Goal: Task Accomplishment & Management: Manage account settings

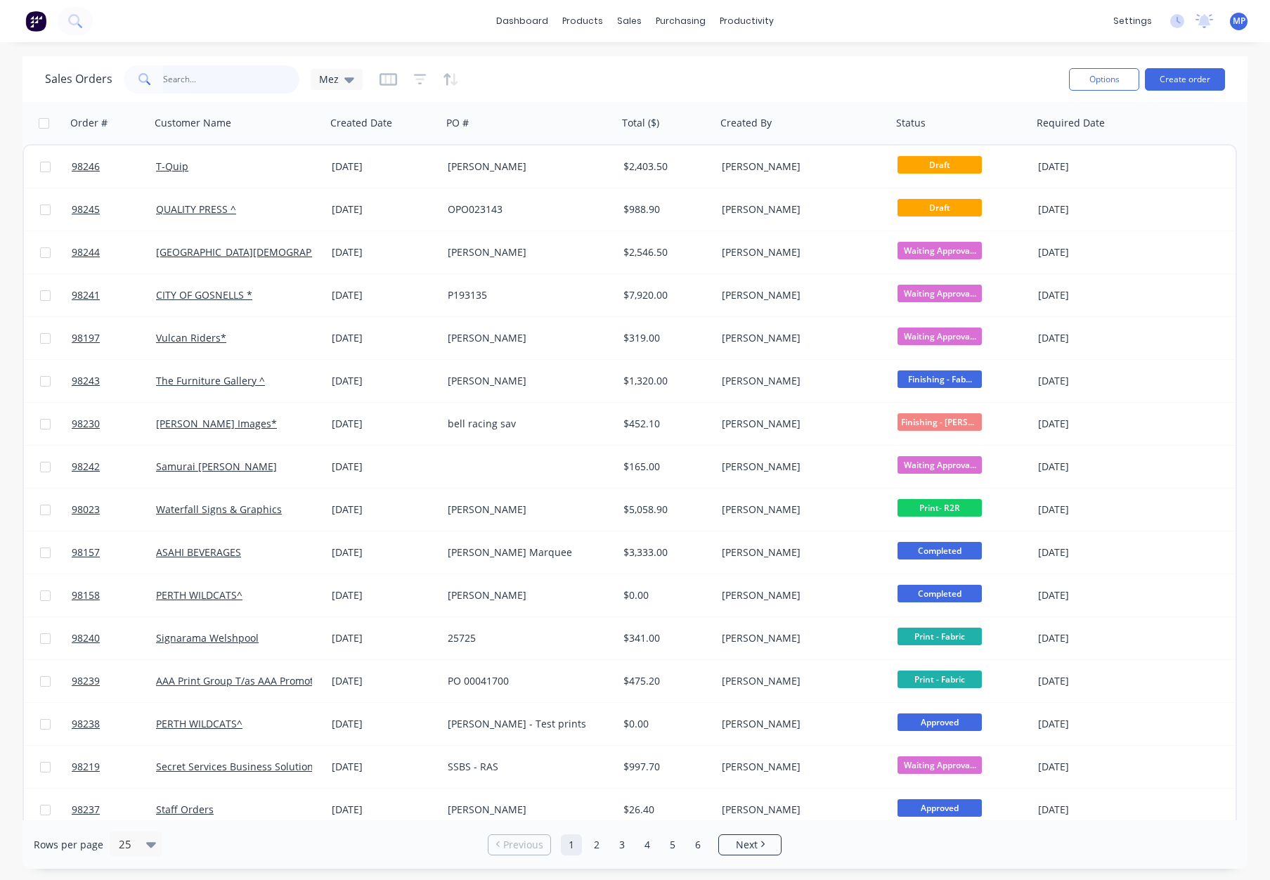
click at [197, 74] on input "text" at bounding box center [231, 79] width 137 height 28
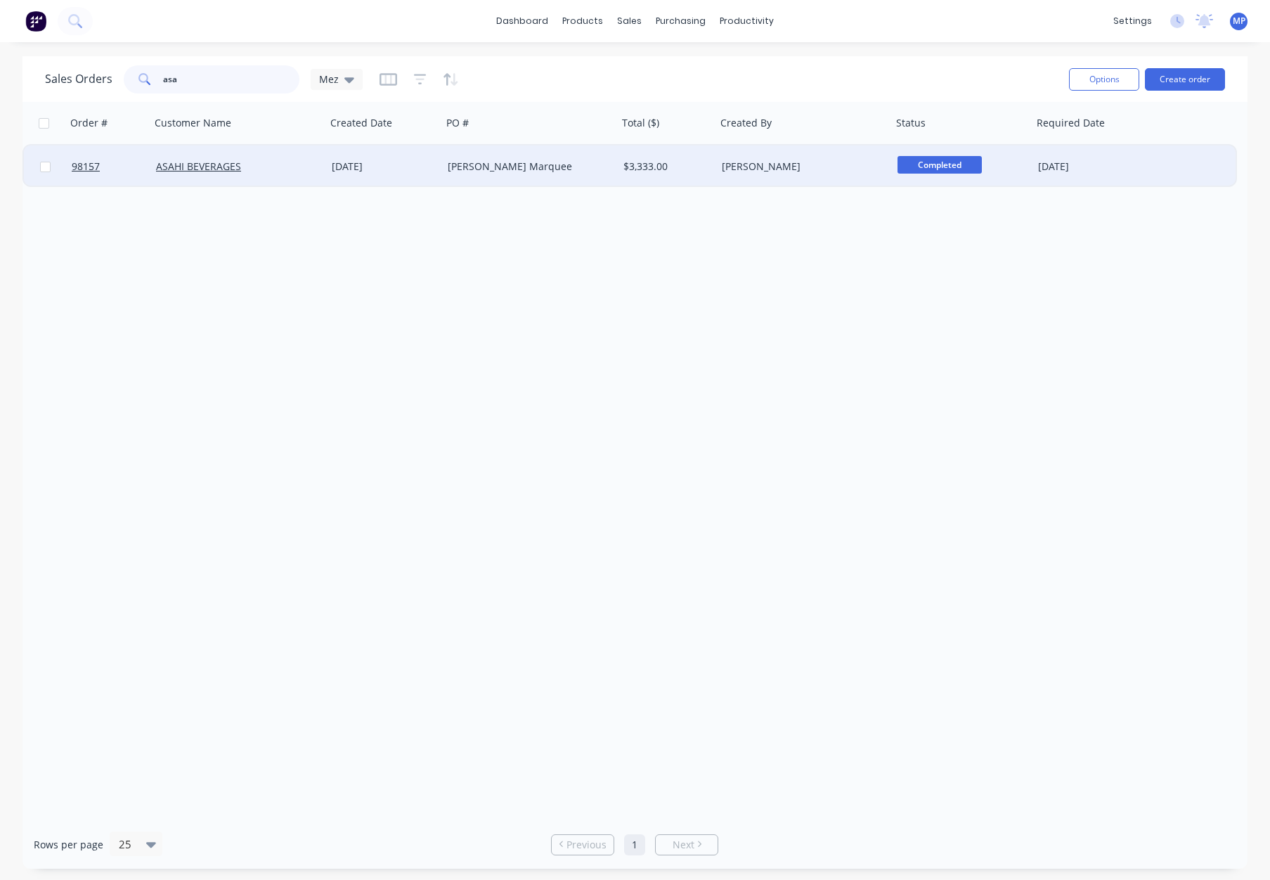
type input "asa"
click at [299, 165] on div "ASAHI BEVERAGES" at bounding box center [234, 166] width 156 height 14
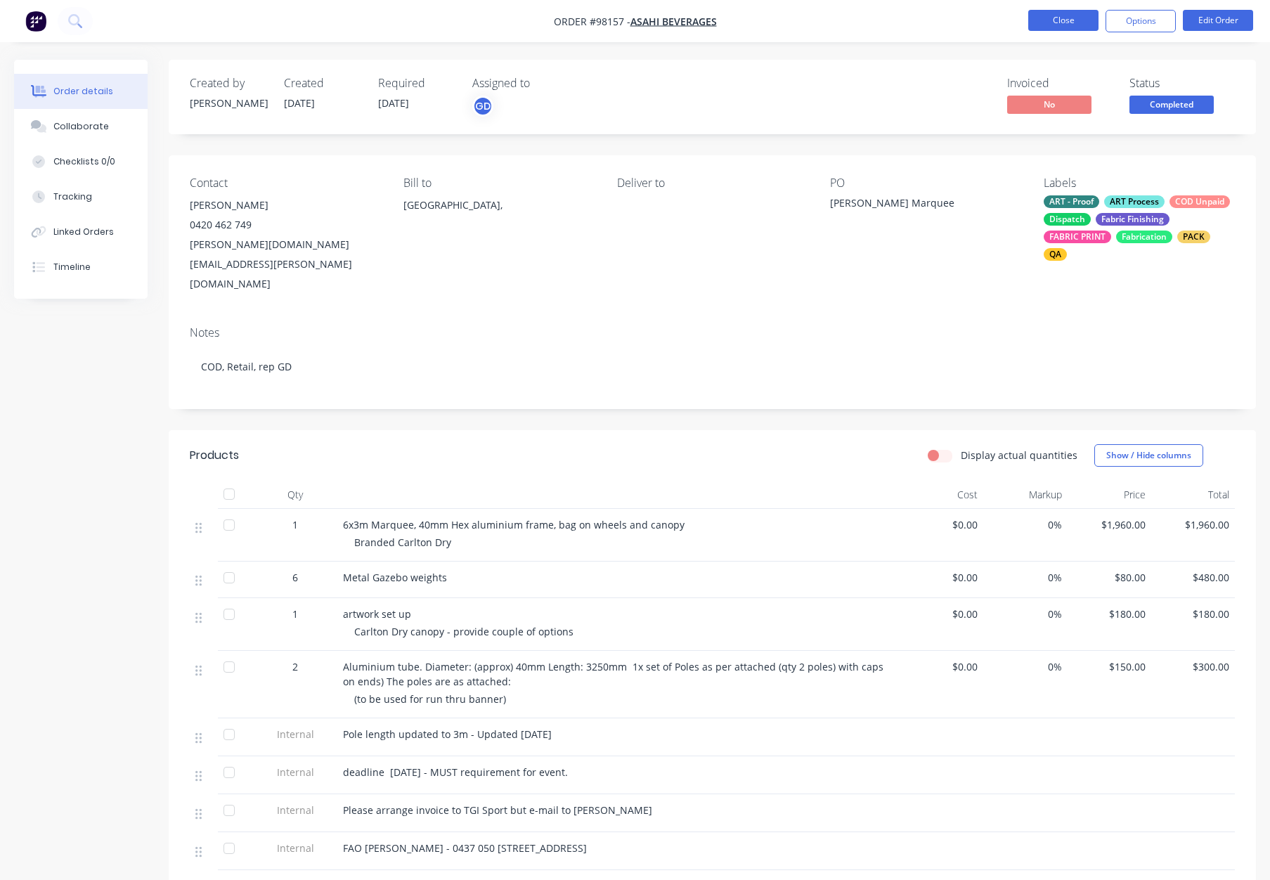
click at [1049, 20] on button "Close" at bounding box center [1063, 20] width 70 height 21
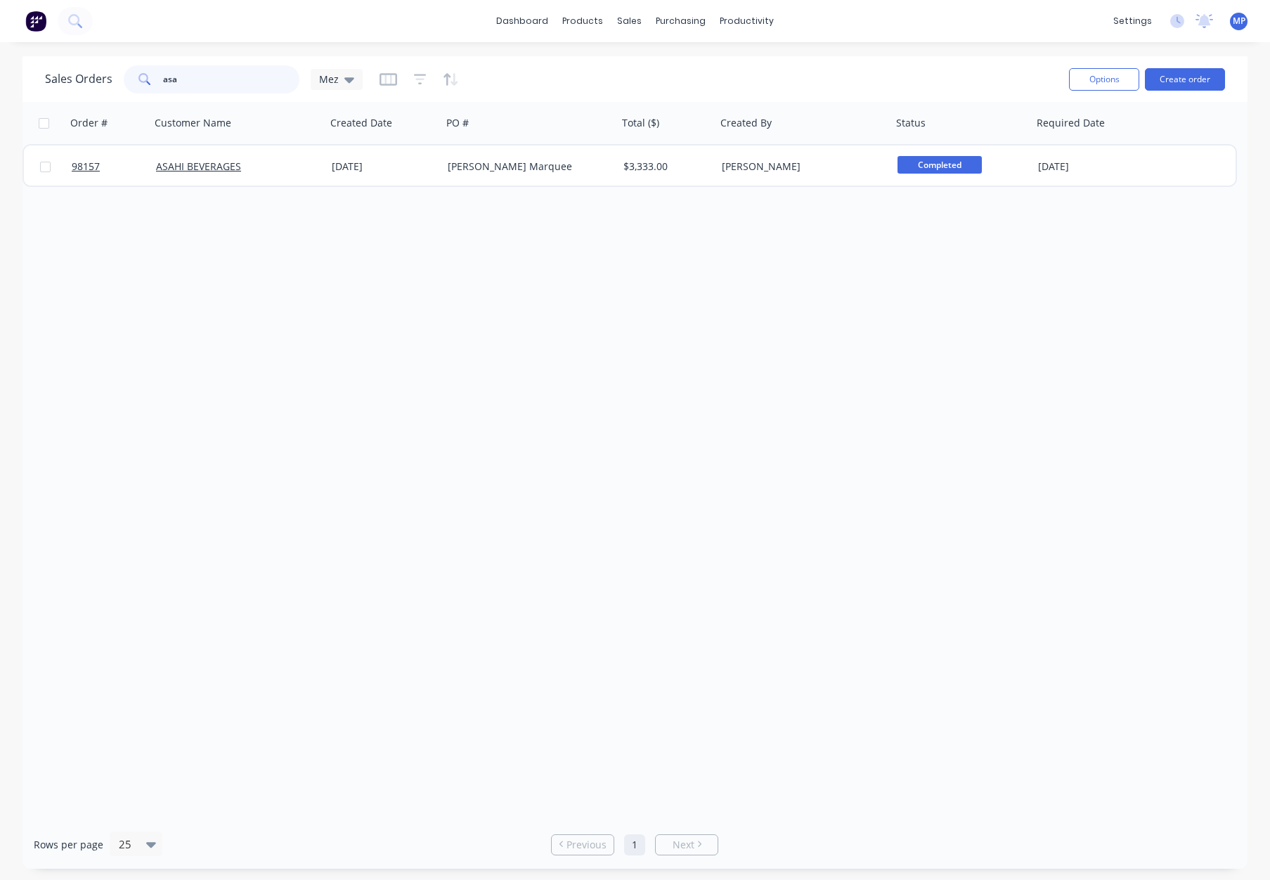
drag, startPoint x: 192, startPoint y: 80, endPoint x: 143, endPoint y: 79, distance: 49.2
click at [127, 82] on div "asa" at bounding box center [212, 79] width 176 height 28
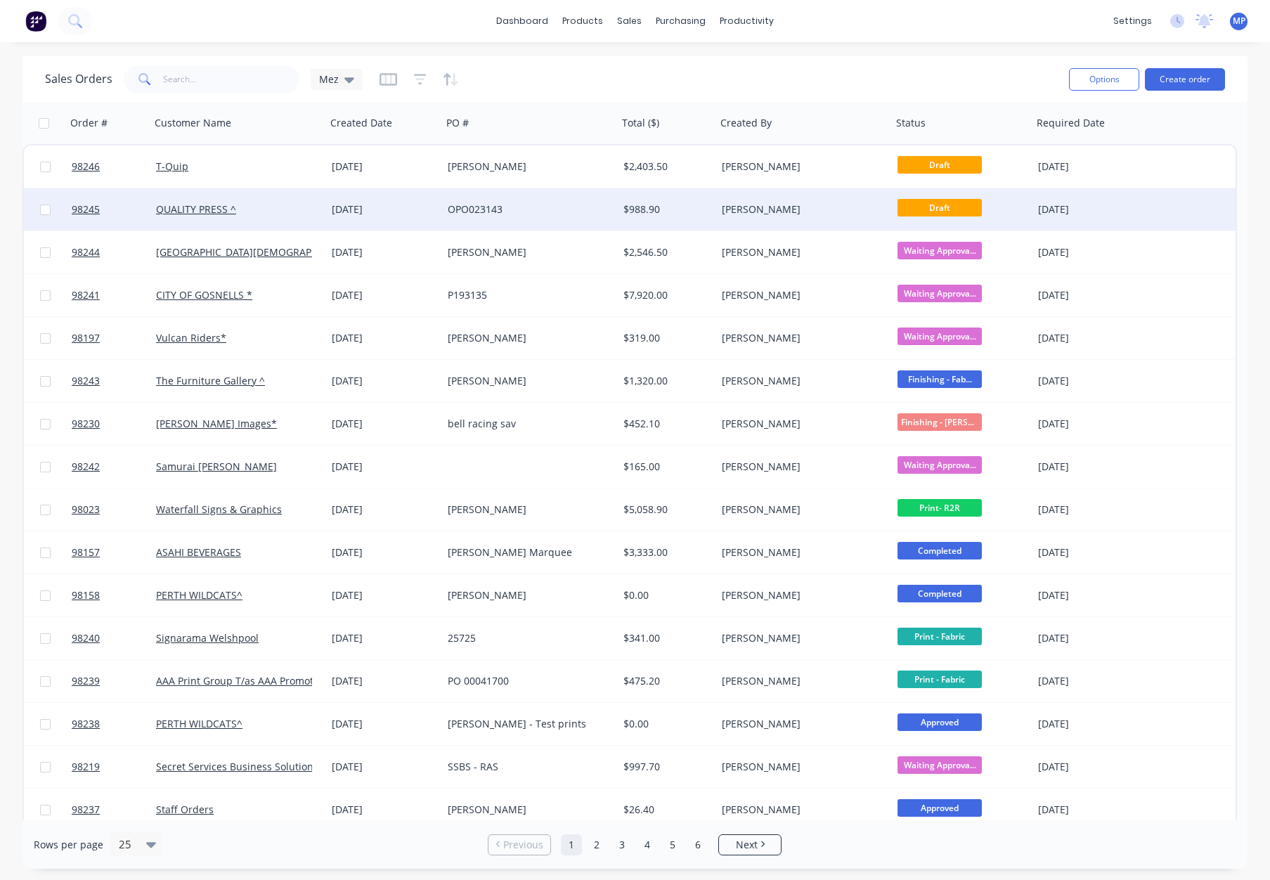
click at [588, 213] on div "OPO023143" at bounding box center [526, 209] width 156 height 14
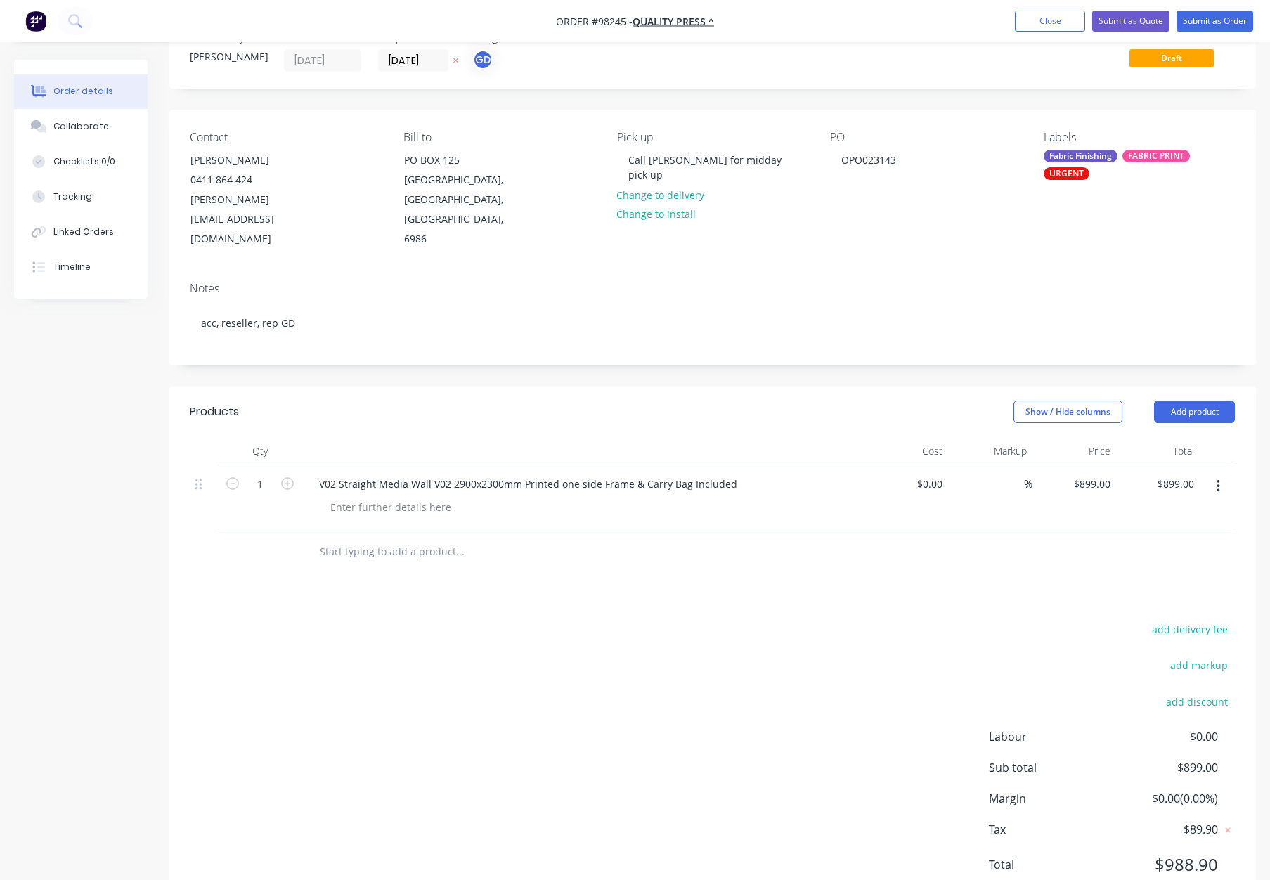
scroll to position [60, 0]
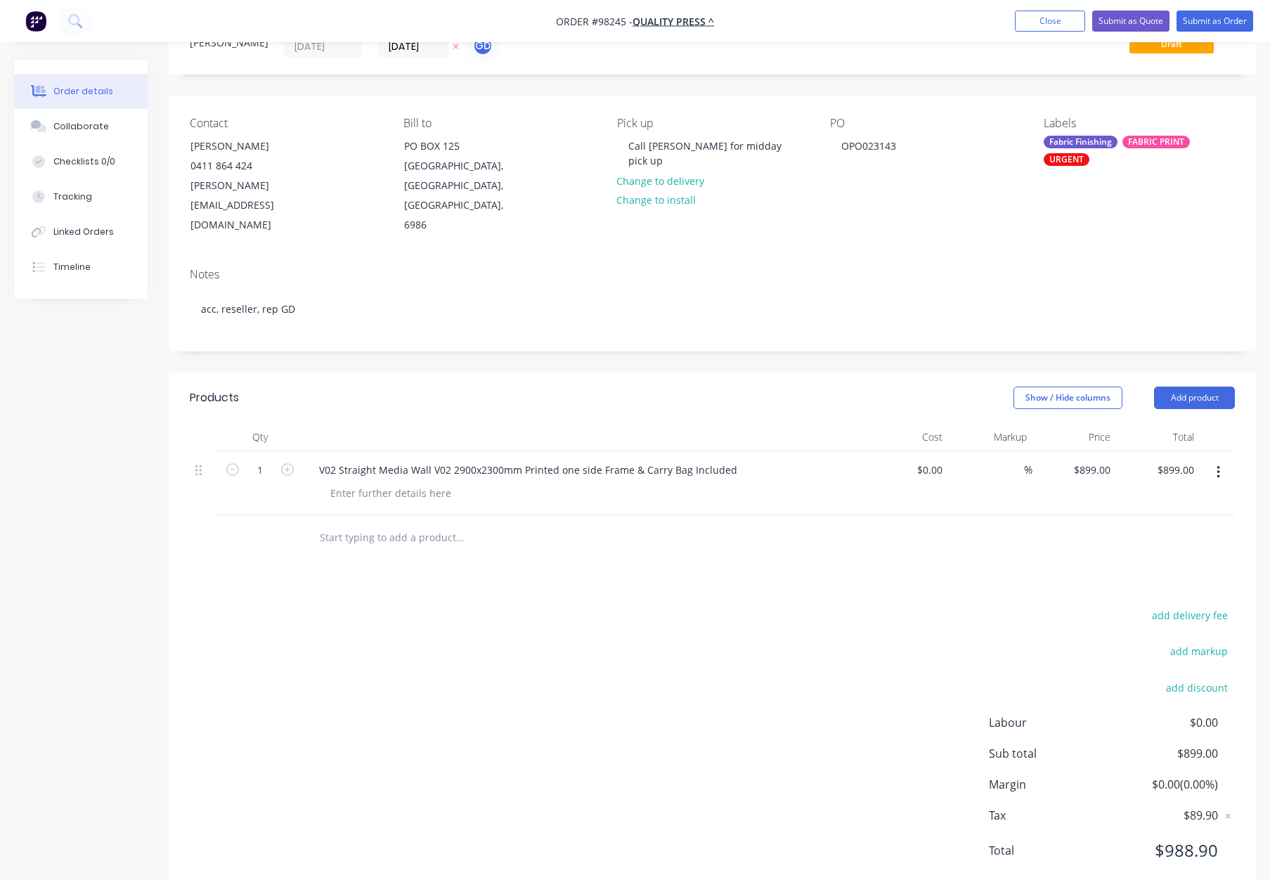
drag, startPoint x: 361, startPoint y: 500, endPoint x: 507, endPoint y: 518, distance: 147.2
click at [363, 523] on input "text" at bounding box center [459, 537] width 281 height 28
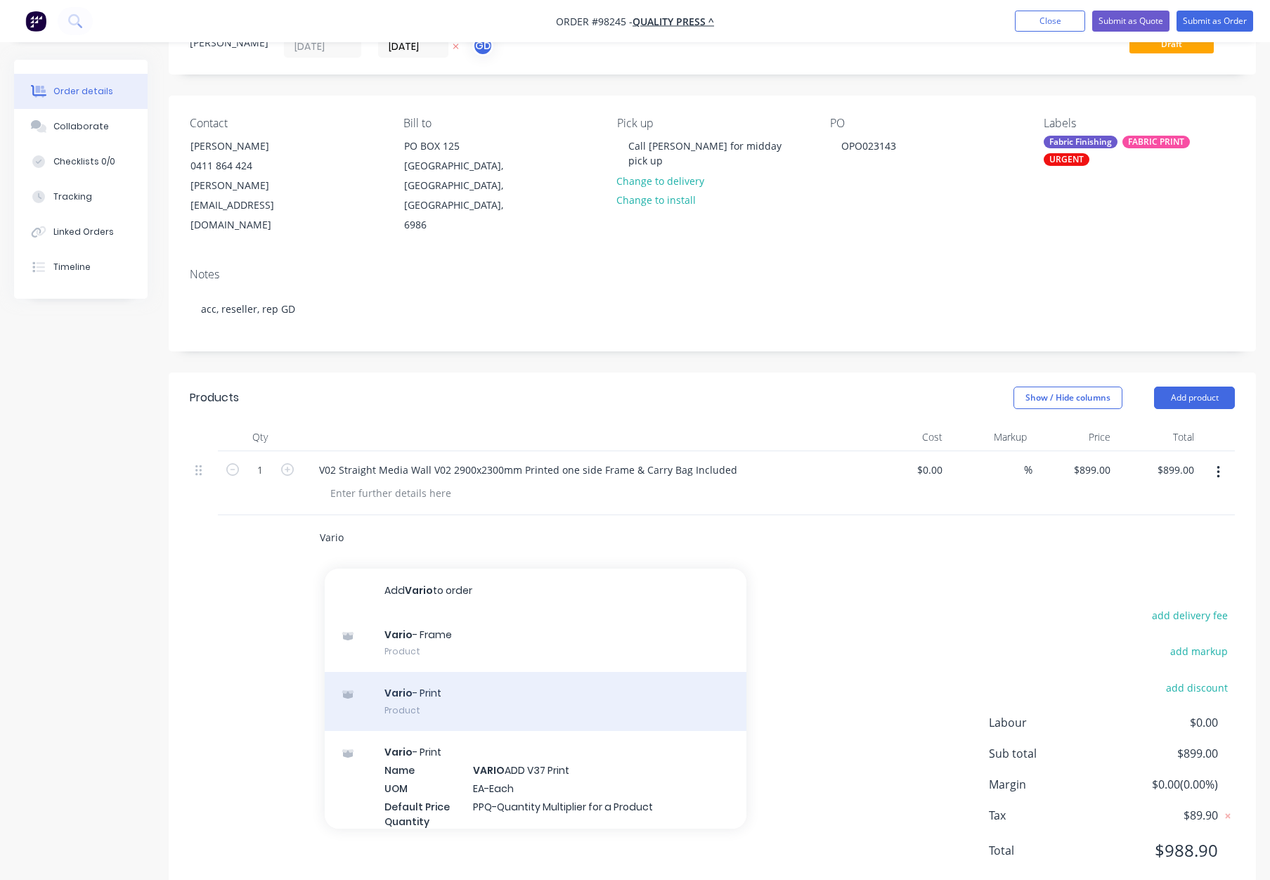
type input "Vario"
click at [540, 672] on div "Vario - Print Product" at bounding box center [536, 701] width 422 height 59
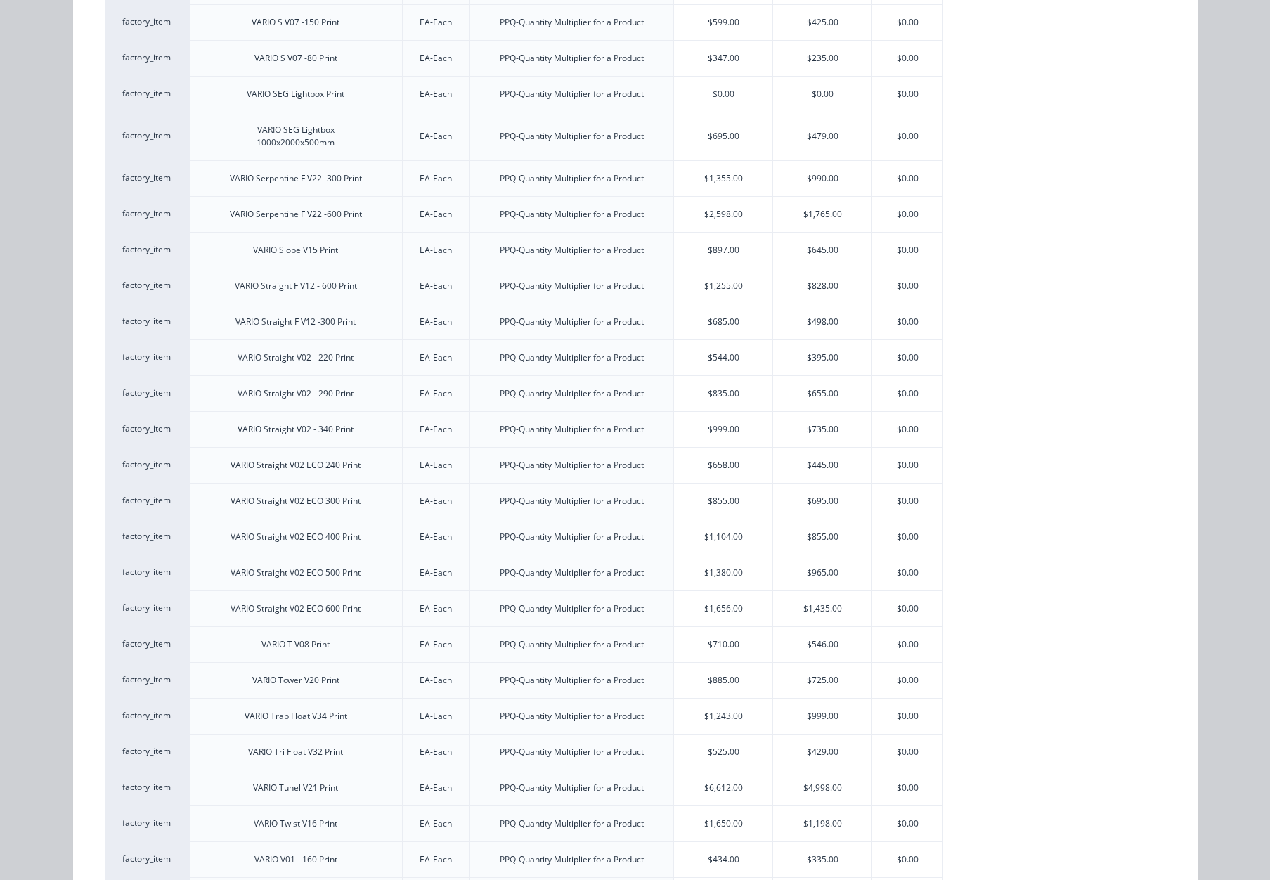
scroll to position [2188, 0]
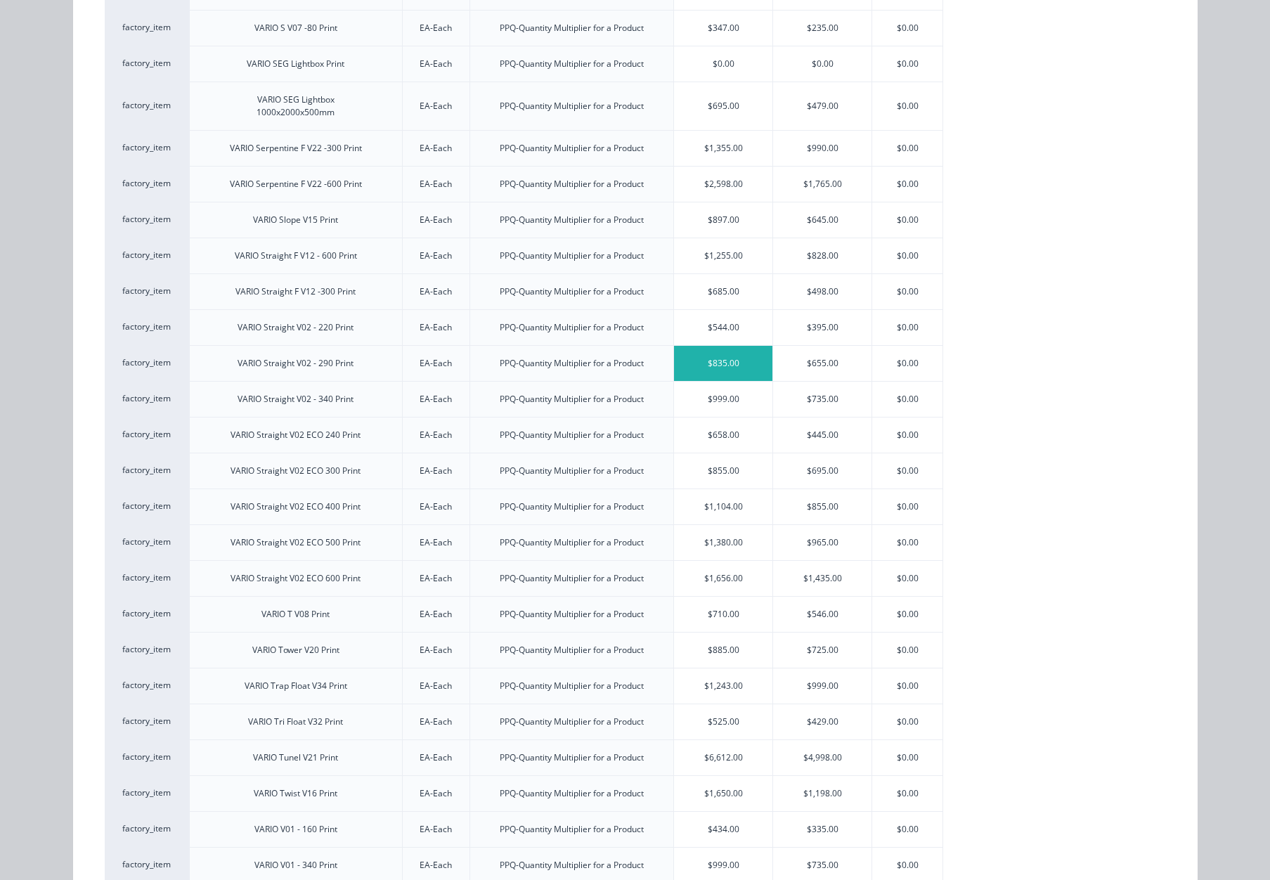
click at [762, 370] on div "$835.00" at bounding box center [723, 363] width 98 height 35
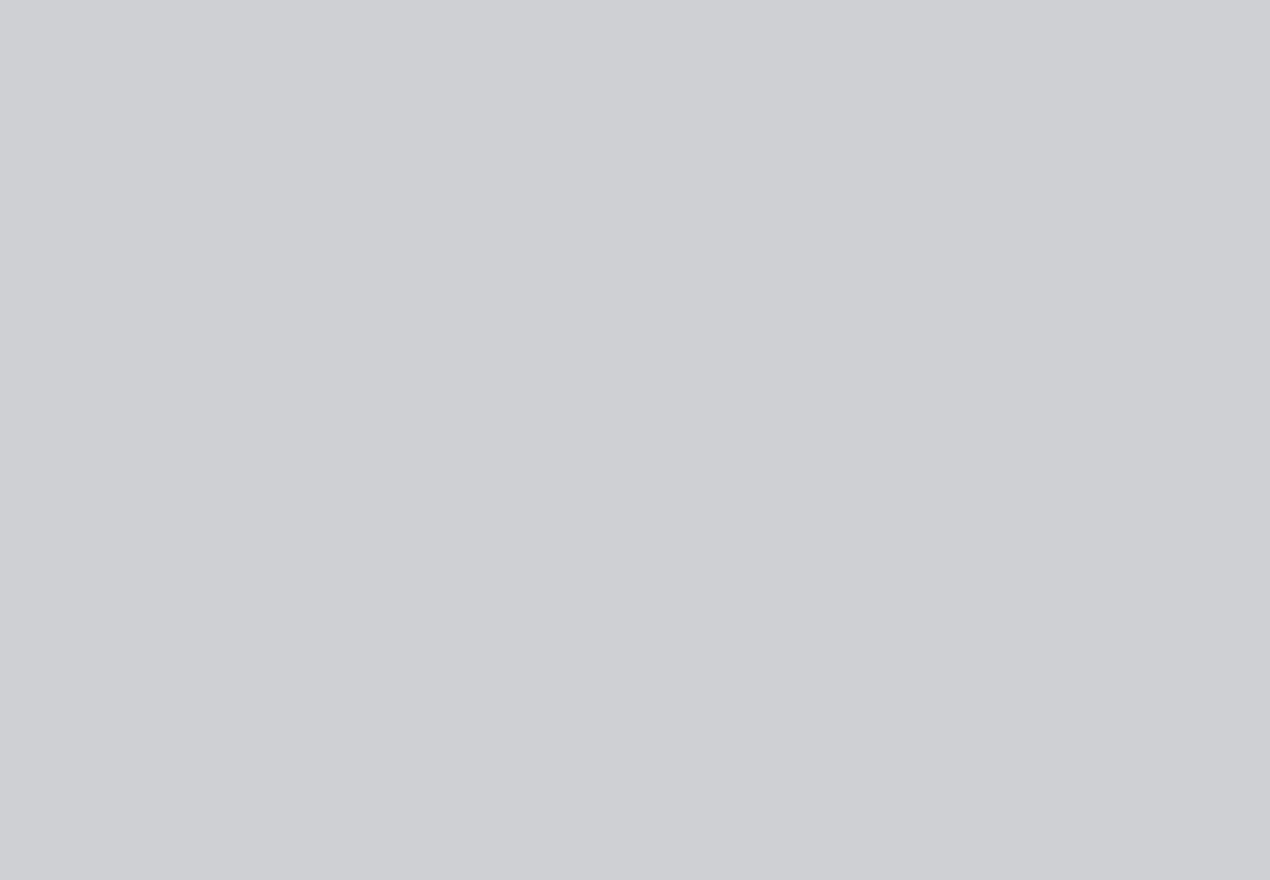
scroll to position [0, 0]
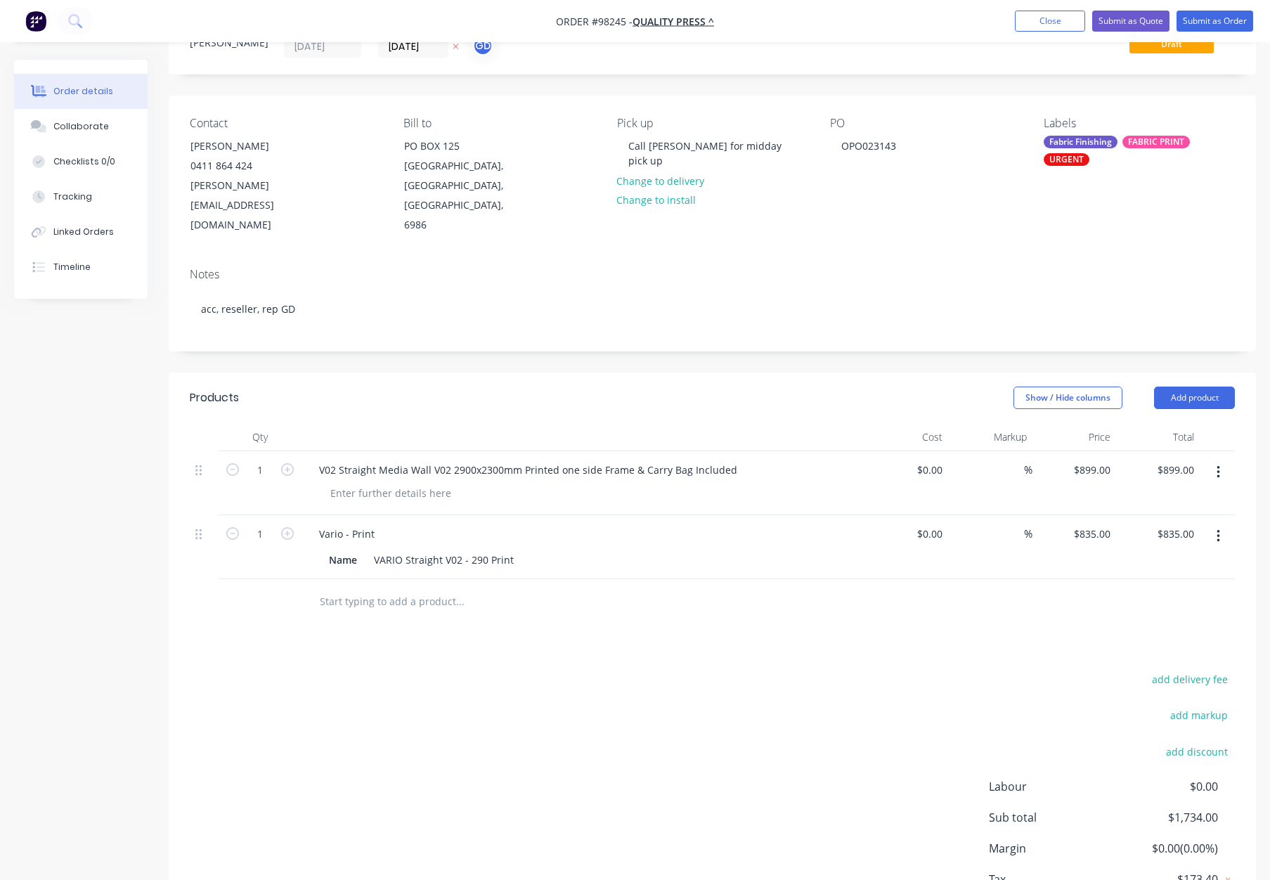
drag, startPoint x: 443, startPoint y: 569, endPoint x: 481, endPoint y: 573, distance: 38.2
click at [443, 587] on input "text" at bounding box center [459, 601] width 281 height 28
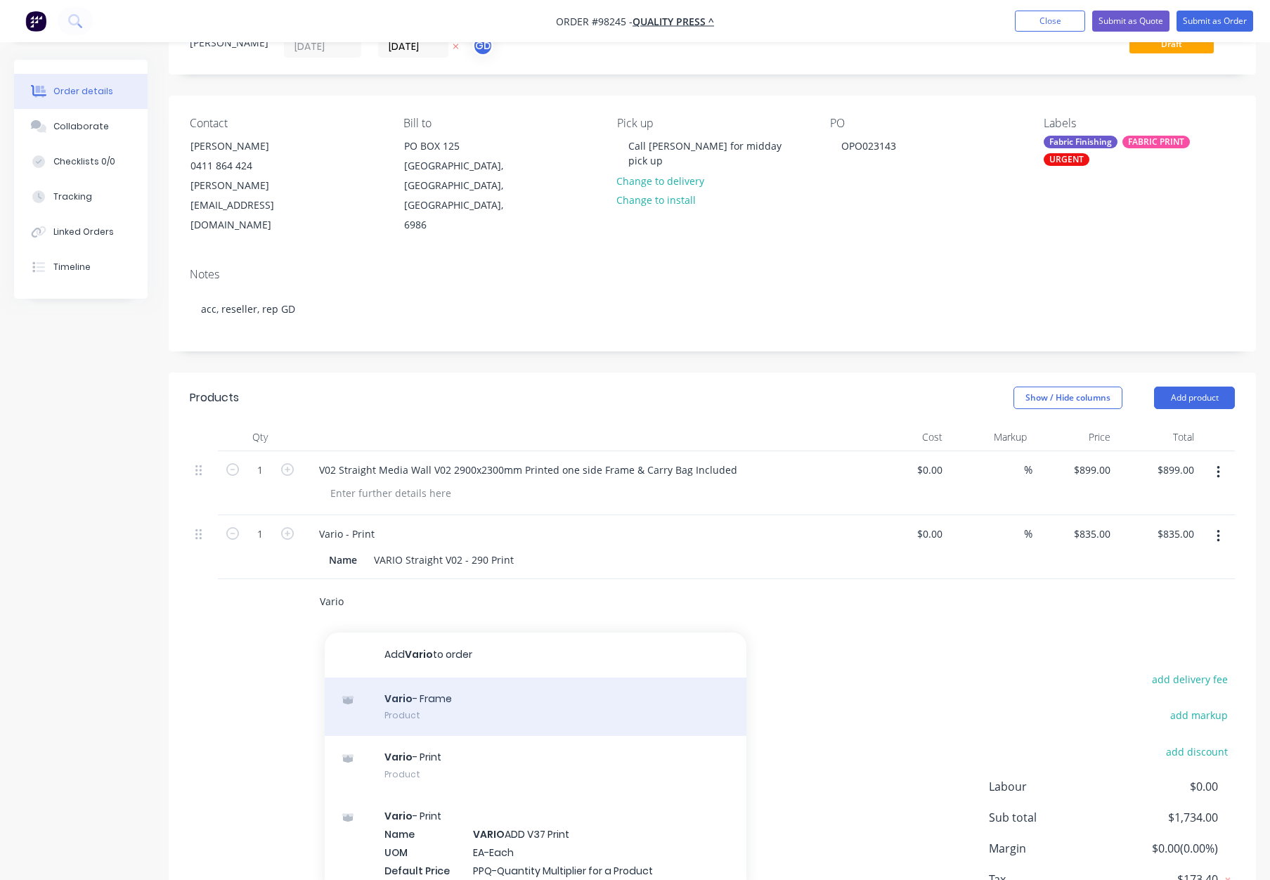
type input "Vario"
click at [423, 677] on div "Vario - Frame Product" at bounding box center [536, 706] width 422 height 59
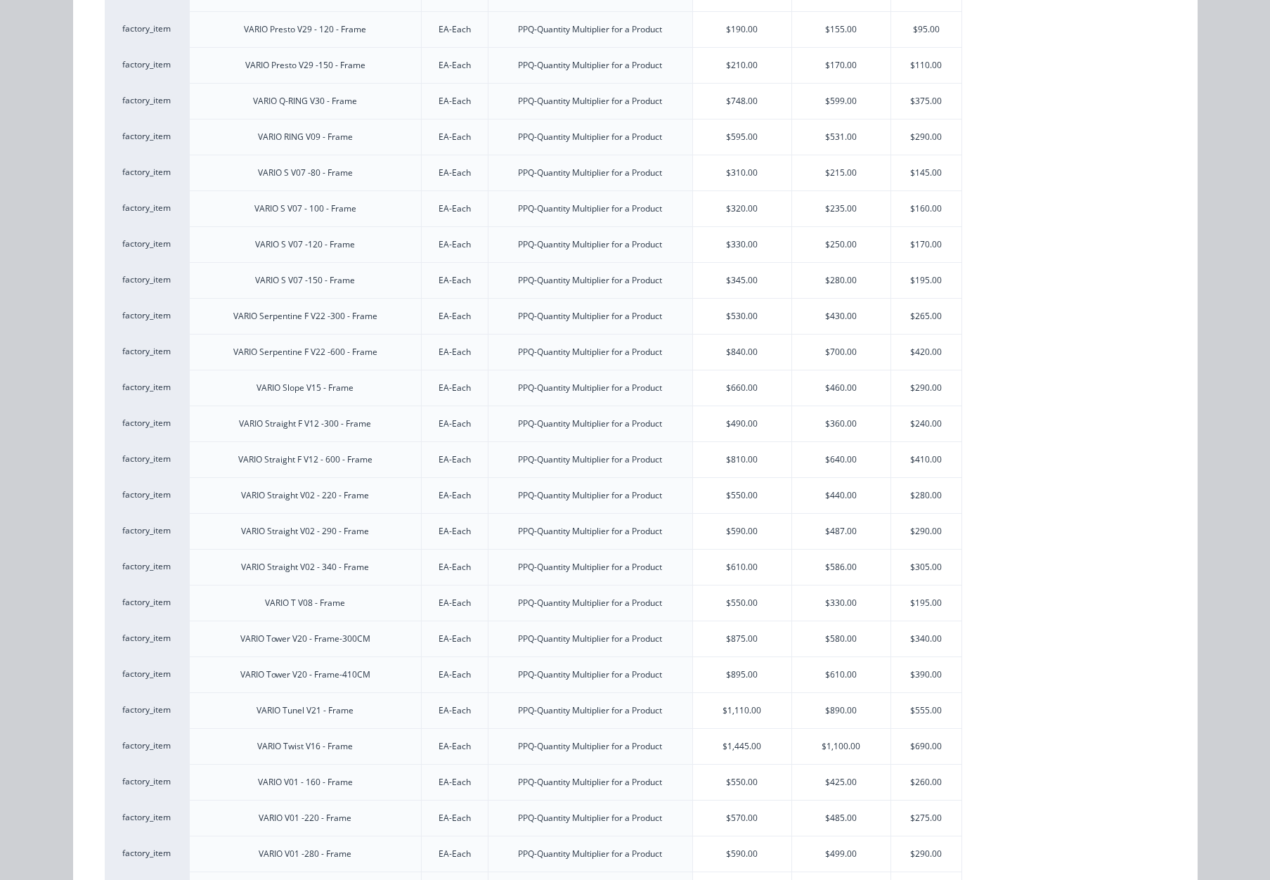
scroll to position [943, 0]
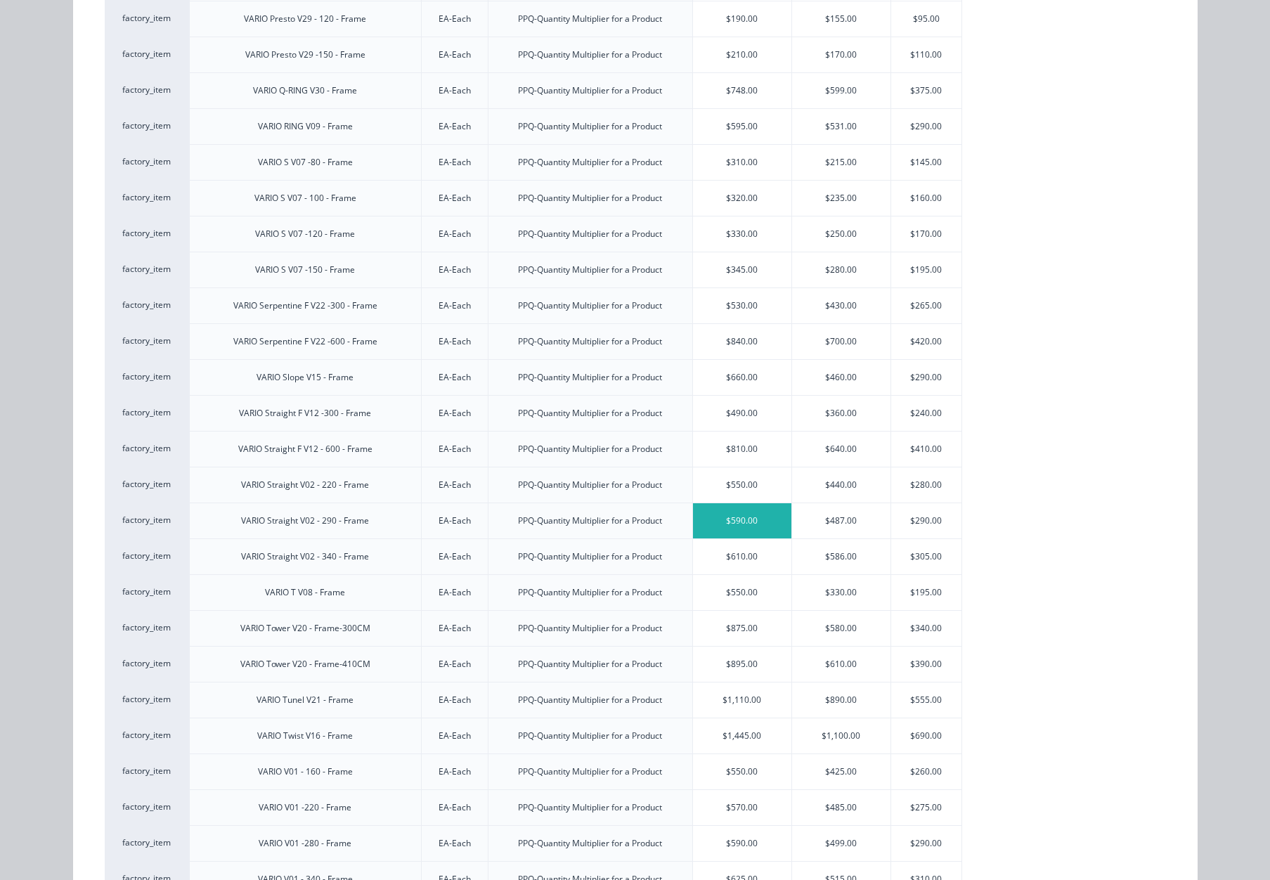
click at [740, 529] on div "$590.00" at bounding box center [742, 520] width 98 height 35
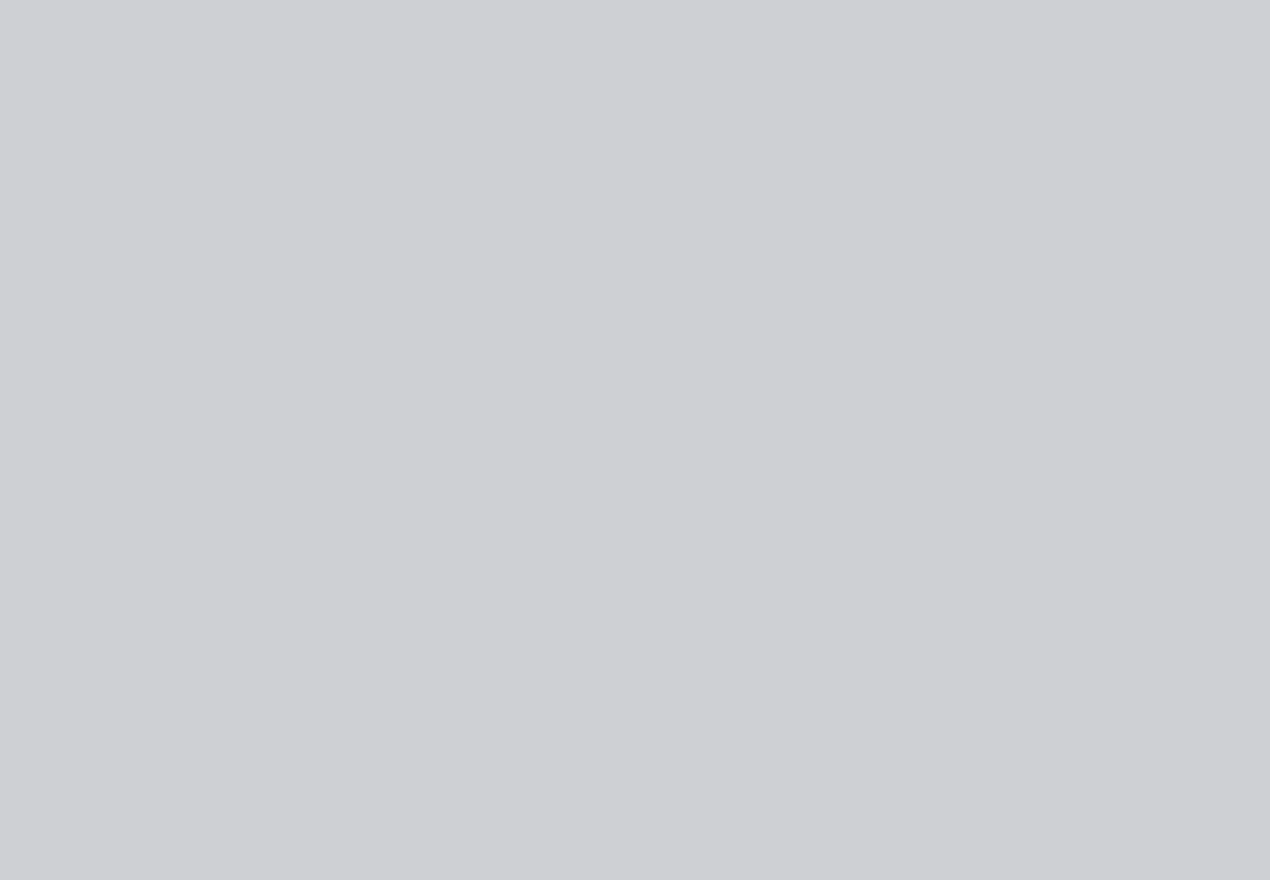
type input "$590.00"
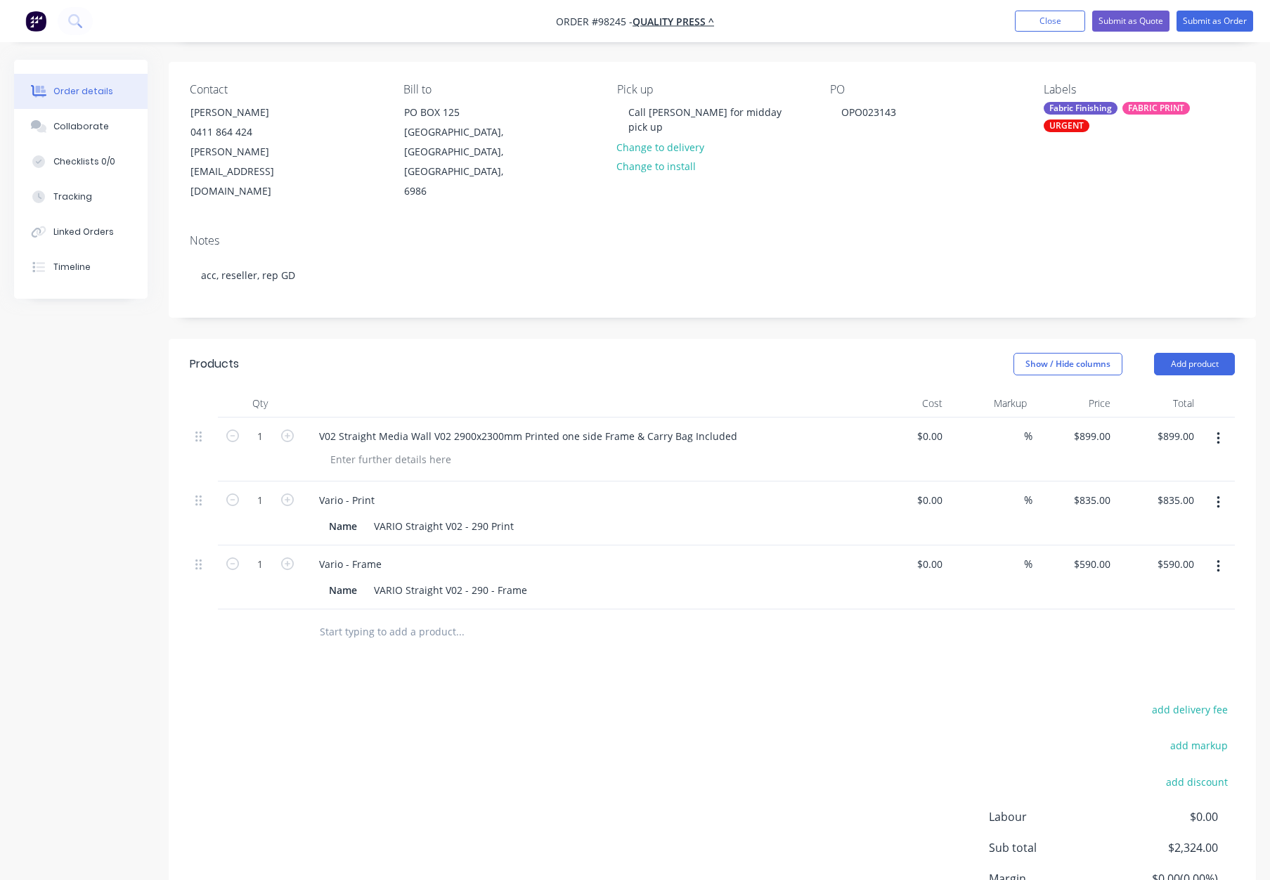
scroll to position [98, 0]
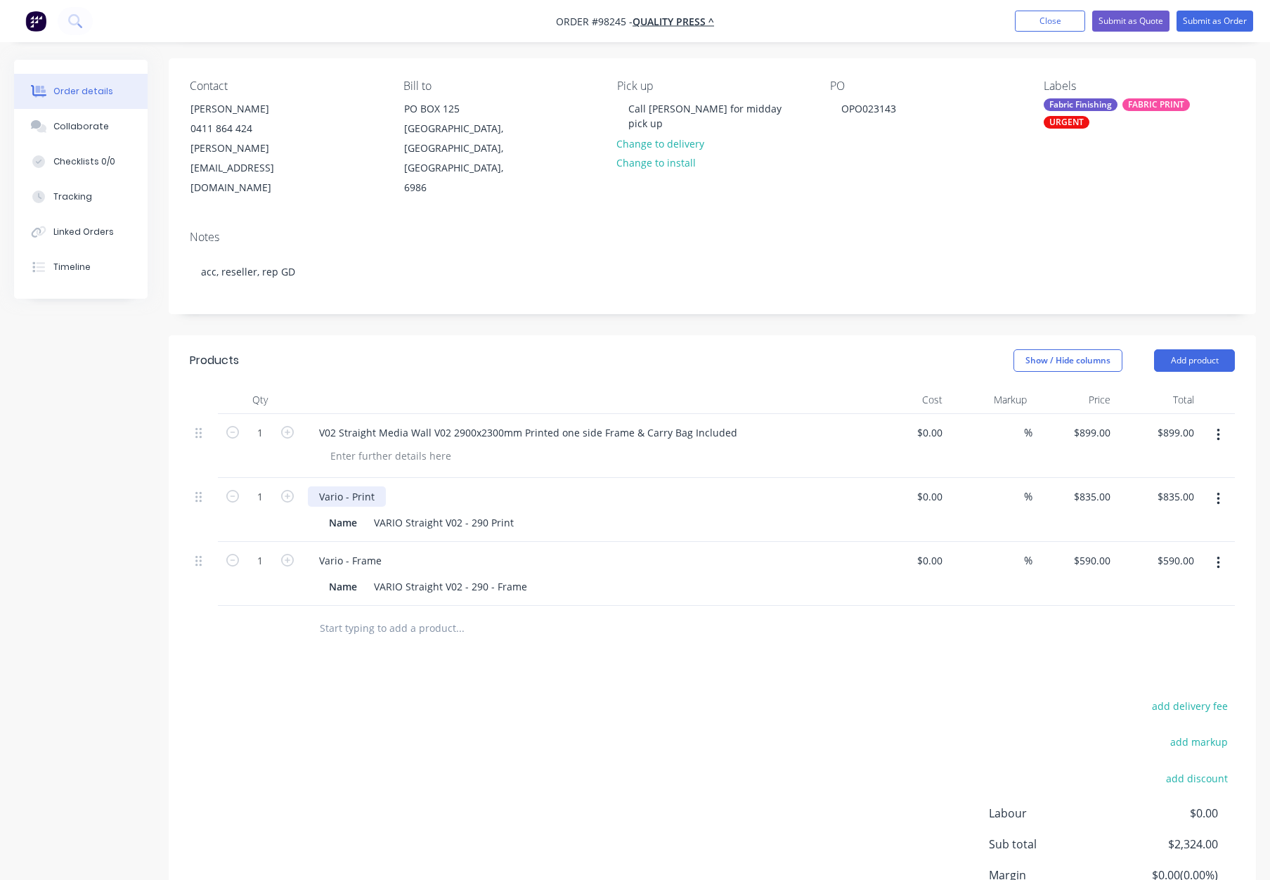
click at [378, 486] on div "Vario - Print" at bounding box center [347, 496] width 78 height 20
click at [1084, 542] on div "590 590" at bounding box center [1074, 574] width 84 height 64
type input "450"
type input "835"
type input "$450.00"
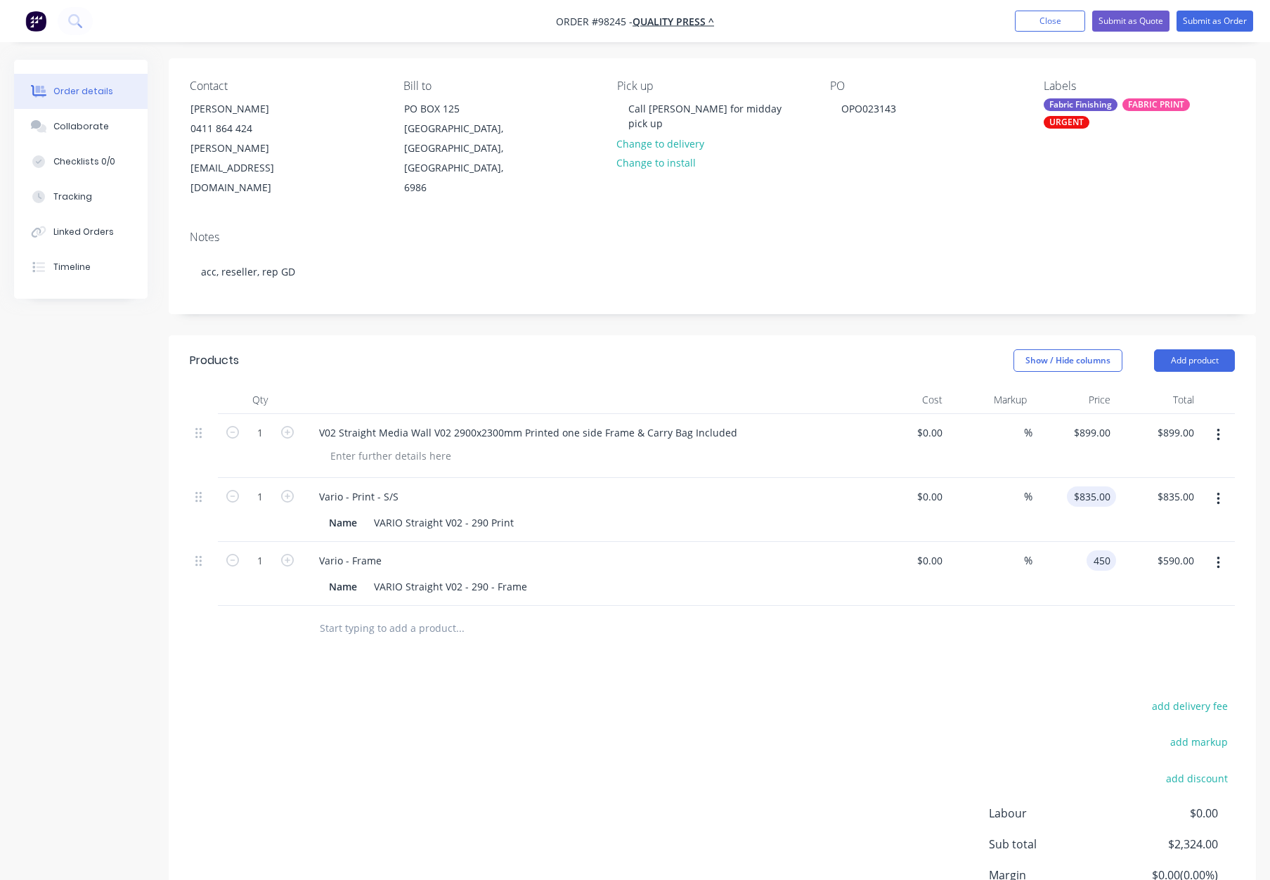
type input "$450.00"
click at [1090, 486] on div "835 $835.00" at bounding box center [1091, 496] width 49 height 20
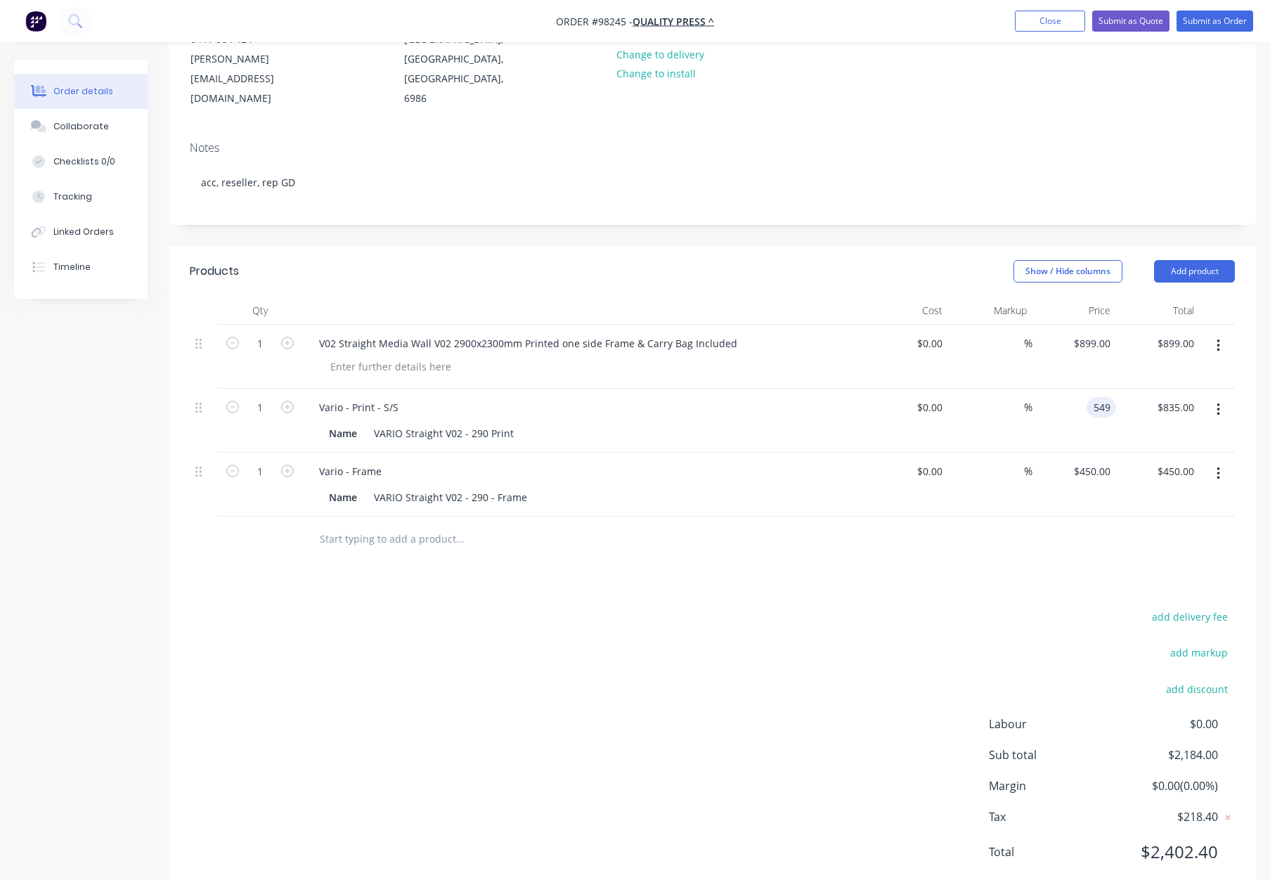
scroll to position [188, 0]
type input "$549.00"
click at [1068, 524] on div "Products Show / Hide columns Add product Qty Cost Markup Price Total 1 V02 Stra…" at bounding box center [712, 571] width 1087 height 653
click at [1099, 332] on input "899" at bounding box center [1104, 342] width 24 height 20
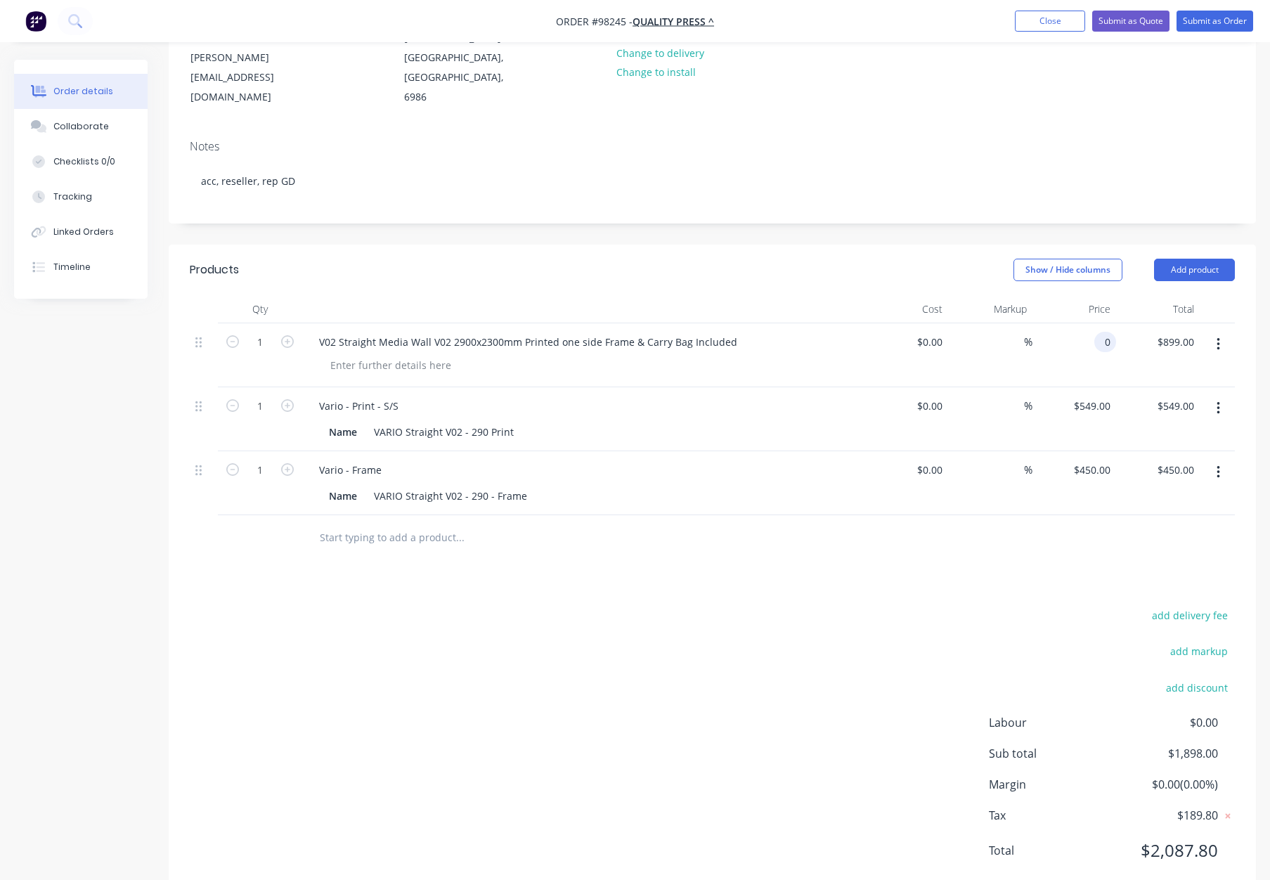
type input "$0.00"
click at [1093, 563] on div "Products Show / Hide columns Add product Qty Cost Markup Price Total 1 V02 Stra…" at bounding box center [712, 571] width 1087 height 653
click at [1082, 387] on div "549 $549.00" at bounding box center [1074, 419] width 84 height 64
click at [1097, 396] on input "549" at bounding box center [1104, 406] width 24 height 20
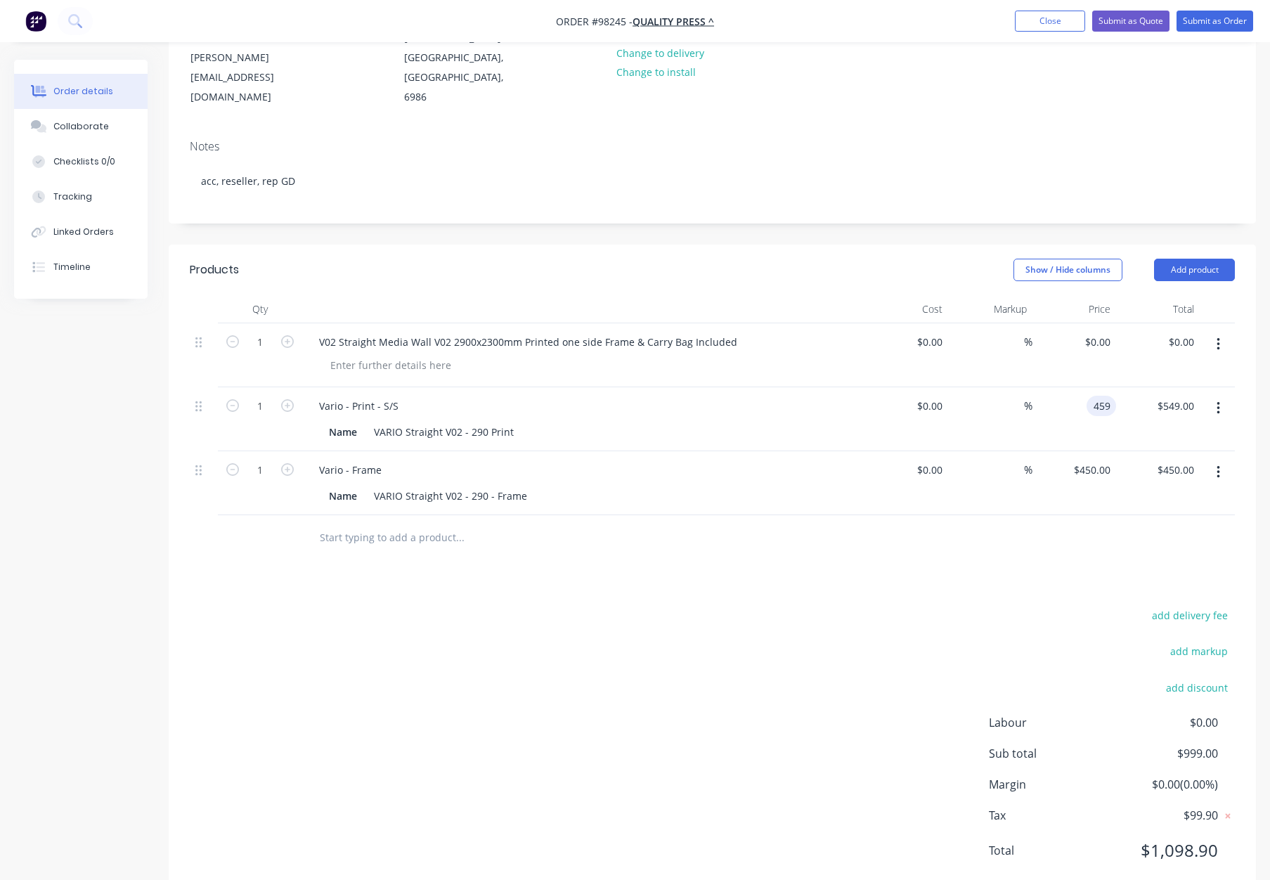
type input "$459.00"
click at [1094, 515] on div at bounding box center [712, 538] width 1045 height 46
click at [1093, 459] on input "450" at bounding box center [1094, 469] width 44 height 20
type input "$440.00"
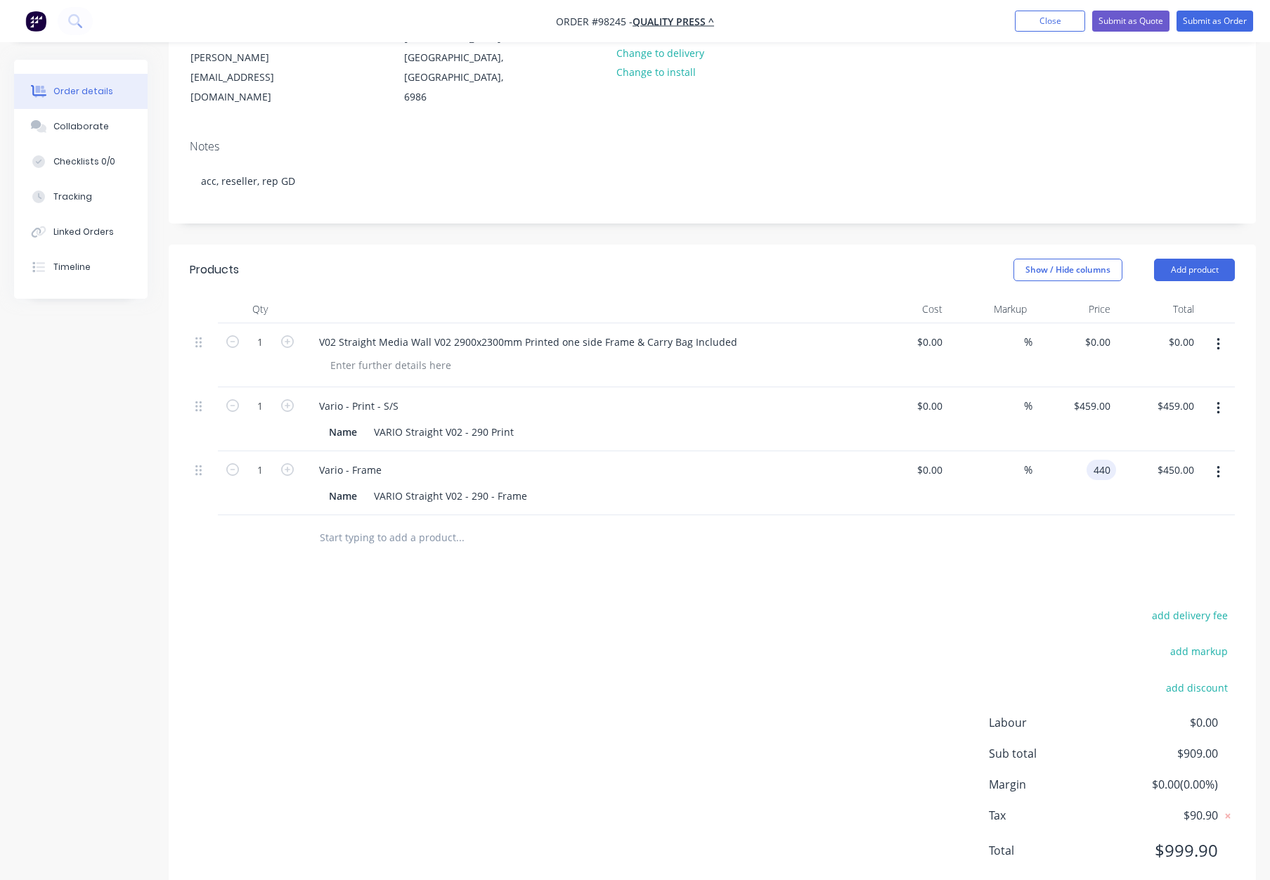
type input "$440.00"
click at [1050, 515] on div at bounding box center [712, 538] width 1045 height 46
click at [1220, 332] on button "button" at bounding box center [1217, 344] width 33 height 25
click at [1186, 455] on div "Delete" at bounding box center [1168, 465] width 108 height 20
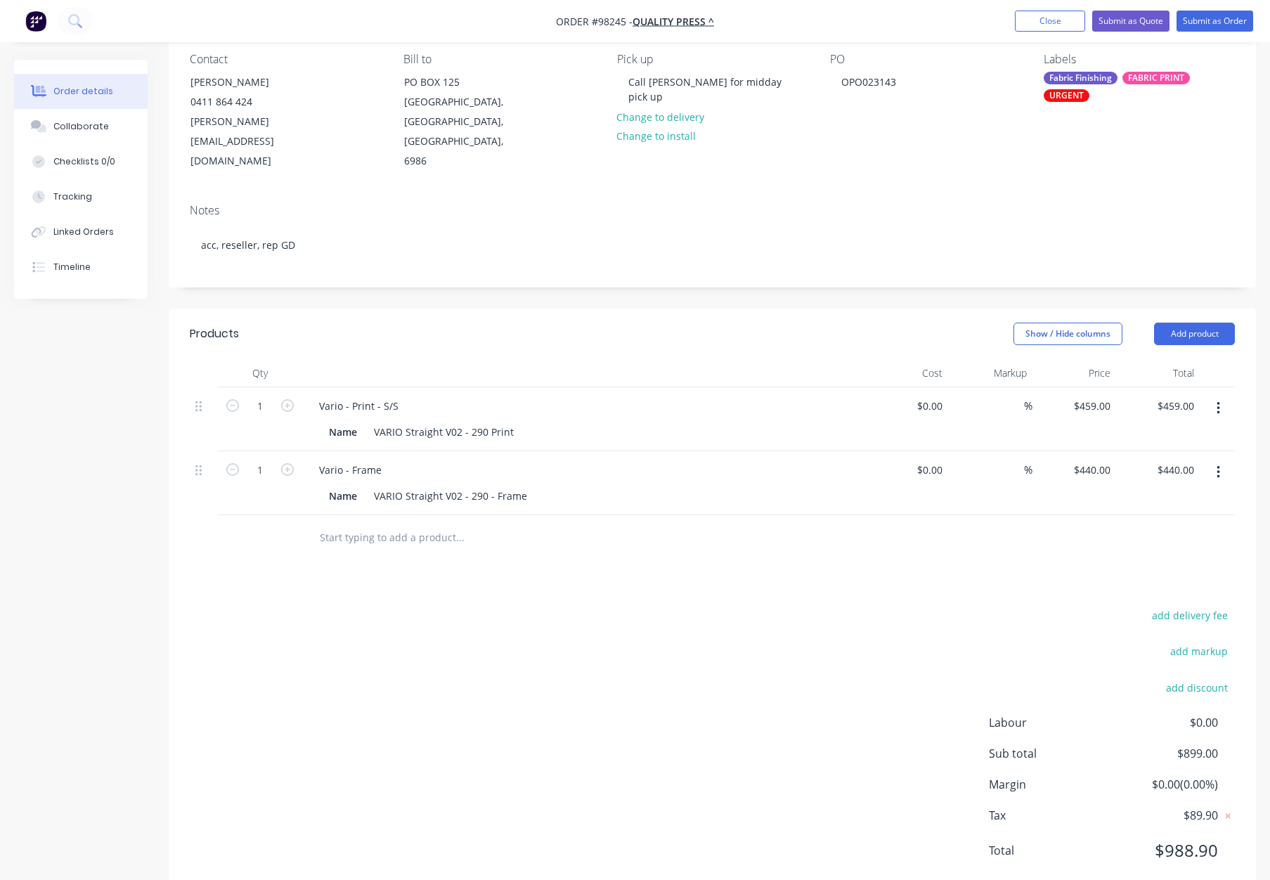
drag, startPoint x: 712, startPoint y: 268, endPoint x: 757, endPoint y: 289, distance: 48.7
click at [712, 308] on header "Products Show / Hide columns Add product" at bounding box center [712, 333] width 1087 height 51
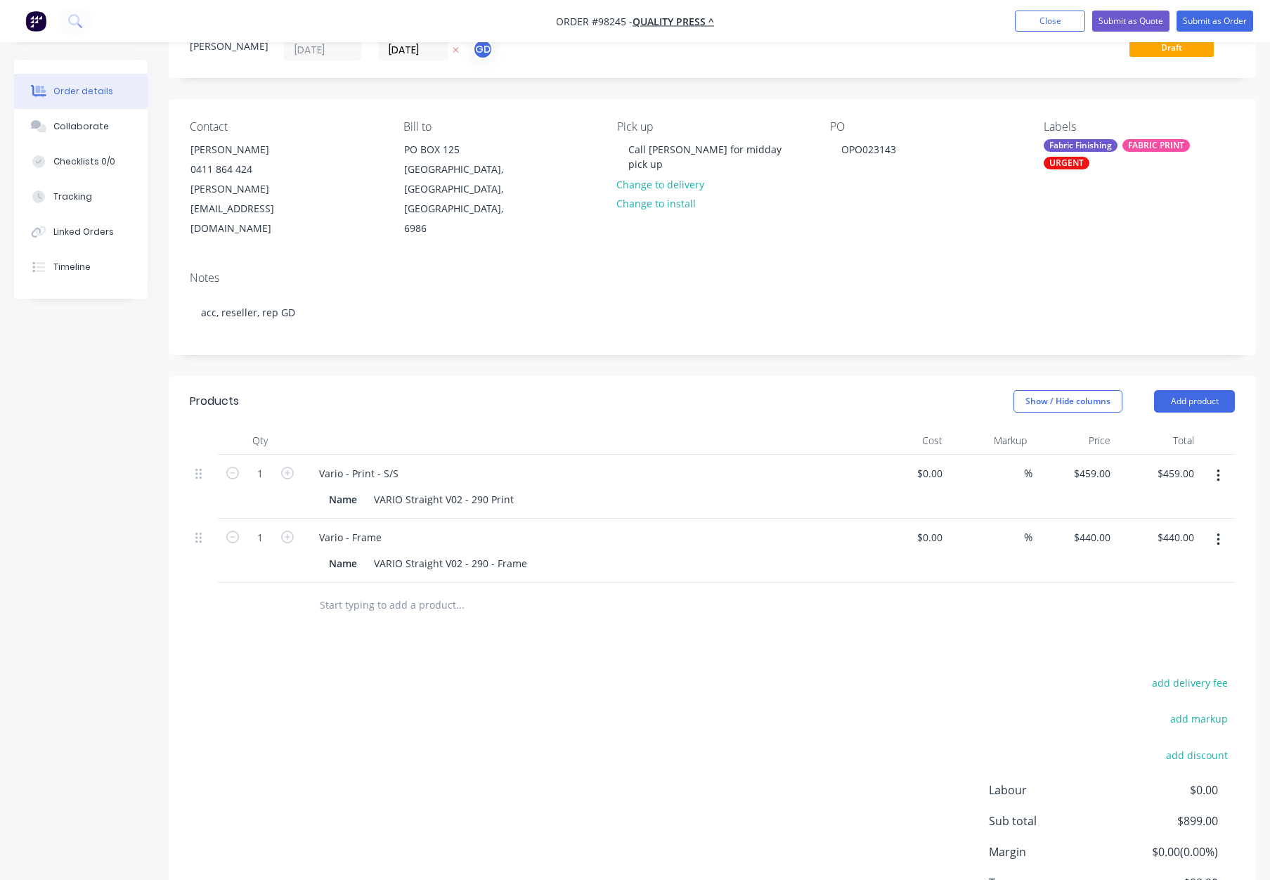
scroll to position [0, 0]
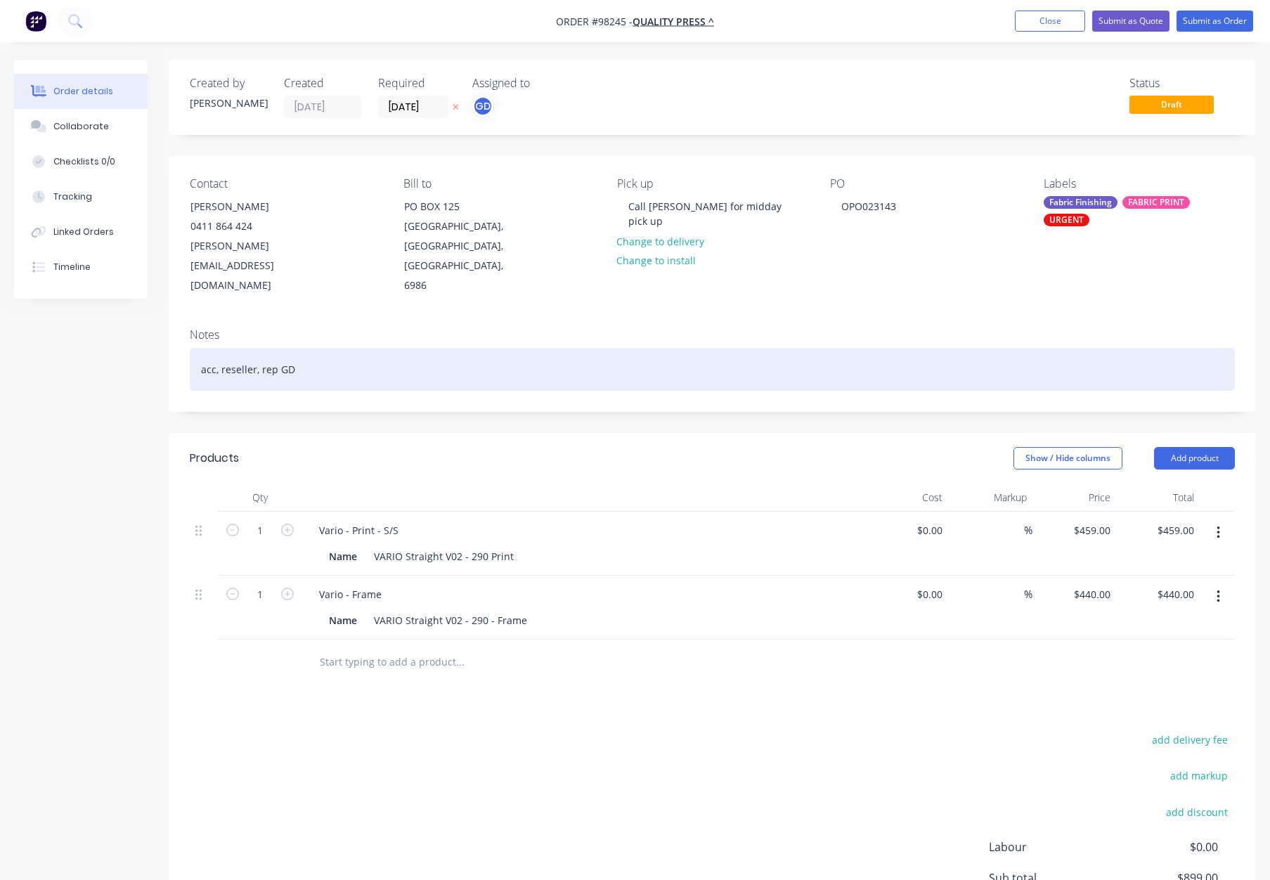
click at [426, 348] on div "acc, reseller, rep GD" at bounding box center [712, 369] width 1045 height 43
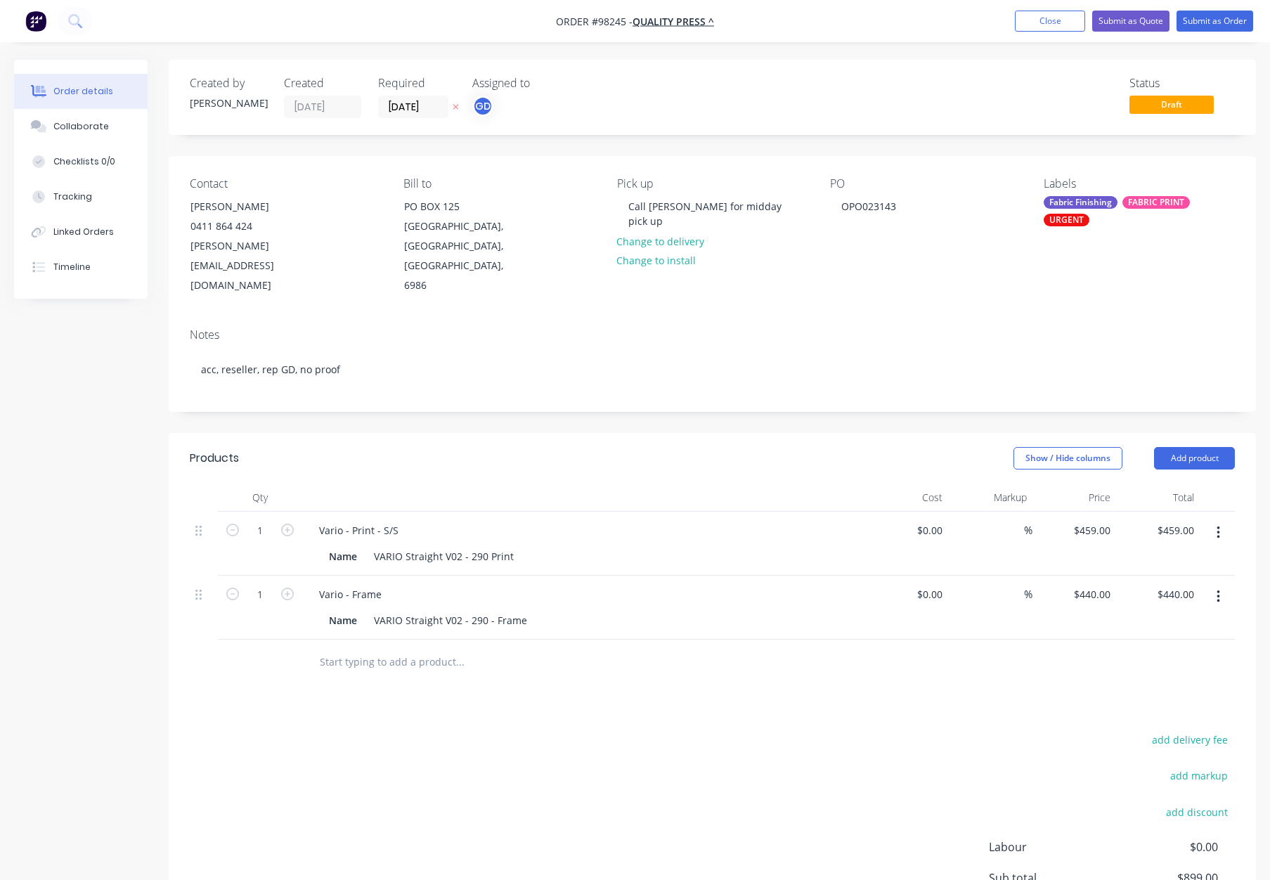
click at [1057, 216] on div "URGENT" at bounding box center [1066, 220] width 46 height 13
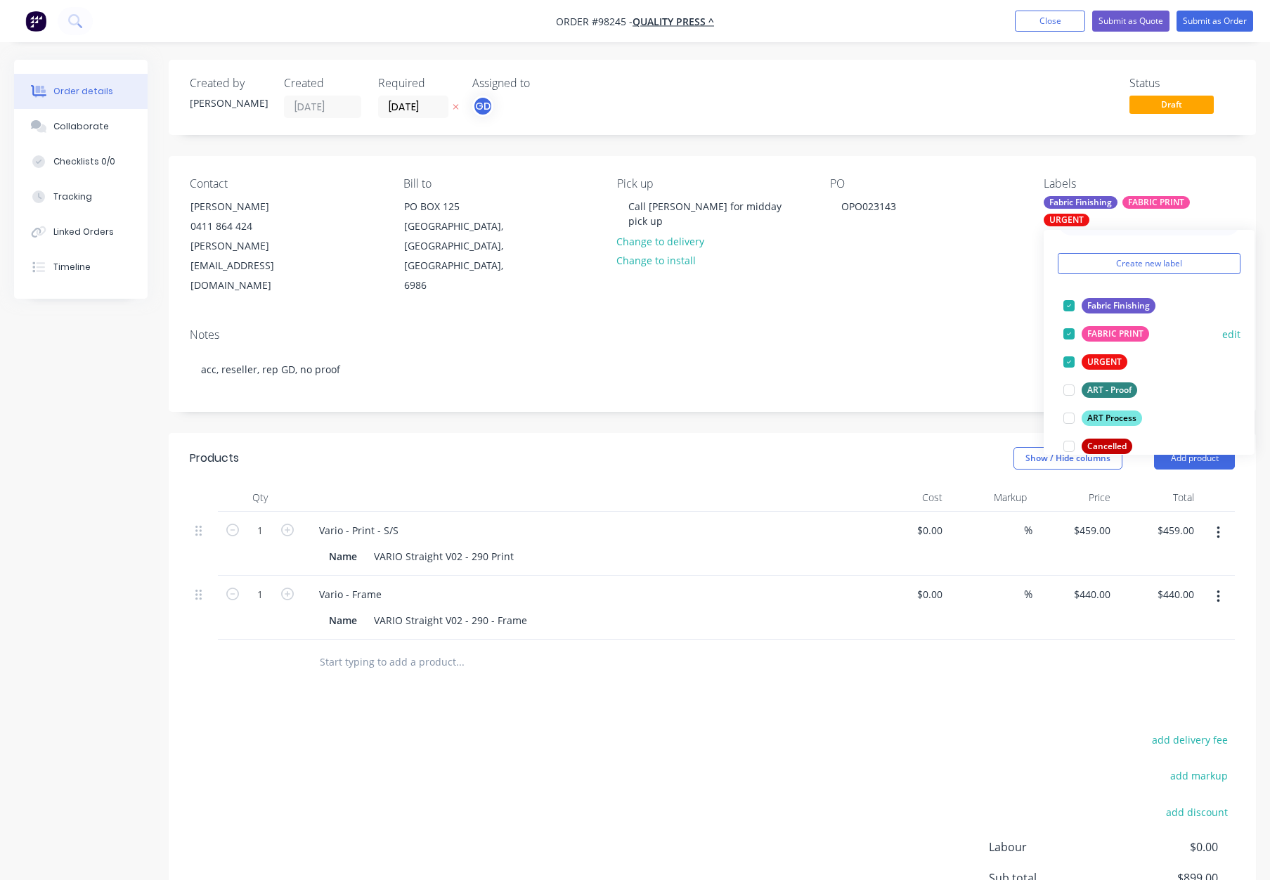
scroll to position [79, 0]
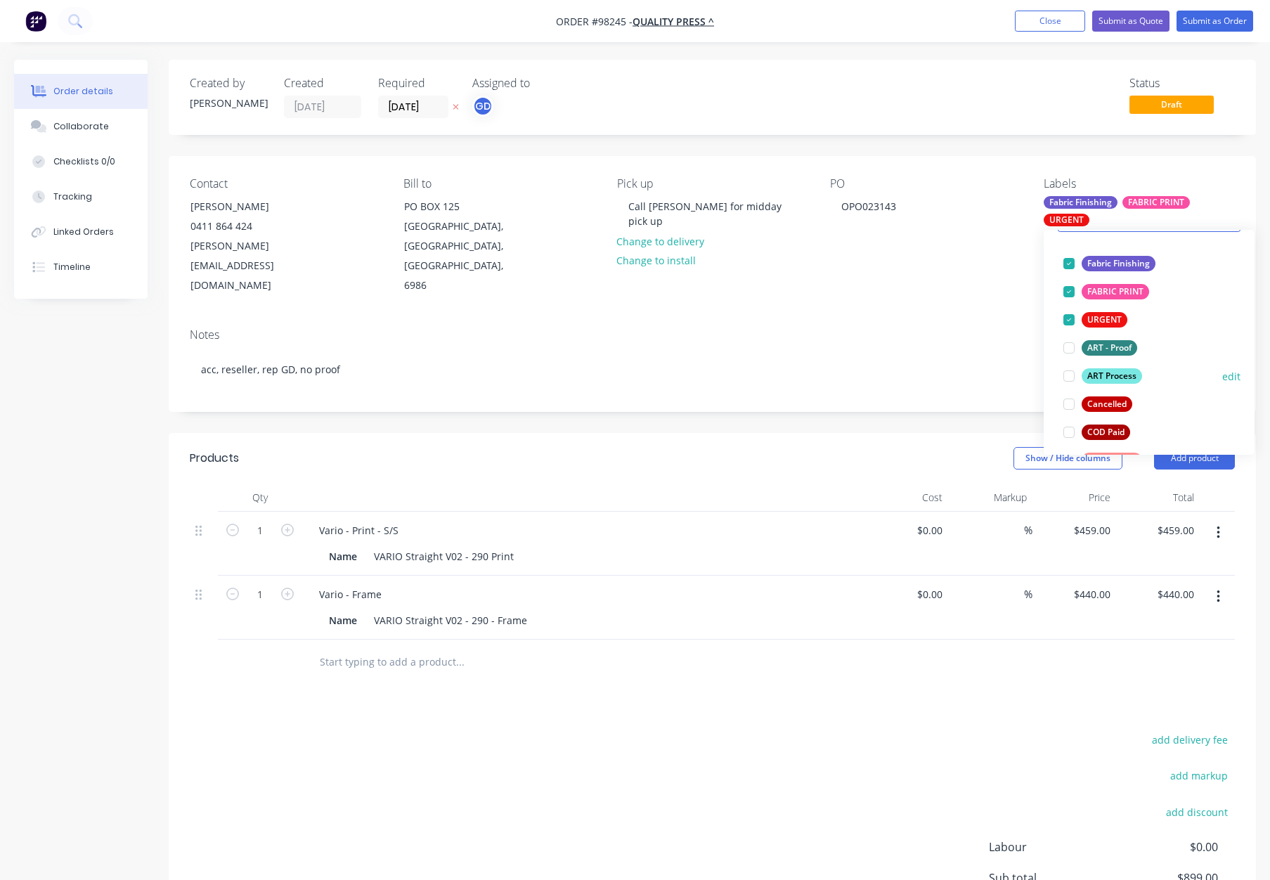
click at [1124, 378] on div "ART Process" at bounding box center [1111, 375] width 60 height 15
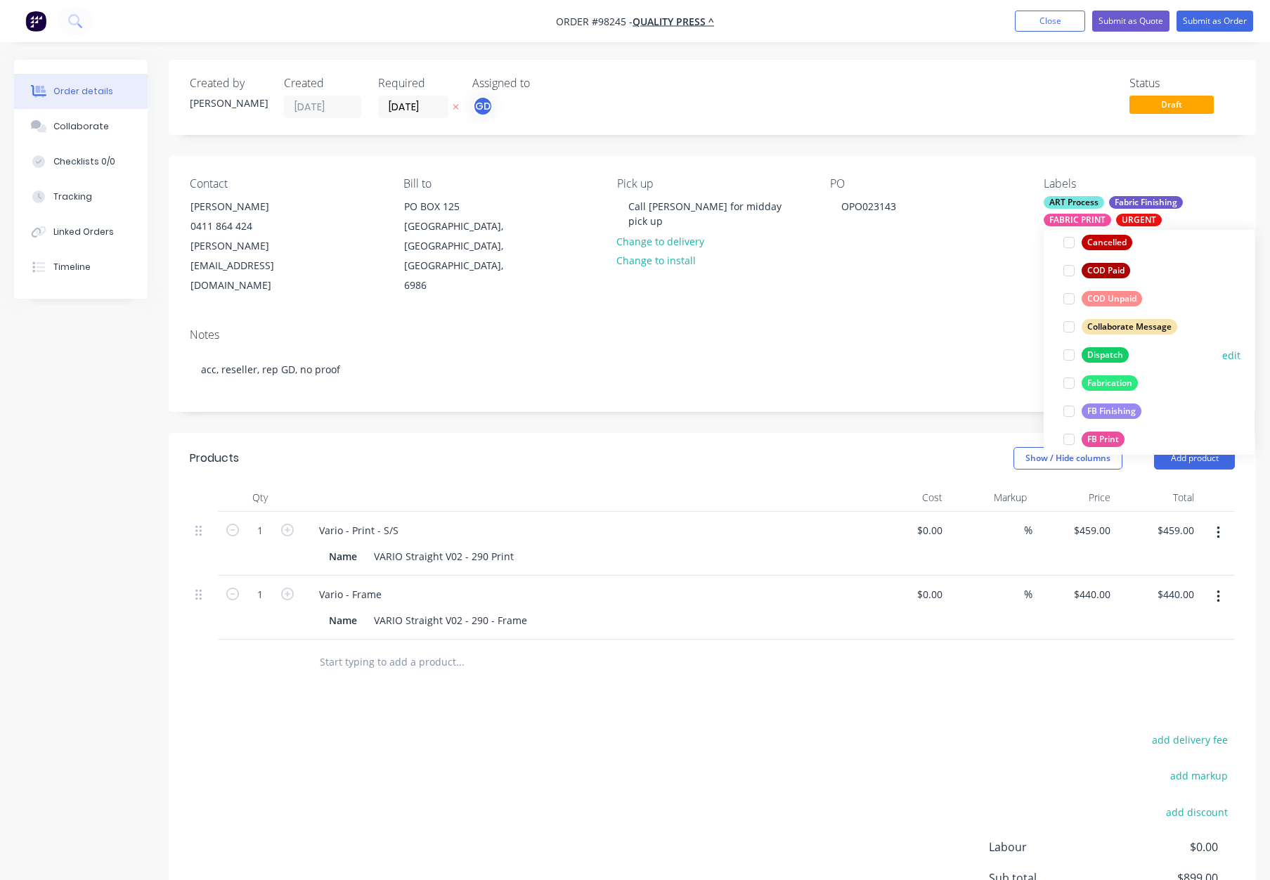
click at [1104, 356] on div "Dispatch" at bounding box center [1104, 354] width 47 height 15
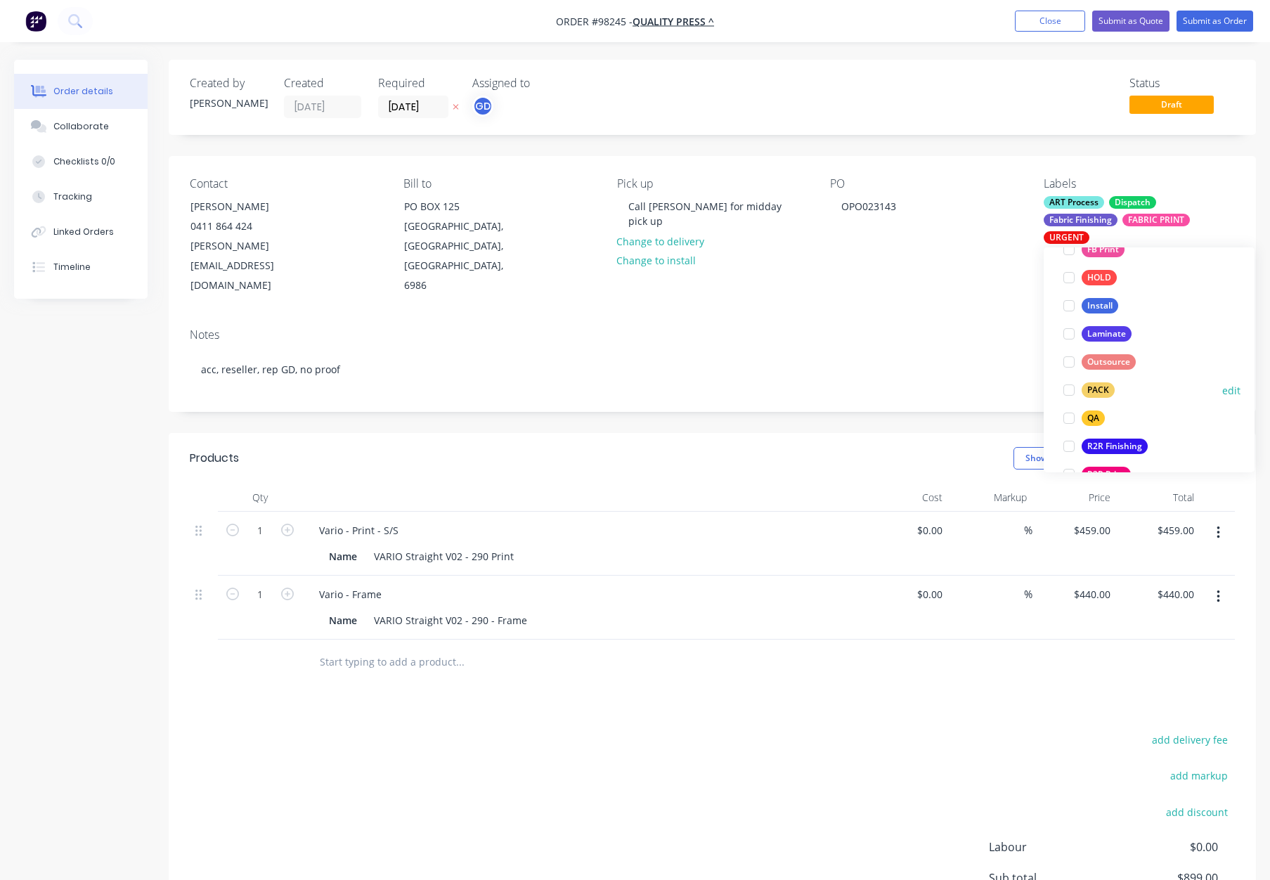
drag, startPoint x: 1104, startPoint y: 390, endPoint x: 1109, endPoint y: 383, distance: 8.6
click at [1104, 390] on div "PACK" at bounding box center [1097, 389] width 33 height 15
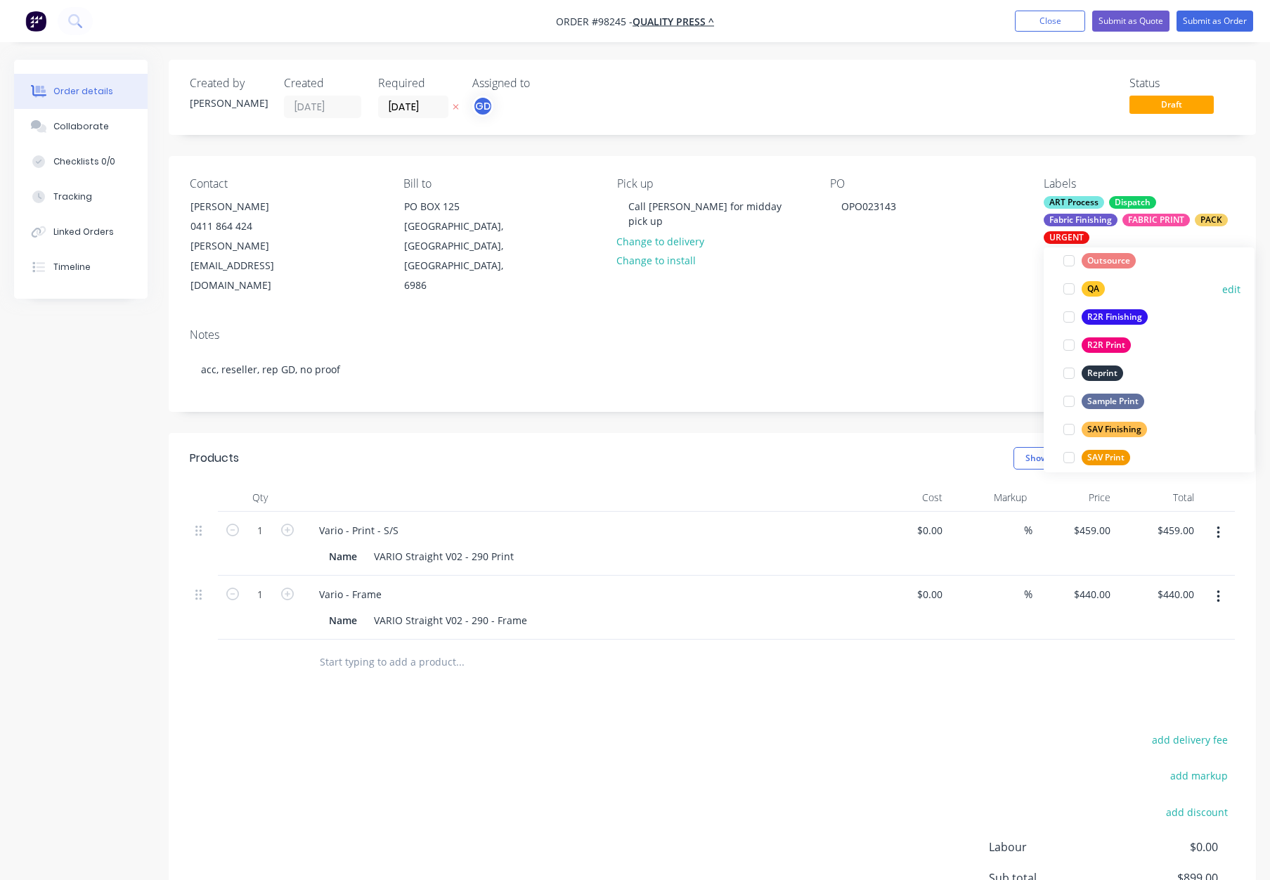
click at [1090, 286] on div "QA" at bounding box center [1092, 288] width 23 height 15
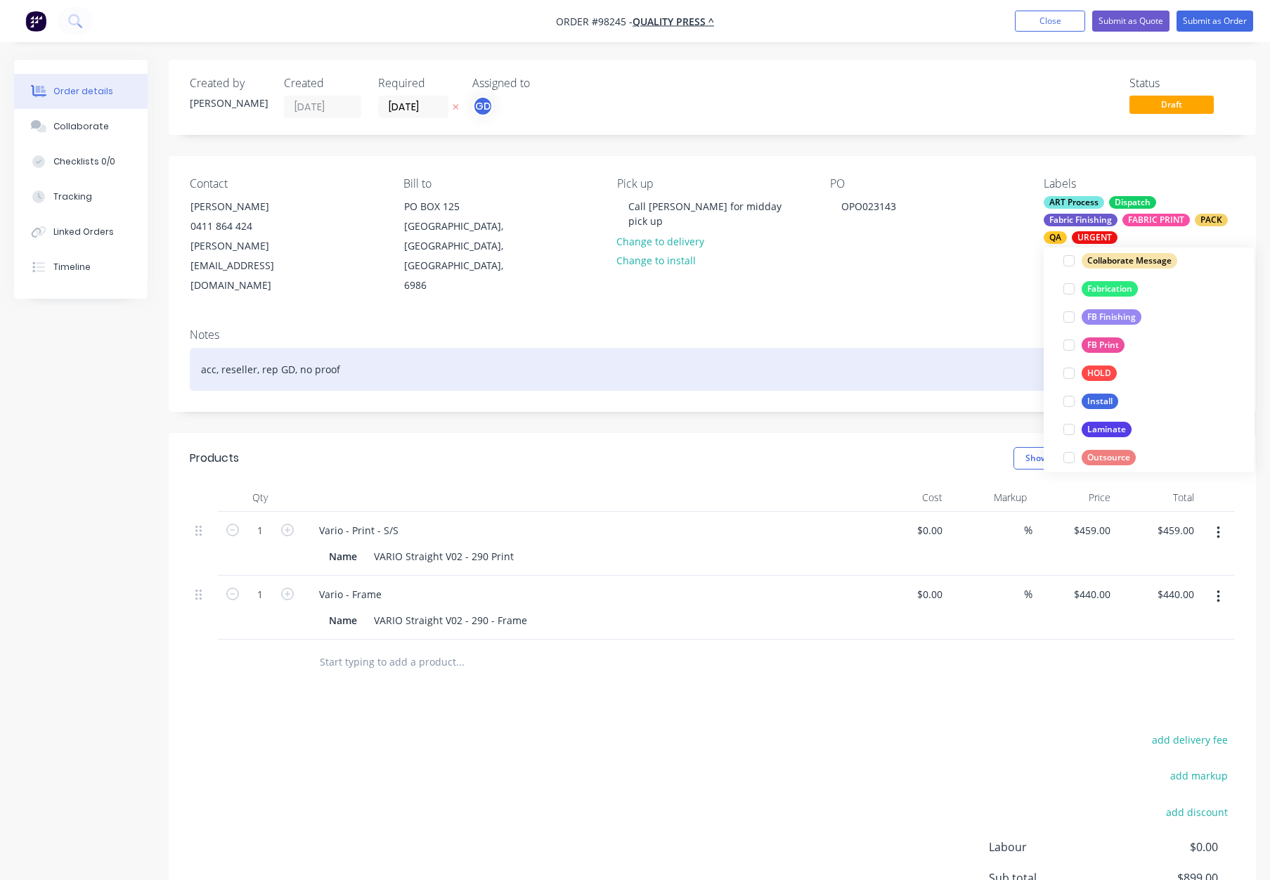
scroll to position [398, 0]
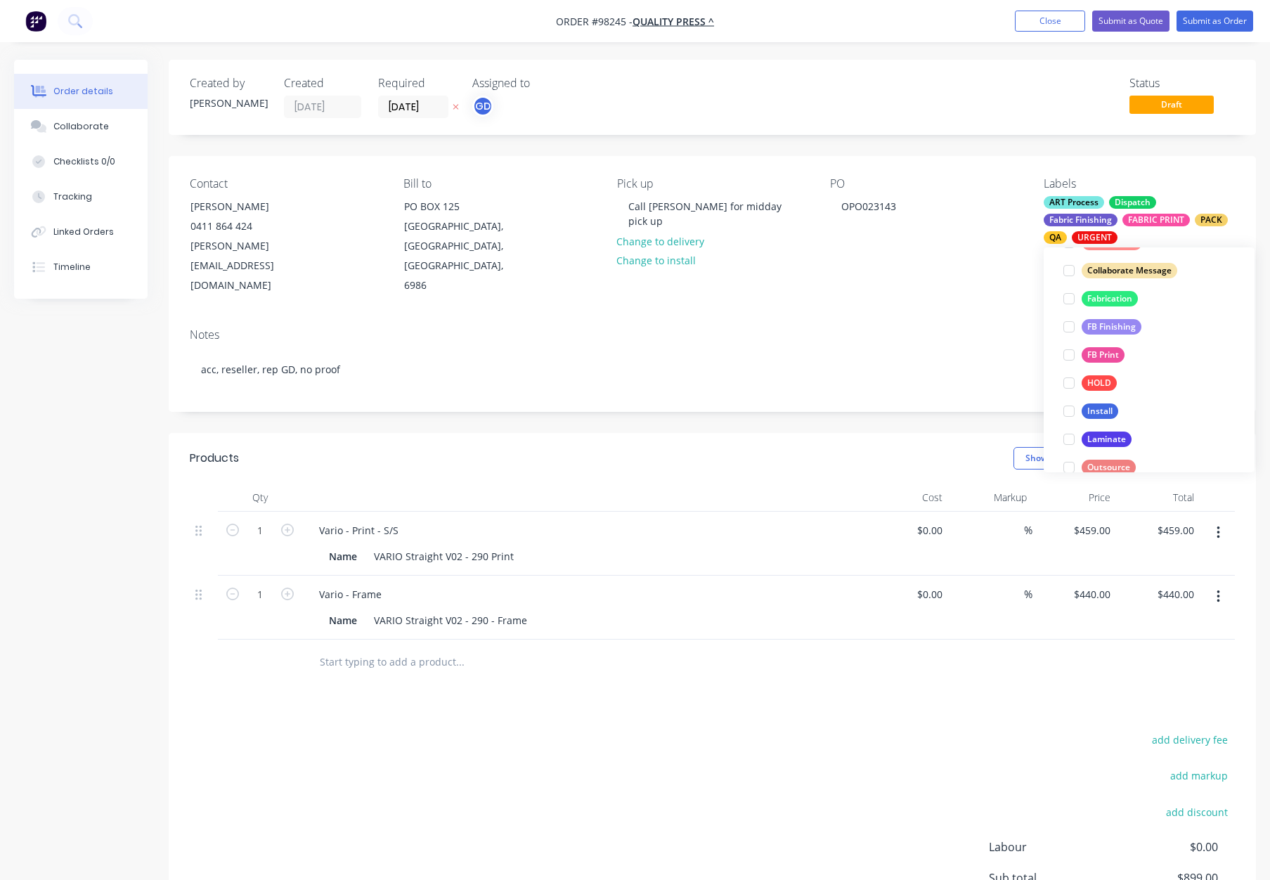
click at [952, 328] on div "Notes" at bounding box center [712, 334] width 1045 height 13
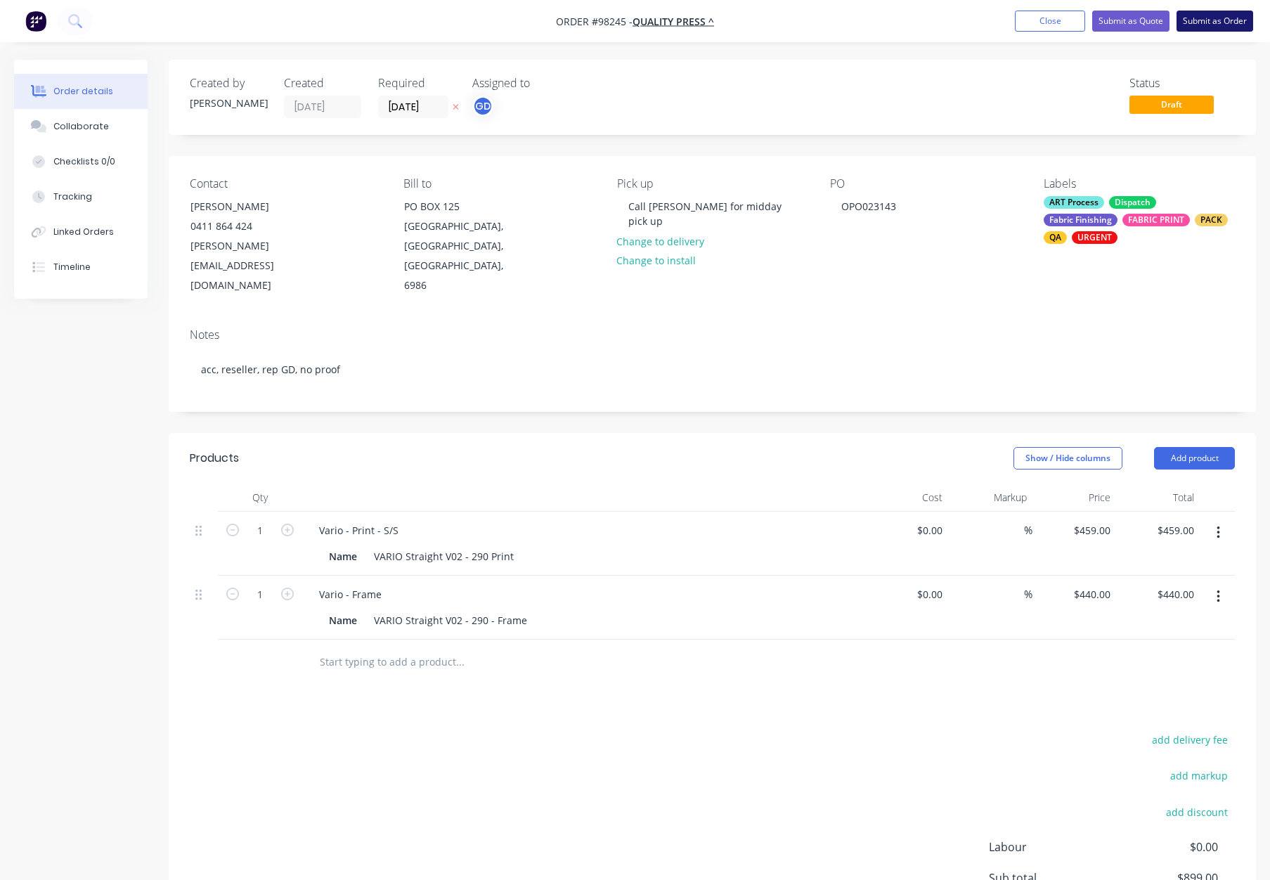
click at [1199, 22] on button "Submit as Order" at bounding box center [1214, 21] width 77 height 21
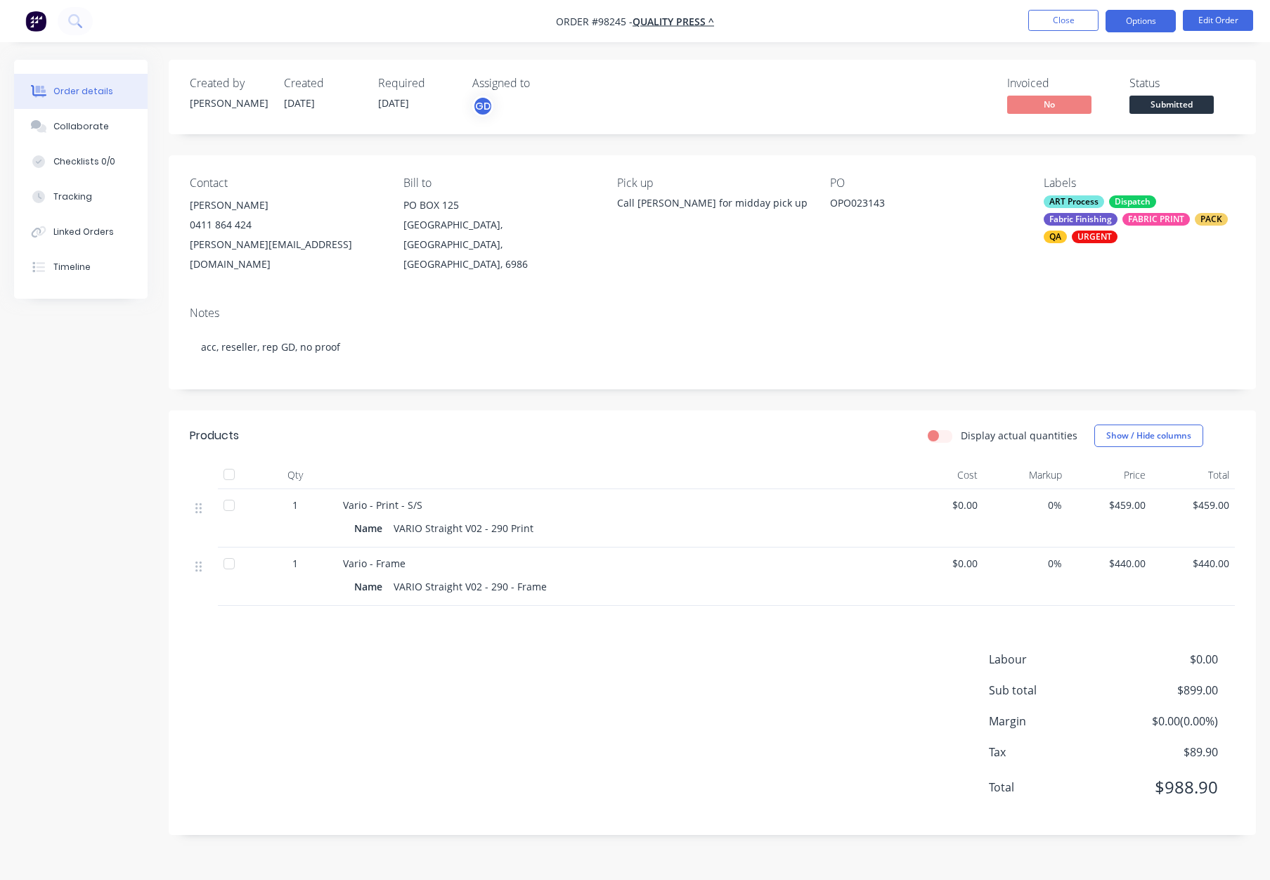
click at [1131, 22] on button "Options" at bounding box center [1140, 21] width 70 height 22
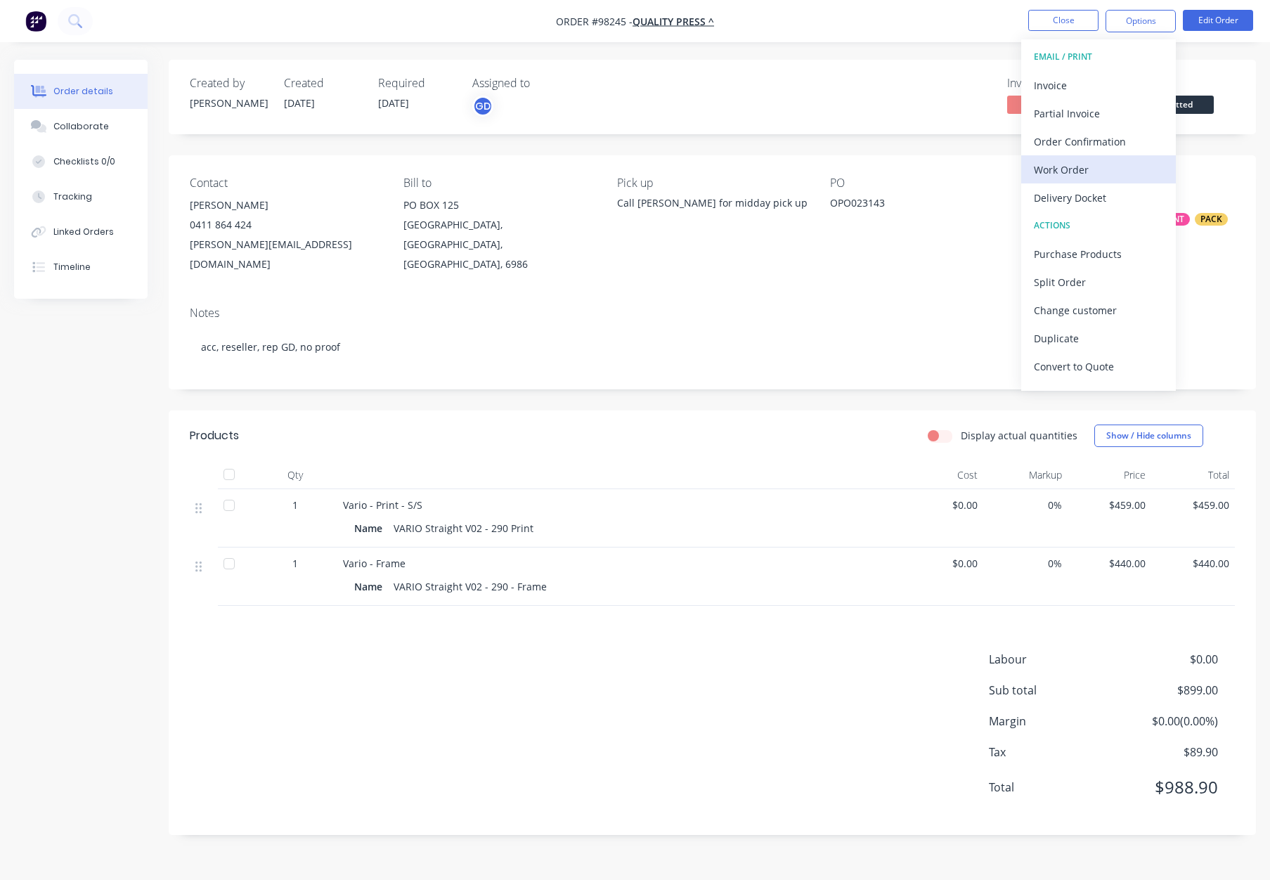
click at [1052, 170] on div "Work Order" at bounding box center [1098, 169] width 129 height 20
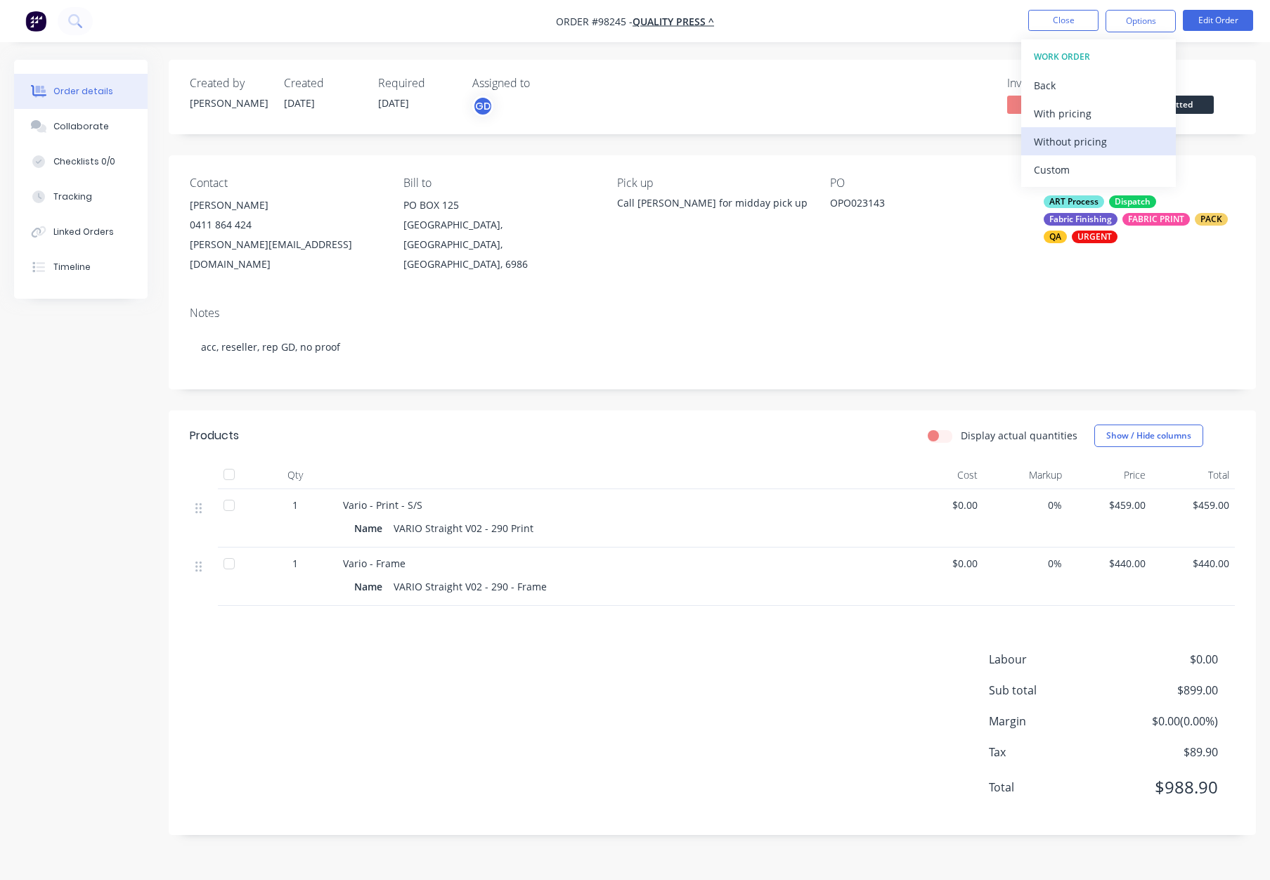
drag, startPoint x: 1052, startPoint y: 170, endPoint x: 1053, endPoint y: 136, distance: 34.4
click at [1055, 138] on div "Without pricing" at bounding box center [1098, 141] width 129 height 20
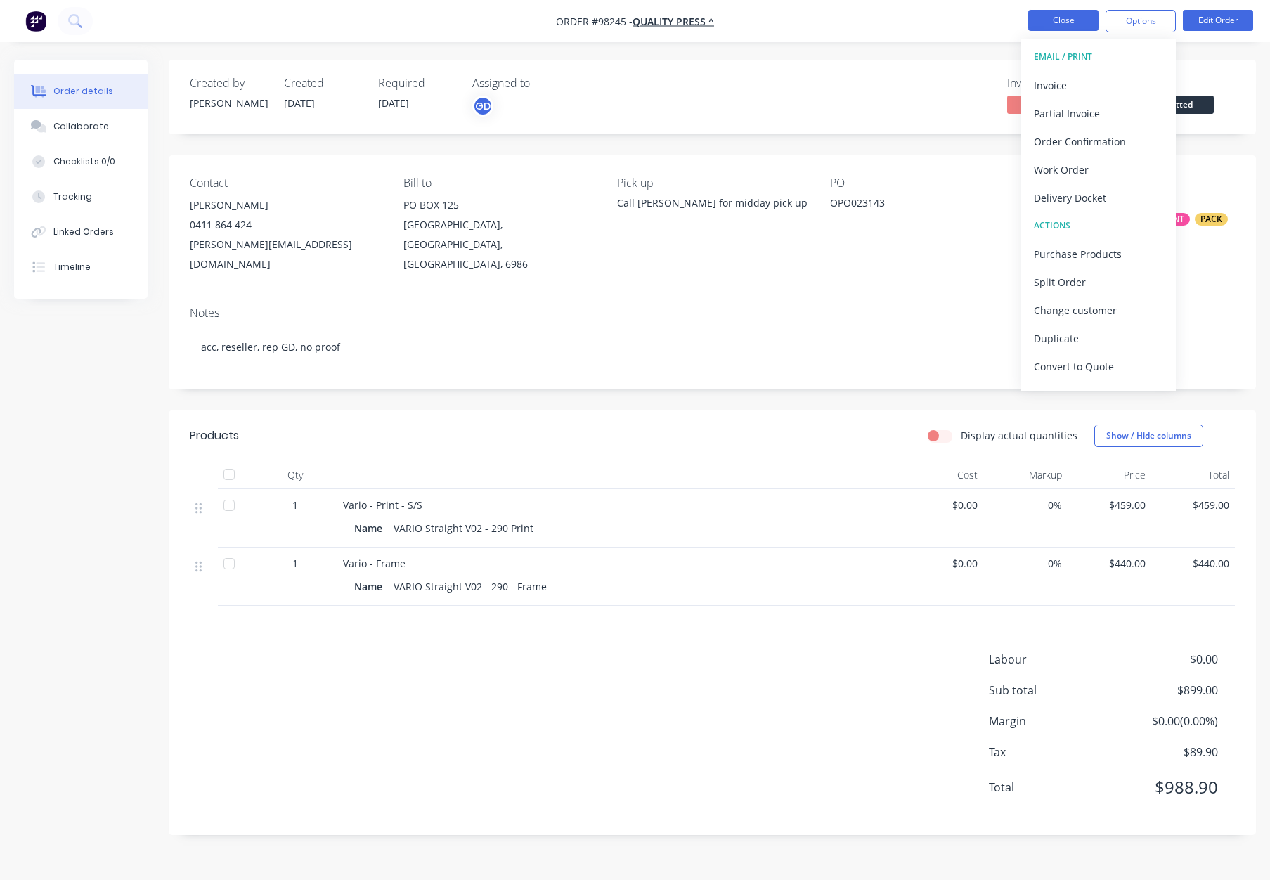
click at [1085, 20] on button "Close" at bounding box center [1063, 20] width 70 height 21
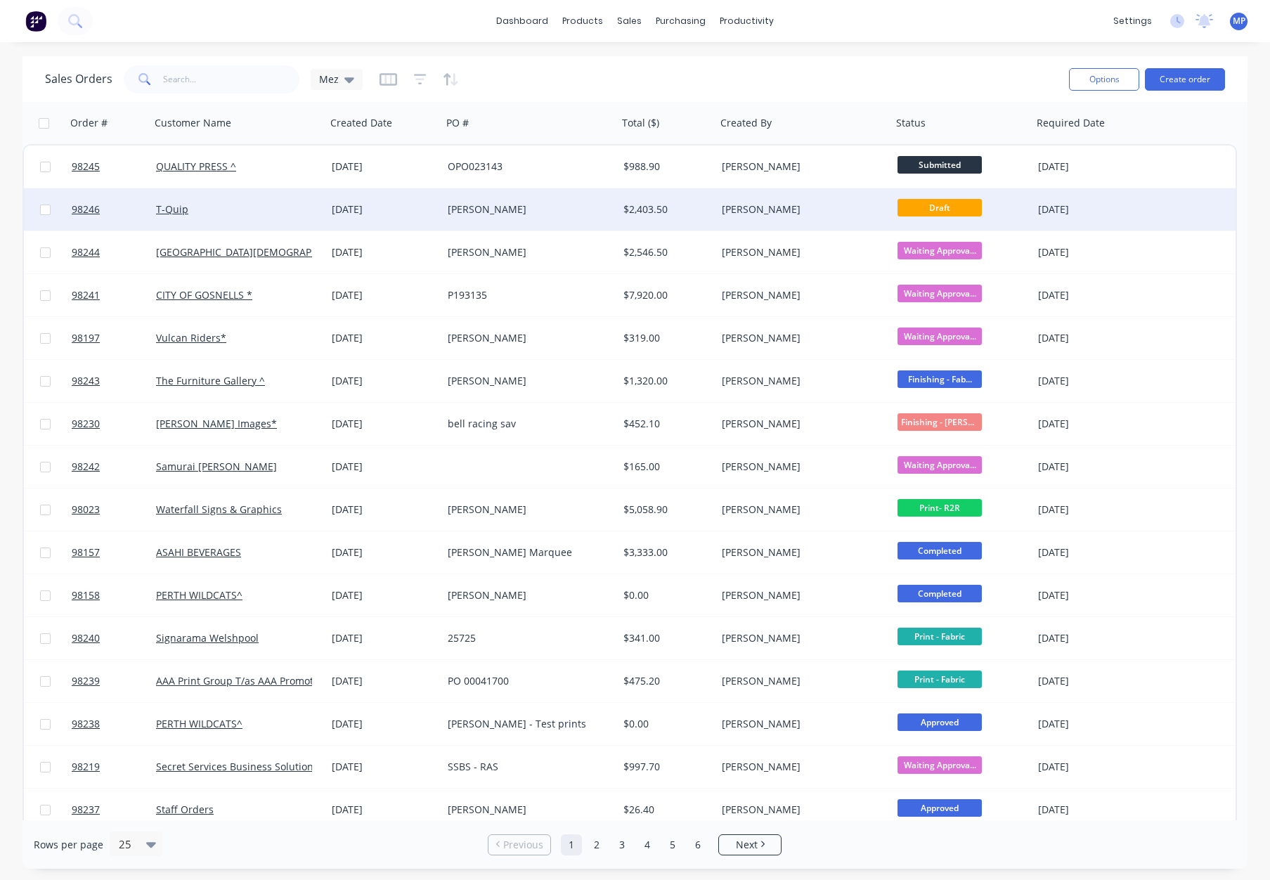
click at [837, 204] on div "[PERSON_NAME]" at bounding box center [800, 209] width 156 height 14
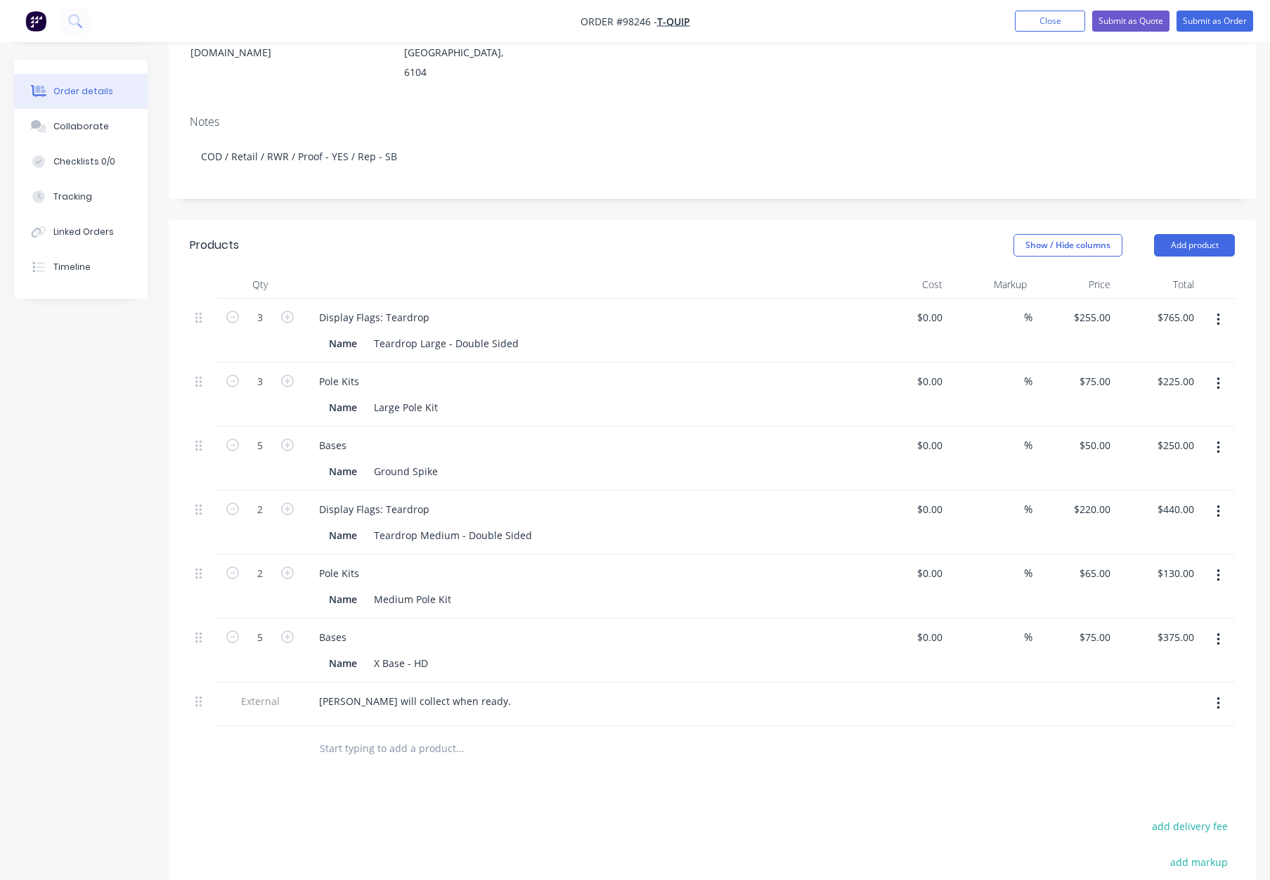
scroll to position [234, 0]
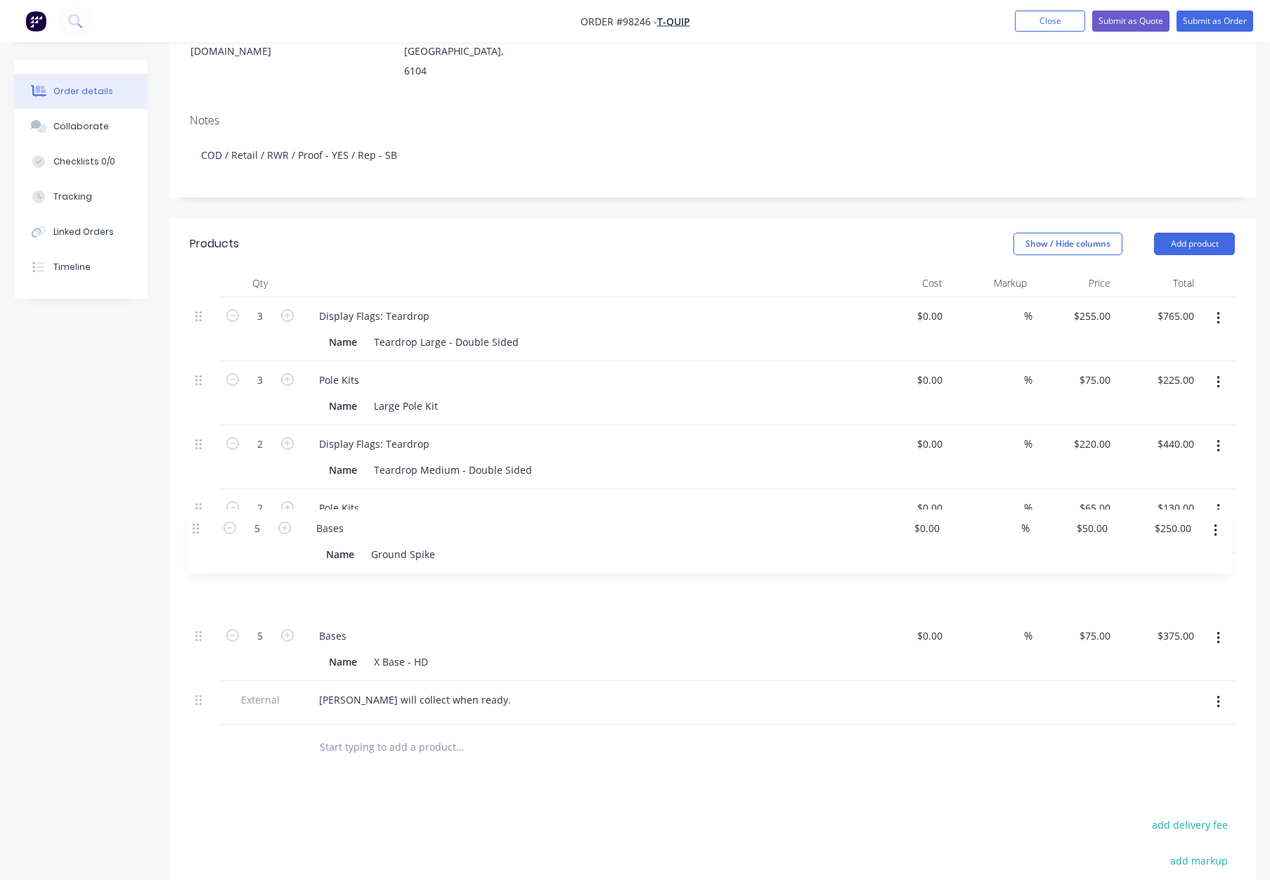
drag, startPoint x: 196, startPoint y: 403, endPoint x: 193, endPoint y: 534, distance: 130.7
click at [193, 535] on div "3 Display Flags: Teardrop Name Teardrop Large - Double Sided $0.00 $0.00 % $255…" at bounding box center [712, 510] width 1045 height 427
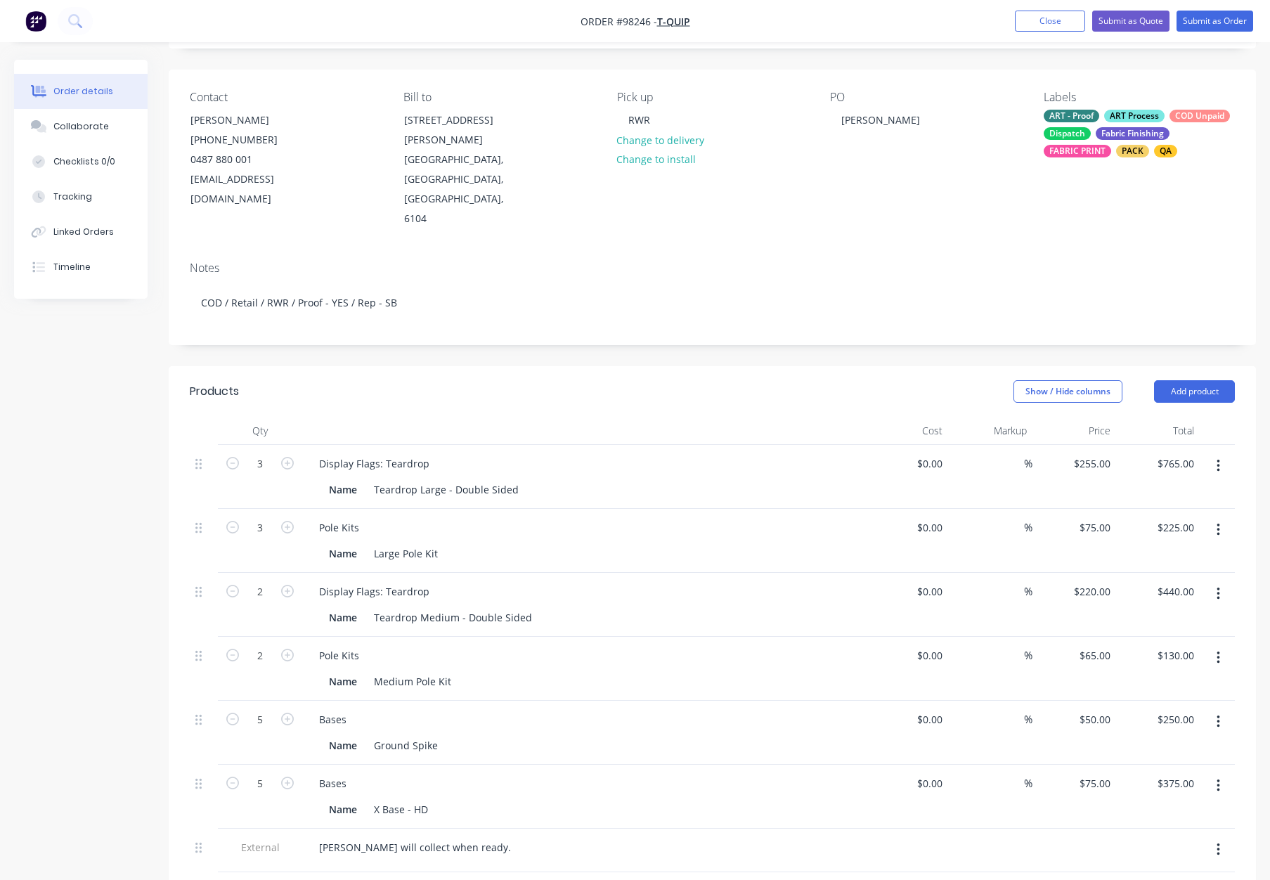
scroll to position [0, 0]
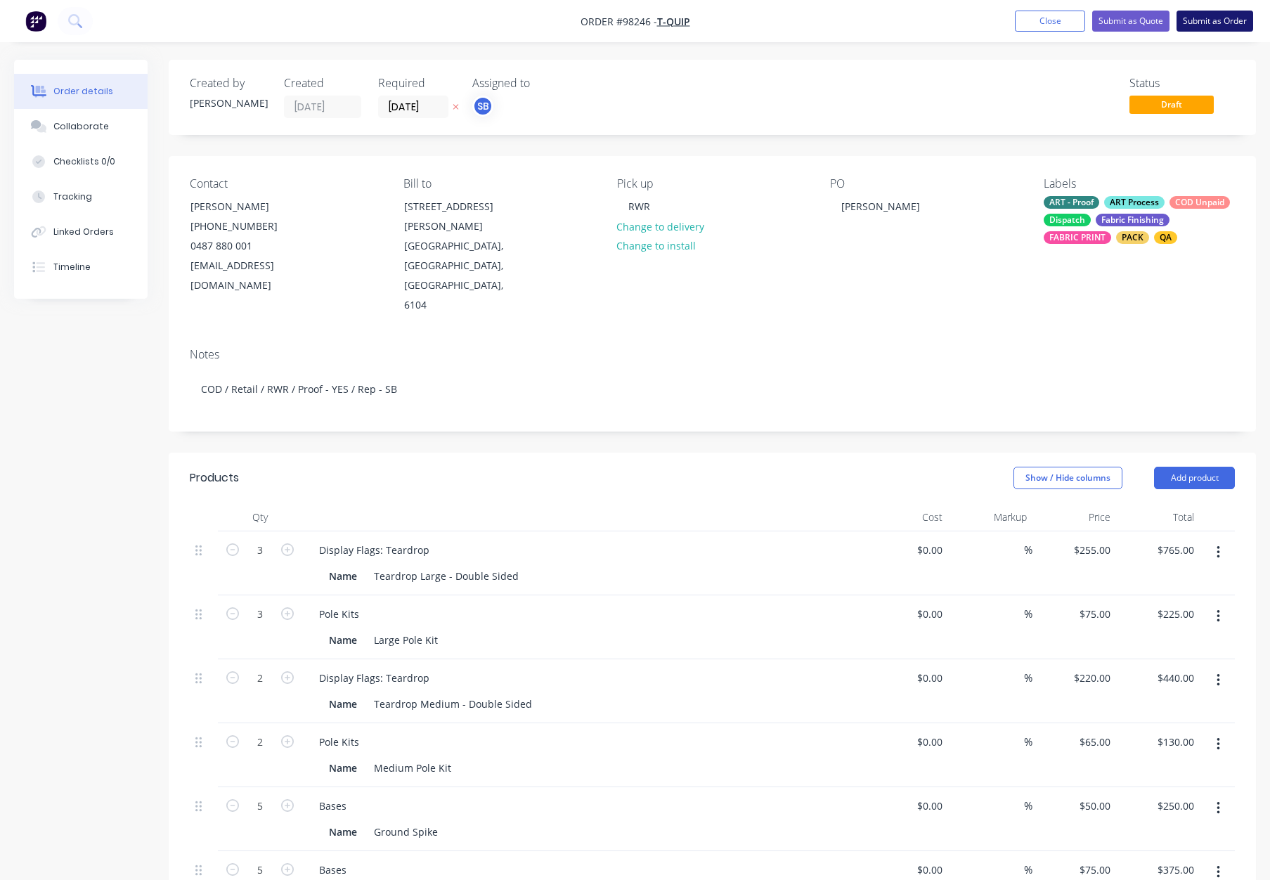
click at [1211, 20] on button "Submit as Order" at bounding box center [1214, 21] width 77 height 21
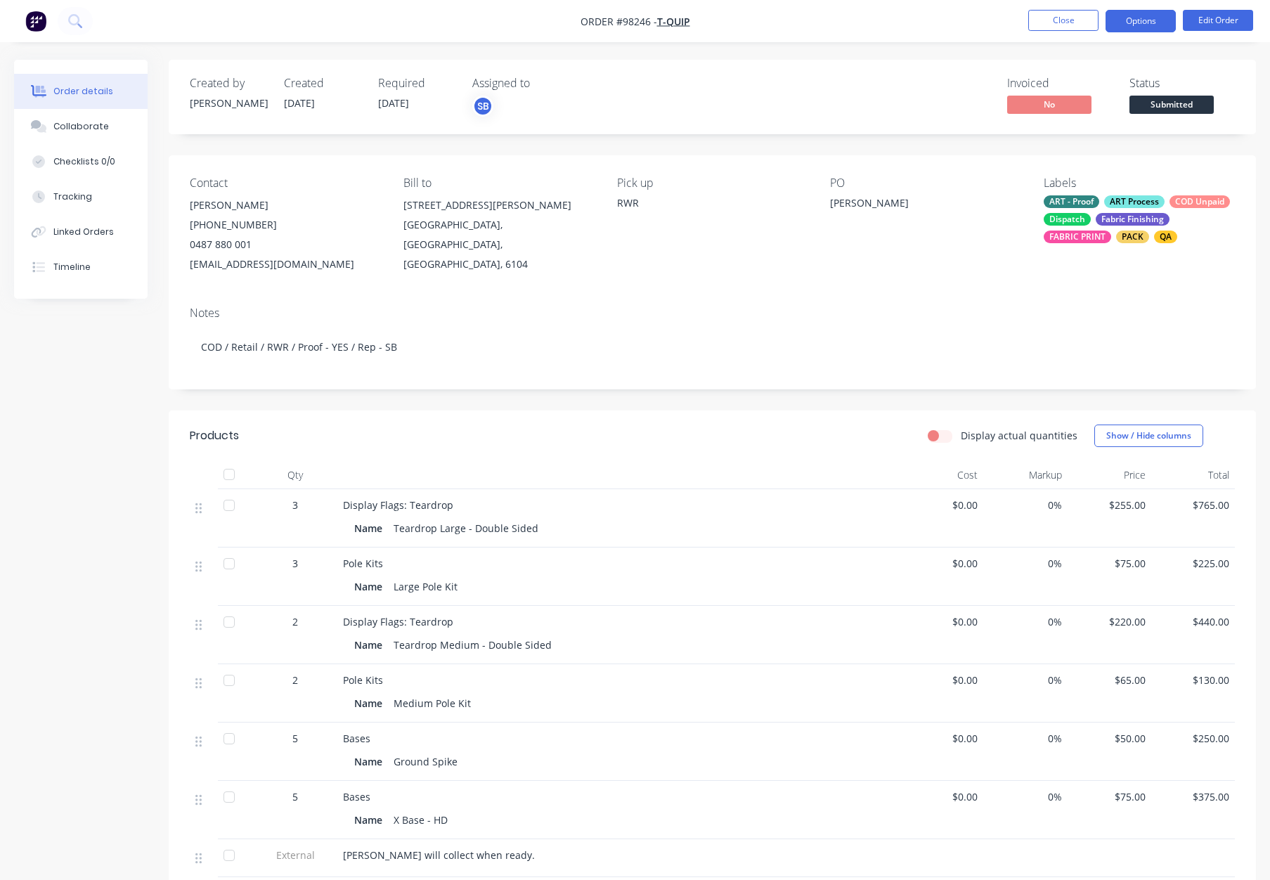
click at [1145, 16] on button "Options" at bounding box center [1140, 21] width 70 height 22
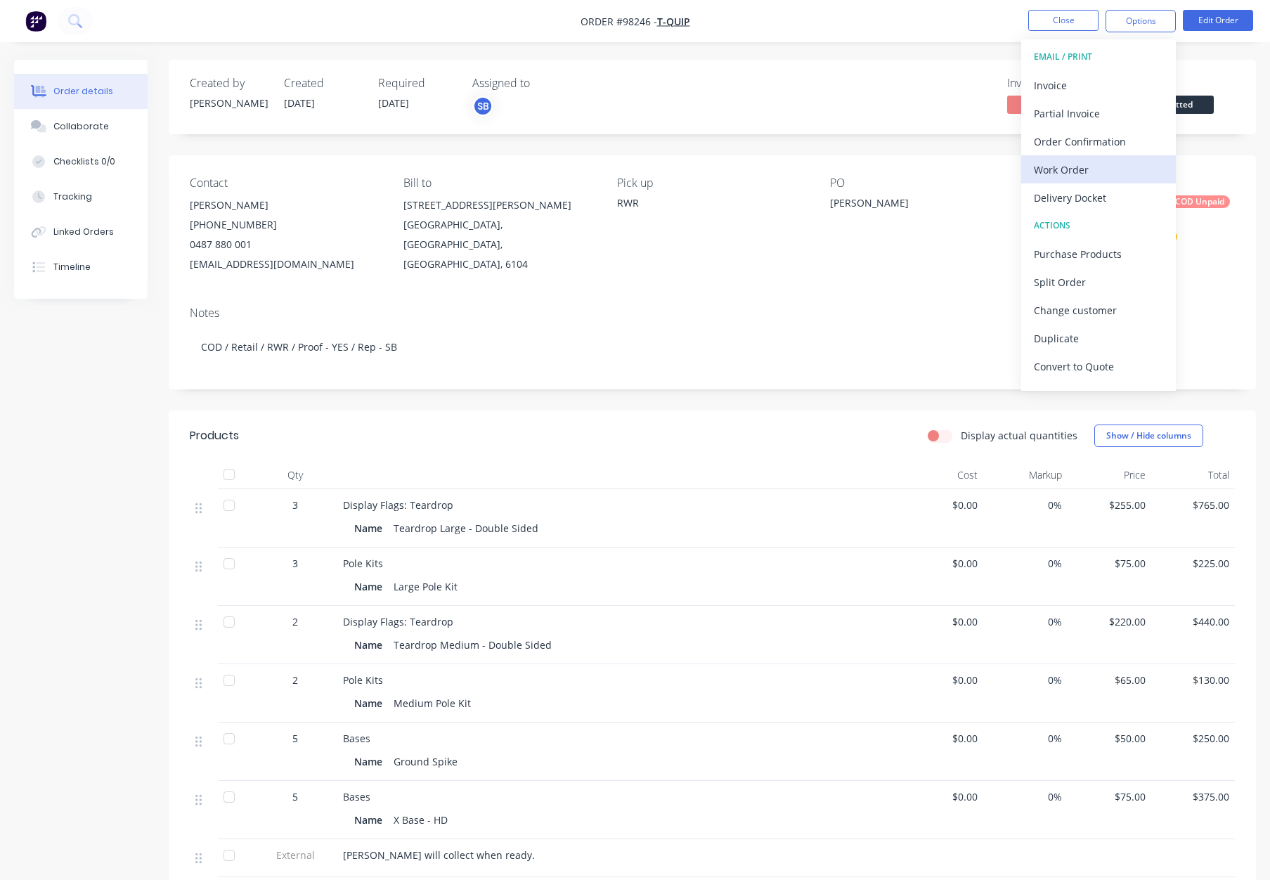
click at [1118, 164] on div "Work Order" at bounding box center [1098, 169] width 129 height 20
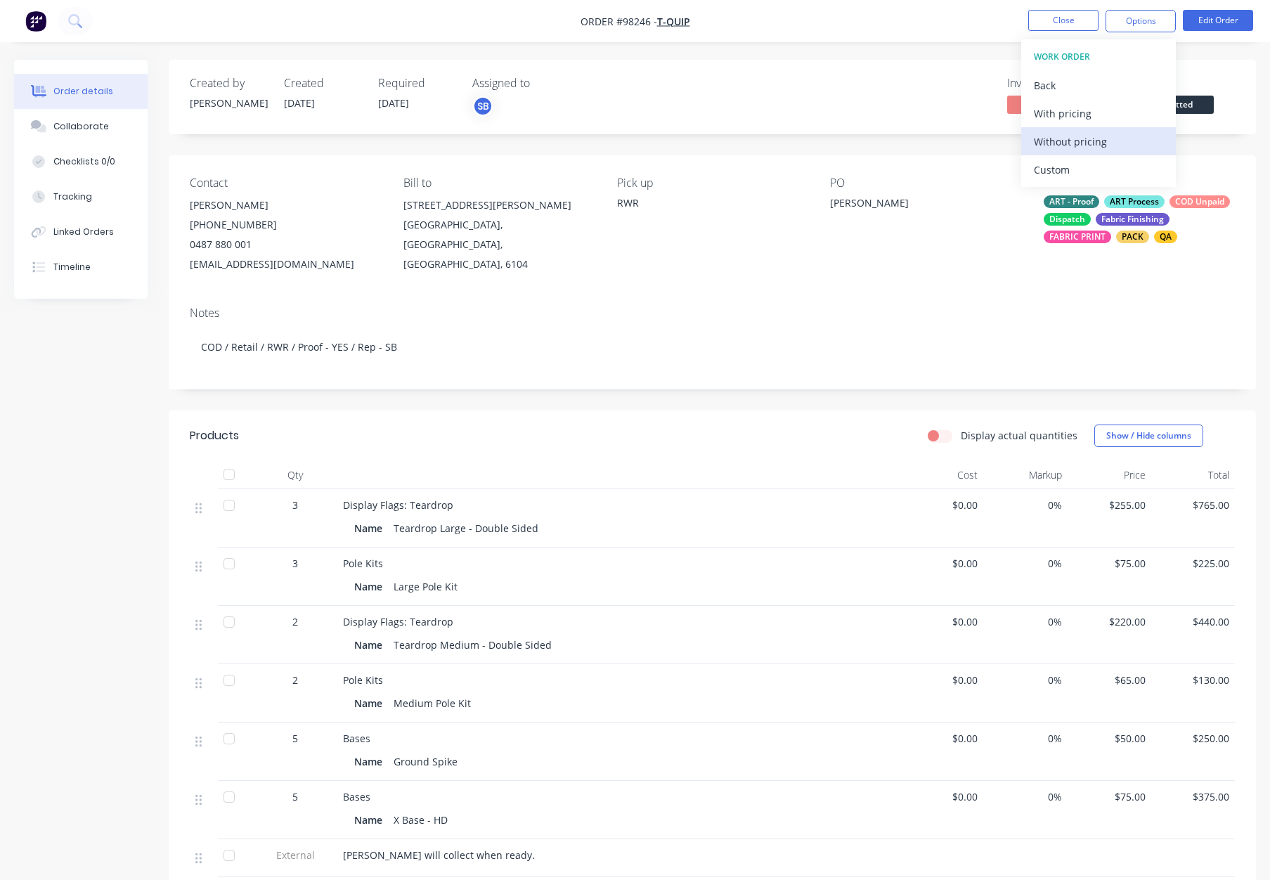
click at [1117, 140] on div "Without pricing" at bounding box center [1098, 141] width 129 height 20
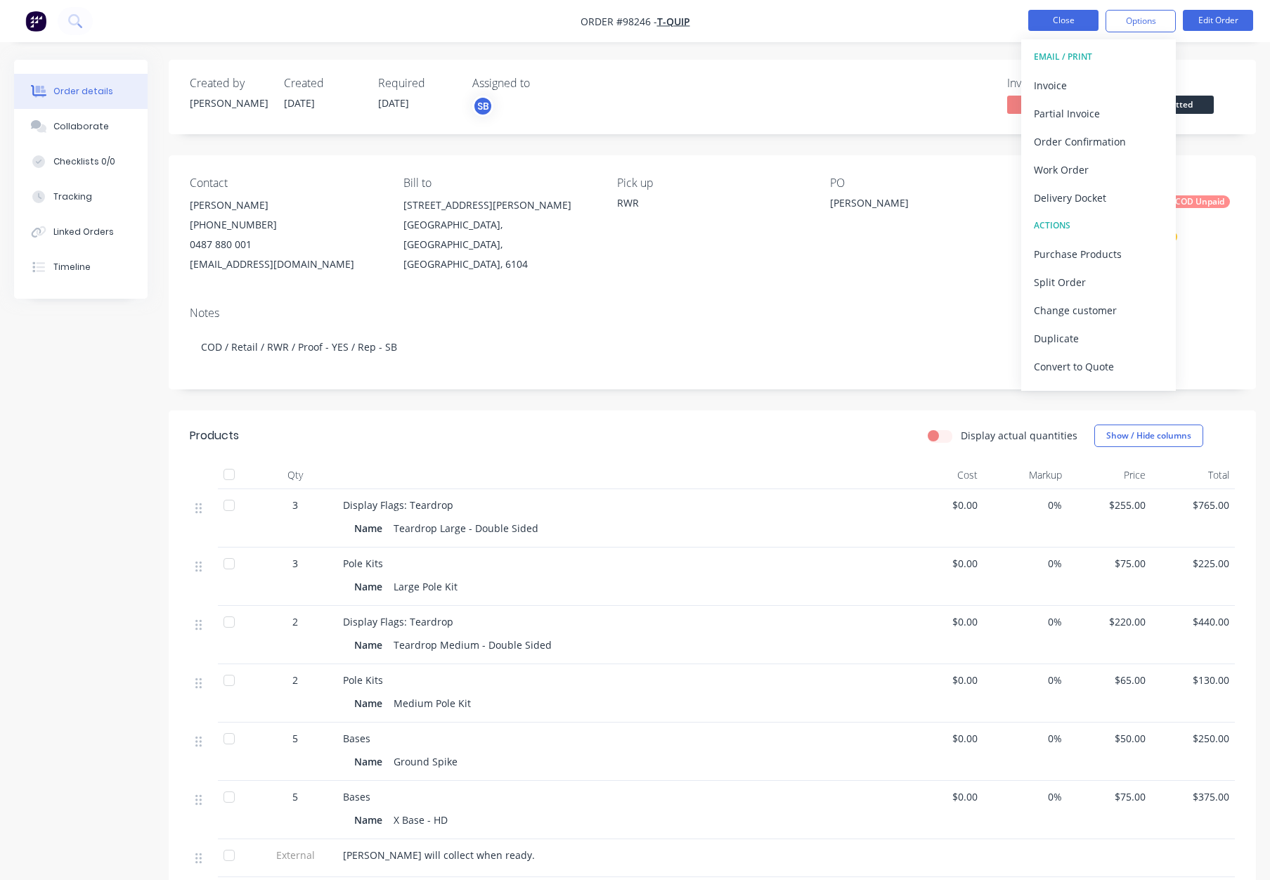
click at [1043, 17] on button "Close" at bounding box center [1063, 20] width 70 height 21
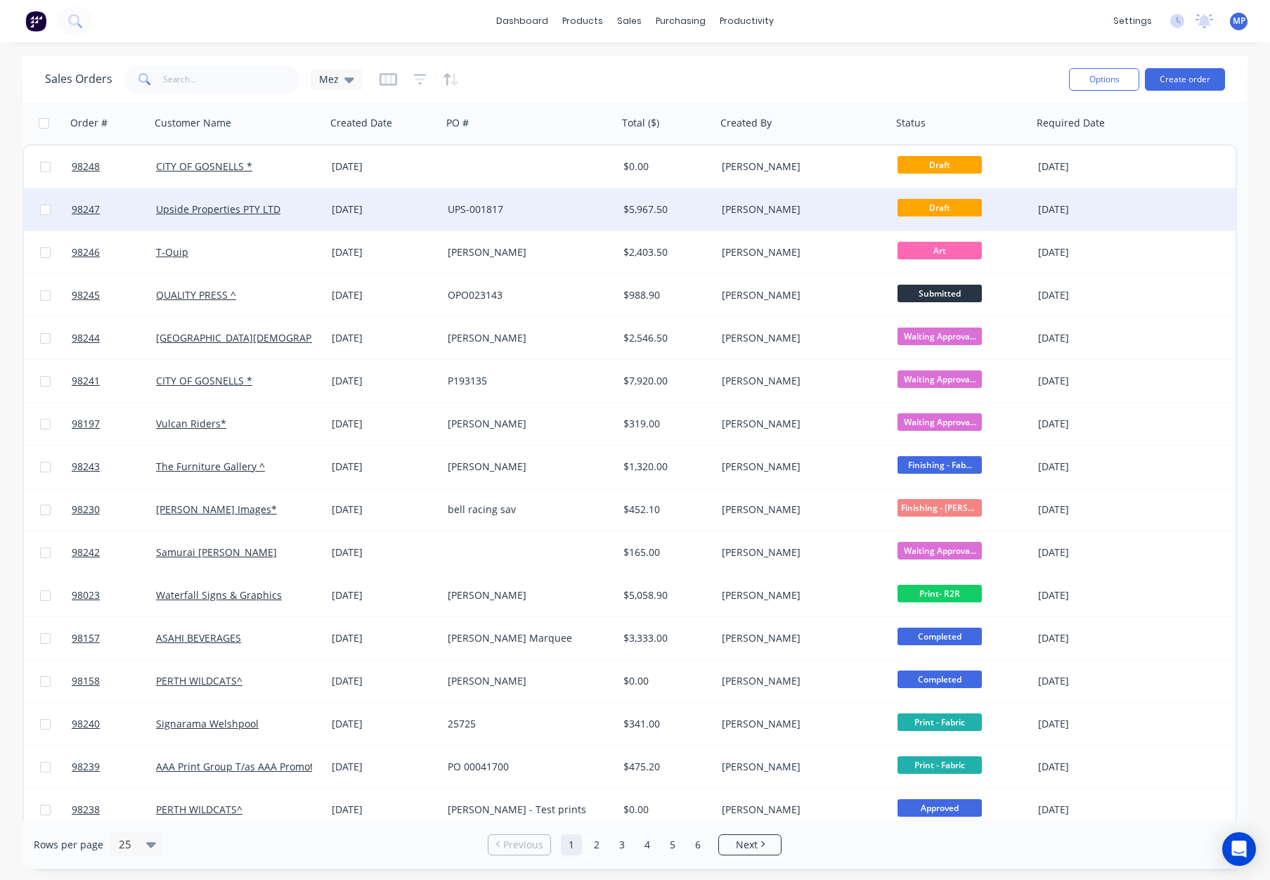
click at [556, 211] on div "UPS-001817" at bounding box center [526, 209] width 156 height 14
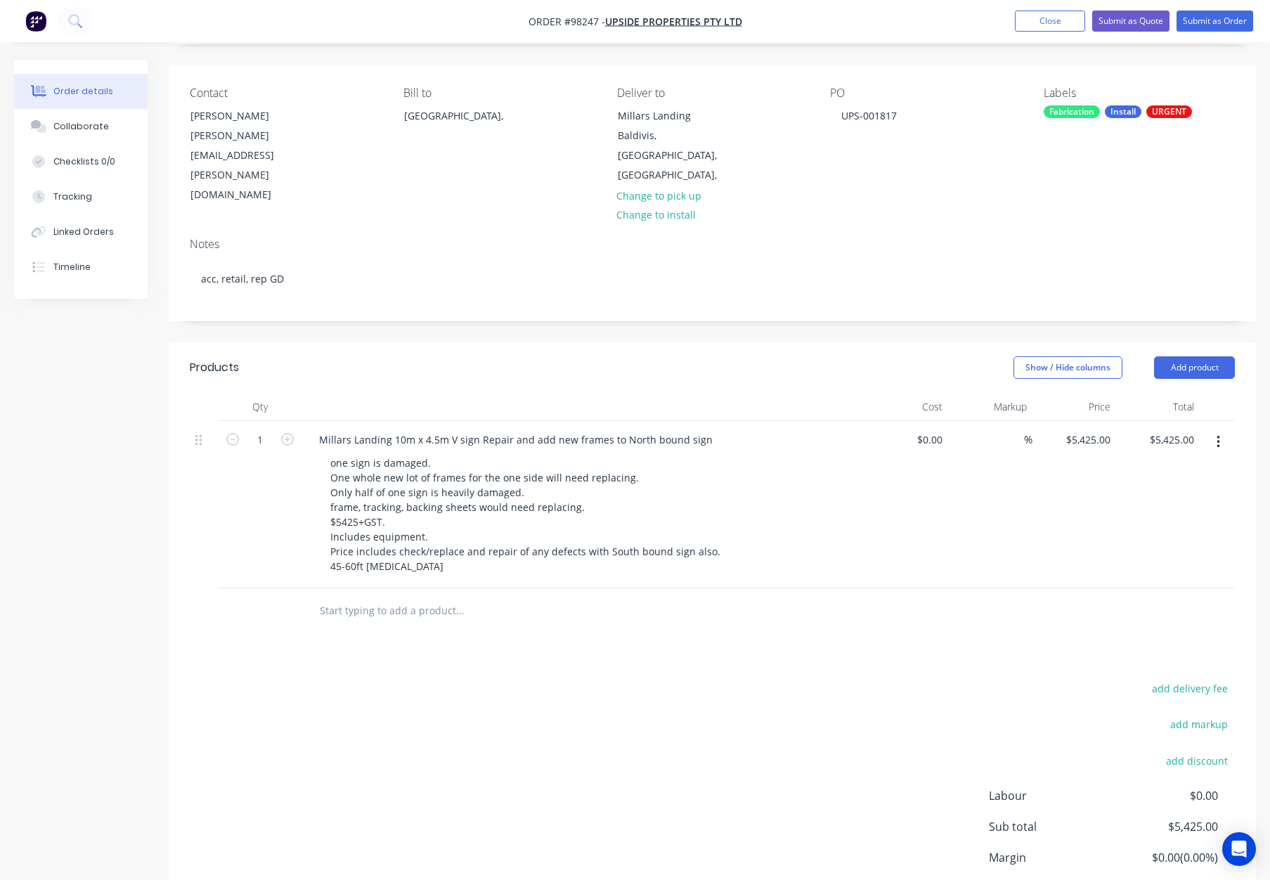
scroll to position [114, 0]
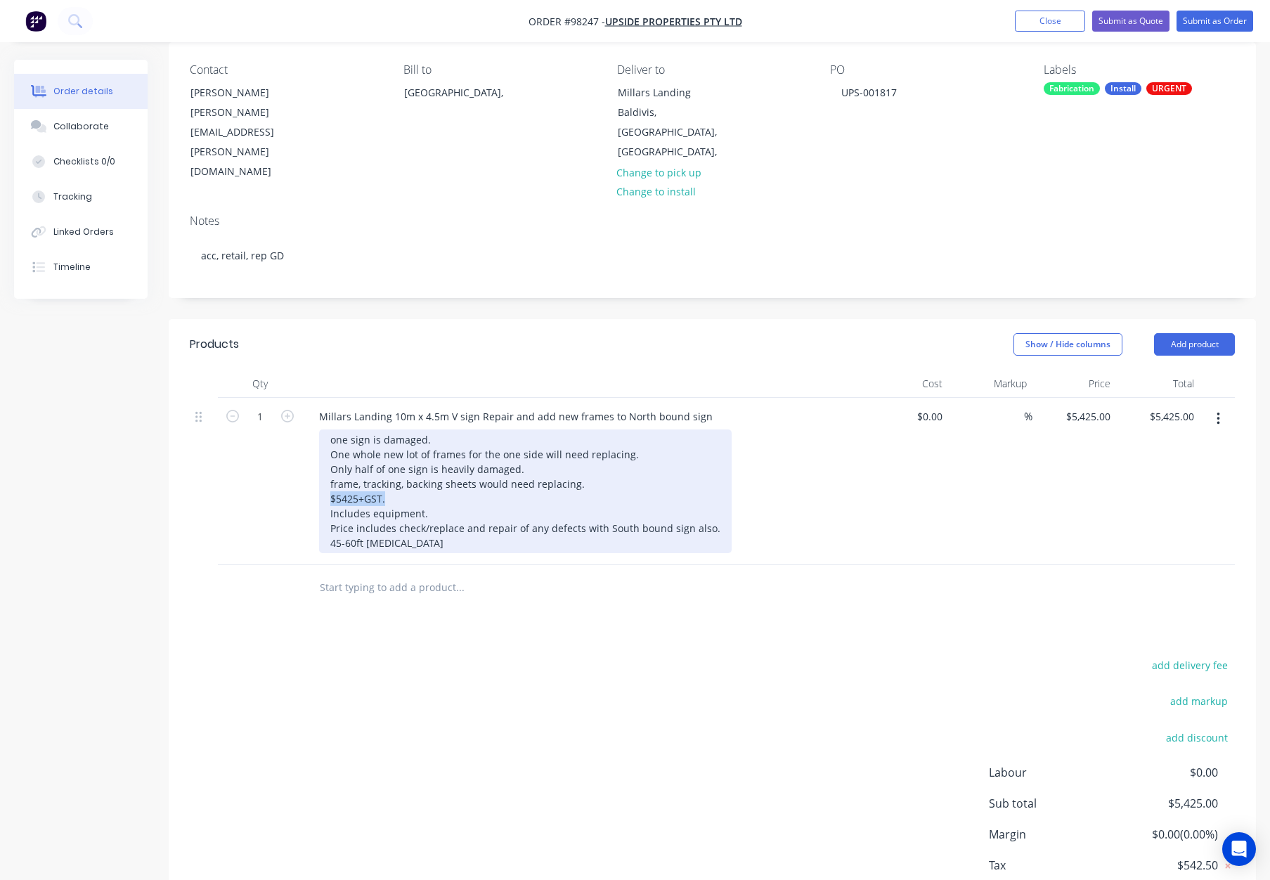
drag, startPoint x: 403, startPoint y: 462, endPoint x: 326, endPoint y: 459, distance: 76.6
click at [327, 459] on div "one sign is damaged. One whole new lot of frames for the one side will need rep…" at bounding box center [525, 491] width 412 height 124
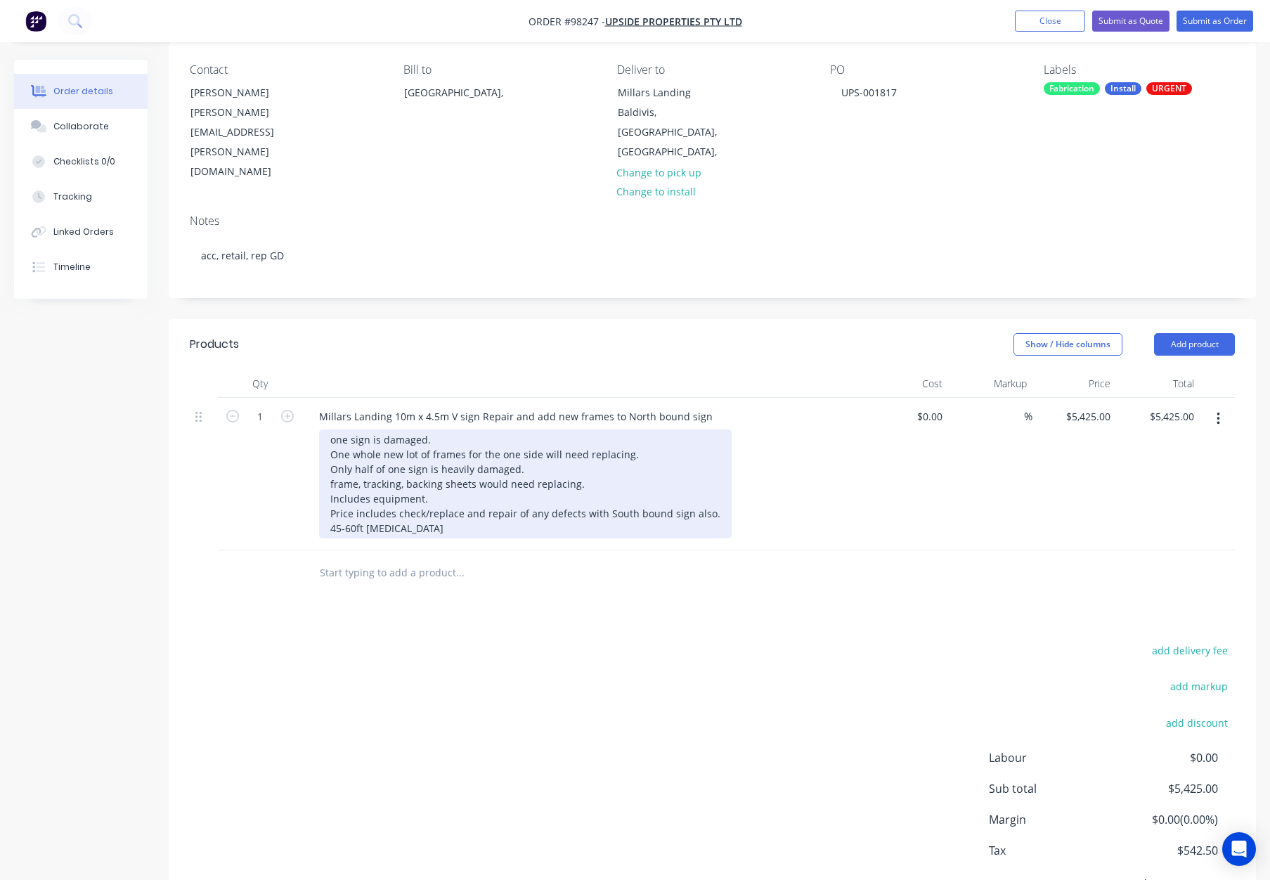
click at [400, 488] on div "one sign is damaged. One whole new lot of frames for the one side will need rep…" at bounding box center [525, 483] width 412 height 109
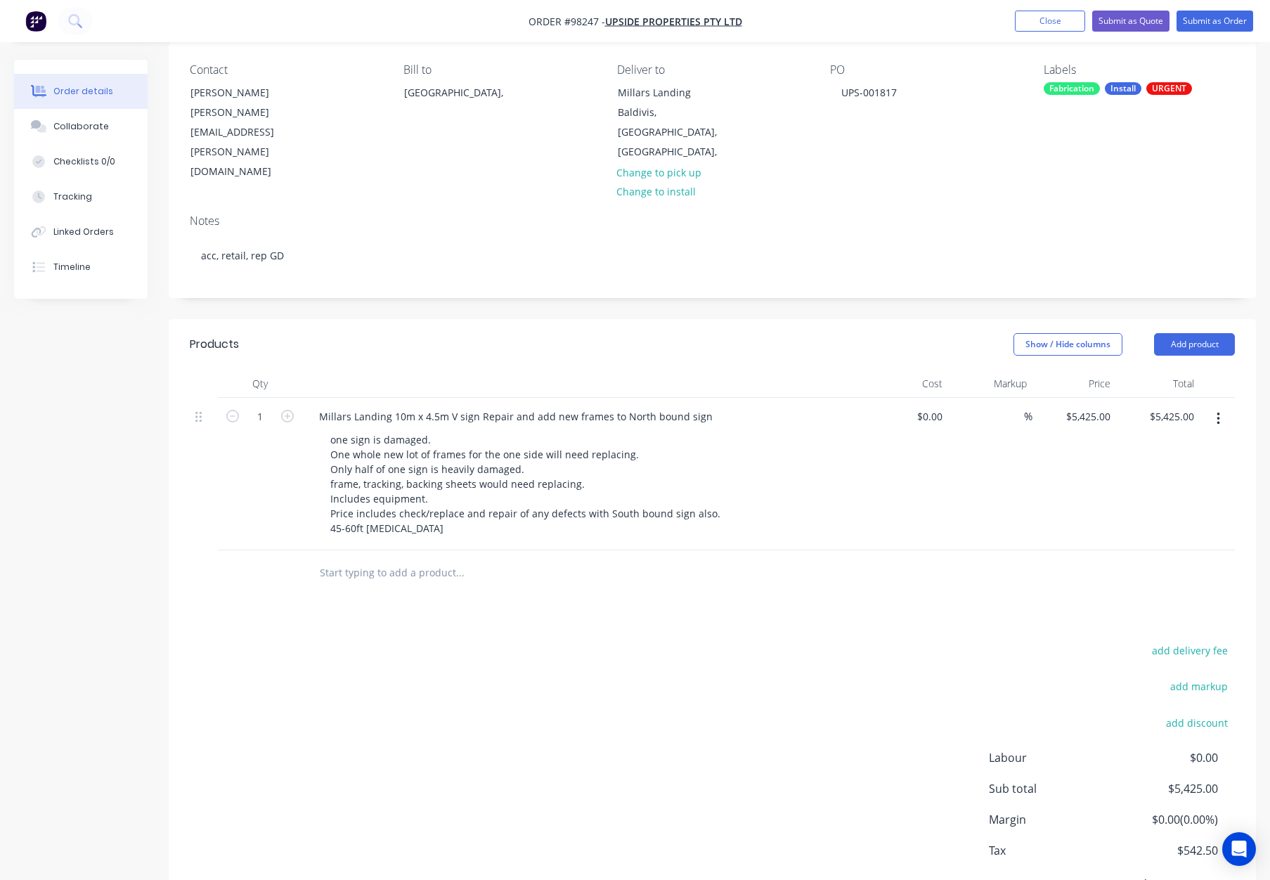
click at [604, 550] on div at bounding box center [555, 573] width 506 height 46
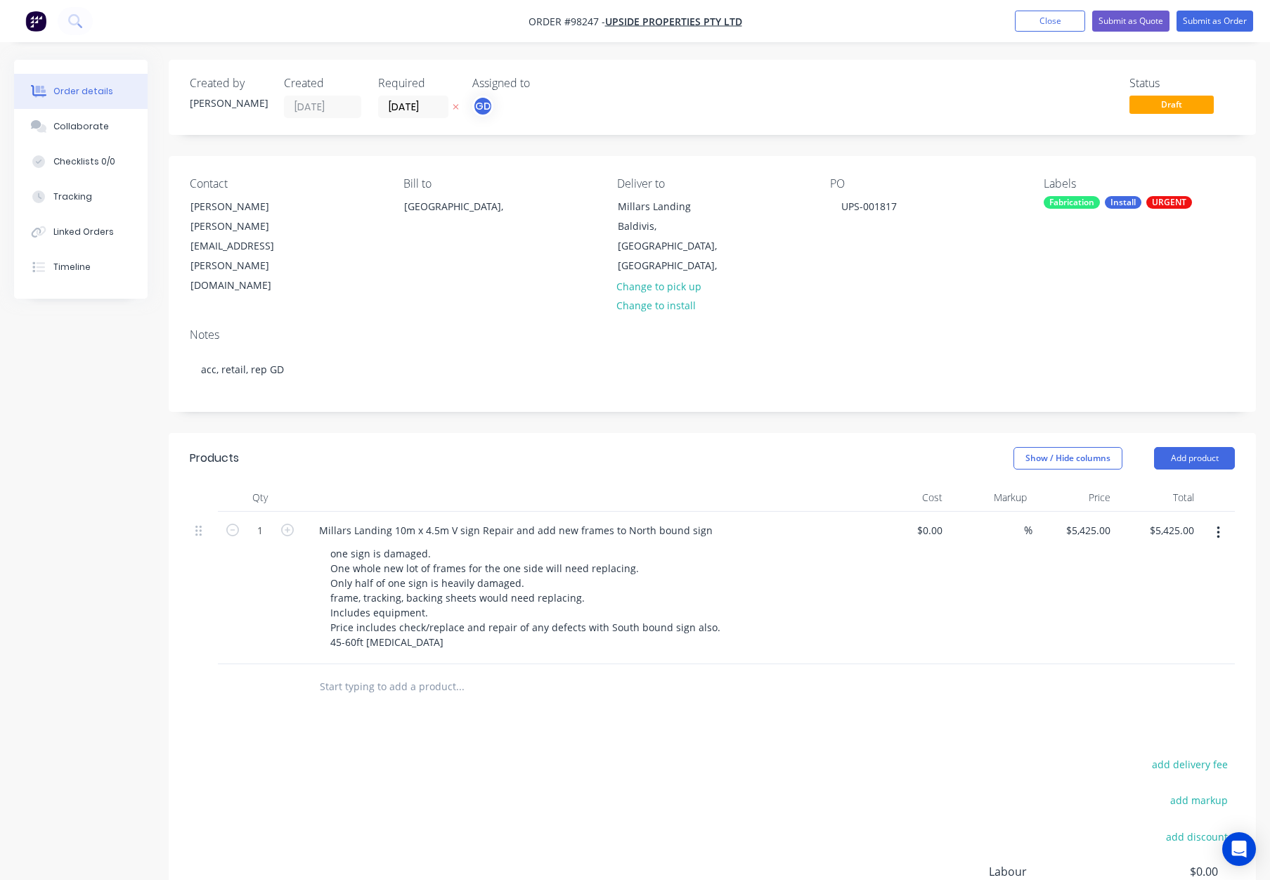
scroll to position [1, 0]
click at [1055, 15] on button "Close" at bounding box center [1050, 21] width 70 height 21
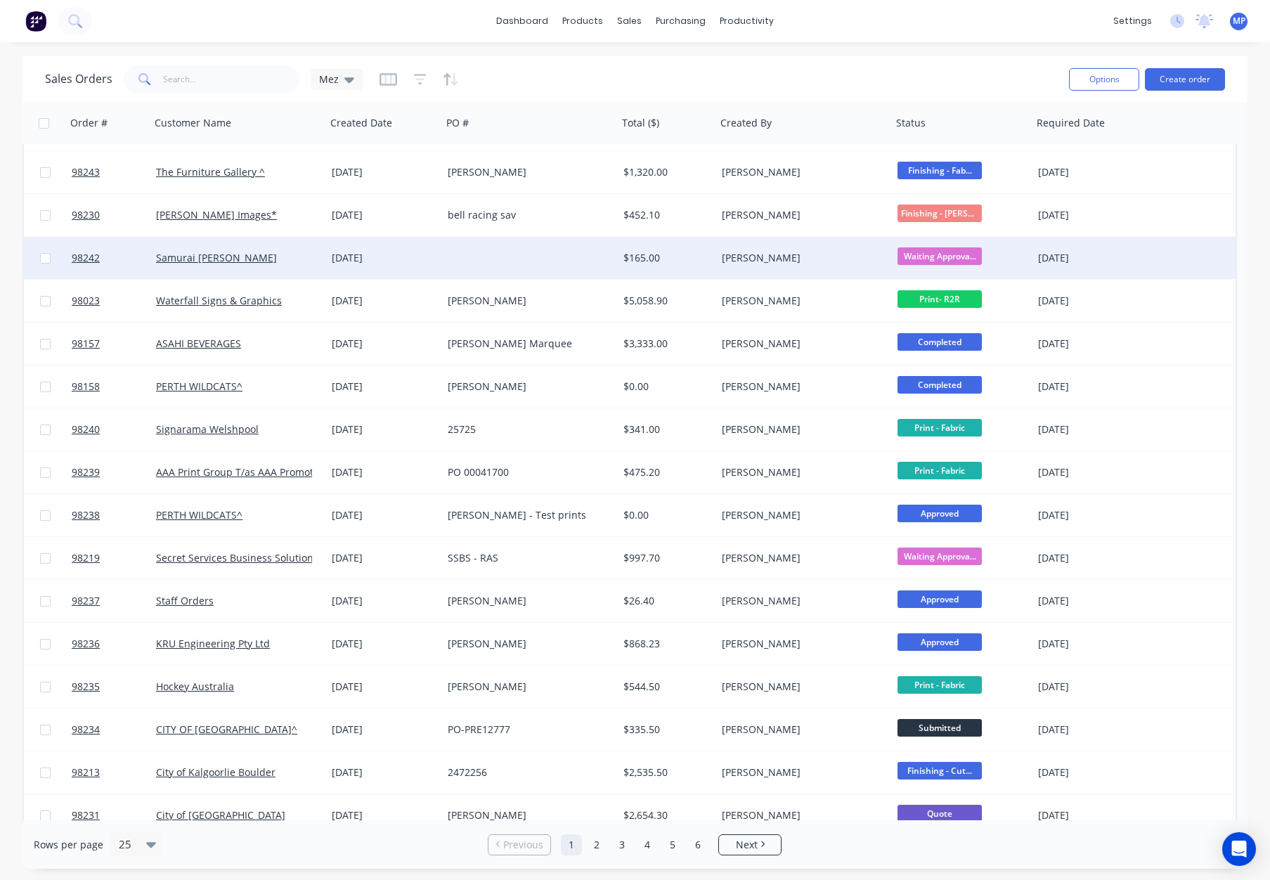
scroll to position [308, 0]
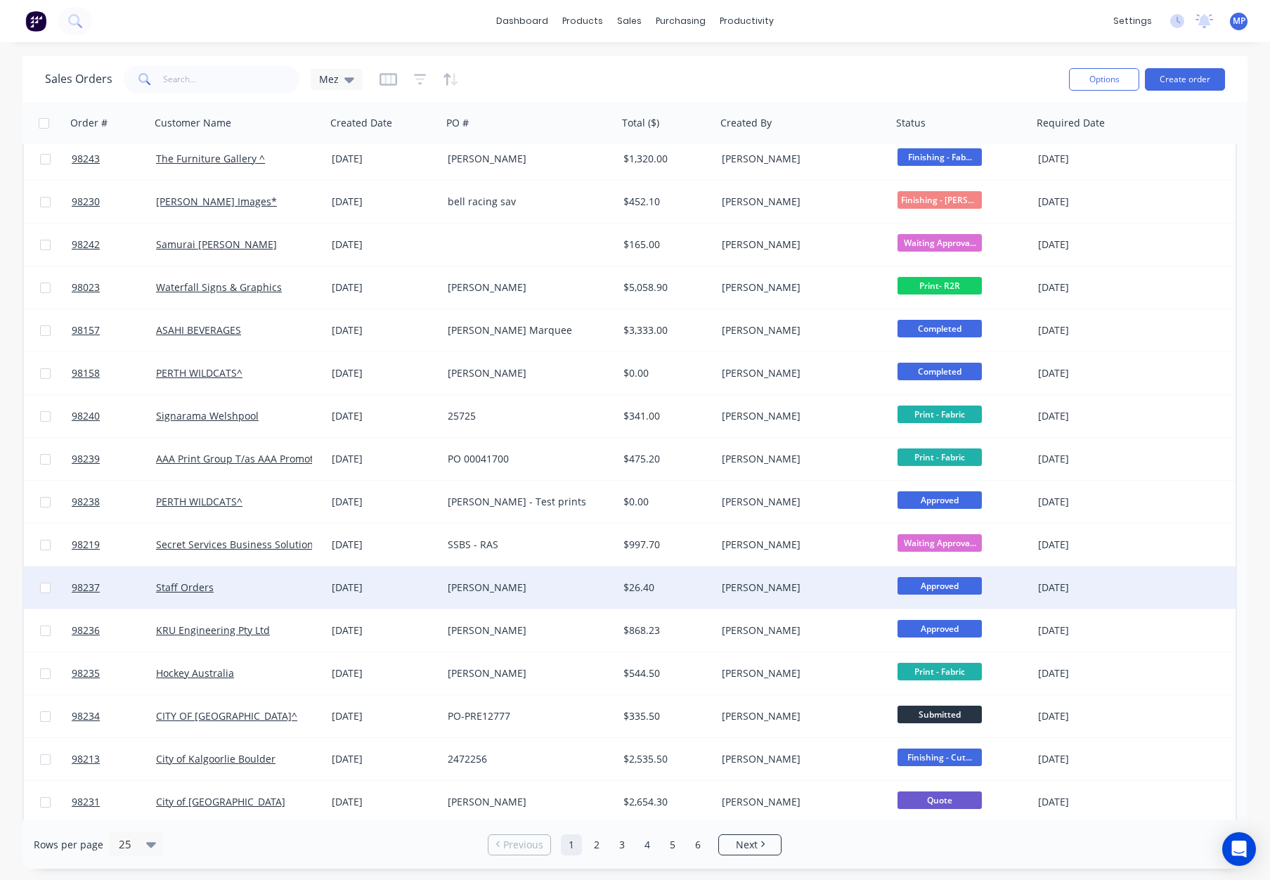
click at [564, 600] on div "[PERSON_NAME]" at bounding box center [530, 587] width 176 height 42
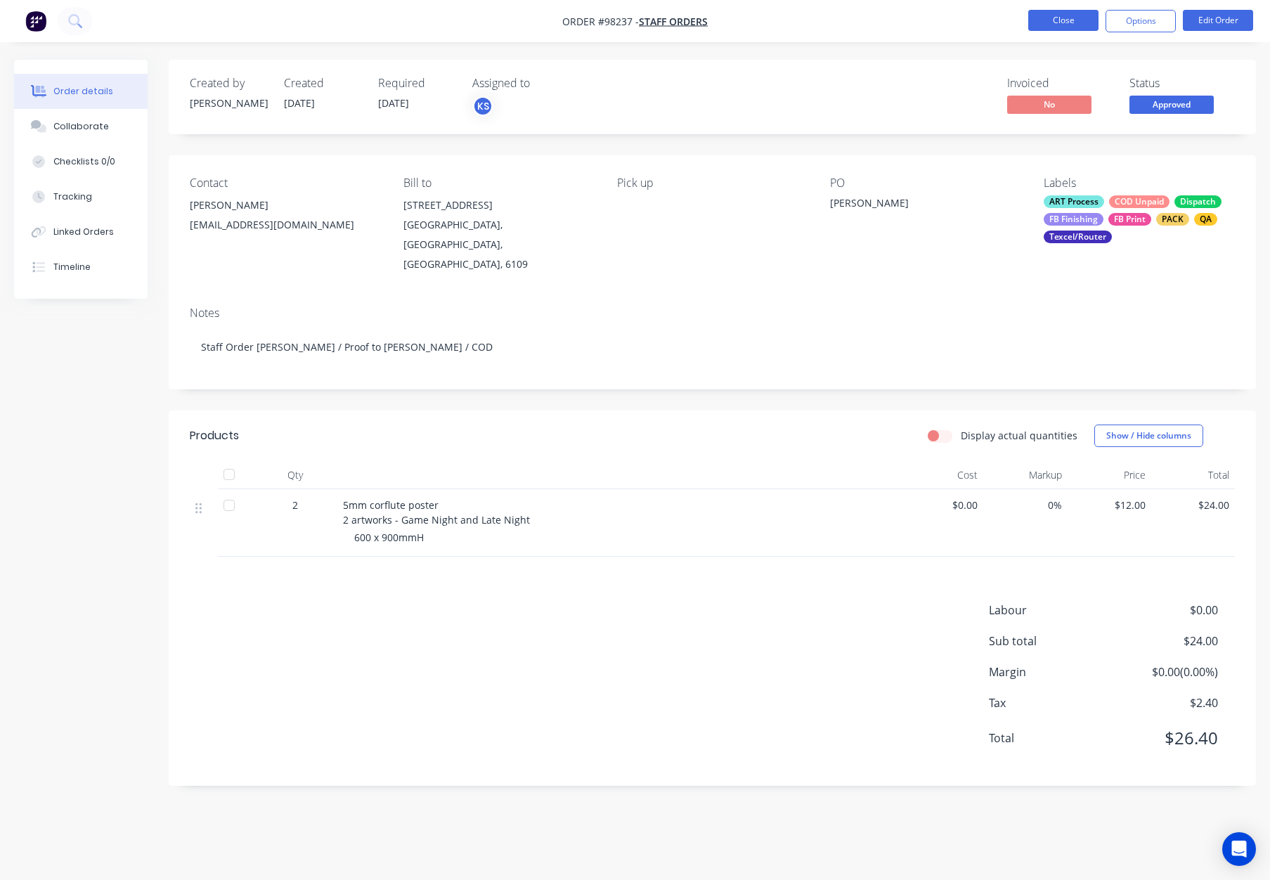
click at [1048, 29] on button "Close" at bounding box center [1063, 20] width 70 height 21
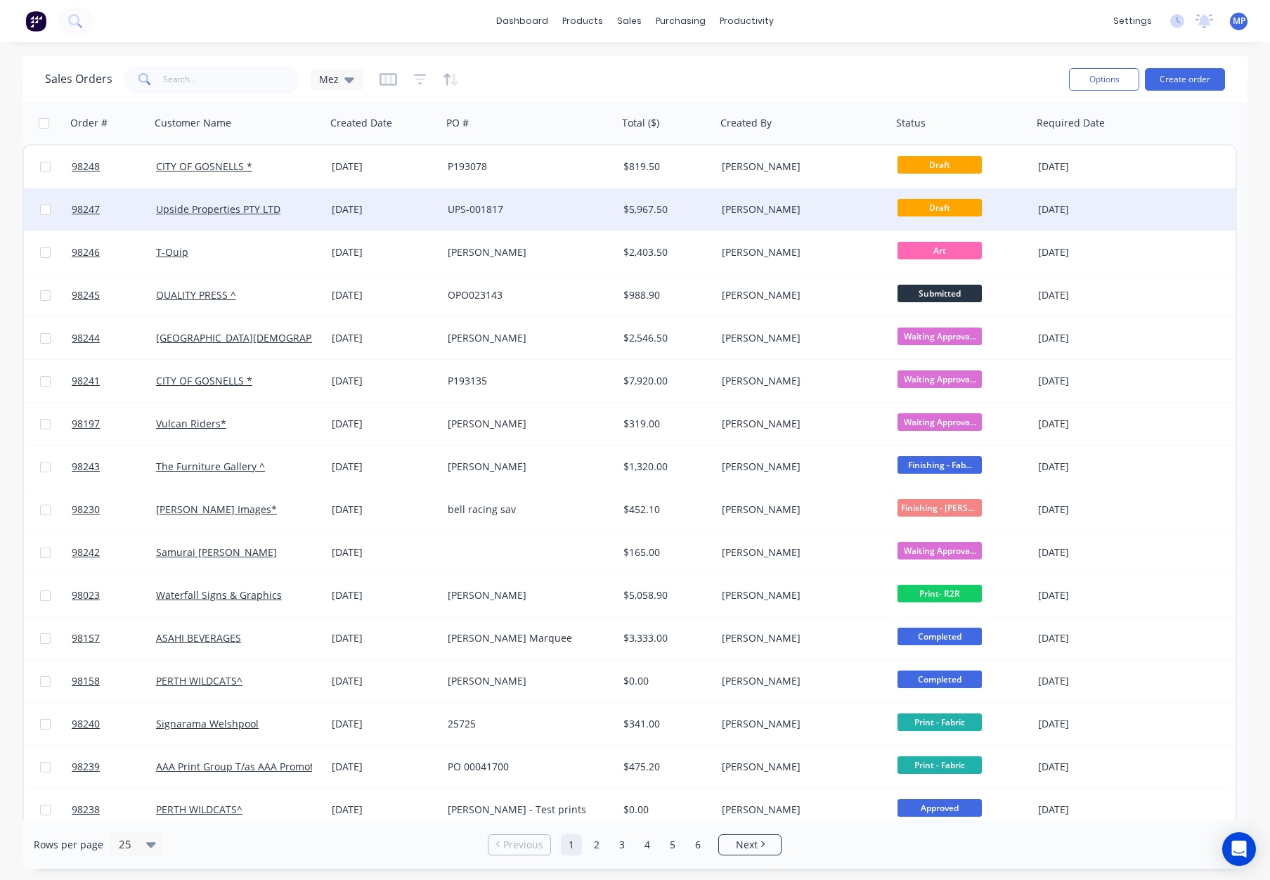
click at [742, 209] on div "[PERSON_NAME]" at bounding box center [800, 209] width 156 height 14
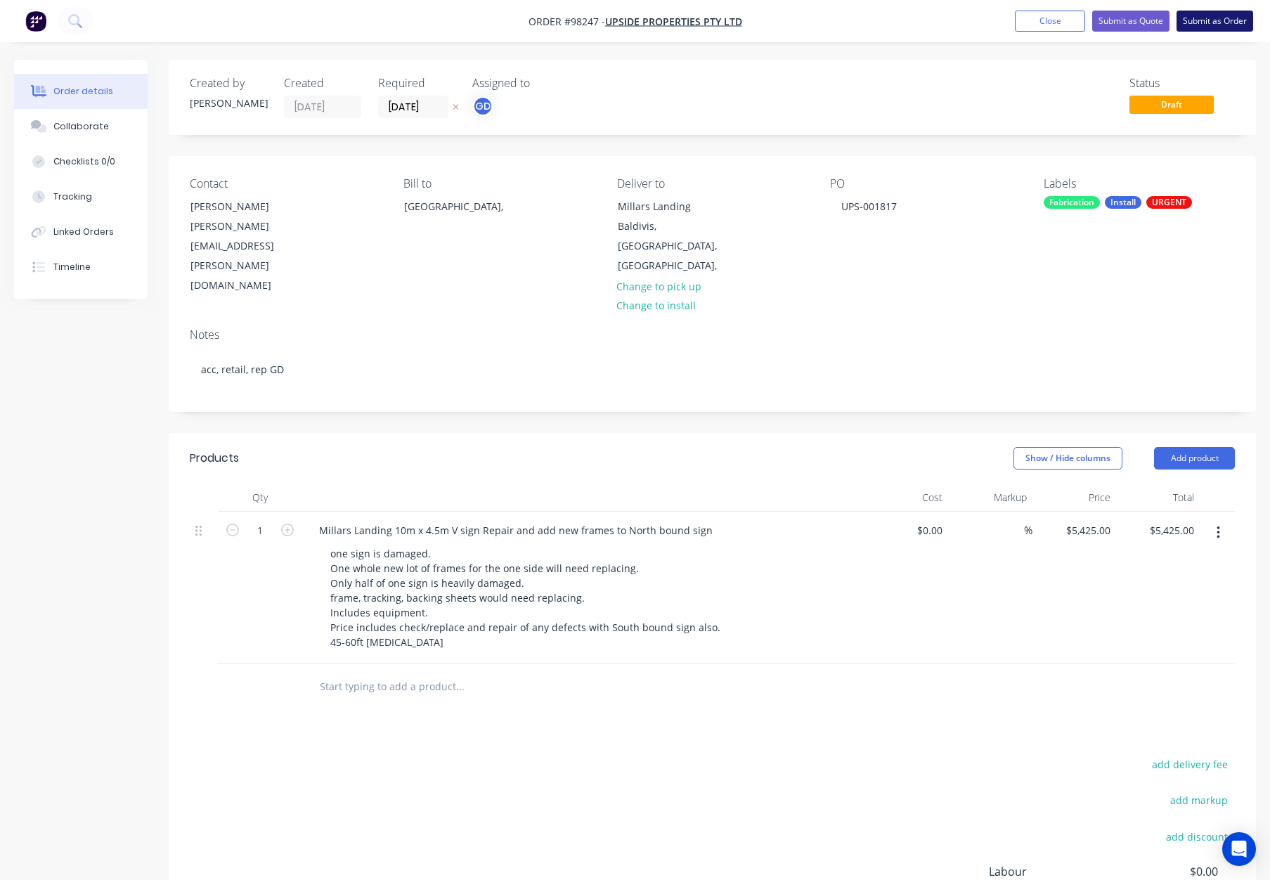
click at [1193, 22] on button "Submit as Order" at bounding box center [1214, 21] width 77 height 21
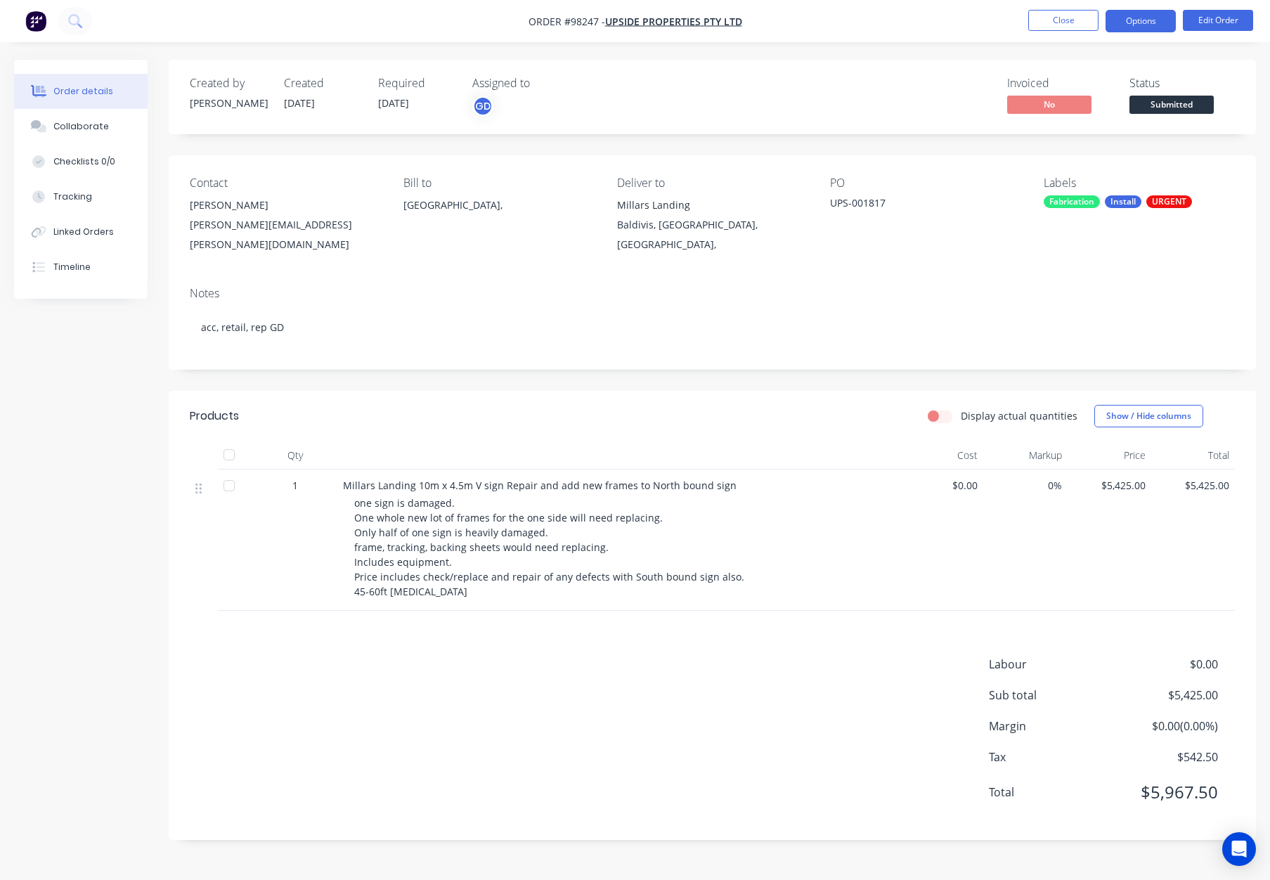
drag, startPoint x: 1131, startPoint y: 12, endPoint x: 1133, endPoint y: 20, distance: 8.7
click at [1131, 12] on button "Options" at bounding box center [1140, 21] width 70 height 22
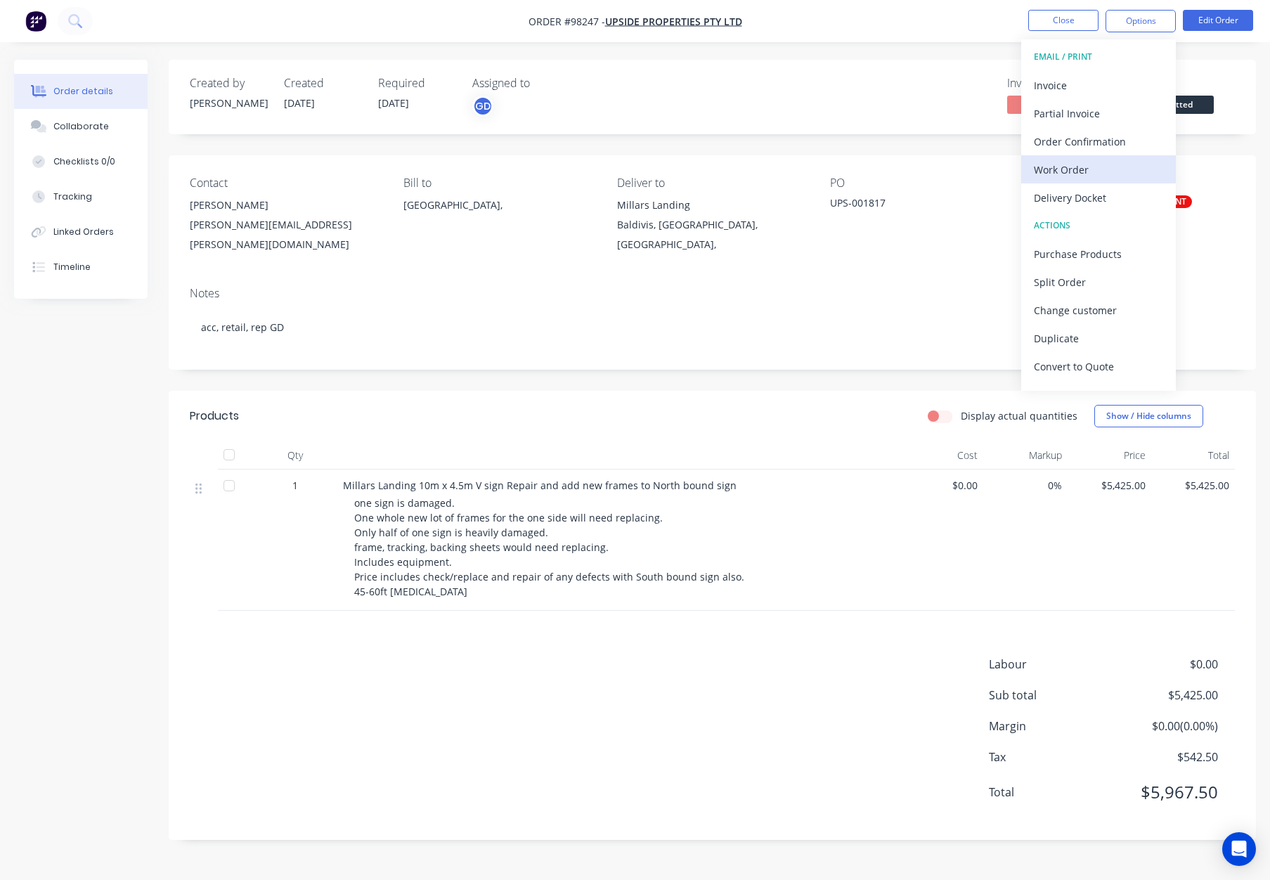
click at [1105, 164] on div "Work Order" at bounding box center [1098, 169] width 129 height 20
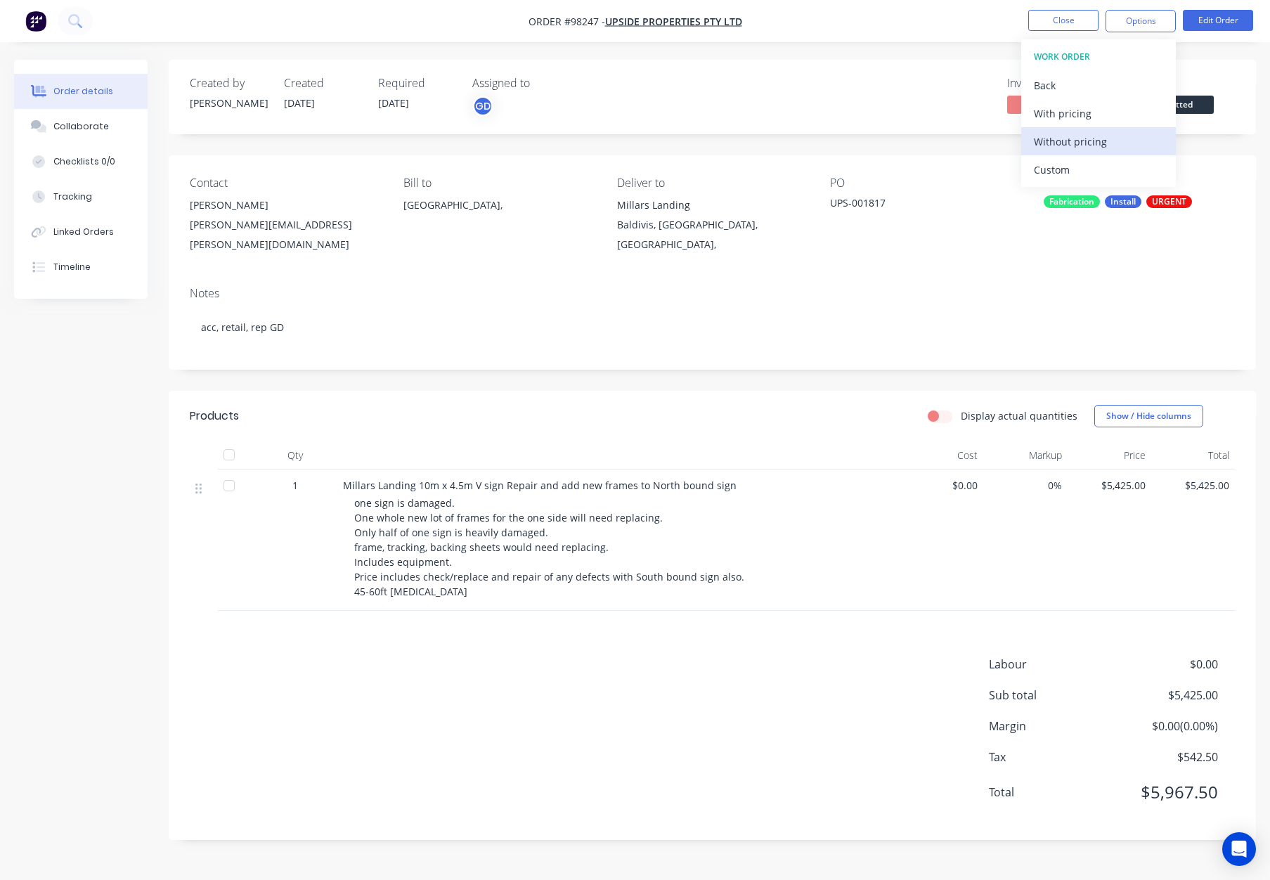
click at [1113, 145] on div "Without pricing" at bounding box center [1098, 141] width 129 height 20
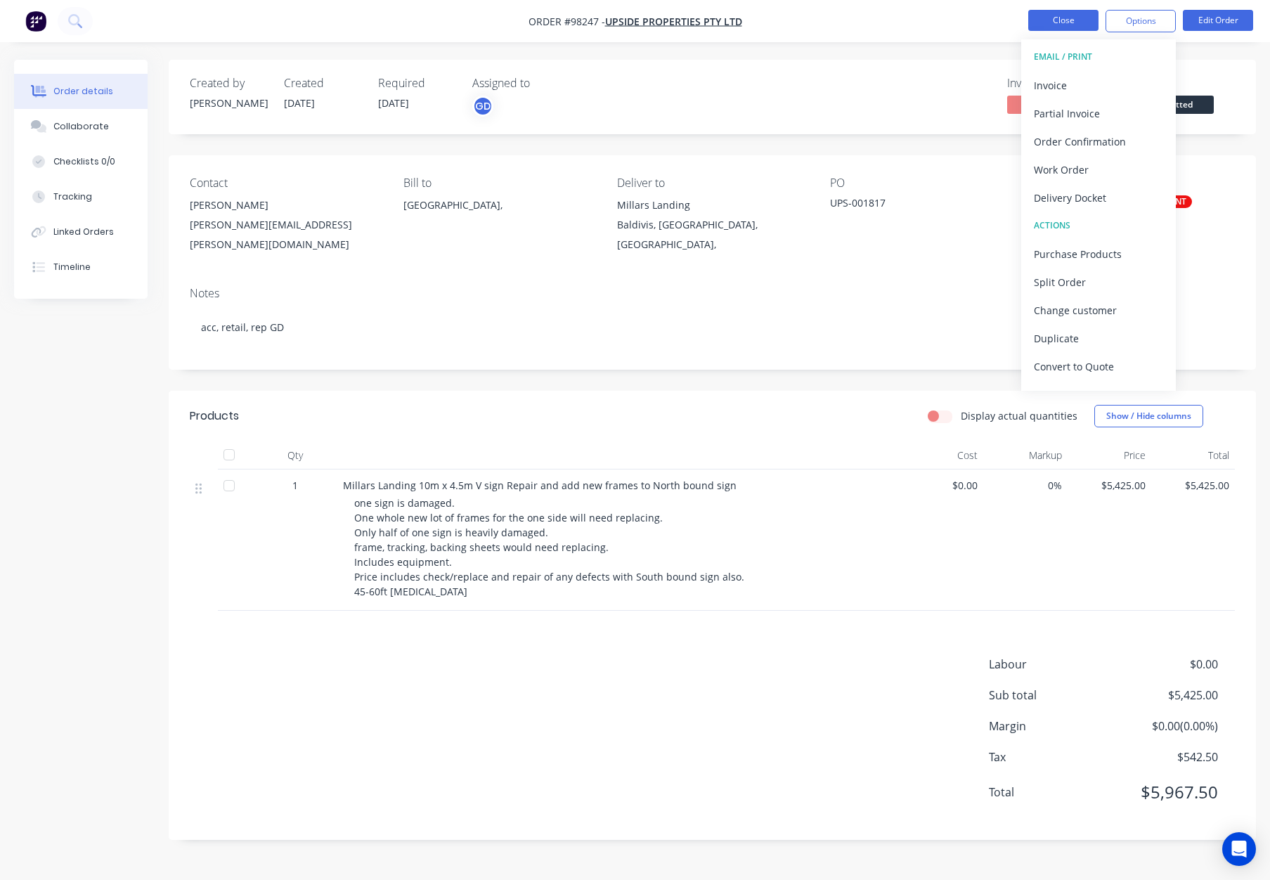
click at [1054, 22] on button "Close" at bounding box center [1063, 20] width 70 height 21
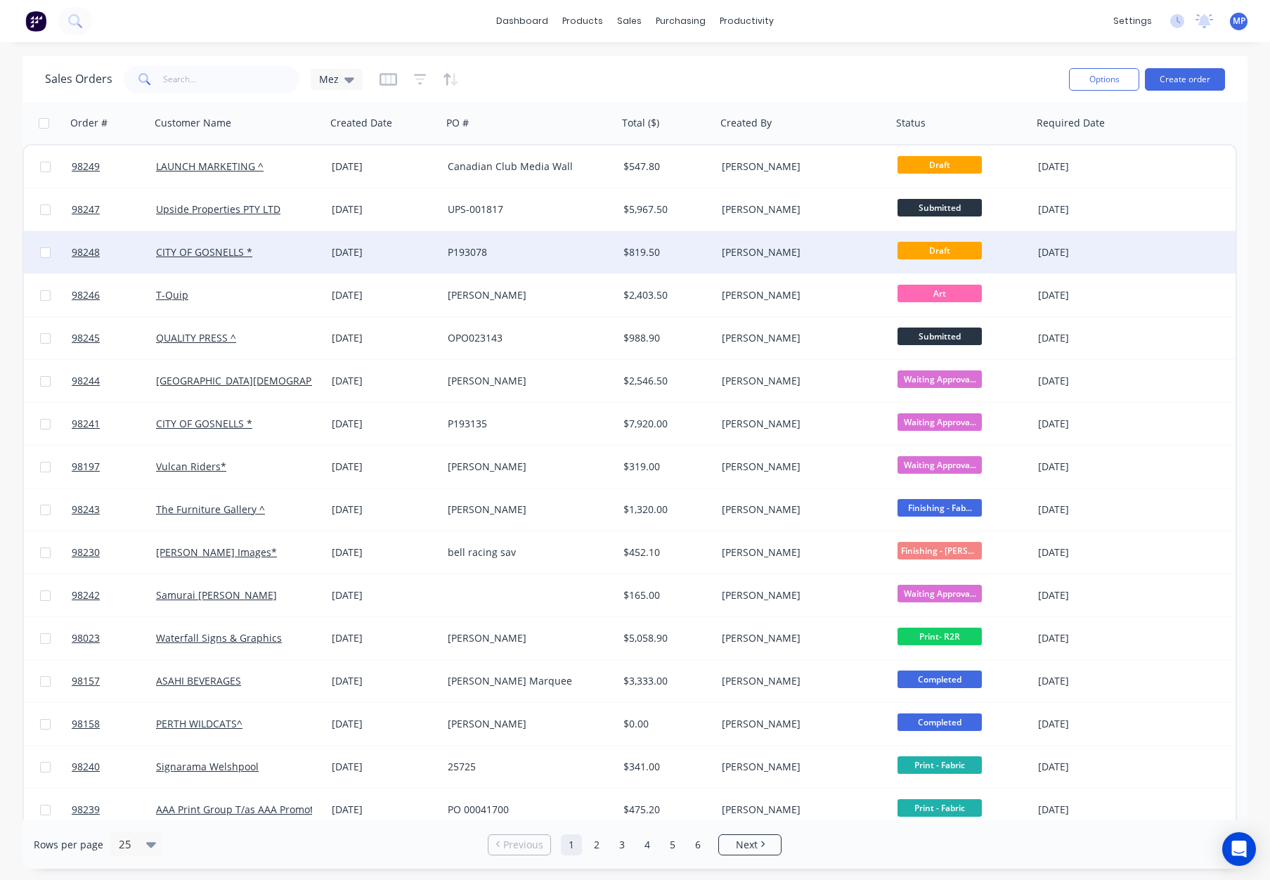
click at [799, 252] on div "[PERSON_NAME]" at bounding box center [800, 252] width 156 height 14
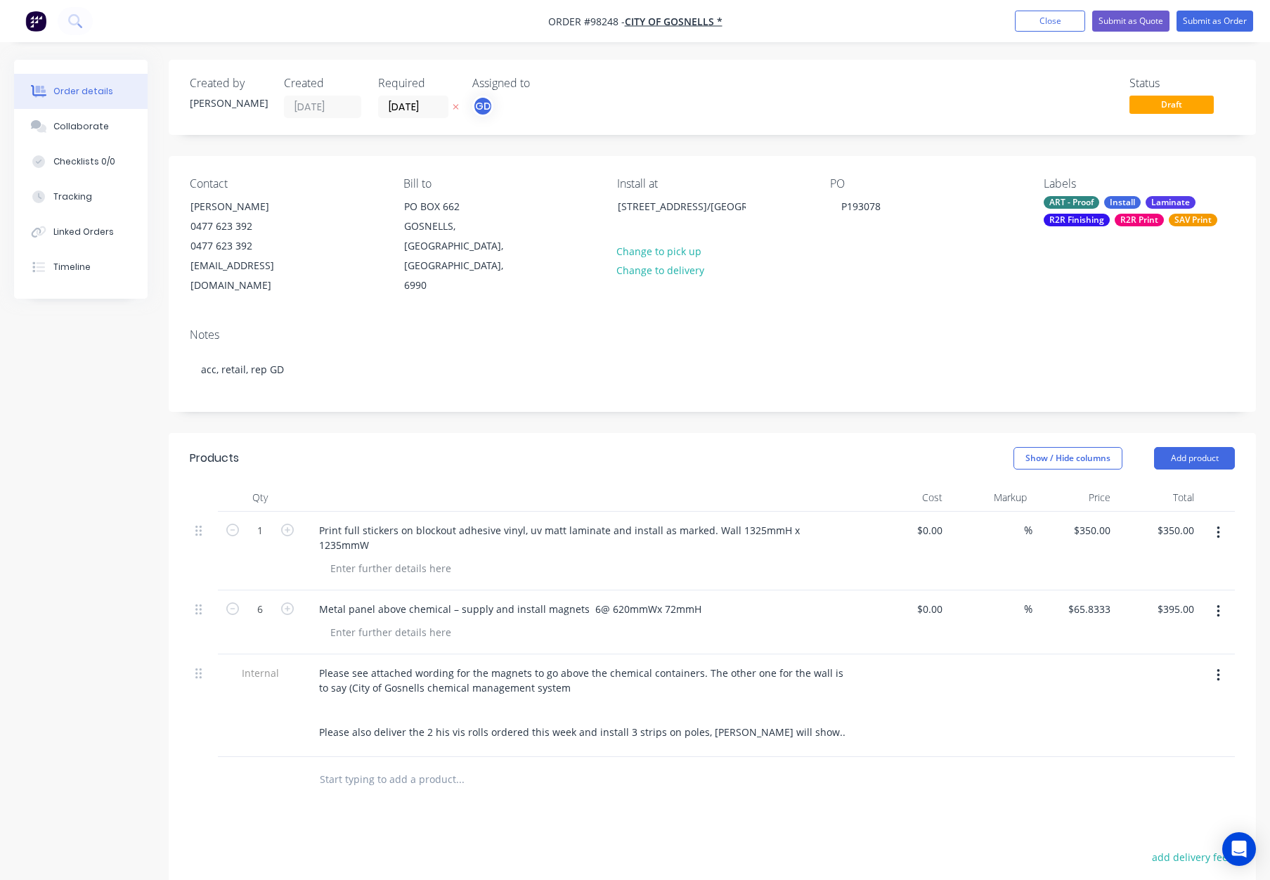
scroll to position [54, 0]
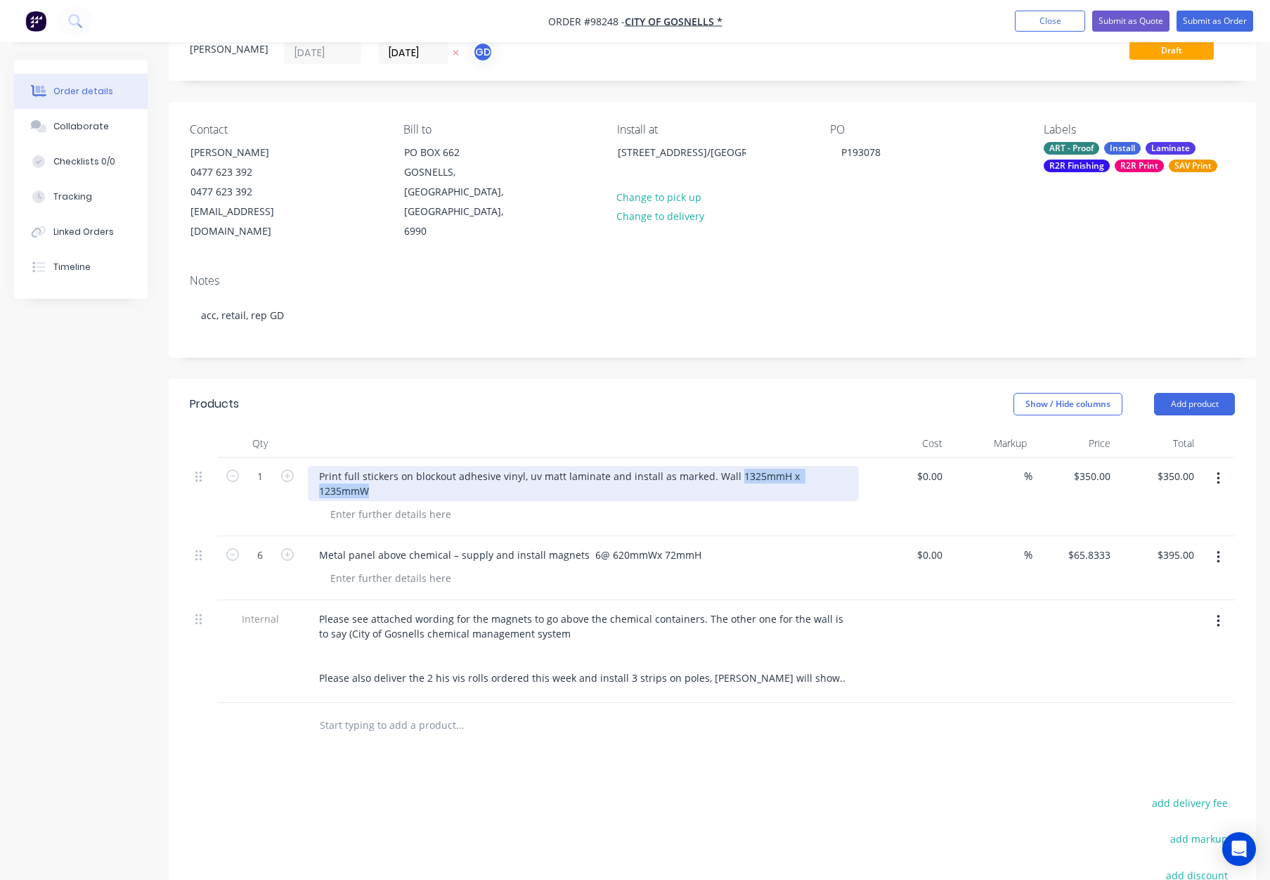
drag, startPoint x: 733, startPoint y: 454, endPoint x: 841, endPoint y: 459, distance: 108.3
click at [841, 466] on div "Print full stickers on blockout adhesive vinyl, uv matt laminate and install as…" at bounding box center [583, 483] width 551 height 35
copy div "1325mmH x 1235mmW"
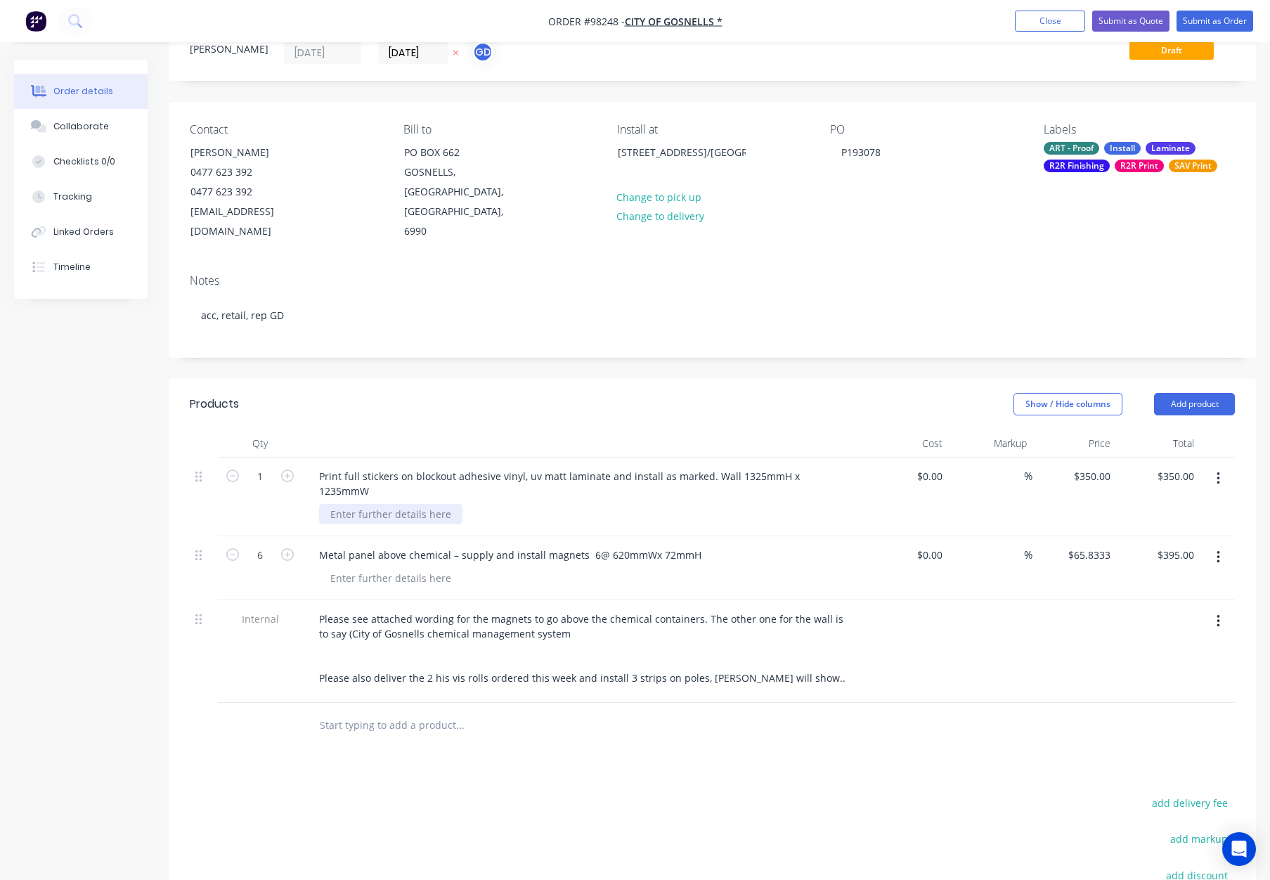
click at [386, 504] on div at bounding box center [390, 514] width 143 height 20
paste div
click at [332, 504] on div "1325mmH x 1235mmW" at bounding box center [384, 514] width 131 height 20
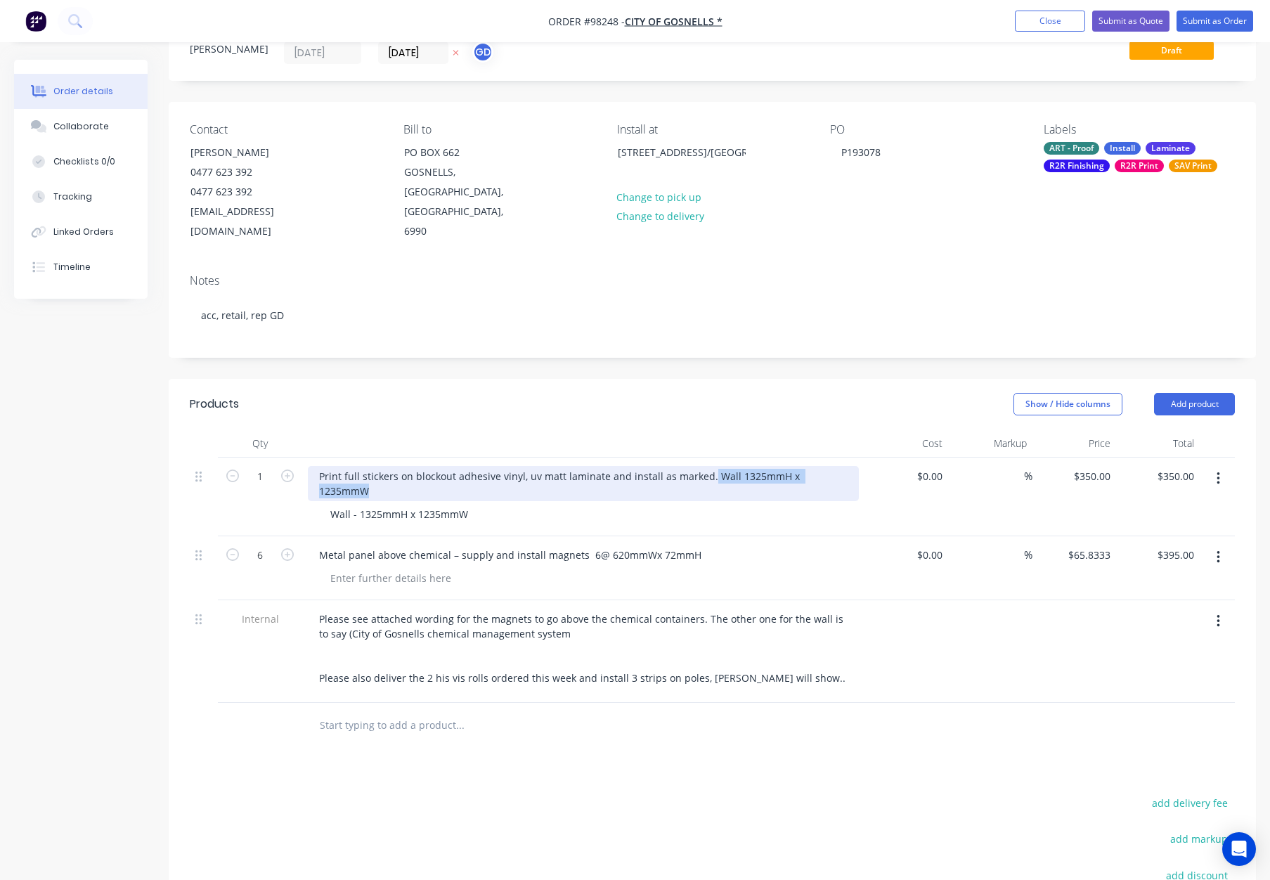
drag, startPoint x: 708, startPoint y: 456, endPoint x: 878, endPoint y: 456, distance: 170.0
click at [878, 457] on div "1 Print full stickers on blockout adhesive vinyl, uv matt laminate and install …" at bounding box center [712, 496] width 1045 height 79
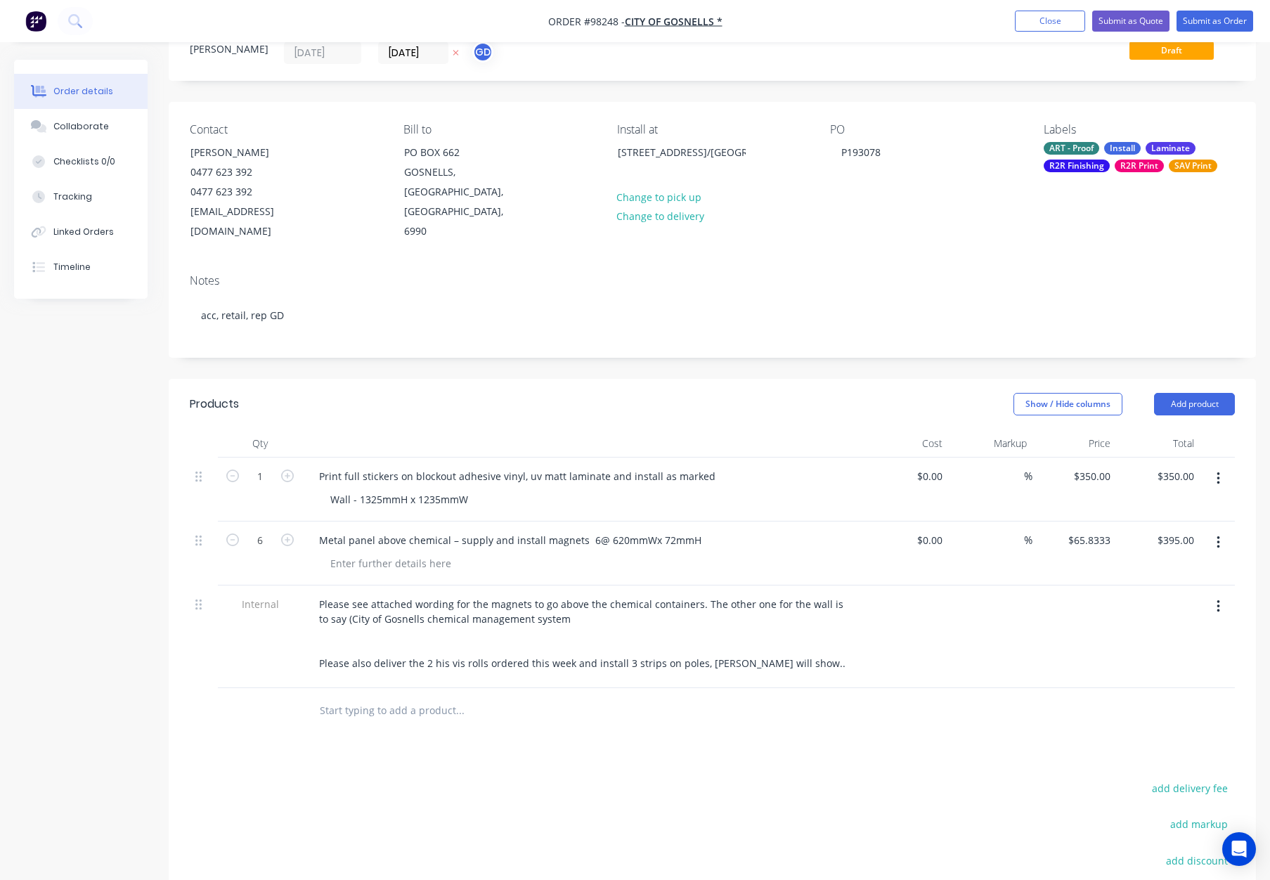
click at [748, 379] on header "Products Show / Hide columns Add product" at bounding box center [712, 404] width 1087 height 51
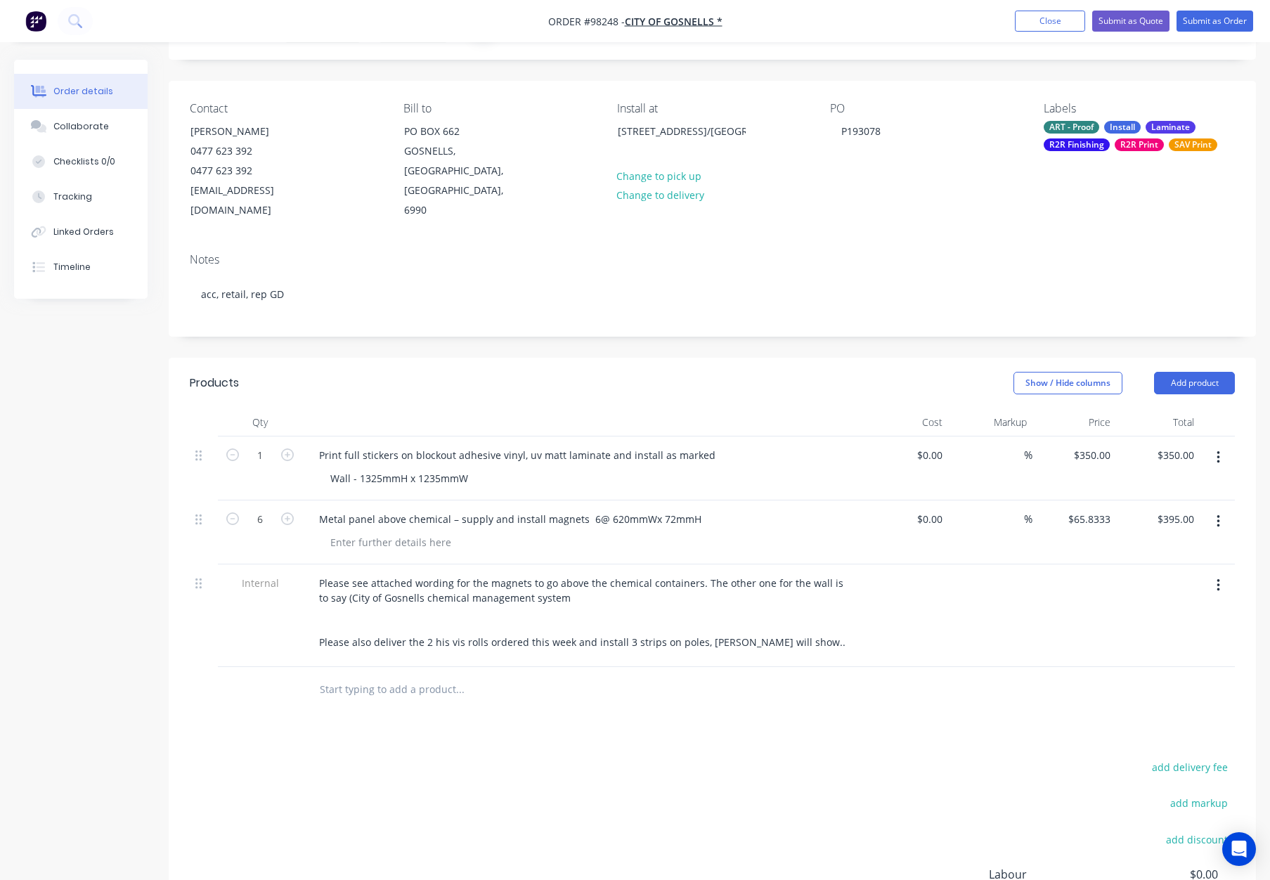
scroll to position [88, 0]
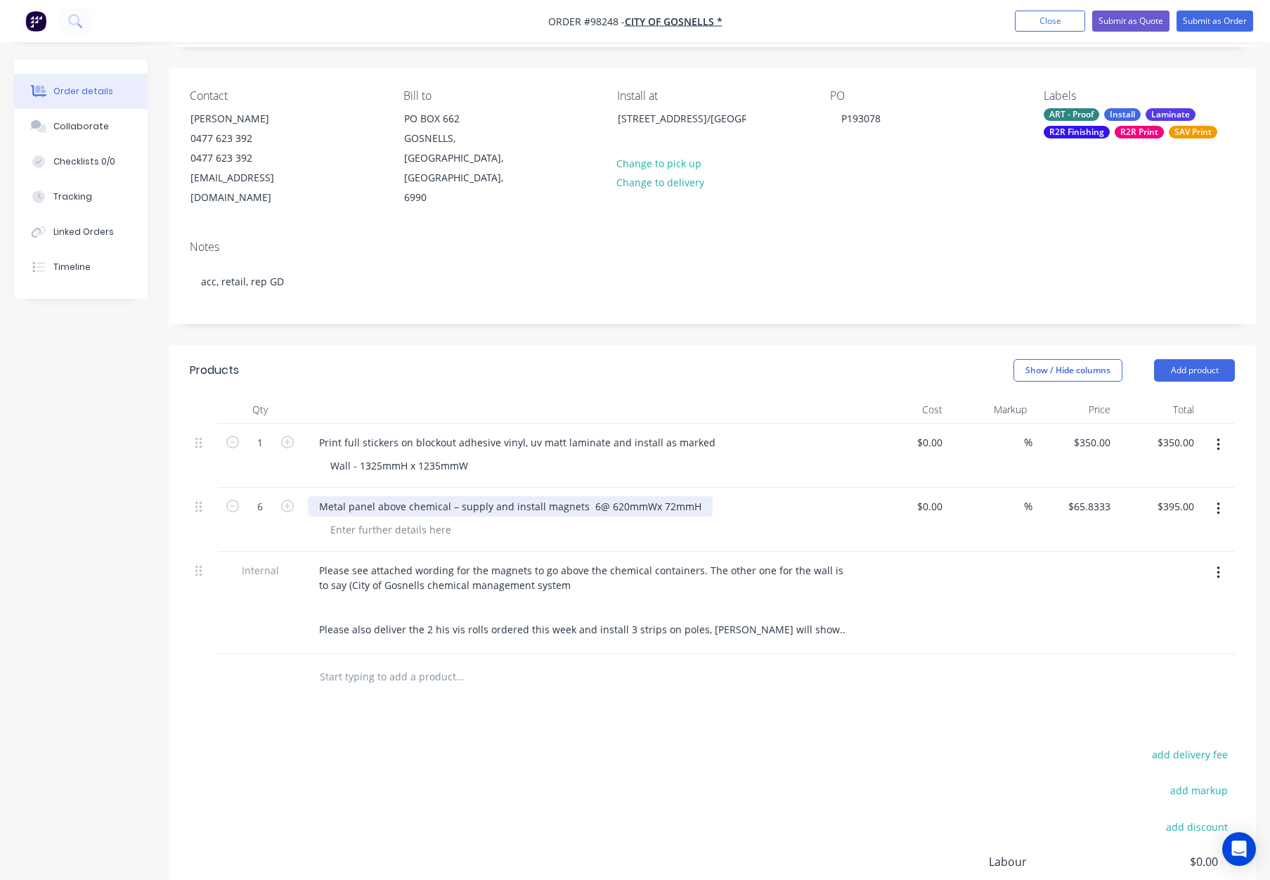
drag, startPoint x: 600, startPoint y: 485, endPoint x: 710, endPoint y: 489, distance: 109.7
click at [709, 496] on div "Metal panel above chemical – supply and install magnets 6@ 620mmWx 72mmH" at bounding box center [583, 506] width 551 height 20
copy div "620mmWx 72mmH"
click at [342, 519] on div at bounding box center [390, 529] width 143 height 20
paste div
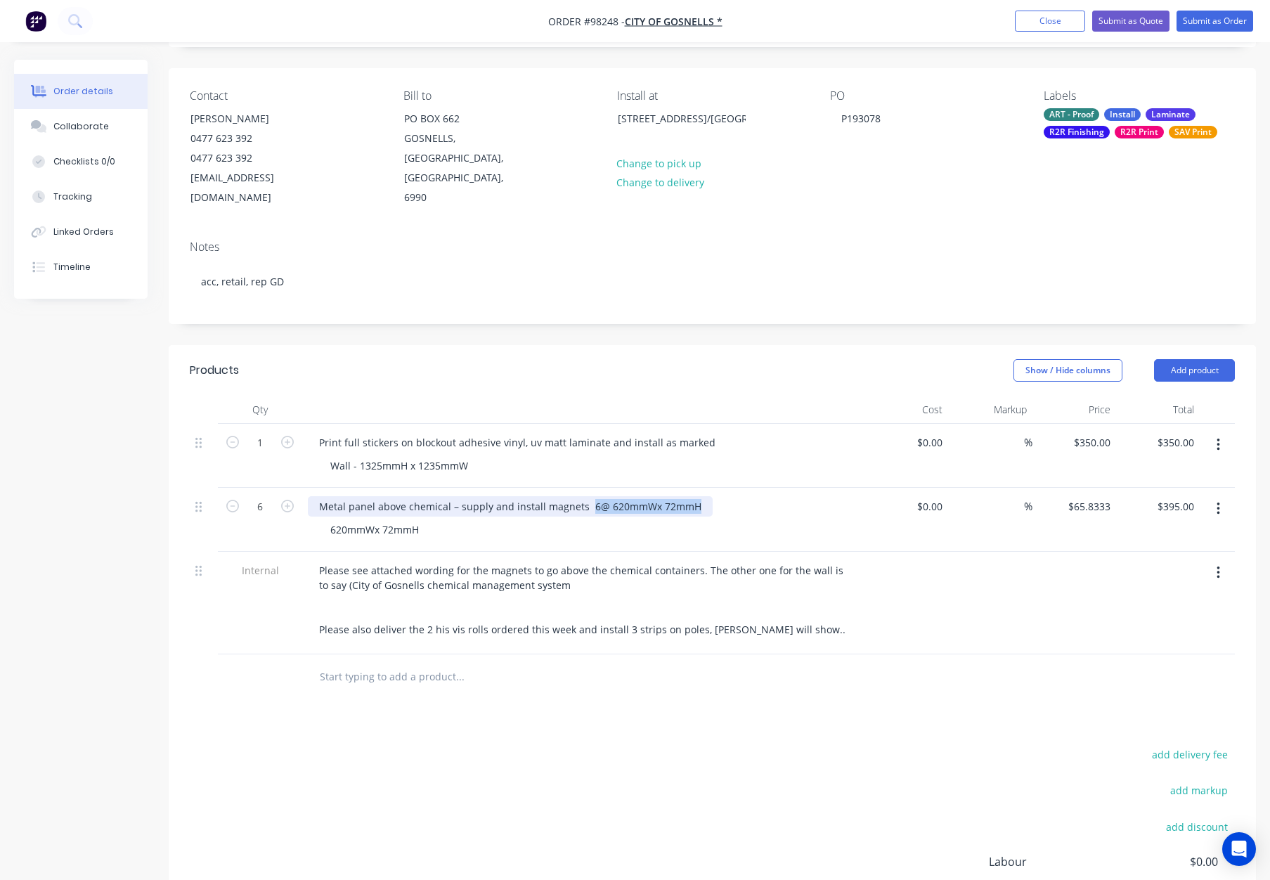
drag, startPoint x: 584, startPoint y: 486, endPoint x: 776, endPoint y: 483, distance: 192.5
click at [774, 496] on div "Metal panel above chemical – supply and install magnets 6@ 620mmWx 72mmH" at bounding box center [583, 506] width 551 height 20
click at [739, 370] on header "Products Show / Hide columns Add product" at bounding box center [712, 370] width 1087 height 51
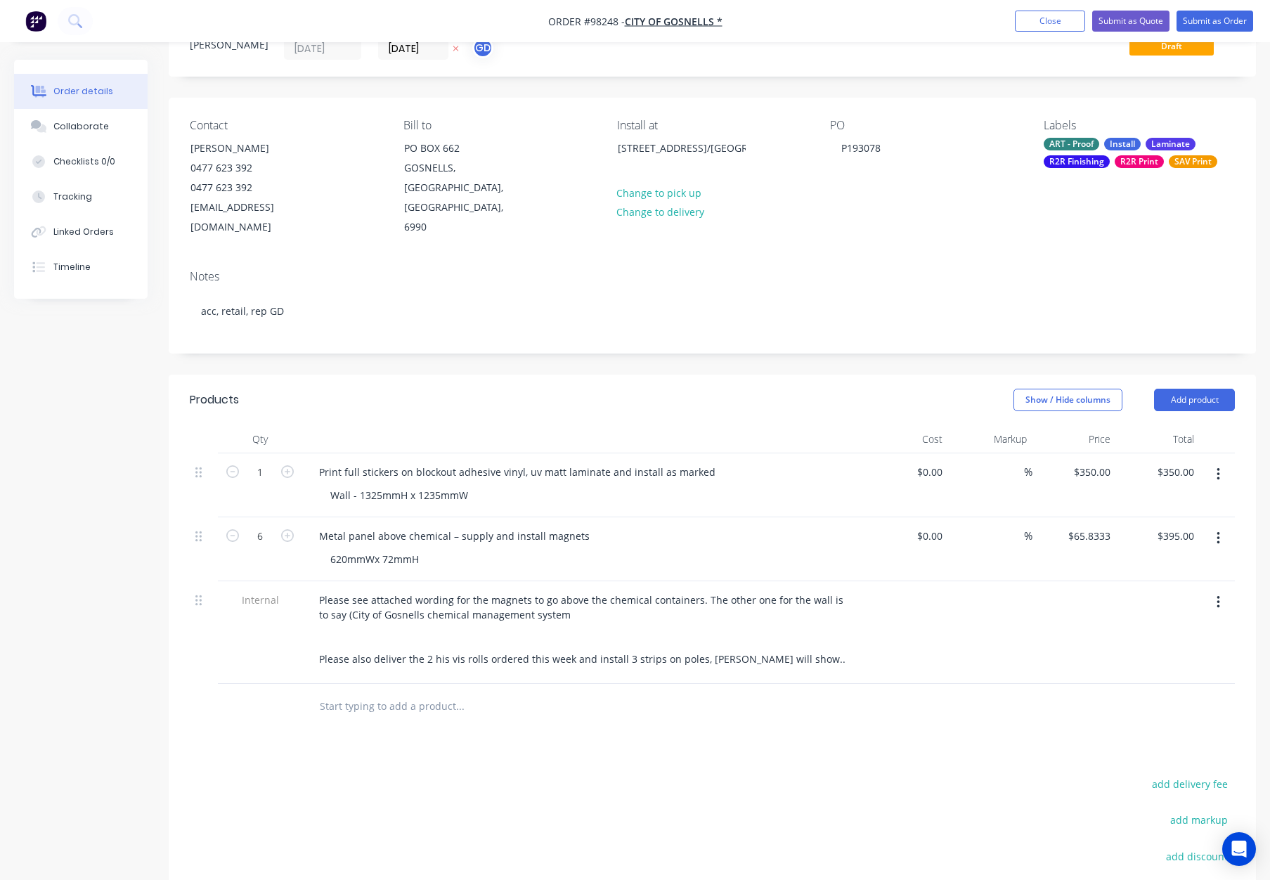
scroll to position [42, 0]
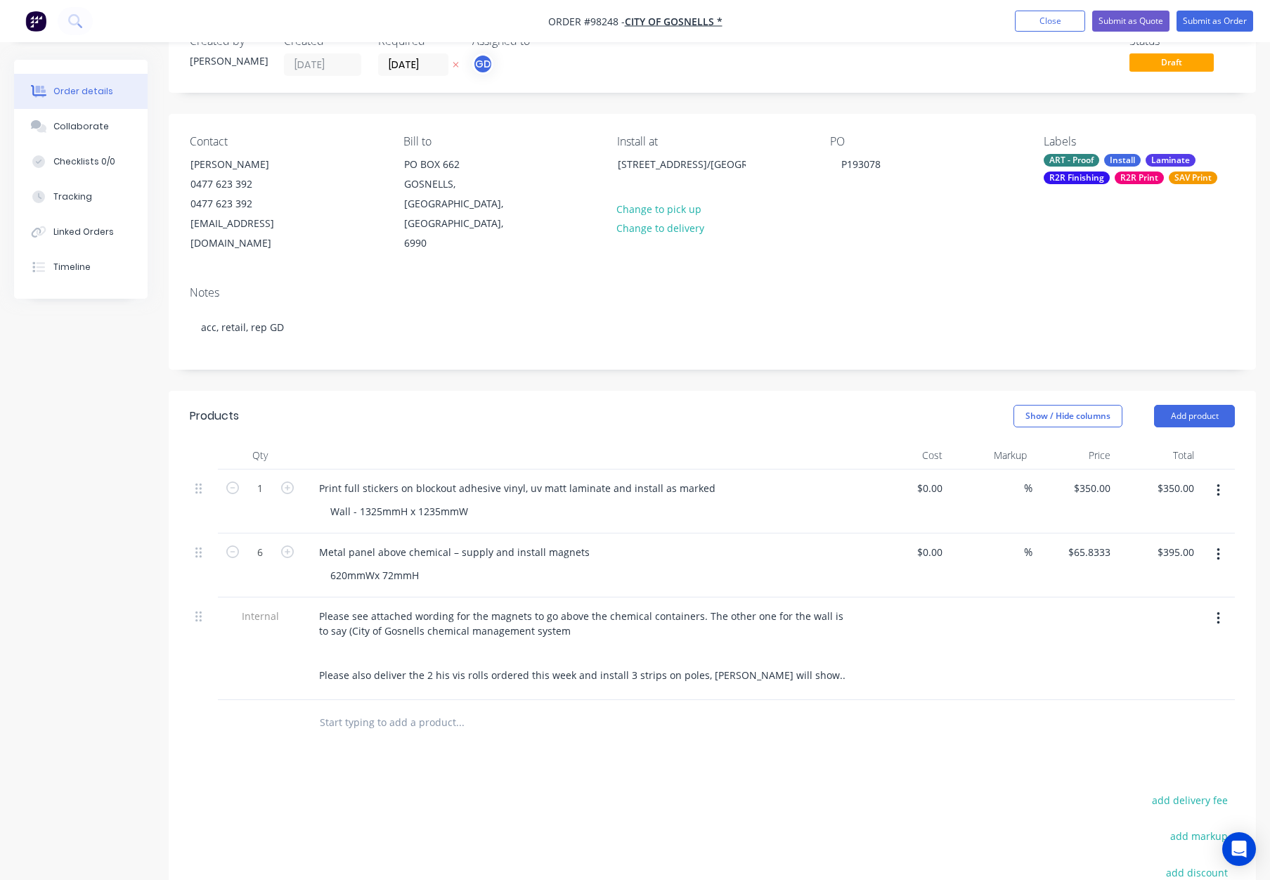
click at [1074, 162] on div "ART - Proof" at bounding box center [1071, 160] width 56 height 13
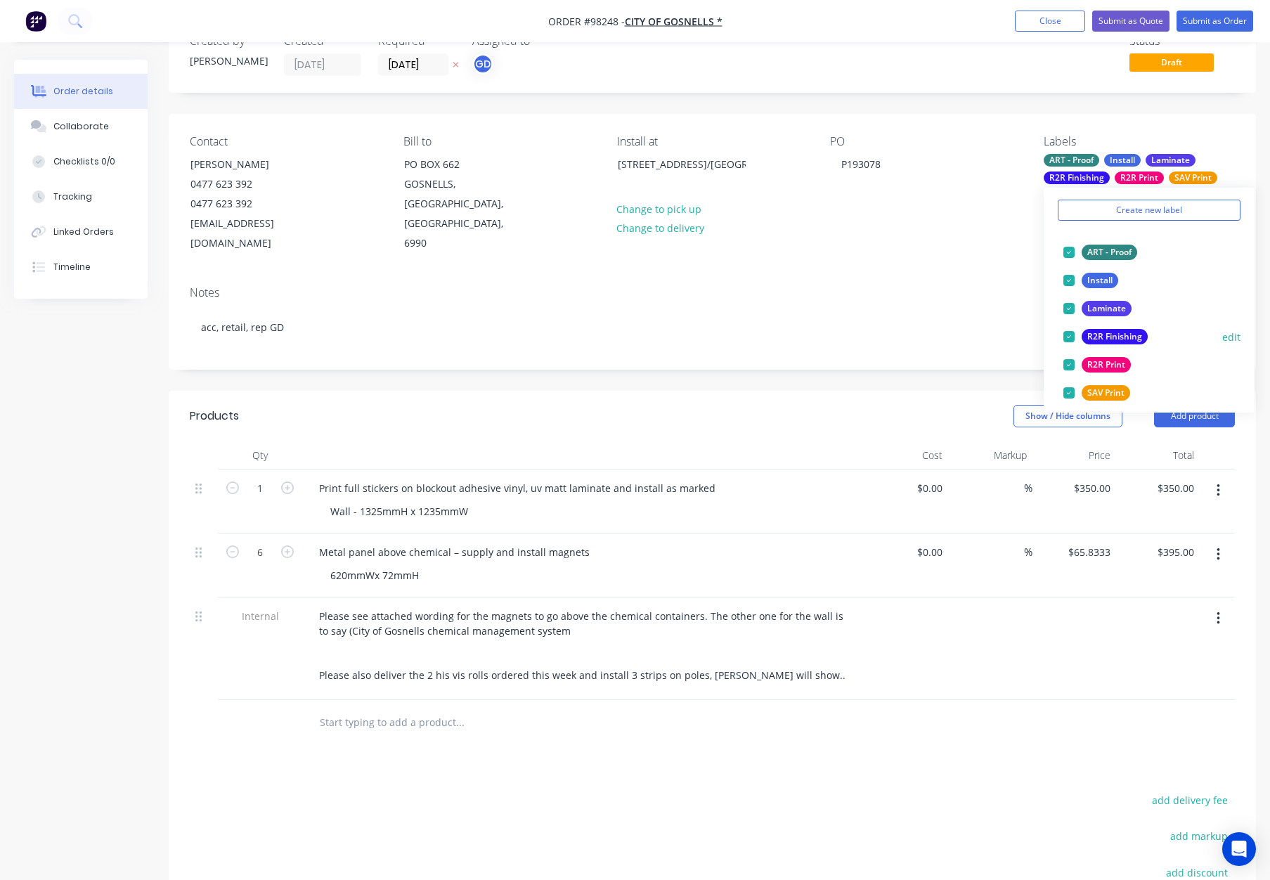
click at [1124, 330] on div "R2R Finishing" at bounding box center [1114, 336] width 66 height 15
click at [1121, 332] on div "R2R Print" at bounding box center [1105, 336] width 49 height 15
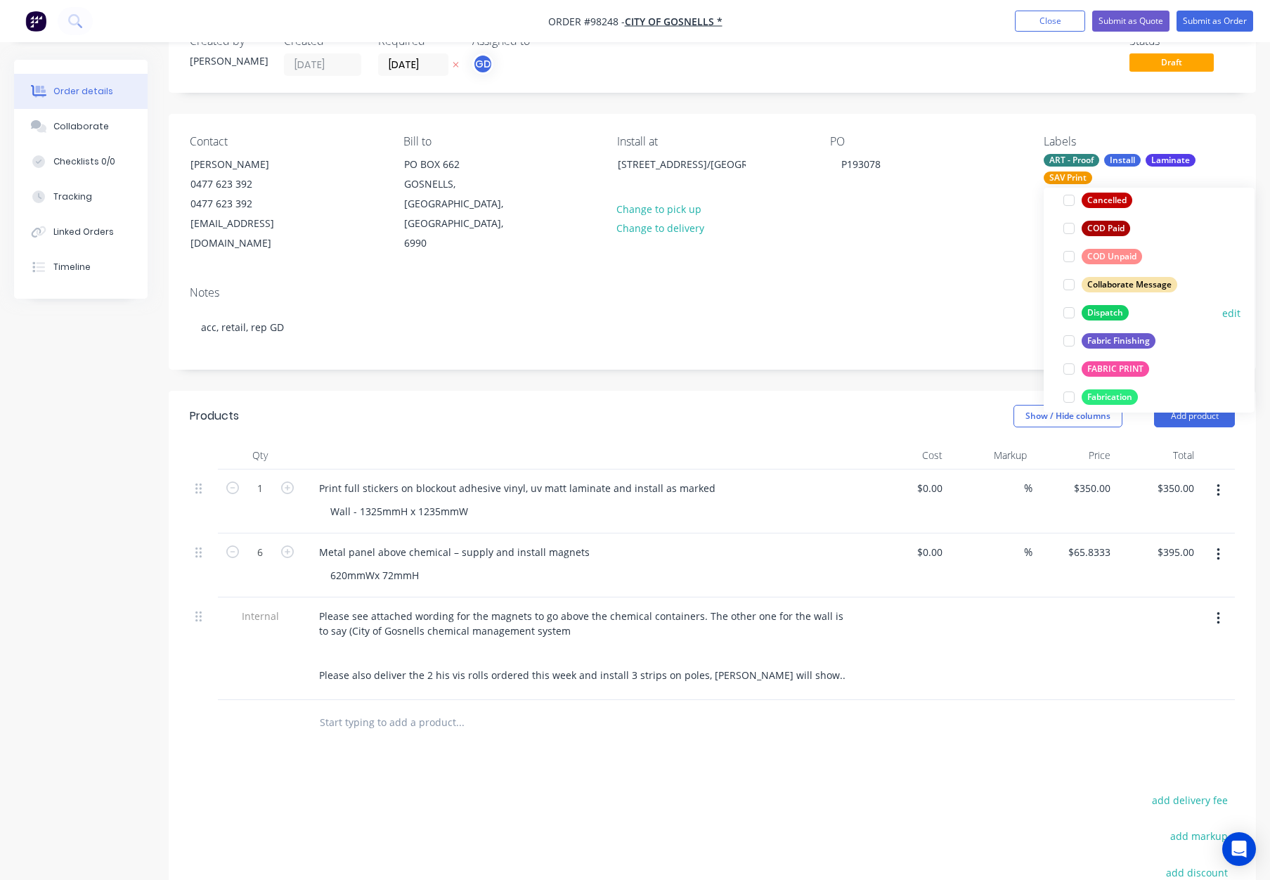
drag, startPoint x: 1103, startPoint y: 315, endPoint x: 1125, endPoint y: 311, distance: 22.2
click at [1103, 315] on div "Dispatch" at bounding box center [1104, 312] width 47 height 15
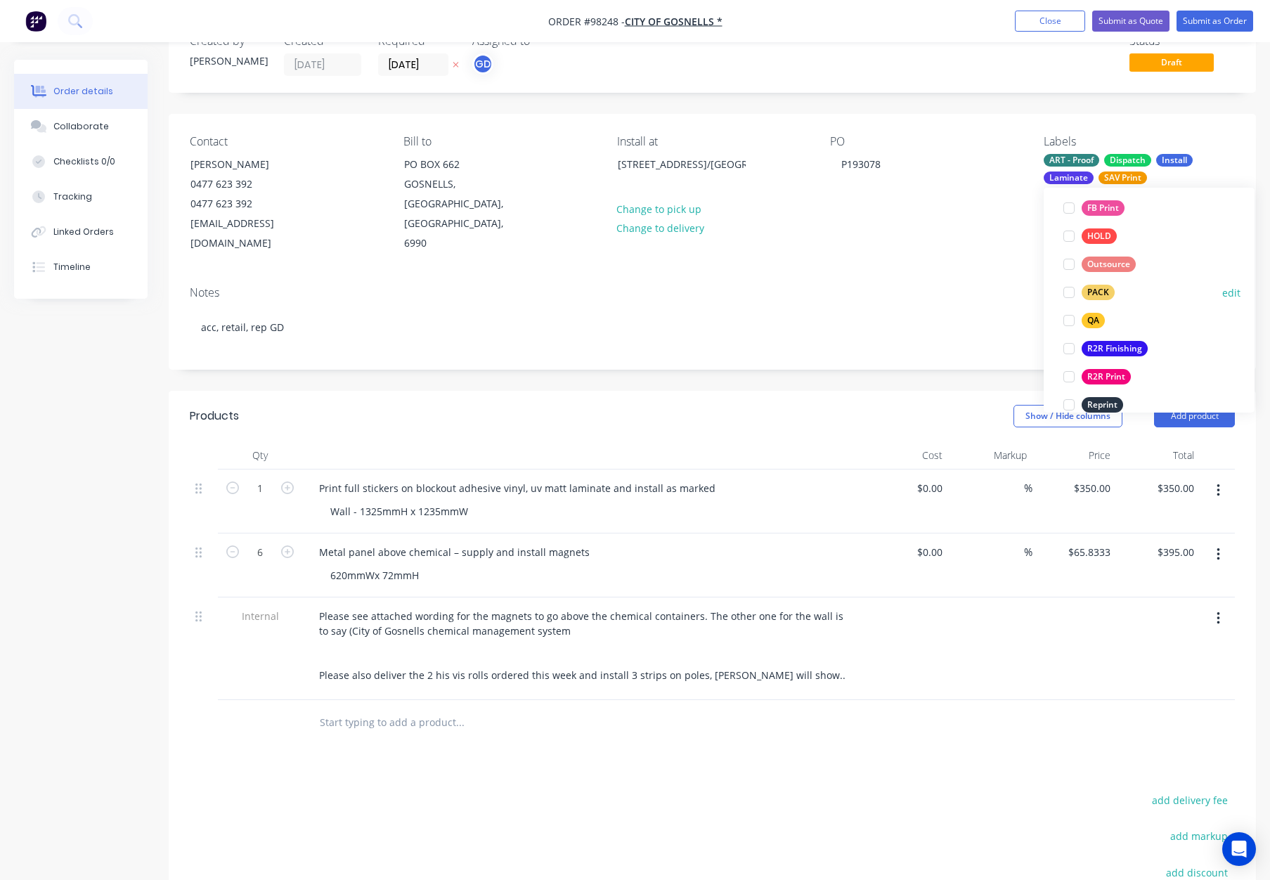
drag, startPoint x: 1092, startPoint y: 285, endPoint x: 1114, endPoint y: 289, distance: 22.2
click at [1093, 285] on div "PACK" at bounding box center [1097, 292] width 33 height 15
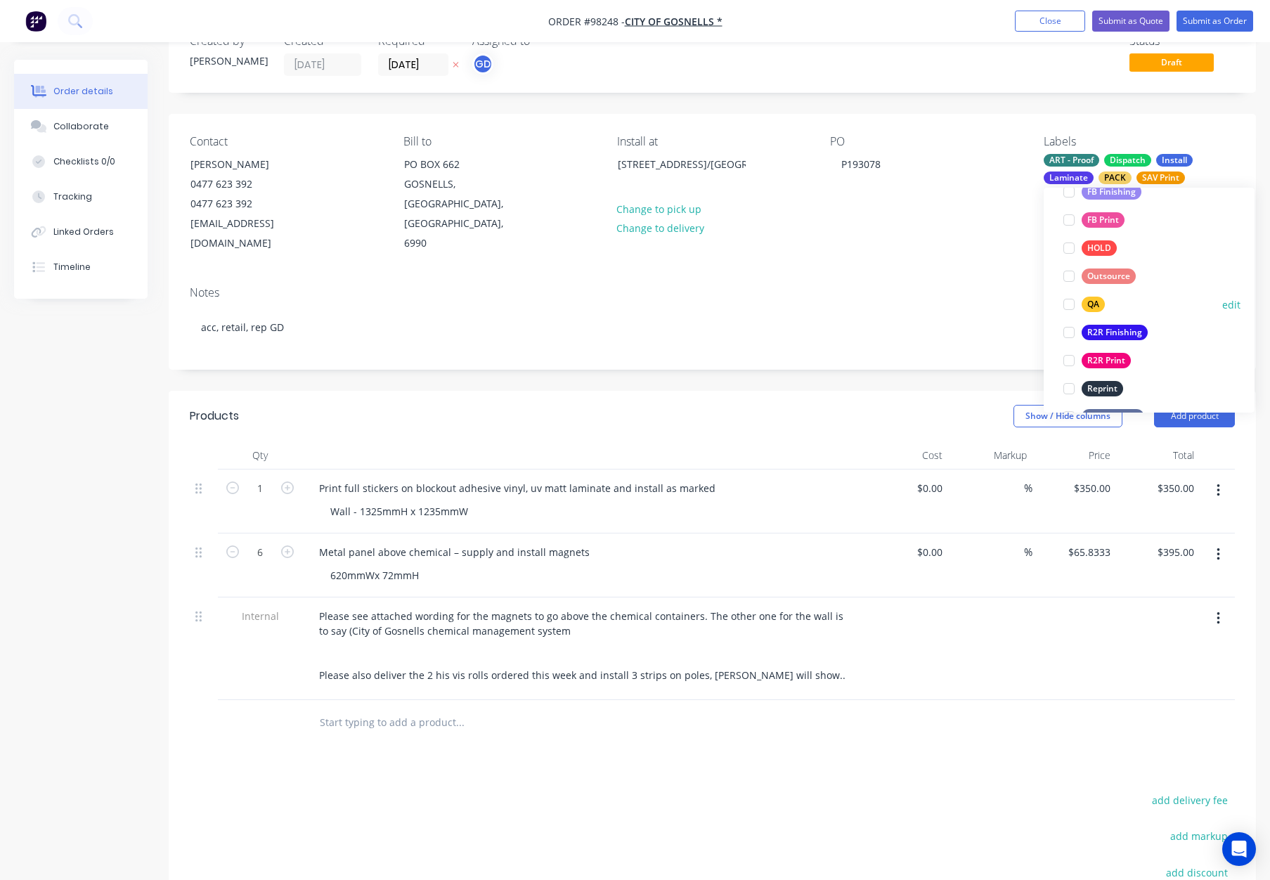
drag, startPoint x: 1097, startPoint y: 304, endPoint x: 1133, endPoint y: 303, distance: 36.5
click at [1097, 304] on div "QA" at bounding box center [1092, 303] width 23 height 15
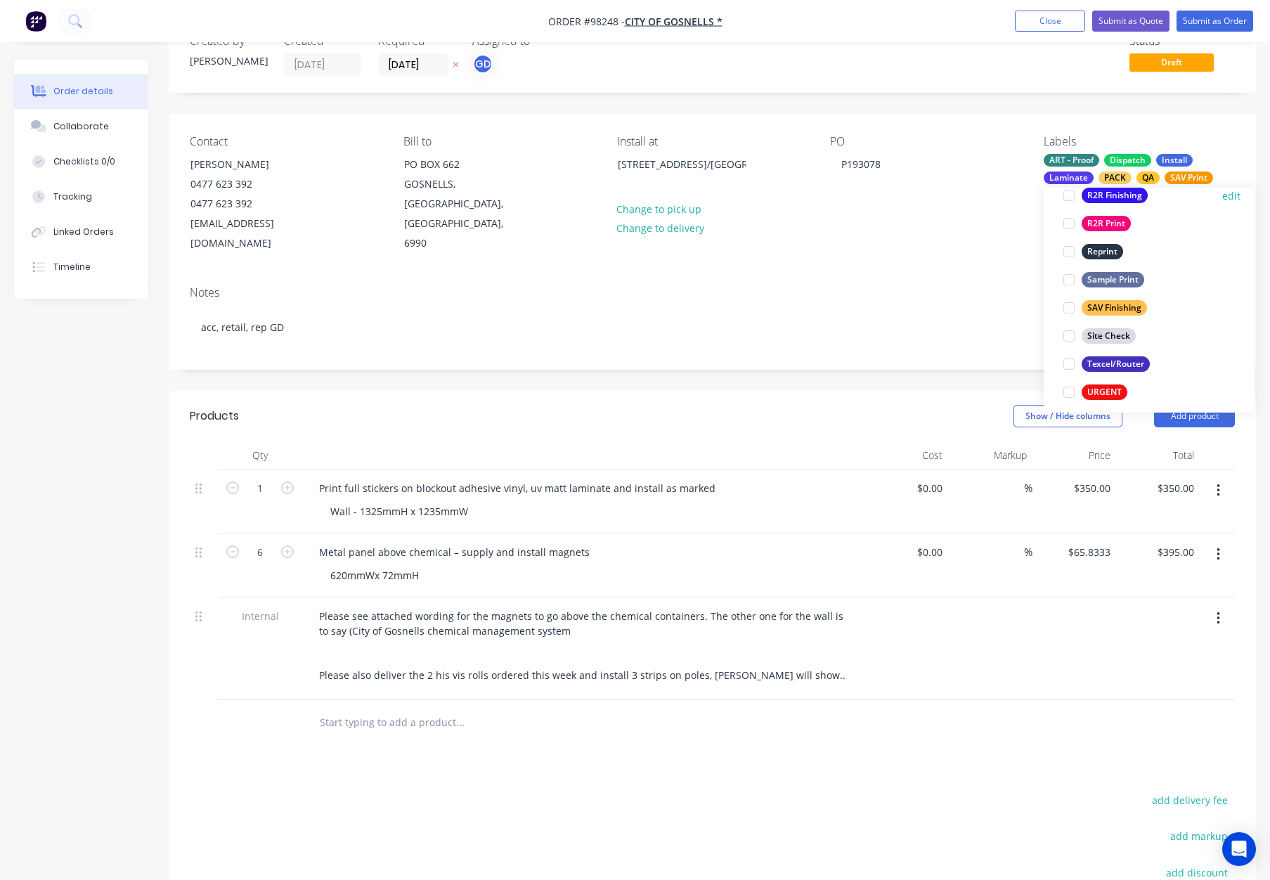
scroll to position [674, 0]
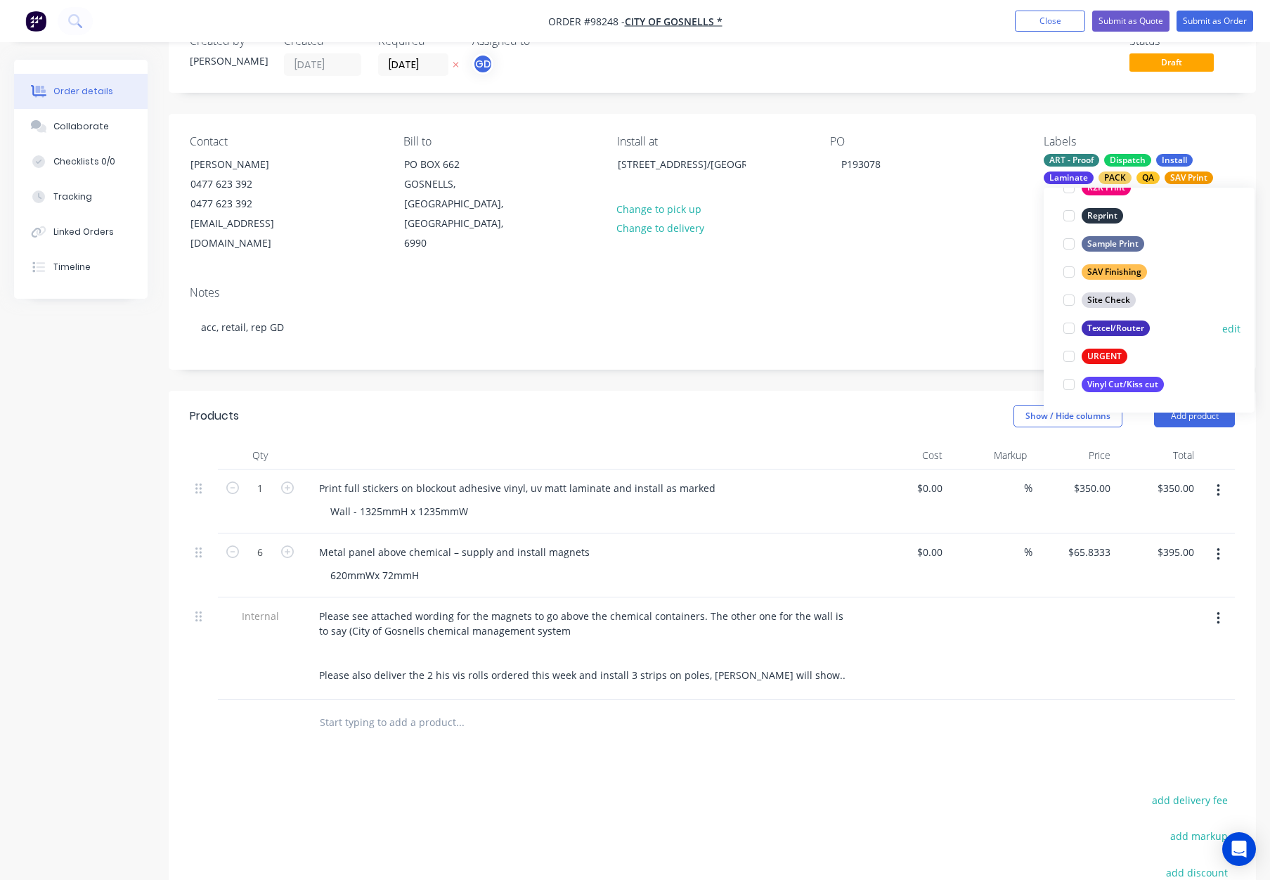
click at [1123, 325] on div "Texcel/Router" at bounding box center [1115, 327] width 68 height 15
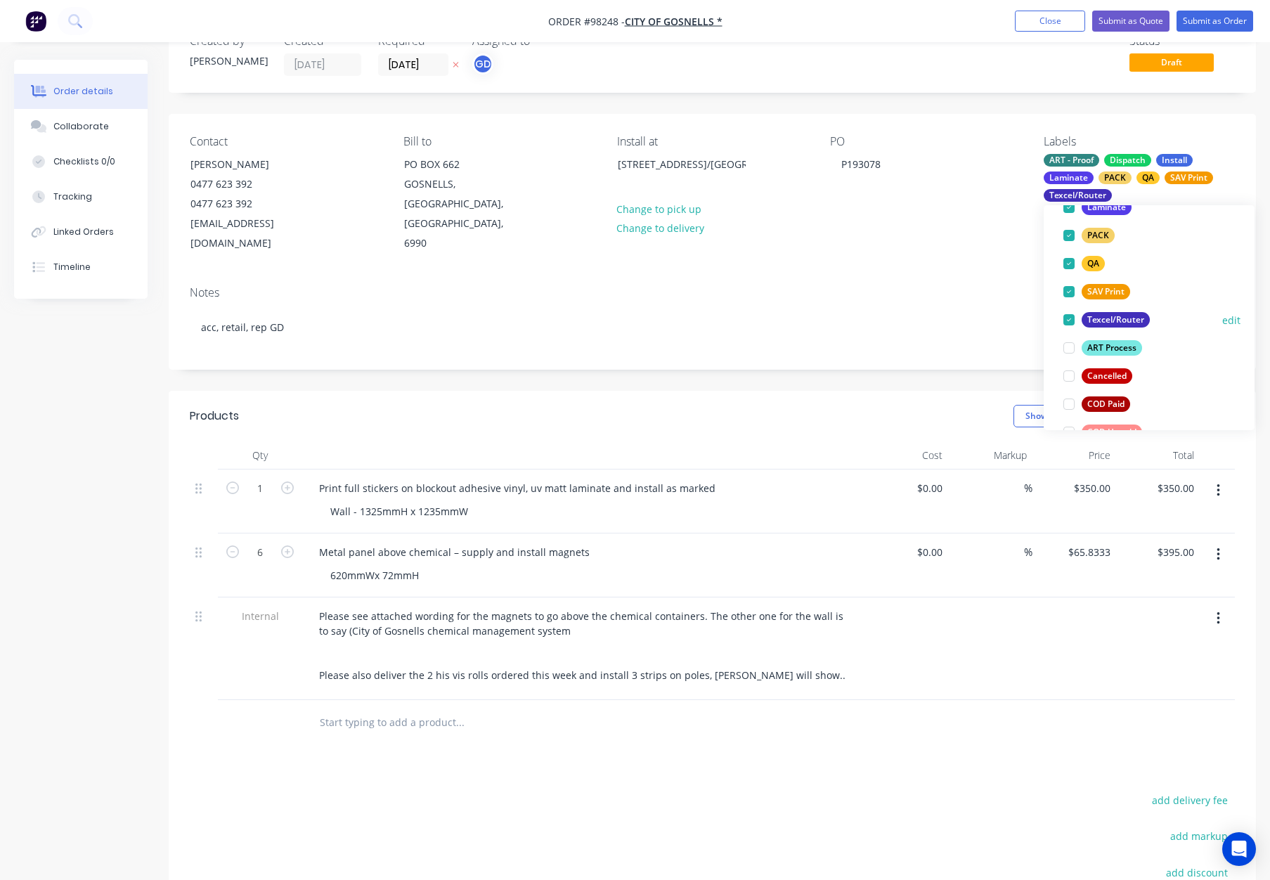
click at [1123, 324] on div "Texcel/Router" at bounding box center [1115, 319] width 68 height 15
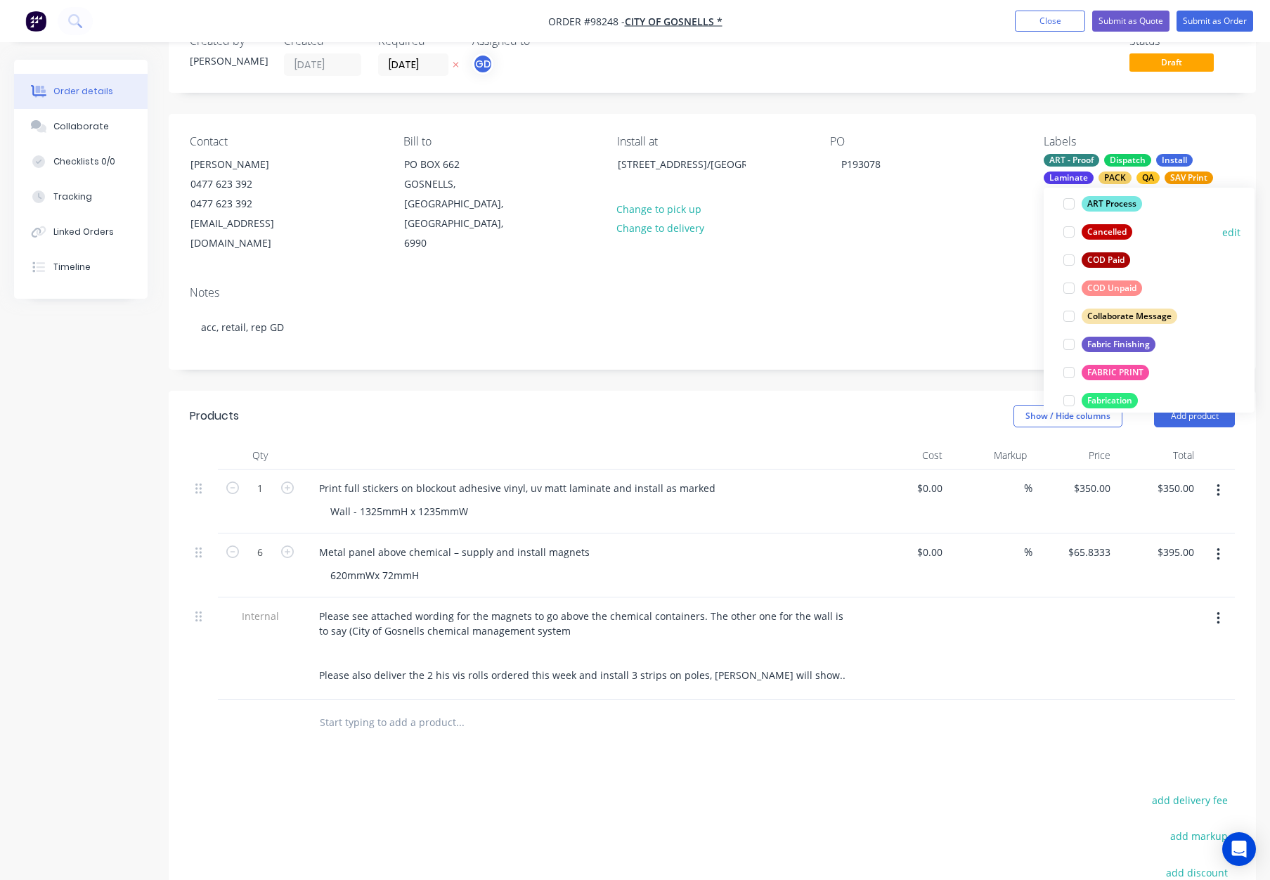
scroll to position [295, 0]
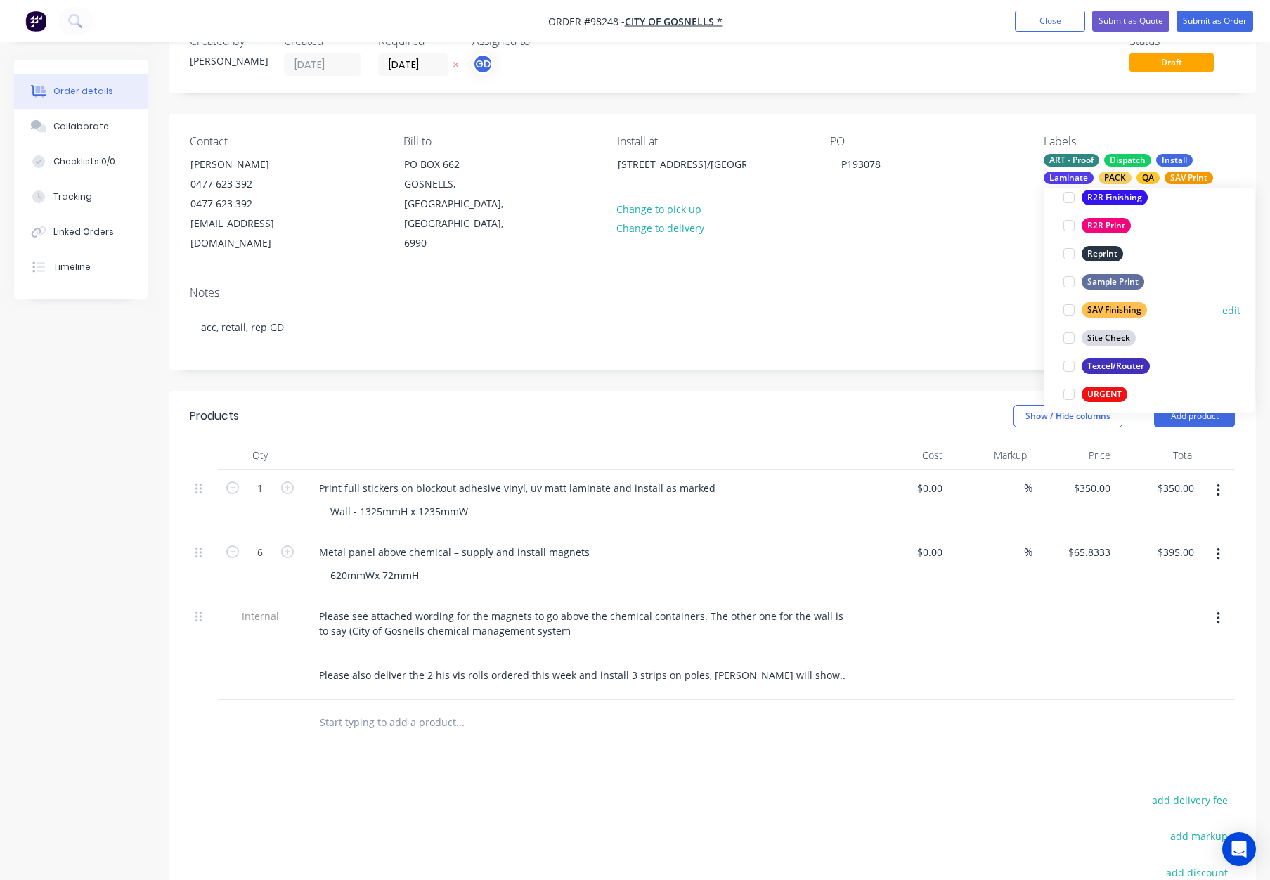
click at [1130, 312] on div "SAV Finishing" at bounding box center [1113, 309] width 65 height 15
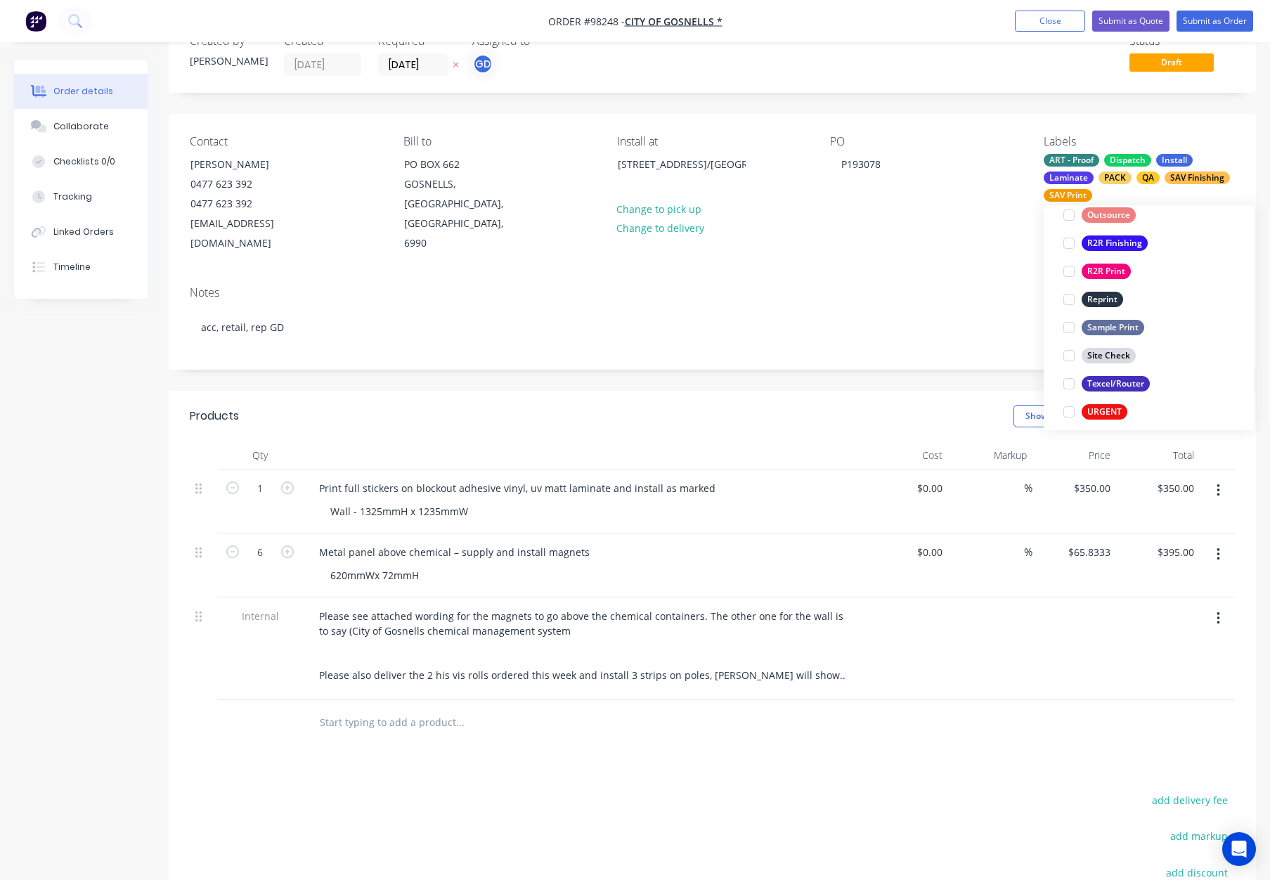
scroll to position [159, 0]
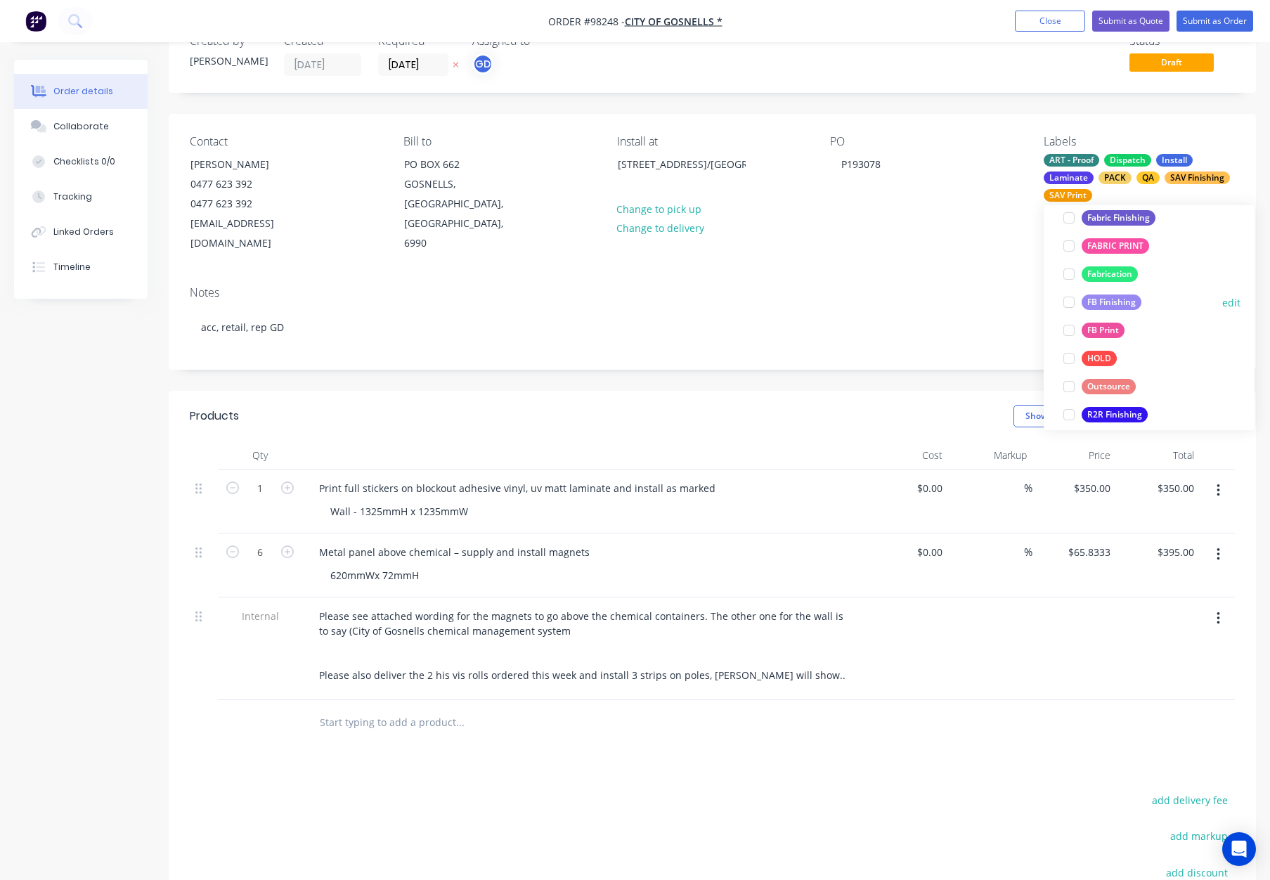
click at [1119, 302] on div "FB Finishing" at bounding box center [1111, 301] width 60 height 15
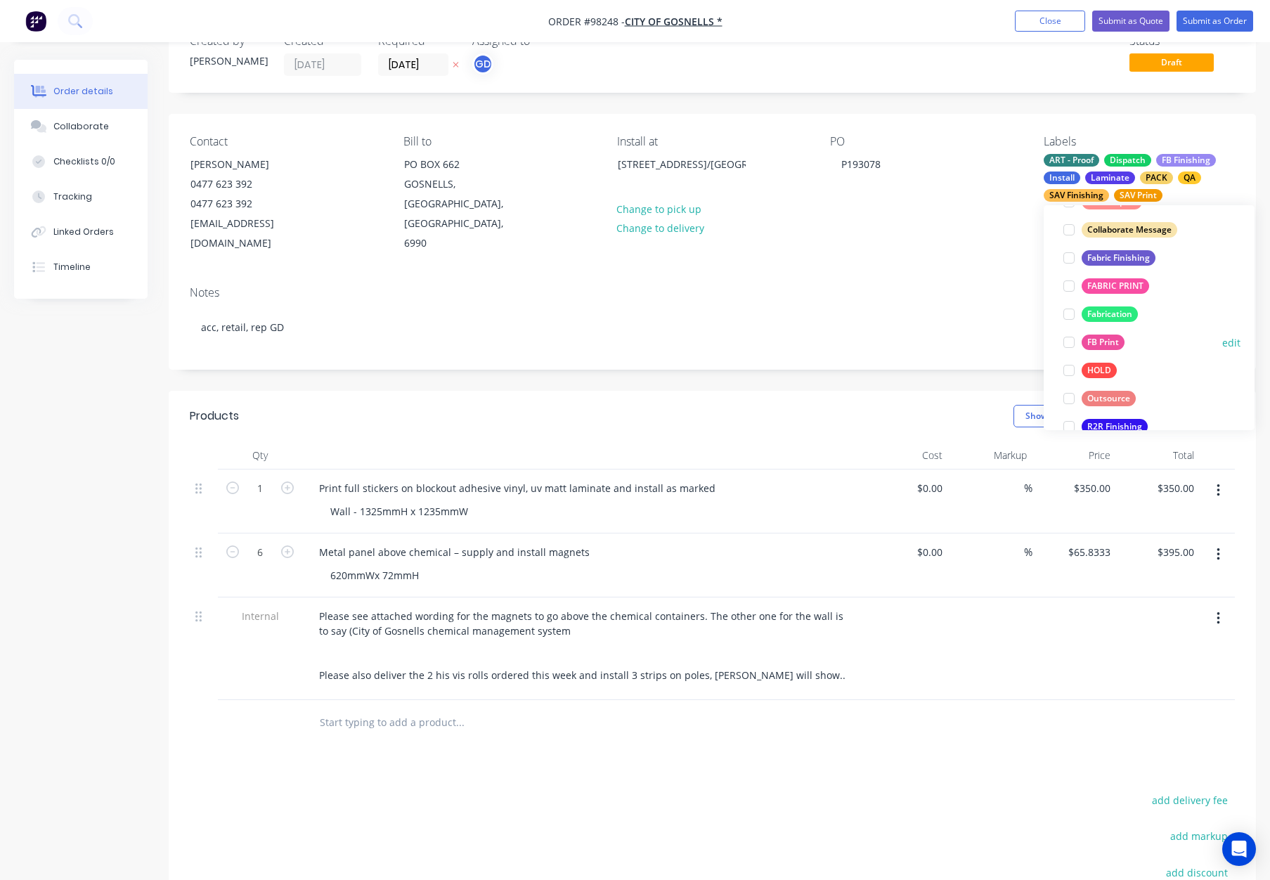
click at [1111, 341] on div "FB Print" at bounding box center [1102, 341] width 43 height 15
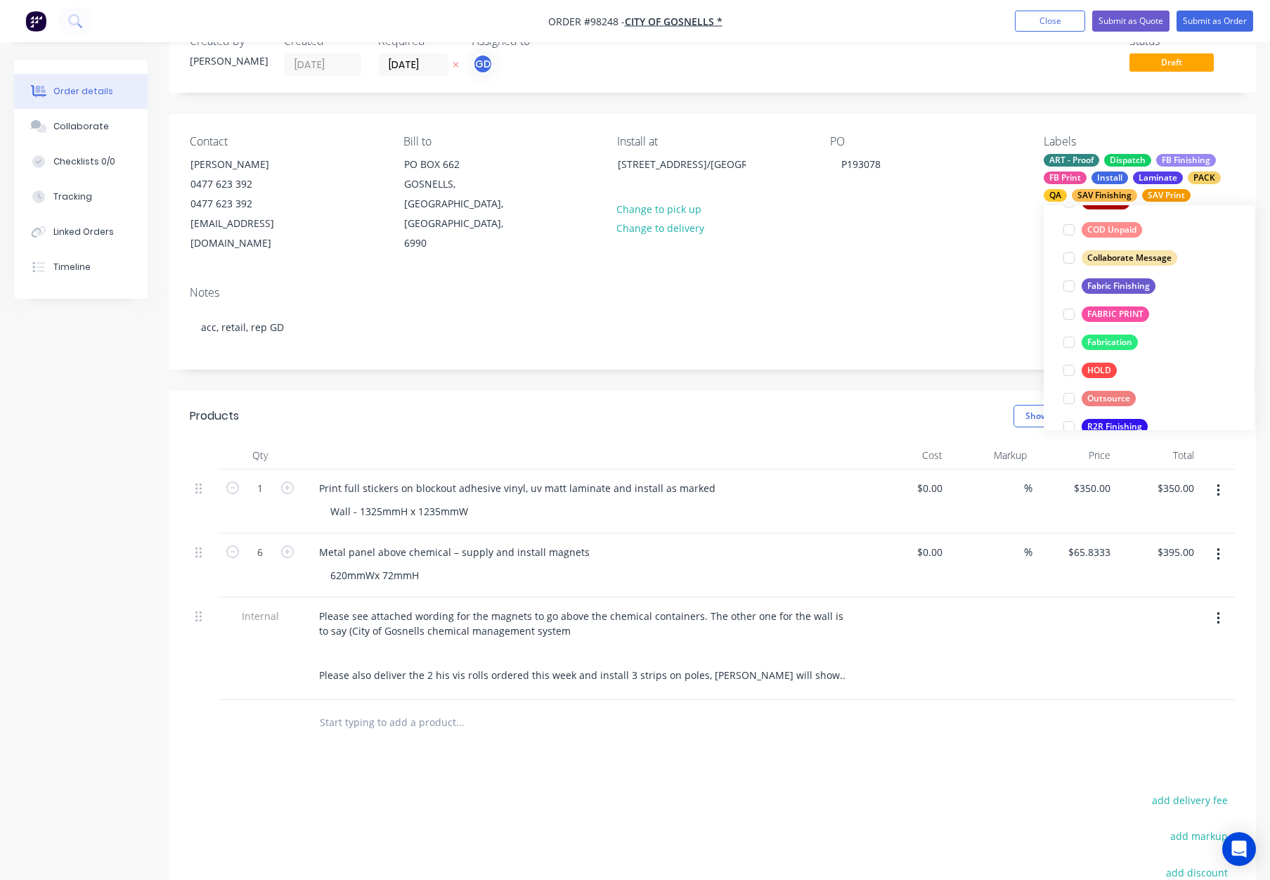
scroll to position [60, 0]
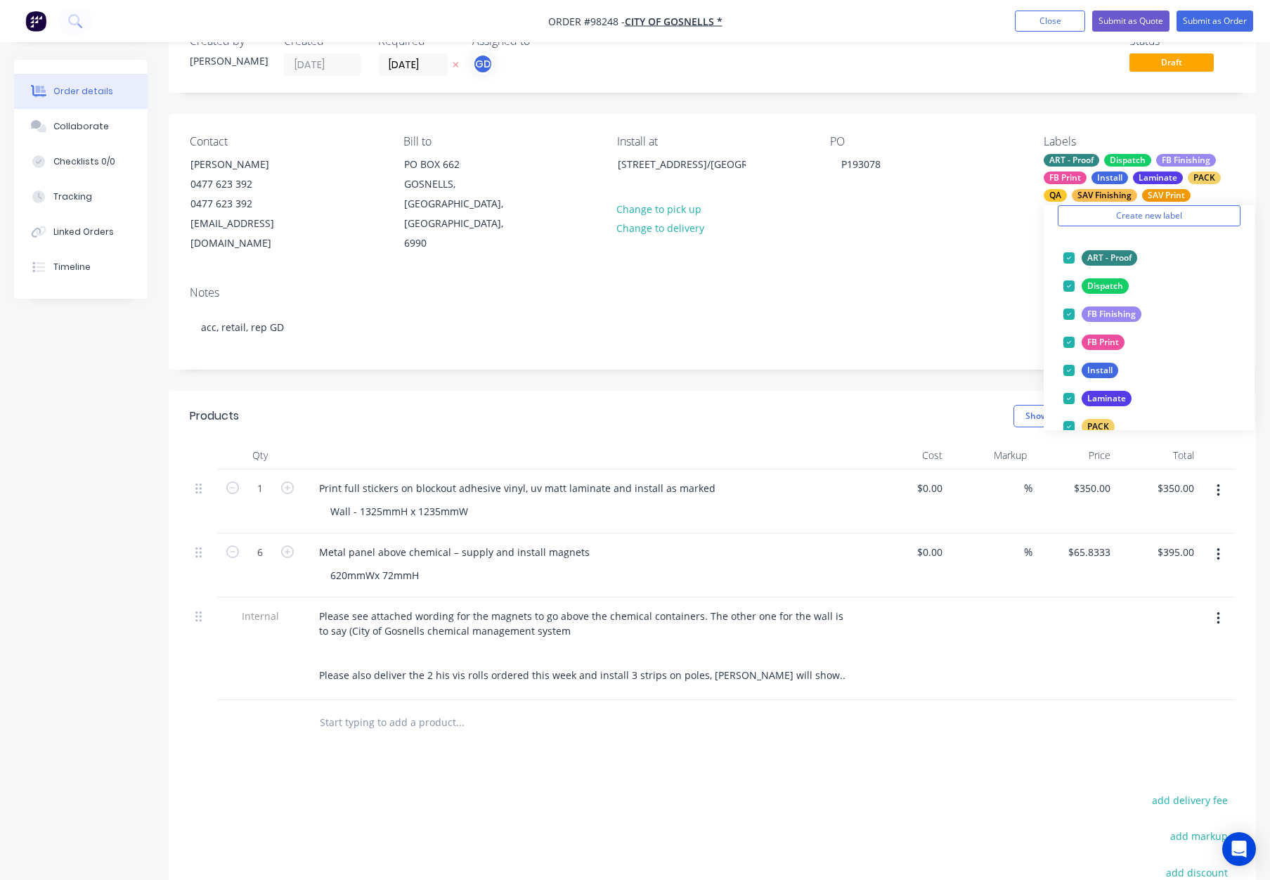
click at [926, 275] on div "Notes acc, retail, rep GD" at bounding box center [712, 322] width 1087 height 94
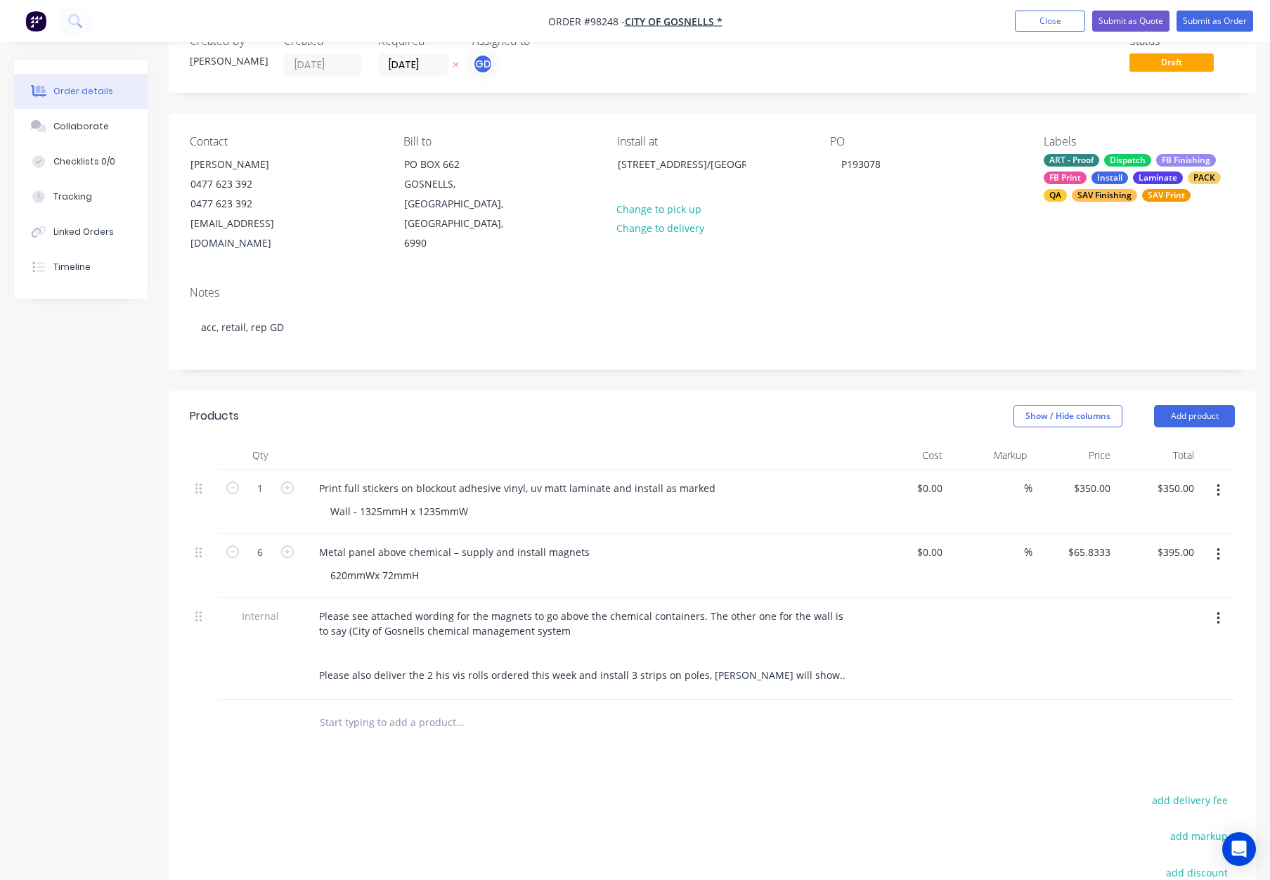
scroll to position [0, 0]
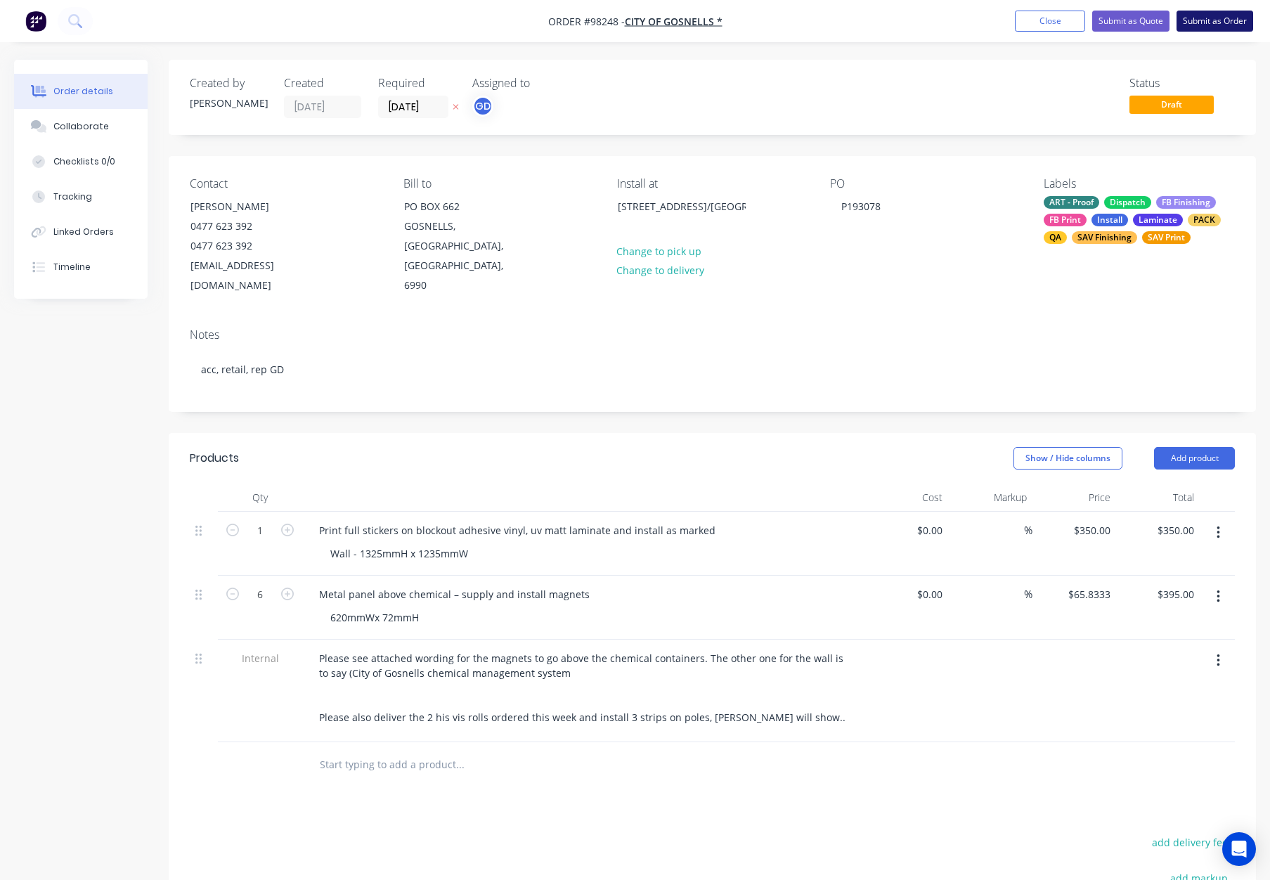
click at [1201, 13] on button "Submit as Order" at bounding box center [1214, 21] width 77 height 21
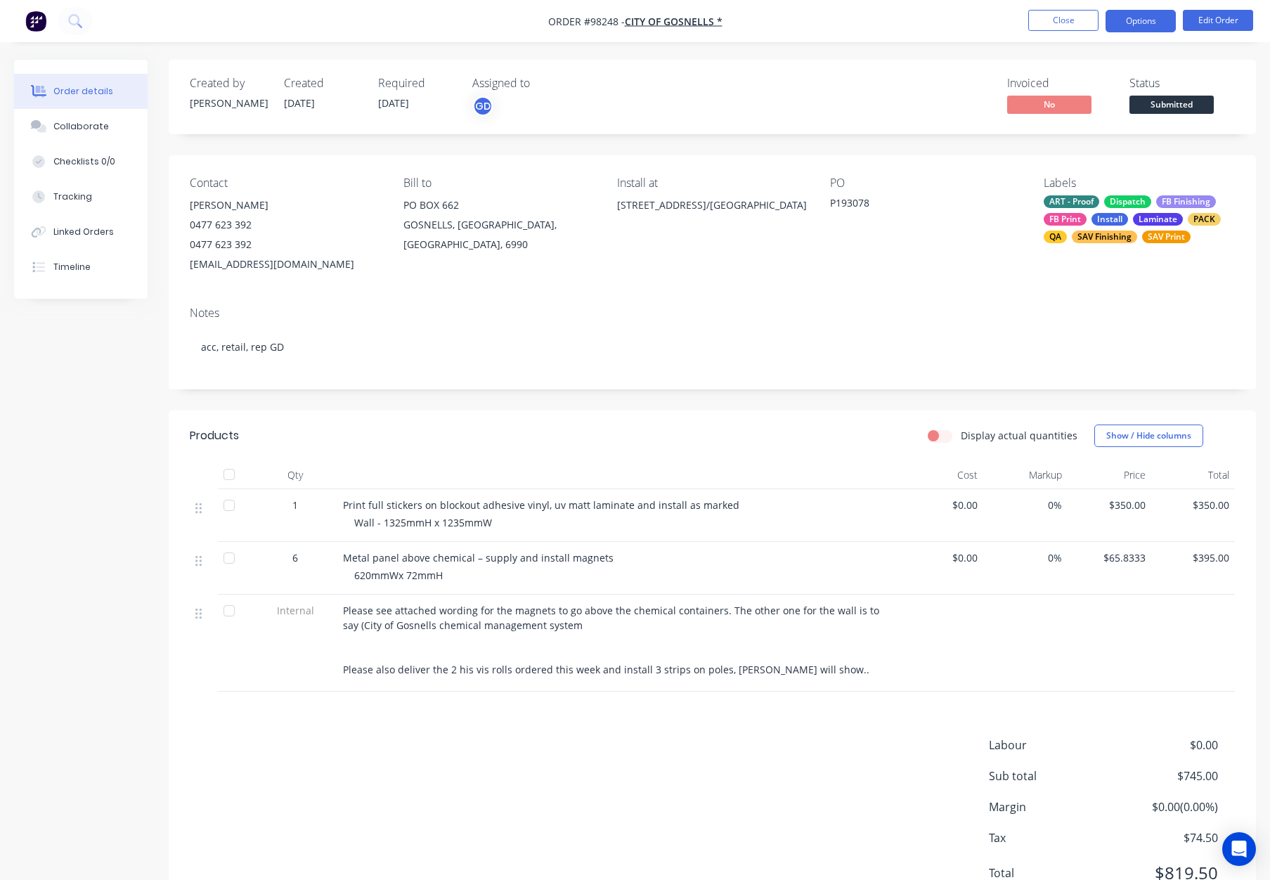
drag, startPoint x: 1149, startPoint y: 21, endPoint x: 1148, endPoint y: 31, distance: 9.9
click at [1149, 21] on button "Options" at bounding box center [1140, 21] width 70 height 22
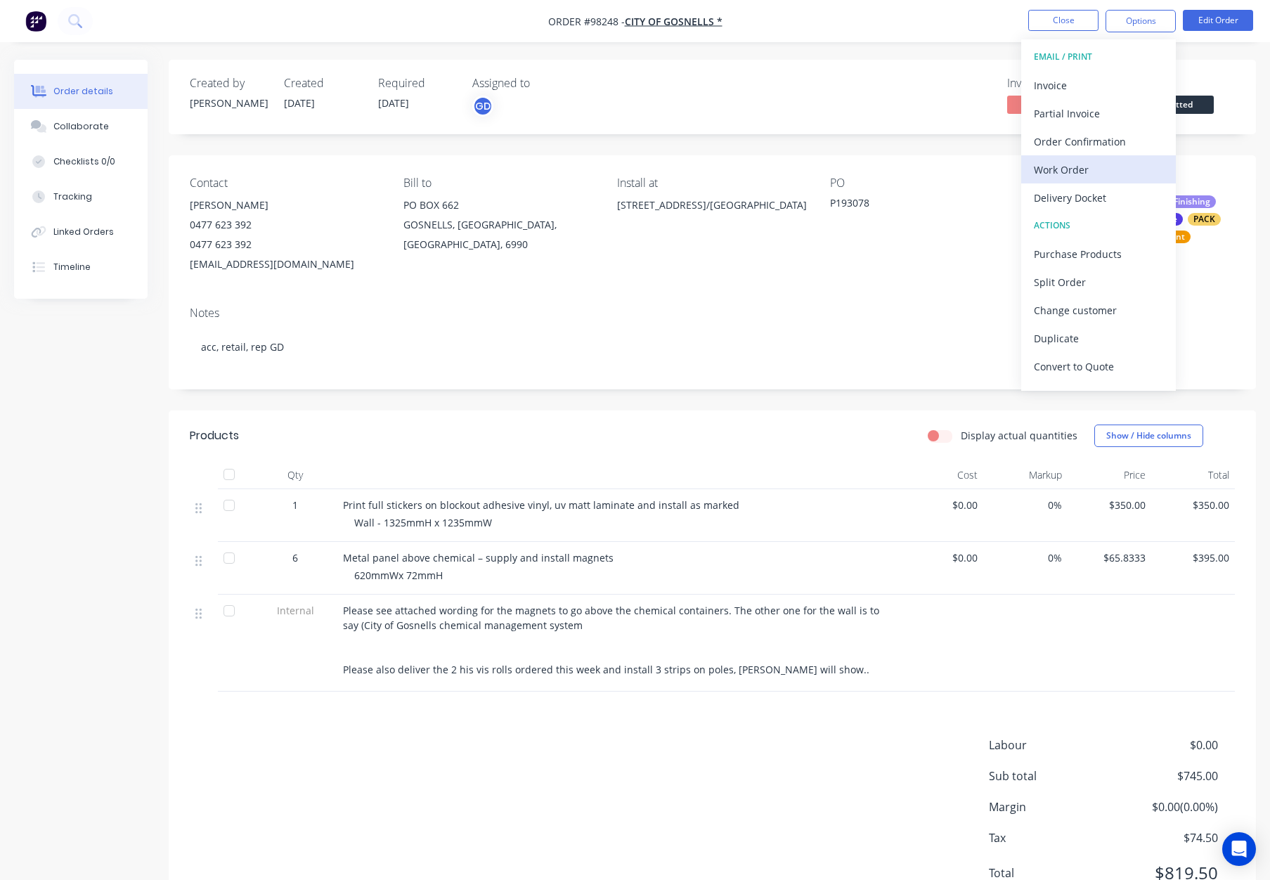
click at [1116, 164] on div "Work Order" at bounding box center [1098, 169] width 129 height 20
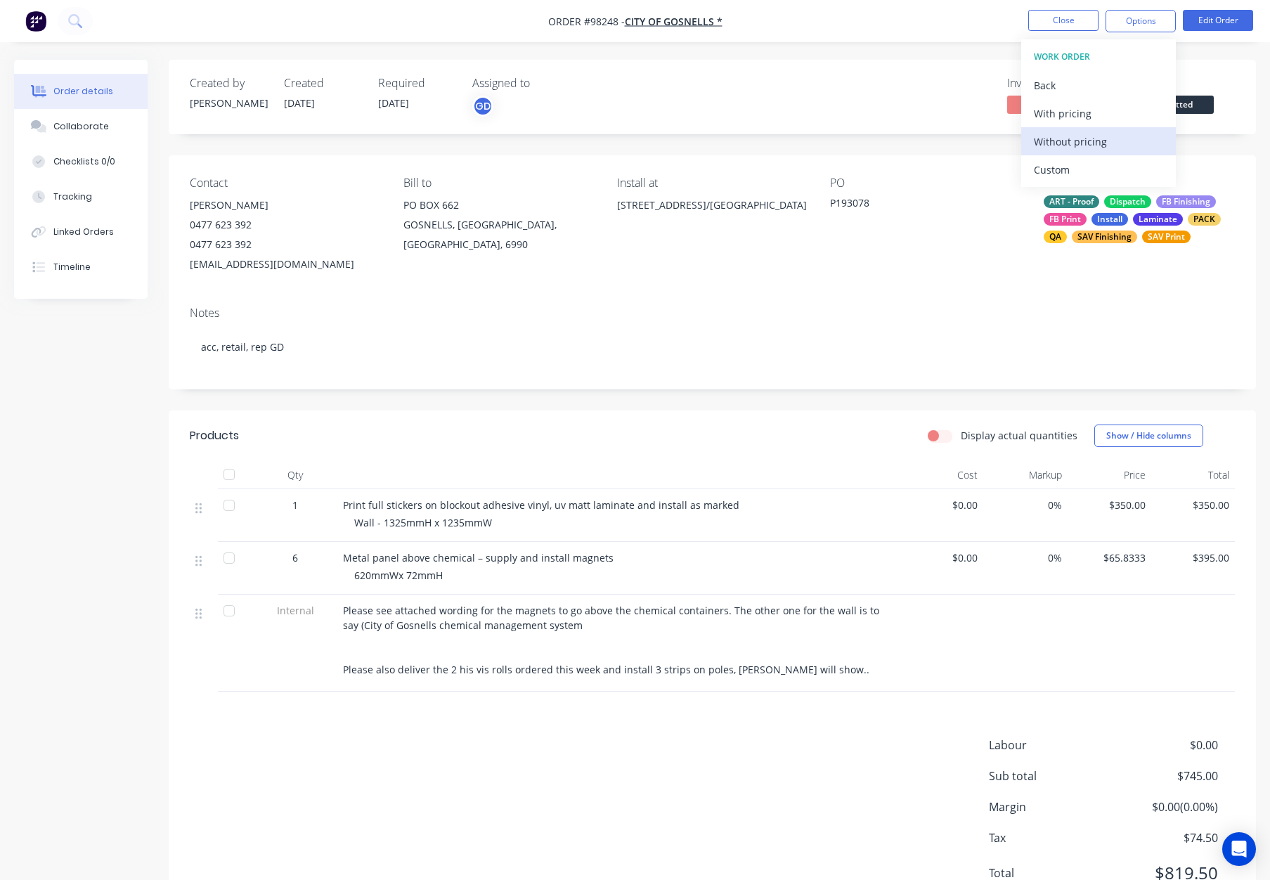
click at [1114, 143] on div "Without pricing" at bounding box center [1098, 141] width 129 height 20
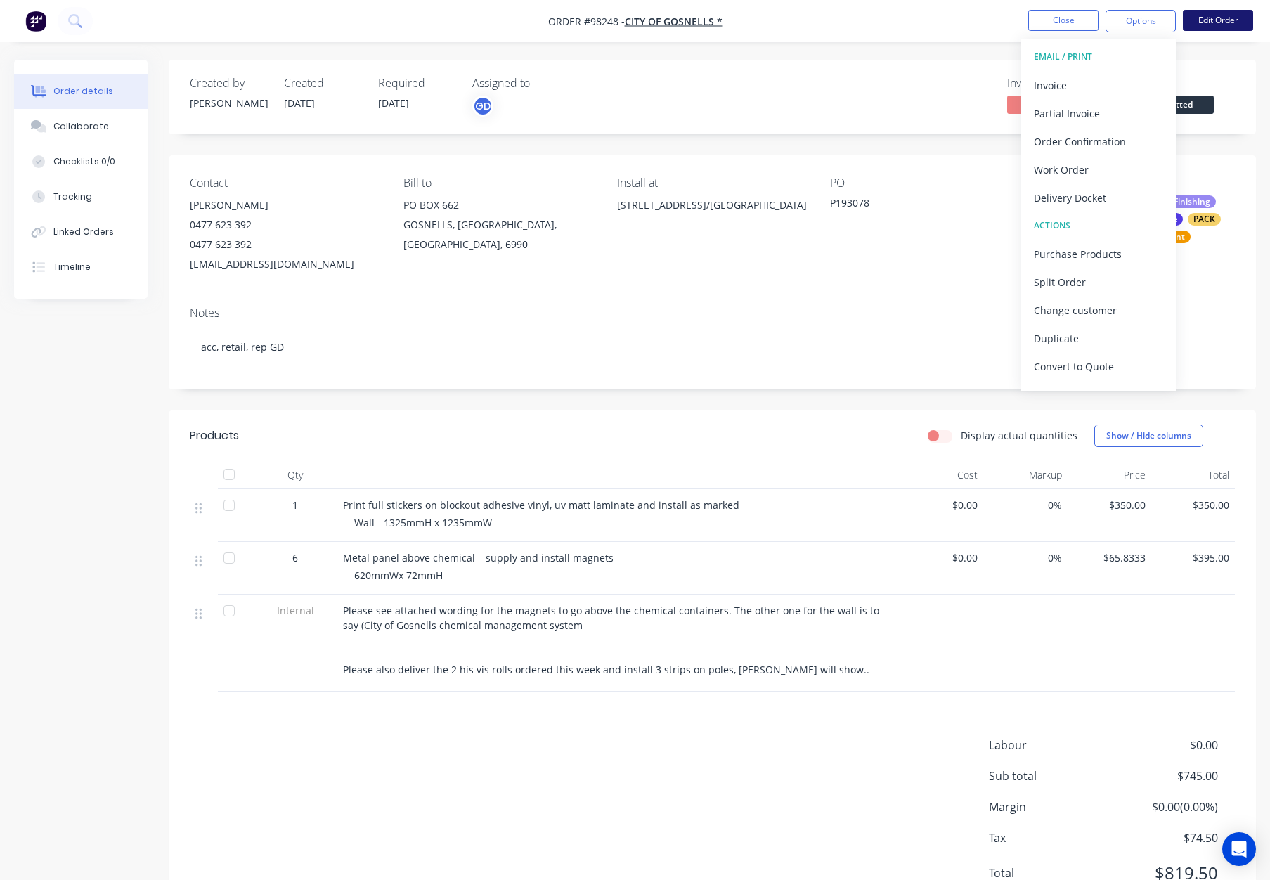
click at [1216, 18] on button "Edit Order" at bounding box center [1217, 20] width 70 height 21
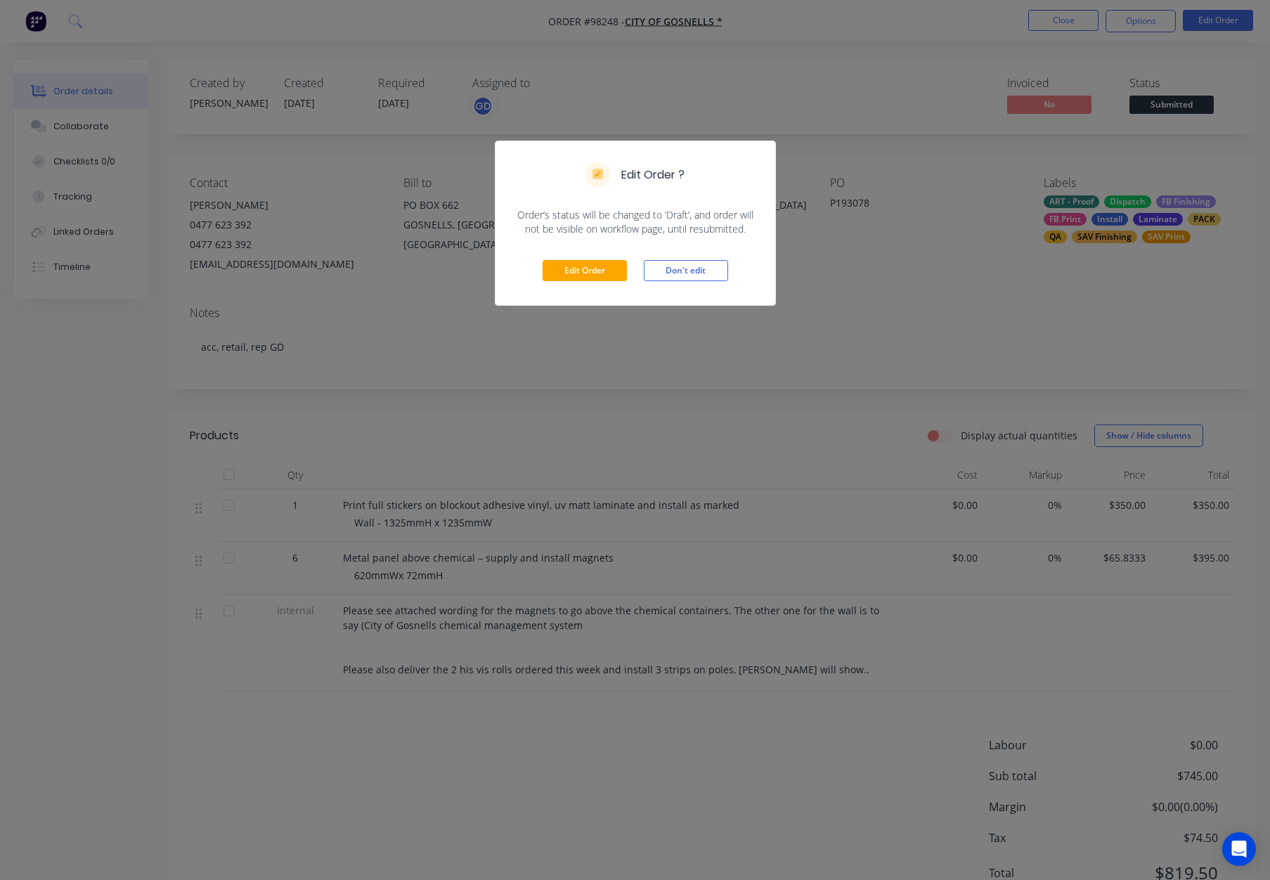
click at [367, 371] on div "Edit Order ? Order’s status will be changed to ‘Draft’, and order will not be v…" at bounding box center [635, 440] width 1270 height 880
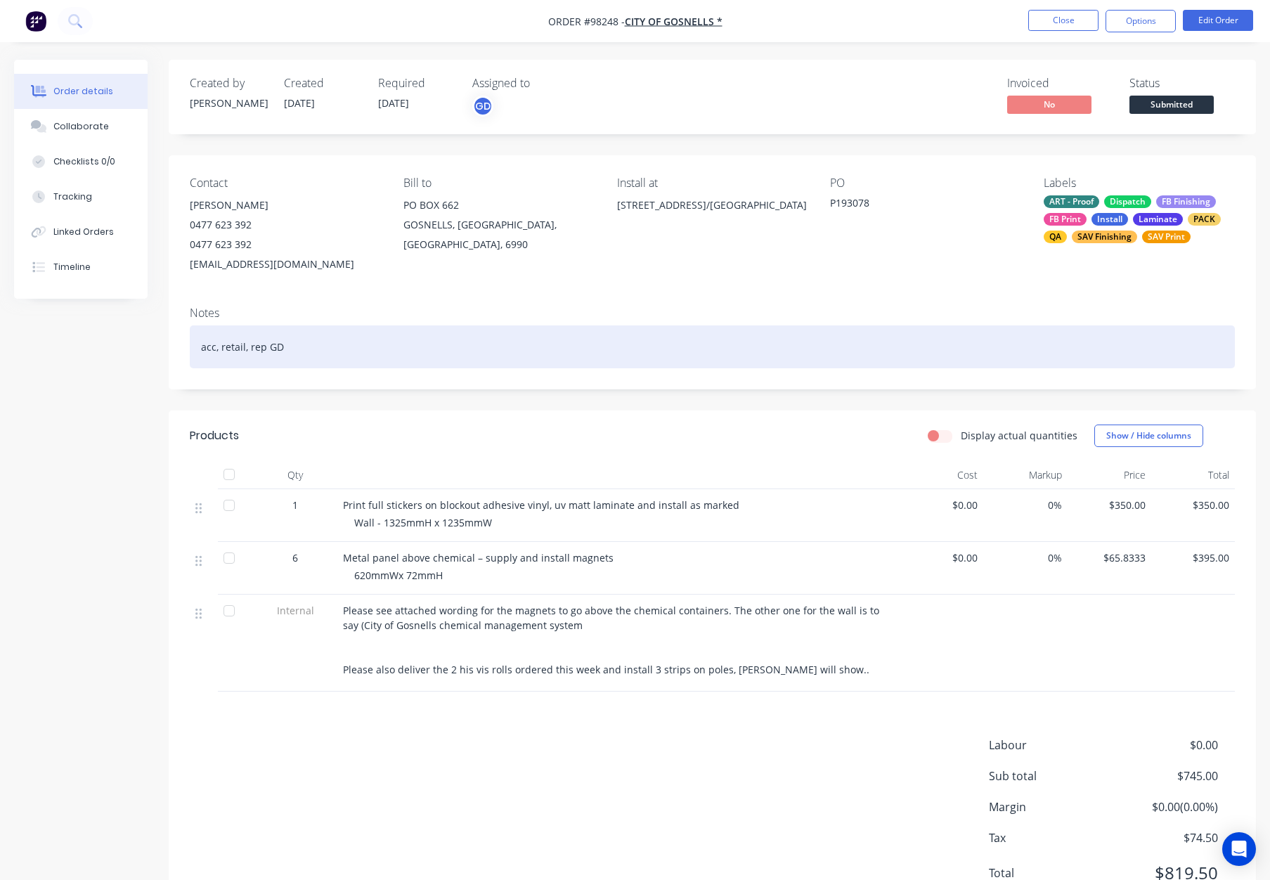
click at [321, 347] on div "acc, retail, rep GD" at bounding box center [712, 346] width 1045 height 43
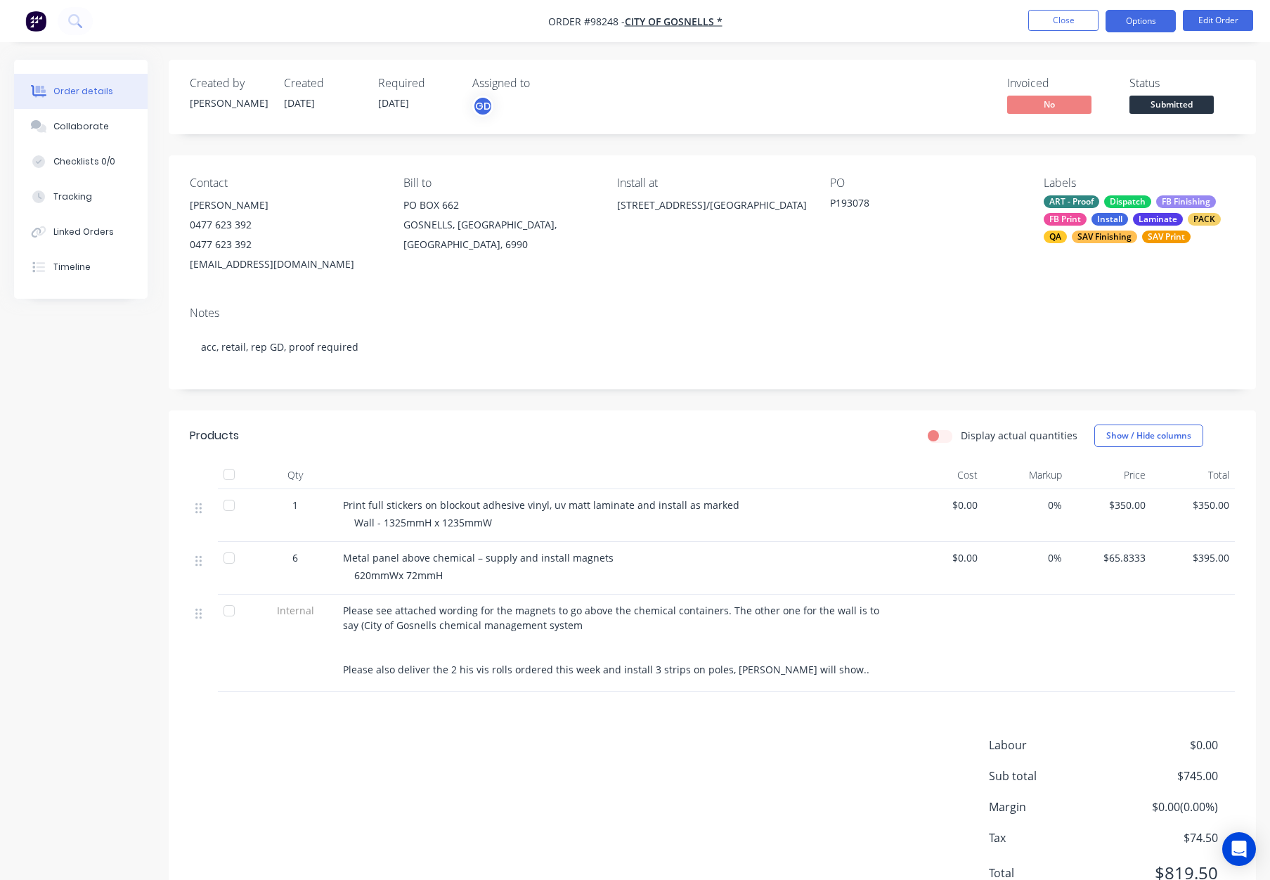
click at [1141, 26] on button "Options" at bounding box center [1140, 21] width 70 height 22
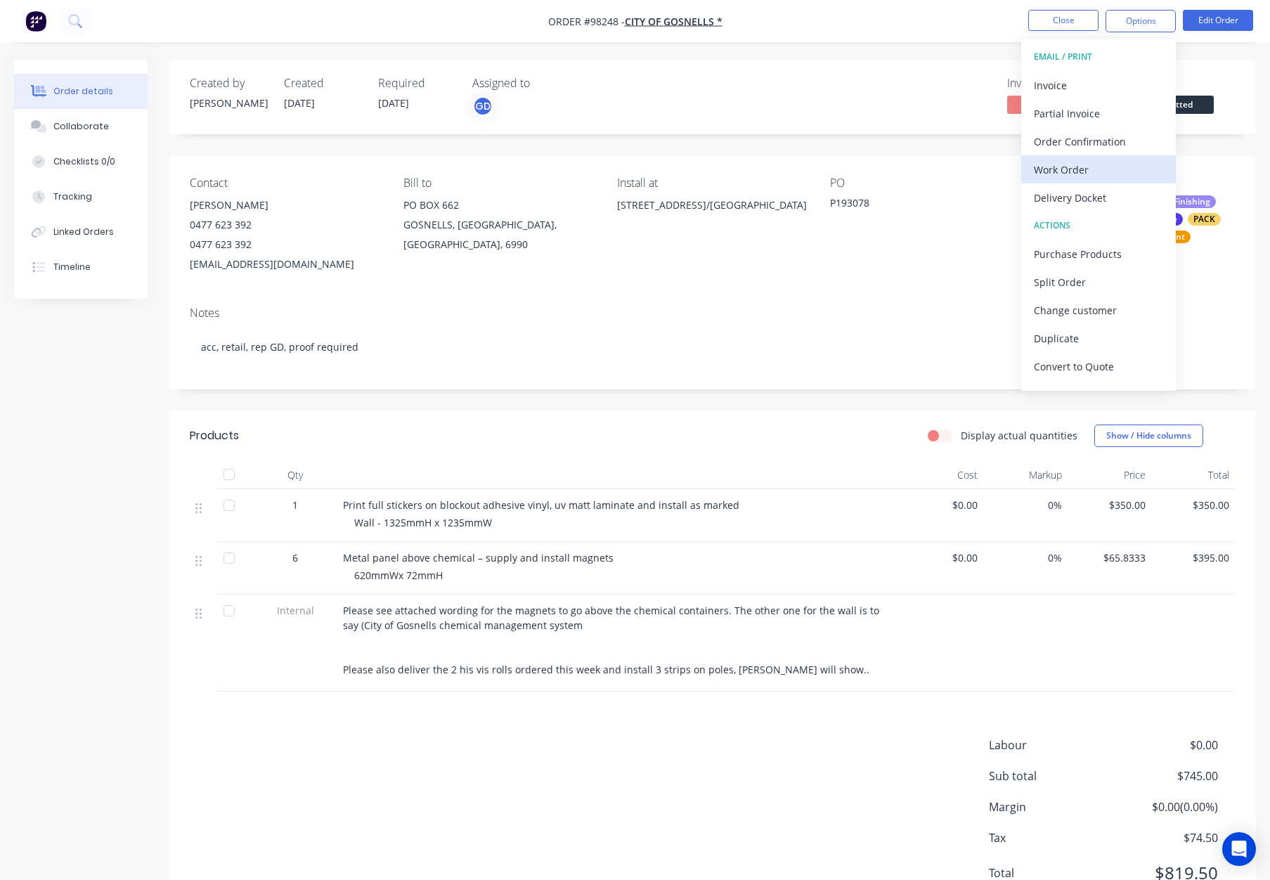
click at [1098, 173] on div "Work Order" at bounding box center [1098, 169] width 129 height 20
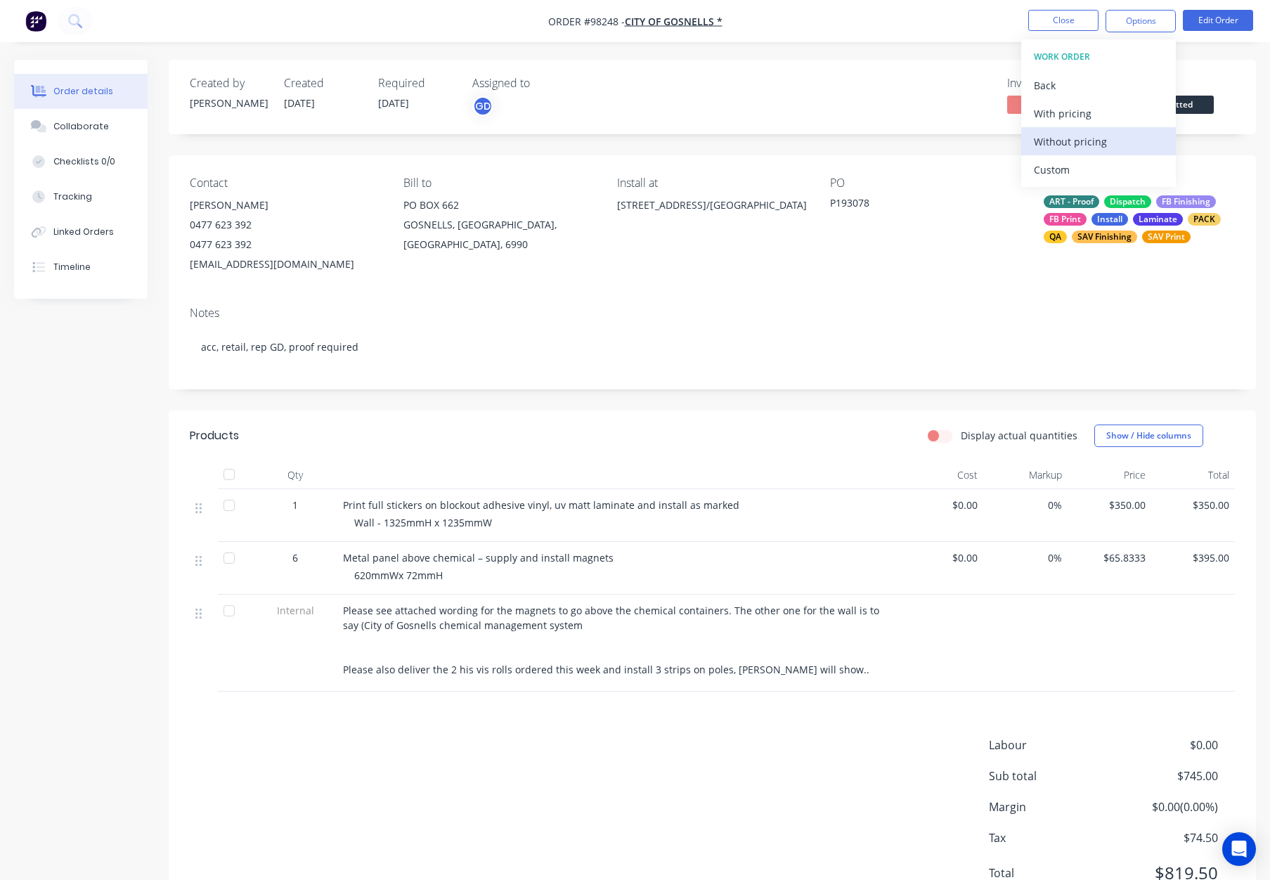
click at [1094, 142] on div "Without pricing" at bounding box center [1098, 141] width 129 height 20
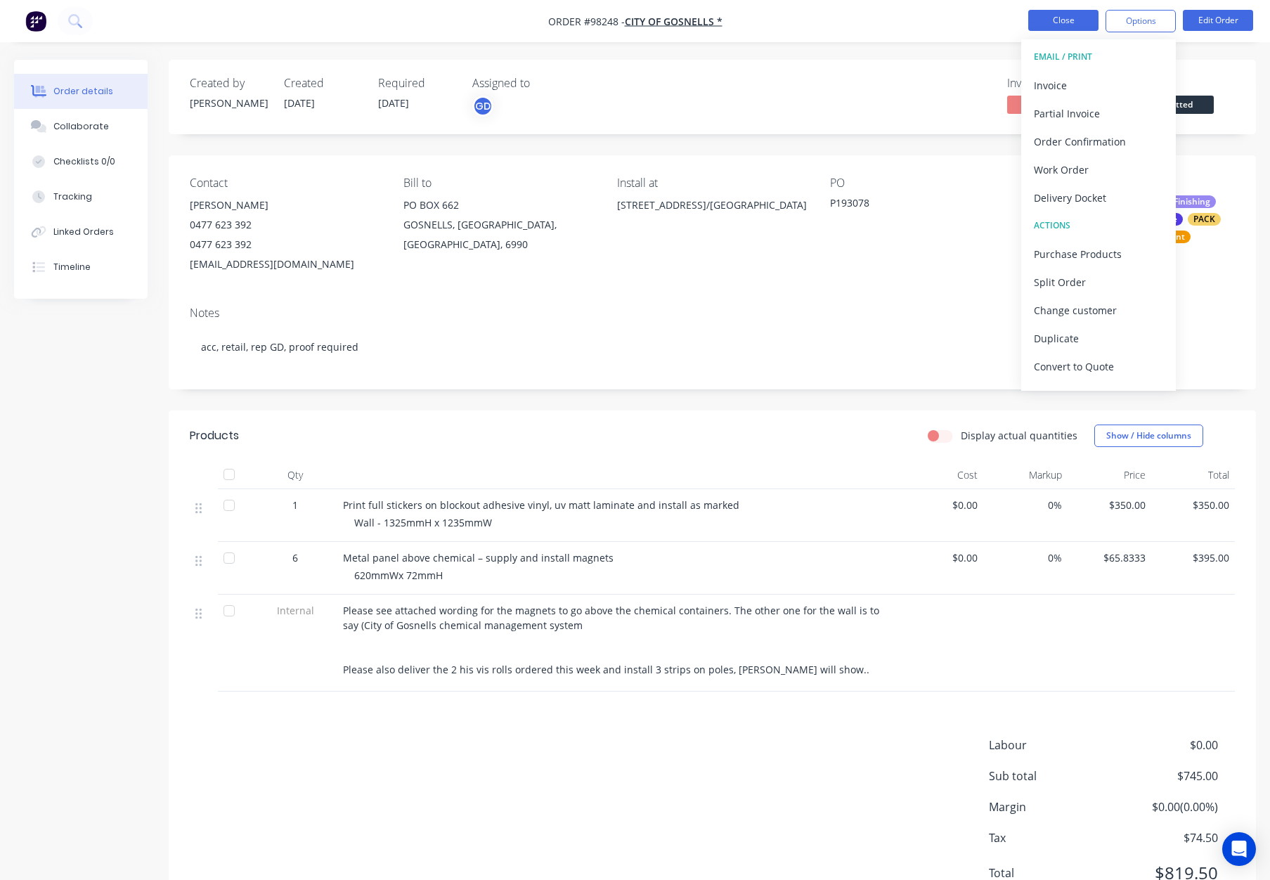
click at [1050, 20] on button "Close" at bounding box center [1063, 20] width 70 height 21
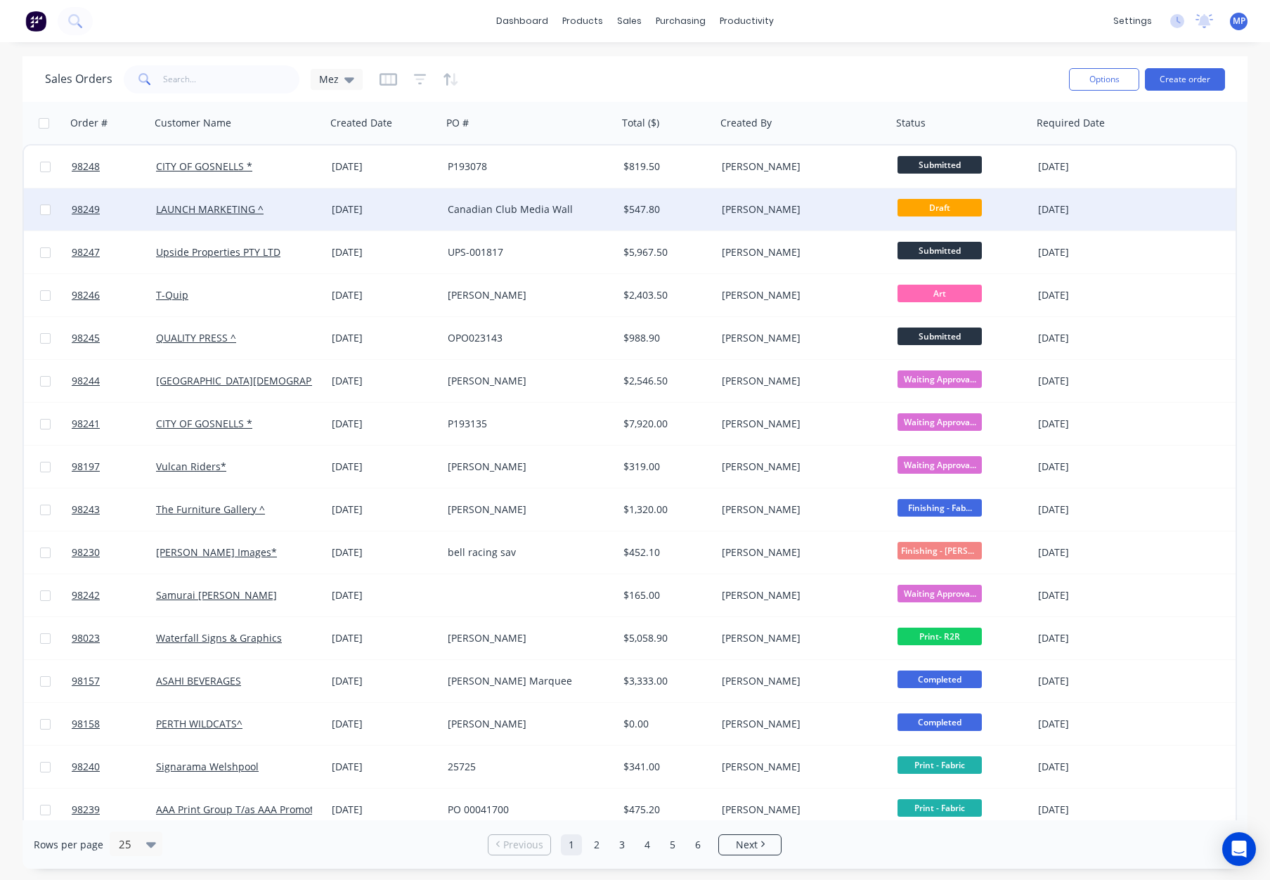
click at [829, 207] on div "[PERSON_NAME]" at bounding box center [800, 209] width 156 height 14
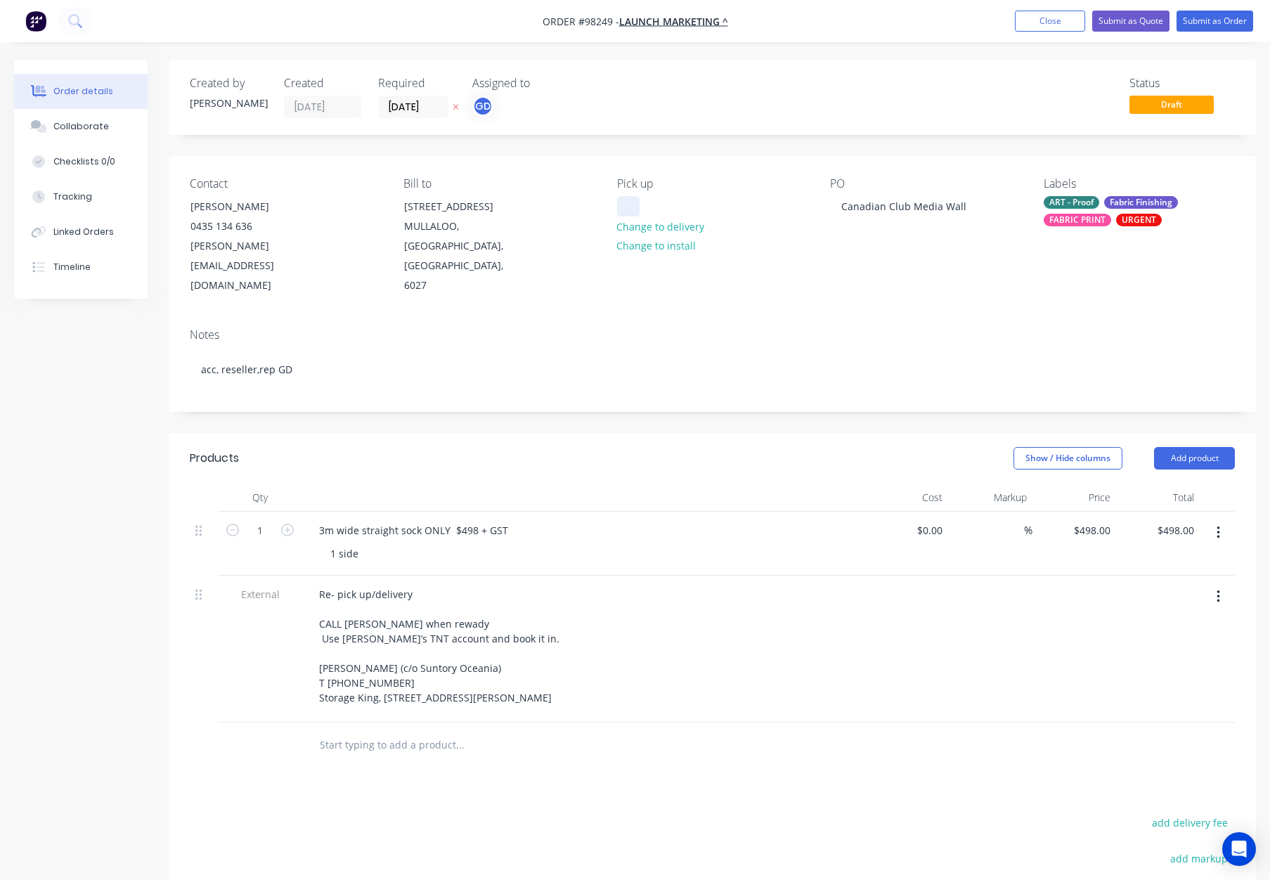
click at [634, 207] on div at bounding box center [628, 206] width 22 height 20
click at [709, 433] on header "Products Show / Hide columns Add product" at bounding box center [712, 458] width 1087 height 51
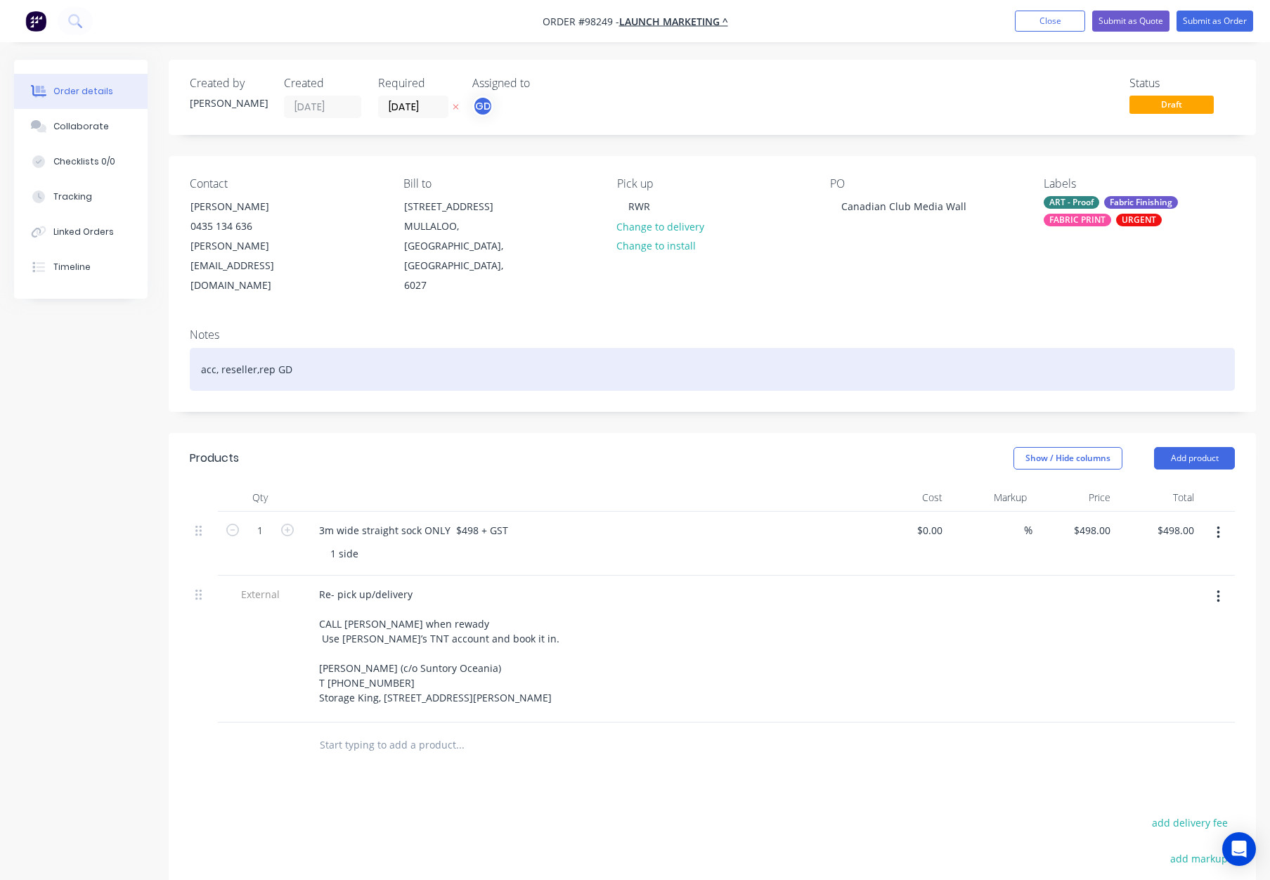
click at [582, 348] on div "acc, reseller,rep GD" at bounding box center [712, 369] width 1045 height 43
click at [607, 348] on div "acc, reseller,rep GD" at bounding box center [712, 369] width 1045 height 43
click at [308, 348] on div "acc, reseller,rep GD" at bounding box center [712, 369] width 1045 height 43
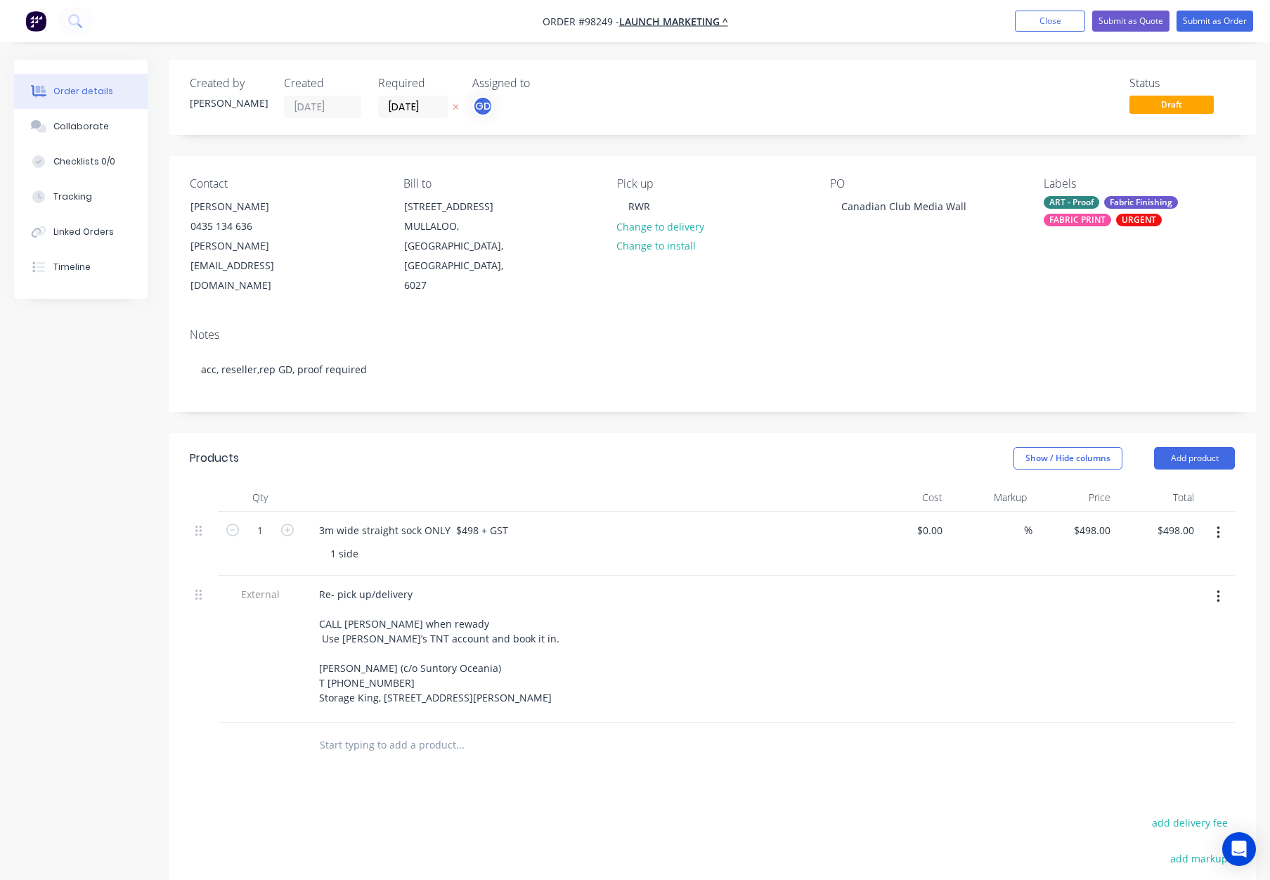
click at [403, 483] on div at bounding box center [583, 497] width 562 height 28
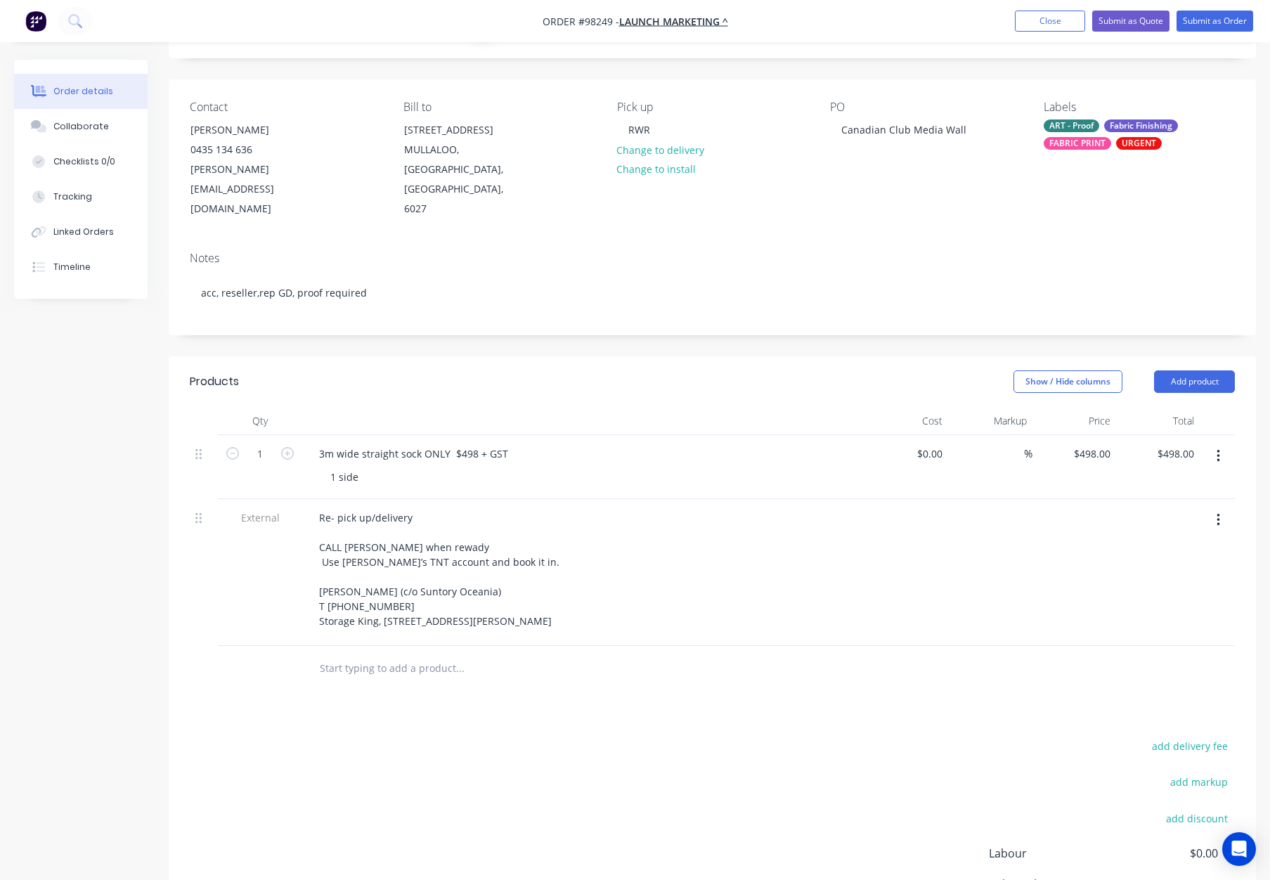
scroll to position [99, 0]
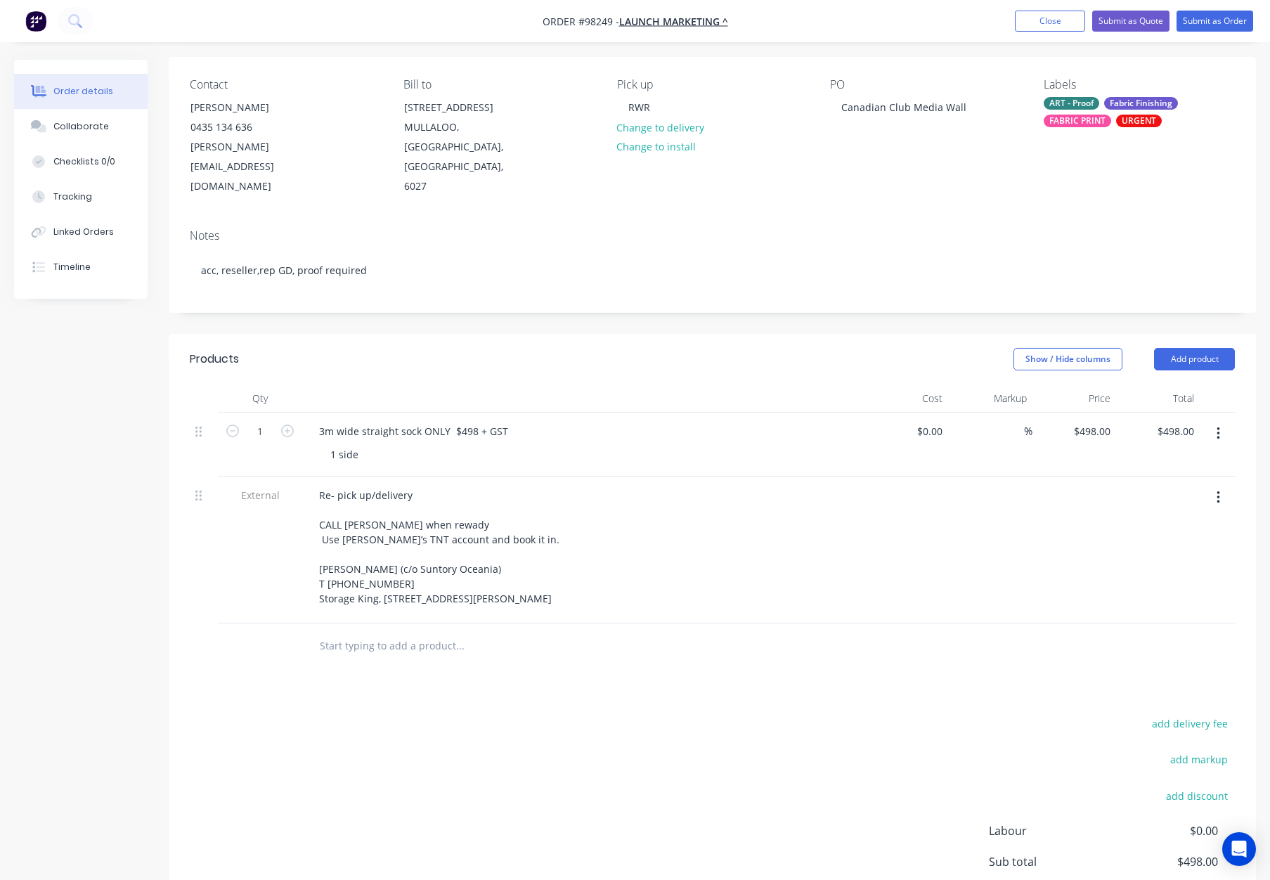
click at [374, 632] on input "text" at bounding box center [459, 646] width 281 height 28
click at [650, 107] on div "RWR" at bounding box center [639, 107] width 44 height 20
click at [555, 337] on header "Products Show / Hide columns Add product" at bounding box center [712, 359] width 1087 height 51
click at [409, 632] on input "text" at bounding box center [459, 646] width 281 height 28
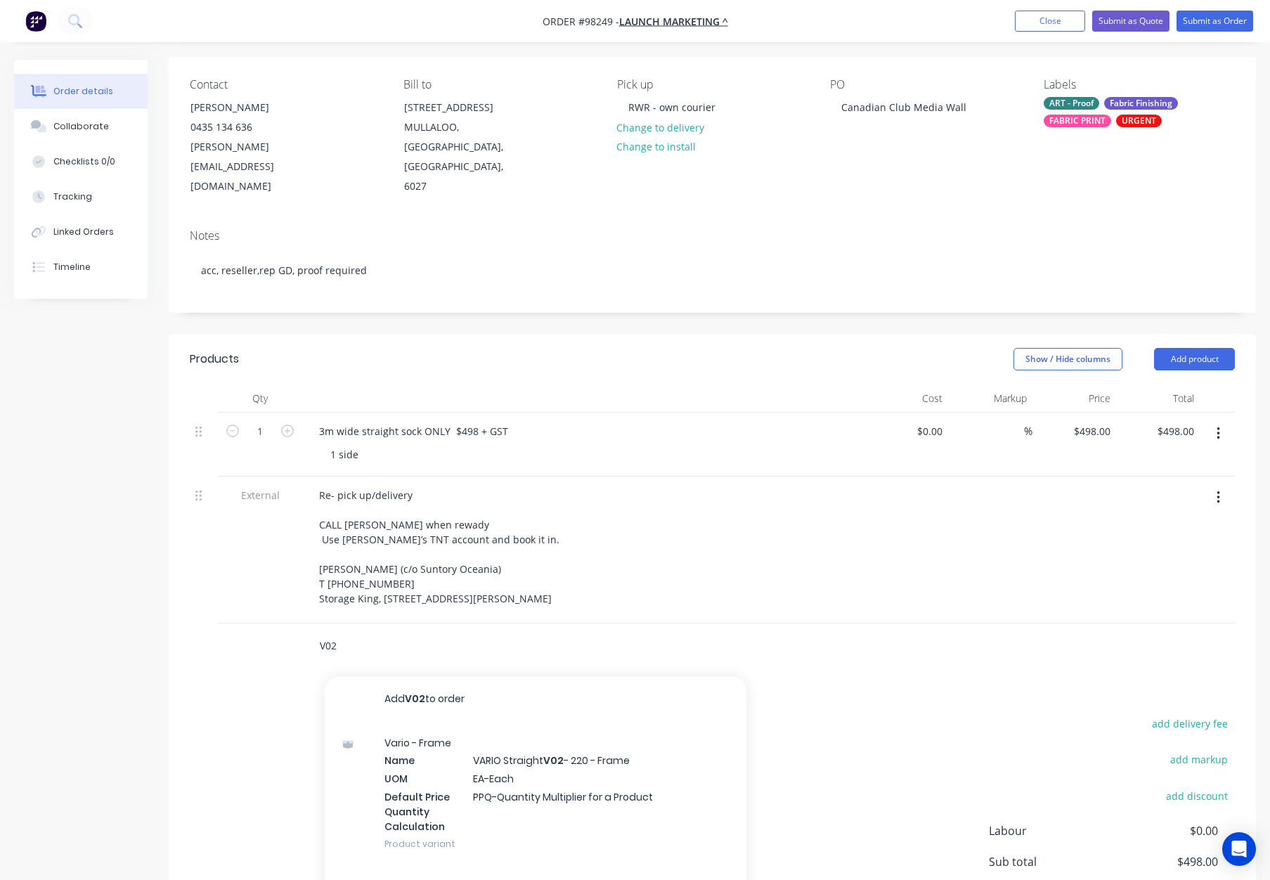
drag, startPoint x: 305, startPoint y: 620, endPoint x: 294, endPoint y: 620, distance: 11.2
click at [294, 623] on div "V02 Add V02 to order Vario - Frame Name VARIO Straight V02 - 220 - Frame UOM EA…" at bounding box center [712, 646] width 1045 height 46
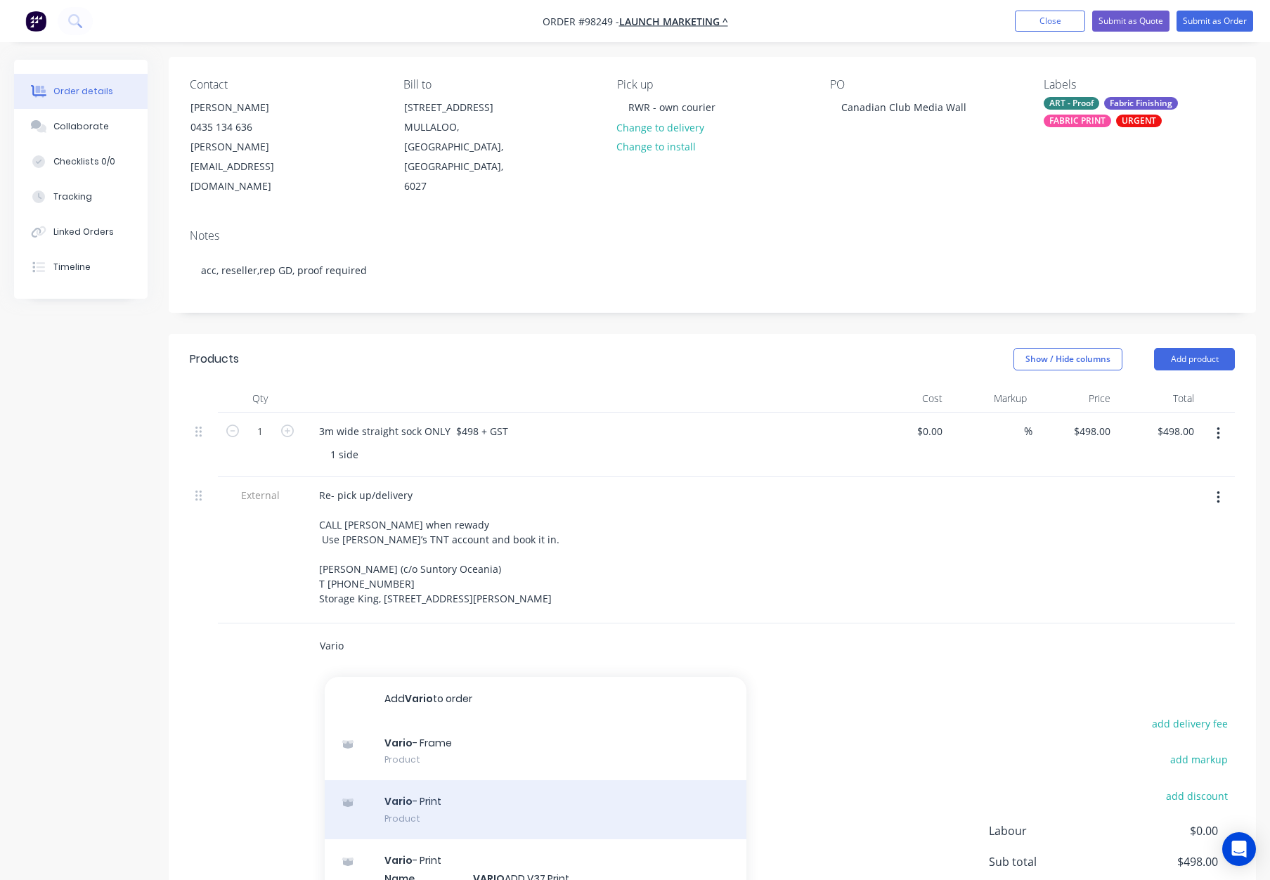
type input "Vario"
click at [537, 785] on div "Vario - Print Product" at bounding box center [536, 809] width 422 height 59
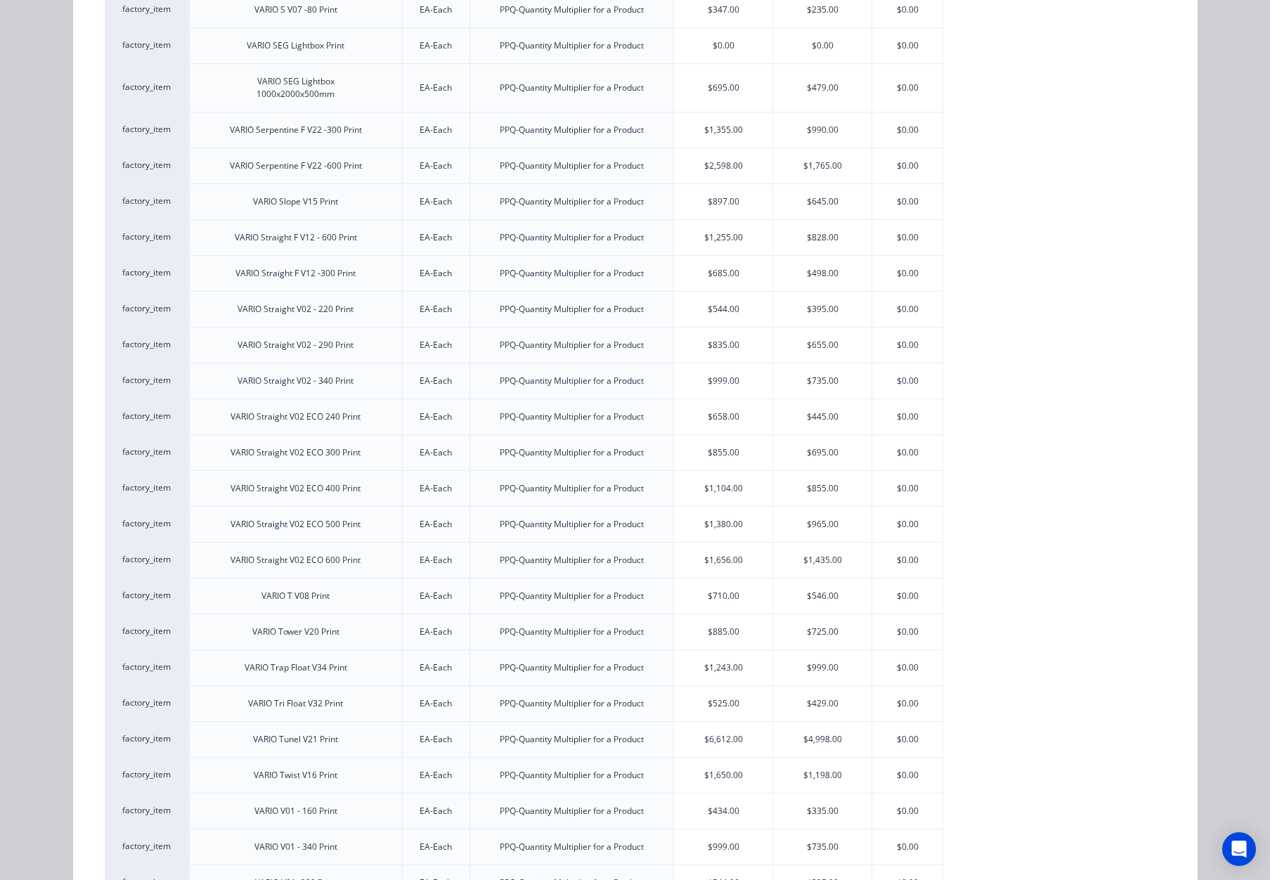
scroll to position [2208, 0]
click at [807, 274] on div "$498.00" at bounding box center [822, 271] width 98 height 35
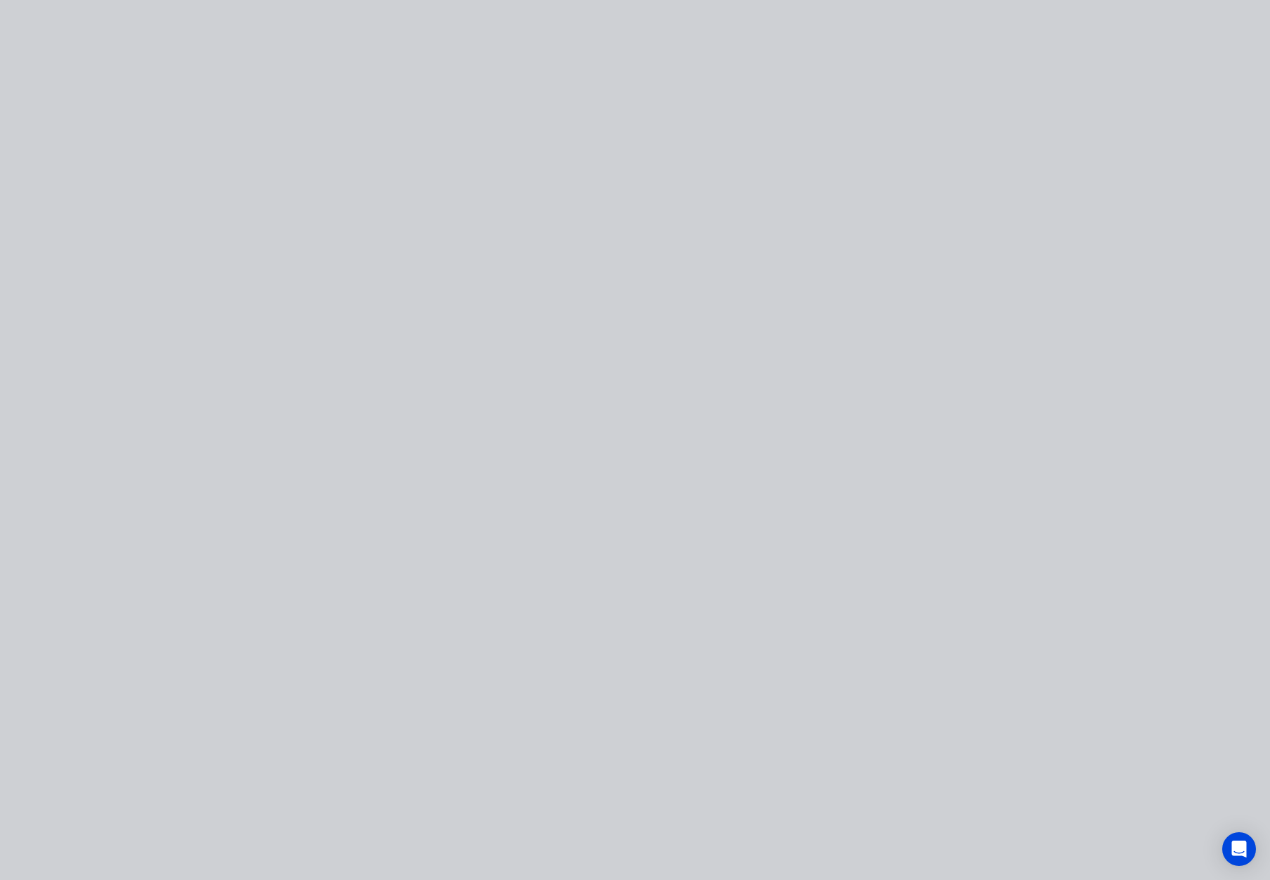
scroll to position [0, 0]
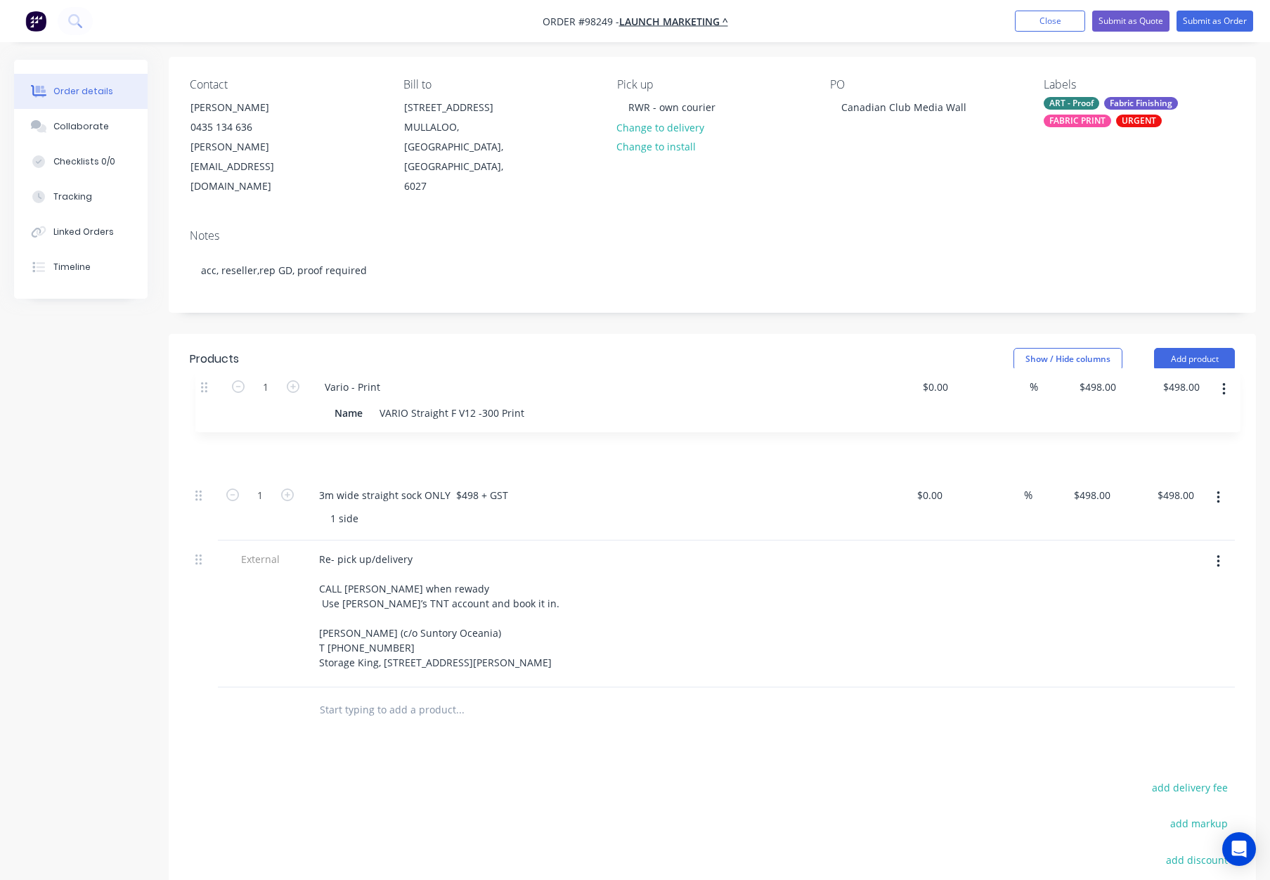
drag, startPoint x: 200, startPoint y: 622, endPoint x: 204, endPoint y: 374, distance: 248.7
click at [204, 412] on div "1 3m wide straight sock ONLY $498 + GST 1 side $0.00 $0.00 % $498.00 $498.00 $4…" at bounding box center [712, 549] width 1045 height 275
click at [378, 421] on div "Vario - Print" at bounding box center [347, 431] width 78 height 20
click at [1213, 485] on button "button" at bounding box center [1217, 497] width 33 height 25
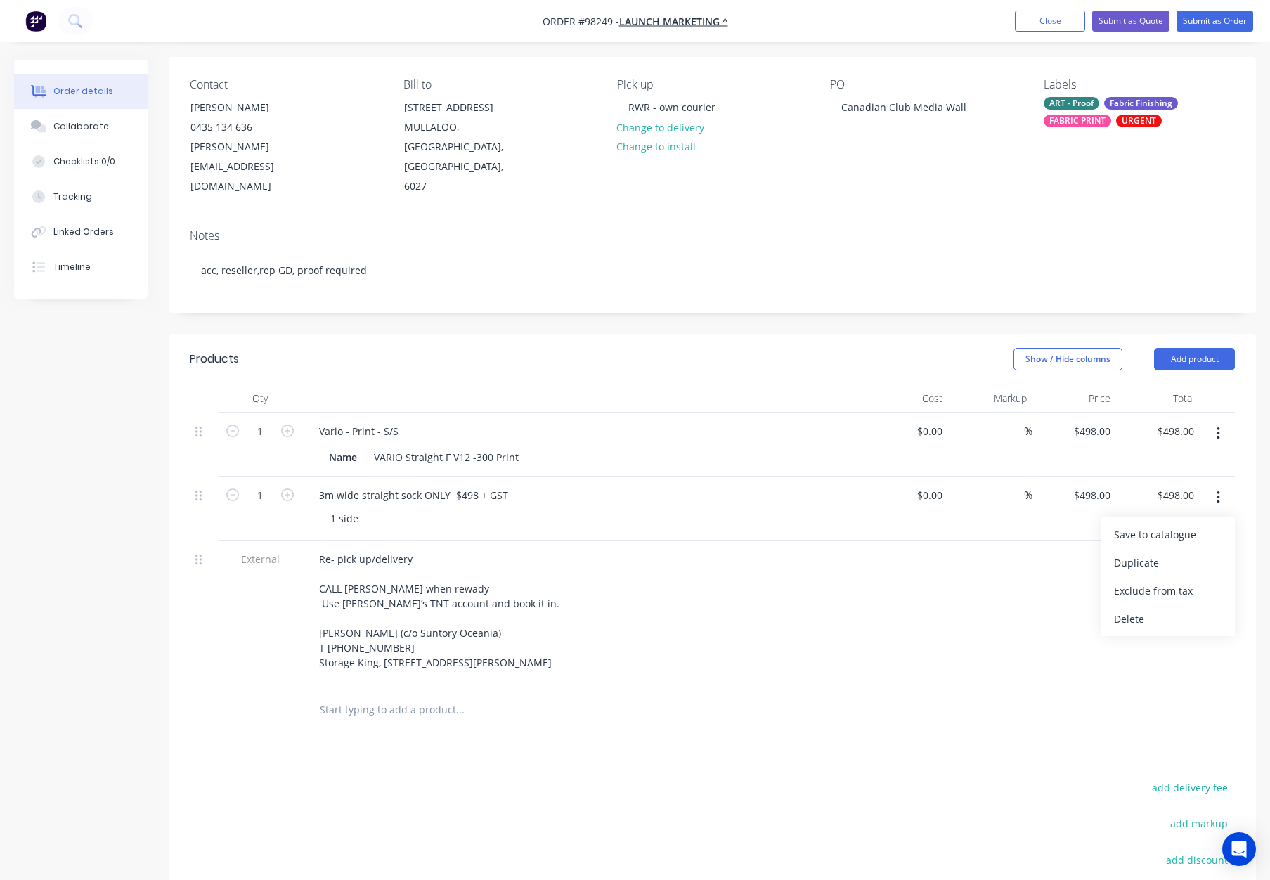
click at [1133, 608] on div "Delete" at bounding box center [1168, 618] width 108 height 20
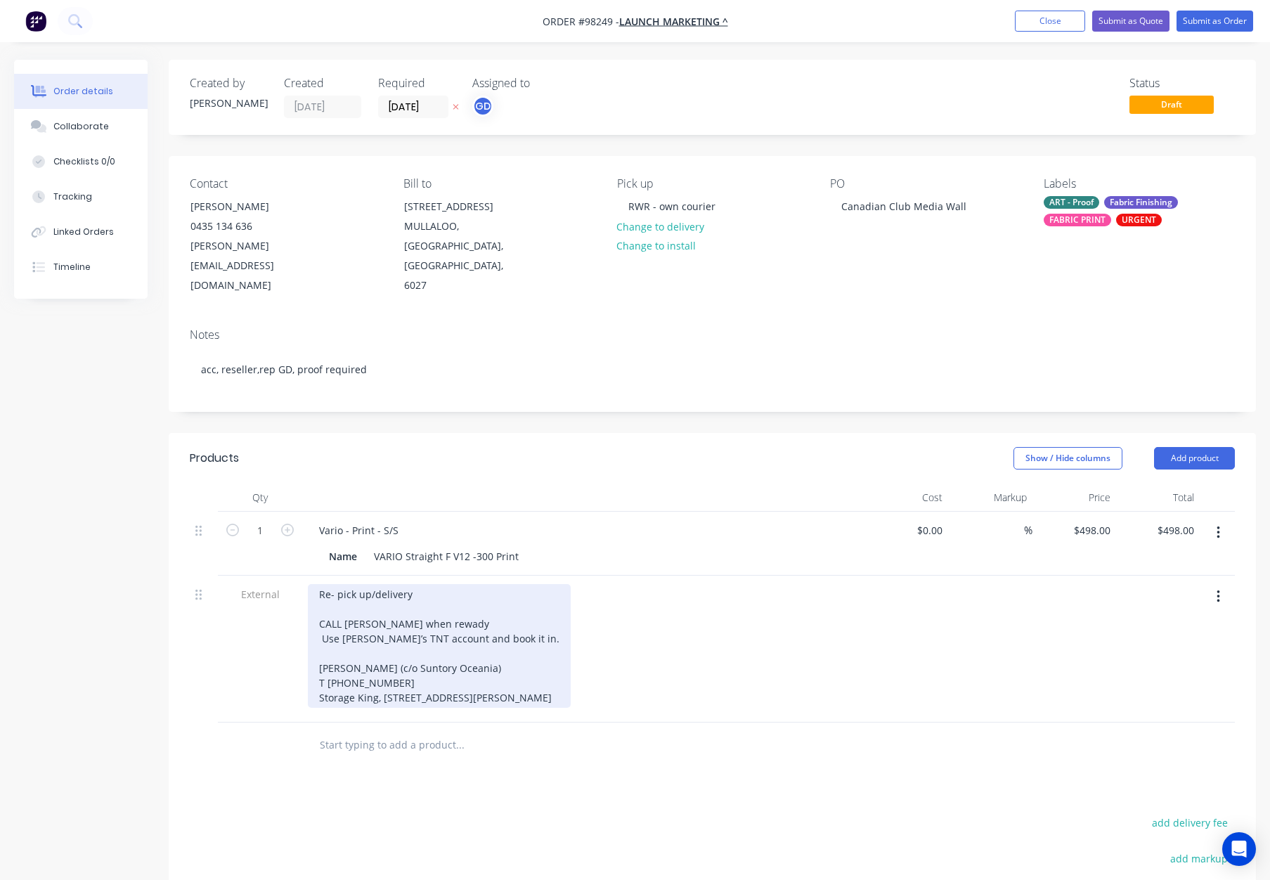
click at [421, 584] on div "Re- pick up/delivery CALL TANYA when rewady Use Tanya’s TNT account and book it…" at bounding box center [439, 646] width 263 height 124
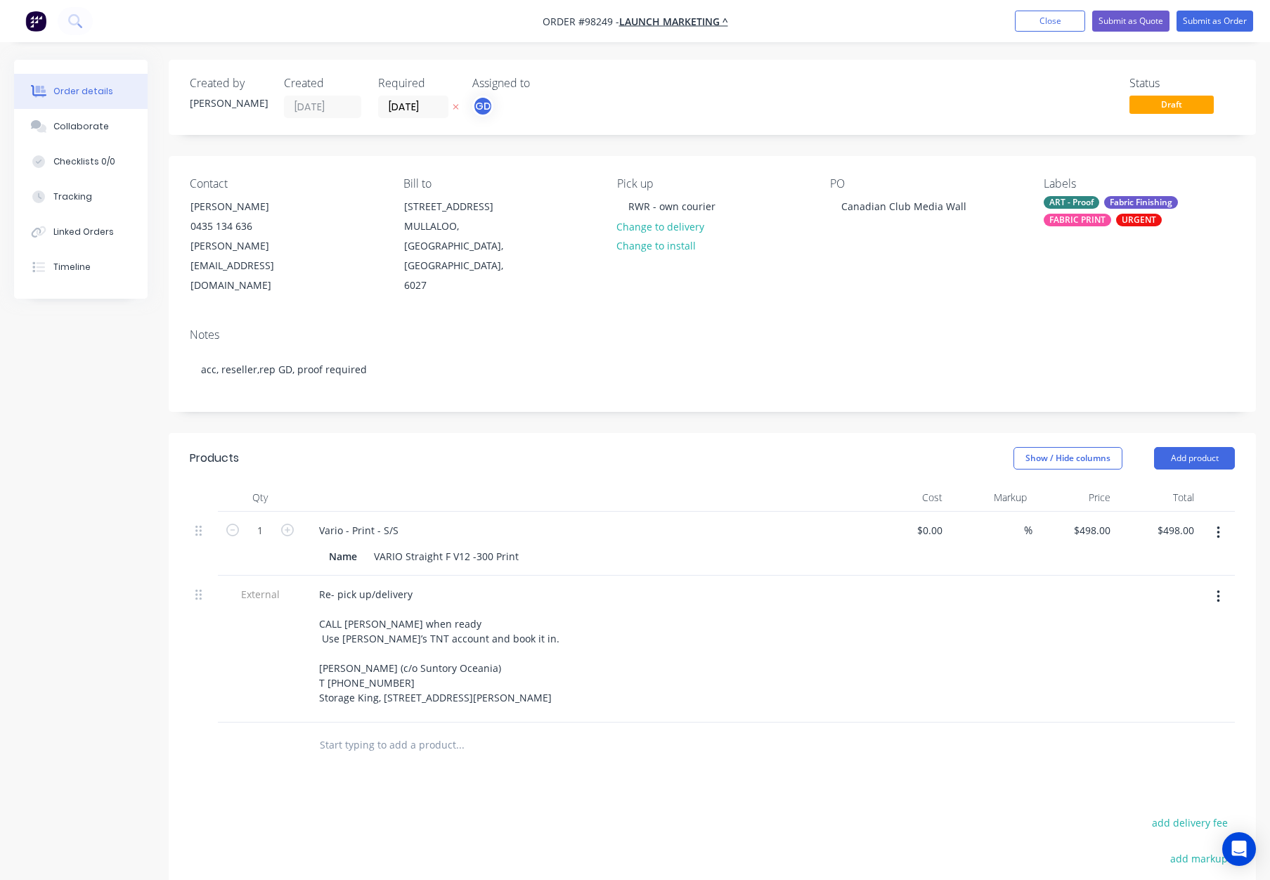
drag, startPoint x: 489, startPoint y: 451, endPoint x: 483, endPoint y: 462, distance: 11.9
click at [489, 483] on div at bounding box center [583, 497] width 562 height 28
click at [1121, 204] on div "Fabric Finishing" at bounding box center [1141, 202] width 74 height 13
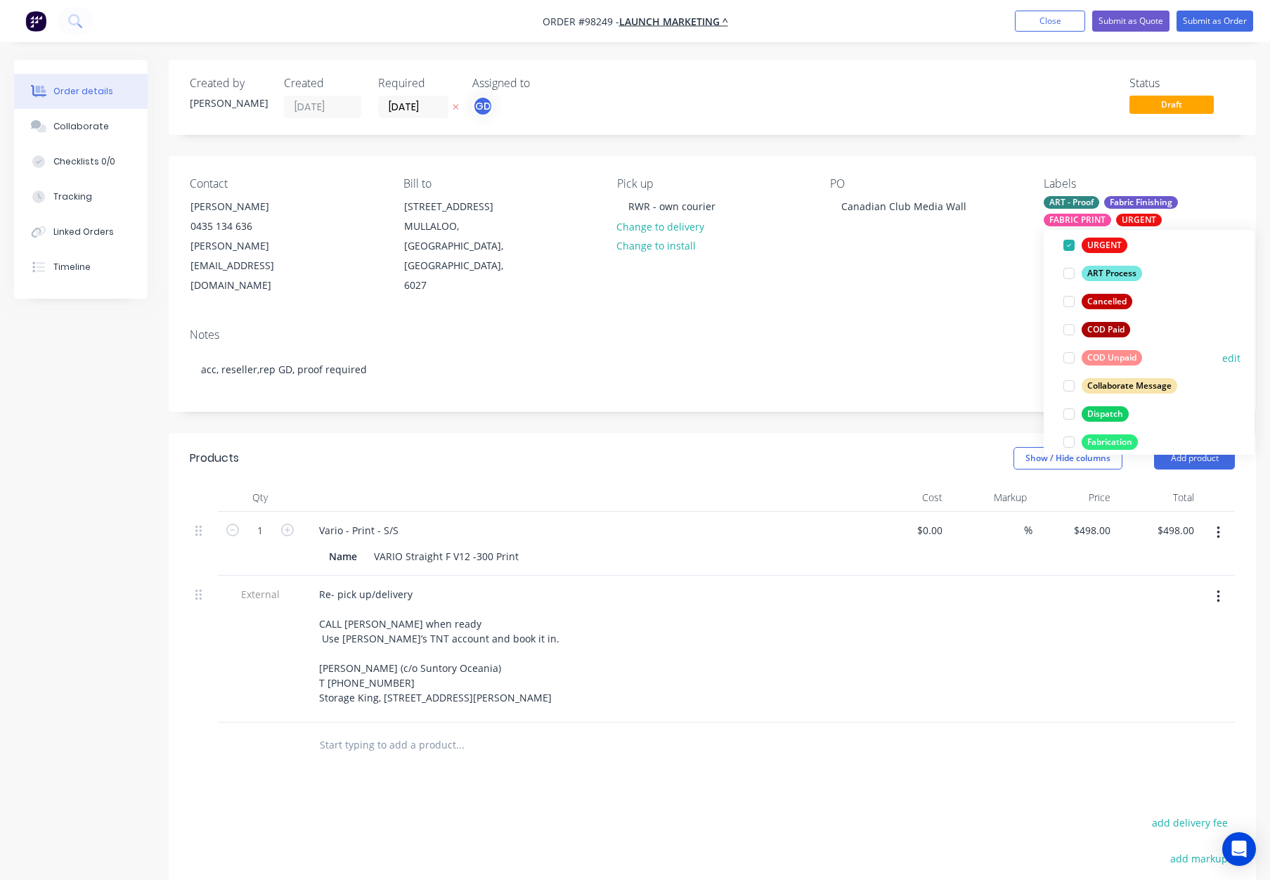
scroll to position [193, 0]
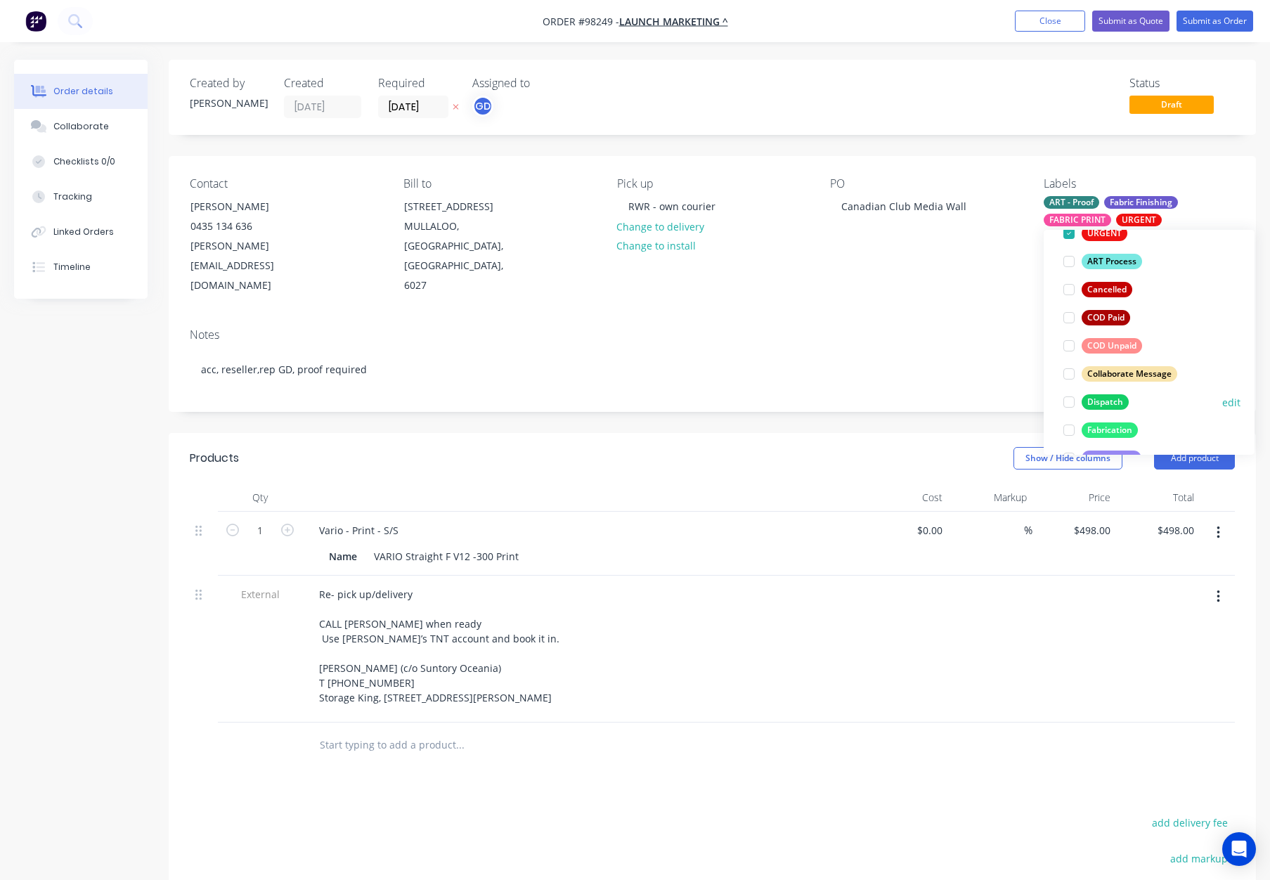
click at [1114, 393] on button "Dispatch" at bounding box center [1095, 402] width 77 height 20
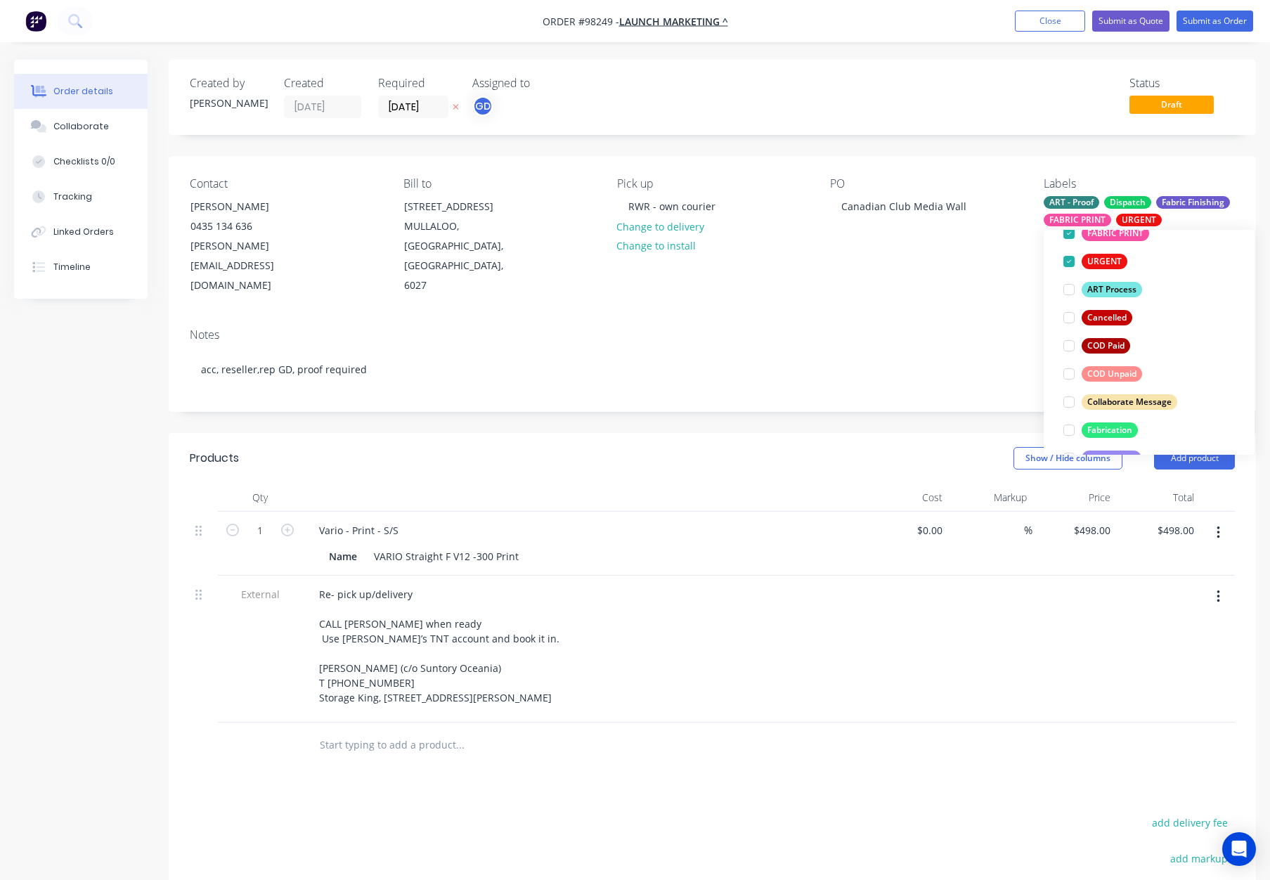
scroll to position [0, 0]
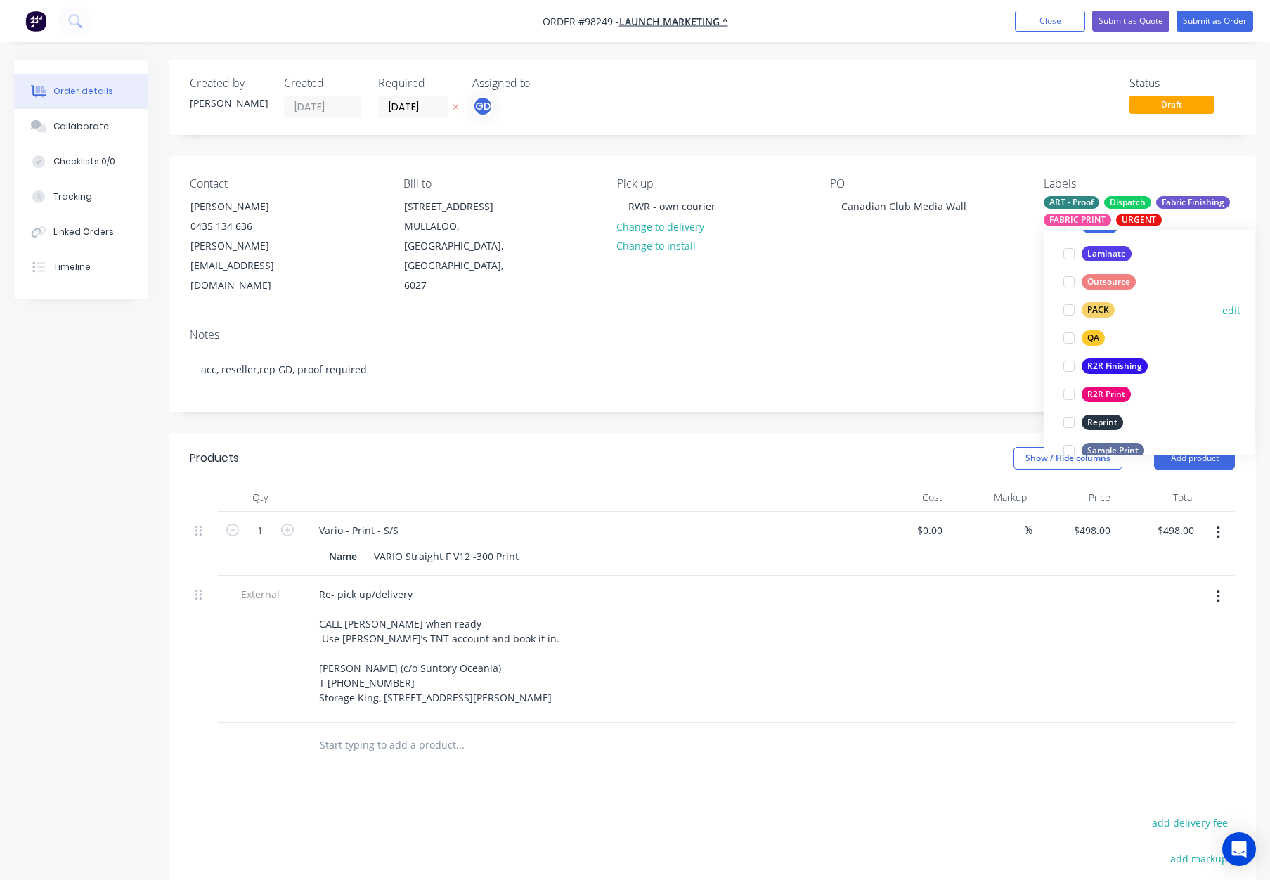
drag, startPoint x: 1095, startPoint y: 310, endPoint x: 1108, endPoint y: 308, distance: 12.8
click at [1095, 310] on div "PACK" at bounding box center [1097, 309] width 33 height 15
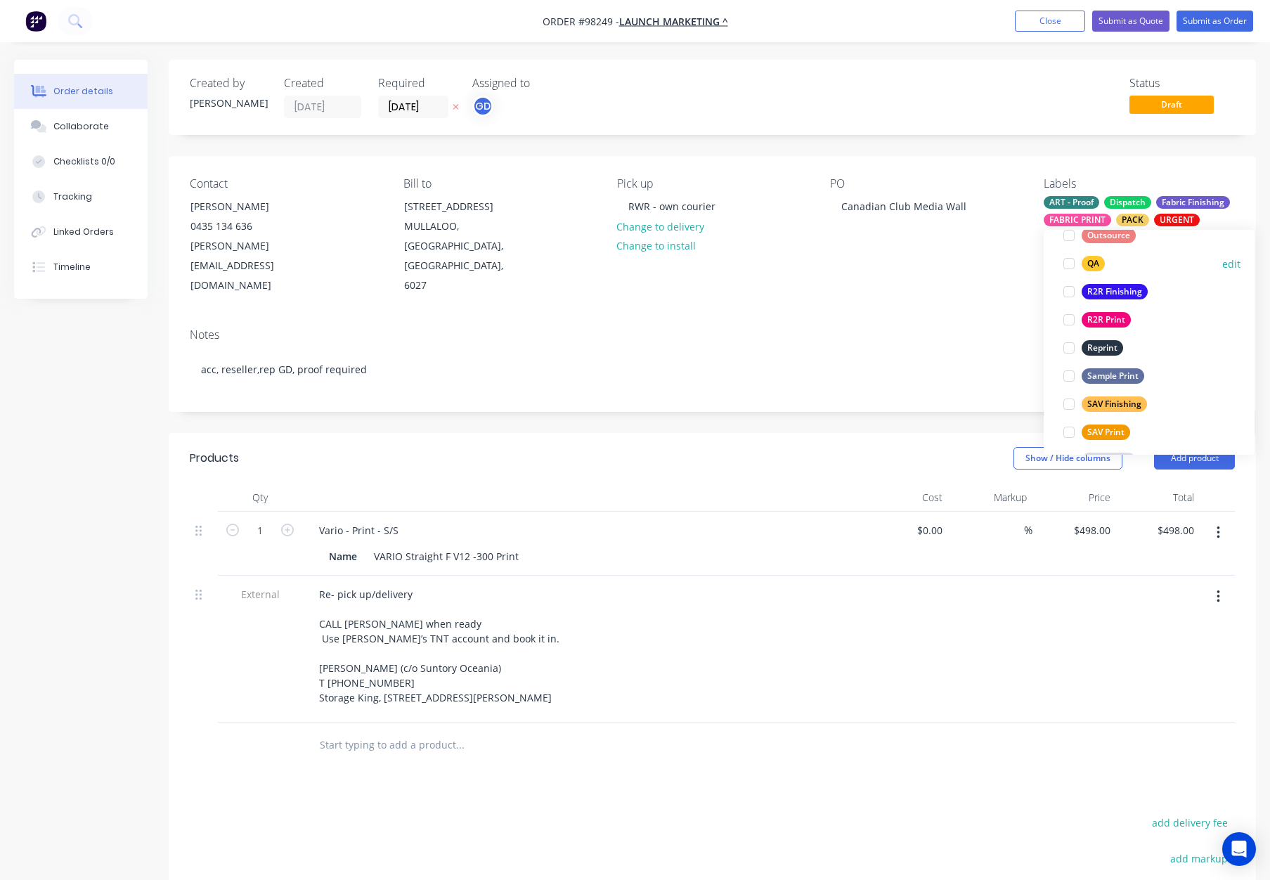
click at [1102, 268] on div "QA" at bounding box center [1092, 263] width 23 height 15
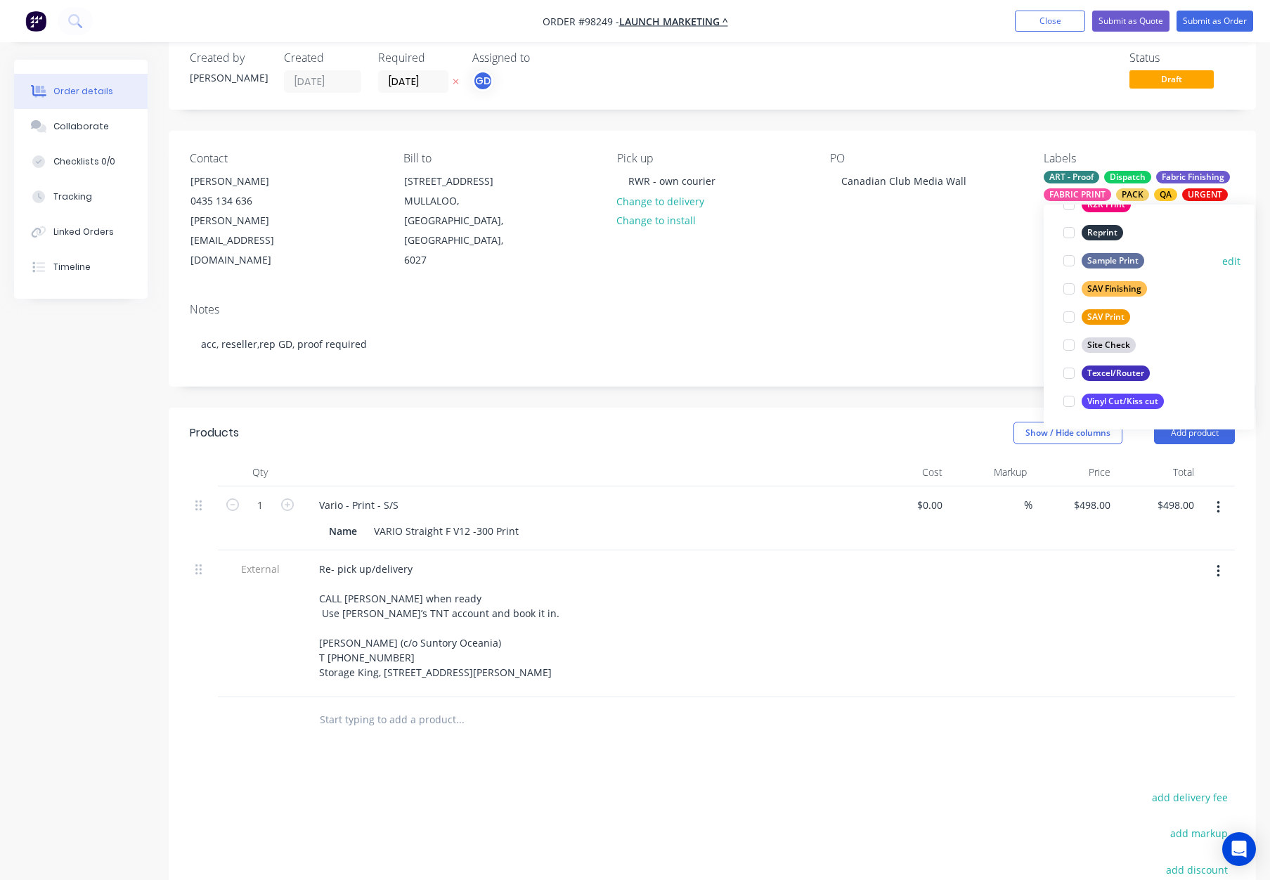
scroll to position [27, 0]
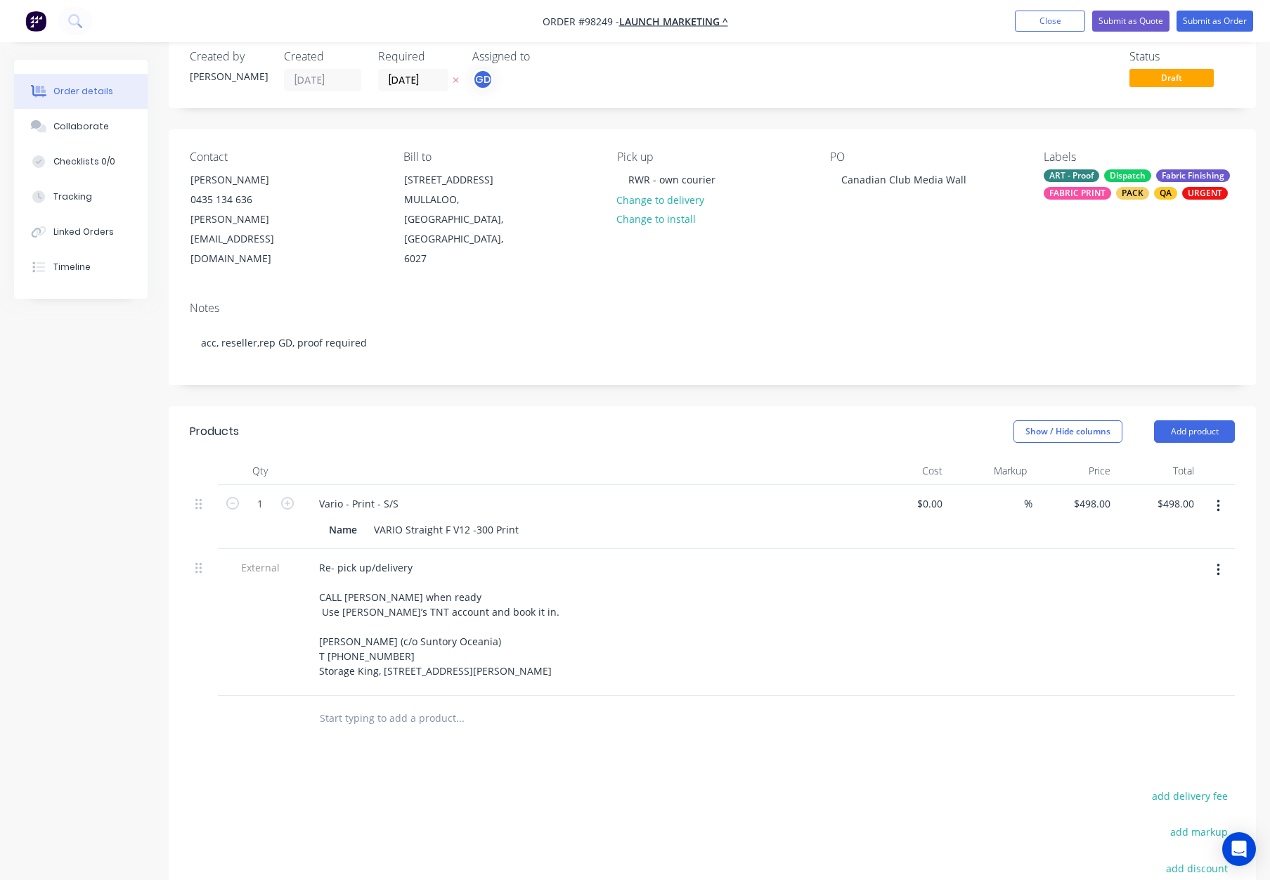
click at [915, 290] on div "Notes acc, reseller,rep GD, proof required" at bounding box center [712, 337] width 1087 height 94
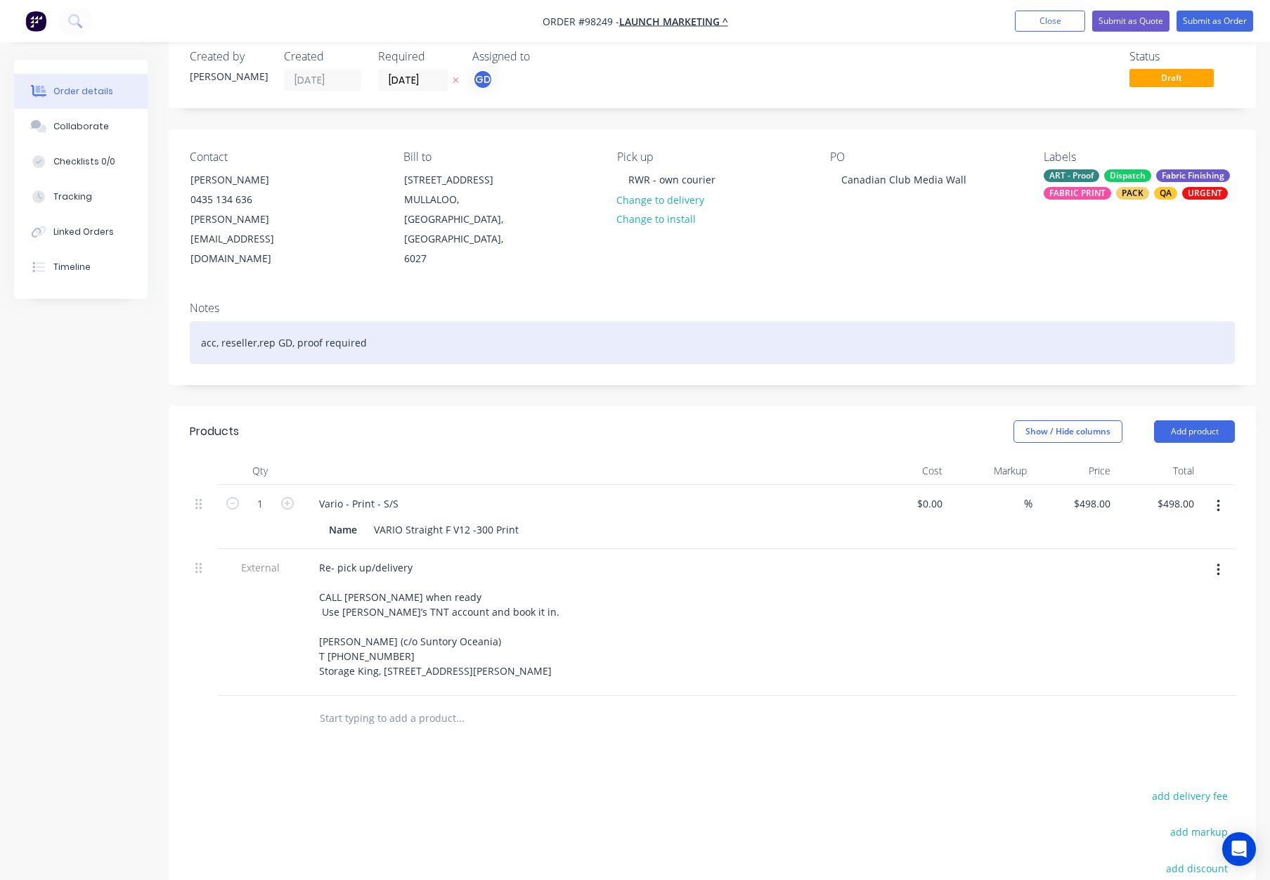
scroll to position [0, 0]
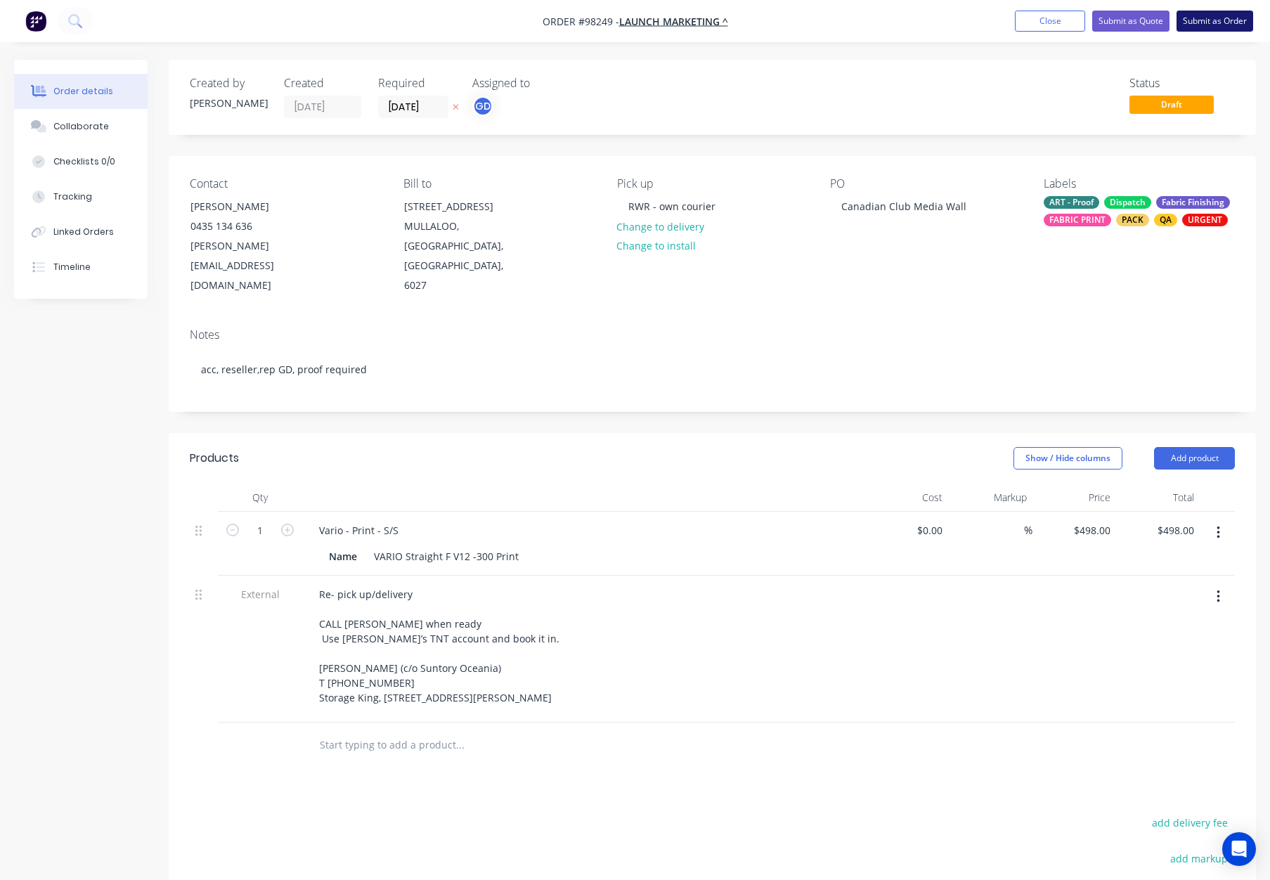
click at [1214, 18] on button "Submit as Order" at bounding box center [1214, 21] width 77 height 21
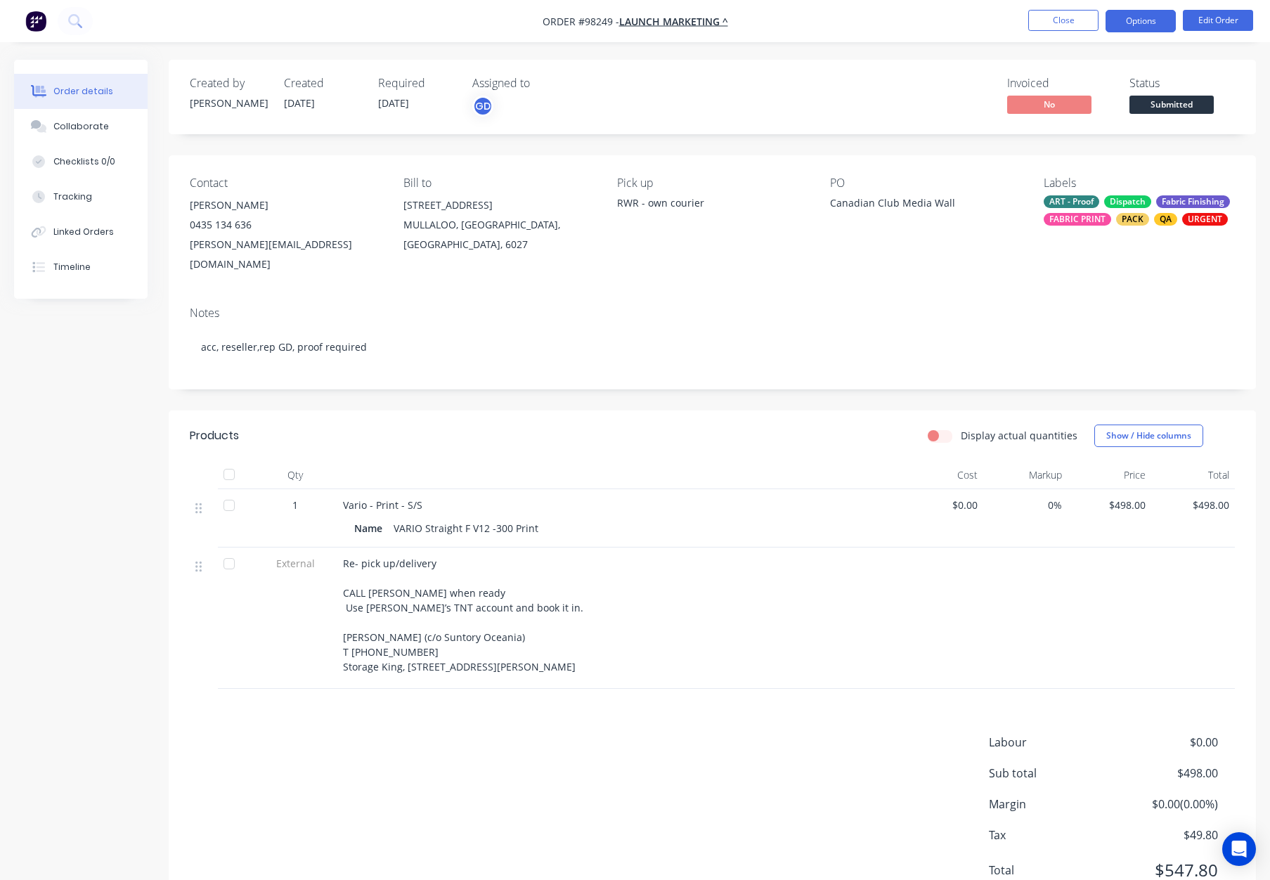
click at [1132, 20] on button "Options" at bounding box center [1140, 21] width 70 height 22
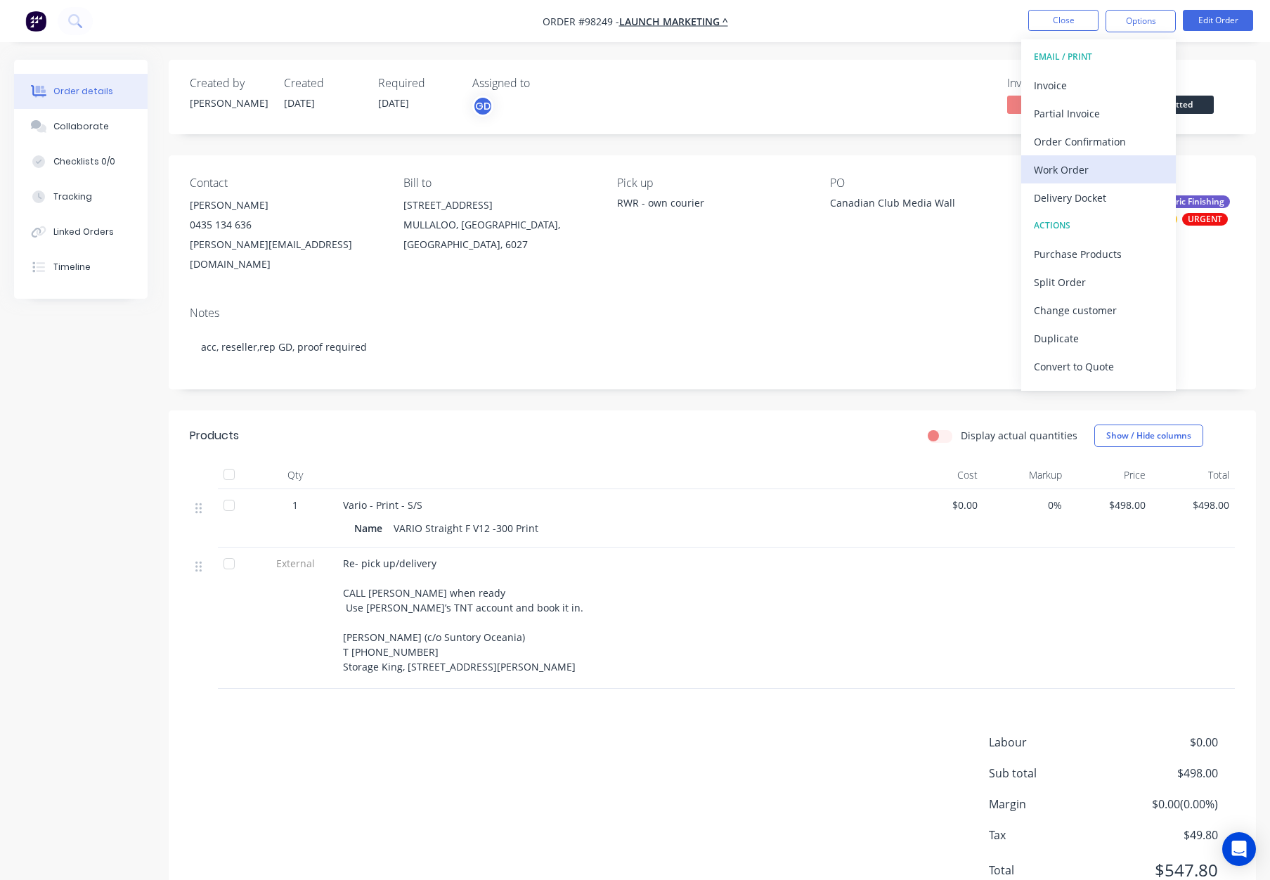
click at [1093, 168] on div "Work Order" at bounding box center [1098, 169] width 129 height 20
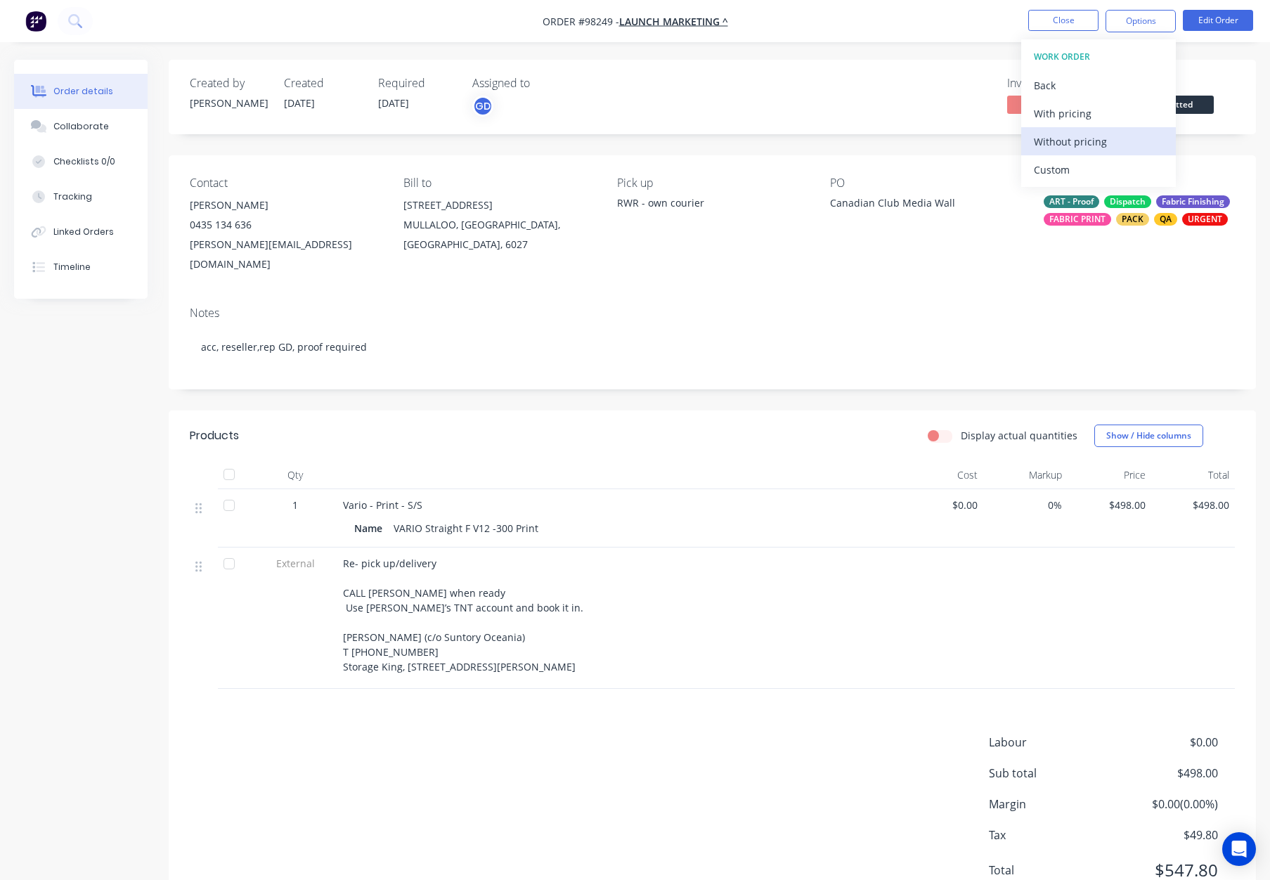
click at [1099, 145] on div "Without pricing" at bounding box center [1098, 141] width 129 height 20
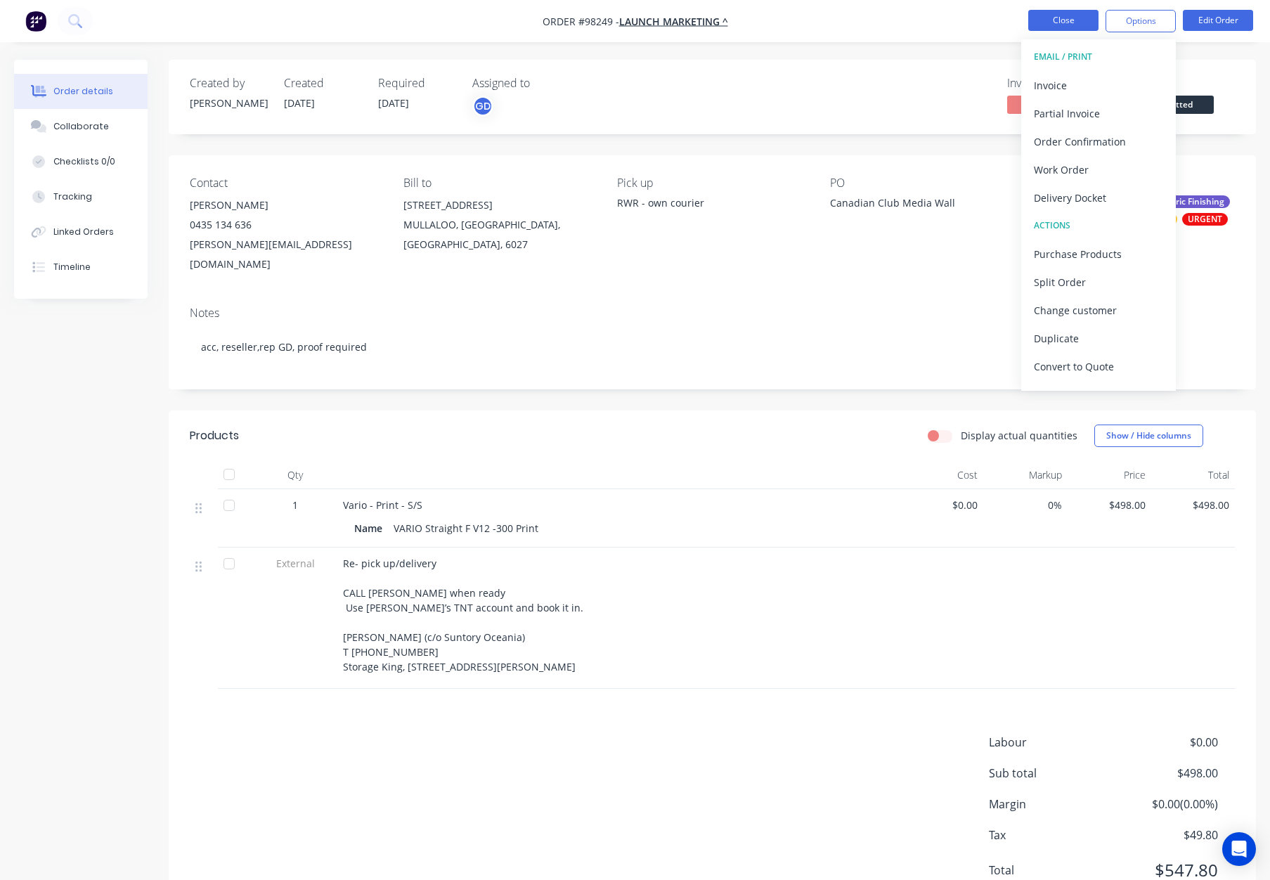
click at [1060, 18] on button "Close" at bounding box center [1063, 20] width 70 height 21
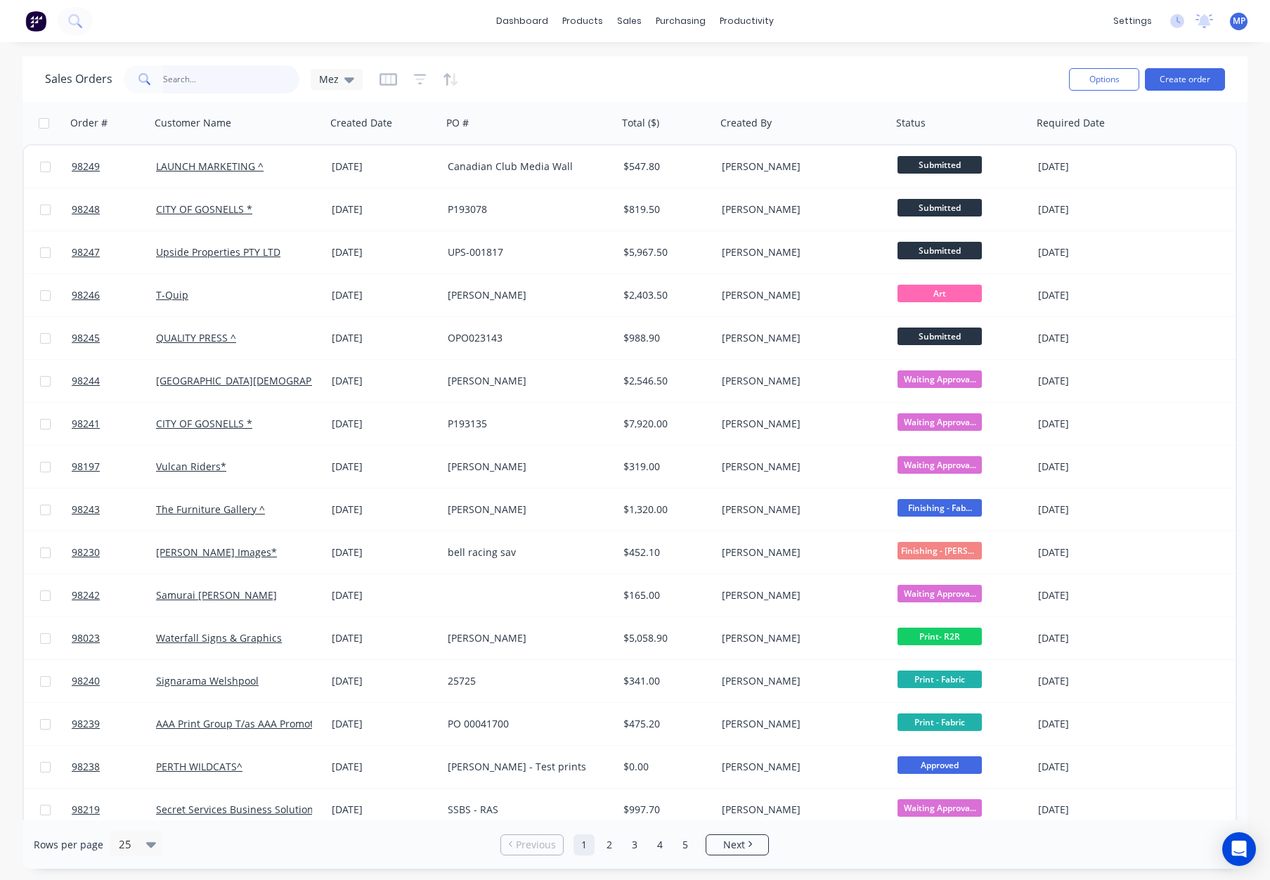
click at [200, 77] on input "text" at bounding box center [231, 79] width 137 height 28
type input "97071"
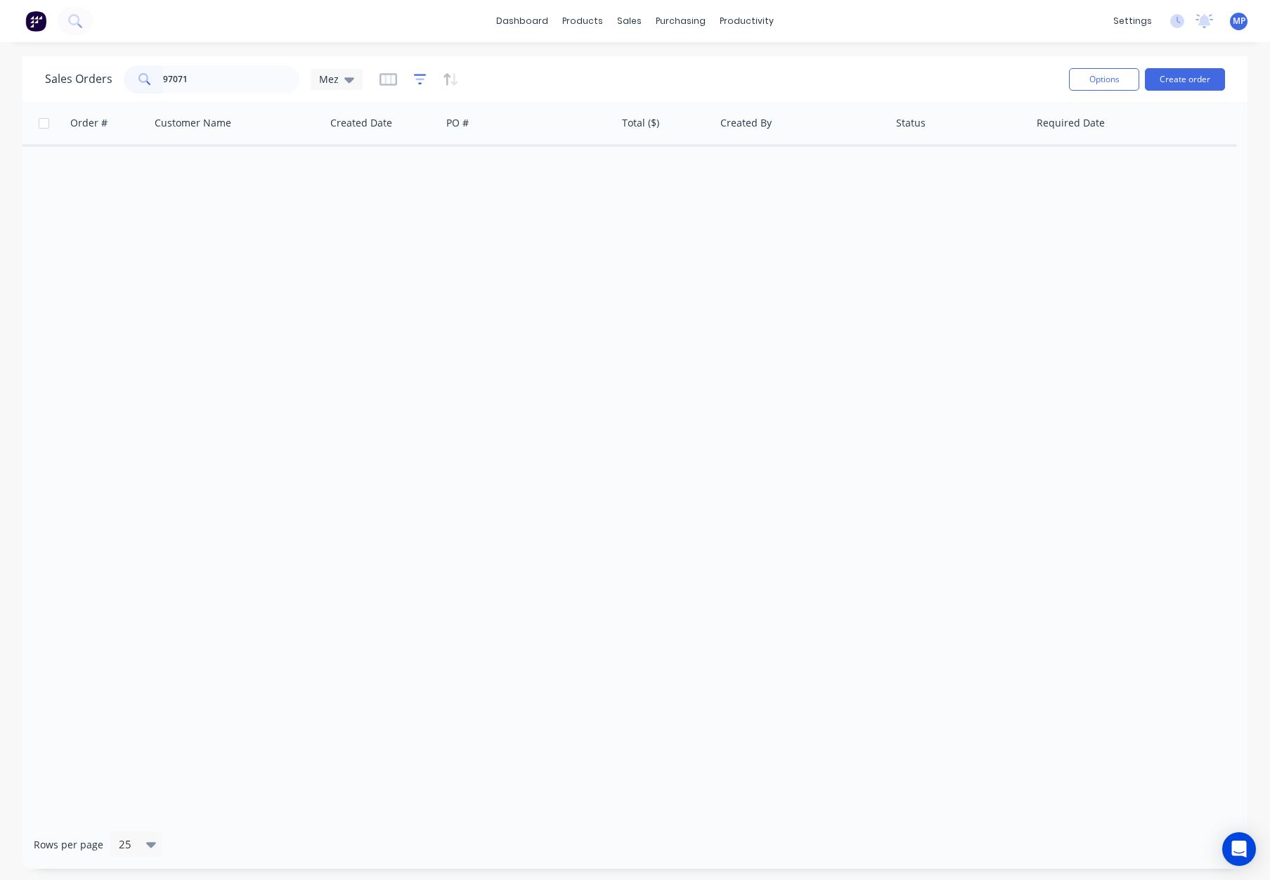
click at [418, 77] on icon "button" at bounding box center [420, 79] width 13 height 14
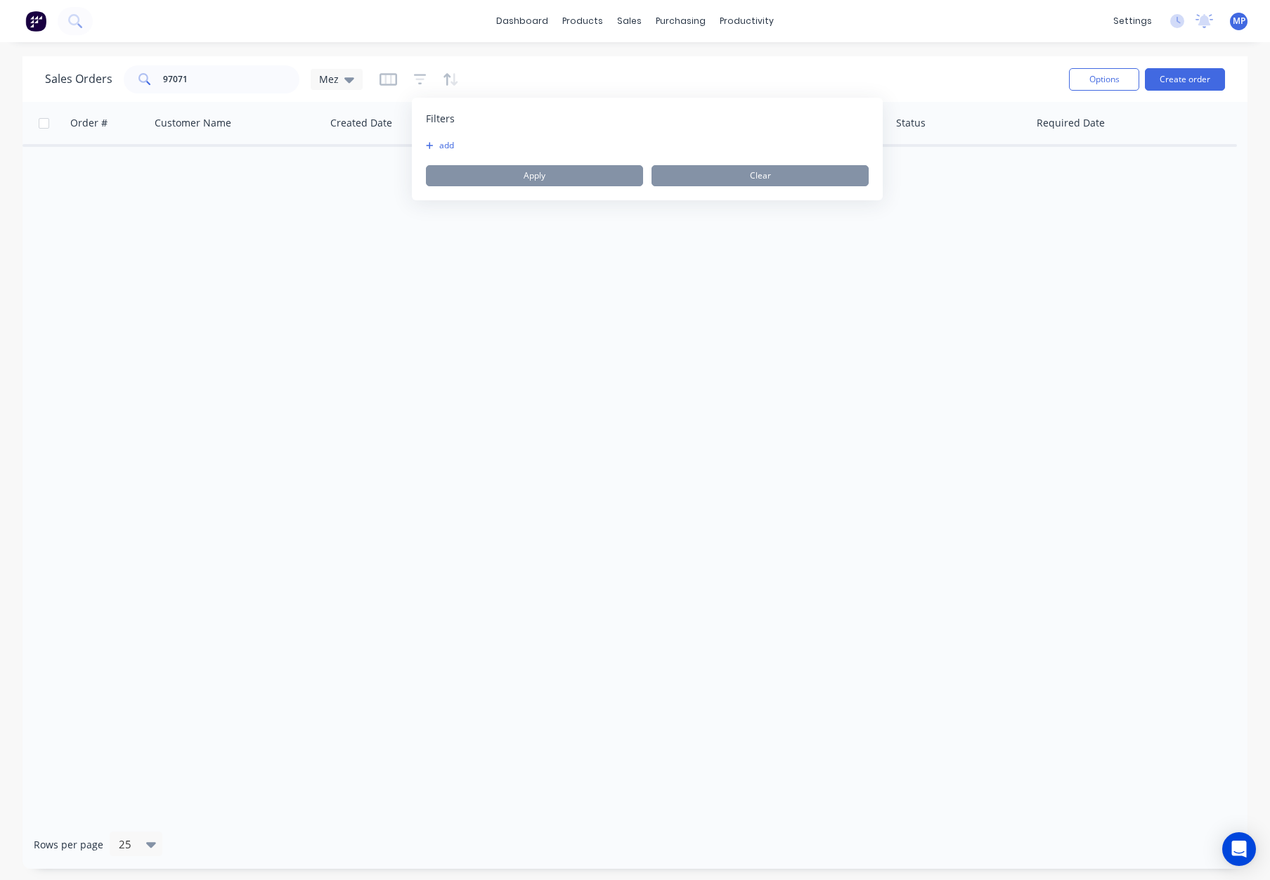
click at [445, 145] on button "add" at bounding box center [443, 145] width 35 height 11
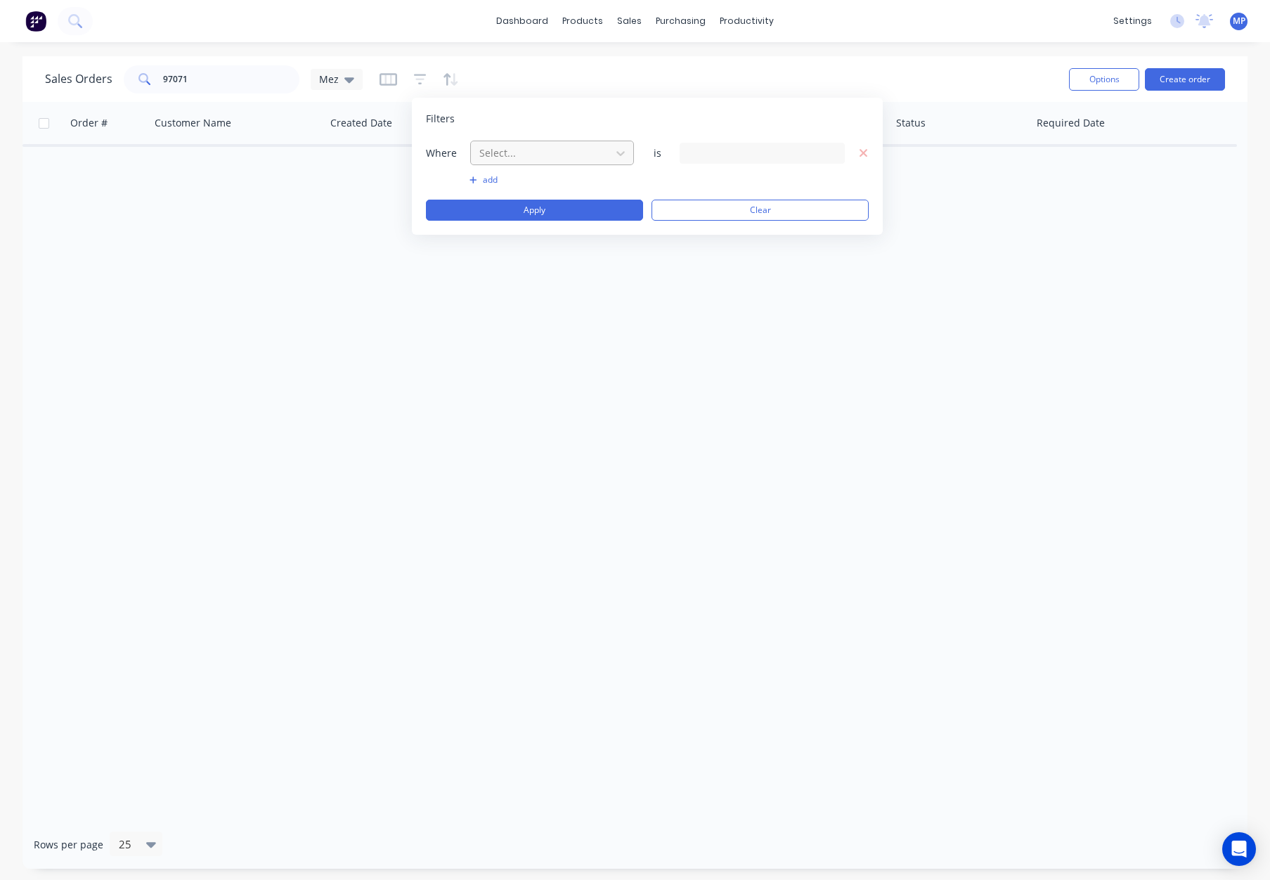
click at [530, 150] on div at bounding box center [541, 153] width 126 height 18
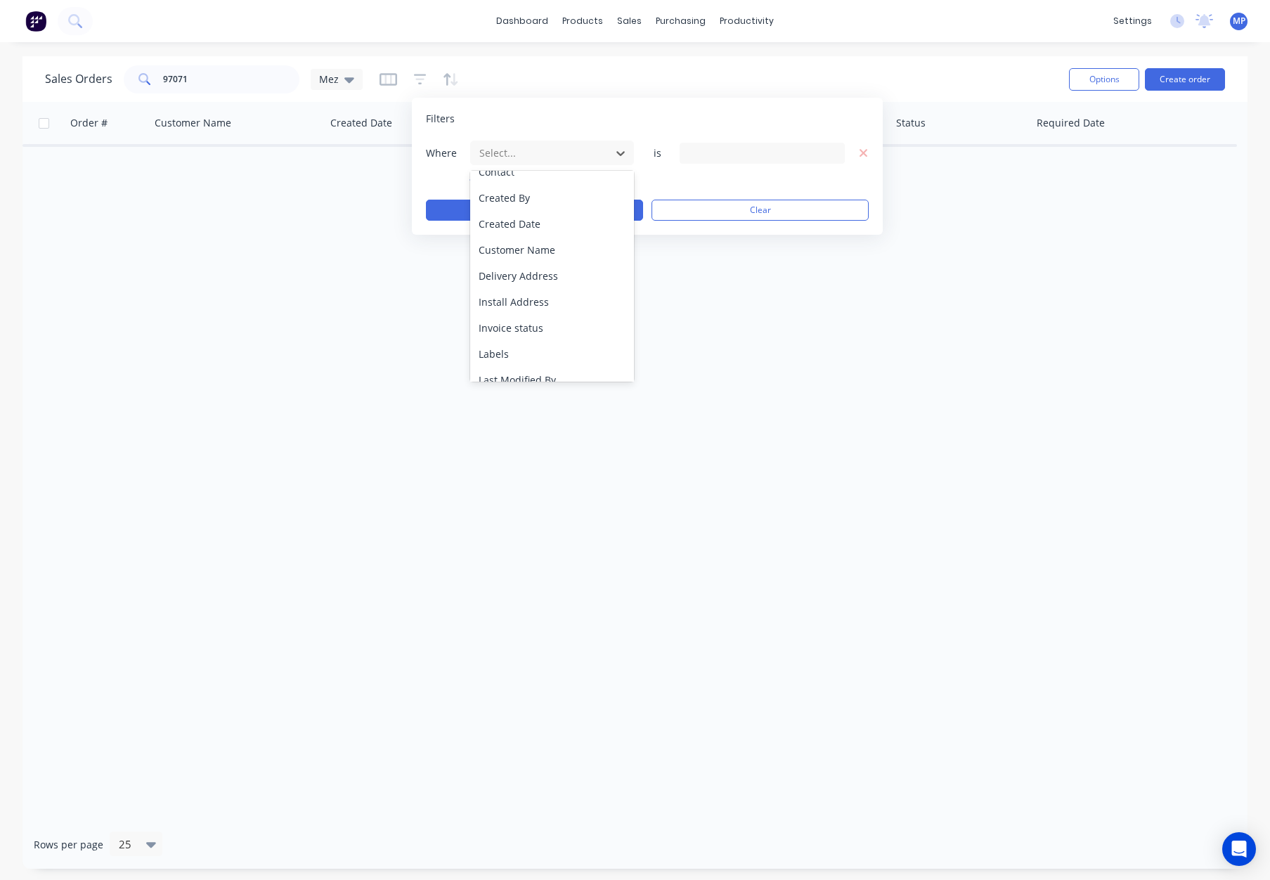
scroll to position [315, 0]
click at [541, 364] on div "Status" at bounding box center [552, 366] width 164 height 26
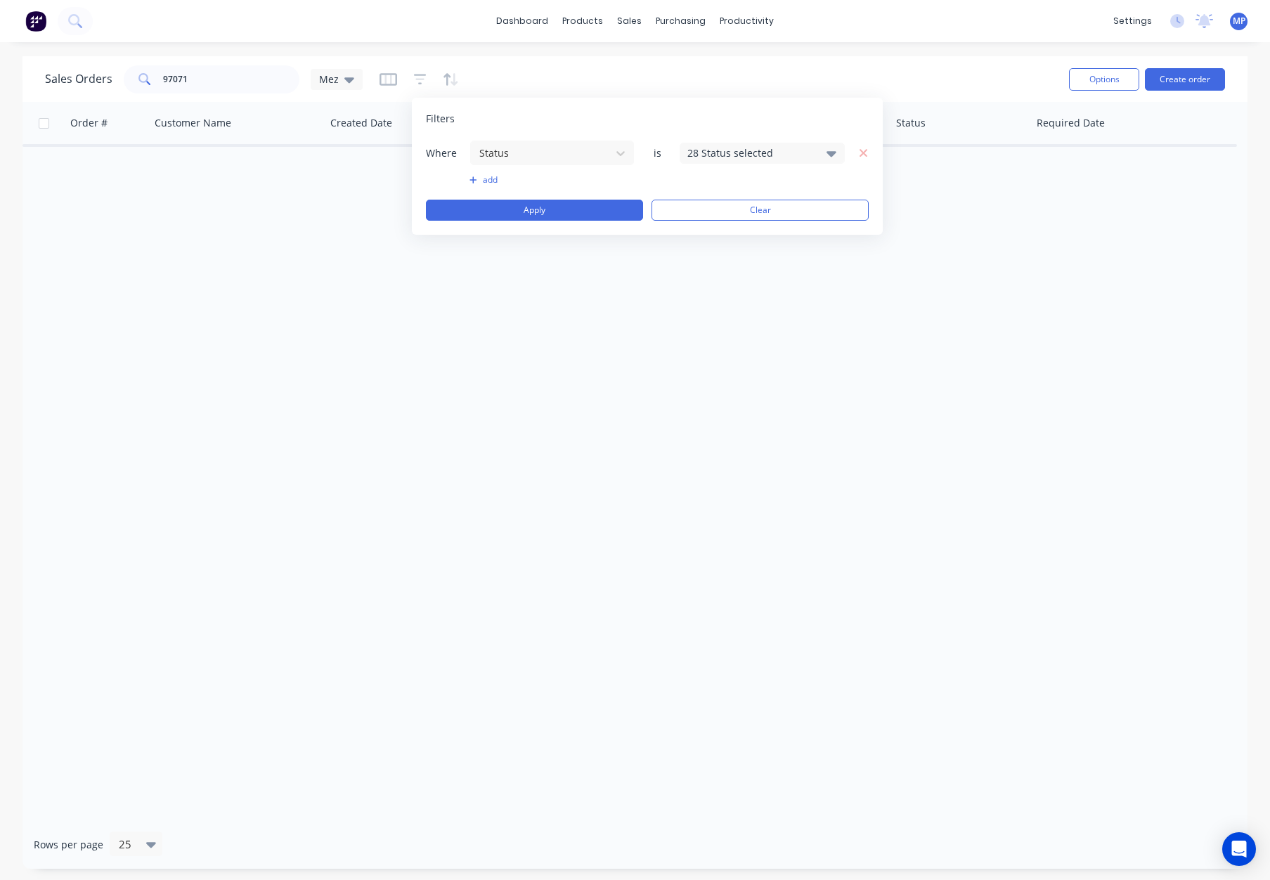
click at [724, 148] on div "28 Status selected" at bounding box center [750, 152] width 127 height 15
click at [738, 250] on button "Archived" at bounding box center [802, 259] width 246 height 28
click at [536, 209] on button "Apply" at bounding box center [534, 210] width 217 height 21
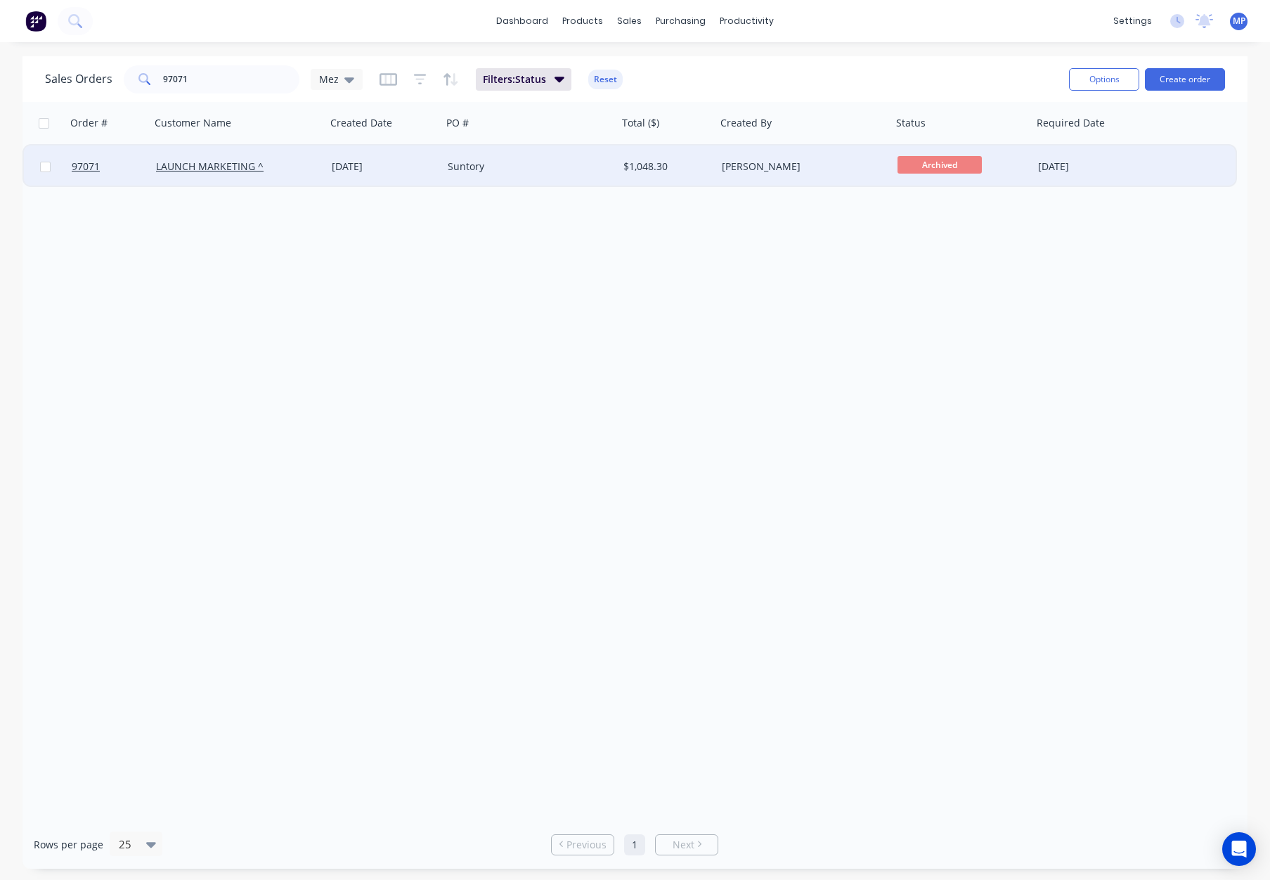
click at [545, 164] on div "Suntory" at bounding box center [526, 166] width 156 height 14
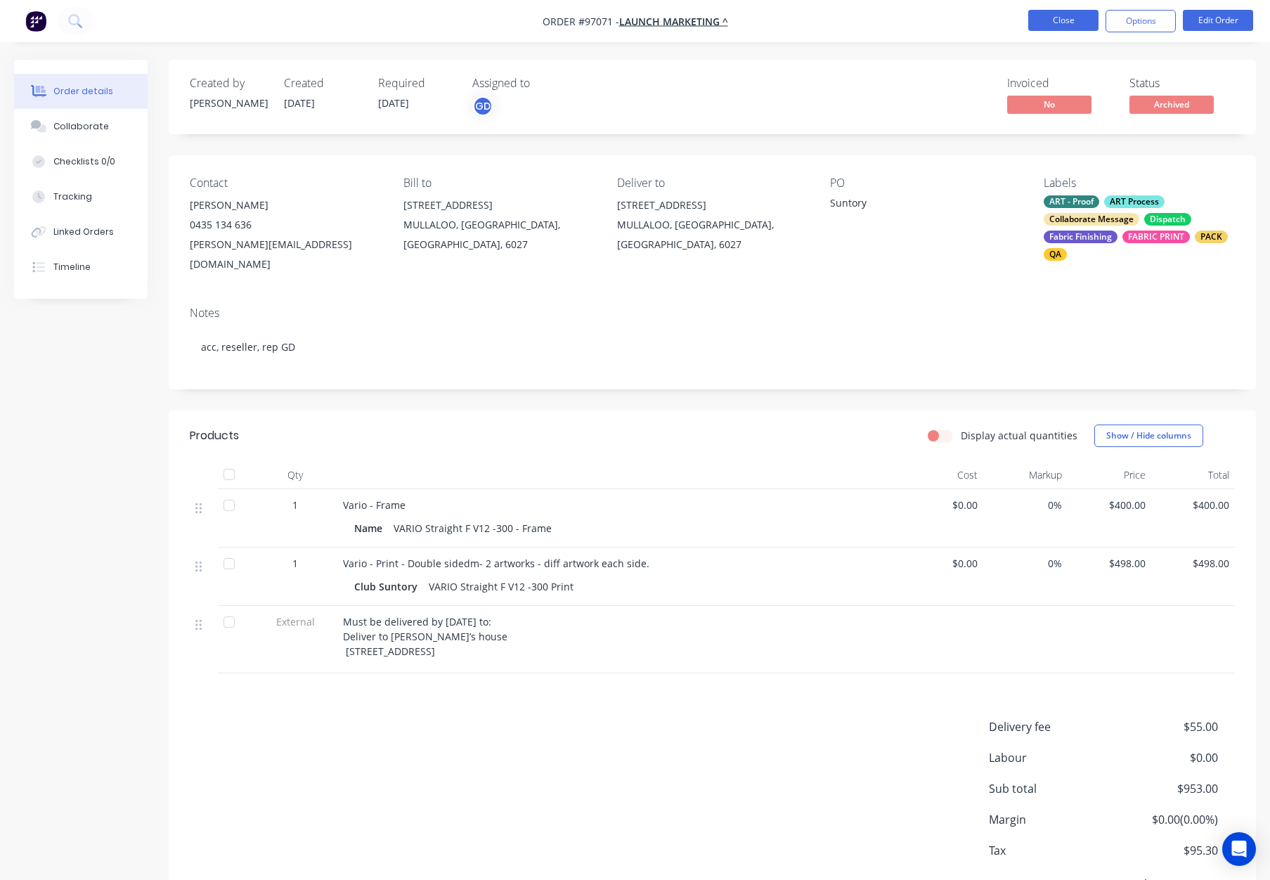
click at [1060, 16] on button "Close" at bounding box center [1063, 20] width 70 height 21
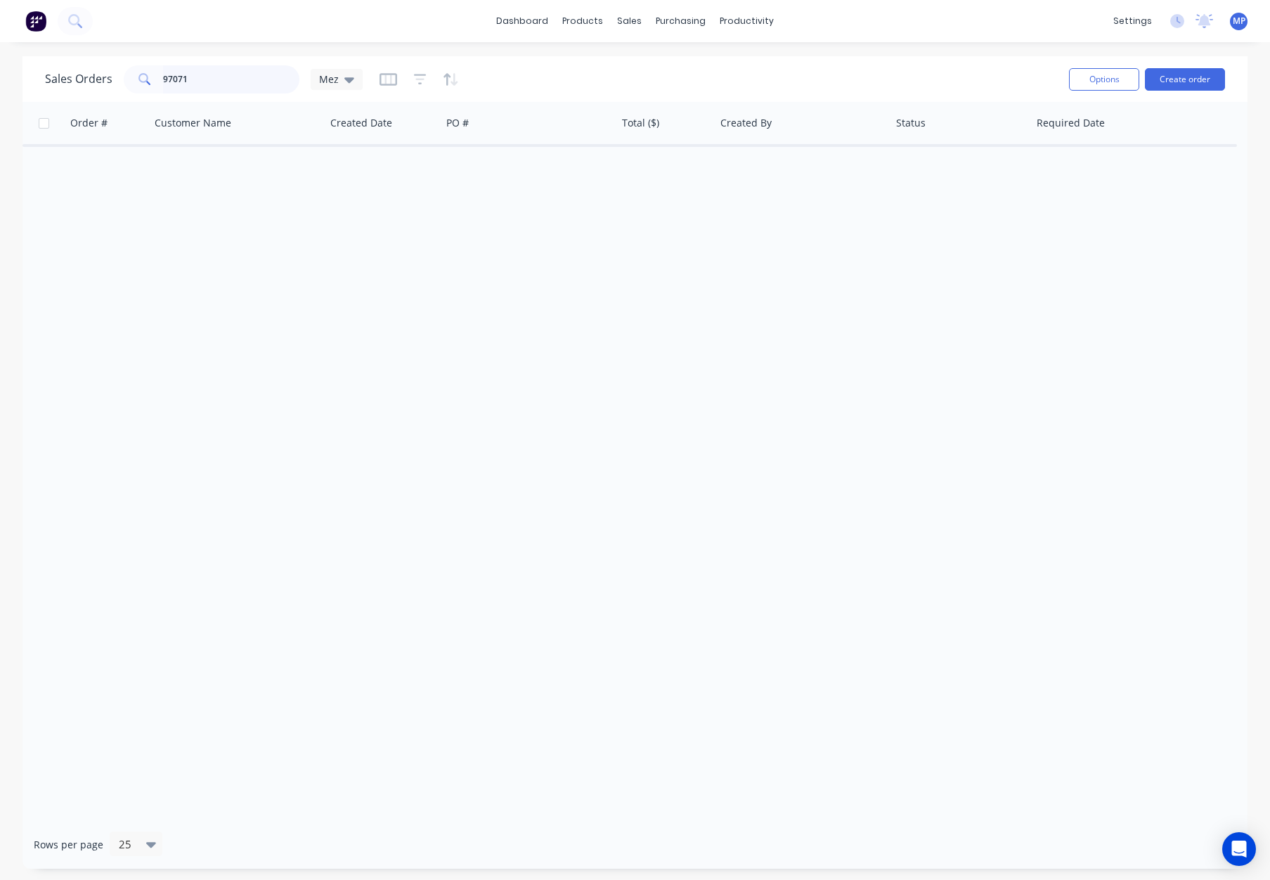
drag, startPoint x: 200, startPoint y: 78, endPoint x: 219, endPoint y: 76, distance: 19.1
click at [200, 78] on input "97071" at bounding box center [231, 79] width 137 height 28
drag, startPoint x: 172, startPoint y: 75, endPoint x: 117, endPoint y: 72, distance: 54.9
click at [117, 72] on div "Sales Orders 97071 Mez" at bounding box center [204, 79] width 318 height 28
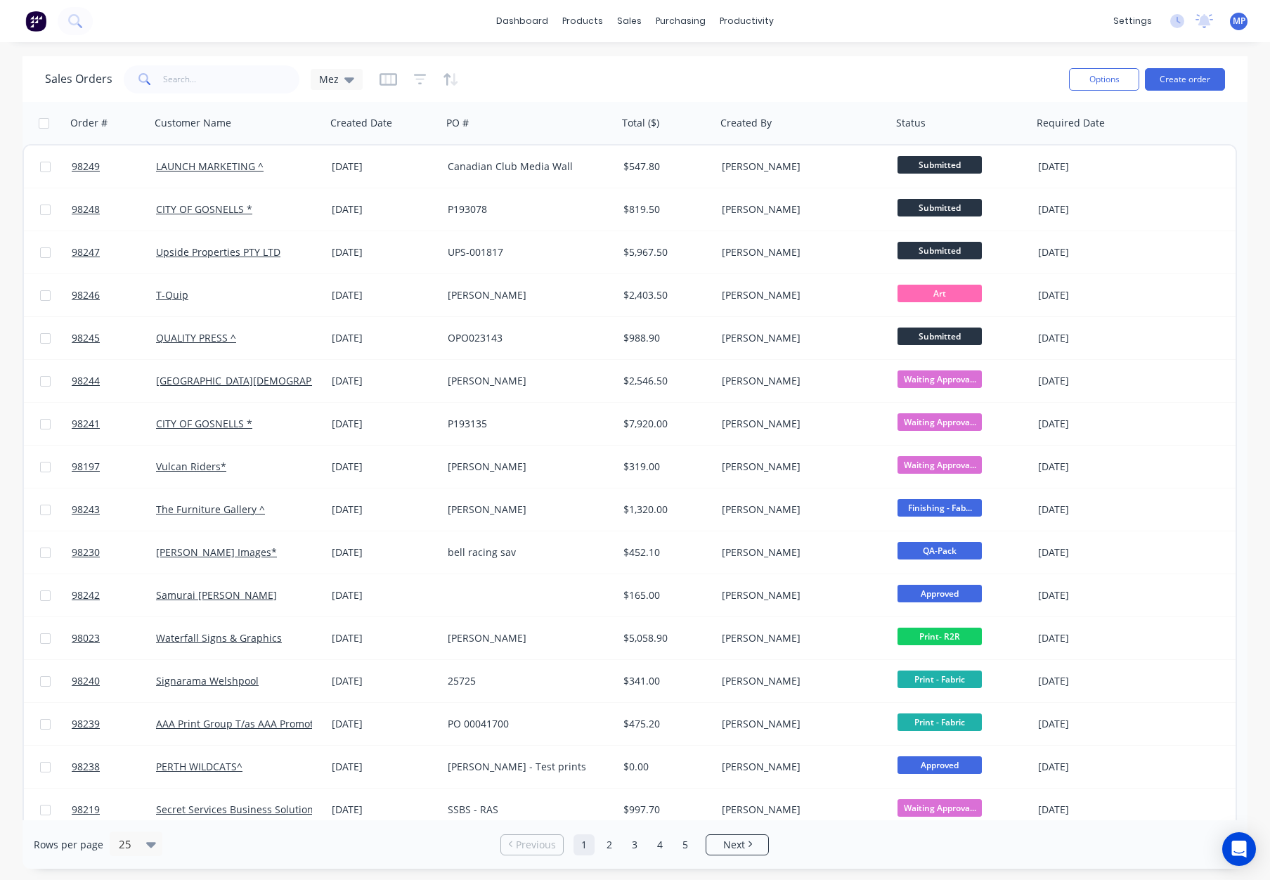
click at [774, 70] on div "Sales Orders Mez" at bounding box center [551, 79] width 1012 height 34
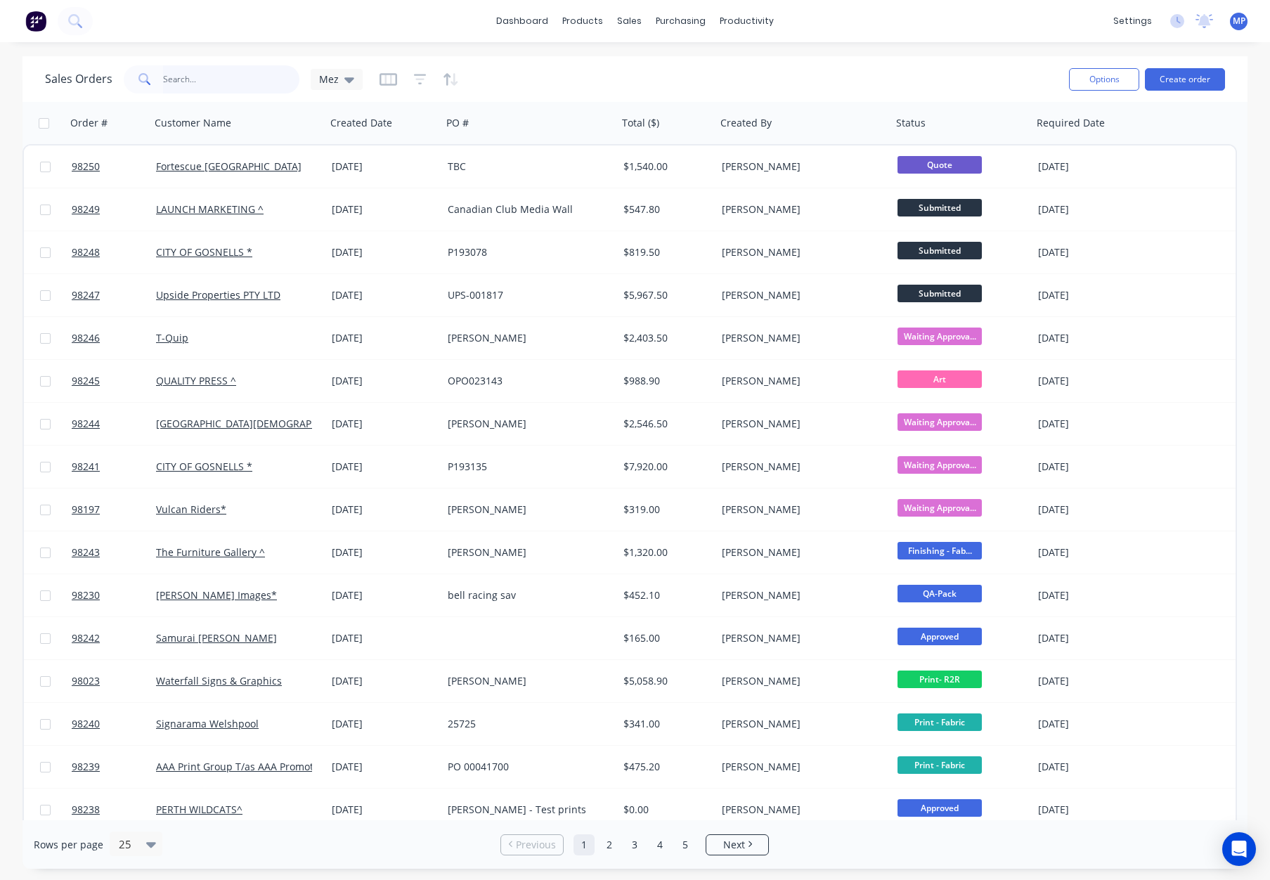
click at [211, 79] on input "text" at bounding box center [231, 79] width 137 height 28
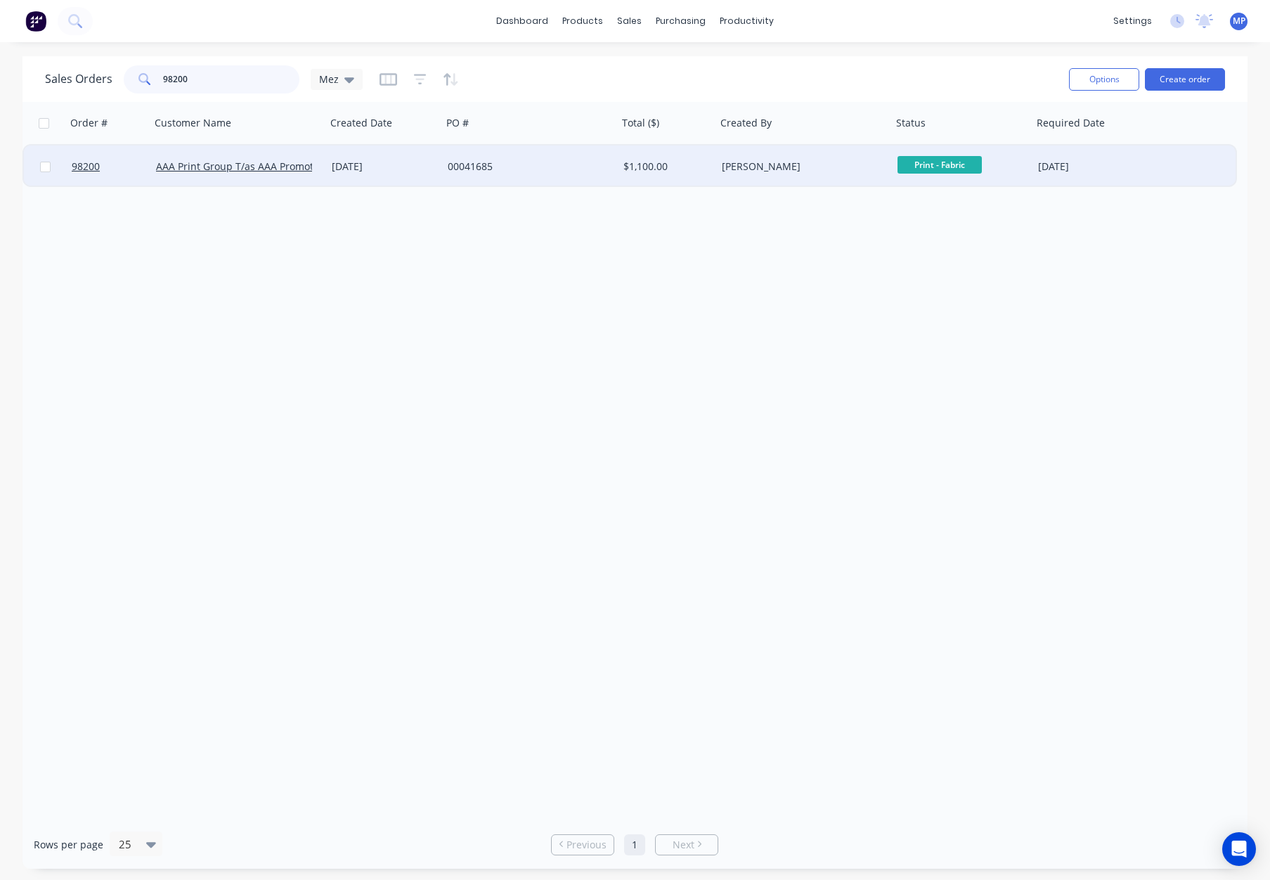
type input "98200"
click at [325, 167] on div "AAA Print Group T/as AAA Promotions^" at bounding box center [238, 166] width 176 height 42
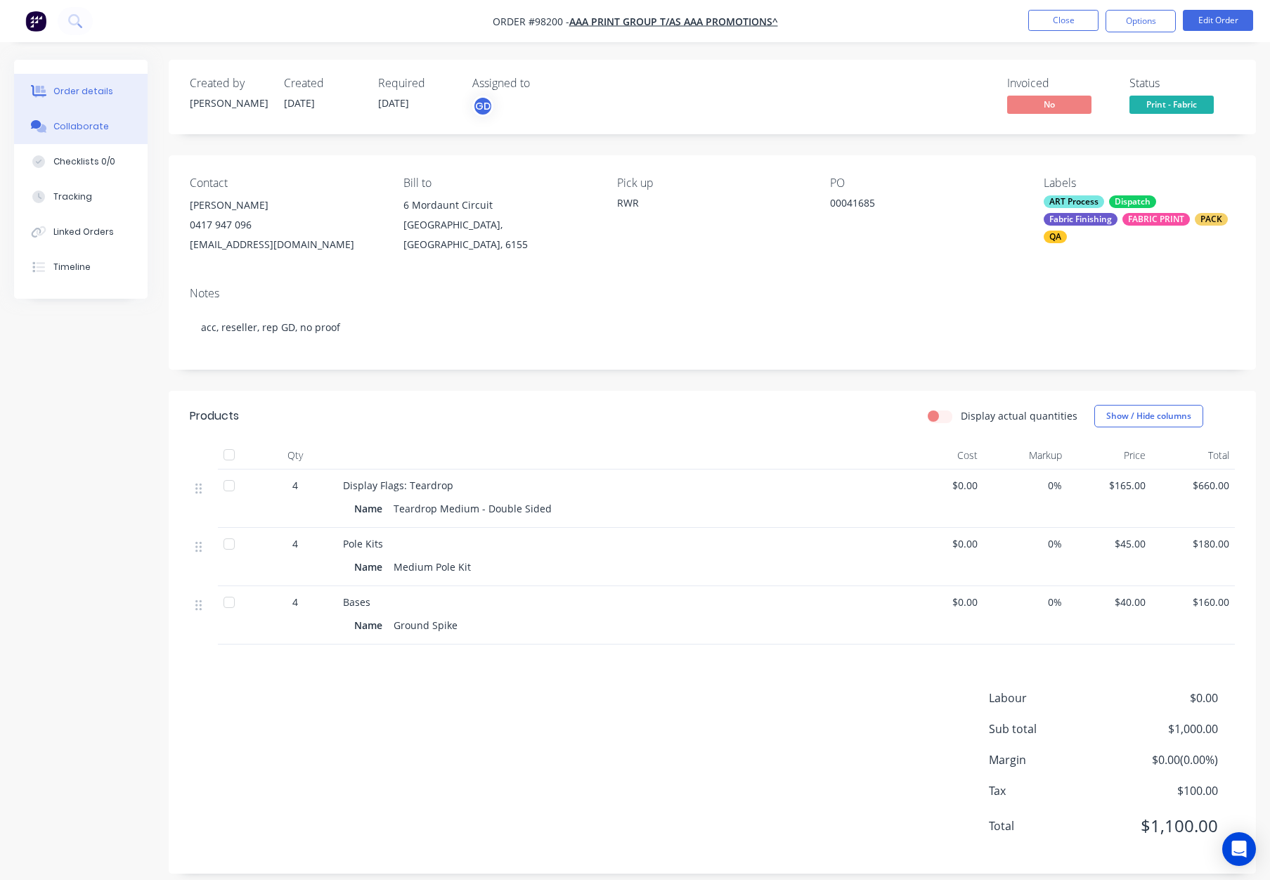
click at [101, 130] on div "Collaborate" at bounding box center [81, 126] width 56 height 13
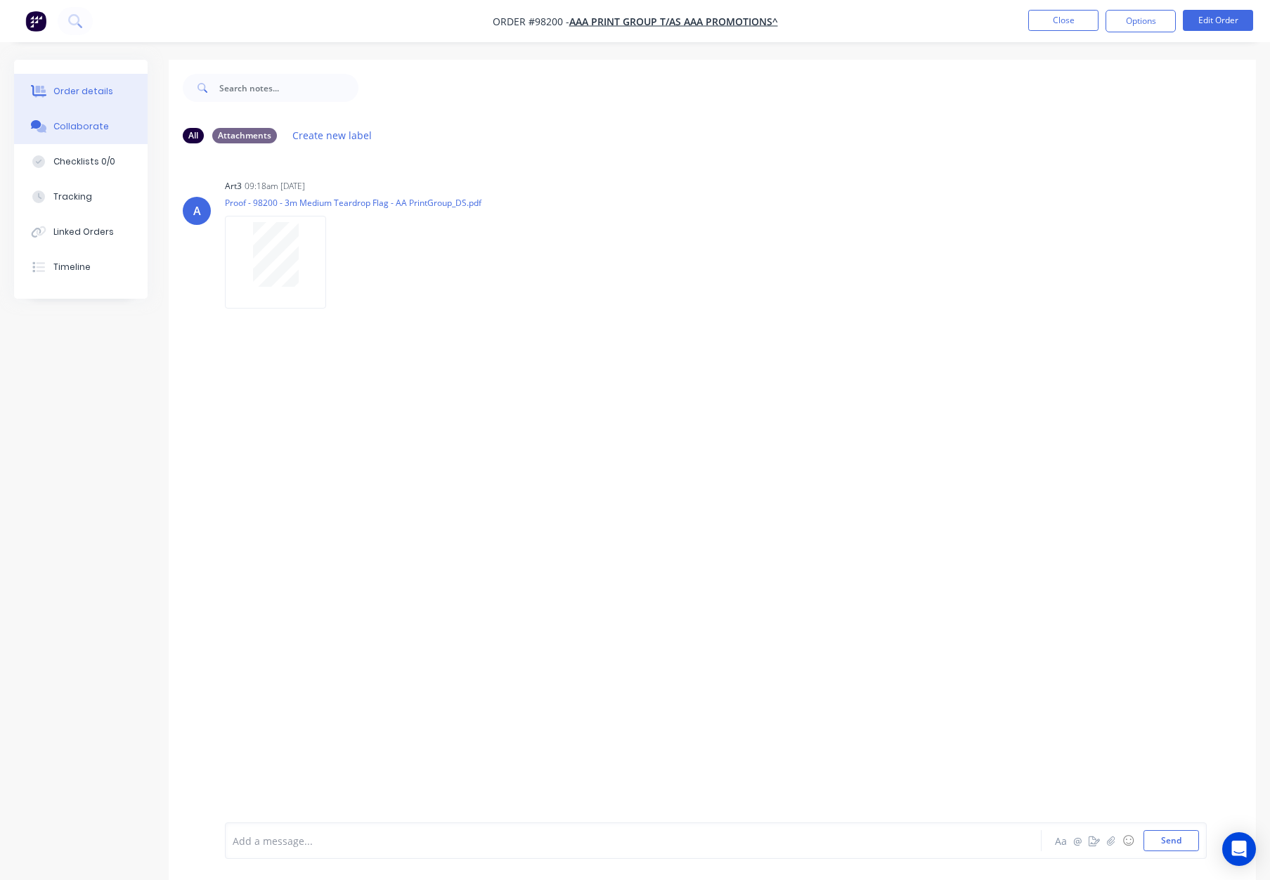
click at [89, 96] on div "Order details" at bounding box center [83, 91] width 60 height 13
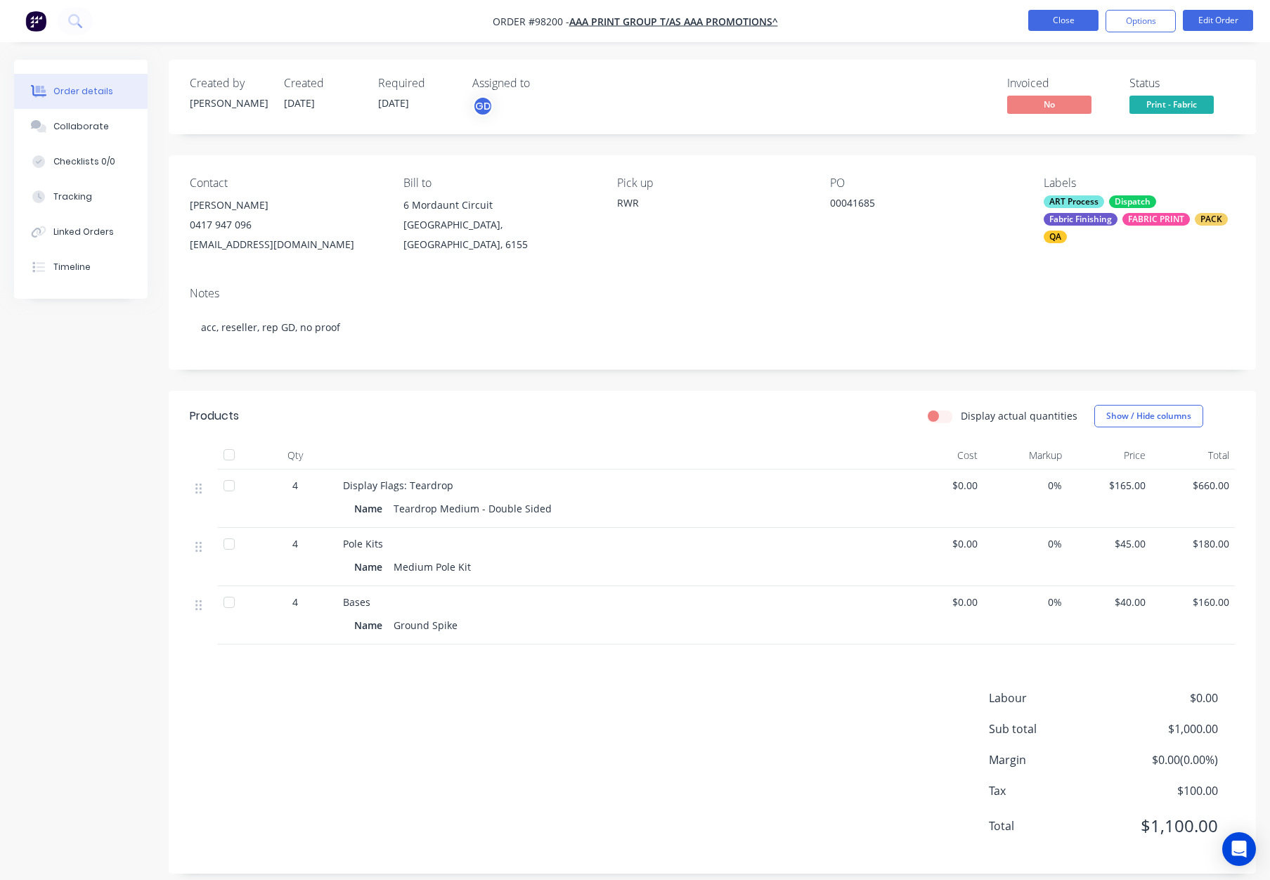
click at [1048, 22] on button "Close" at bounding box center [1063, 20] width 70 height 21
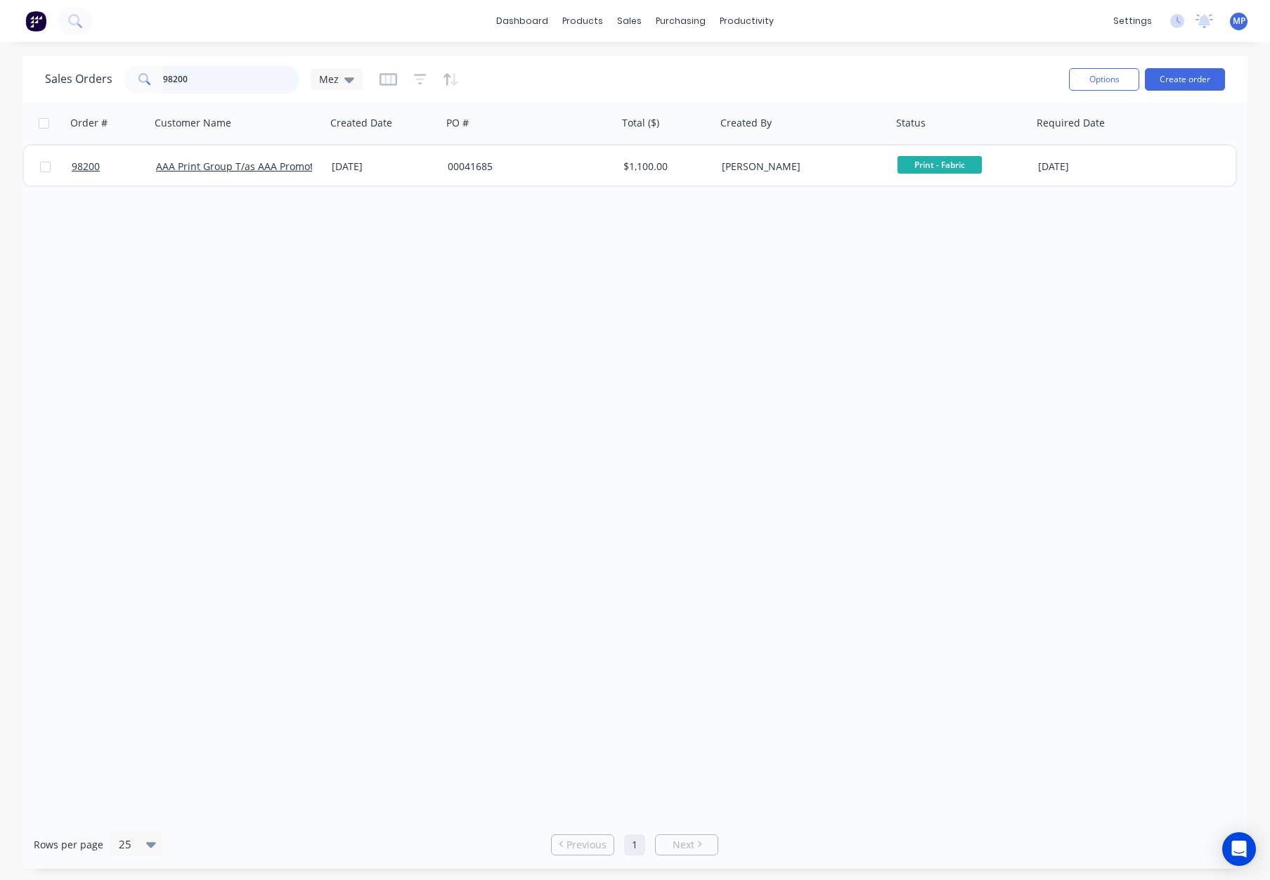
click at [222, 78] on input "98200" at bounding box center [231, 79] width 137 height 28
click at [79, 71] on div "Sales Orders 98200 Mez" at bounding box center [204, 79] width 318 height 28
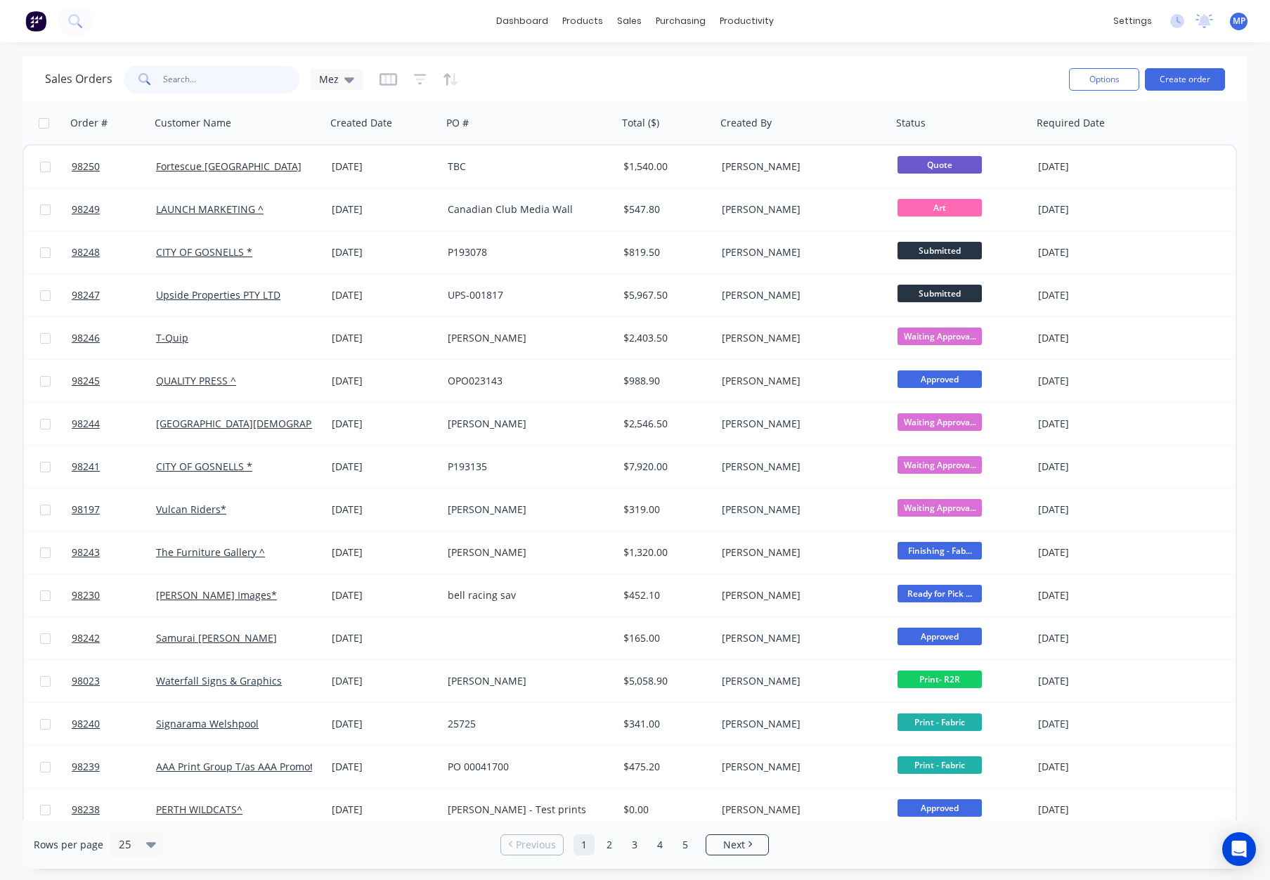
click at [219, 76] on input "text" at bounding box center [231, 79] width 137 height 28
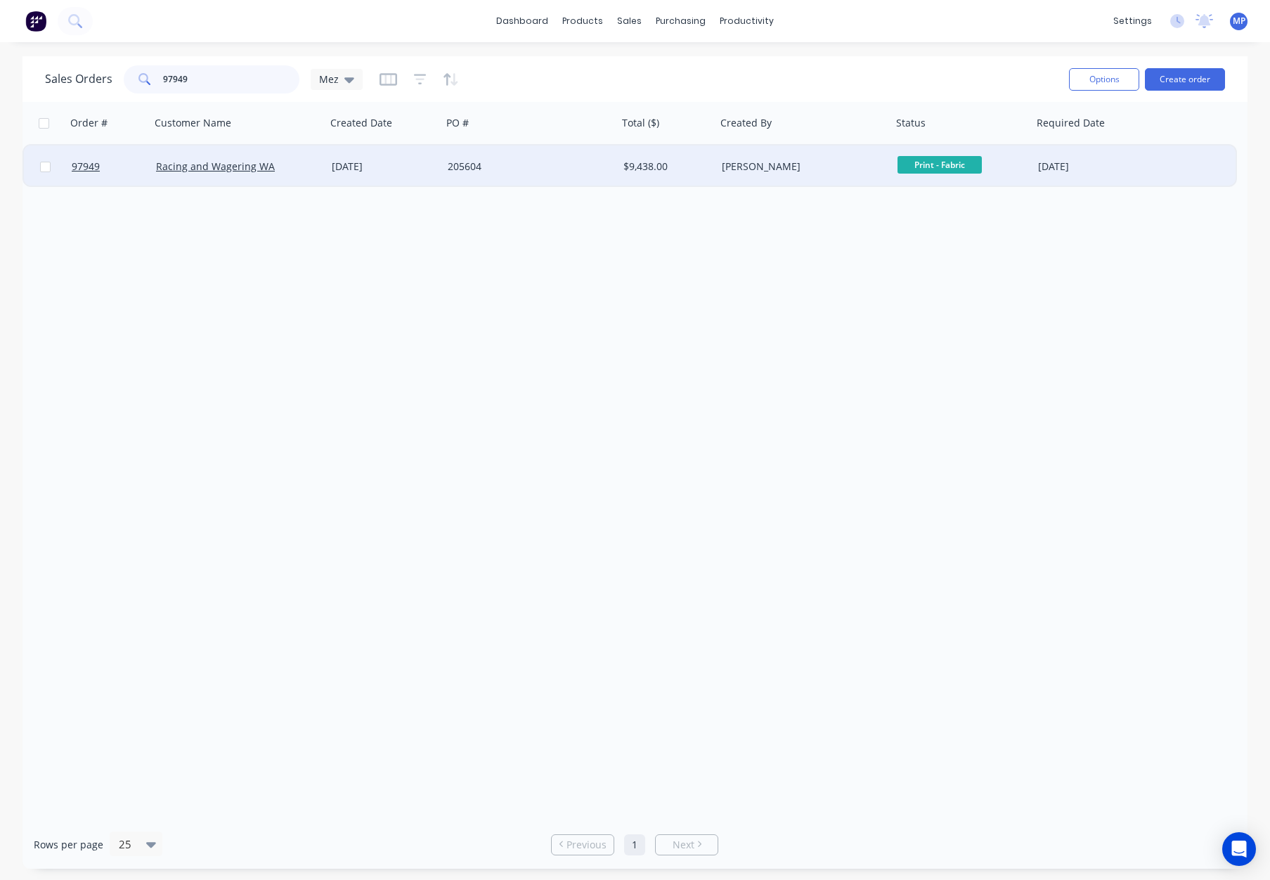
type input "97949"
click at [291, 161] on div "Racing and Wagering WA" at bounding box center [234, 166] width 156 height 14
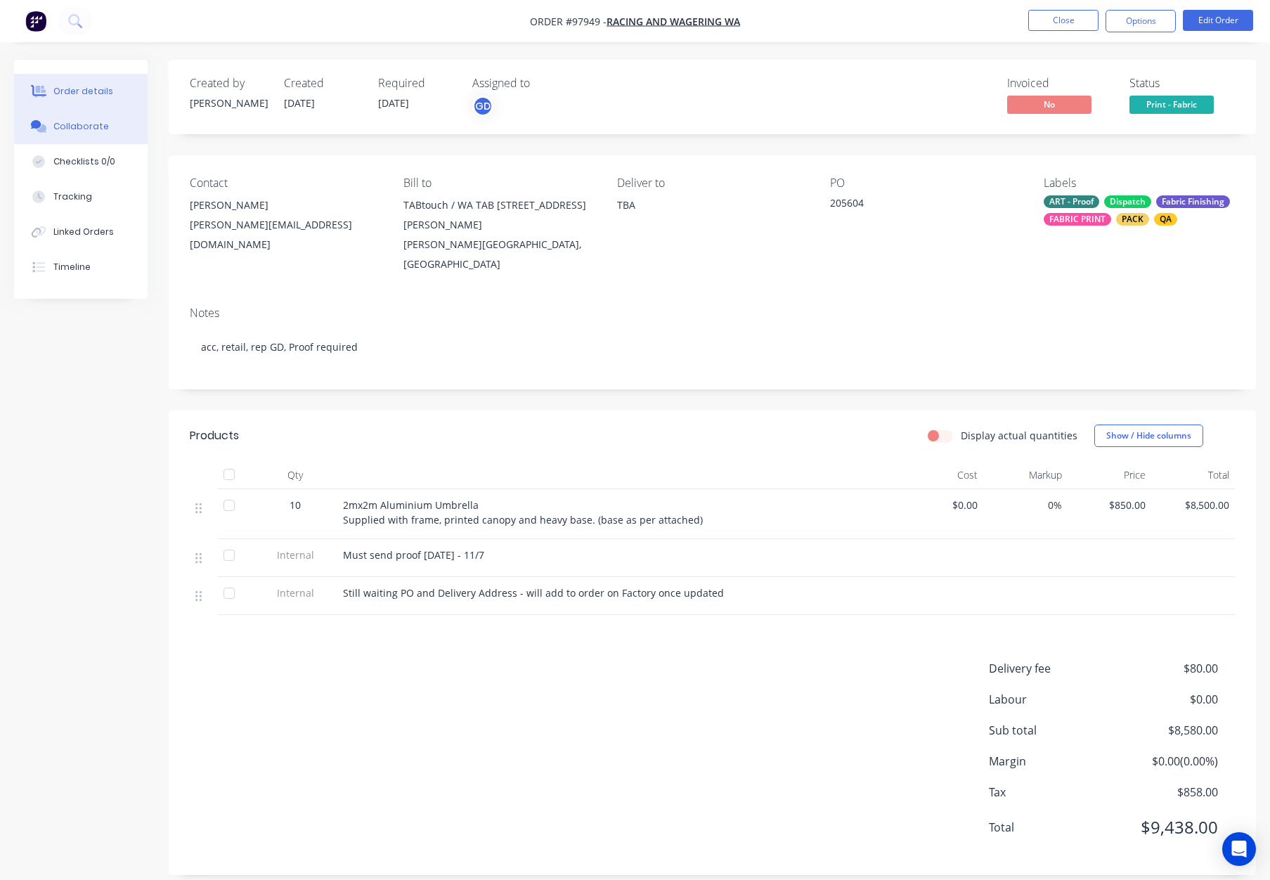
click at [64, 126] on div "Collaborate" at bounding box center [81, 126] width 56 height 13
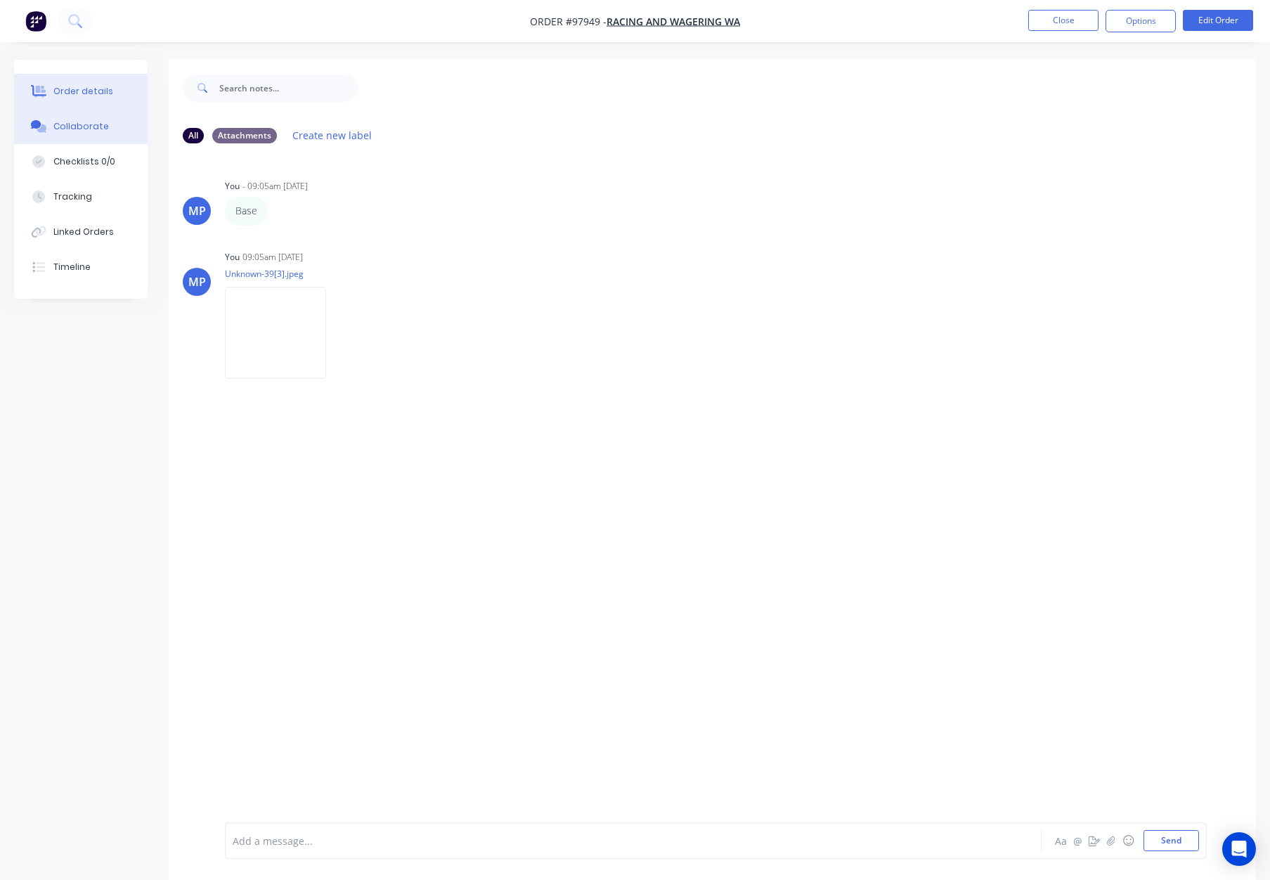
click at [98, 87] on div "Order details" at bounding box center [83, 91] width 60 height 13
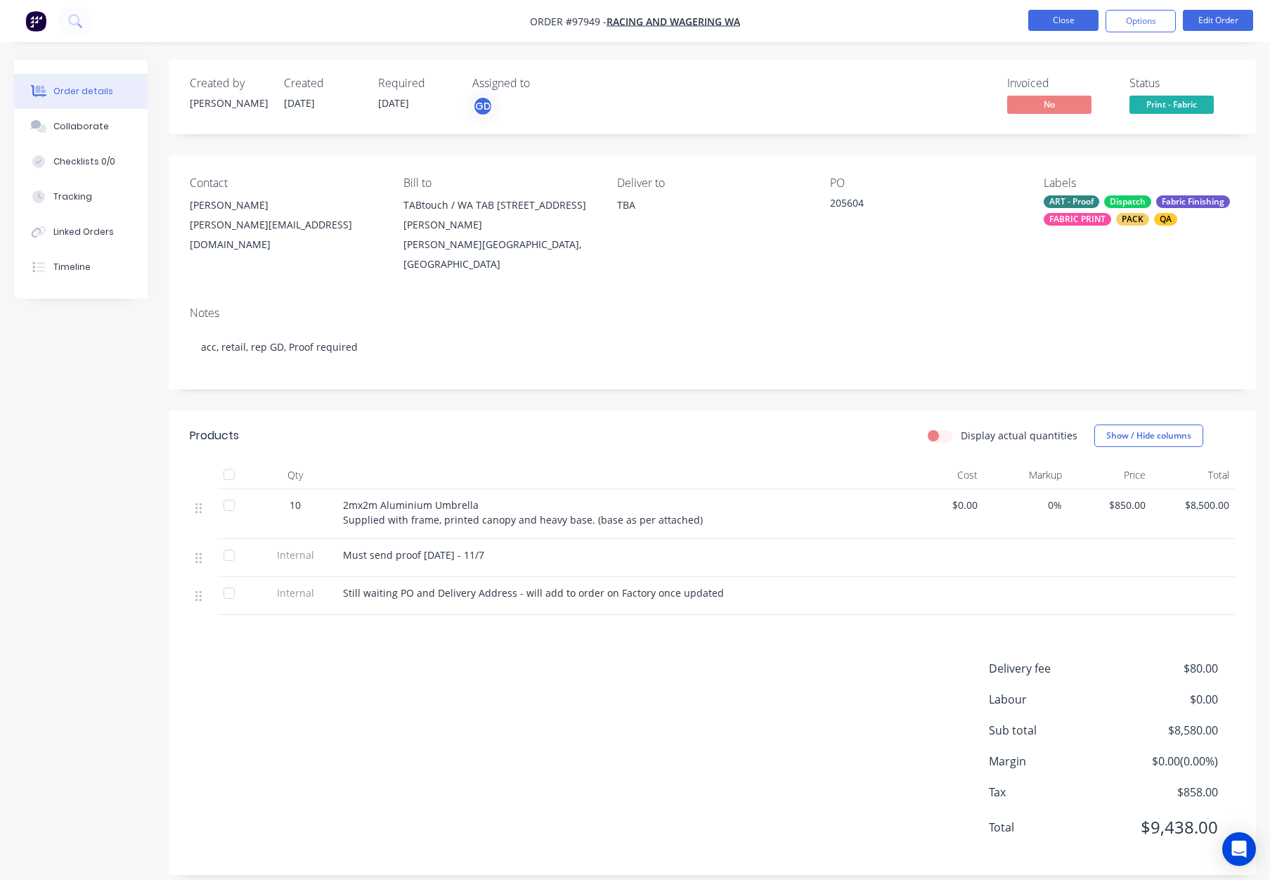
click at [1057, 23] on button "Close" at bounding box center [1063, 20] width 70 height 21
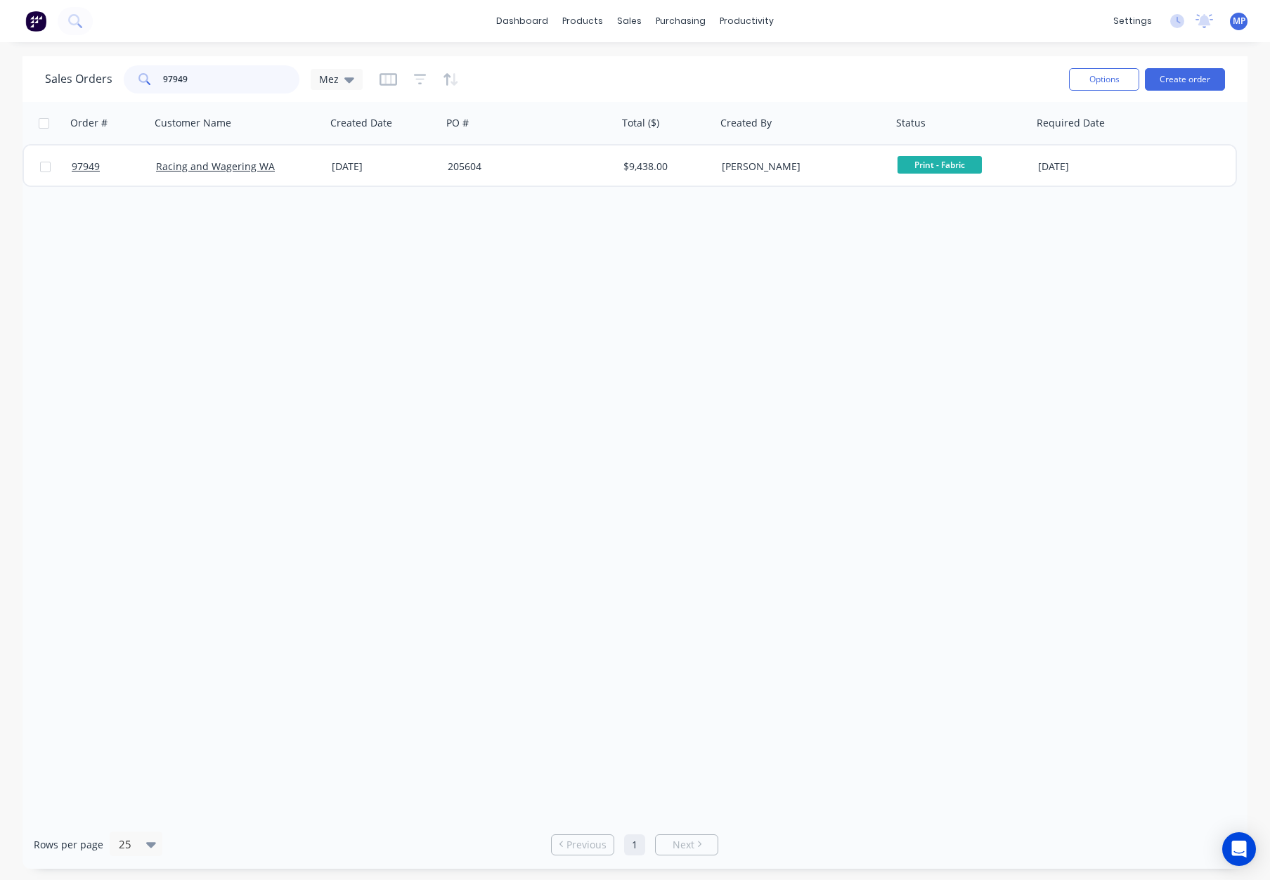
drag, startPoint x: 218, startPoint y: 81, endPoint x: 129, endPoint y: 77, distance: 89.3
click at [129, 77] on div "97949" at bounding box center [212, 79] width 176 height 28
type input "9"
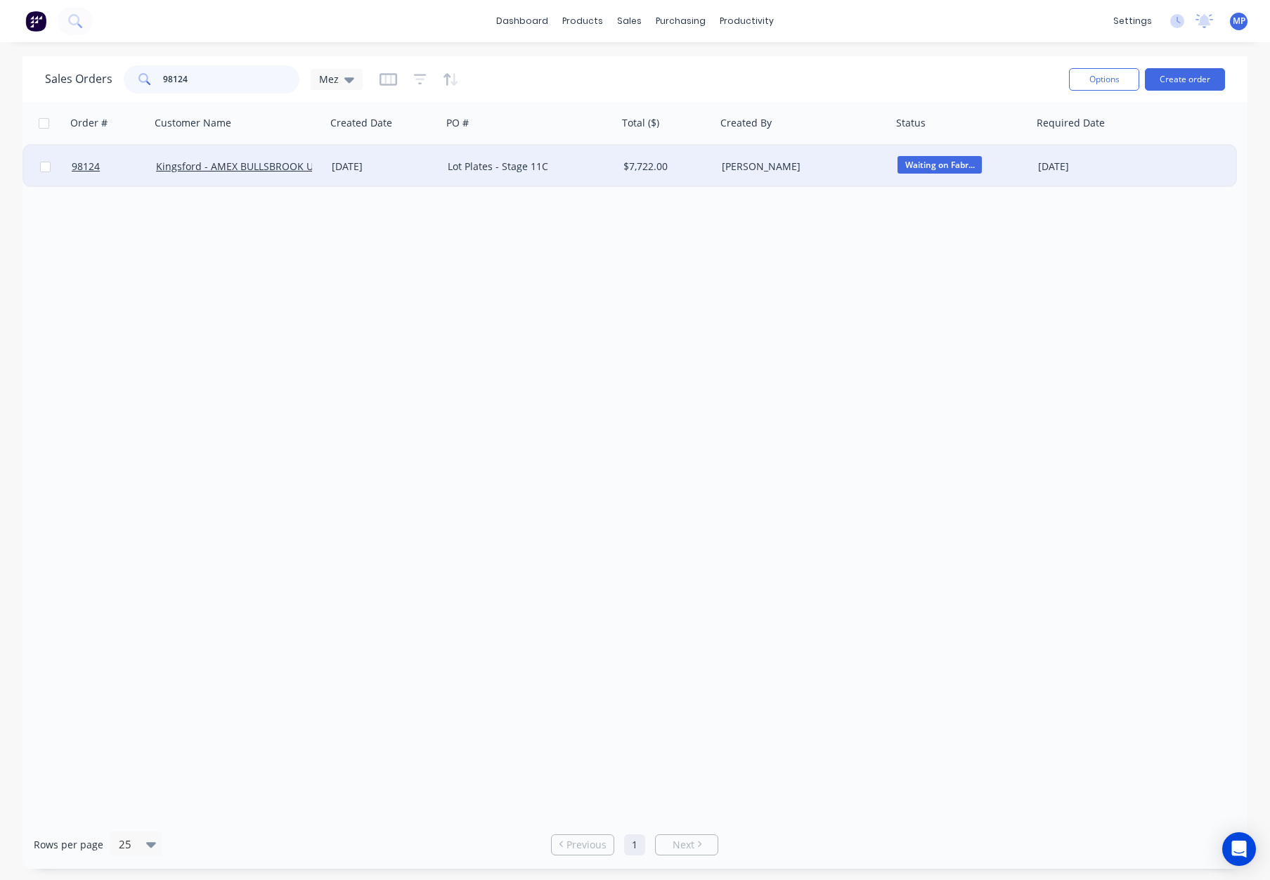
type input "98124"
click at [446, 174] on div "Lot Plates - Stage 11C" at bounding box center [530, 166] width 176 height 42
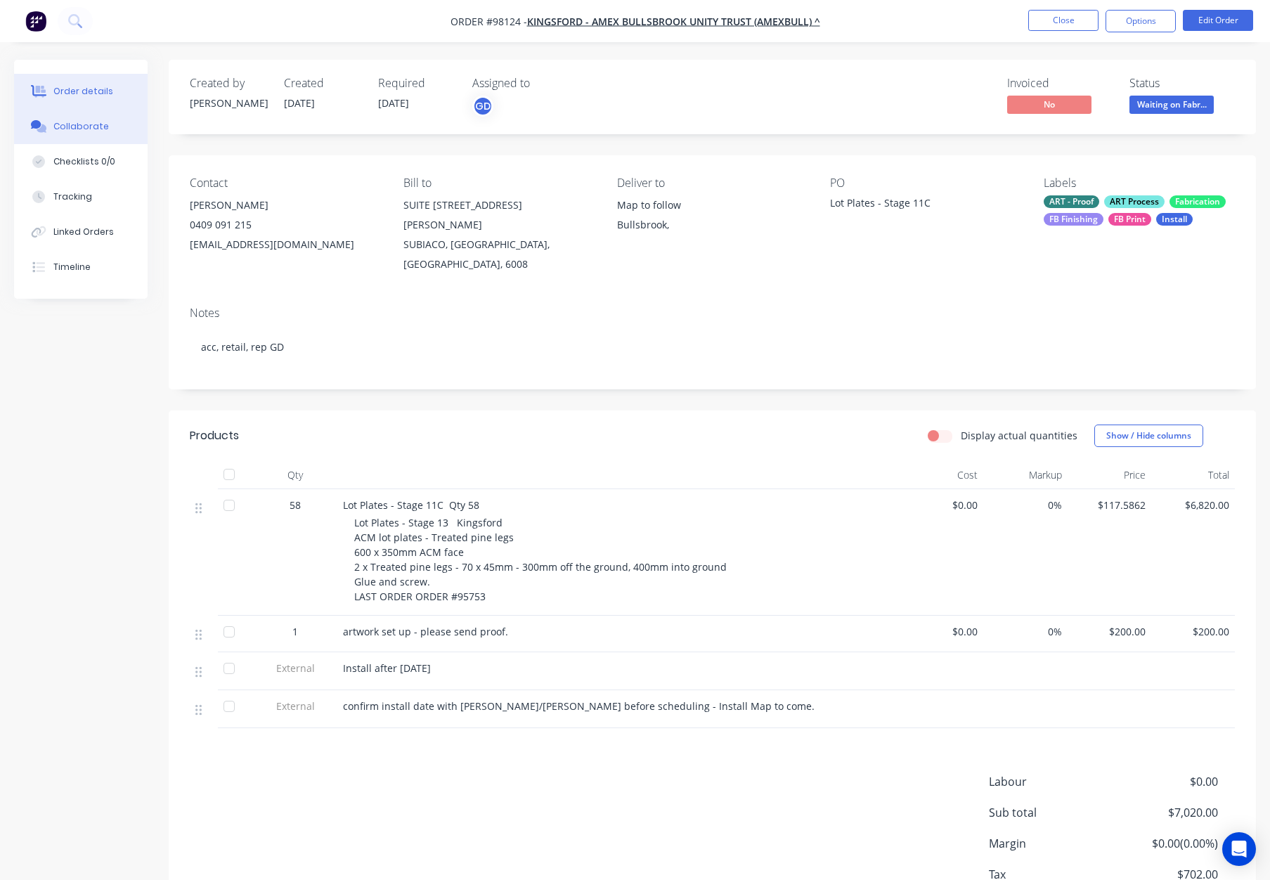
click at [98, 122] on div "Collaborate" at bounding box center [81, 126] width 56 height 13
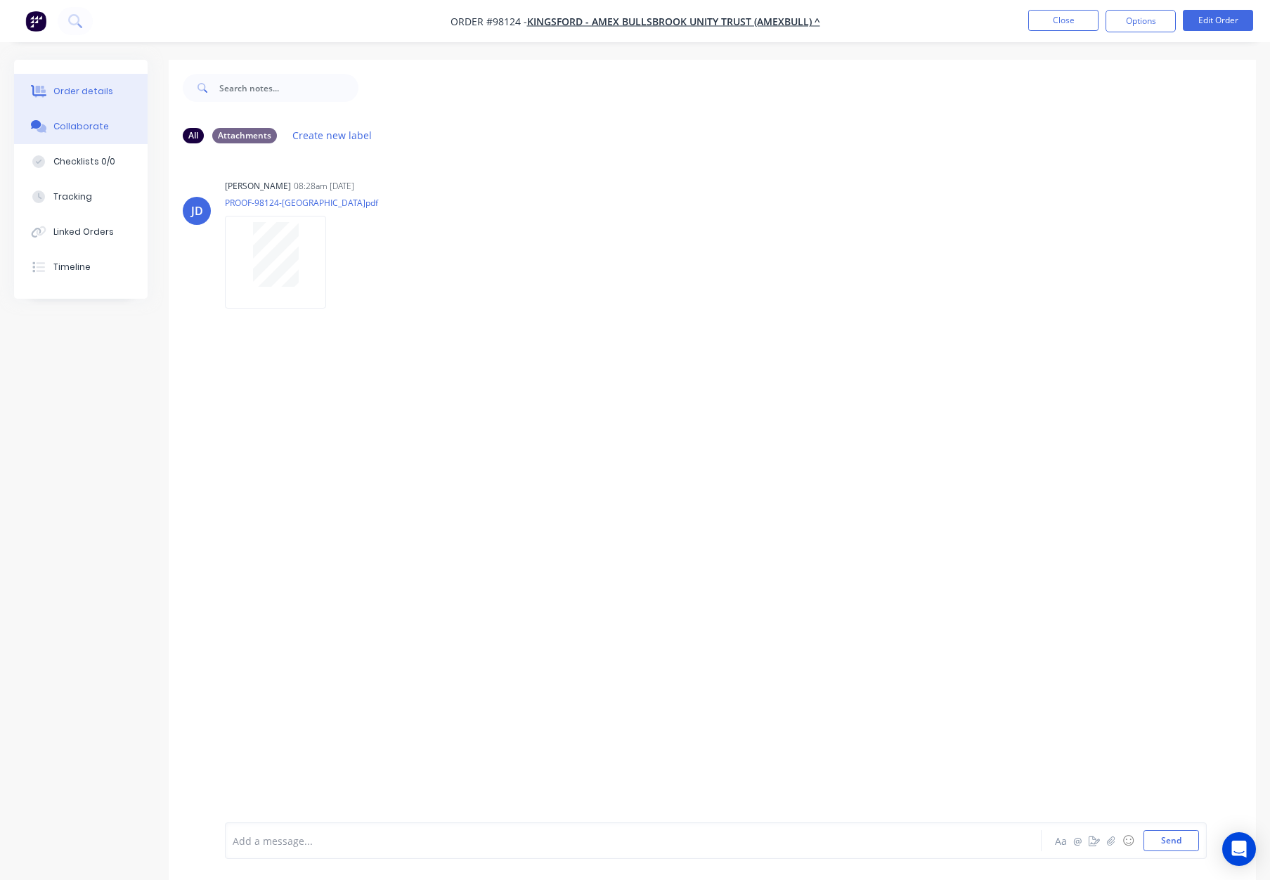
click at [102, 93] on div "Order details" at bounding box center [83, 91] width 60 height 13
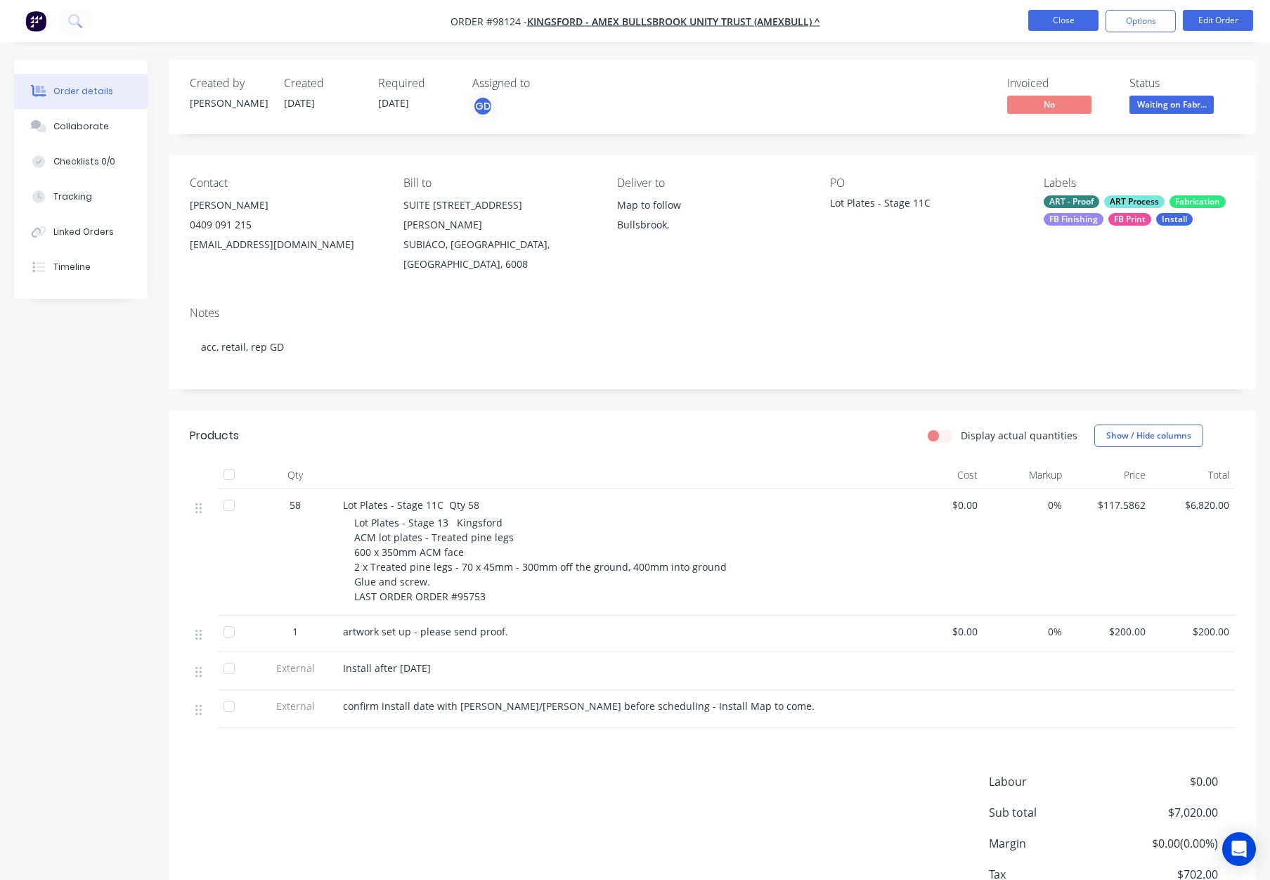
click at [1065, 15] on button "Close" at bounding box center [1063, 20] width 70 height 21
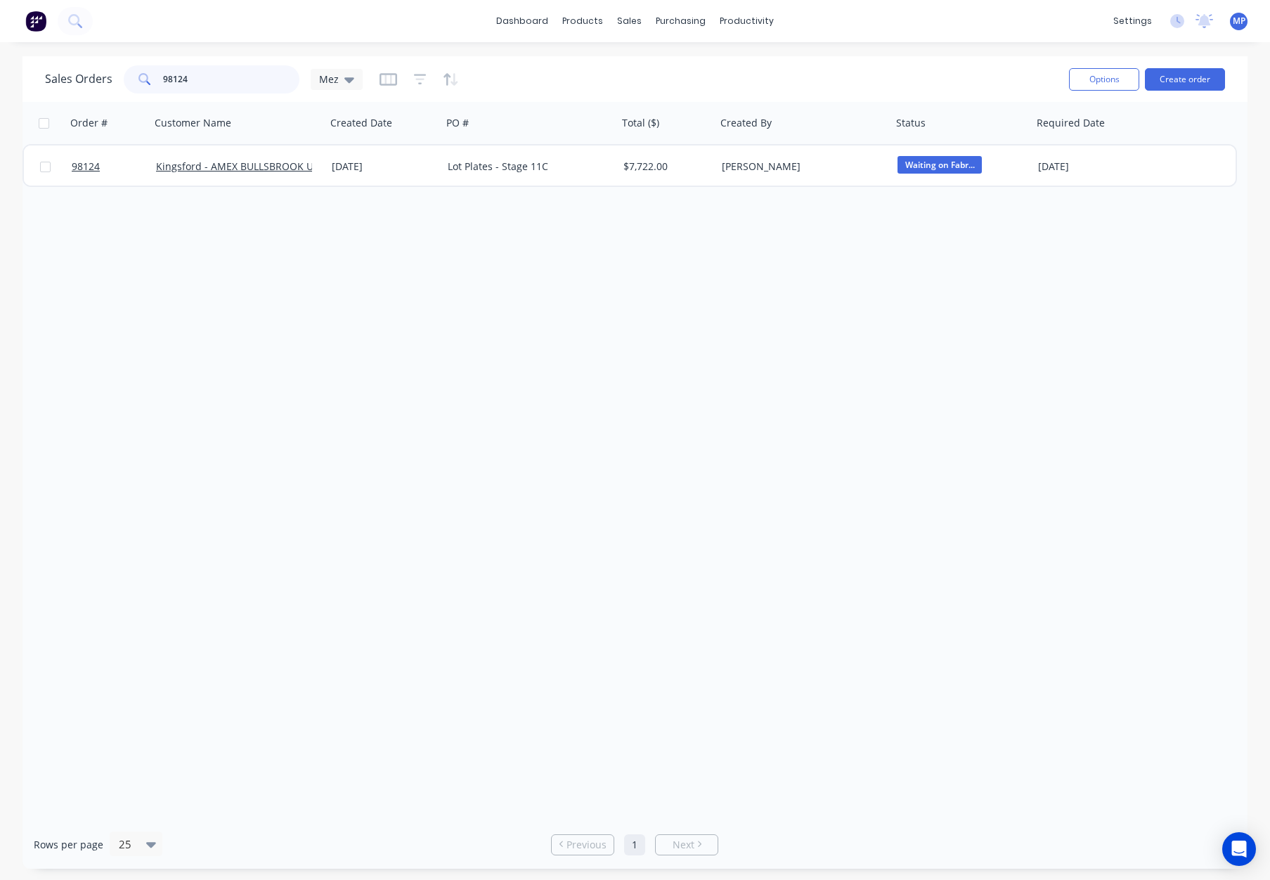
drag, startPoint x: 206, startPoint y: 85, endPoint x: 135, endPoint y: 84, distance: 71.0
click at [135, 84] on div "98124" at bounding box center [212, 79] width 176 height 28
type input "9"
type input "98185"
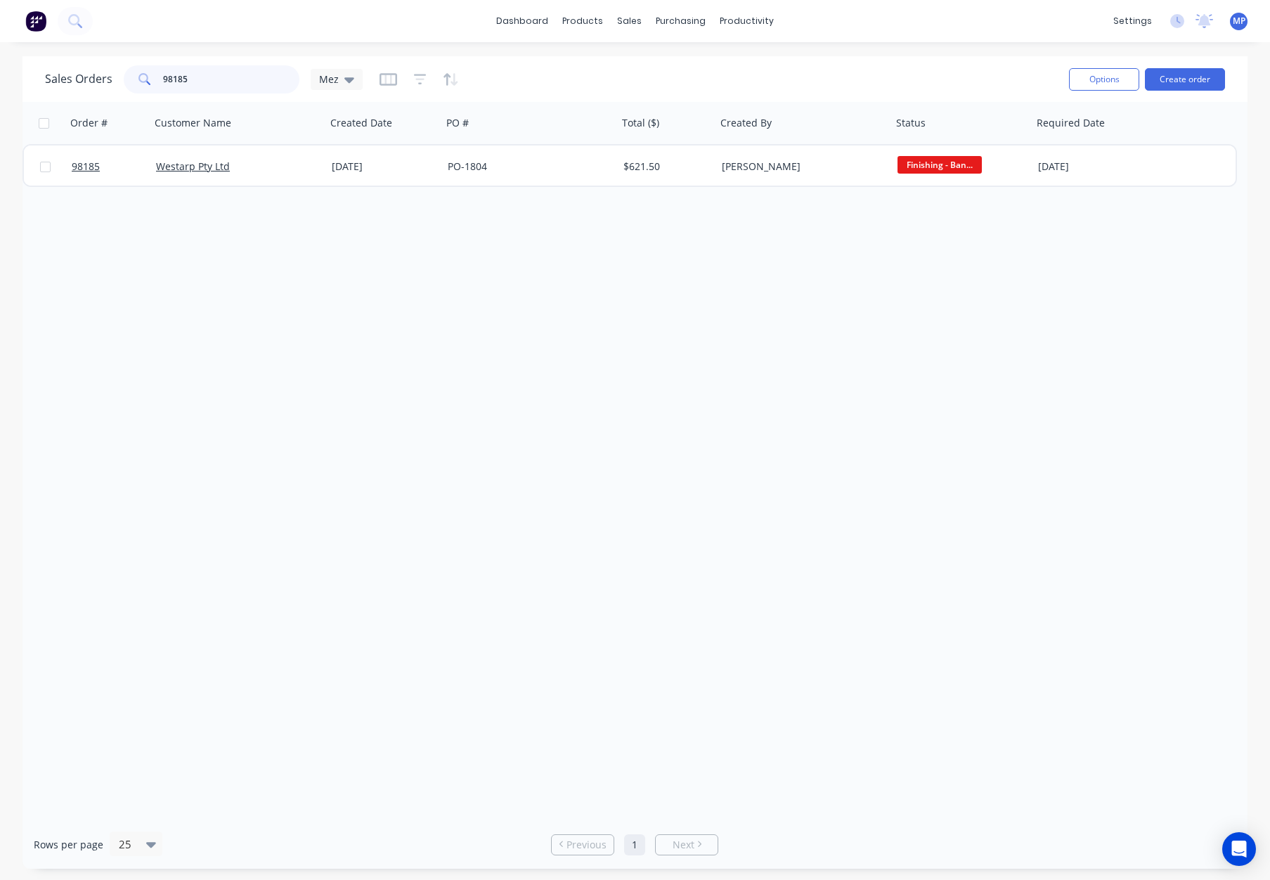
drag, startPoint x: 219, startPoint y: 76, endPoint x: 105, endPoint y: 79, distance: 113.9
click at [105, 79] on div "Sales Orders 98185 Mez" at bounding box center [204, 79] width 318 height 28
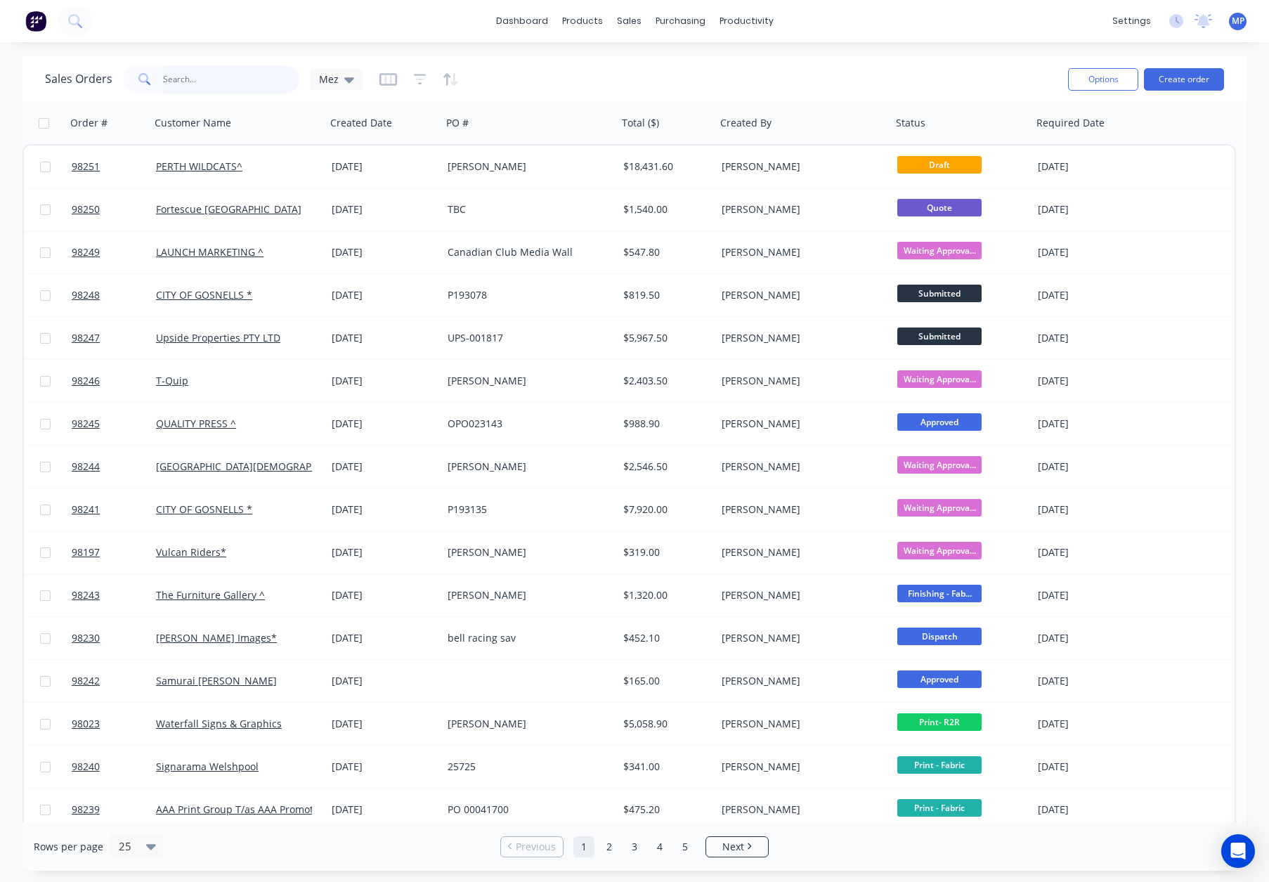
click at [191, 75] on input "text" at bounding box center [231, 79] width 137 height 28
click at [193, 76] on input "text" at bounding box center [231, 79] width 137 height 28
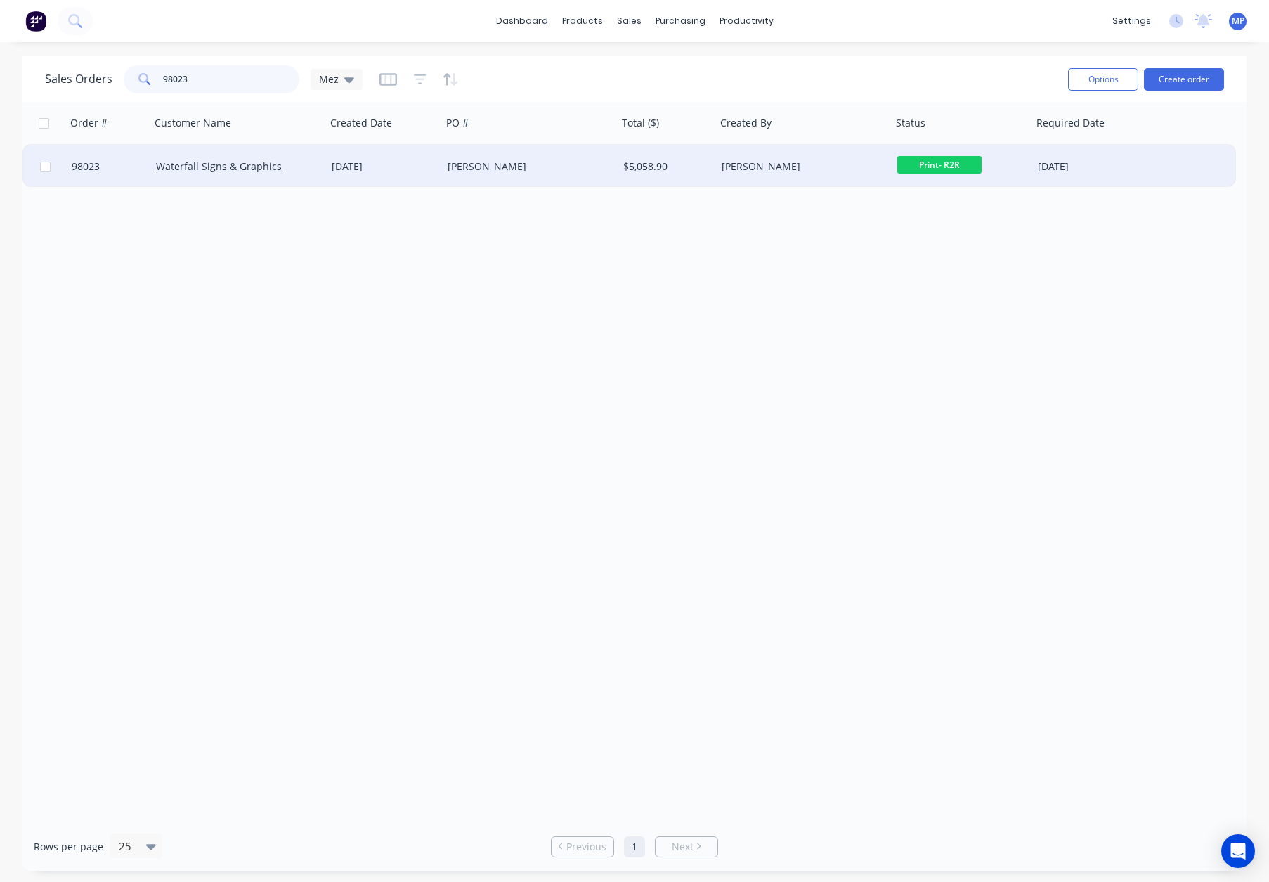
type input "98023"
click at [327, 162] on div "[DATE]" at bounding box center [384, 166] width 116 height 42
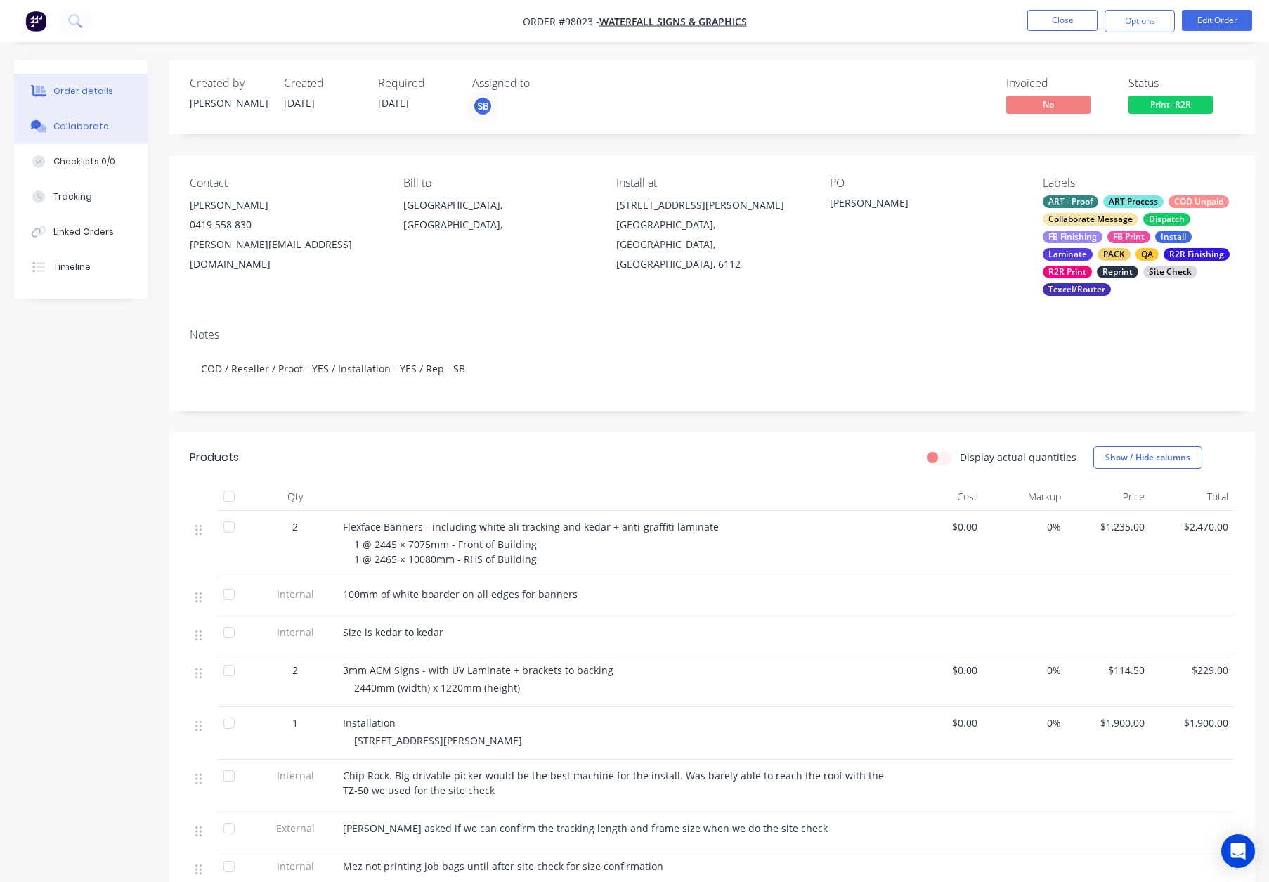
click at [95, 120] on div "Collaborate" at bounding box center [81, 126] width 56 height 13
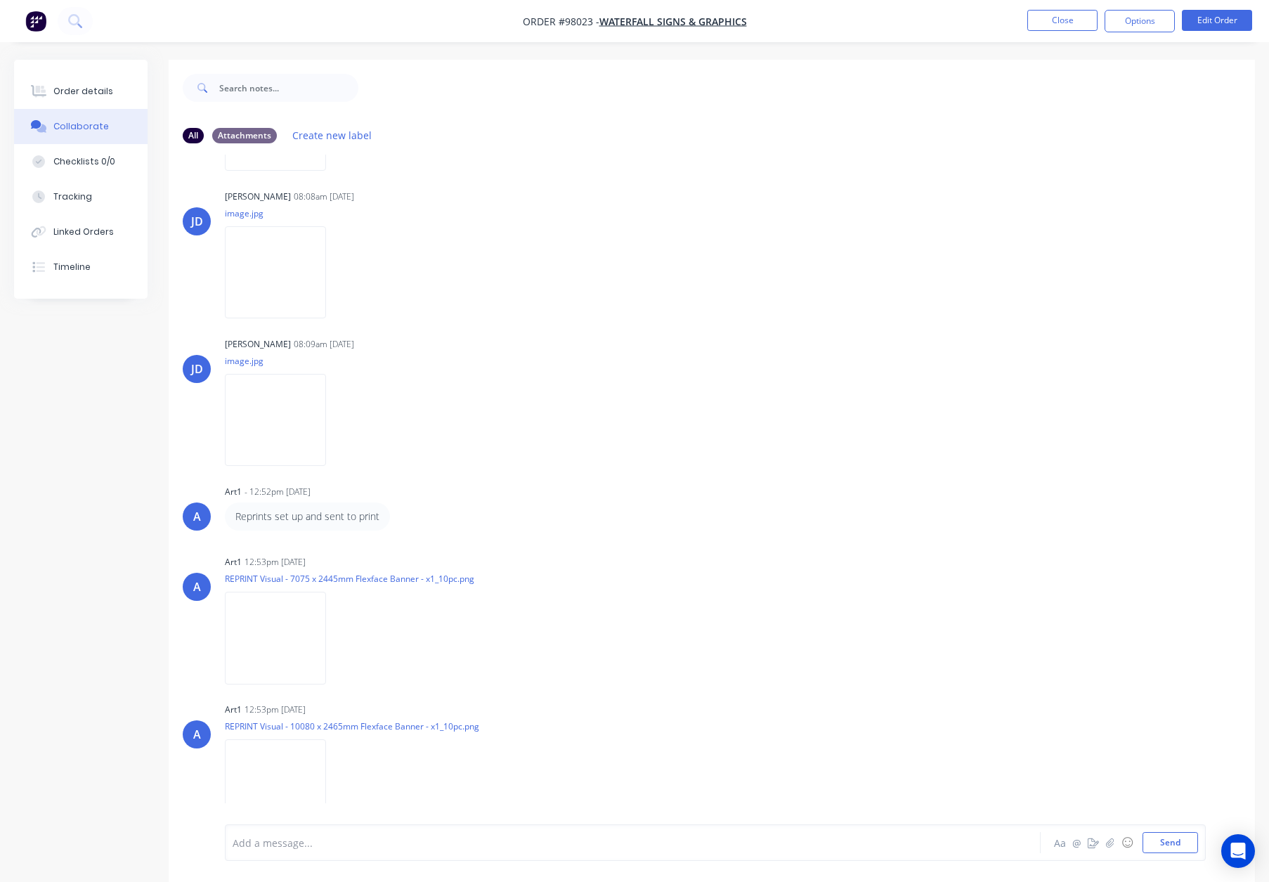
scroll to position [21, 0]
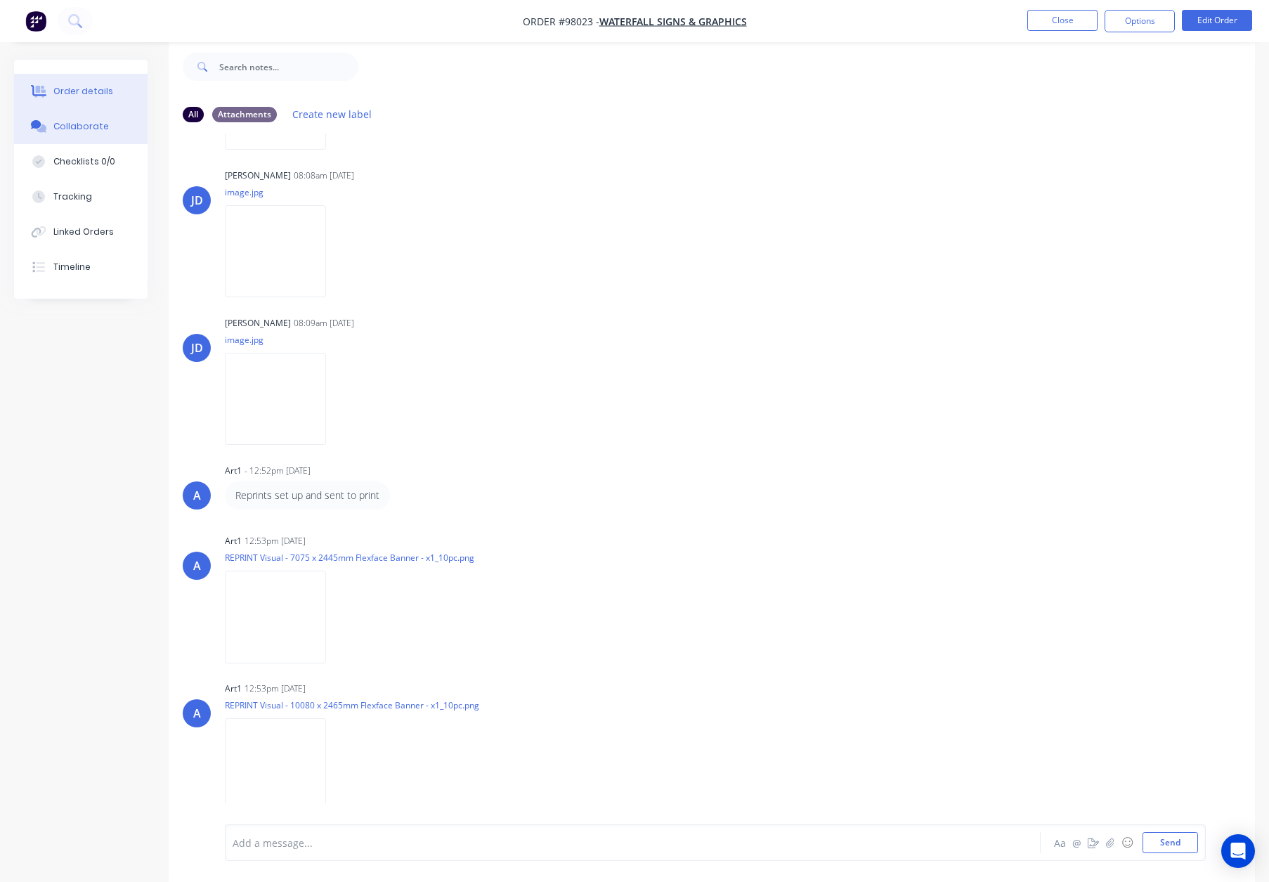
click at [89, 93] on div "Order details" at bounding box center [83, 91] width 60 height 13
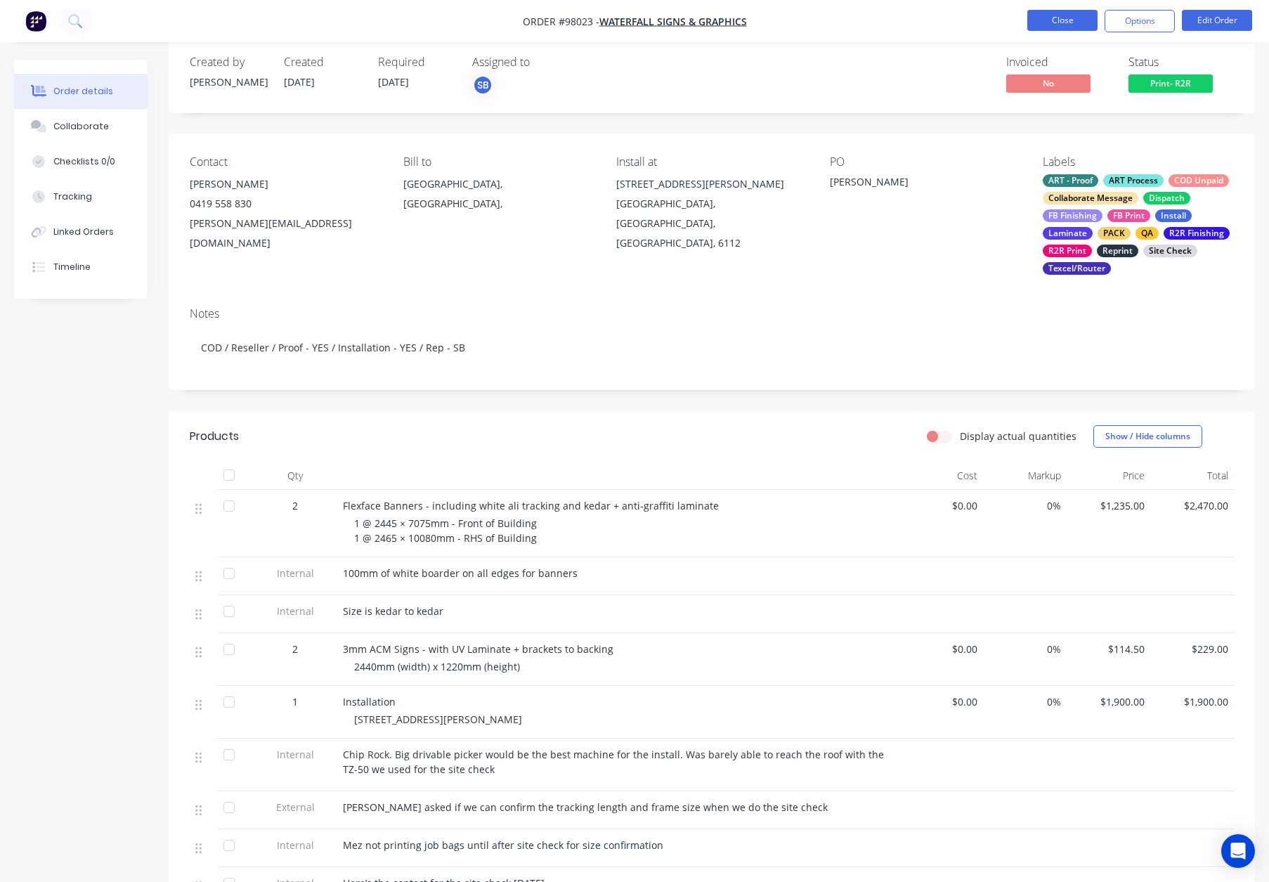
click at [1057, 20] on button "Close" at bounding box center [1062, 20] width 70 height 21
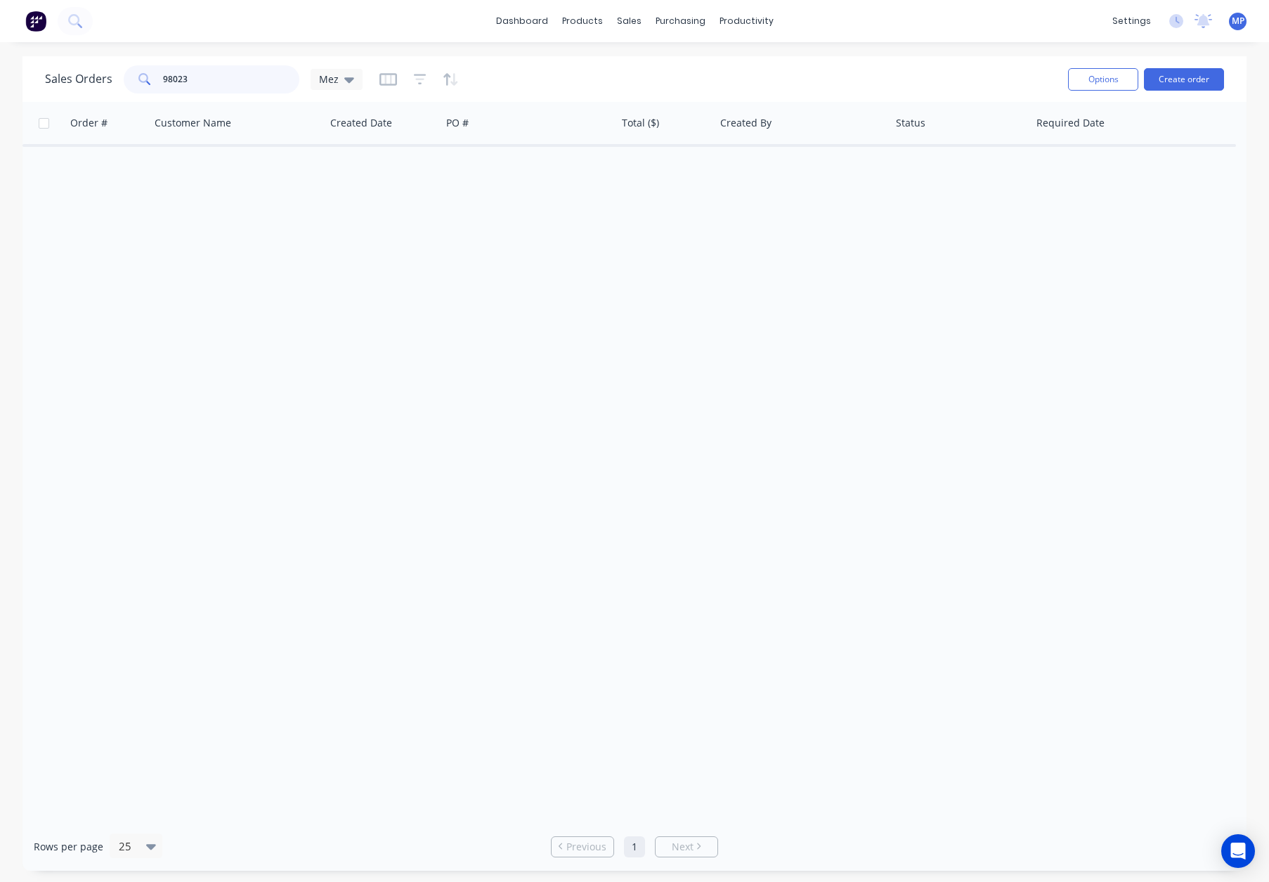
click at [223, 78] on input "98023" at bounding box center [231, 79] width 137 height 28
drag, startPoint x: 235, startPoint y: 79, endPoint x: 73, endPoint y: 68, distance: 161.9
click at [19, 67] on div "Sales Orders 98023 Mez Options Create order Order # Customer Name Created Date …" at bounding box center [634, 463] width 1269 height 814
click at [215, 75] on input "98023" at bounding box center [231, 79] width 137 height 28
drag, startPoint x: 200, startPoint y: 77, endPoint x: 64, endPoint y: 69, distance: 136.5
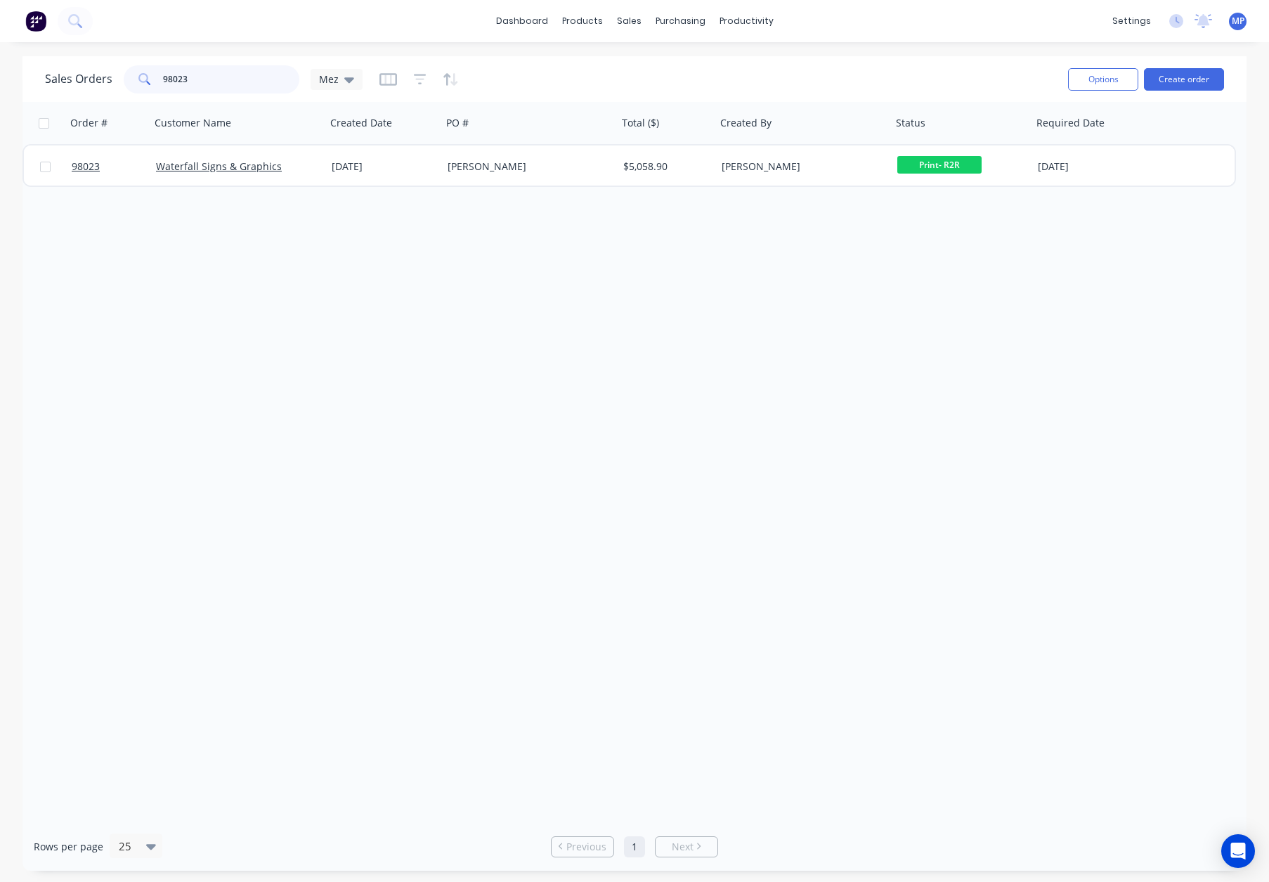
click at [64, 69] on div "Sales Orders 98023 Mez" at bounding box center [204, 79] width 318 height 28
type input "98027"
click at [422, 77] on icon "button" at bounding box center [420, 79] width 13 height 14
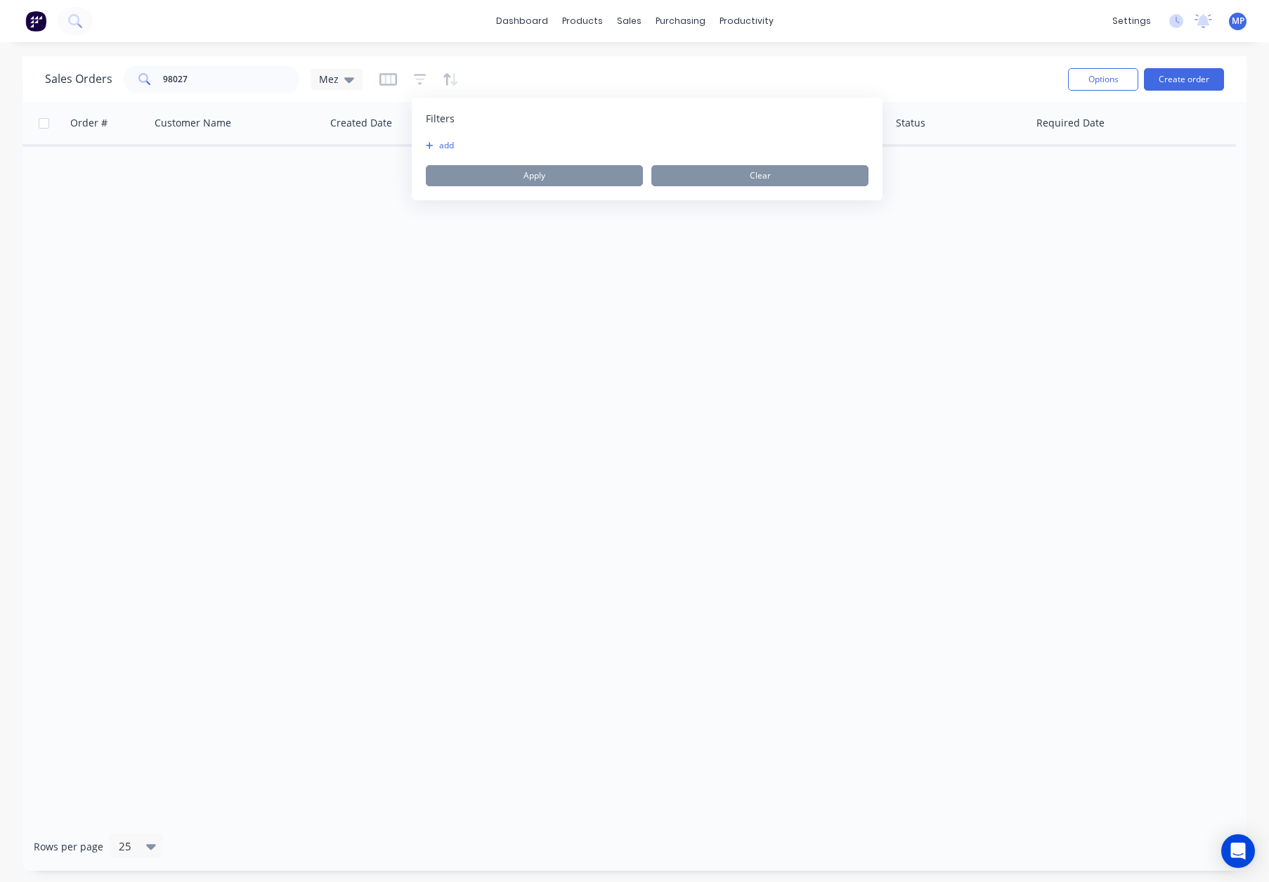
click at [451, 146] on button "add" at bounding box center [443, 145] width 35 height 11
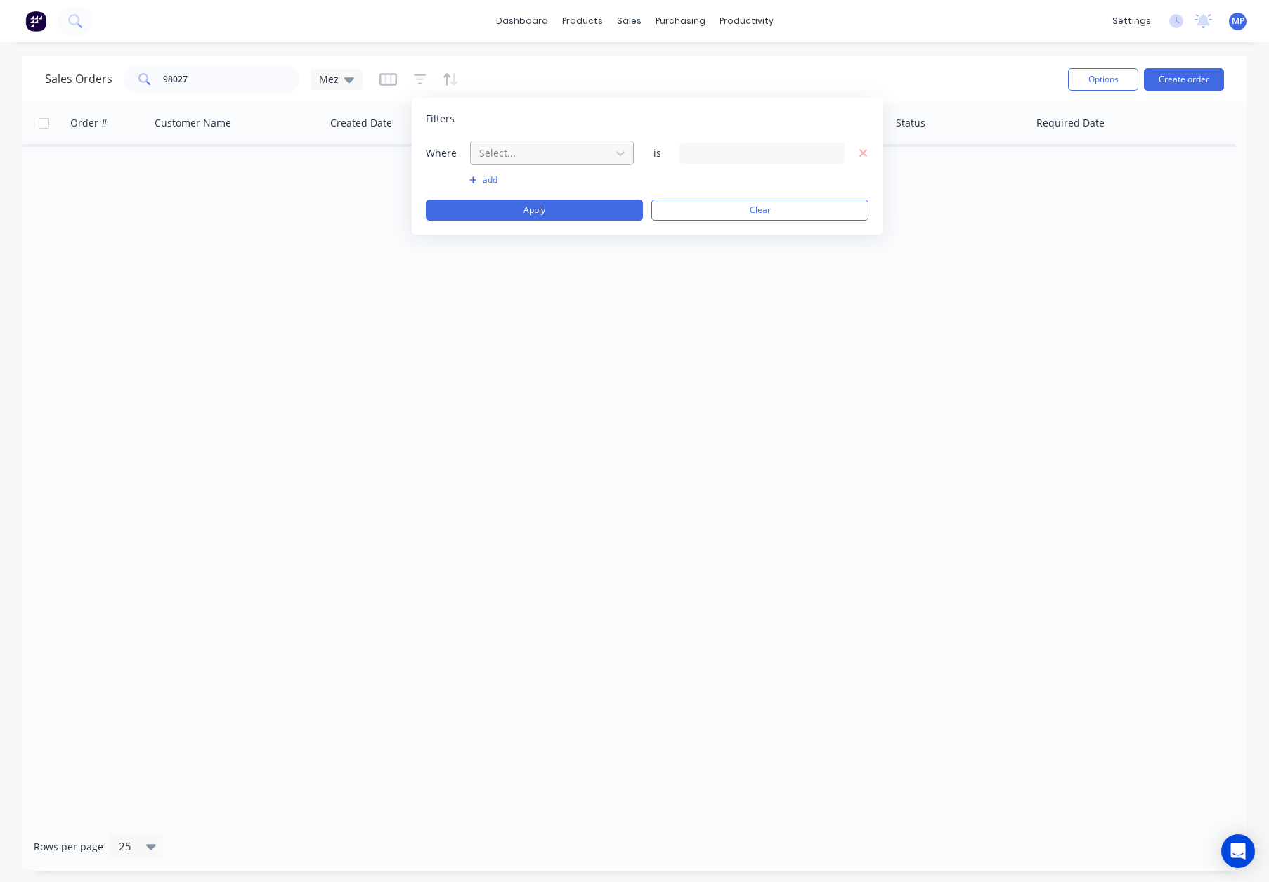
click at [544, 147] on div at bounding box center [541, 153] width 126 height 18
click at [556, 358] on div "Status" at bounding box center [552, 366] width 164 height 26
click at [699, 154] on div "28 Status selected" at bounding box center [750, 152] width 127 height 15
drag, startPoint x: 716, startPoint y: 259, endPoint x: 686, endPoint y: 254, distance: 29.8
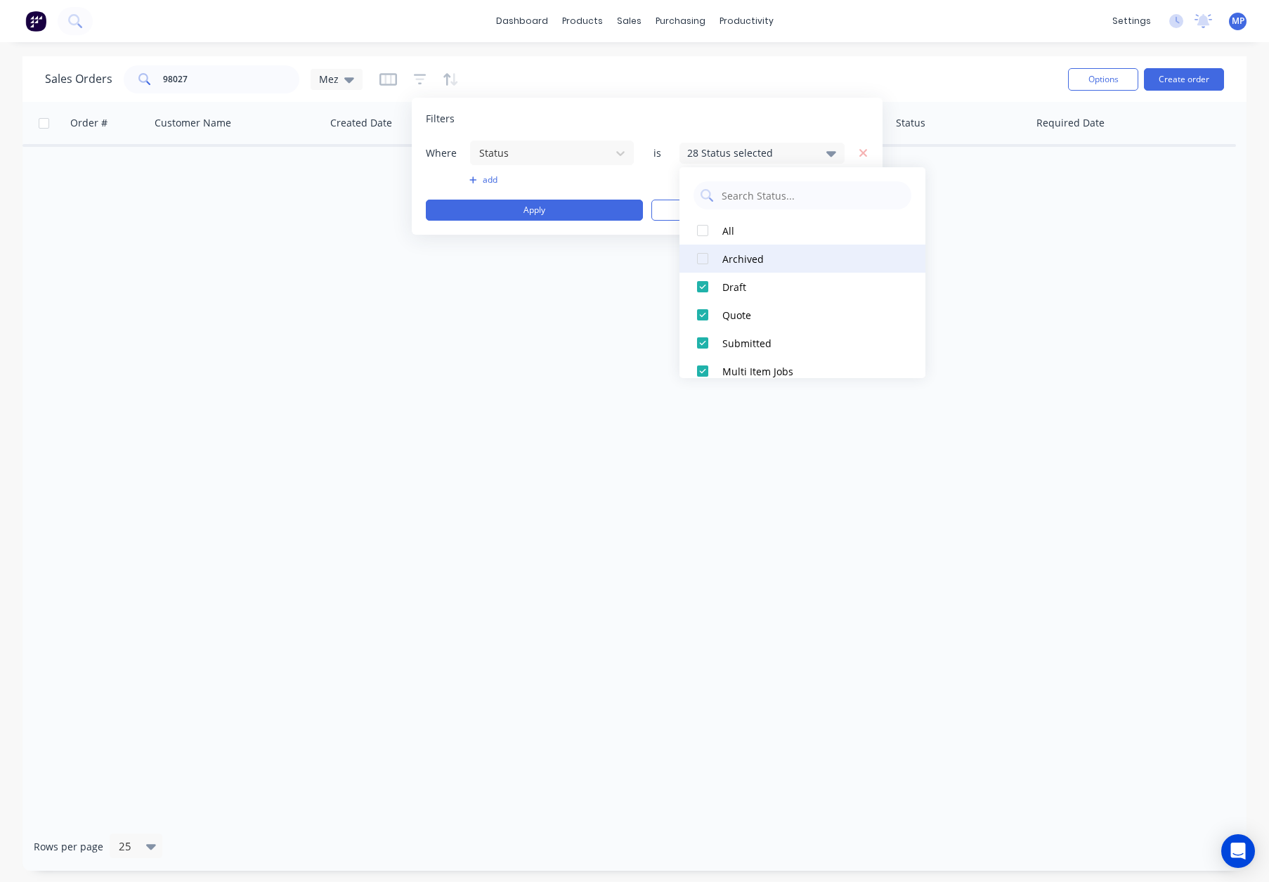
click at [715, 259] on div at bounding box center [703, 259] width 28 height 28
click at [563, 212] on button "Apply" at bounding box center [534, 210] width 217 height 21
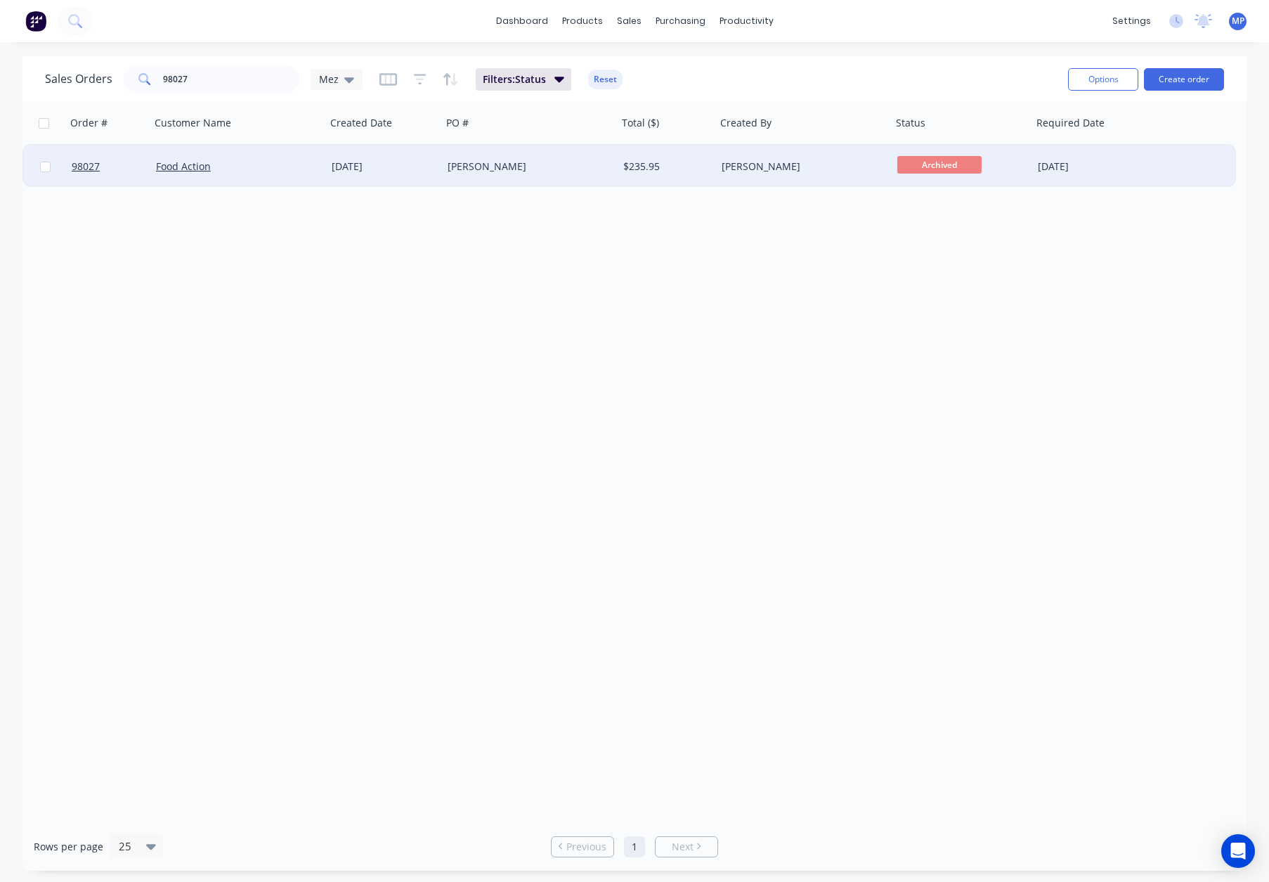
click at [507, 166] on div "Xavier" at bounding box center [526, 166] width 156 height 14
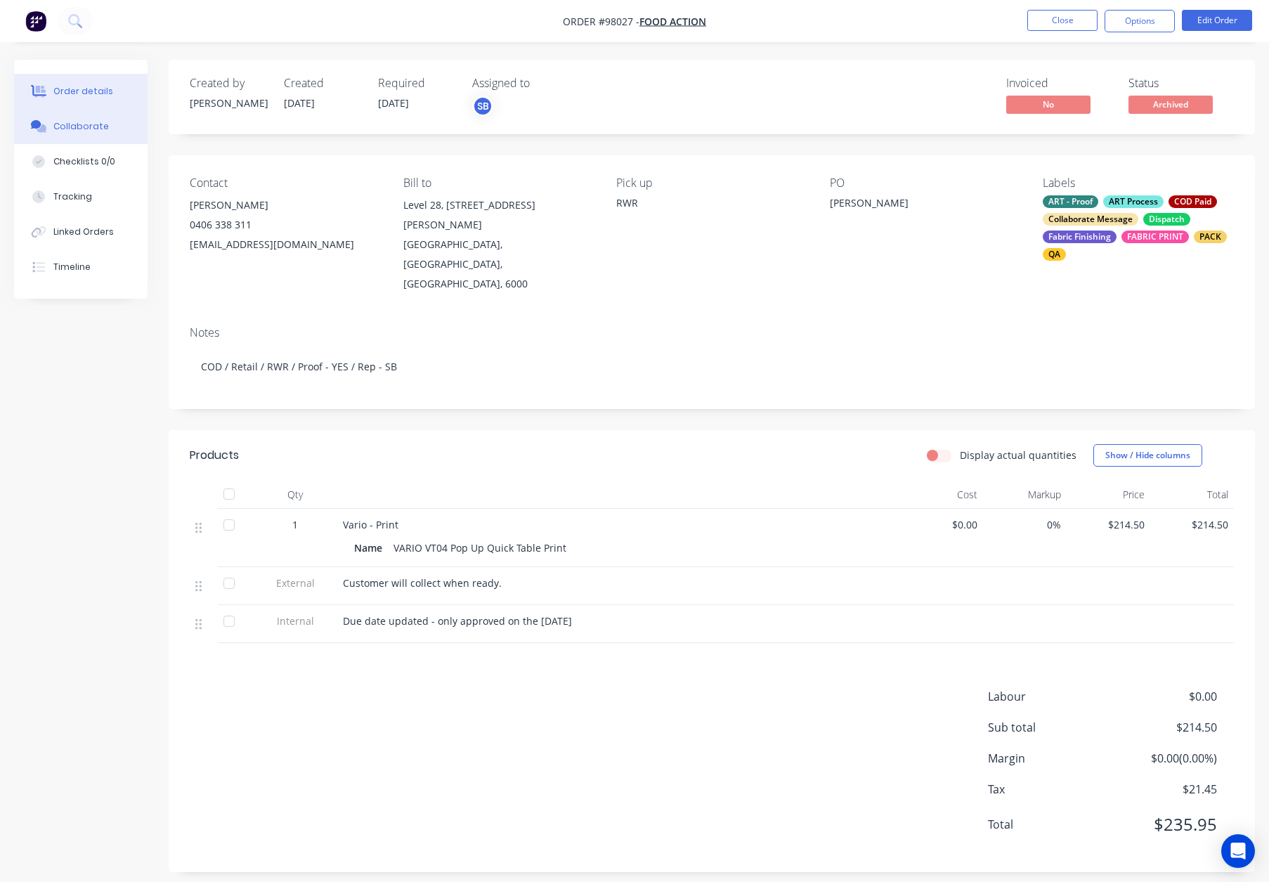
click at [74, 118] on button "Collaborate" at bounding box center [80, 126] width 133 height 35
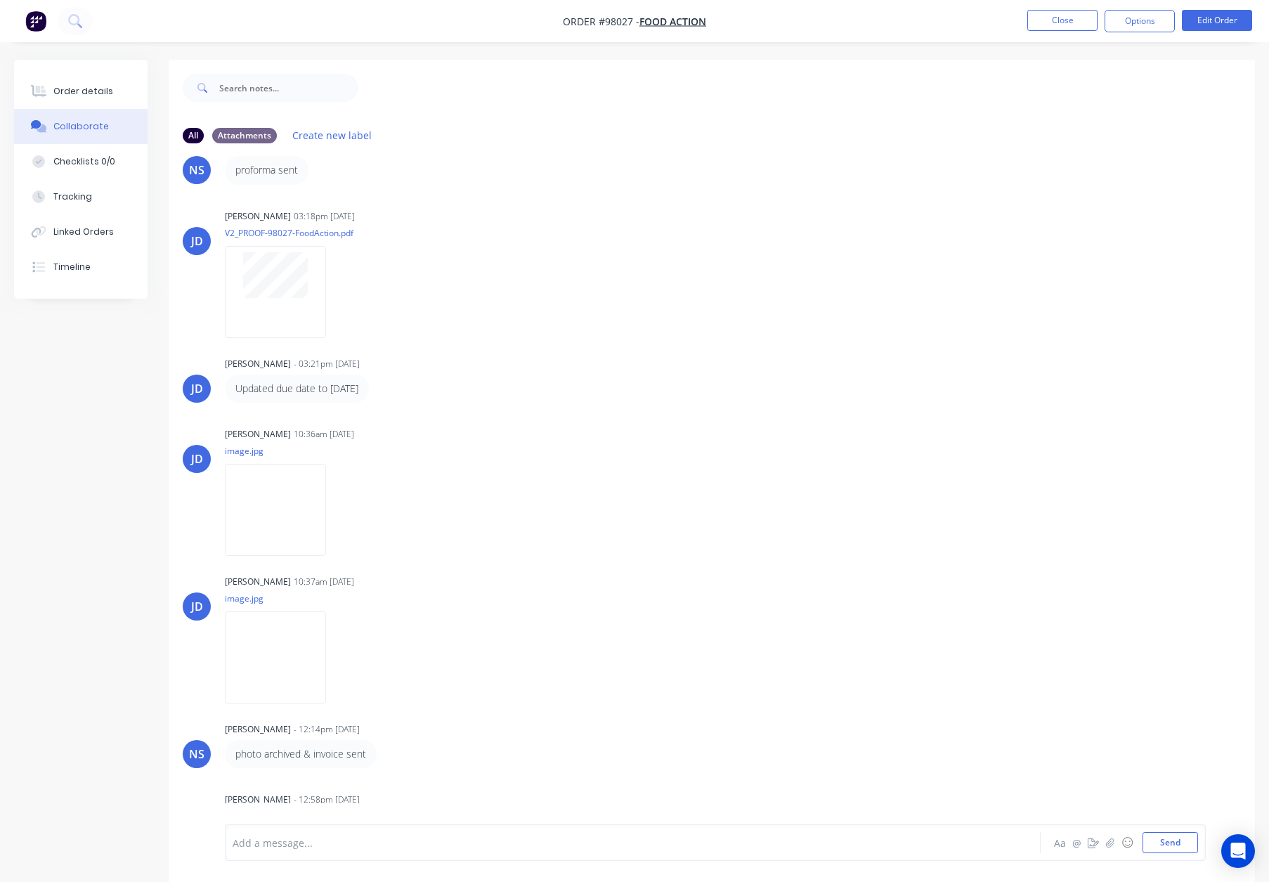
scroll to position [202, 0]
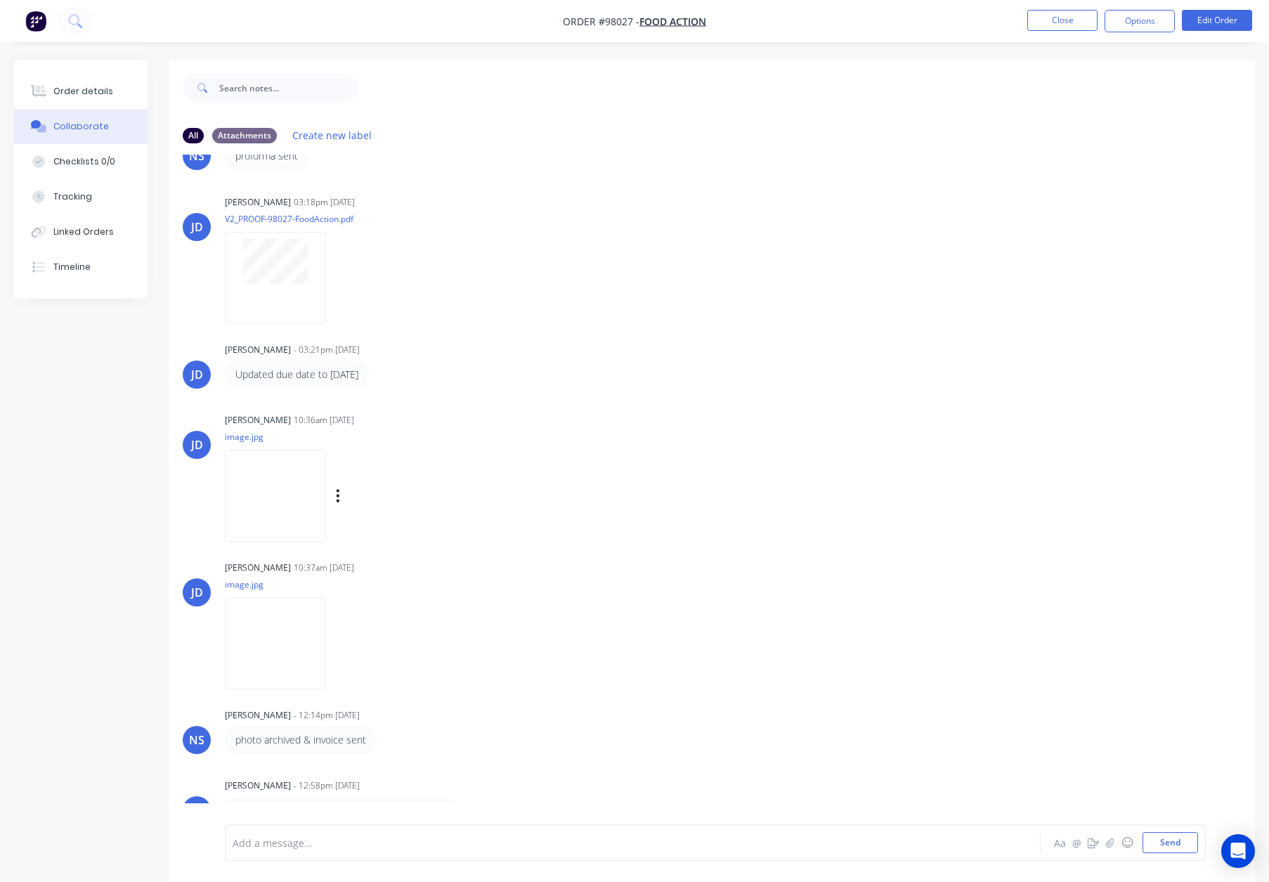
click at [276, 482] on img at bounding box center [275, 496] width 101 height 92
click at [287, 630] on img at bounding box center [275, 643] width 101 height 92
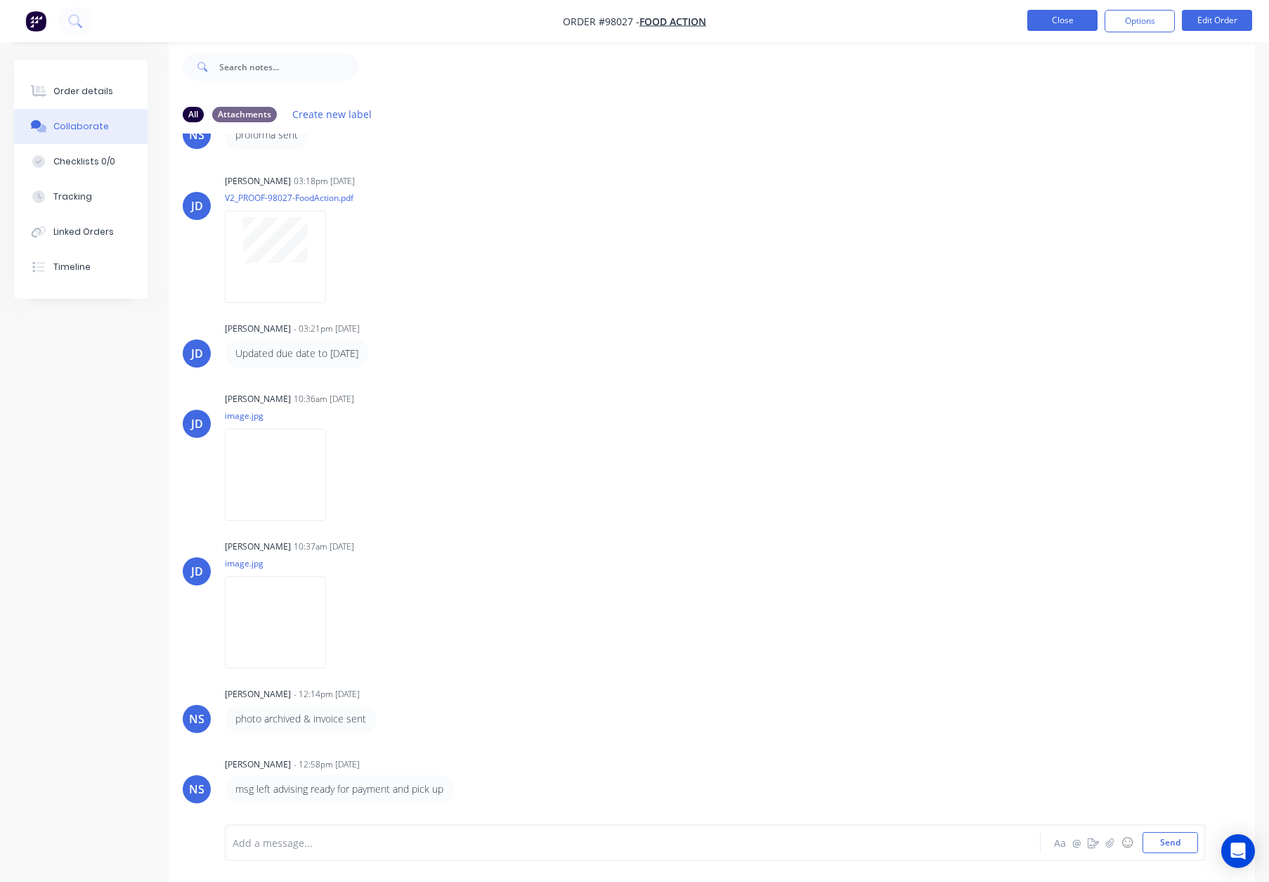
click at [1067, 17] on button "Close" at bounding box center [1062, 20] width 70 height 21
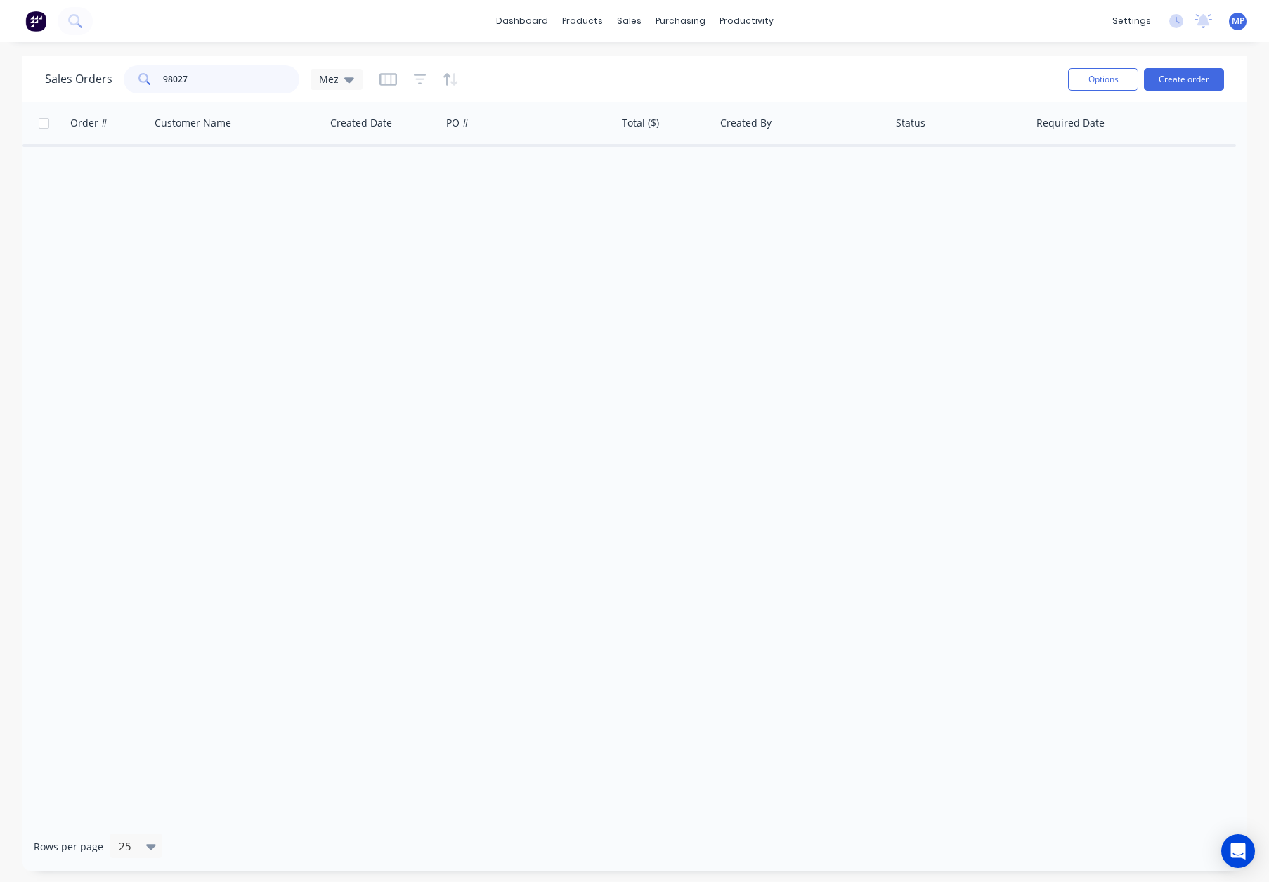
drag, startPoint x: 211, startPoint y: 82, endPoint x: 224, endPoint y: 79, distance: 13.8
click at [211, 82] on input "98027" at bounding box center [231, 79] width 137 height 28
drag, startPoint x: 225, startPoint y: 78, endPoint x: 92, endPoint y: 77, distance: 132.8
click at [85, 79] on div "Sales Orders 98027 Mez" at bounding box center [204, 79] width 318 height 28
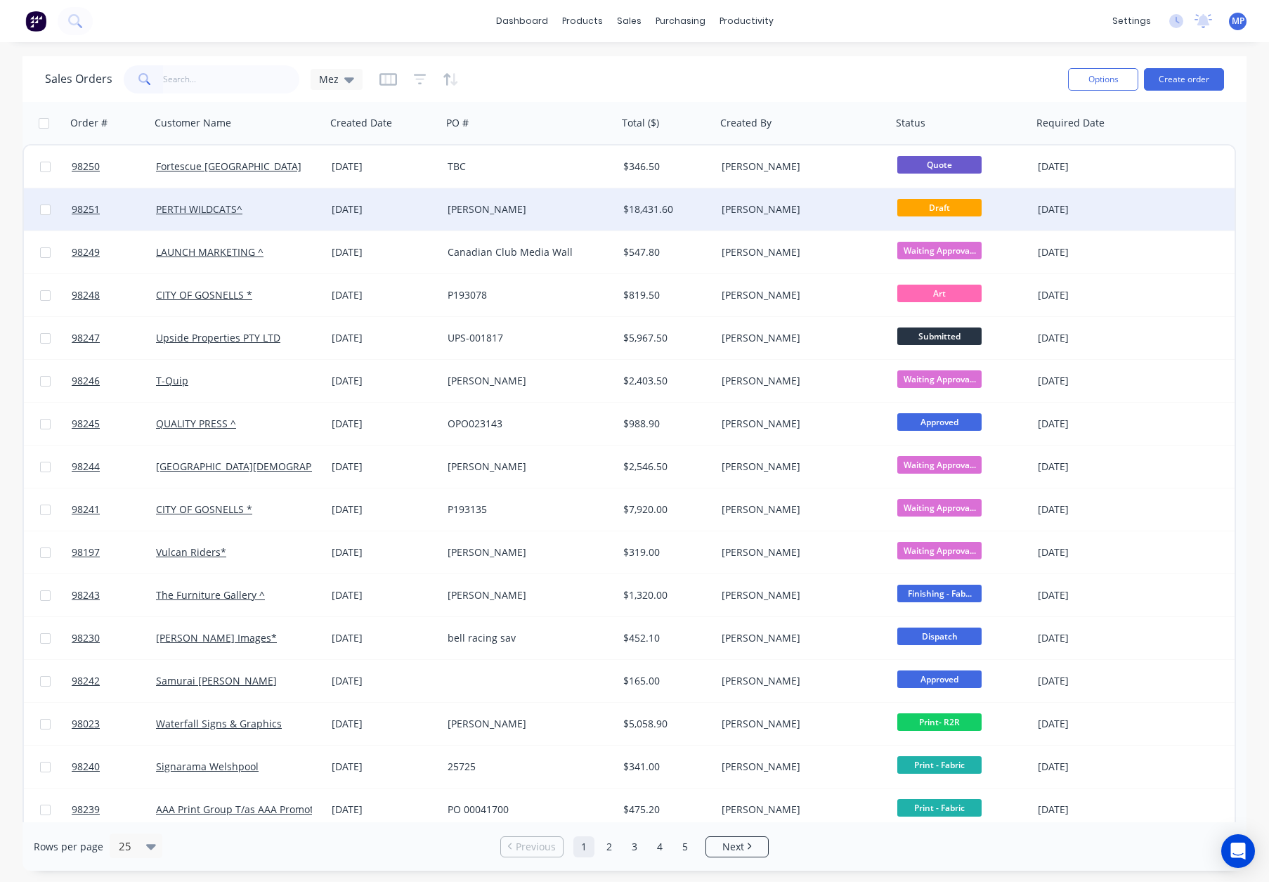
click at [521, 213] on div "[PERSON_NAME]" at bounding box center [526, 209] width 156 height 14
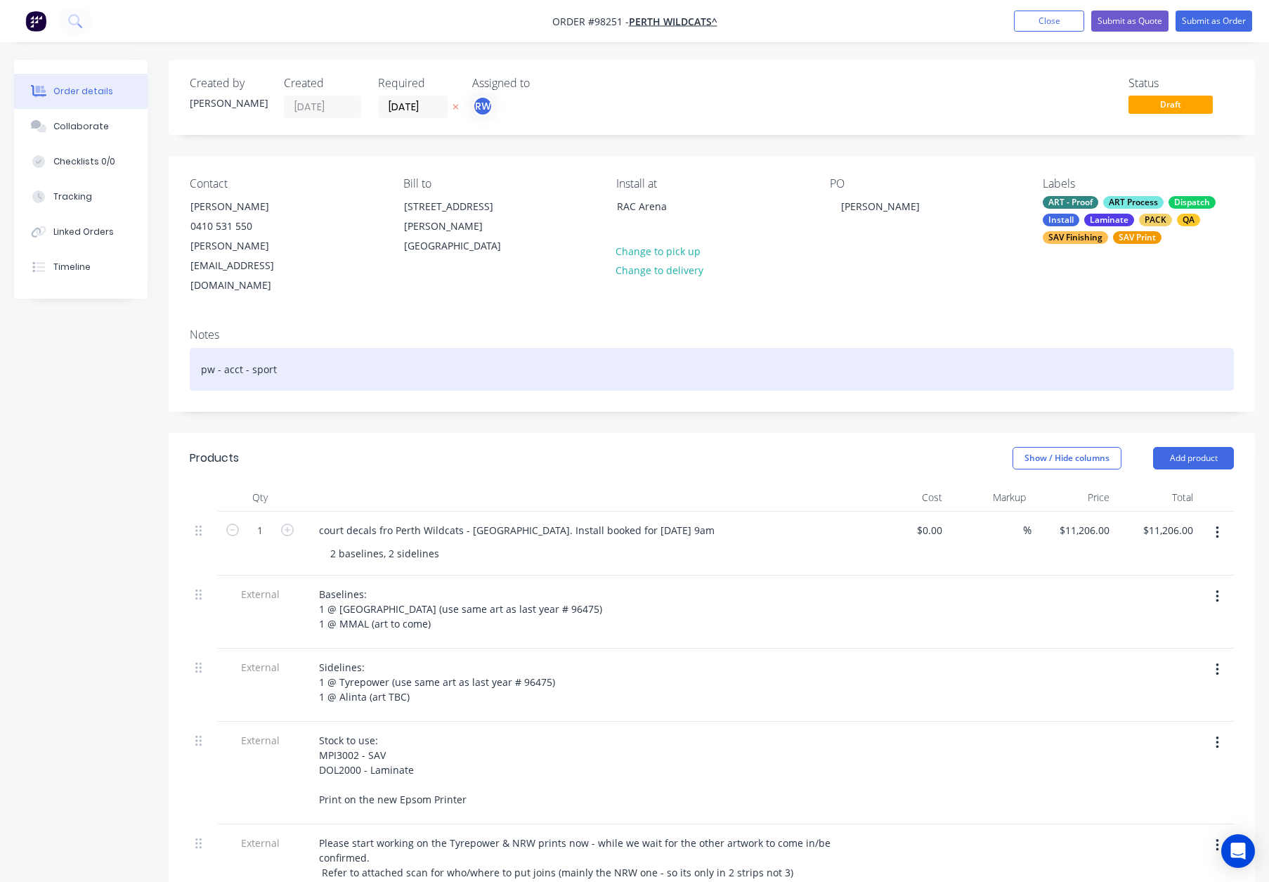
click at [374, 348] on div "pw - acct - sport" at bounding box center [712, 369] width 1044 height 43
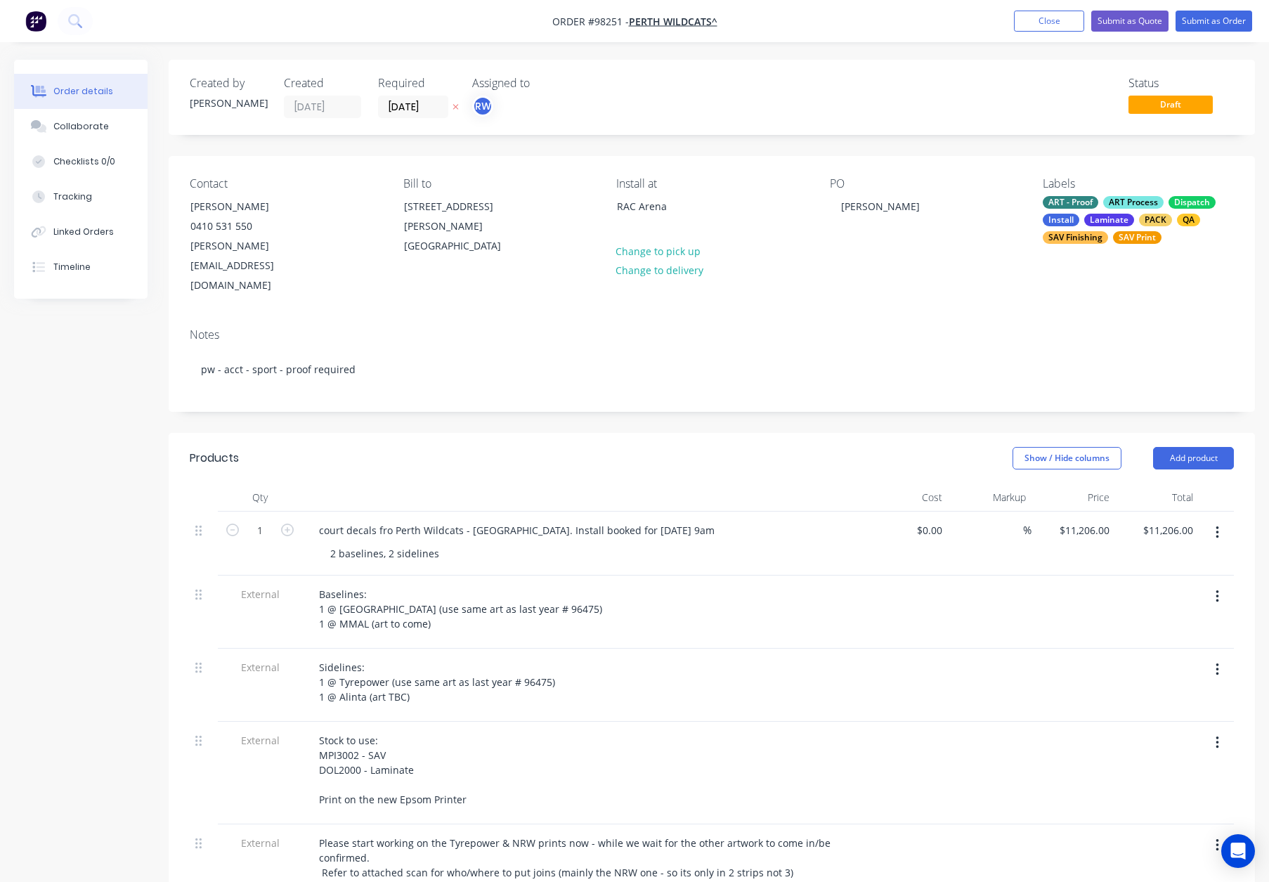
click at [521, 390] on div "Created by Rhonda Created 14/08/25 Required 29/08/25 Assigned to RW Status Draf…" at bounding box center [712, 709] width 1086 height 1299
click at [1206, 24] on button "Submit as Order" at bounding box center [1213, 21] width 77 height 21
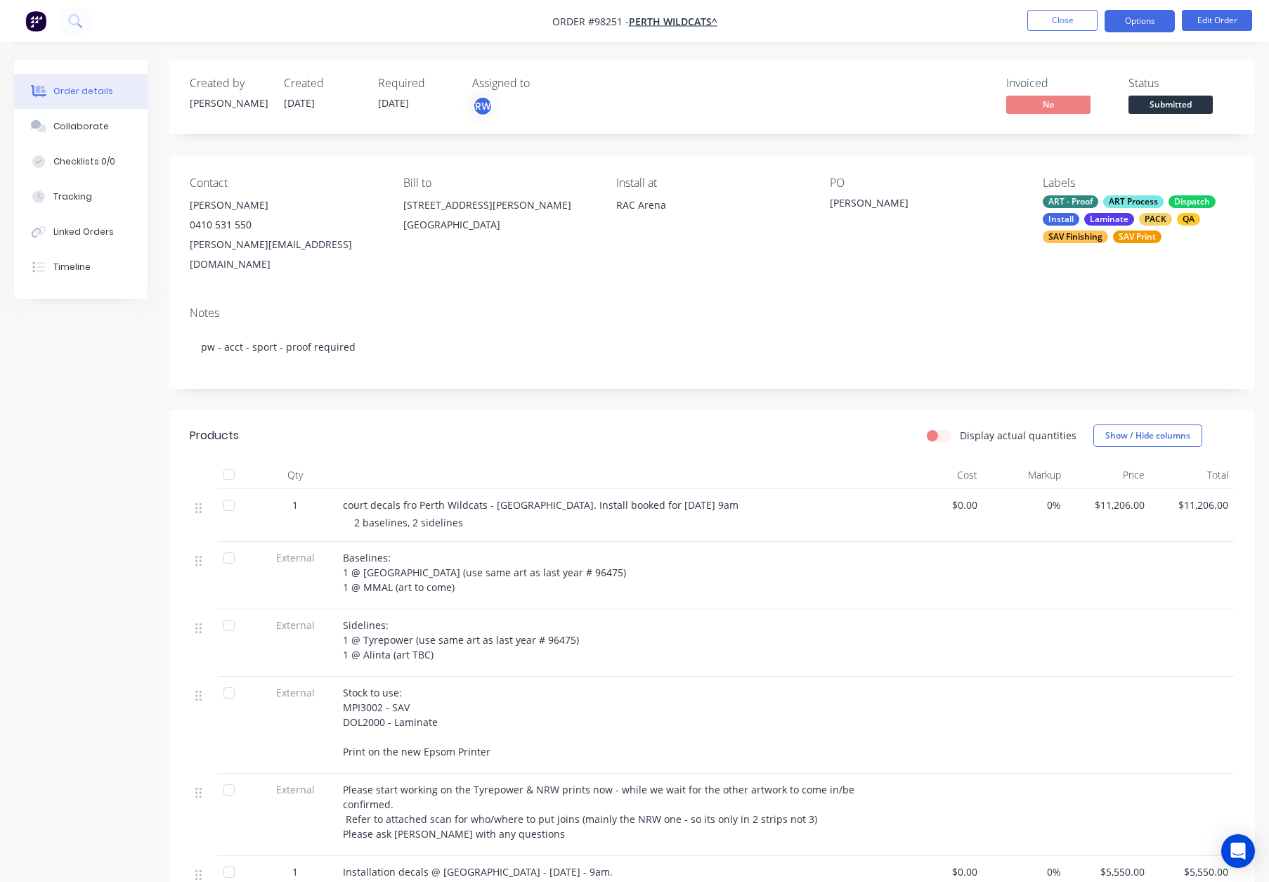
click at [1153, 23] on button "Options" at bounding box center [1139, 21] width 70 height 22
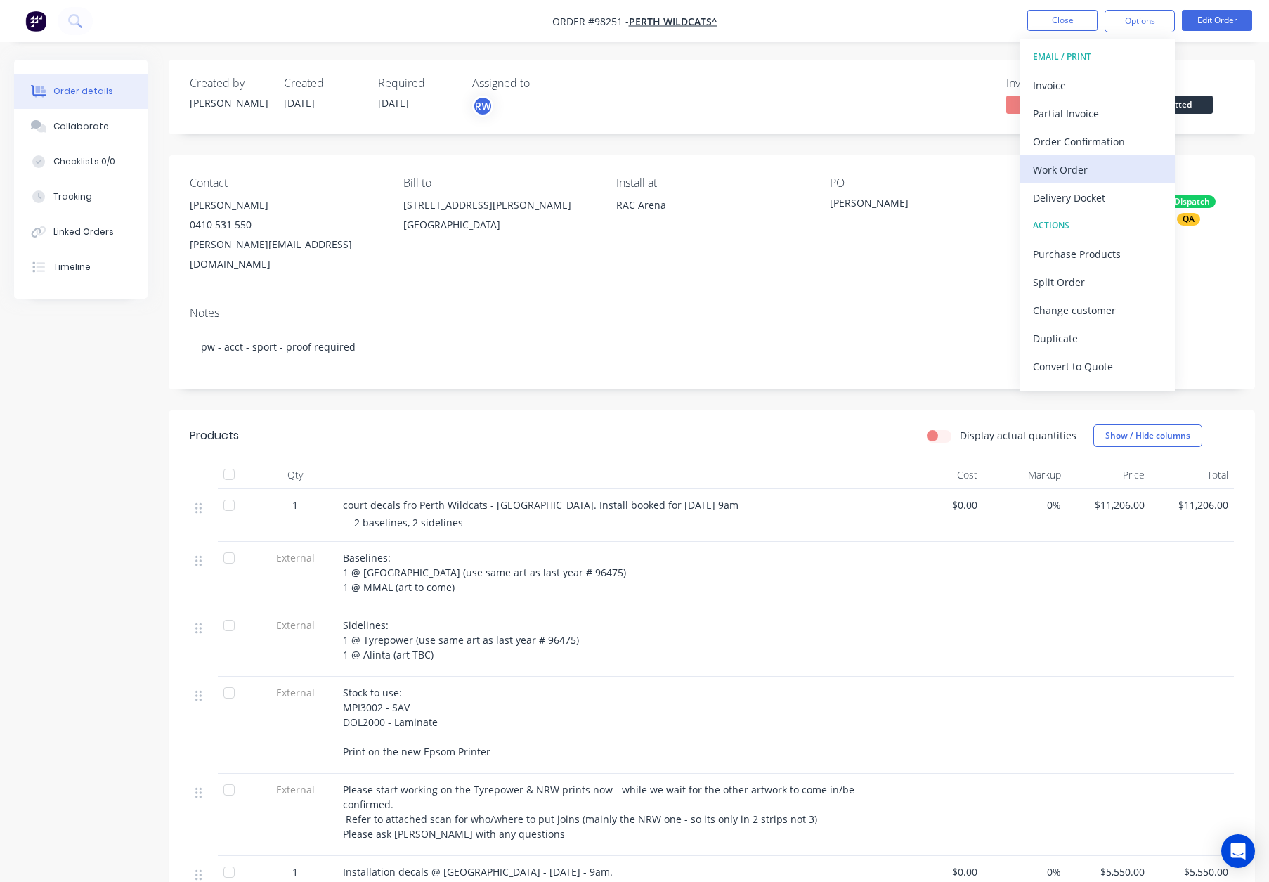
click at [1093, 174] on div "Work Order" at bounding box center [1097, 169] width 129 height 20
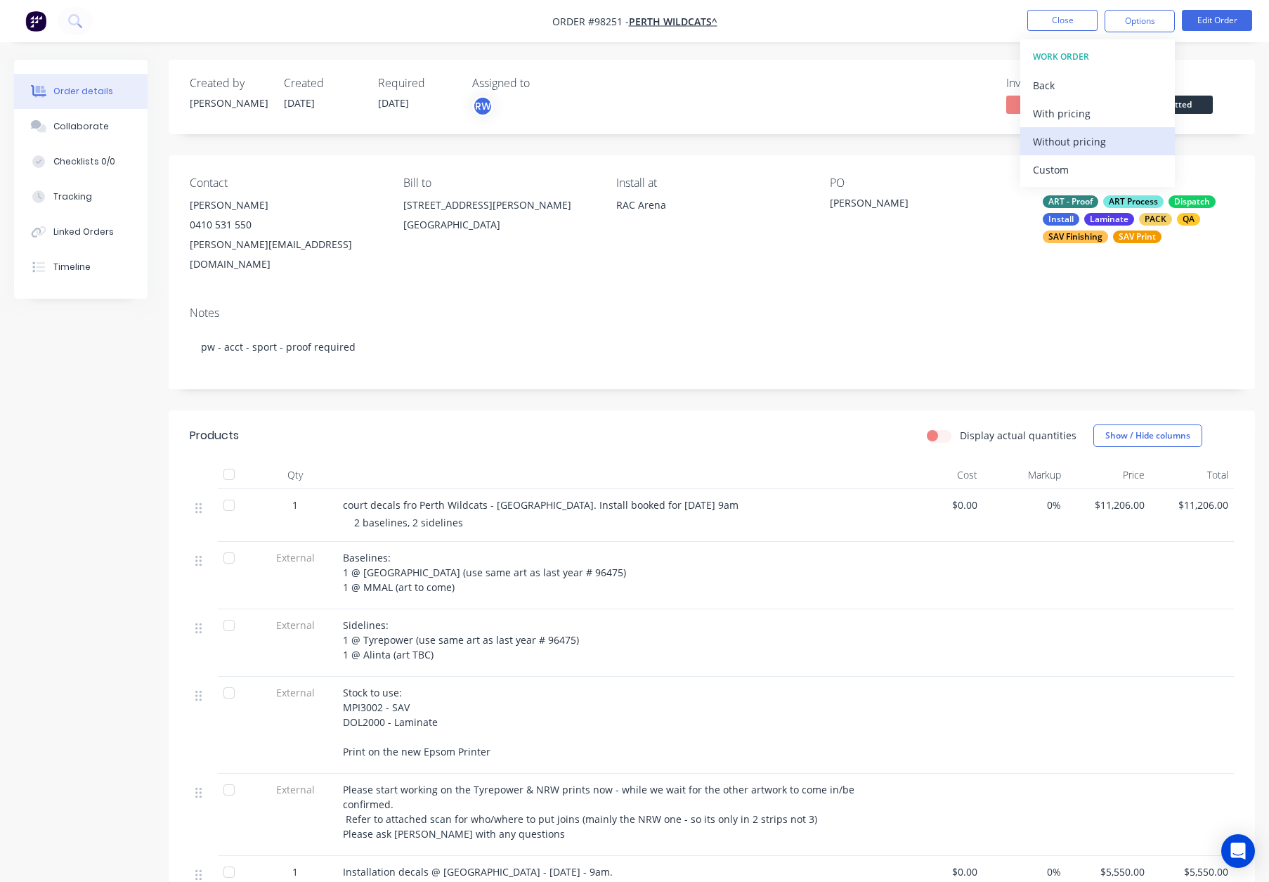
click at [1083, 140] on div "Without pricing" at bounding box center [1097, 141] width 129 height 20
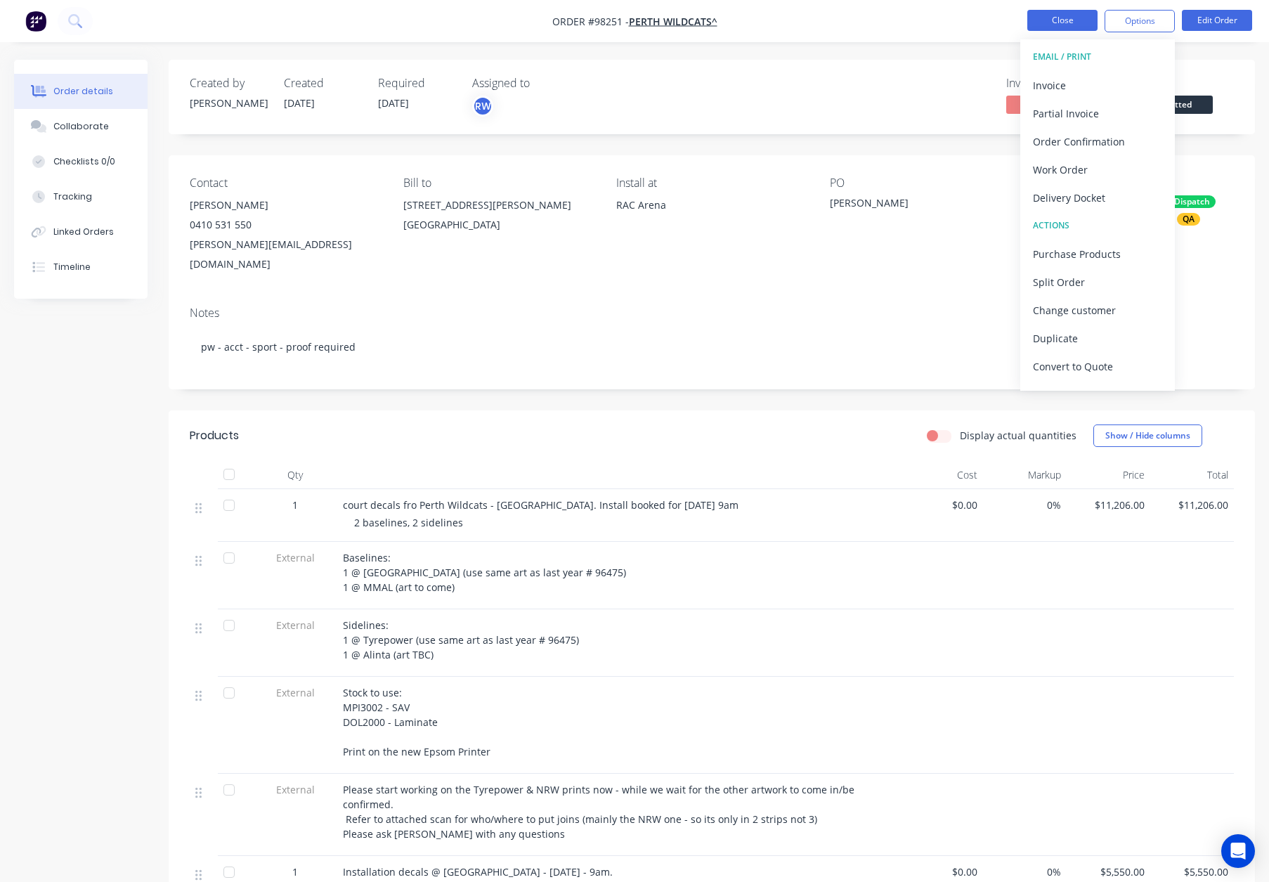
click at [1055, 24] on button "Close" at bounding box center [1062, 20] width 70 height 21
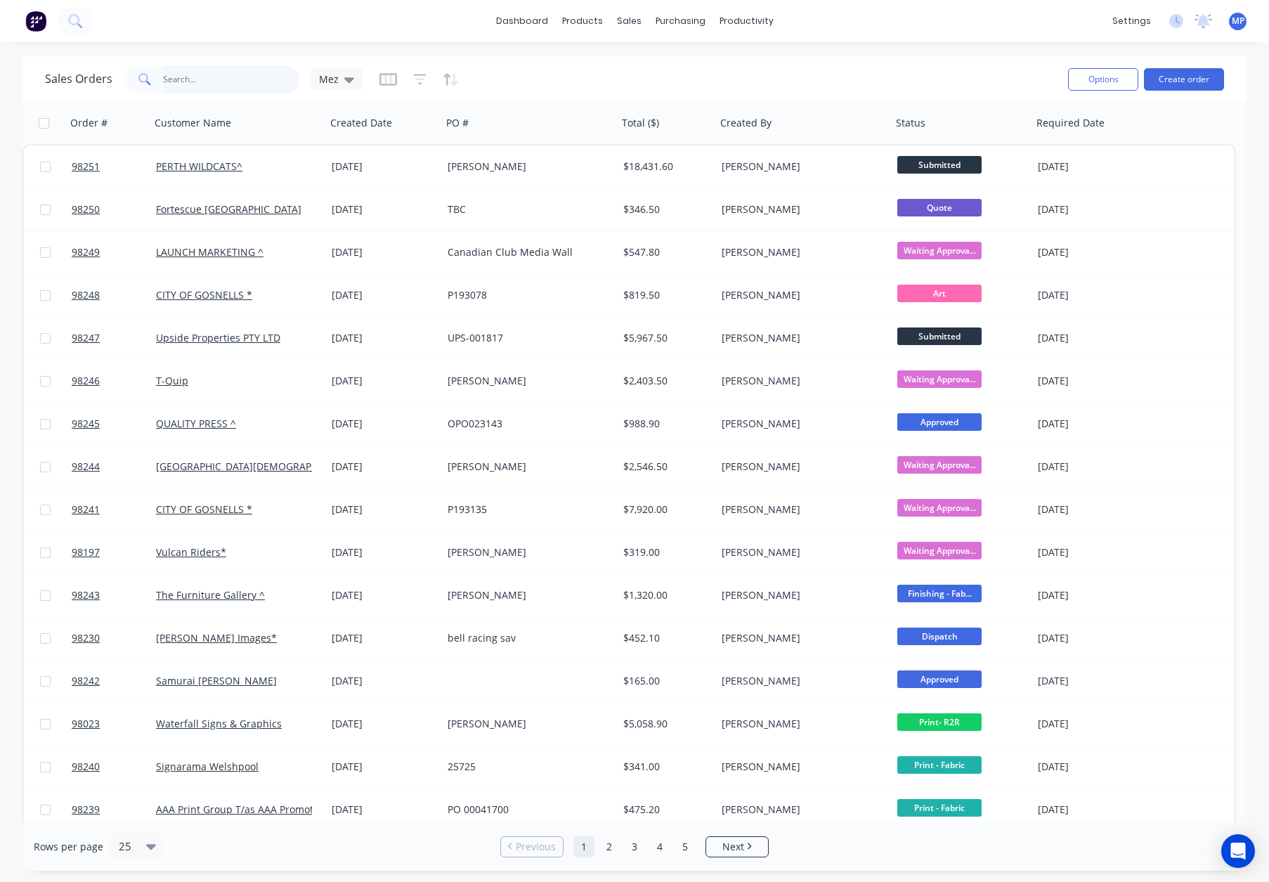
click at [204, 76] on input "text" at bounding box center [231, 79] width 137 height 28
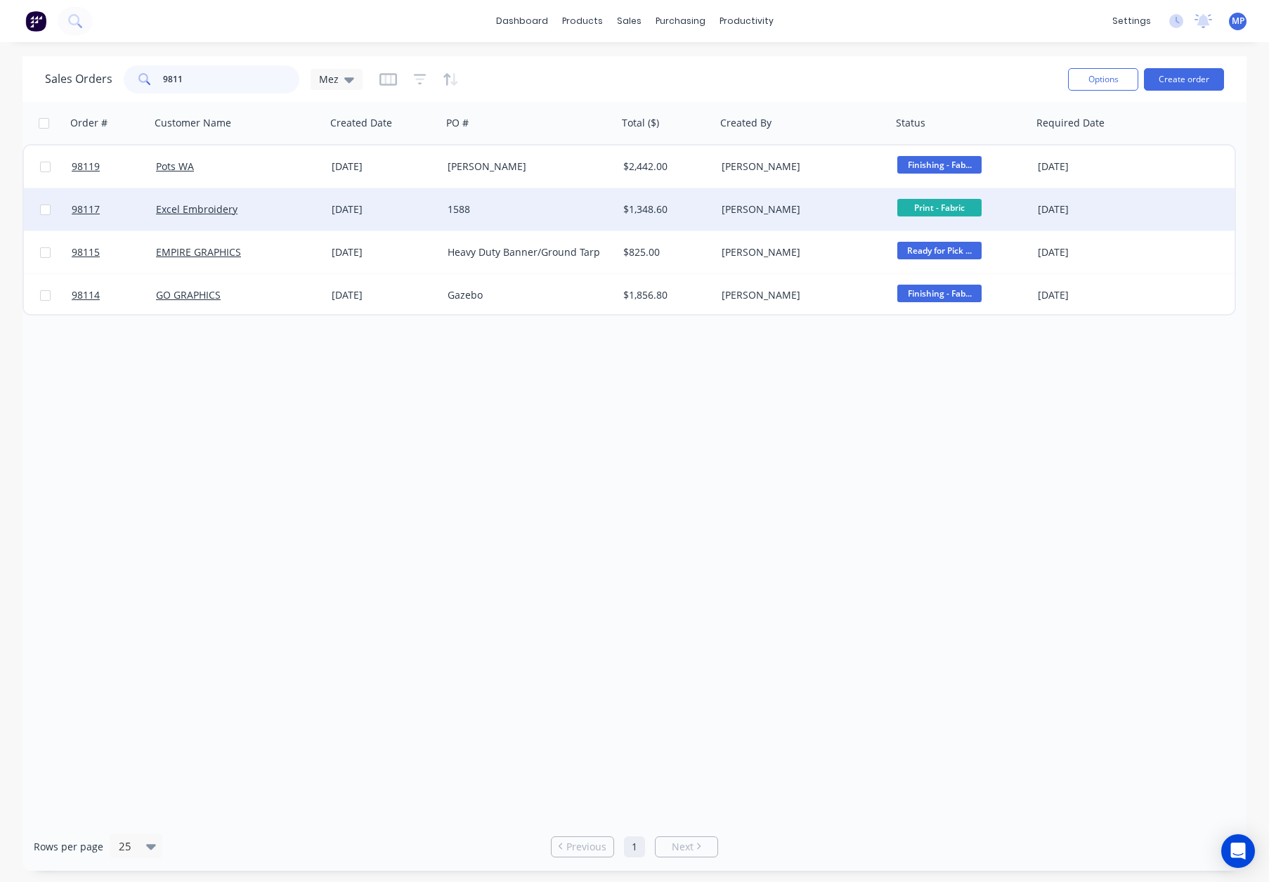
type input "9811"
click at [293, 210] on div "Excel Embroidery" at bounding box center [234, 209] width 156 height 14
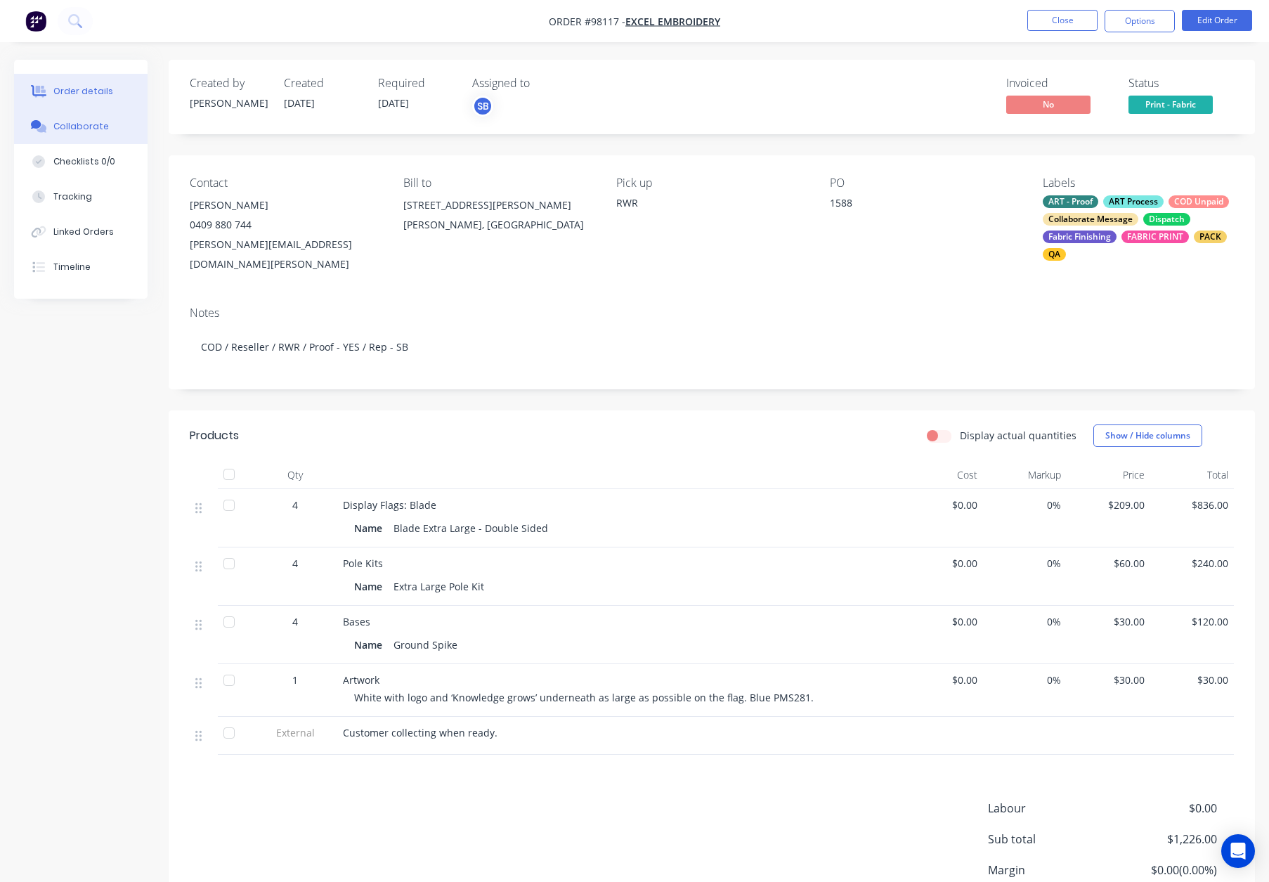
click at [103, 126] on div "Collaborate" at bounding box center [81, 126] width 56 height 13
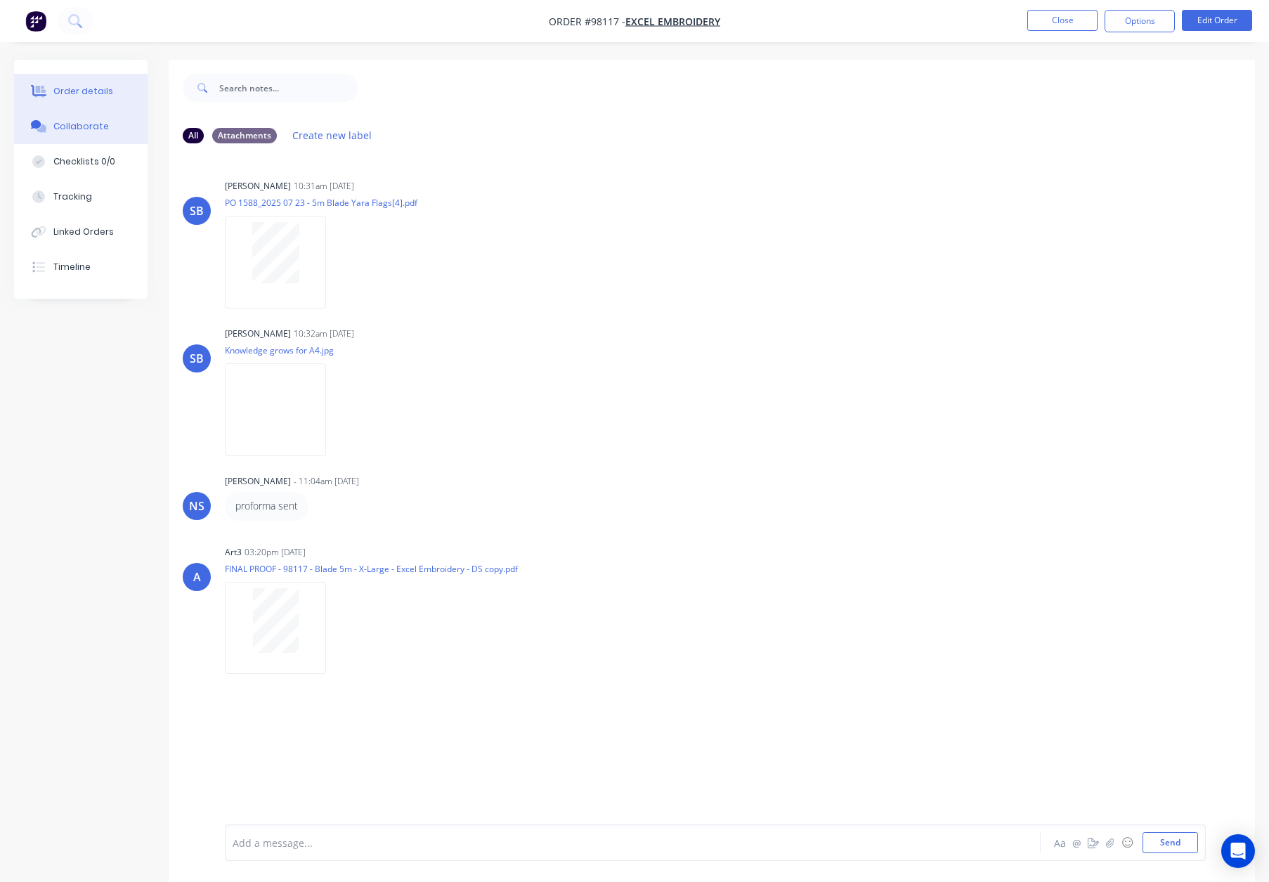
drag, startPoint x: 90, startPoint y: 88, endPoint x: 105, endPoint y: 92, distance: 15.3
click at [90, 88] on div "Order details" at bounding box center [83, 91] width 60 height 13
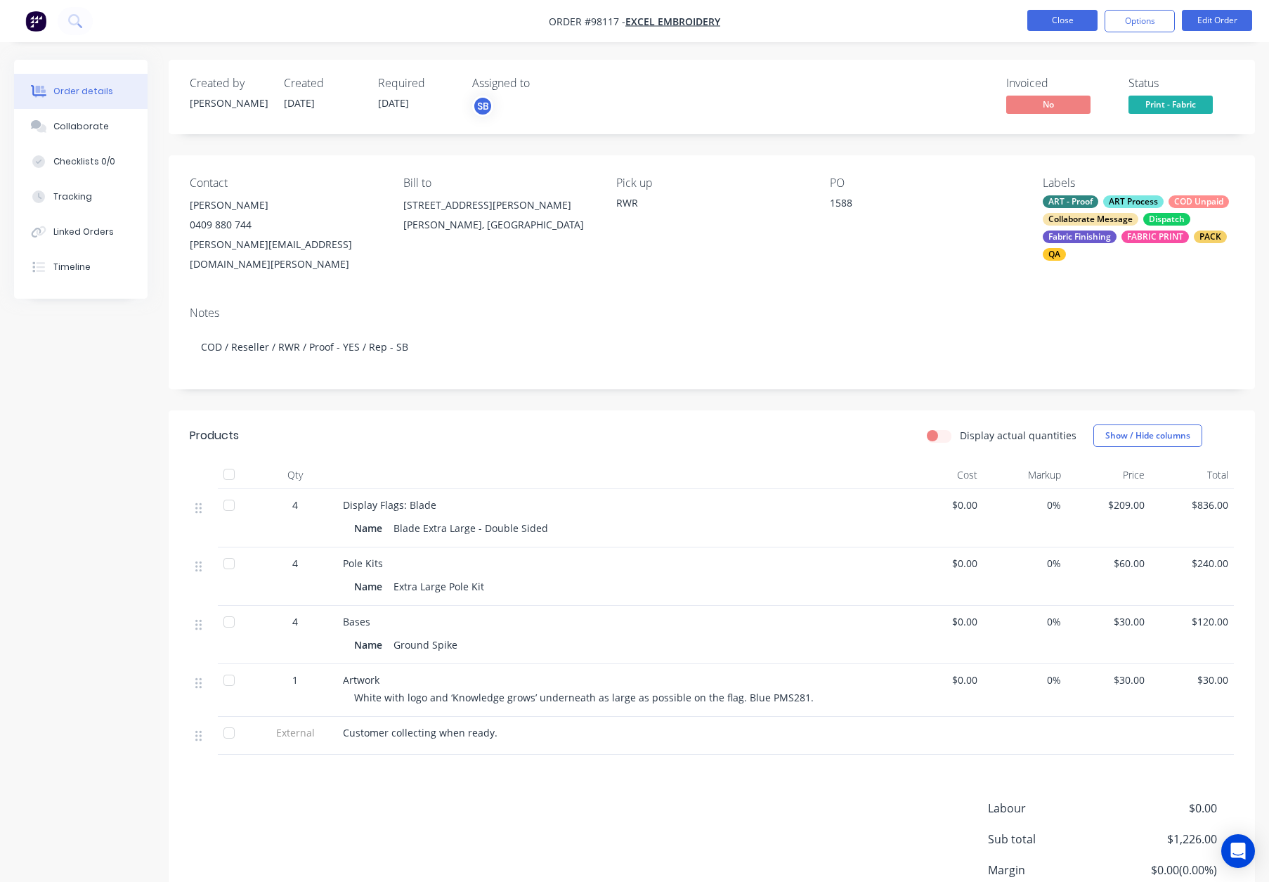
click at [1054, 15] on button "Close" at bounding box center [1062, 20] width 70 height 21
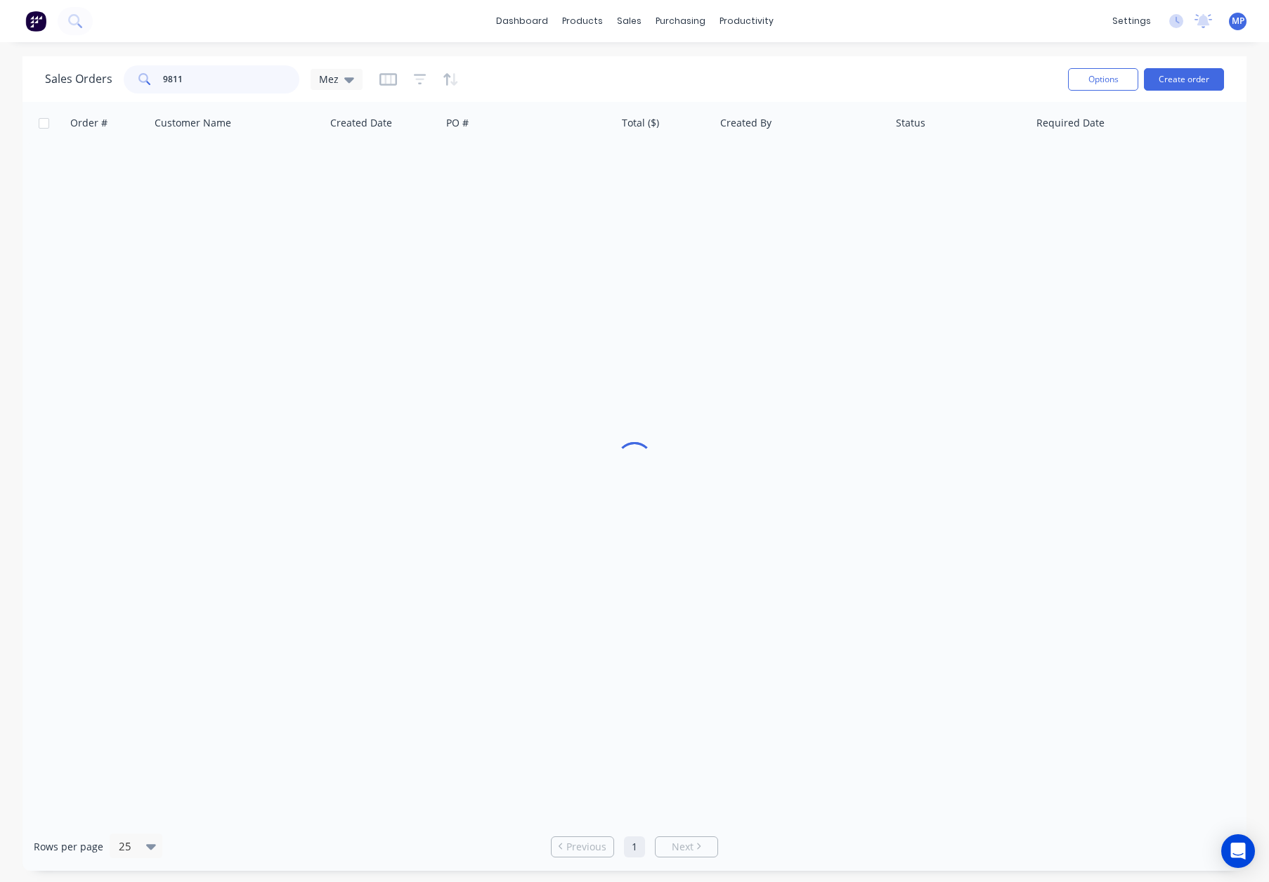
drag, startPoint x: 186, startPoint y: 92, endPoint x: 220, endPoint y: 80, distance: 35.8
click at [187, 91] on input "9811" at bounding box center [231, 79] width 137 height 28
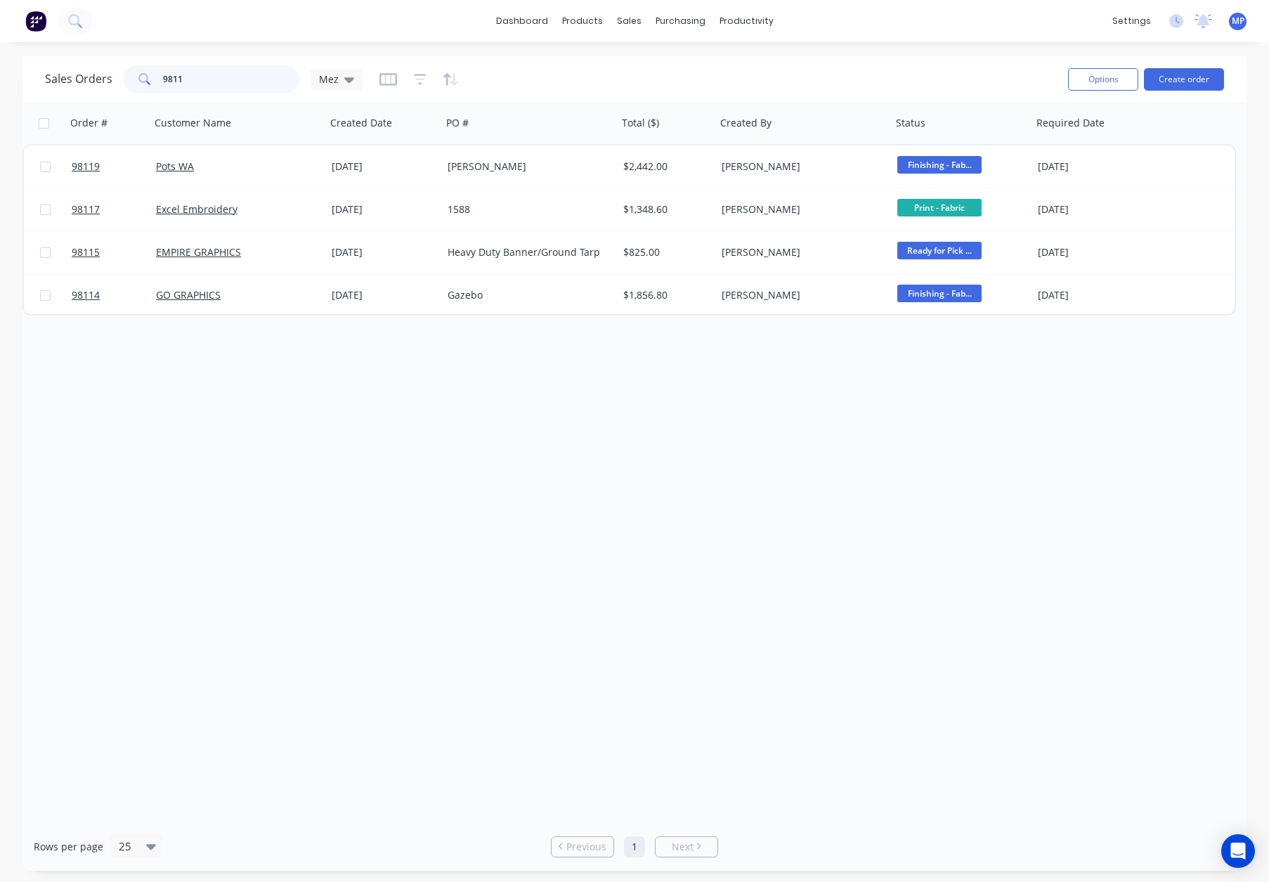
drag, startPoint x: 220, startPoint y: 80, endPoint x: 107, endPoint y: 74, distance: 112.6
click at [107, 74] on div "Sales Orders 9811 Mez" at bounding box center [204, 79] width 318 height 28
type input "97949"
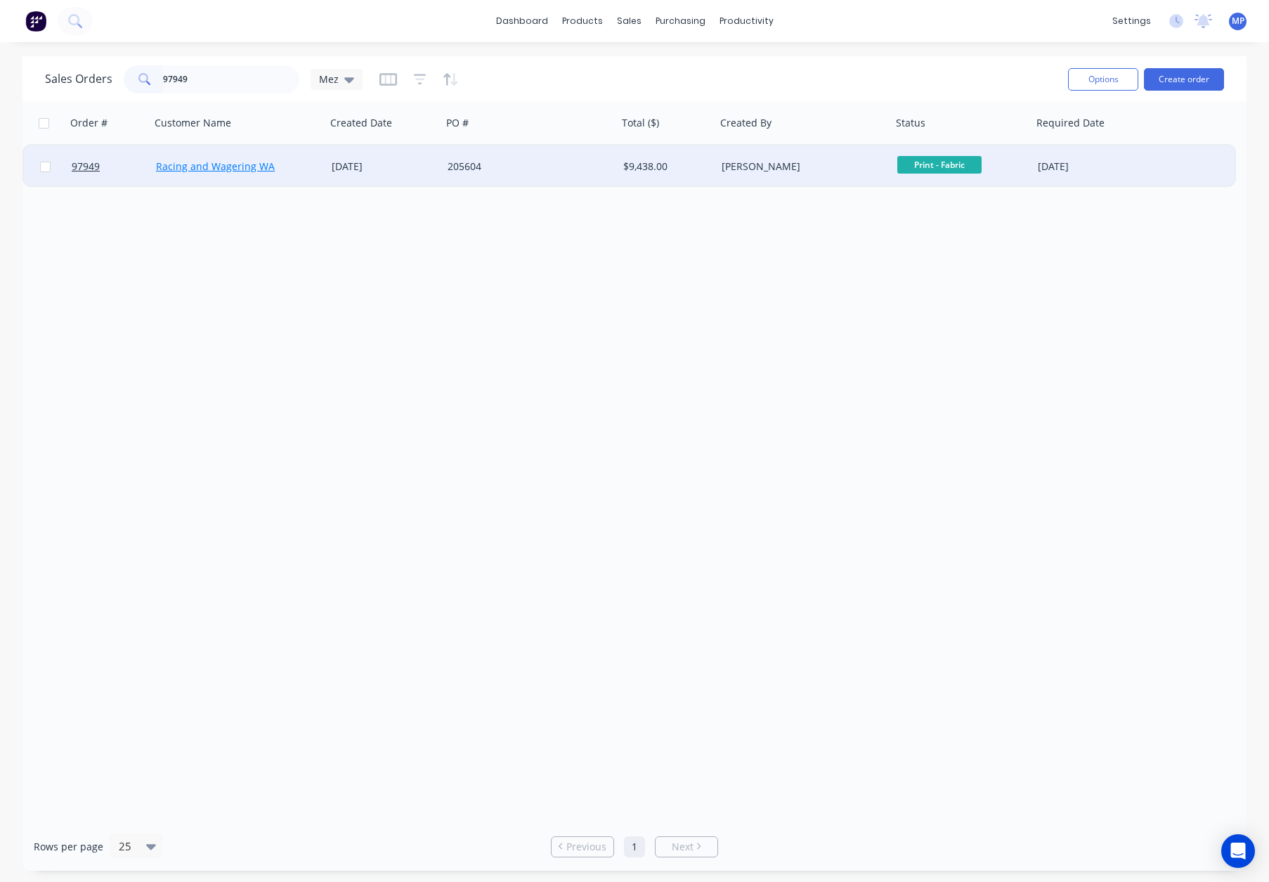
click at [236, 163] on link "Racing and Wagering WA" at bounding box center [215, 165] width 119 height 13
click at [523, 161] on div "205604" at bounding box center [526, 166] width 156 height 14
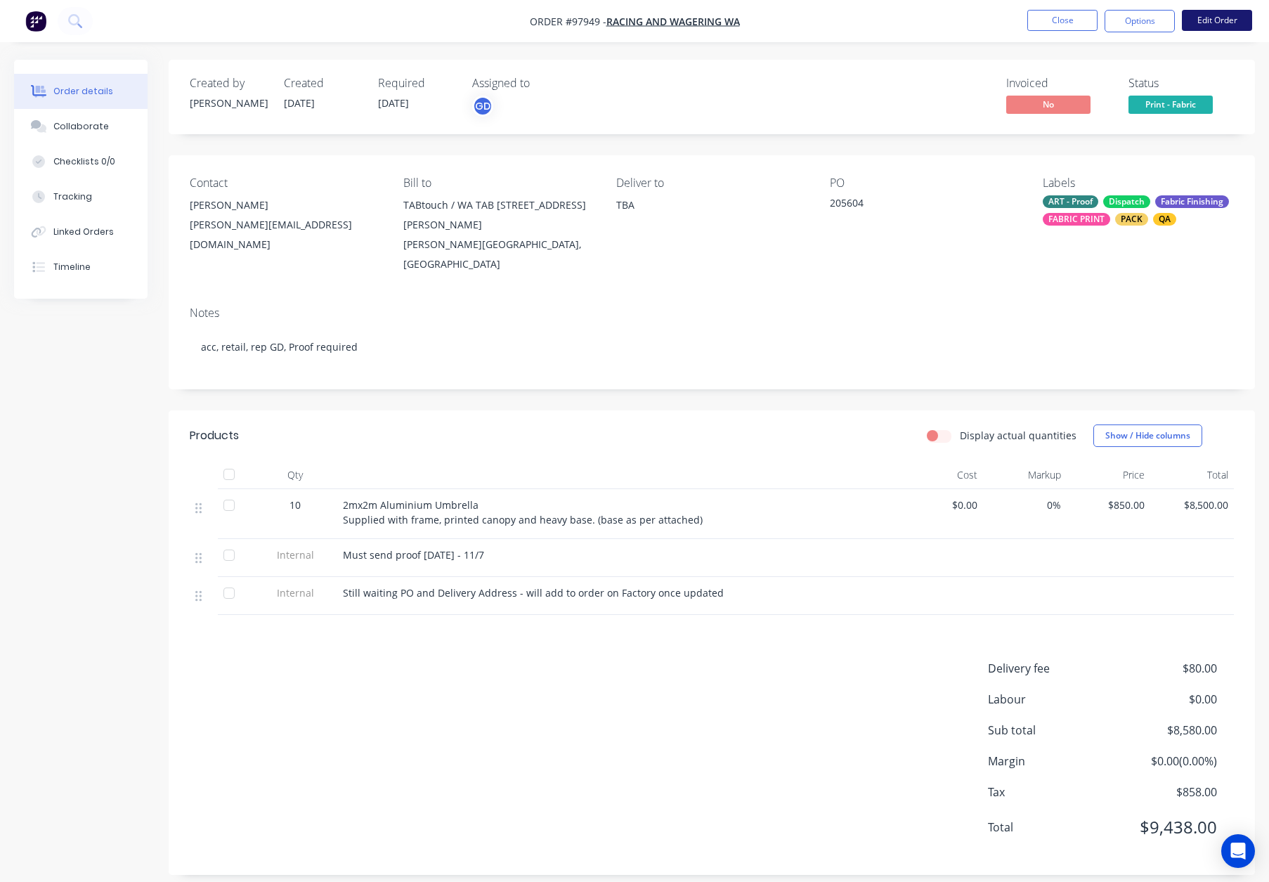
click at [1218, 24] on button "Edit Order" at bounding box center [1217, 20] width 70 height 21
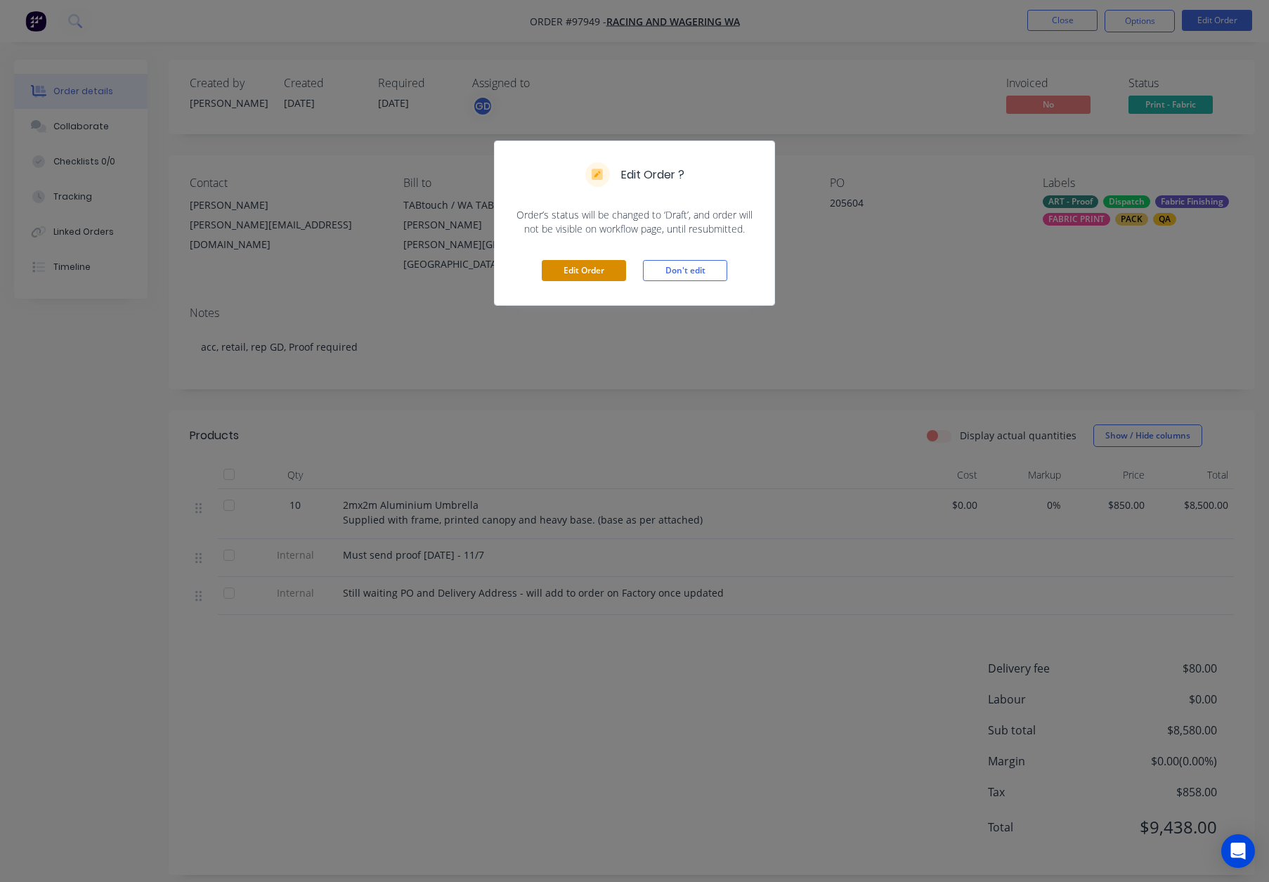
click at [596, 268] on button "Edit Order" at bounding box center [584, 270] width 84 height 21
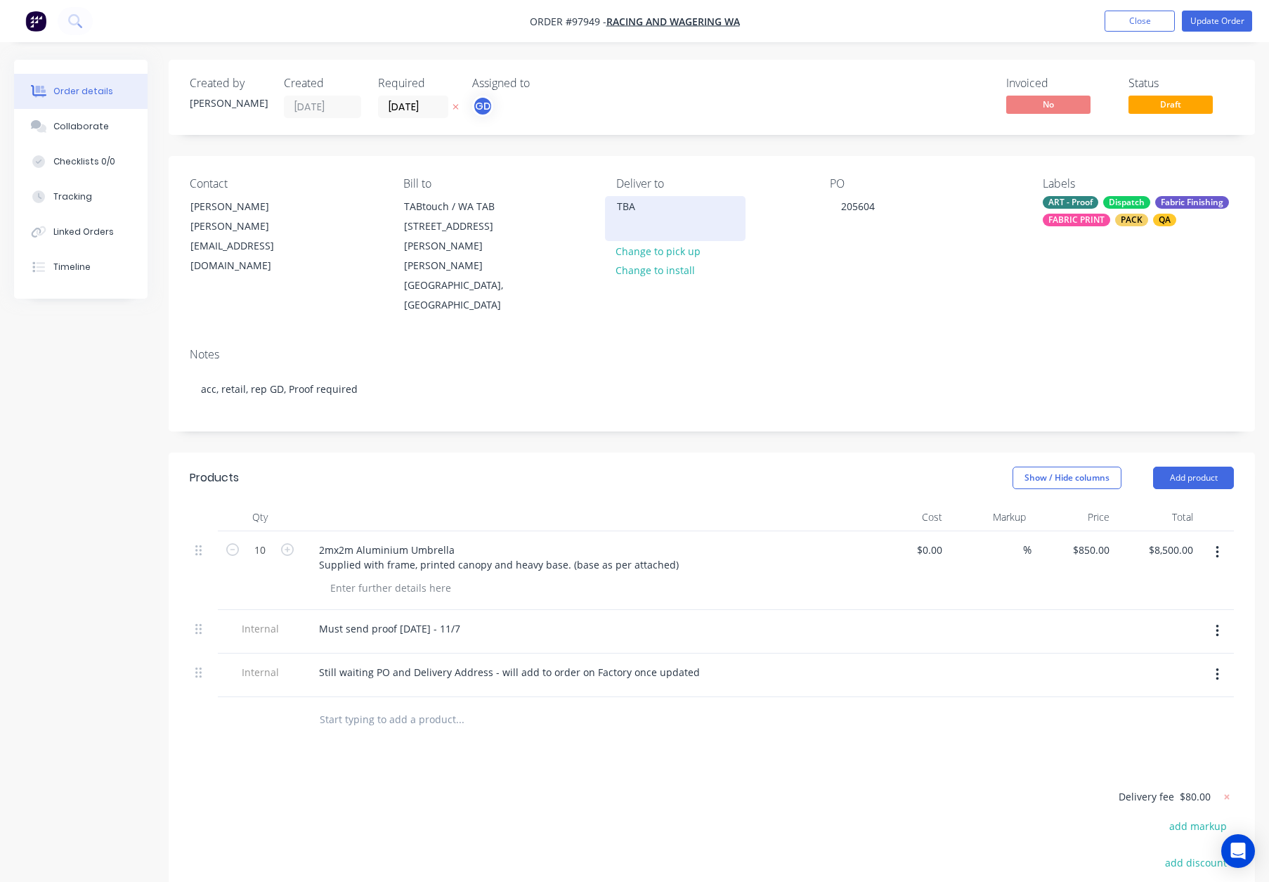
click at [644, 214] on div "TBA" at bounding box center [675, 207] width 117 height 20
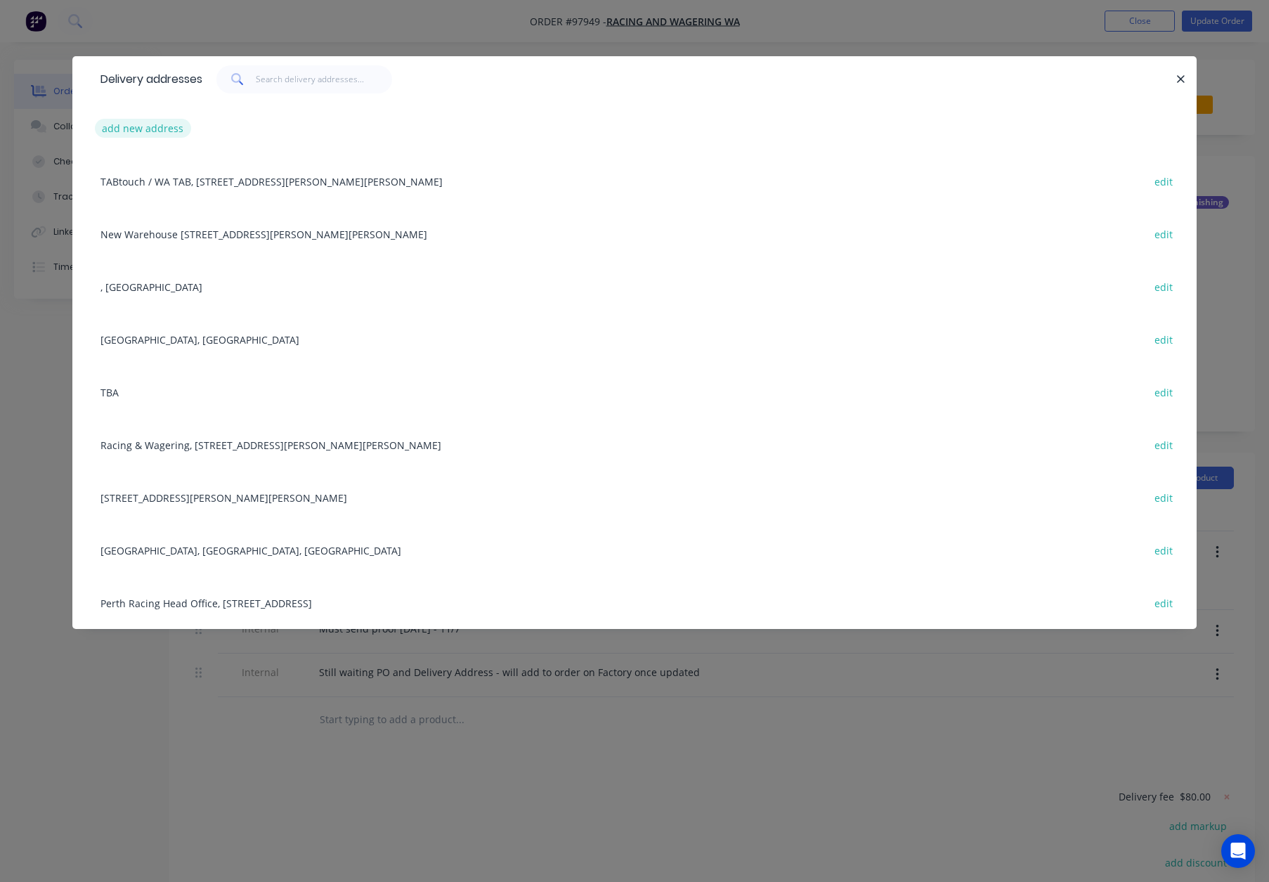
click at [125, 122] on button "add new address" at bounding box center [143, 128] width 96 height 19
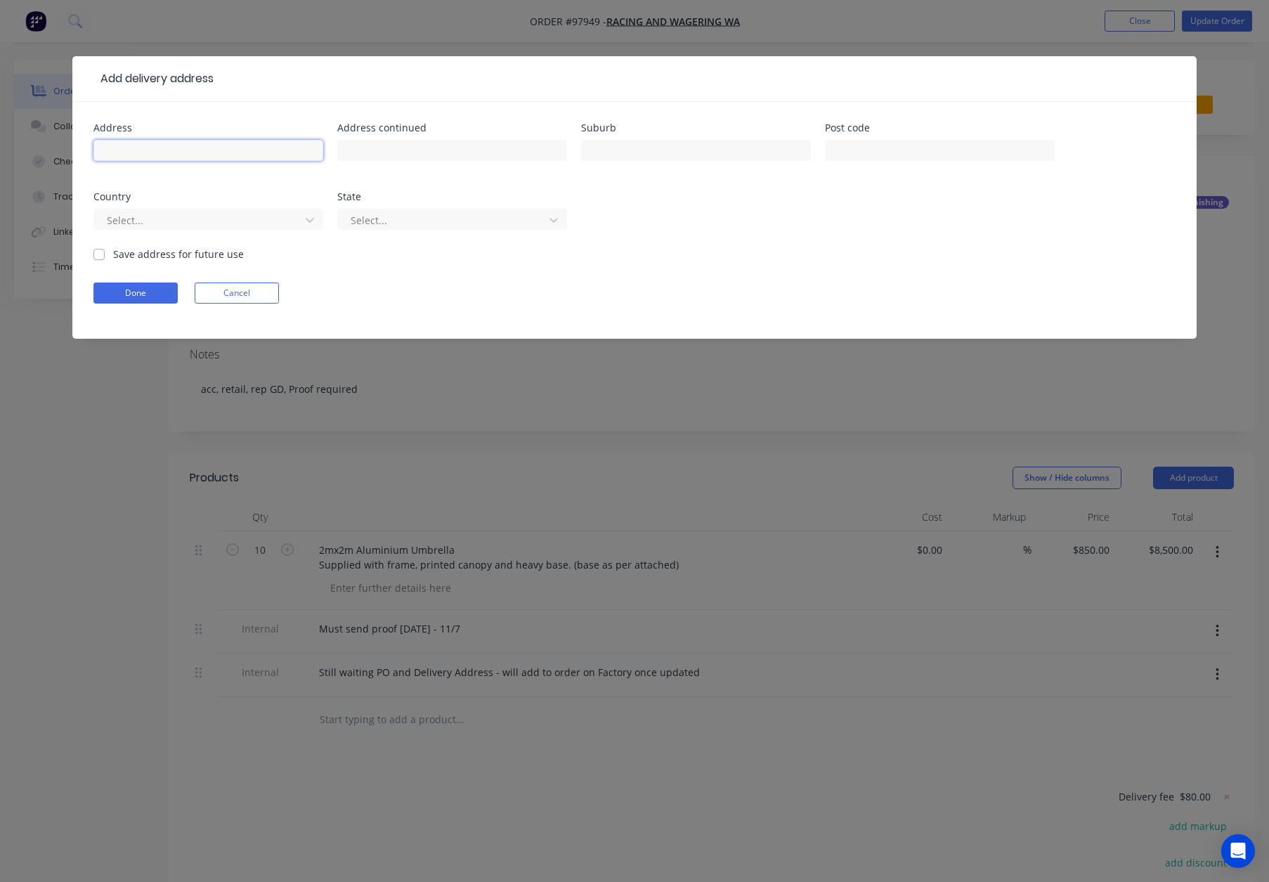
click at [224, 157] on input "text" at bounding box center [208, 150] width 230 height 21
paste input "RWWA 47 Walters Drive Osborne Park WA 6017"
type input "RWWA 47 Walters Drive Osborne Park WA 6017"
click at [123, 254] on label "Save address for future use" at bounding box center [178, 254] width 131 height 15
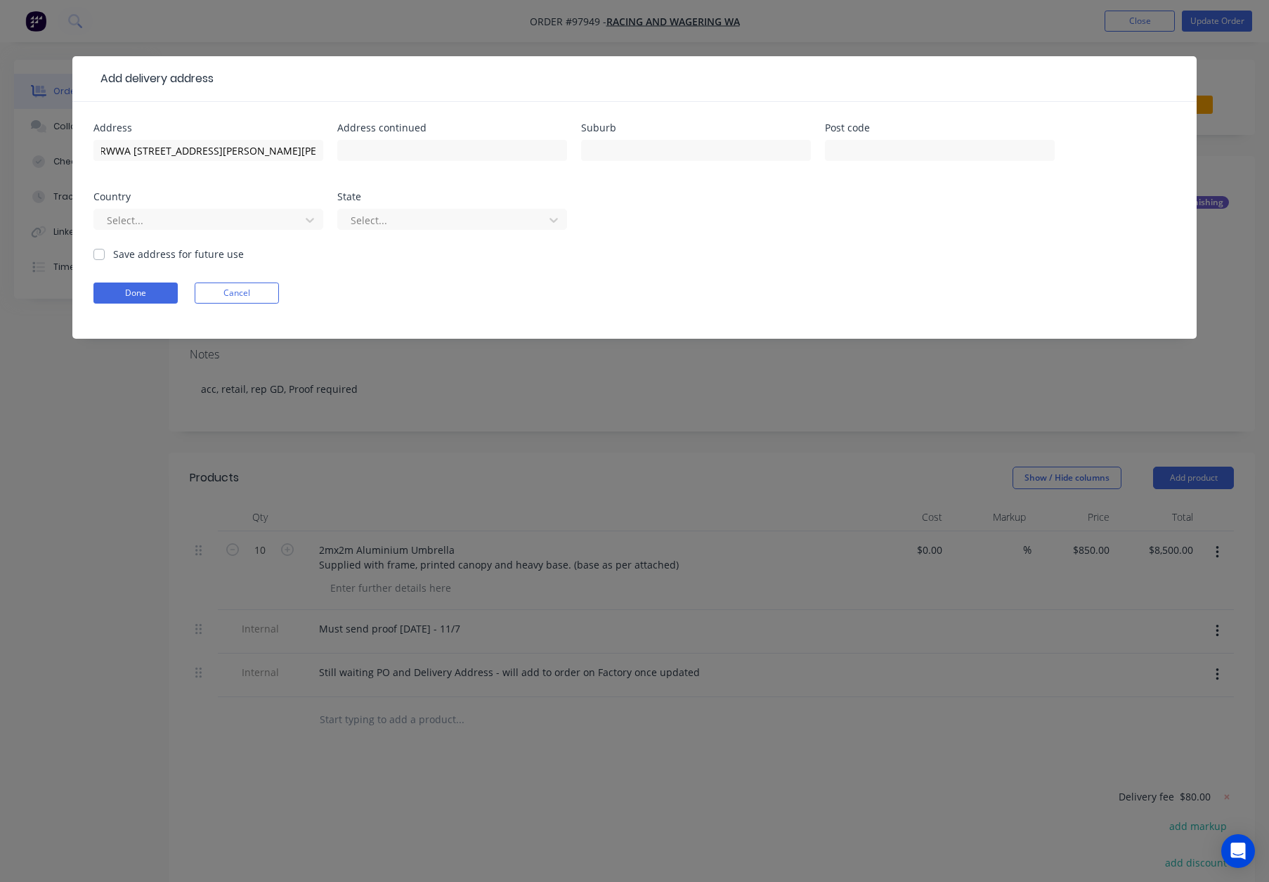
click at [105, 254] on input "Save address for future use" at bounding box center [98, 253] width 11 height 13
checkbox input "true"
click at [135, 290] on button "Done" at bounding box center [135, 292] width 84 height 21
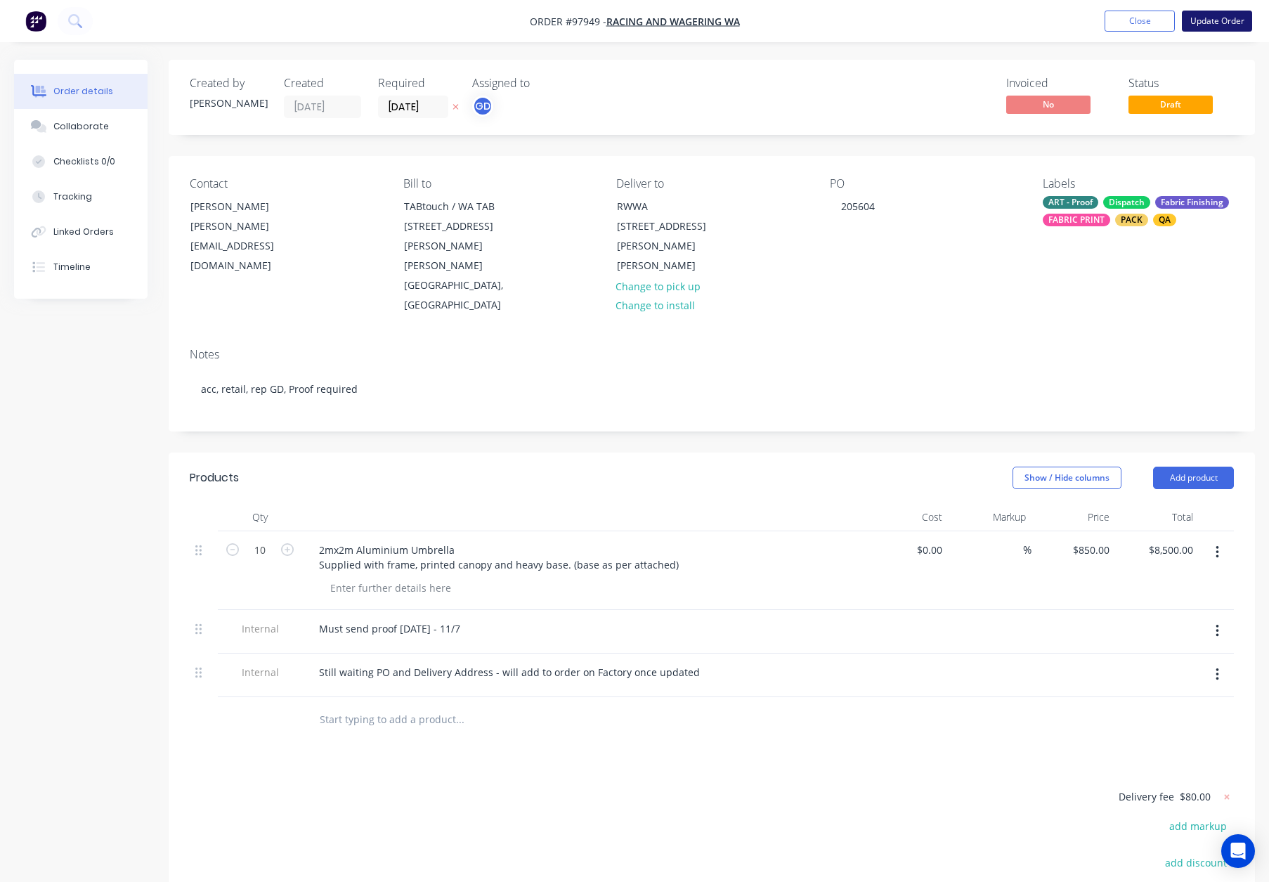
click at [1220, 20] on button "Update Order" at bounding box center [1217, 21] width 70 height 21
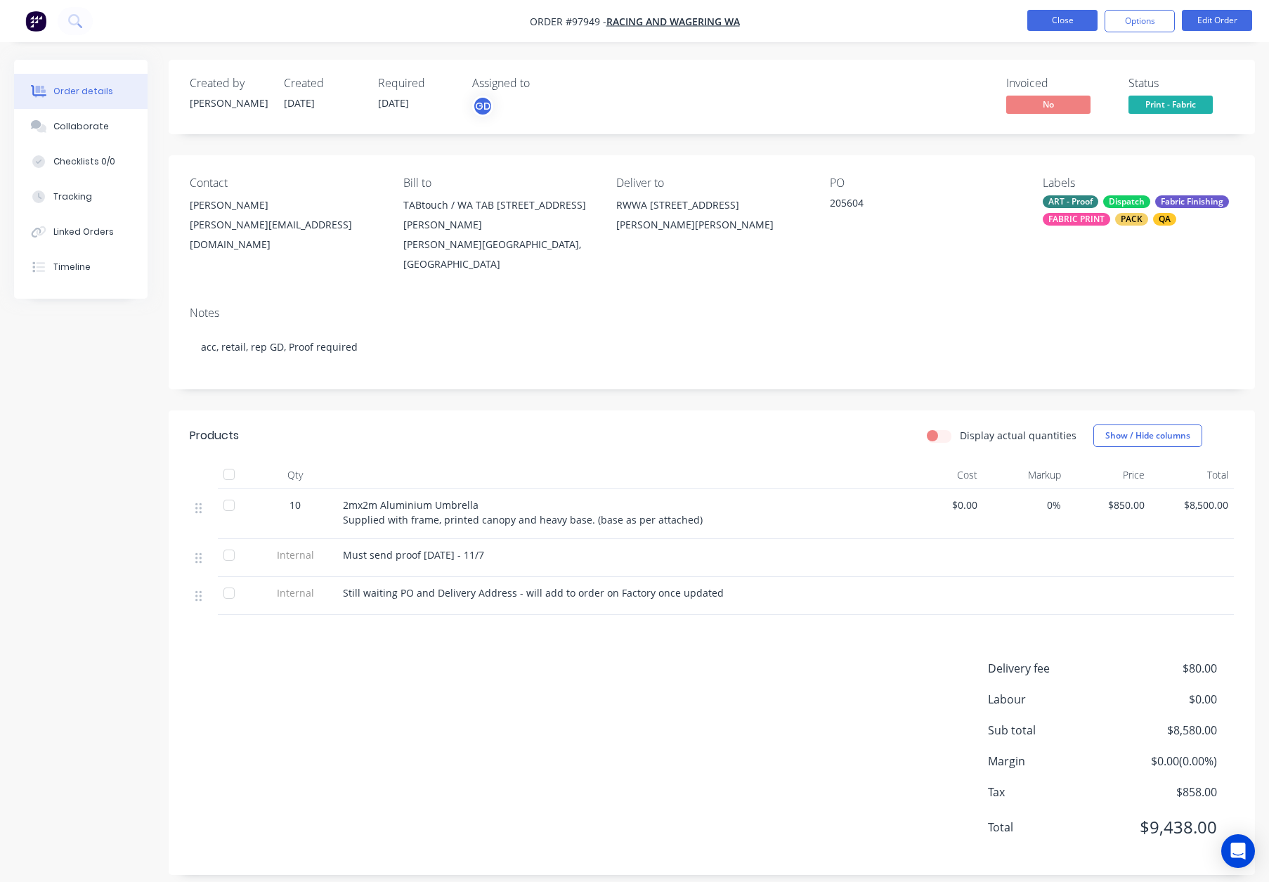
click at [1070, 22] on button "Close" at bounding box center [1062, 20] width 70 height 21
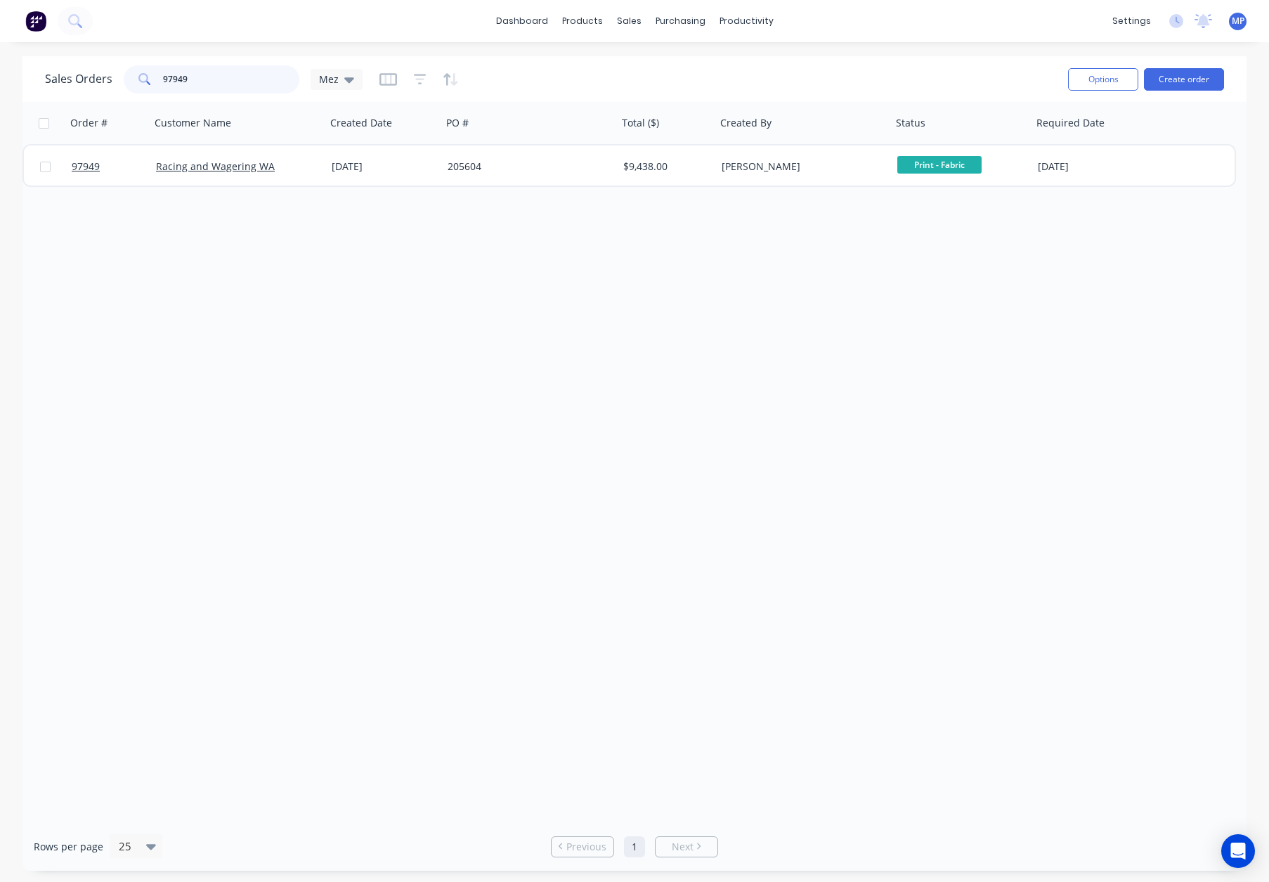
click at [209, 77] on input "97949" at bounding box center [231, 79] width 137 height 28
drag, startPoint x: 187, startPoint y: 79, endPoint x: 85, endPoint y: 75, distance: 101.9
click at [84, 75] on div "Sales Orders 97949 Mez" at bounding box center [204, 79] width 318 height 28
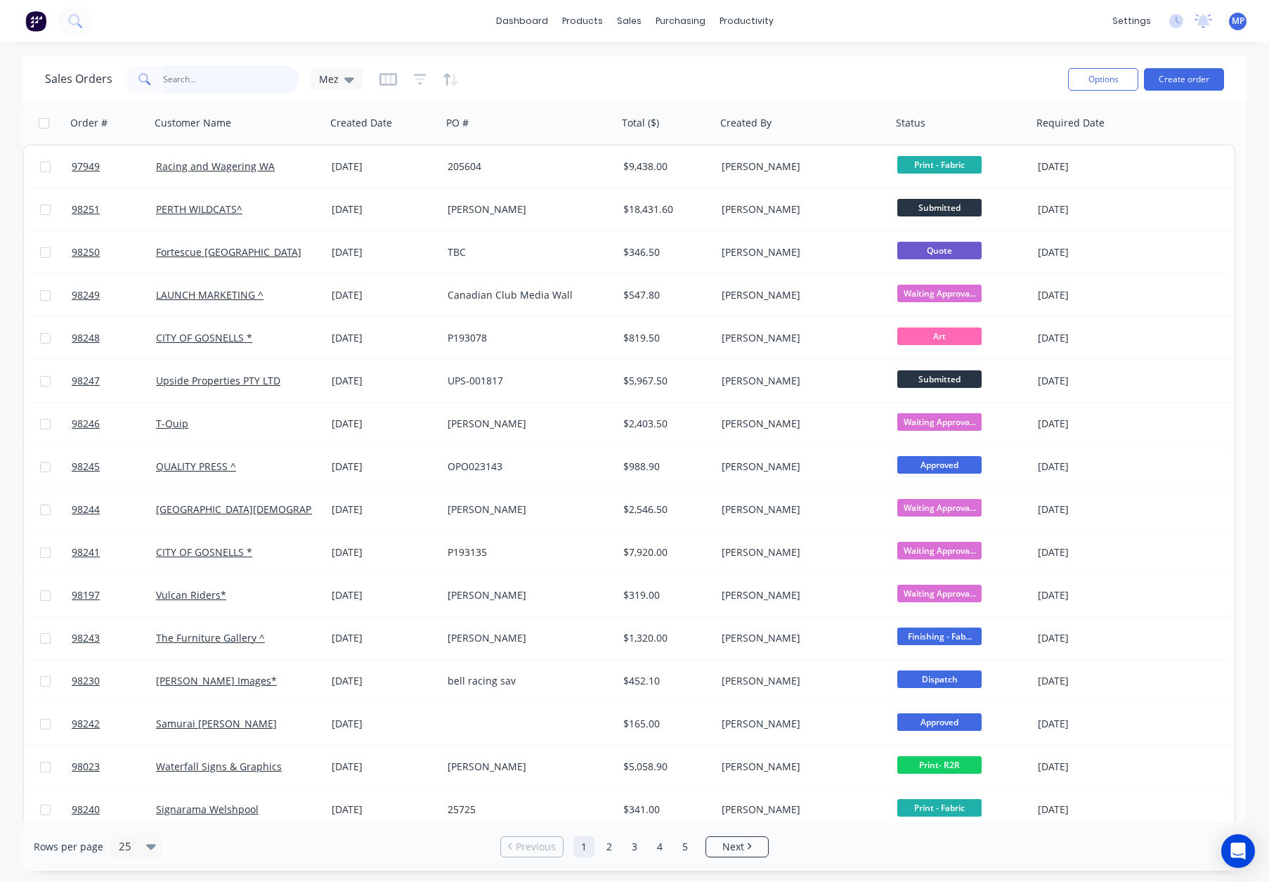
click at [185, 77] on input "text" at bounding box center [231, 79] width 137 height 28
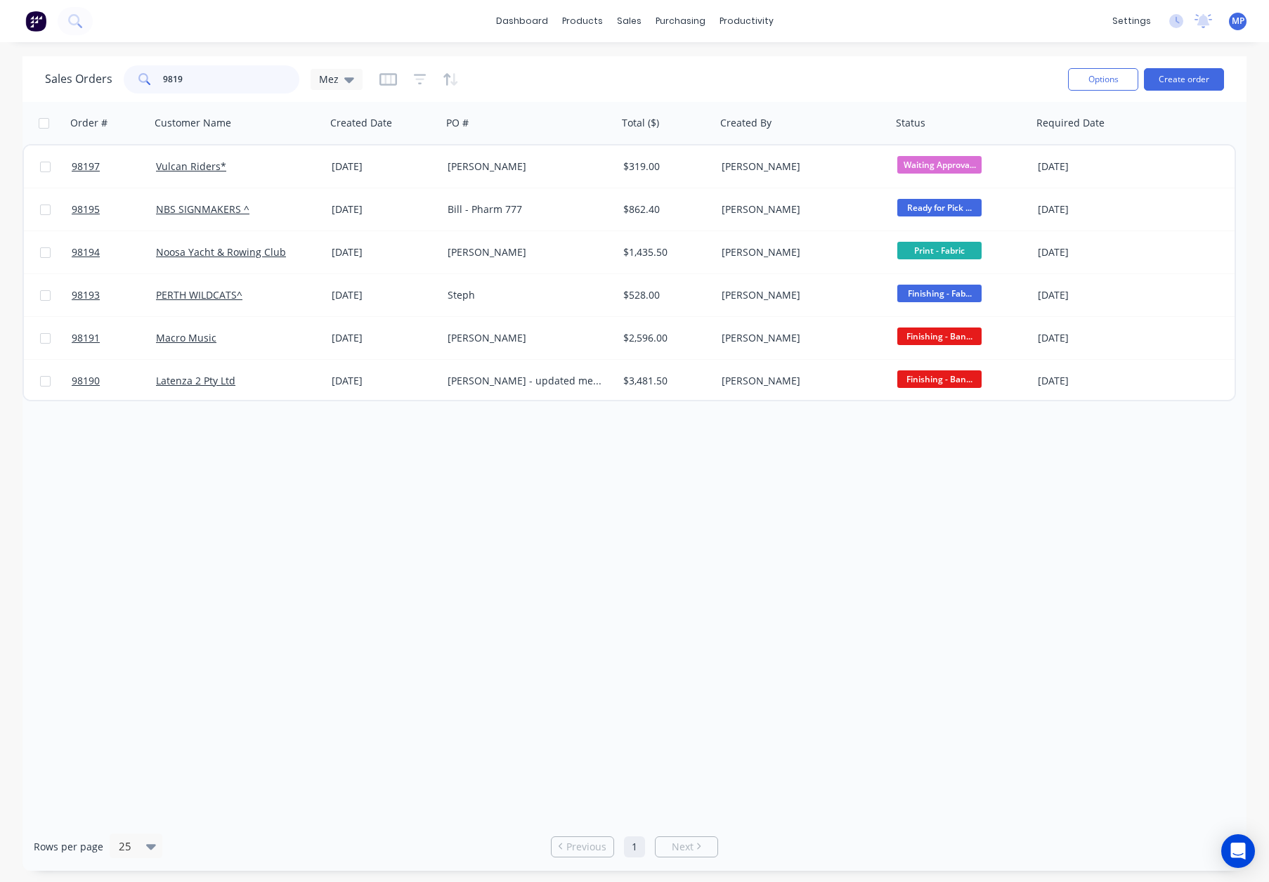
click at [170, 75] on input "9819" at bounding box center [231, 79] width 137 height 28
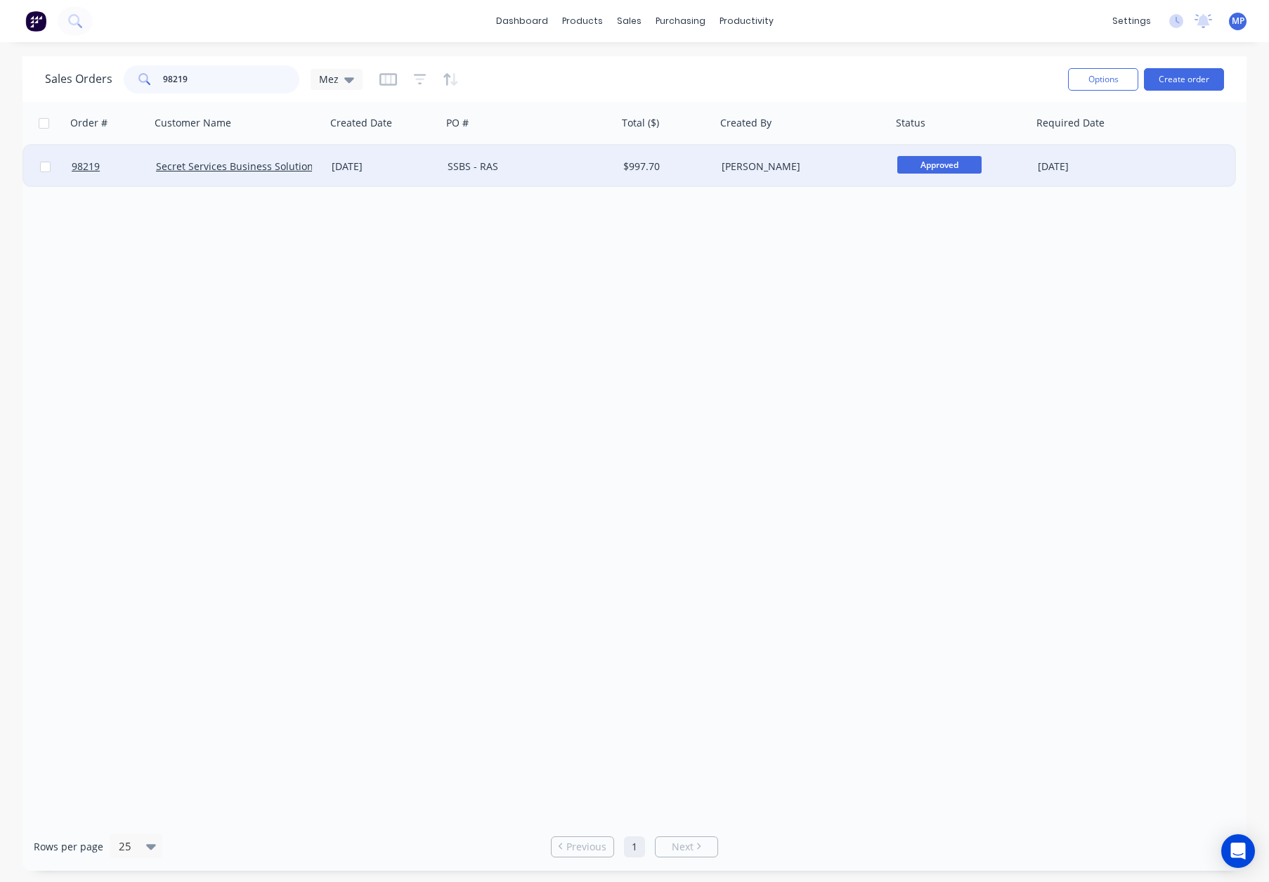
type input "98219"
click at [538, 164] on div "SSBS - RAS" at bounding box center [526, 166] width 156 height 14
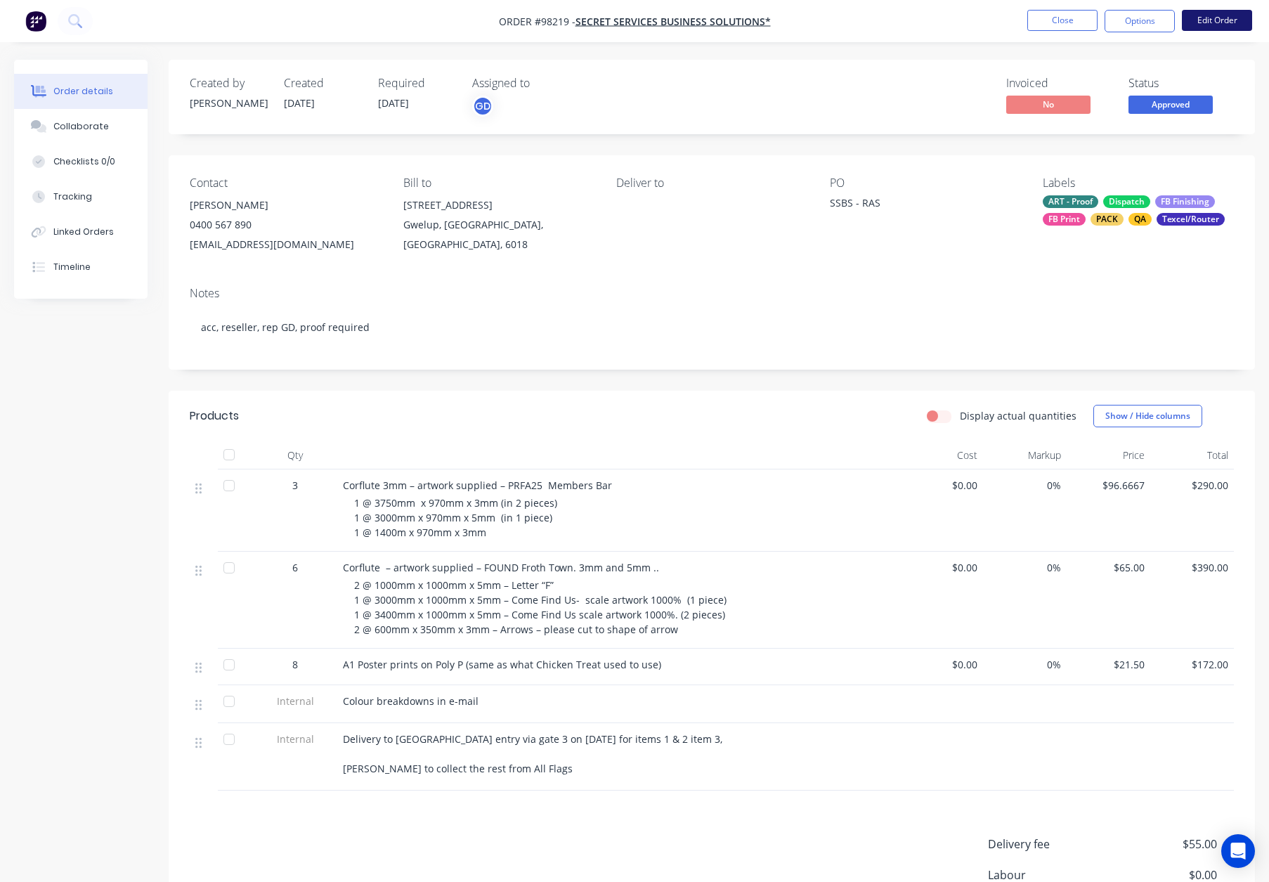
click at [1223, 21] on button "Edit Order" at bounding box center [1217, 20] width 70 height 21
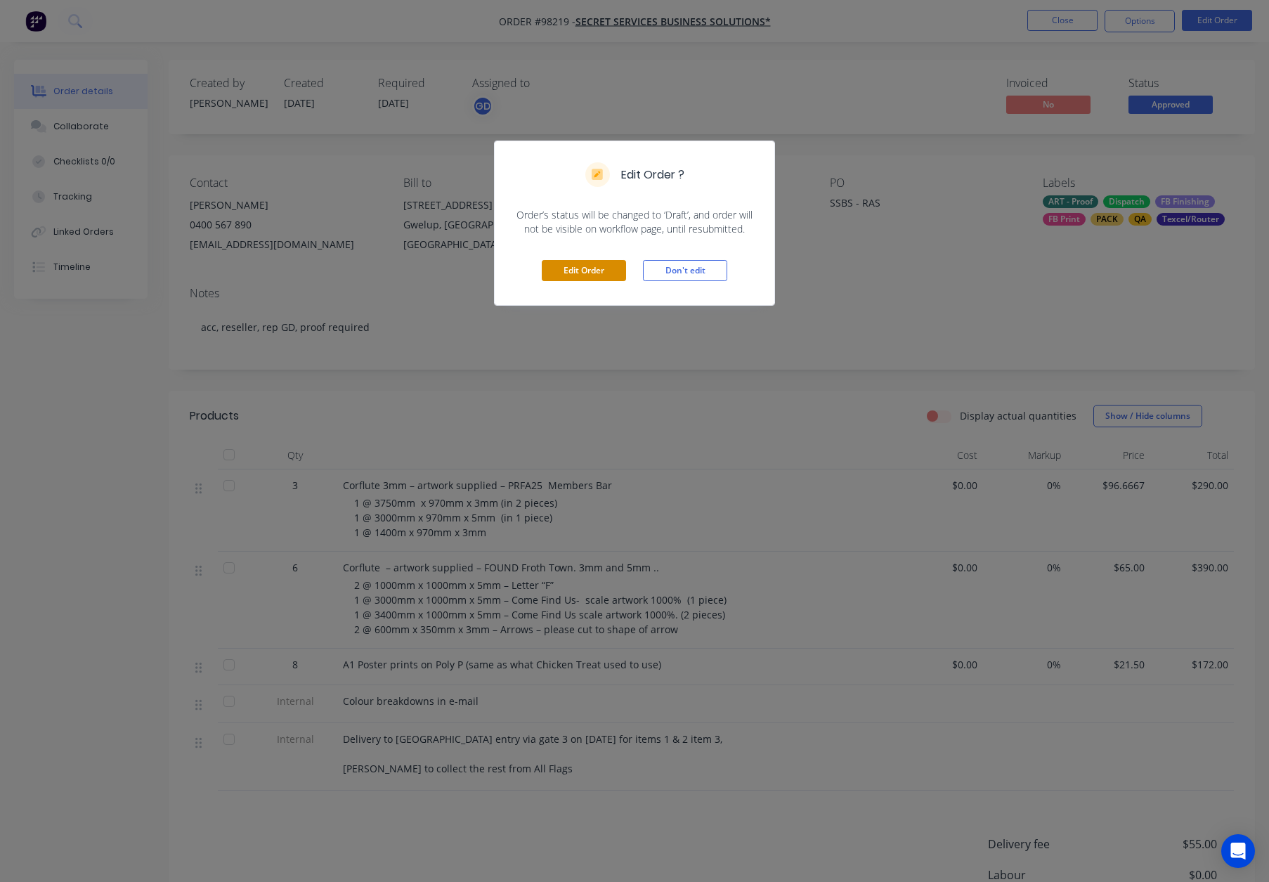
click at [582, 278] on button "Edit Order" at bounding box center [584, 270] width 84 height 21
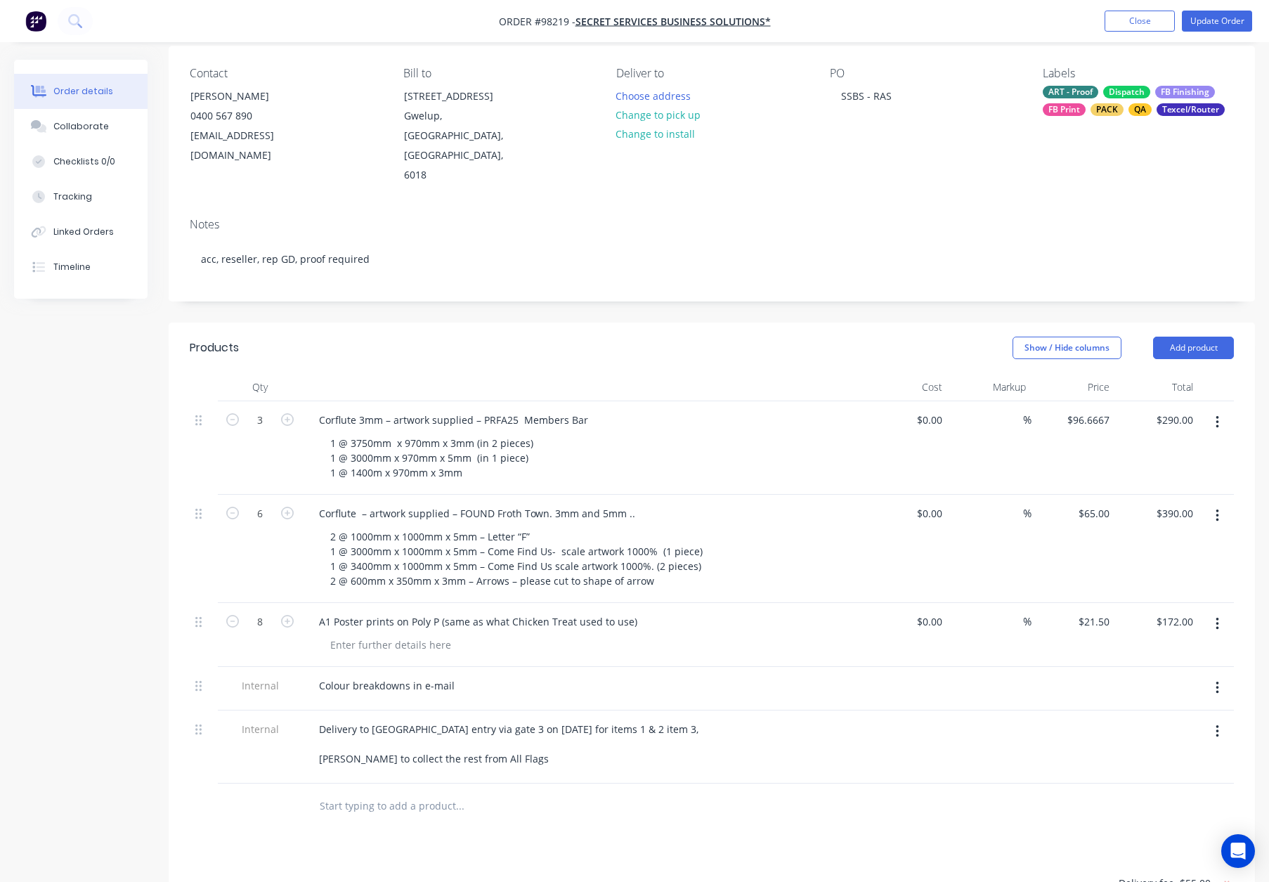
scroll to position [116, 0]
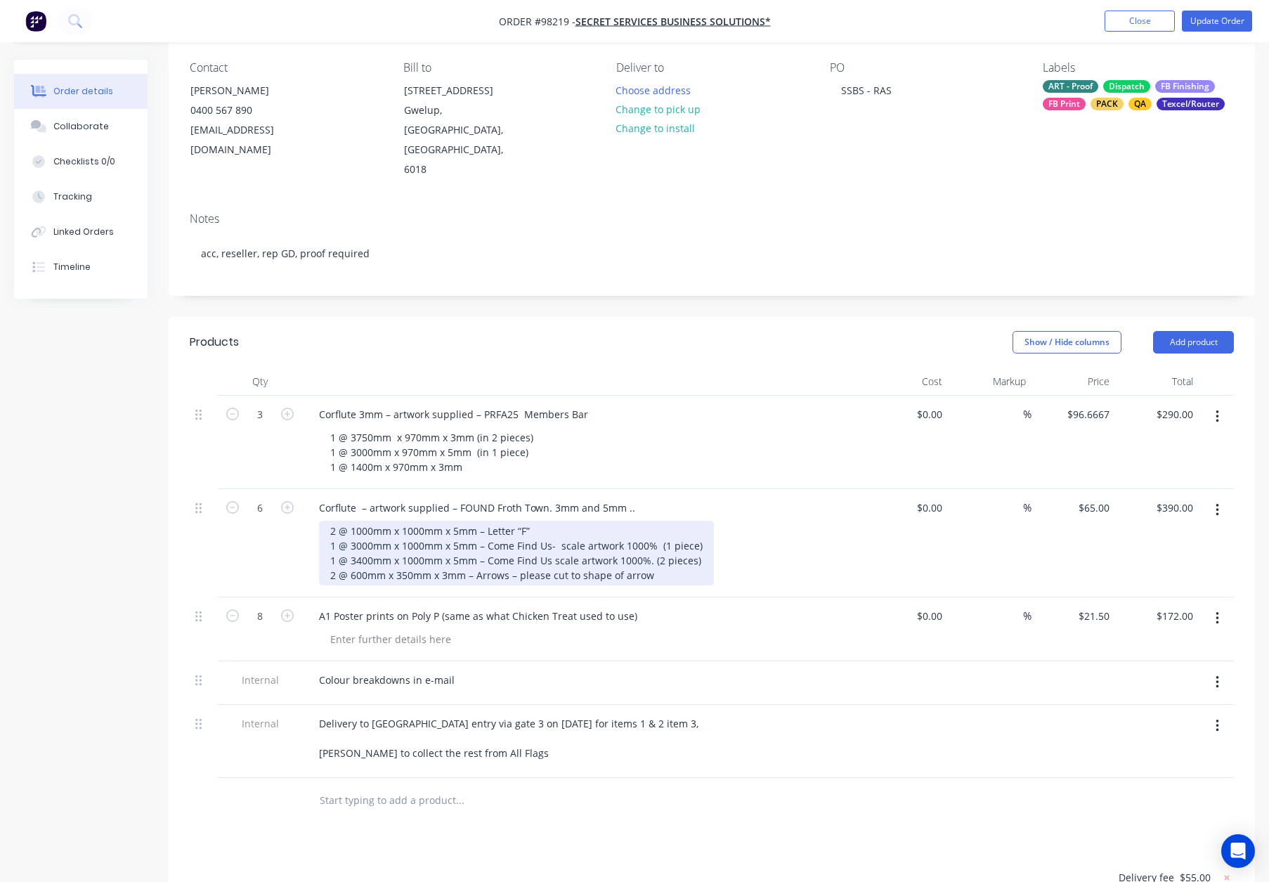
click at [659, 521] on div "2 @ 1000mm x 1000mm x 5mm – Letter “F” 1 @ 3000mm x 1000mm x 5mm – Come Find Us…" at bounding box center [516, 553] width 395 height 65
click at [690, 523] on div "2 @ 1000mm x 1000mm x 5mm – Letter “F” 1 @ 3000mm x 1000mm x 5mm – Come Find Us…" at bounding box center [516, 553] width 395 height 65
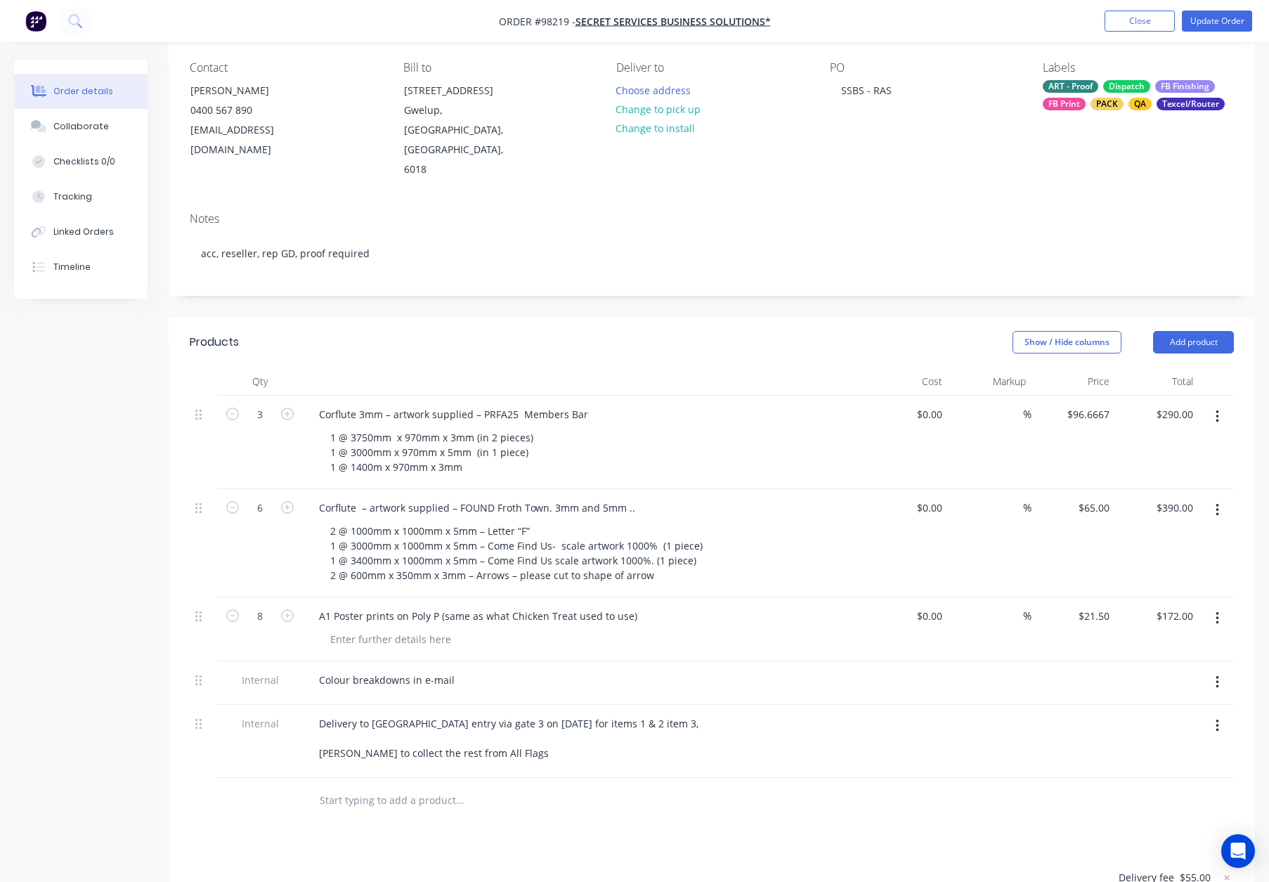
click at [783, 427] on div "1 @ 3750mm x 970mm x 3mm (in 2 pieces) 1 @ 3000mm x 970mm x 5mm (in 1 piece) 1 …" at bounding box center [589, 452] width 540 height 50
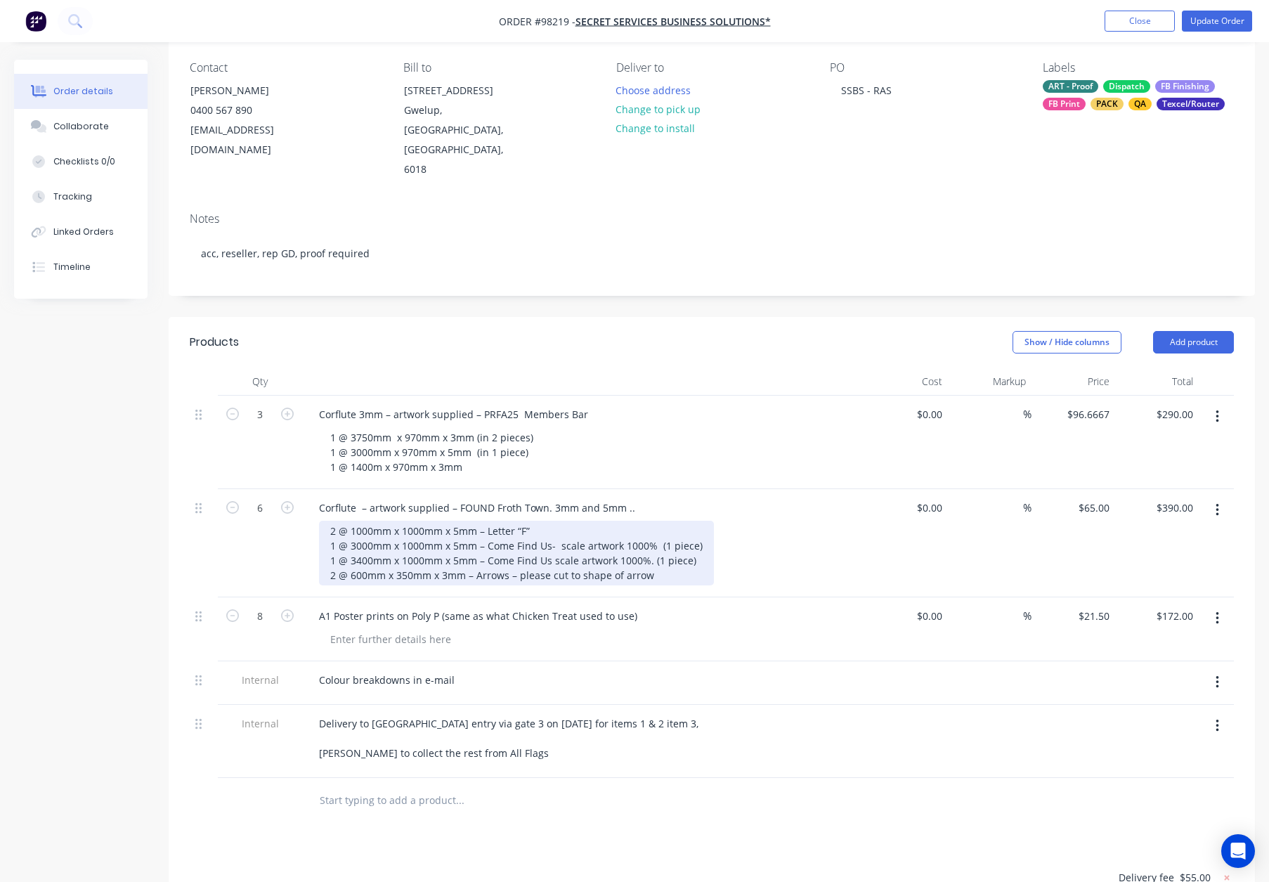
click at [359, 521] on div "2 @ 1000mm x 1000mm x 5mm – Letter “F” 1 @ 3000mm x 1000mm x 5mm – Come Find Us…" at bounding box center [516, 553] width 395 height 65
click at [550, 521] on div "2 @ 1000mm x 1000mm x 5mm – Letter “F” 1 @ 3000mm x 1000mm x 5mm – Come Find Us…" at bounding box center [516, 553] width 395 height 65
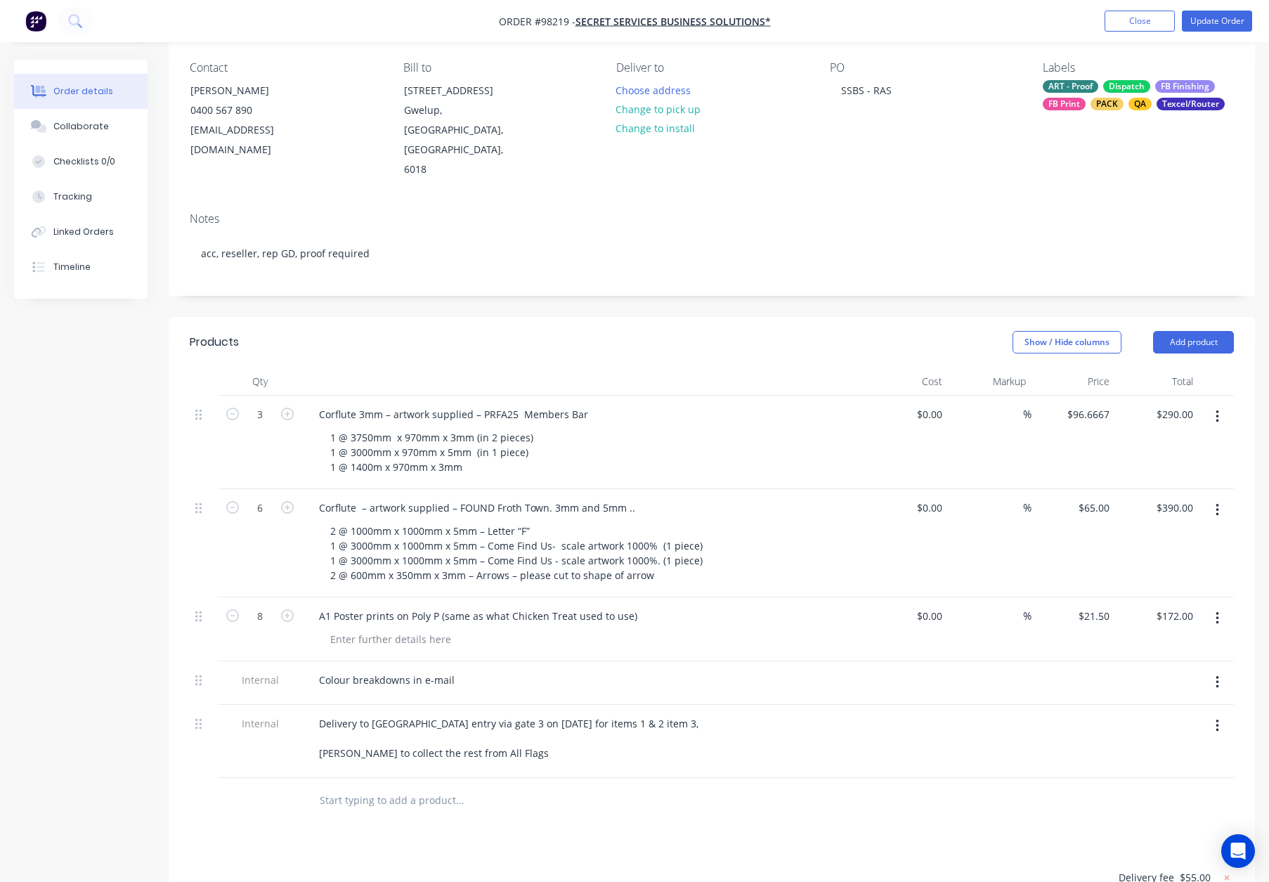
click at [262, 512] on div "6" at bounding box center [260, 543] width 84 height 108
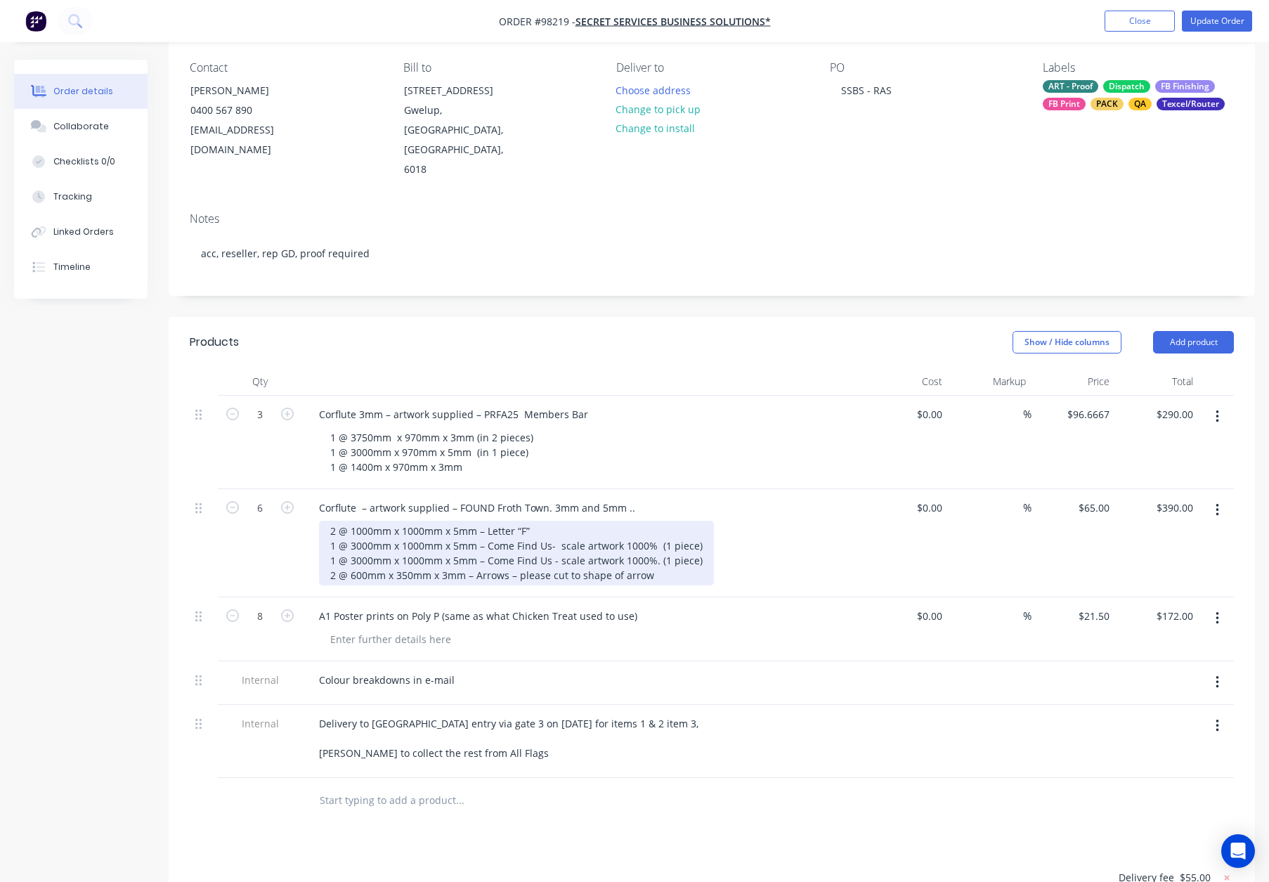
click at [334, 521] on div "2 @ 1000mm x 1000mm x 5mm – Letter “F” 1 @ 3000mm x 1000mm x 5mm – Come Find Us…" at bounding box center [516, 553] width 395 height 65
drag, startPoint x: 339, startPoint y: 522, endPoint x: 699, endPoint y: 528, distance: 360.5
click at [699, 528] on div "2 @ 1000mm x 1000mm x 5mm – Letter “F” 2 @ 3000mm x 1000mm x 5mm – Come Find Us…" at bounding box center [516, 553] width 395 height 65
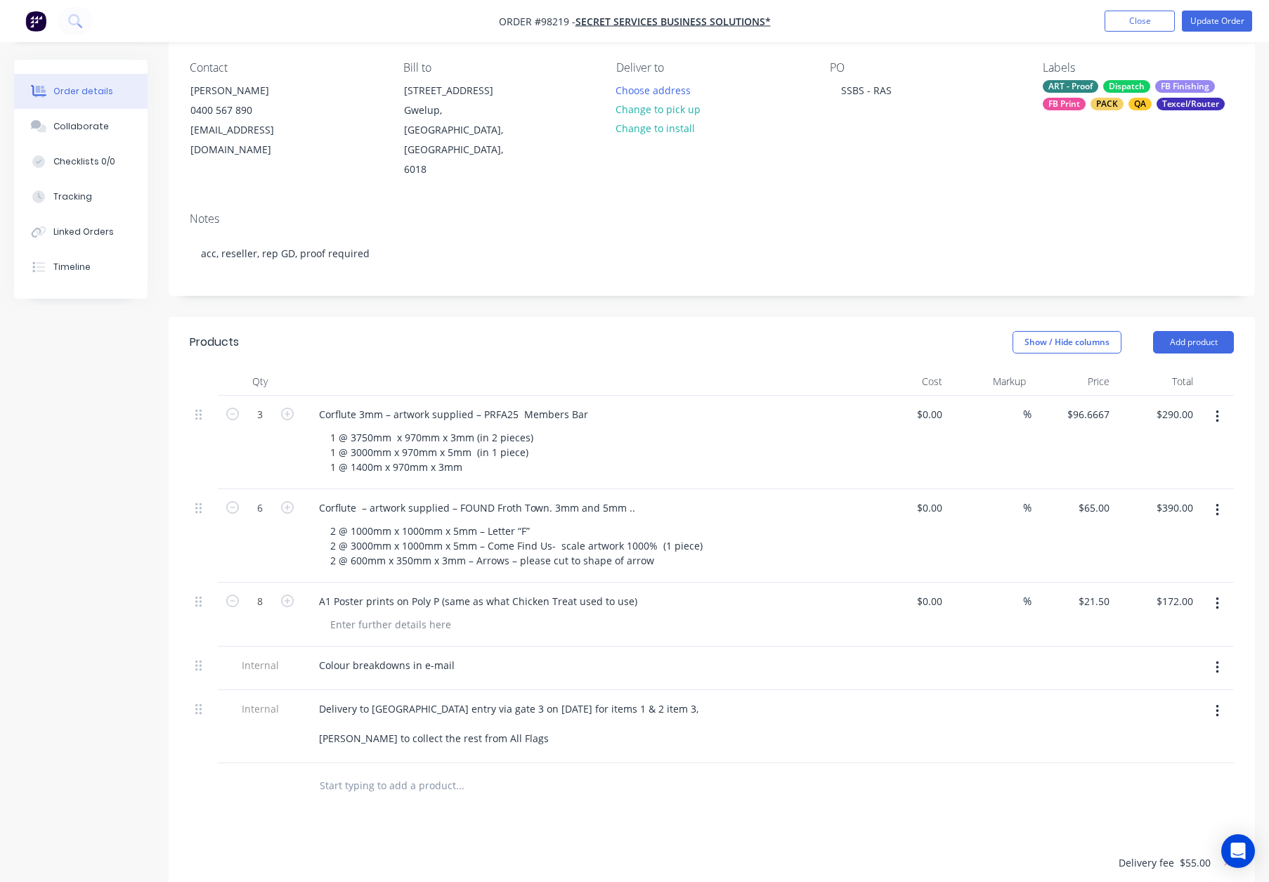
click at [628, 427] on div "1 @ 3750mm x 970mm x 3mm (in 2 pieces) 1 @ 3000mm x 970mm x 5mm (in 1 piece) 1 …" at bounding box center [589, 452] width 540 height 50
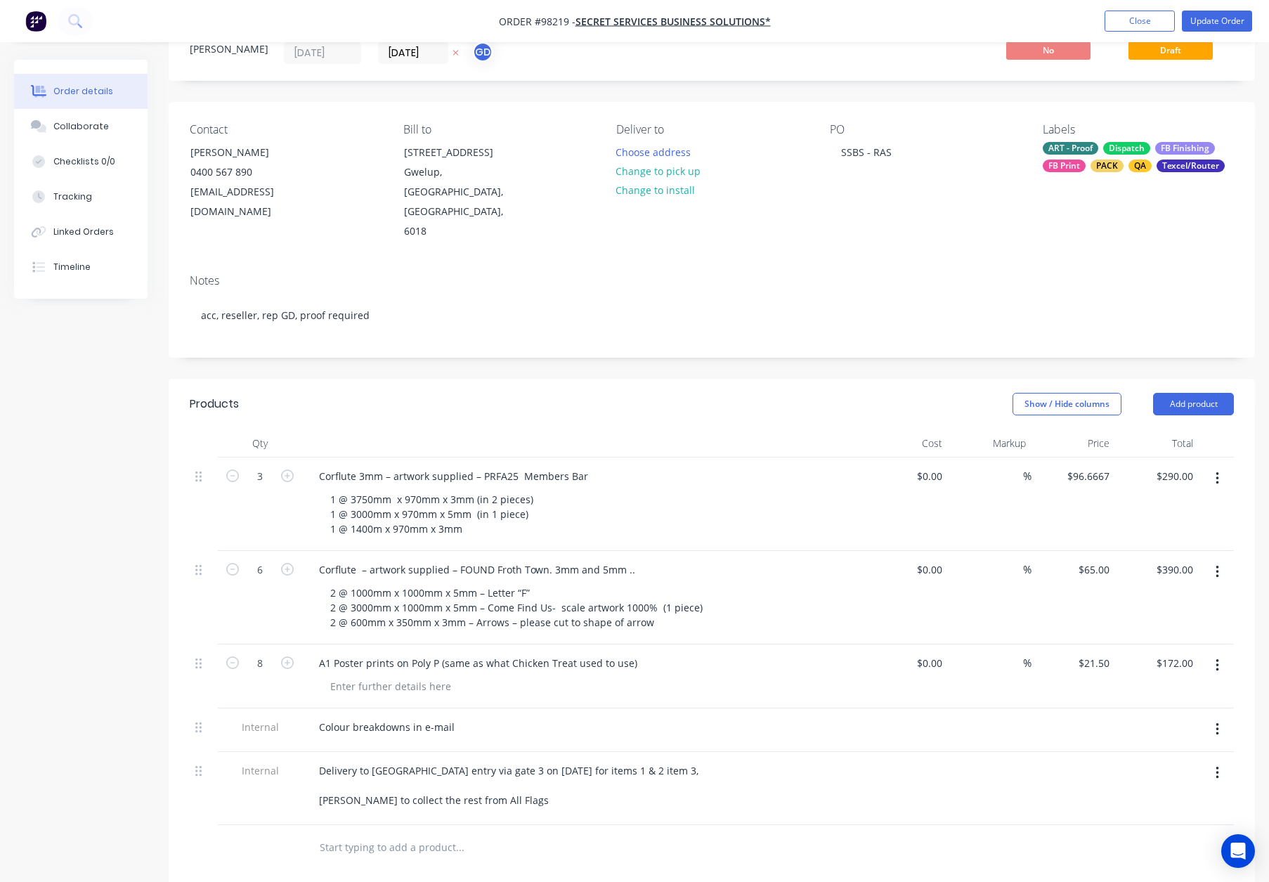
scroll to position [0, 0]
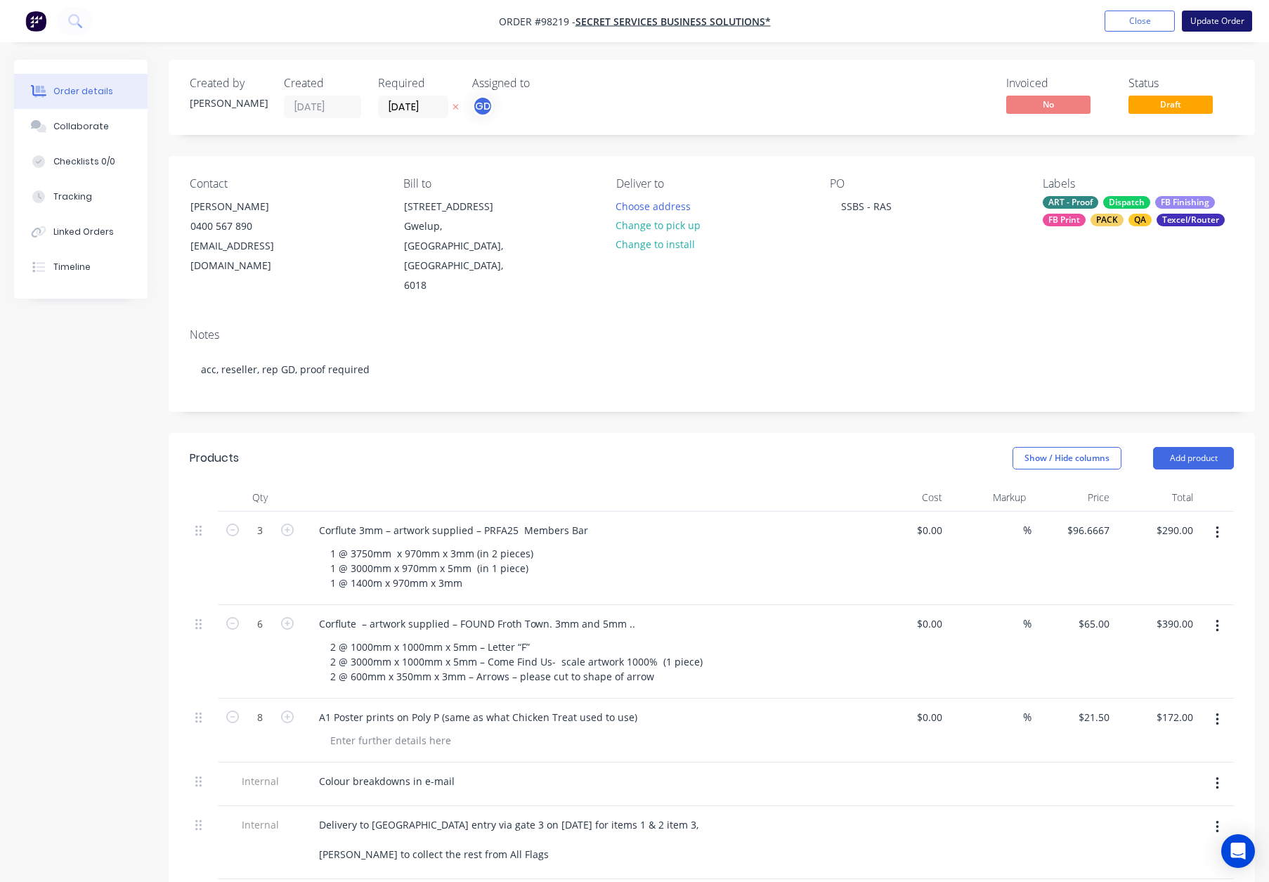
click at [1191, 27] on button "Update Order" at bounding box center [1217, 21] width 70 height 21
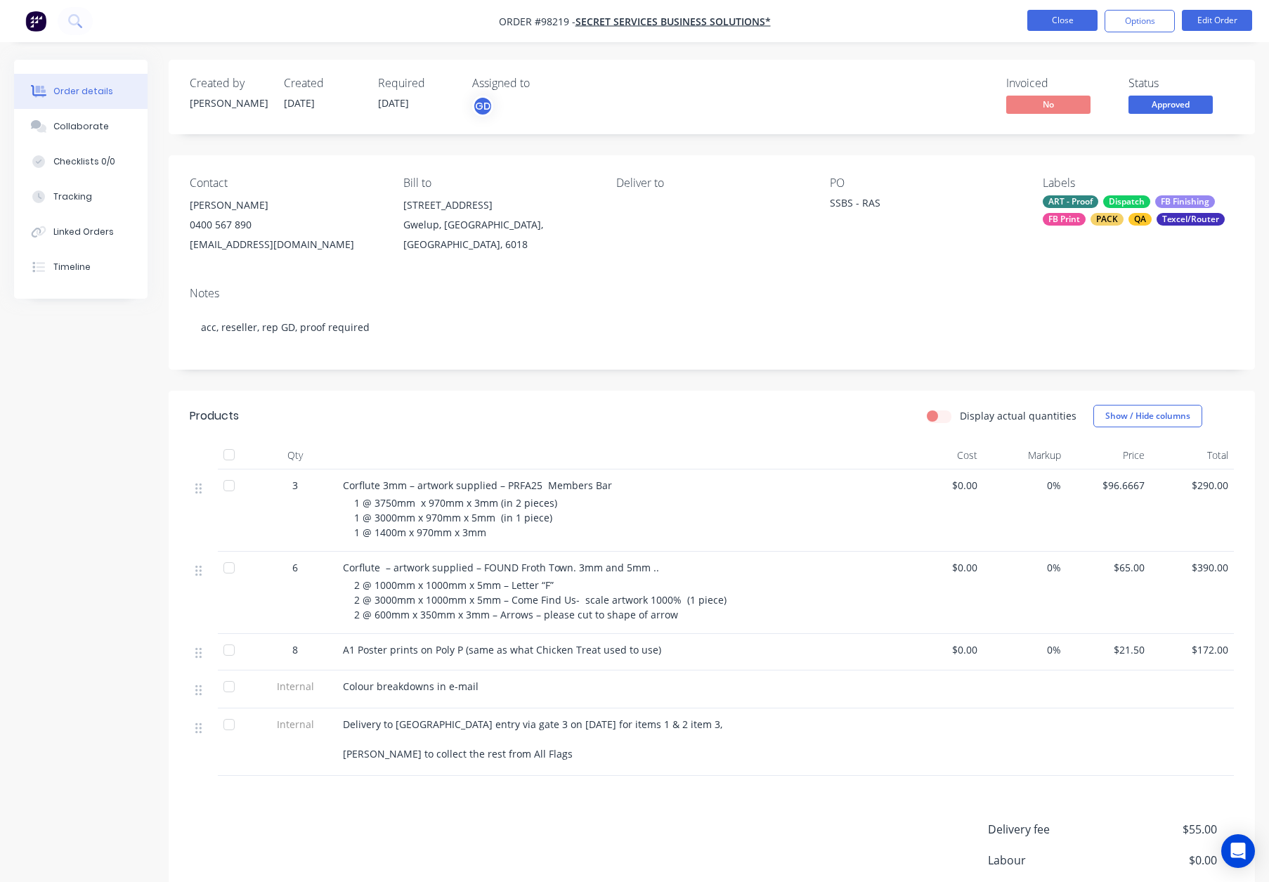
click at [1040, 21] on button "Close" at bounding box center [1062, 20] width 70 height 21
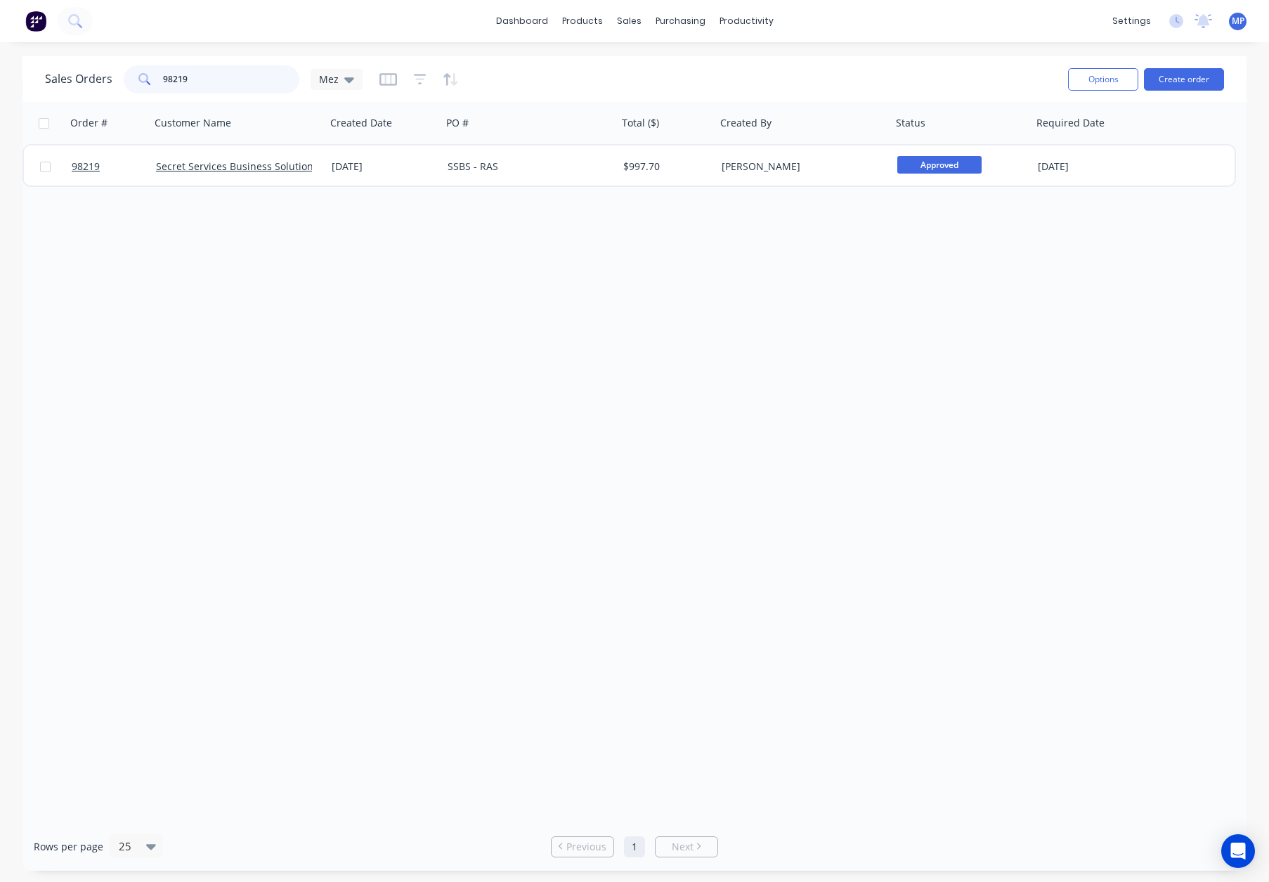
drag, startPoint x: 197, startPoint y: 78, endPoint x: 145, endPoint y: 78, distance: 52.0
click at [145, 78] on div "98219" at bounding box center [212, 79] width 176 height 28
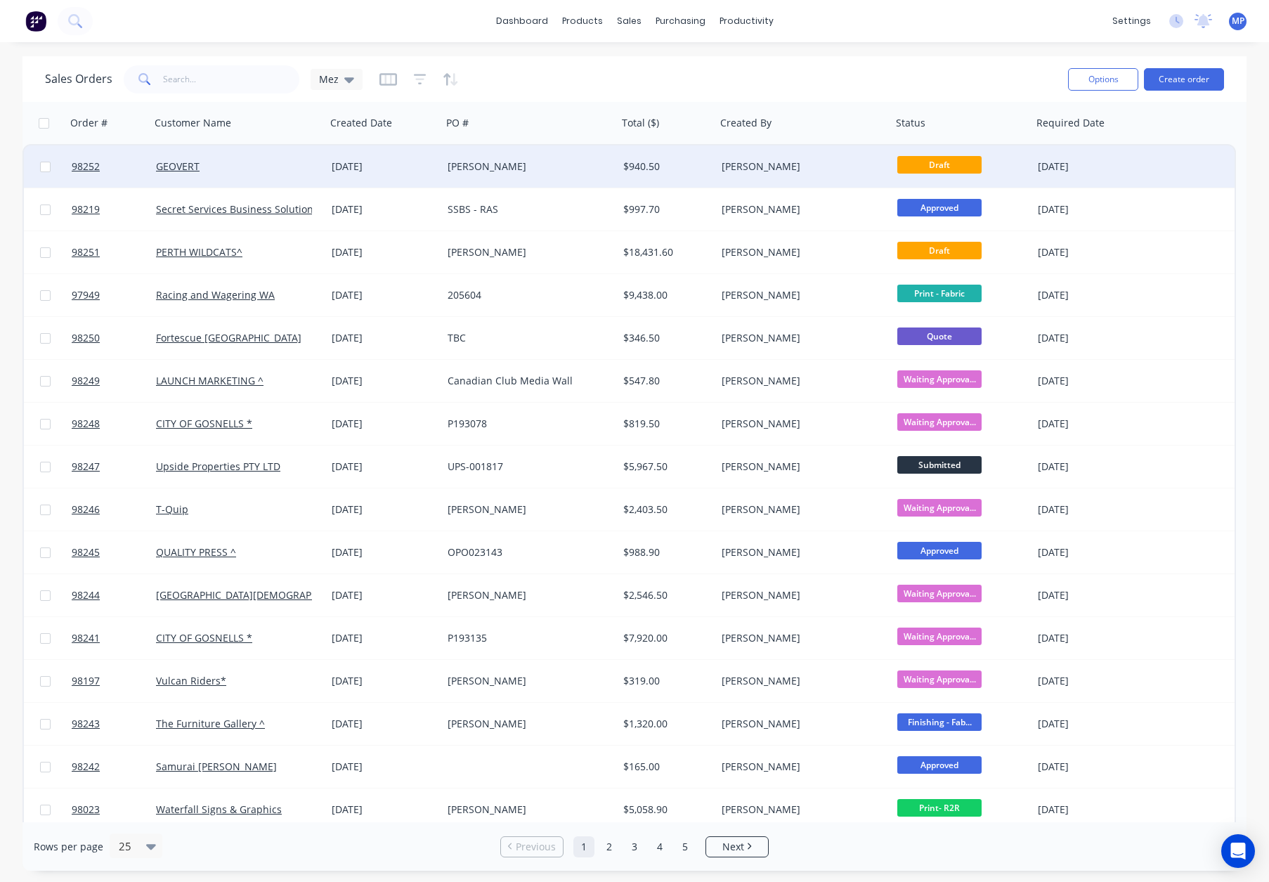
click at [571, 164] on div "[PERSON_NAME]" at bounding box center [526, 166] width 156 height 14
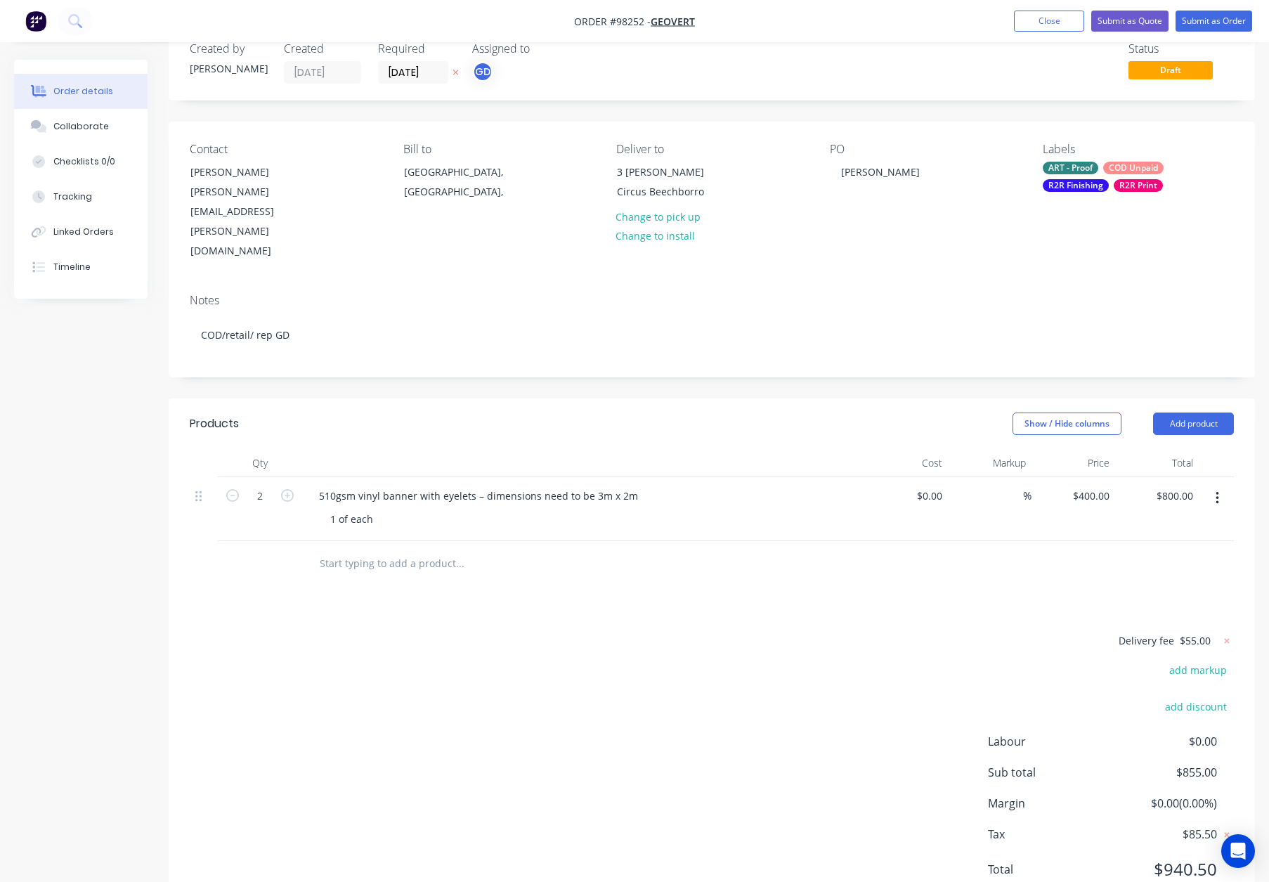
scroll to position [36, 0]
click at [1130, 168] on div "COD Unpaid" at bounding box center [1133, 166] width 60 height 13
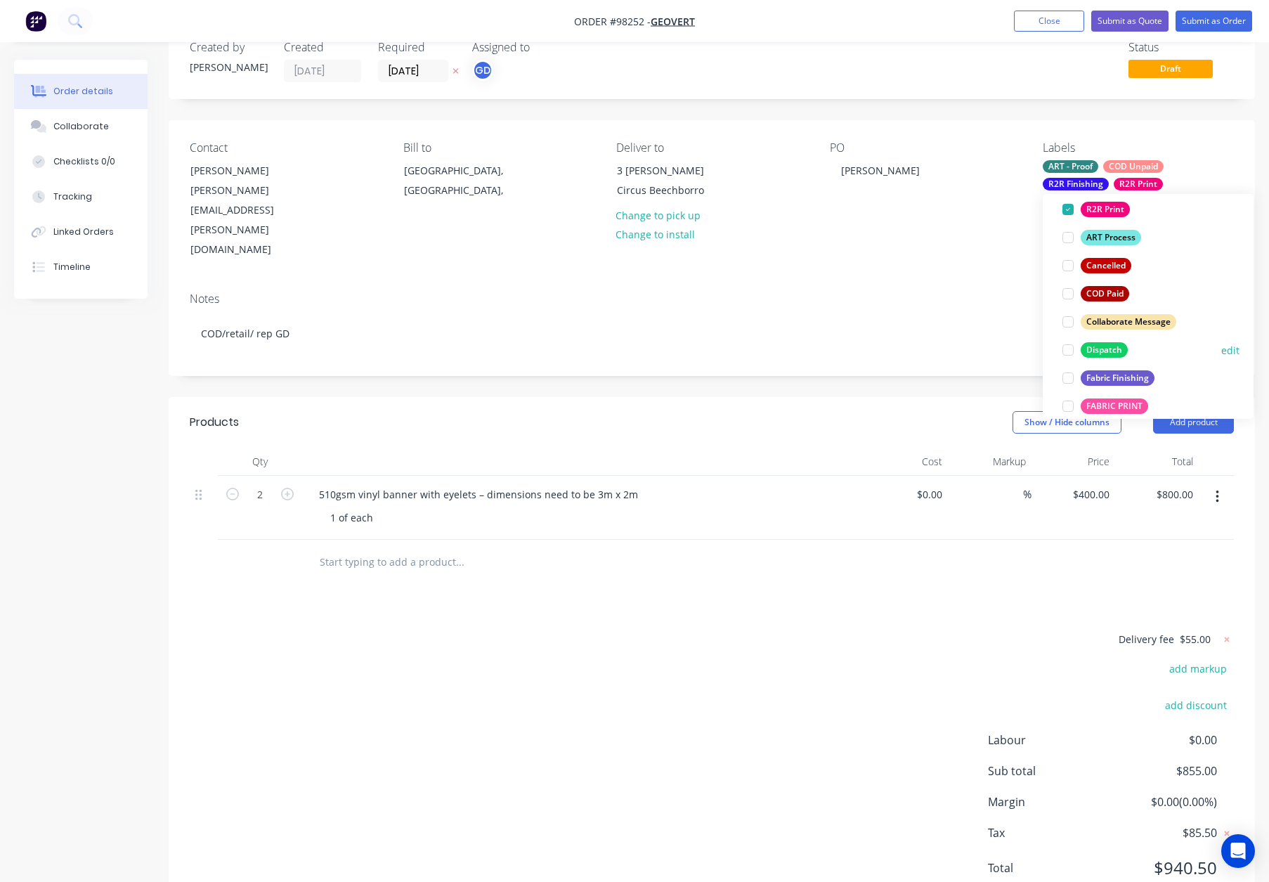
click at [1113, 345] on div "Dispatch" at bounding box center [1104, 349] width 47 height 15
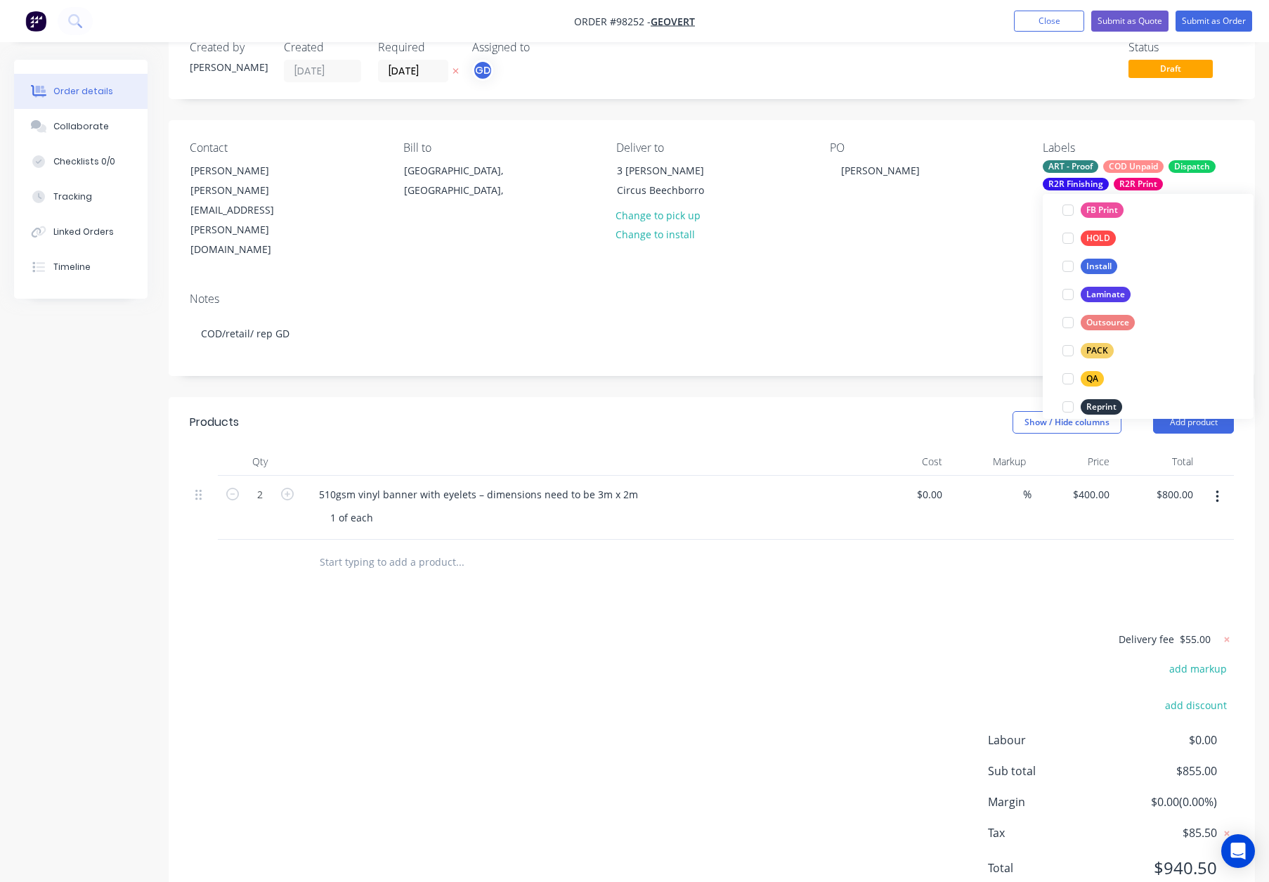
scroll to position [461, 0]
click at [1095, 351] on div "PACK" at bounding box center [1097, 351] width 33 height 15
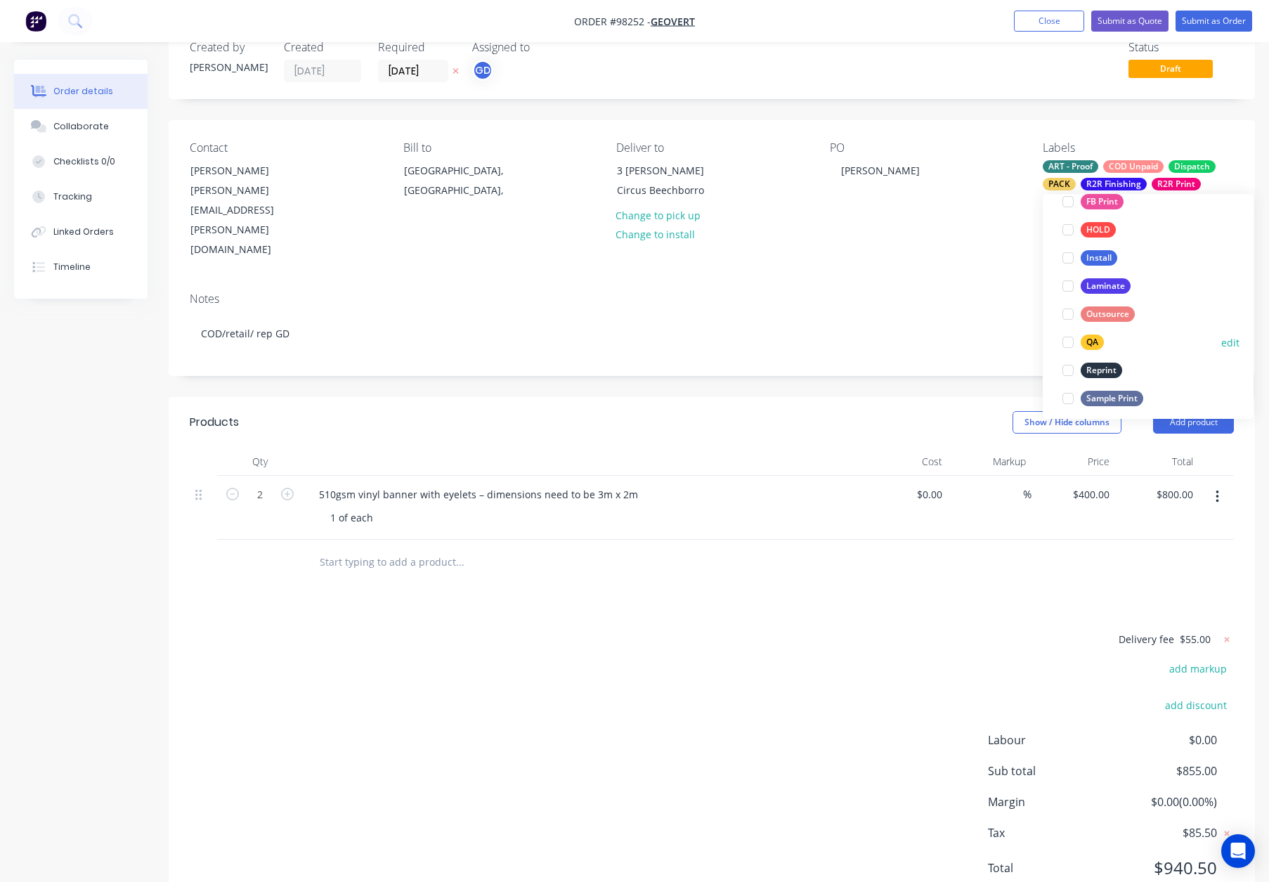
click at [1095, 335] on div "QA" at bounding box center [1092, 341] width 23 height 15
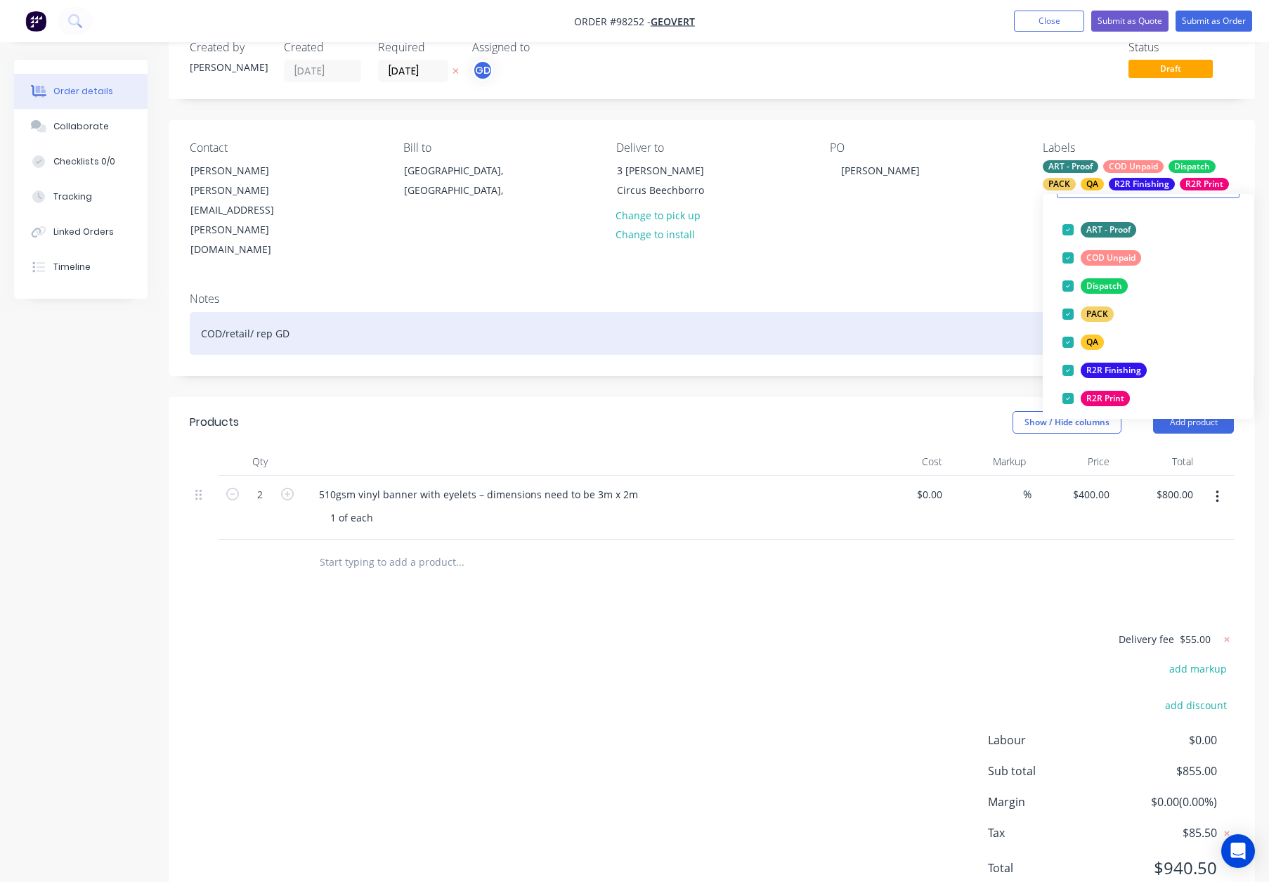
click at [1003, 312] on div "COD/retail/ rep GD" at bounding box center [712, 333] width 1044 height 43
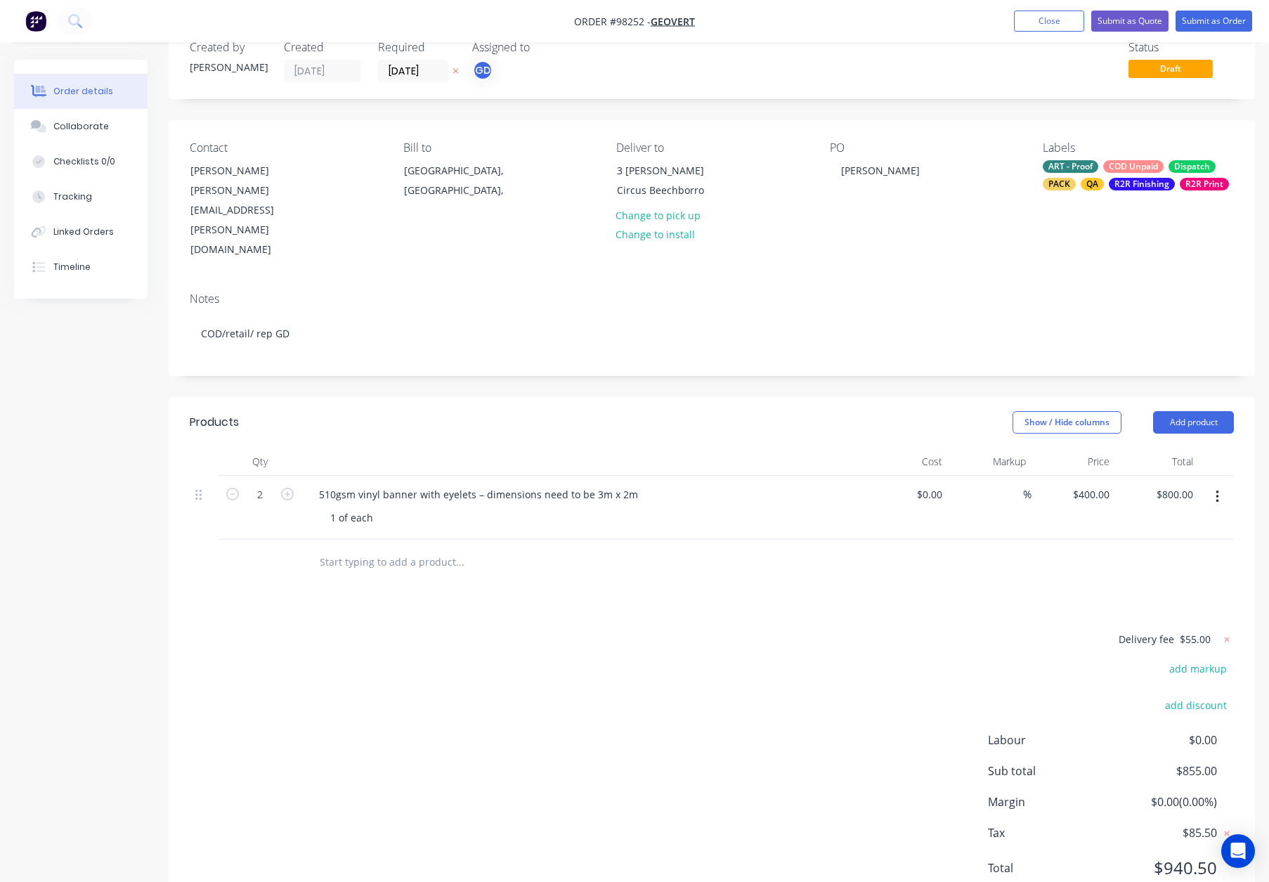
click at [971, 225] on div "Contact [PERSON_NAME] [PERSON_NAME][EMAIL_ADDRESS][PERSON_NAME][DOMAIN_NAME] [P…" at bounding box center [712, 200] width 1086 height 161
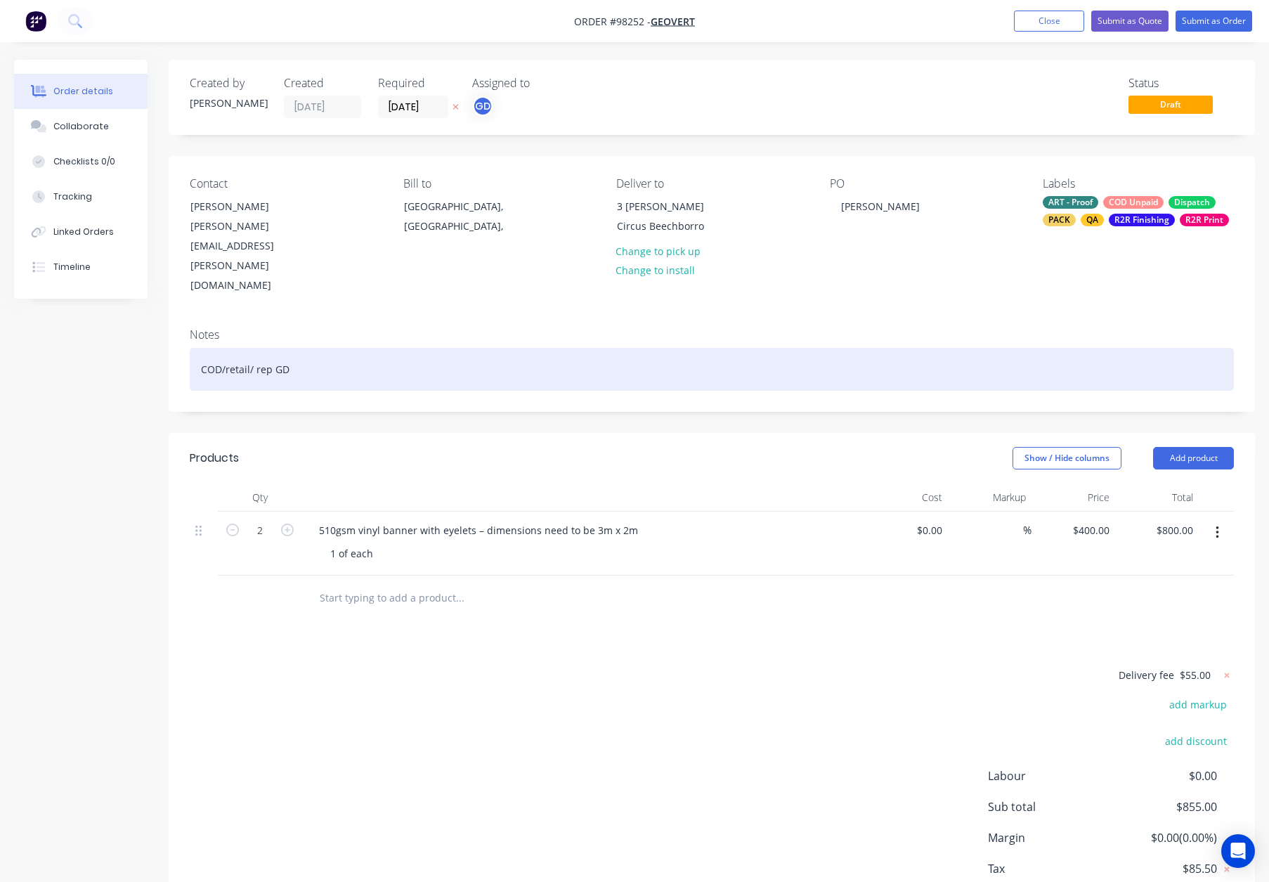
drag, startPoint x: 424, startPoint y: 318, endPoint x: 526, endPoint y: 320, distance: 101.9
click at [434, 348] on div "COD/retail/ rep GD" at bounding box center [712, 369] width 1044 height 43
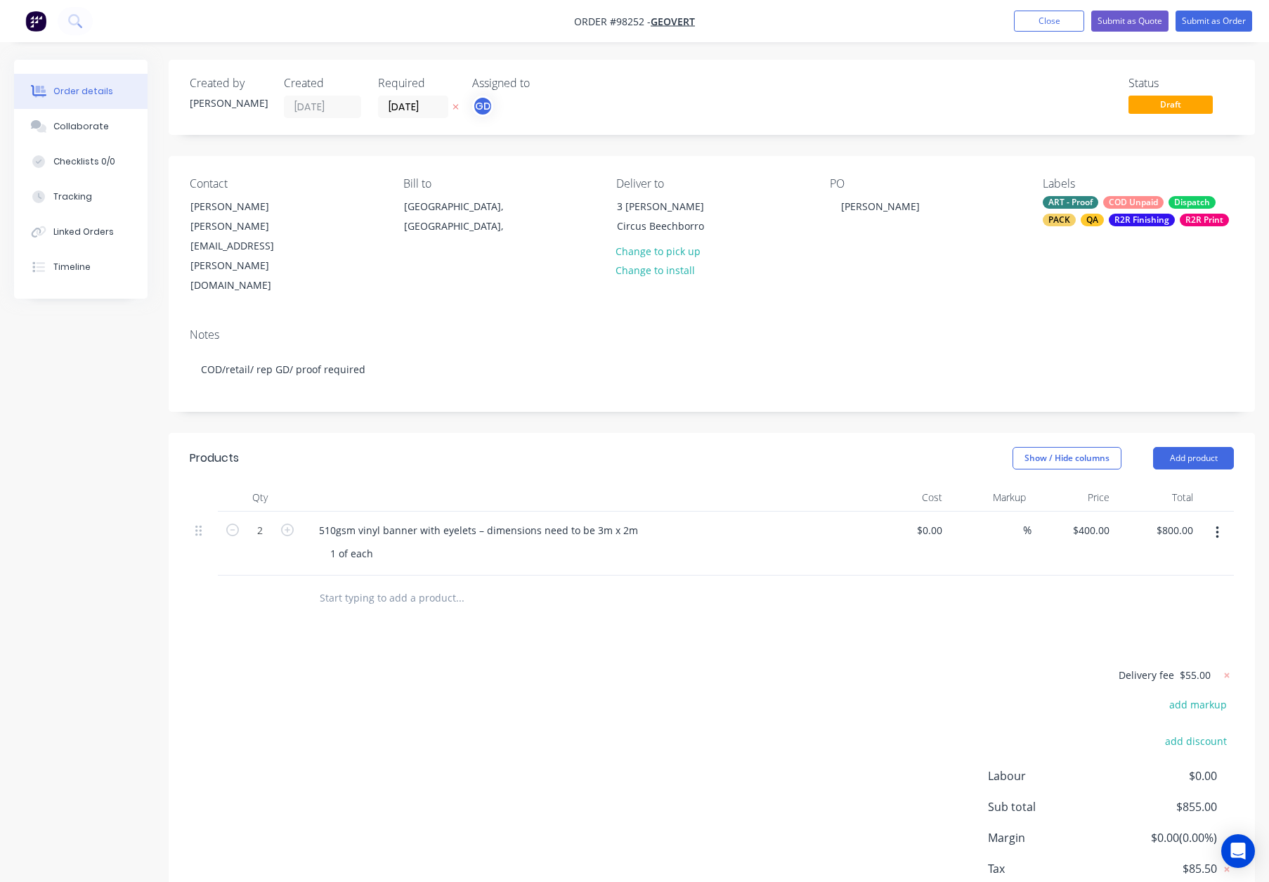
click at [618, 483] on div at bounding box center [583, 497] width 562 height 28
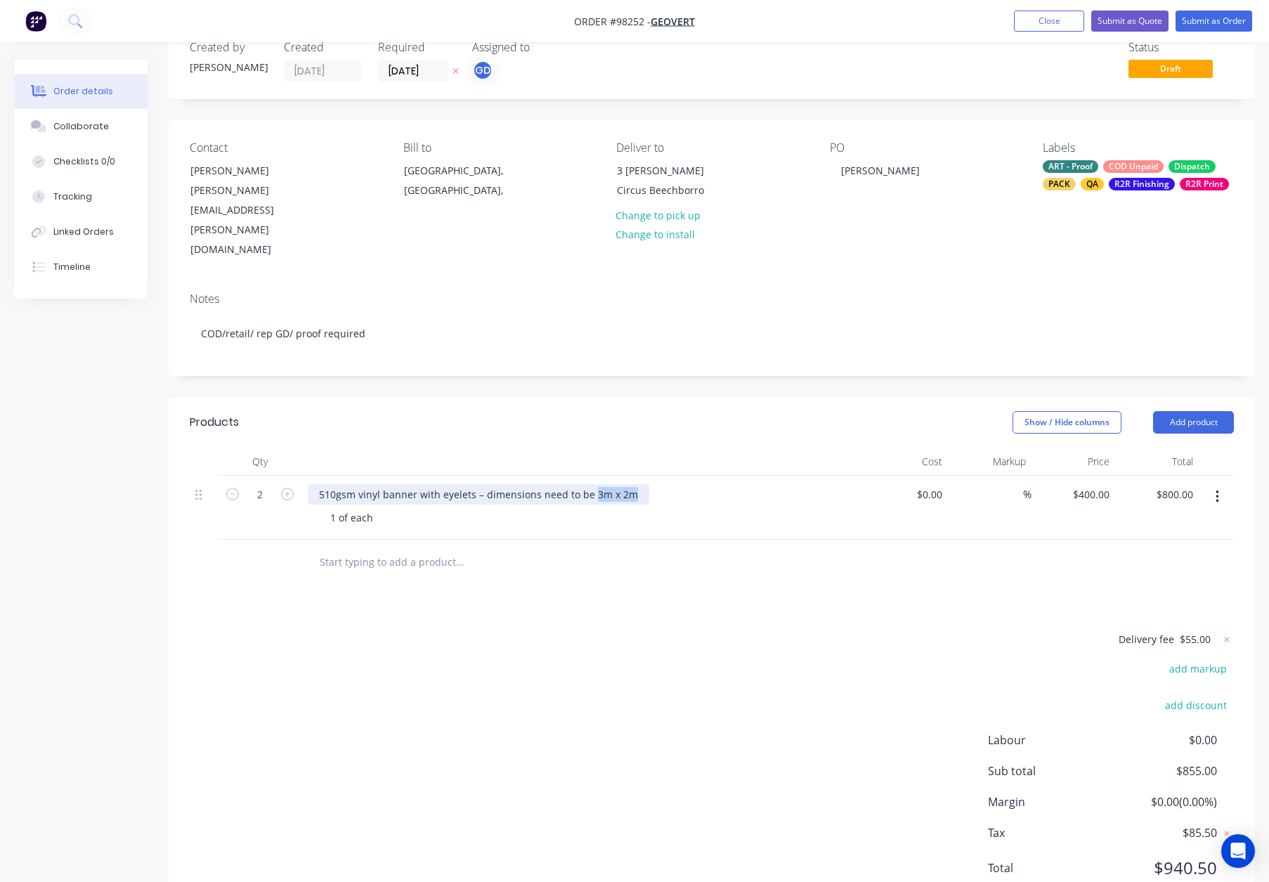
drag, startPoint x: 588, startPoint y: 438, endPoint x: 658, endPoint y: 438, distance: 70.3
click at [658, 484] on div "510gsm vinyl banner with eyelets – dimensions need to be 3m x 2m" at bounding box center [583, 494] width 551 height 20
copy div "3m x 2m"
drag, startPoint x: 343, startPoint y: 465, endPoint x: 408, endPoint y: 463, distance: 64.7
click at [406, 507] on div "1 of each" at bounding box center [589, 517] width 540 height 20
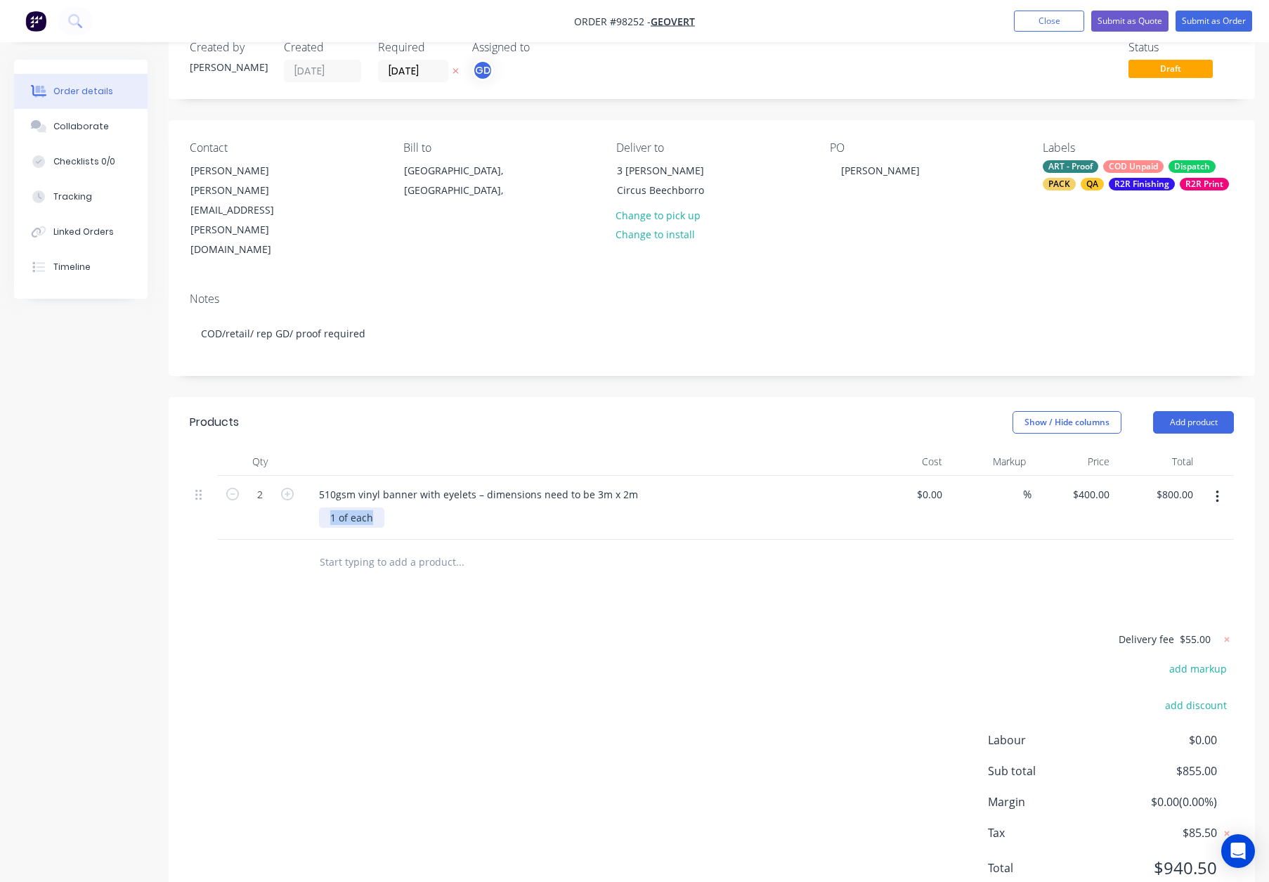
paste div
drag, startPoint x: 479, startPoint y: 441, endPoint x: 699, endPoint y: 439, distance: 219.9
click at [698, 484] on div "510gsm vinyl banner with eyelets – dimensions need to be 3m x 2m" at bounding box center [583, 494] width 551 height 20
click at [320, 484] on div "510gsm vinyl banner with eyelets" at bounding box center [398, 494] width 180 height 20
drag, startPoint x: 472, startPoint y: 438, endPoint x: 420, endPoint y: 438, distance: 52.0
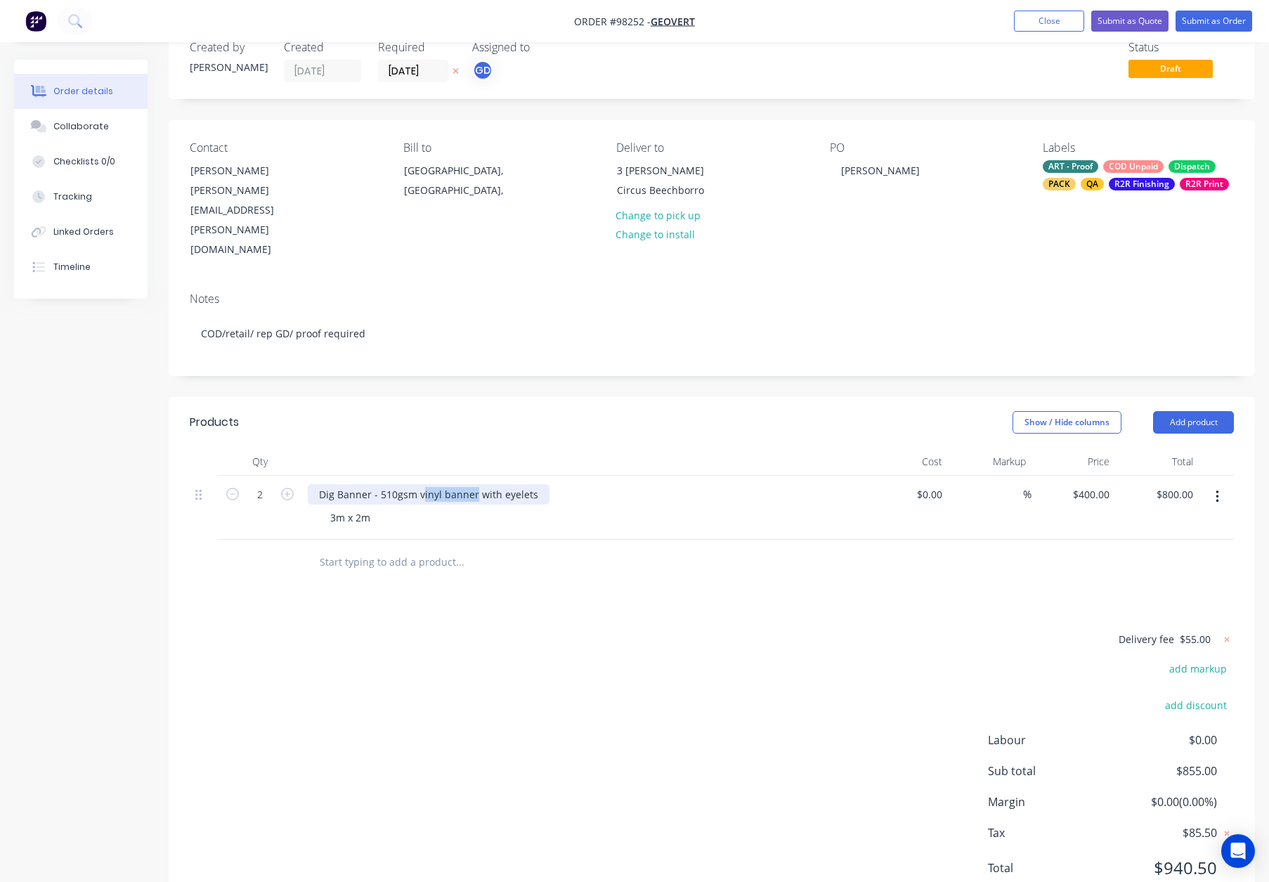
click at [420, 484] on div "Dig Banner - 510gsm vinyl banner with eyelets" at bounding box center [429, 494] width 242 height 20
click at [495, 411] on div "Show / Hide columns Add product" at bounding box center [823, 422] width 822 height 22
click at [443, 484] on div "Dig Banner - 510gsm - with eyelets" at bounding box center [401, 494] width 186 height 20
drag, startPoint x: 336, startPoint y: 463, endPoint x: 347, endPoint y: 471, distance: 13.6
click at [336, 507] on div "3m x 2m" at bounding box center [350, 517] width 63 height 20
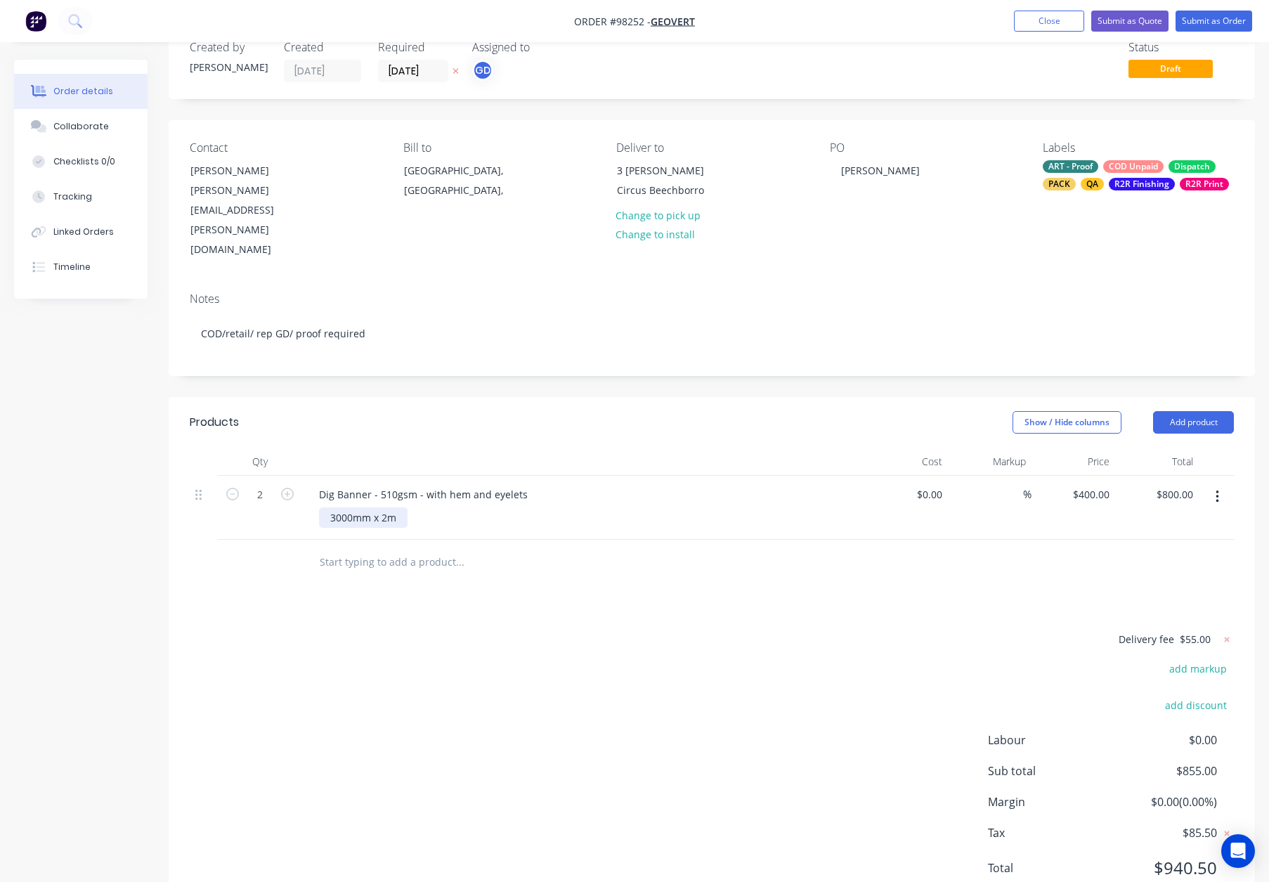
click at [388, 507] on div "3000mm x 2m" at bounding box center [363, 517] width 89 height 20
drag, startPoint x: 596, startPoint y: 528, endPoint x: 604, endPoint y: 522, distance: 9.0
click at [596, 540] on div at bounding box center [555, 563] width 506 height 46
click at [488, 484] on div "Dig Banner - 510gsm - with hem and eyelets" at bounding box center [423, 494] width 231 height 20
click at [533, 448] on div at bounding box center [583, 462] width 562 height 28
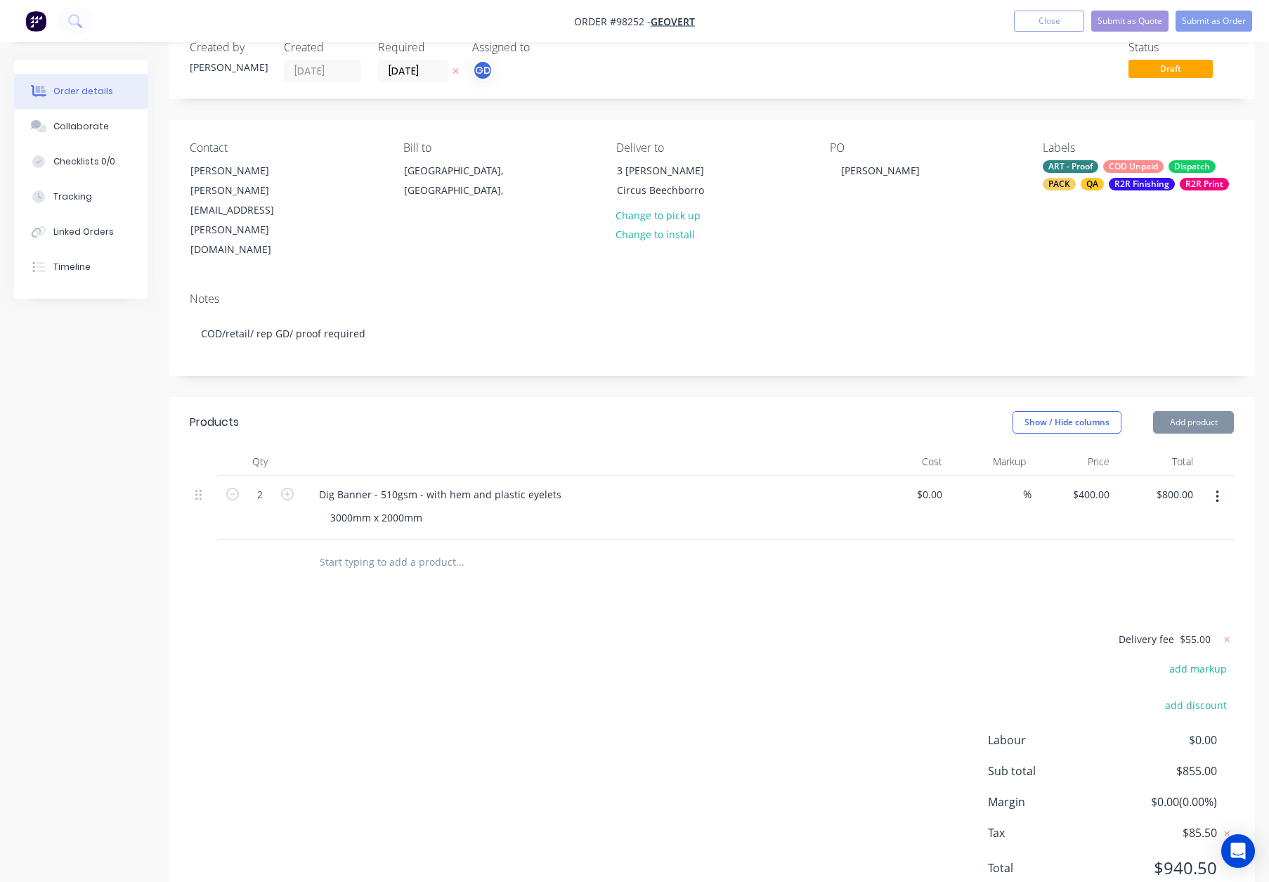
scroll to position [0, 0]
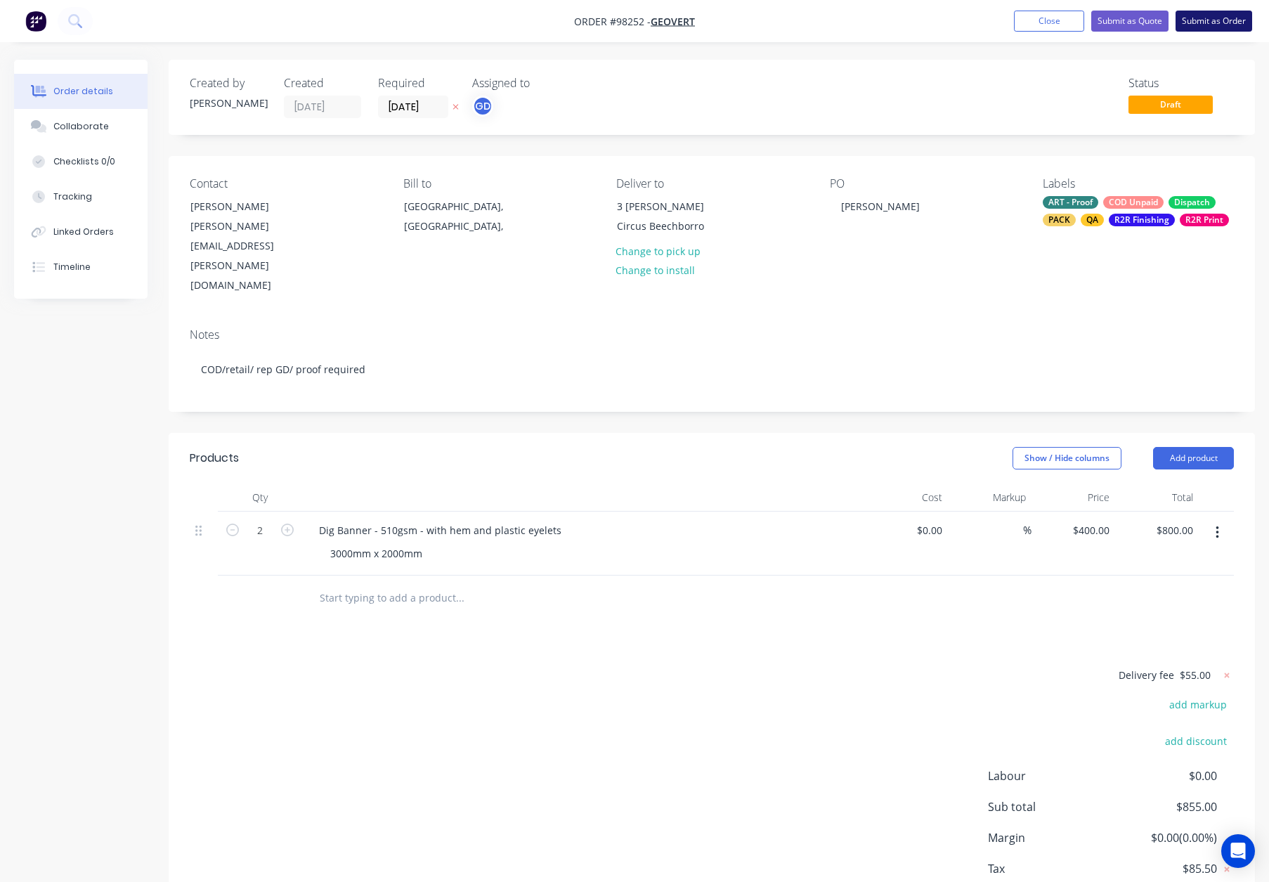
click at [1207, 26] on button "Submit as Order" at bounding box center [1213, 21] width 77 height 21
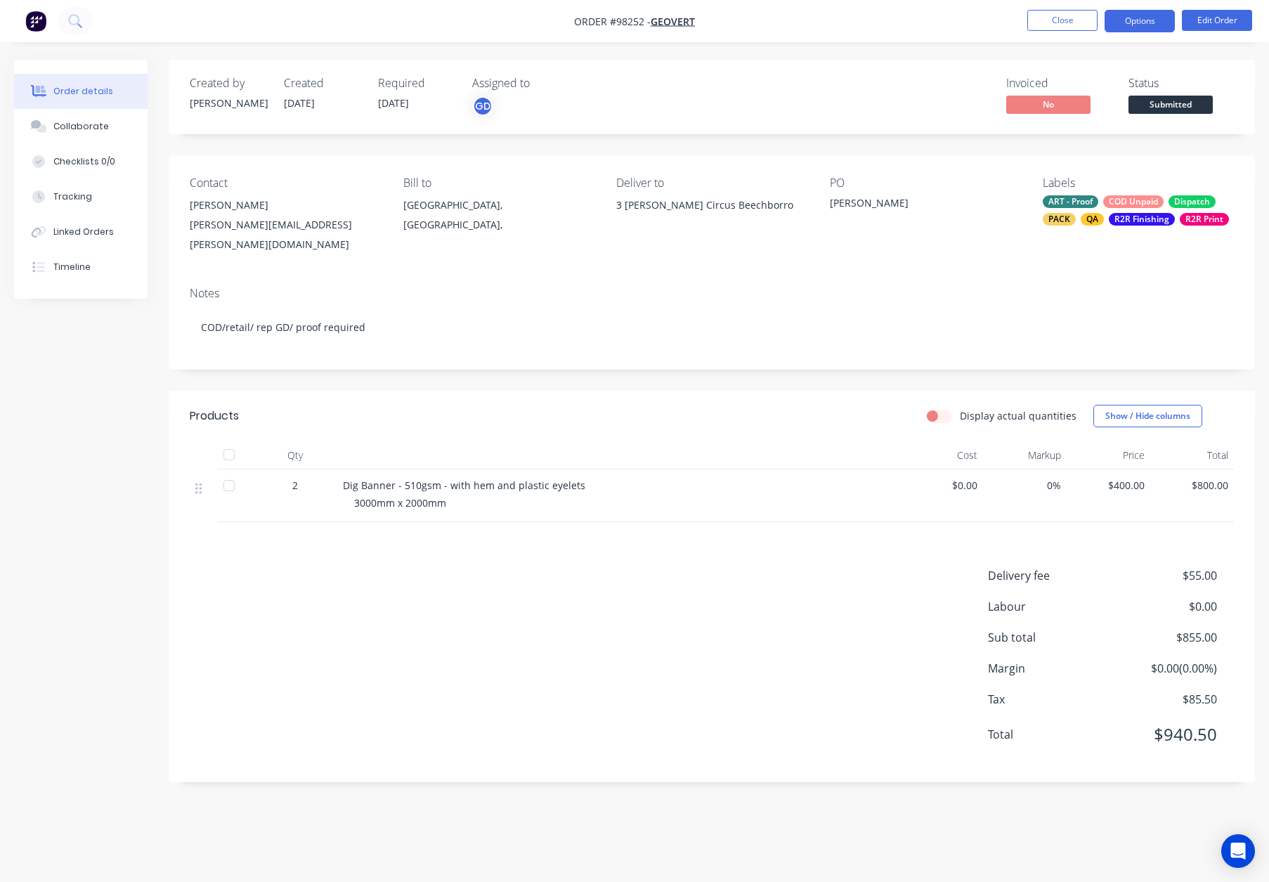
click at [1140, 22] on button "Options" at bounding box center [1139, 21] width 70 height 22
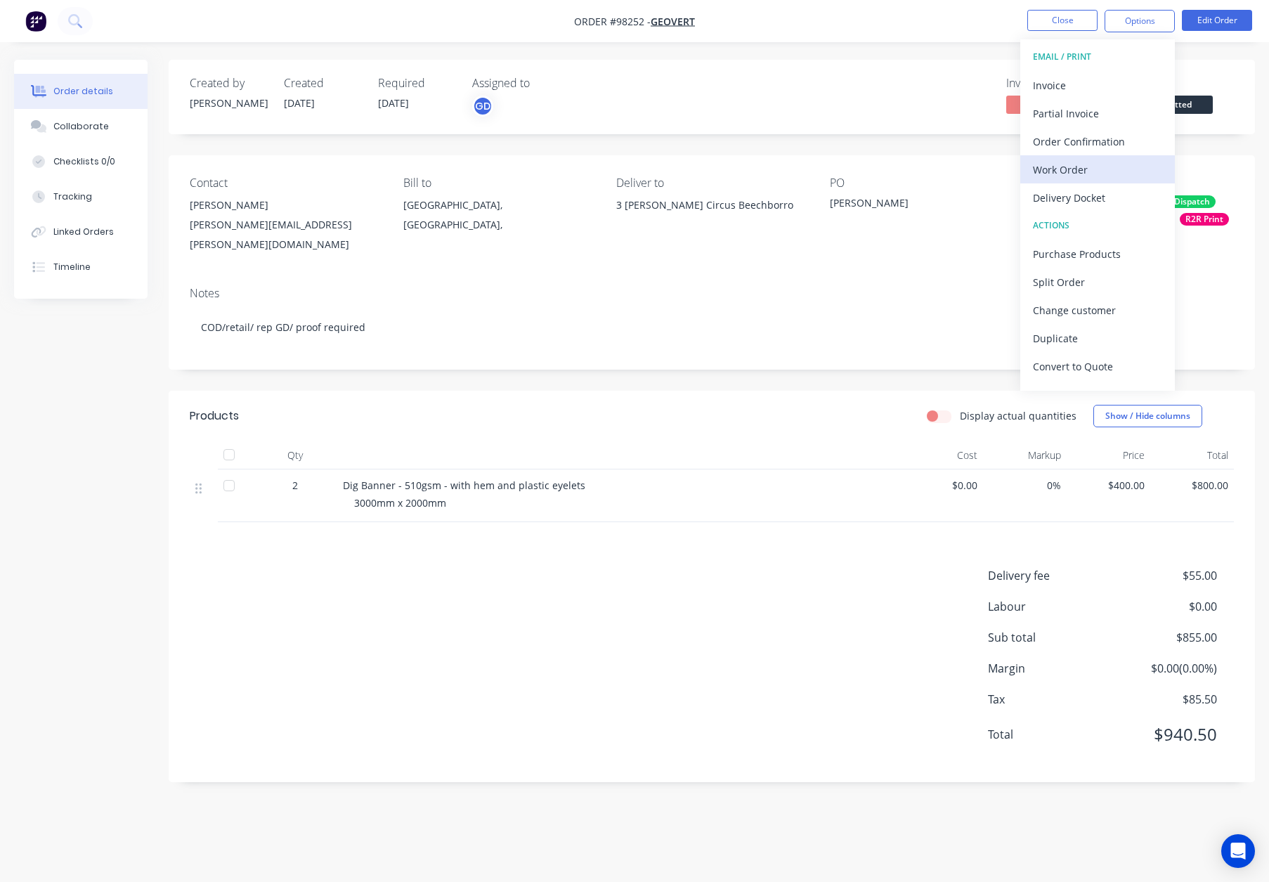
click at [1086, 176] on div "Work Order" at bounding box center [1097, 169] width 129 height 20
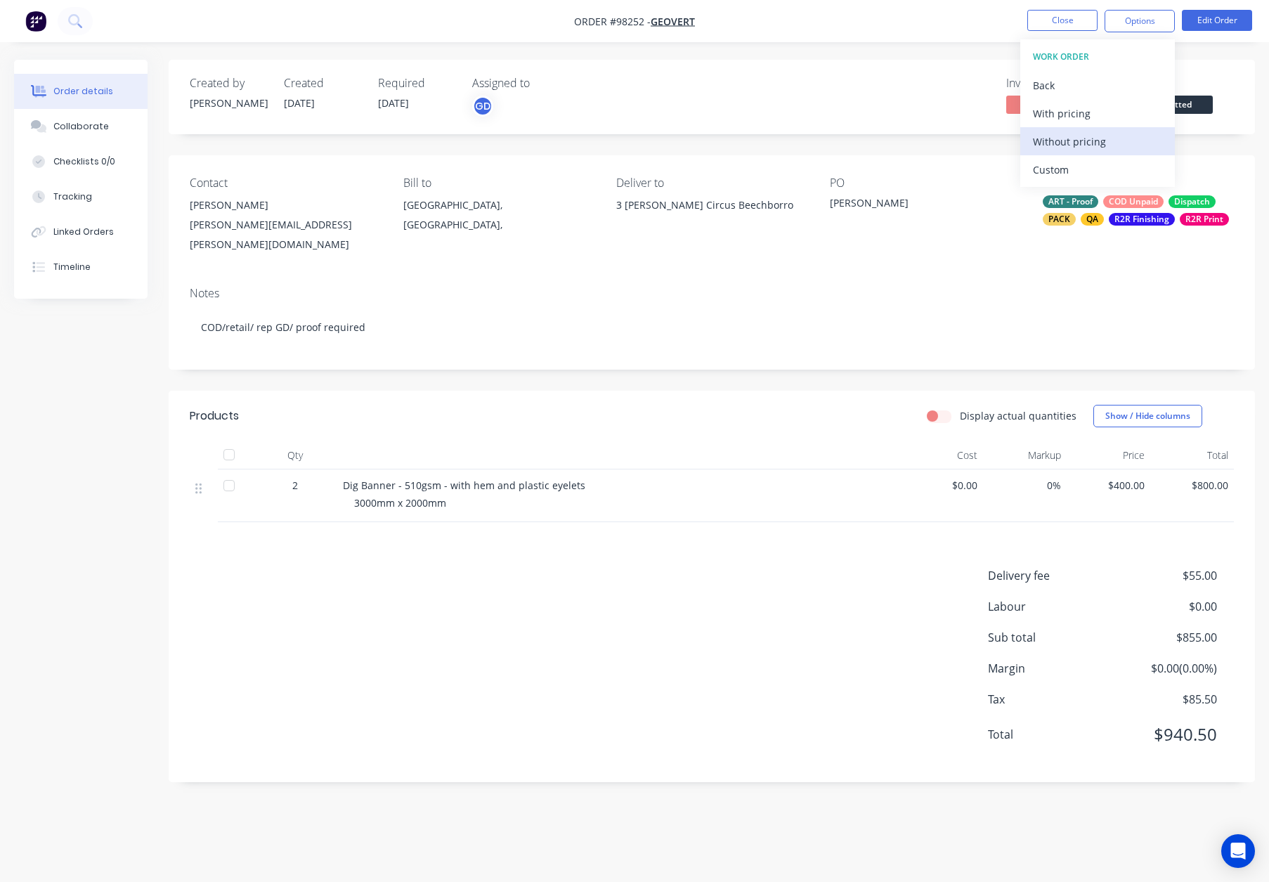
click at [1085, 140] on div "Without pricing" at bounding box center [1097, 141] width 129 height 20
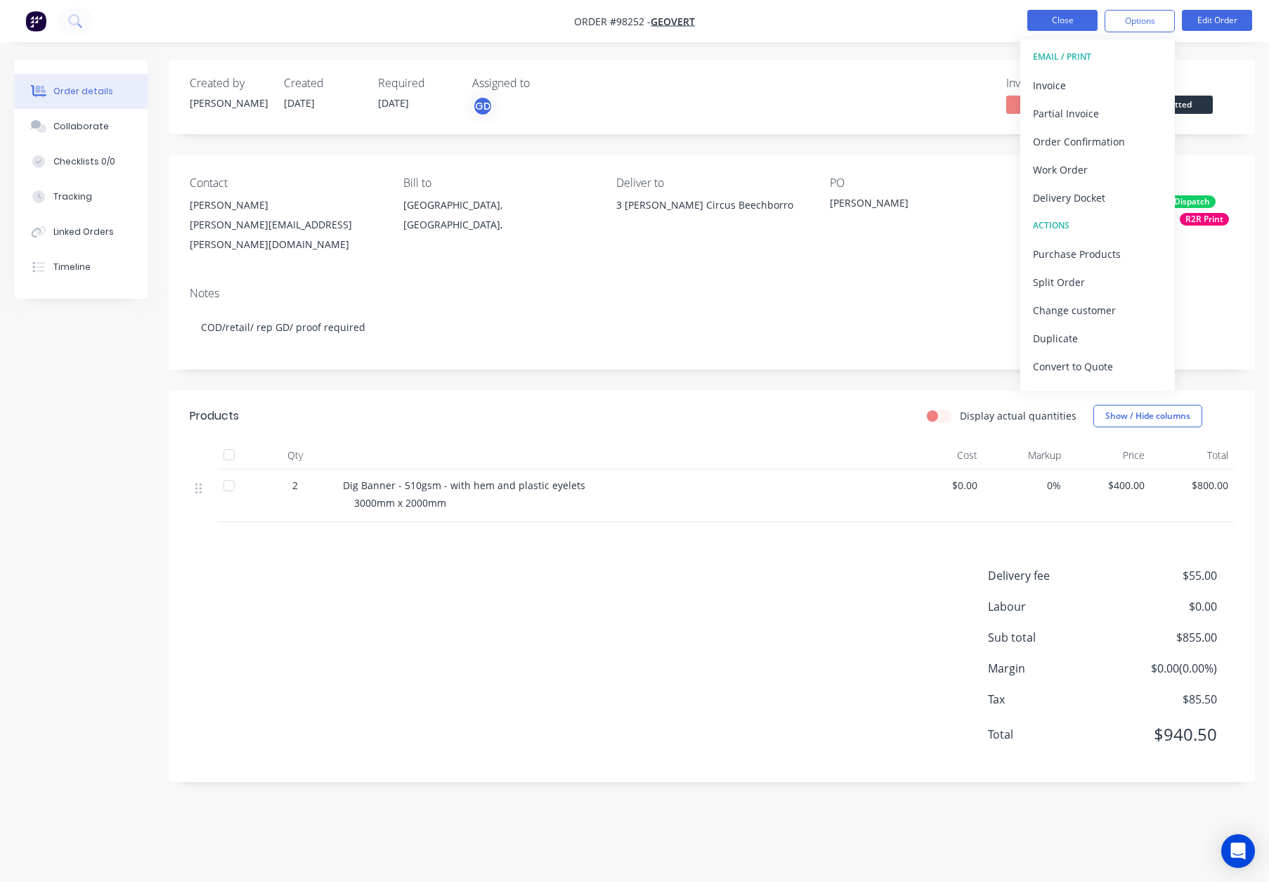
click at [1074, 20] on button "Close" at bounding box center [1062, 20] width 70 height 21
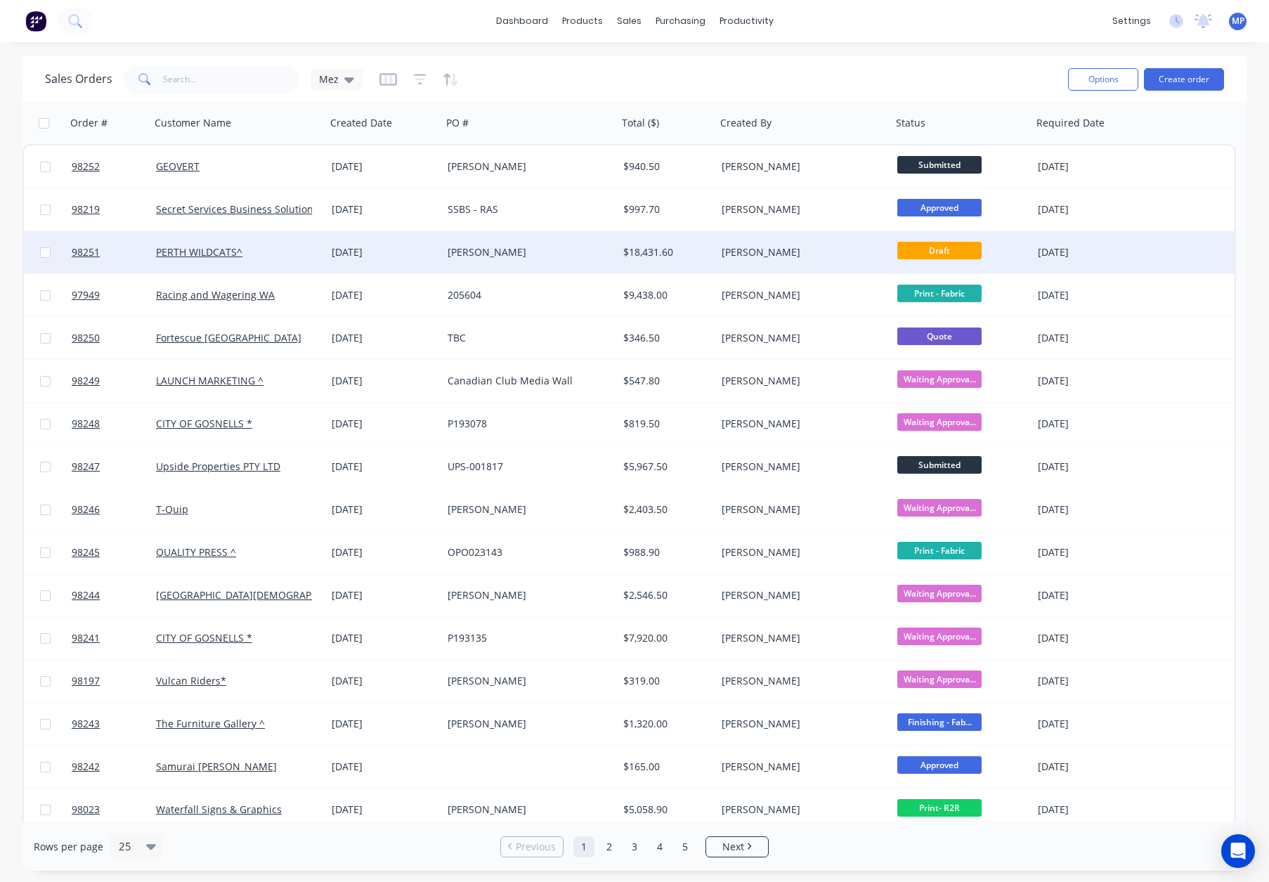
click at [528, 249] on div "[PERSON_NAME]" at bounding box center [526, 252] width 156 height 14
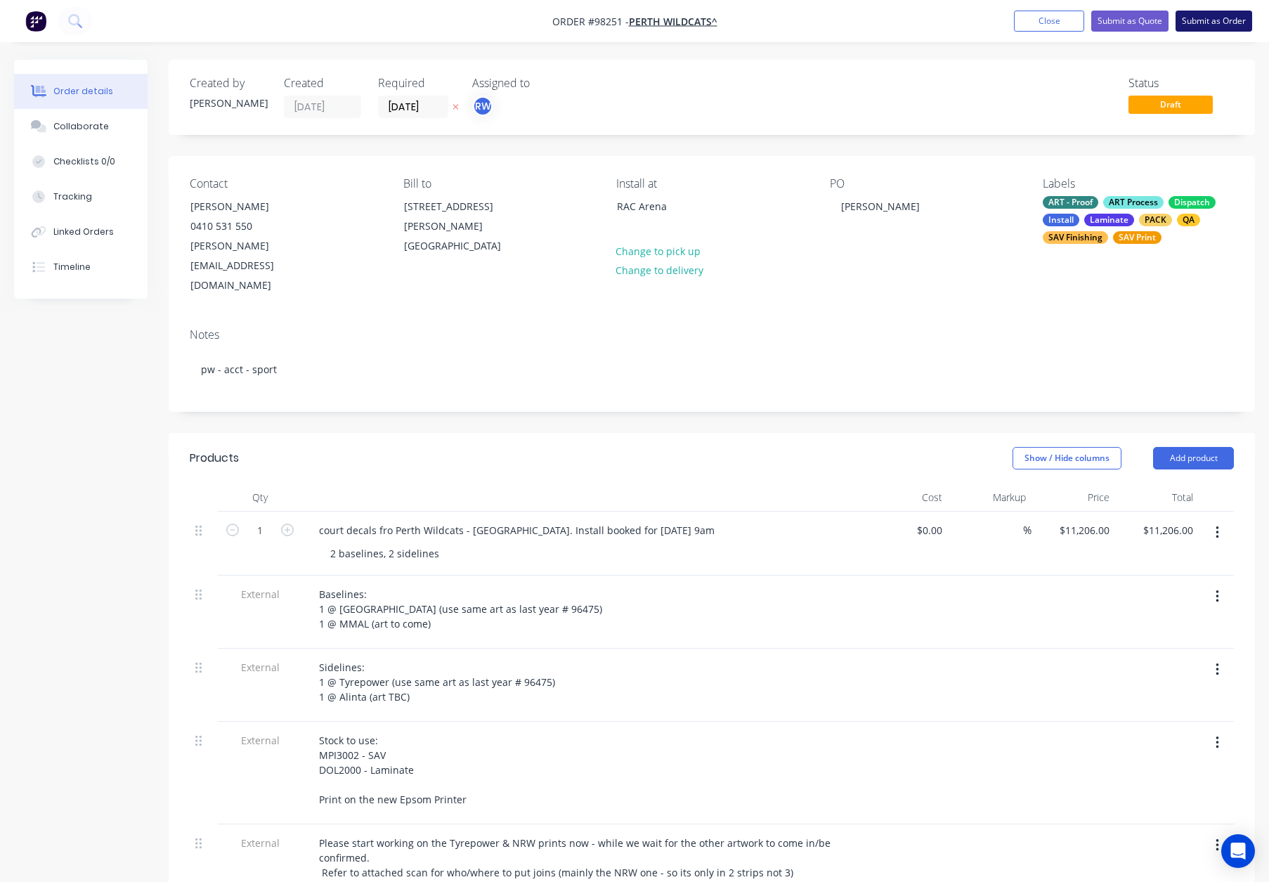
click at [1221, 21] on button "Submit as Order" at bounding box center [1213, 21] width 77 height 21
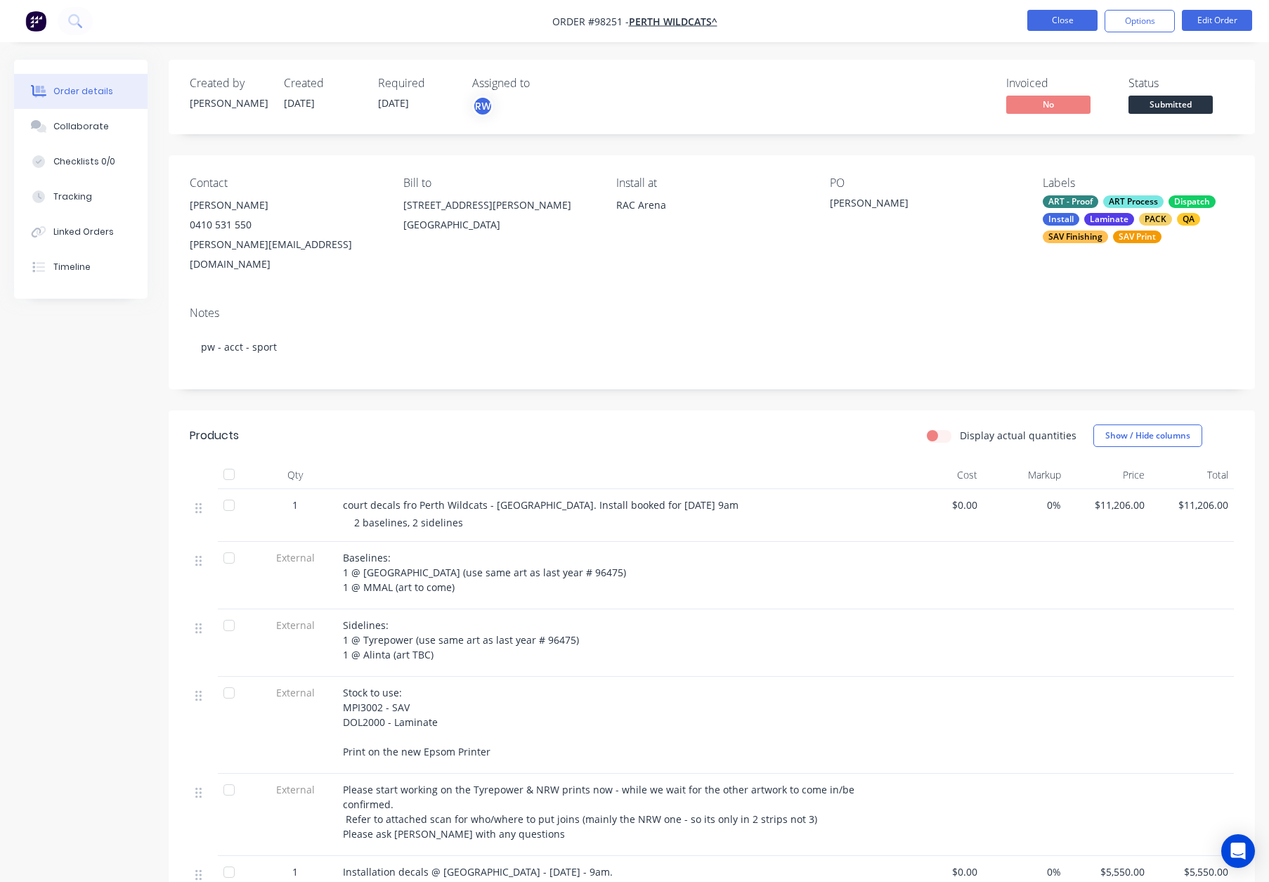
click at [1055, 19] on button "Close" at bounding box center [1062, 20] width 70 height 21
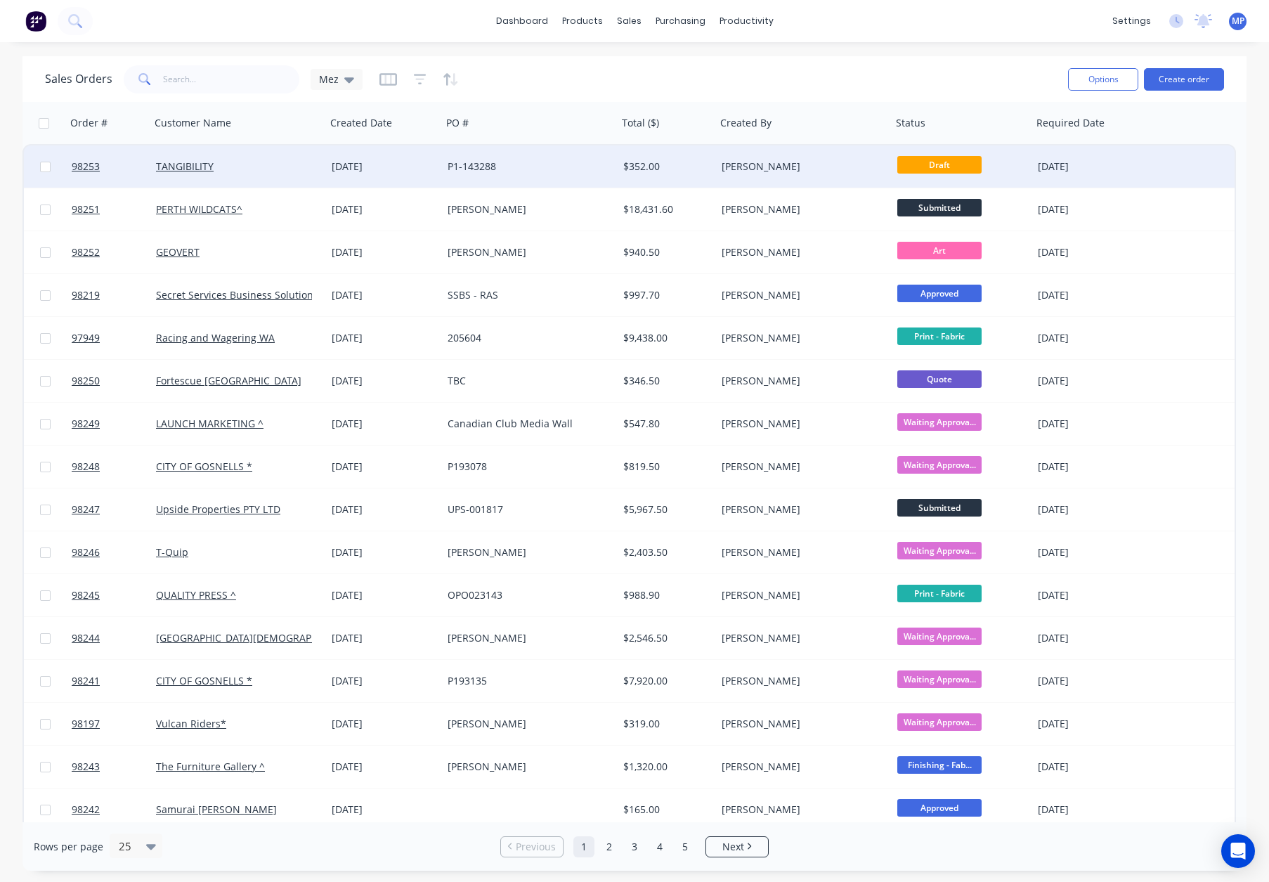
click at [790, 164] on div "[PERSON_NAME]" at bounding box center [800, 166] width 156 height 14
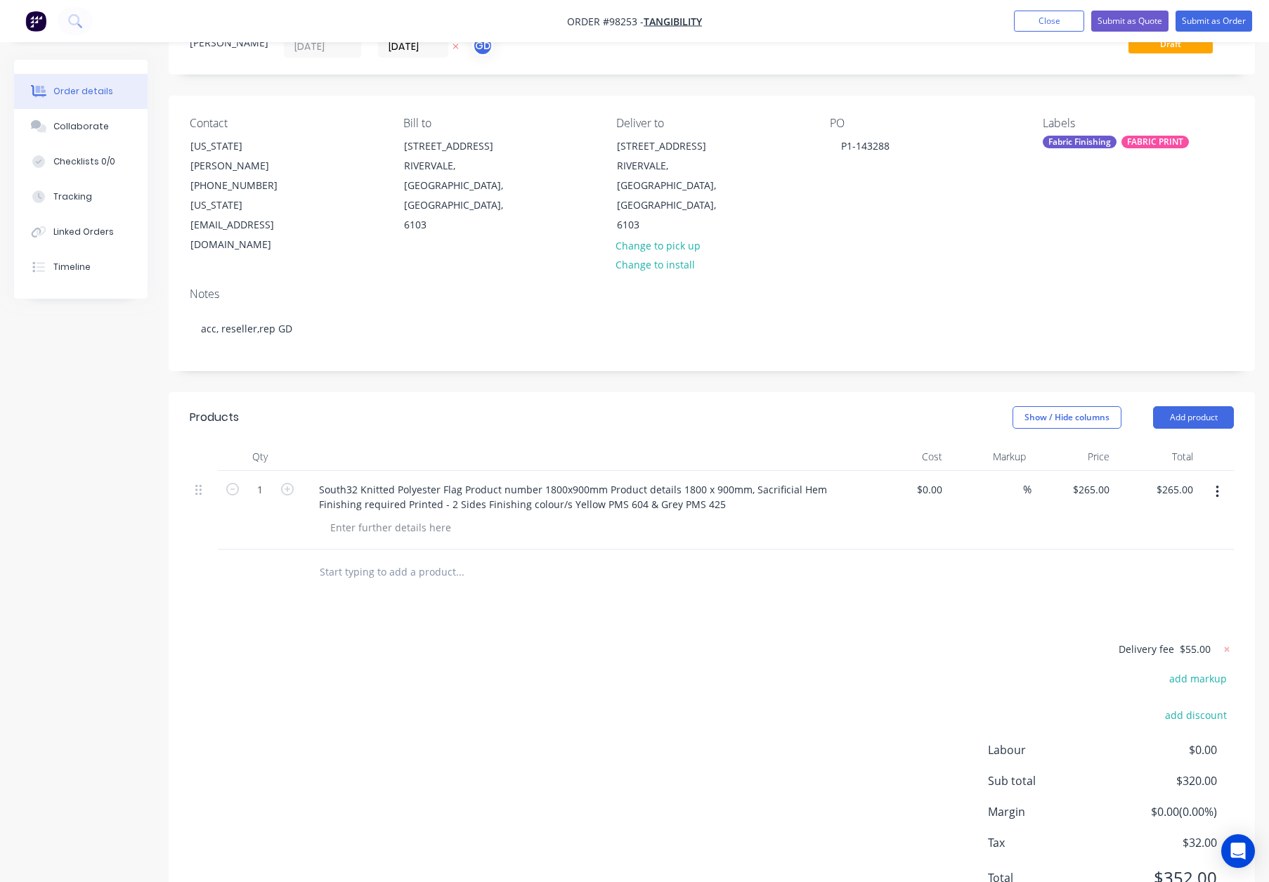
scroll to position [66, 0]
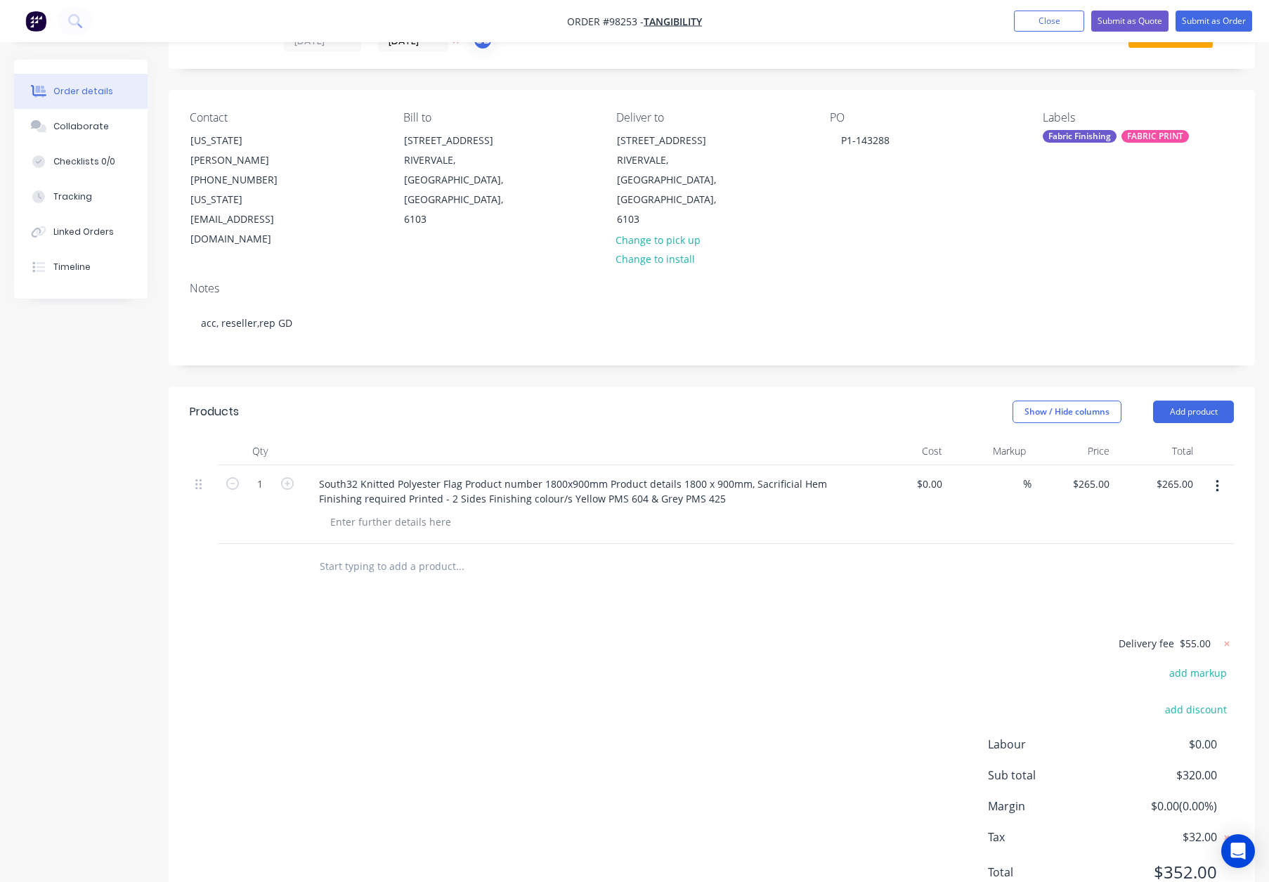
click at [472, 552] on input "text" at bounding box center [459, 566] width 281 height 28
type input "V"
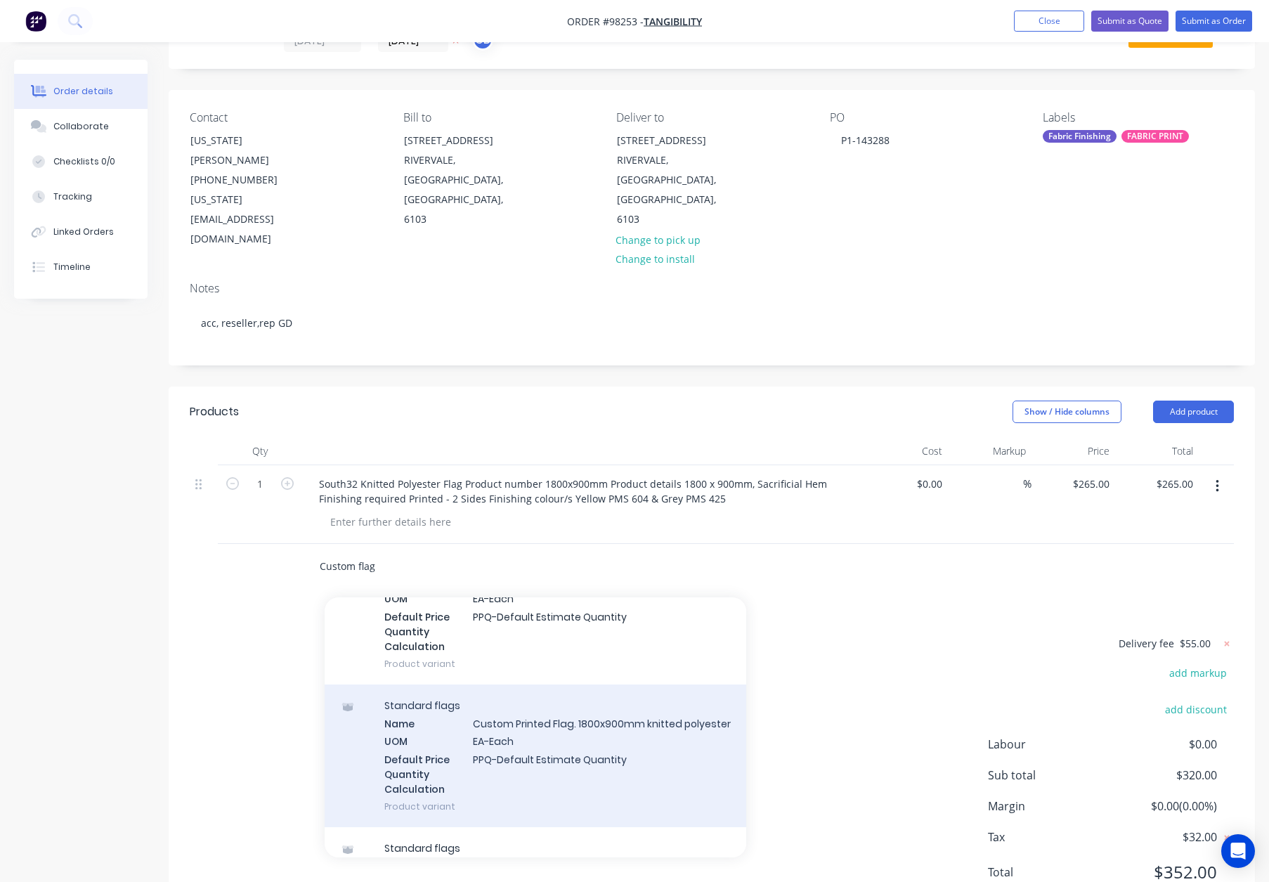
scroll to position [129, 0]
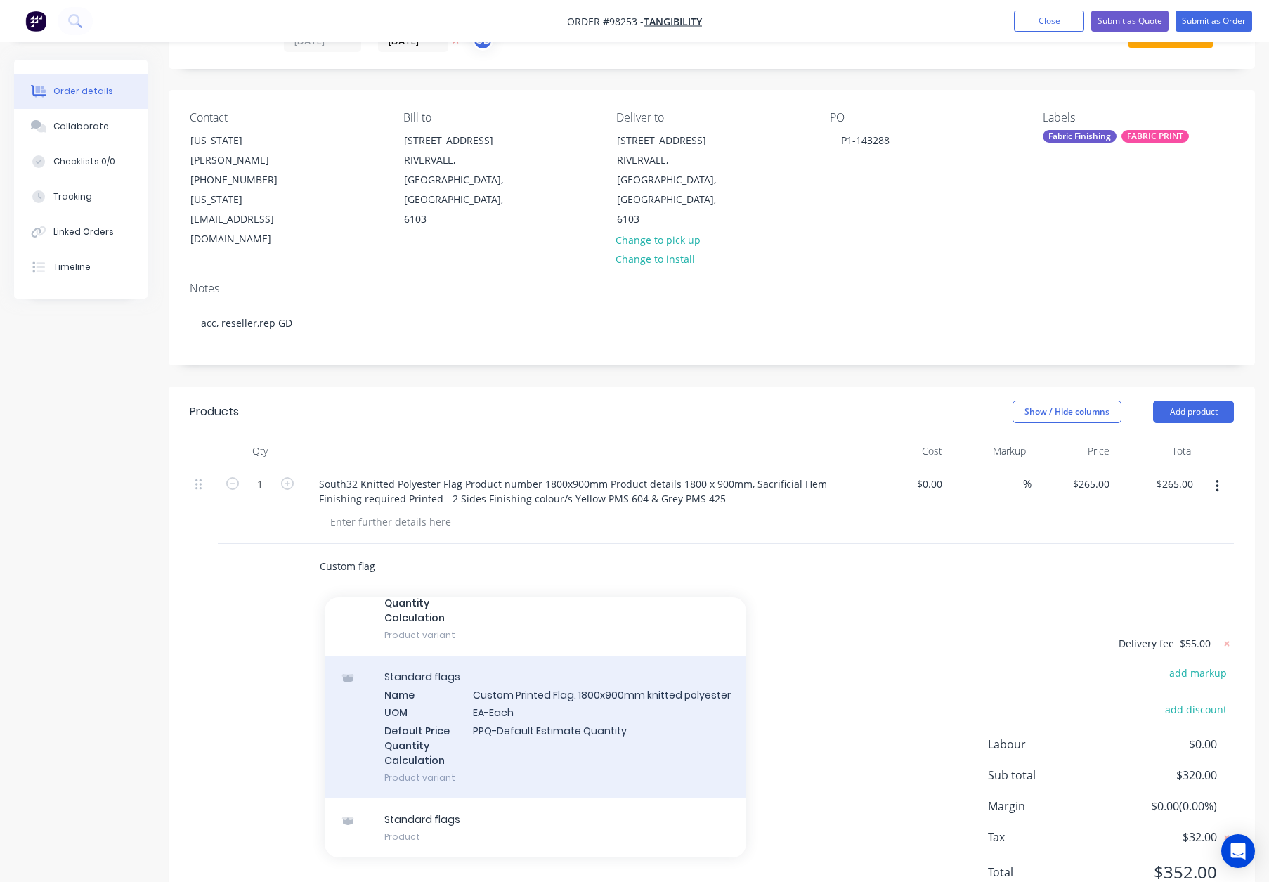
type input "Custom flag"
click at [594, 656] on div "Standard flags Name Custom Printed Flag. 1800x900mm knitted polyester UOM EA-Ea…" at bounding box center [536, 727] width 422 height 143
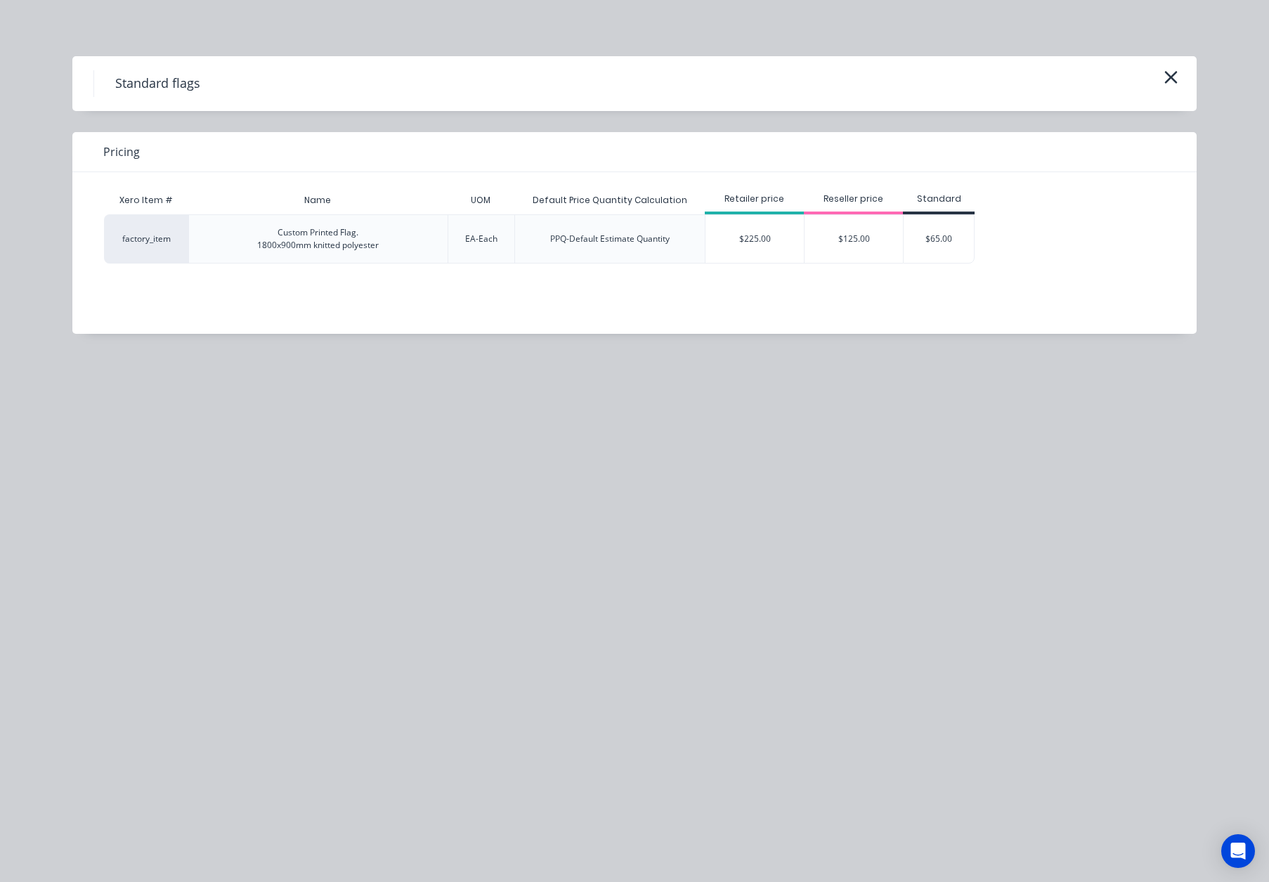
click at [750, 249] on div "$225.00" at bounding box center [754, 239] width 98 height 48
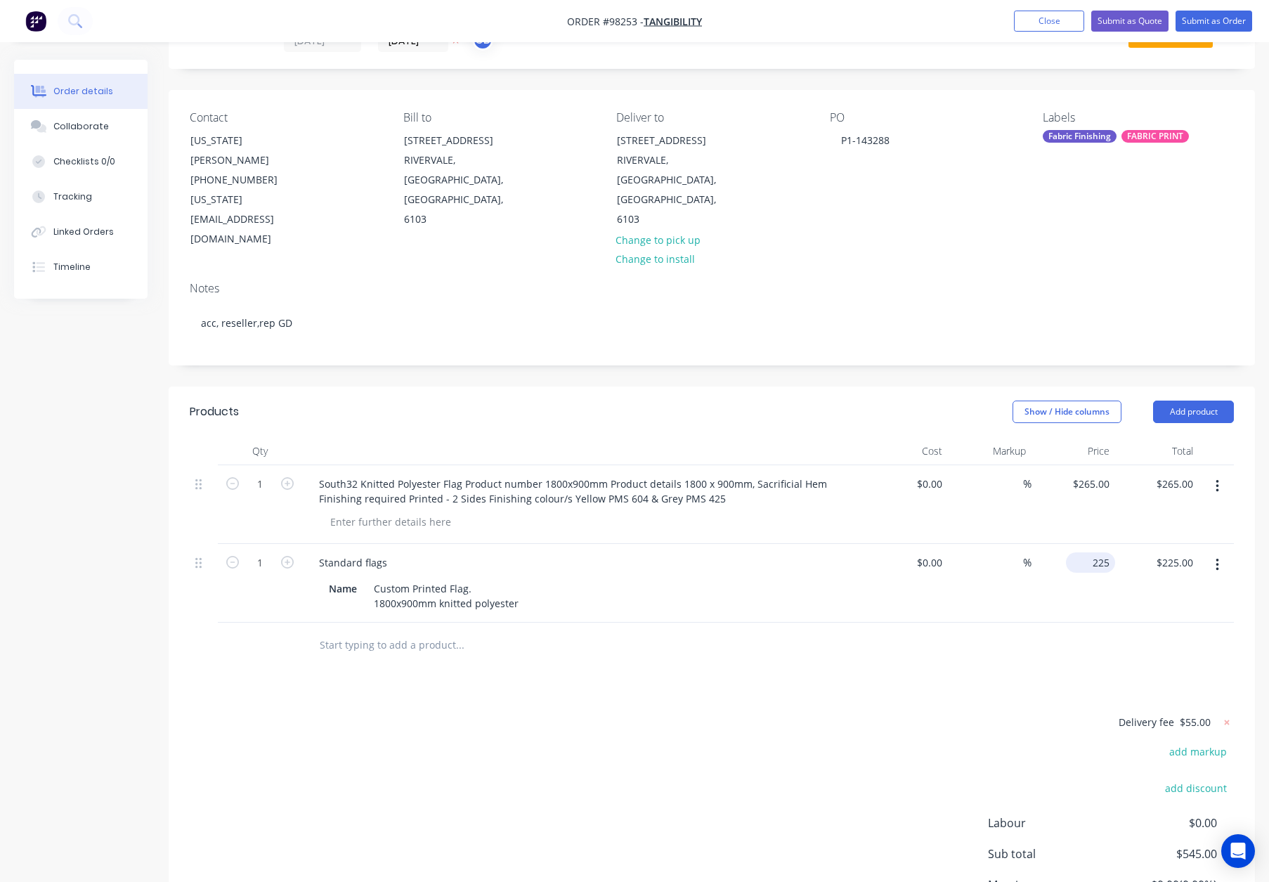
click at [1092, 552] on input "225" at bounding box center [1093, 562] width 44 height 20
type input "$265.00"
click at [614, 631] on div at bounding box center [519, 645] width 422 height 28
drag, startPoint x: 485, startPoint y: 528, endPoint x: 336, endPoint y: 526, distance: 149.7
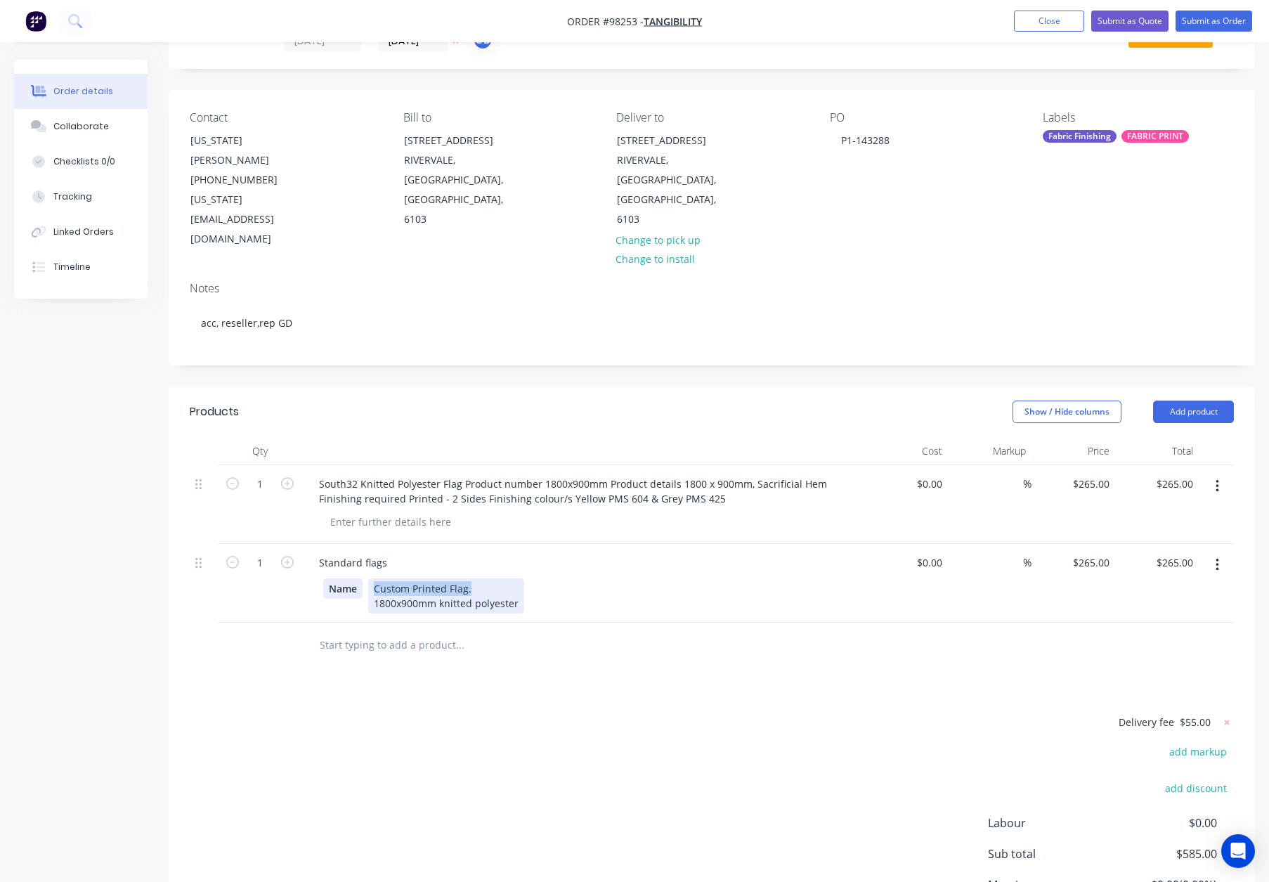
click at [336, 578] on div "Name Custom Printed Flag. 1800x900mm knitted polyester" at bounding box center [580, 595] width 514 height 35
copy div "Custom Printed Flag."
drag, startPoint x: 315, startPoint y: 502, endPoint x: 441, endPoint y: 507, distance: 126.6
click at [449, 552] on div "Standard flags" at bounding box center [583, 562] width 551 height 20
paste div
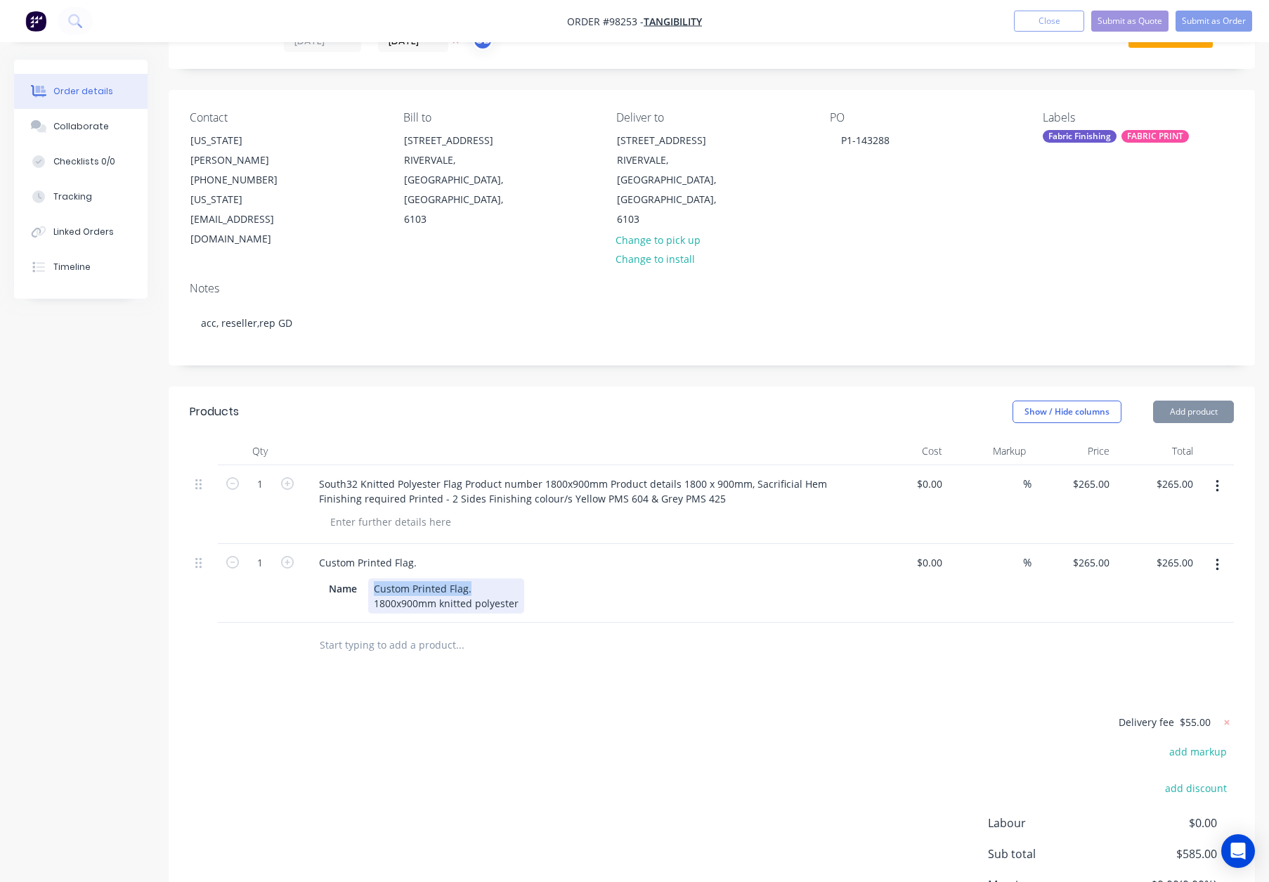
drag, startPoint x: 341, startPoint y: 532, endPoint x: 272, endPoint y: 531, distance: 68.9
click at [271, 544] on div "1 Custom Printed Flag. Name Custom Printed Flag. 1800x900mm knitted polyester $…" at bounding box center [712, 583] width 1044 height 79
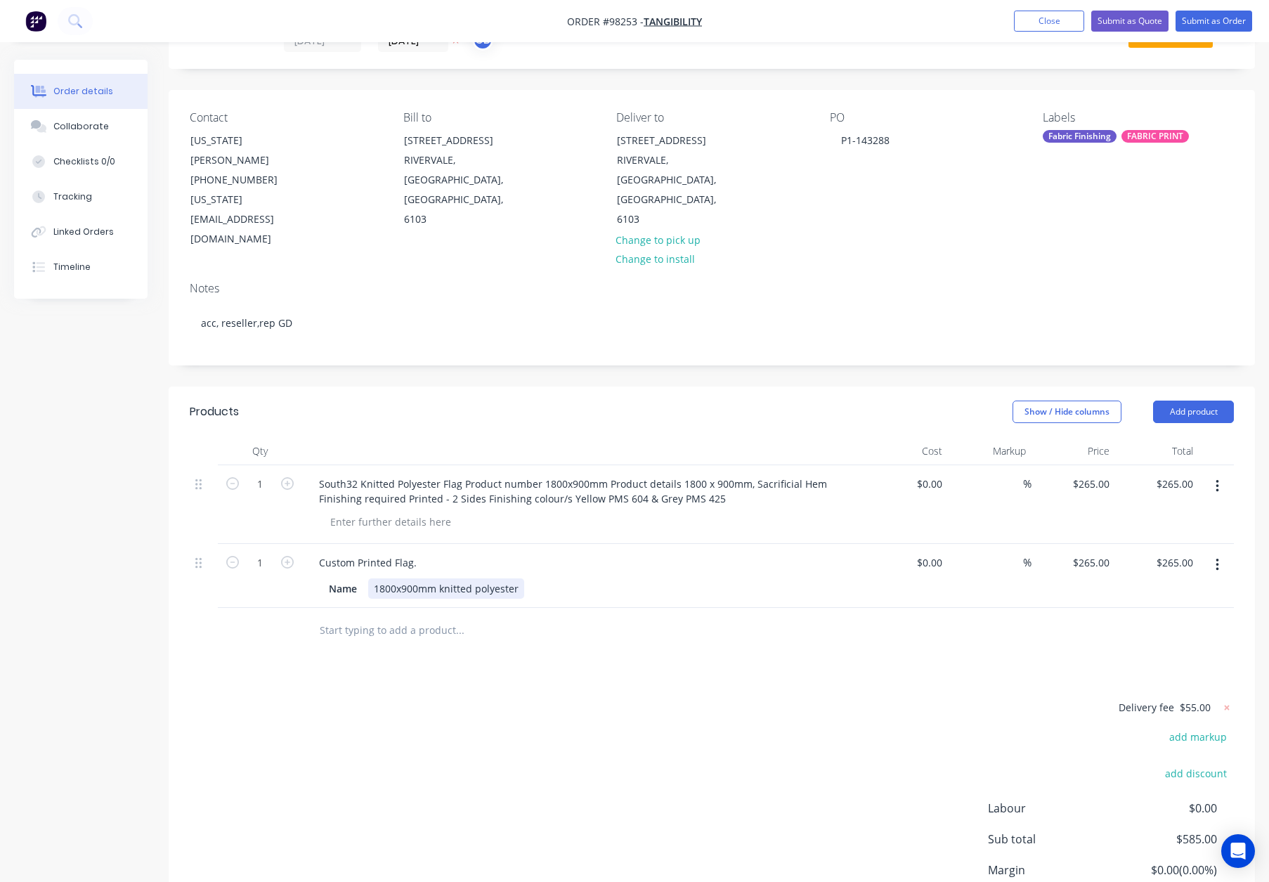
click at [374, 578] on div "1800x900mm knitted polyester" at bounding box center [446, 588] width 156 height 20
click at [417, 552] on div "Custom Printed Flag." at bounding box center [368, 562] width 120 height 20
drag, startPoint x: 516, startPoint y: 530, endPoint x: 543, endPoint y: 538, distance: 28.0
click at [517, 578] on div "1800x900mm knitted polyester" at bounding box center [446, 588] width 156 height 20
drag, startPoint x: 549, startPoint y: 531, endPoint x: 673, endPoint y: 531, distance: 124.4
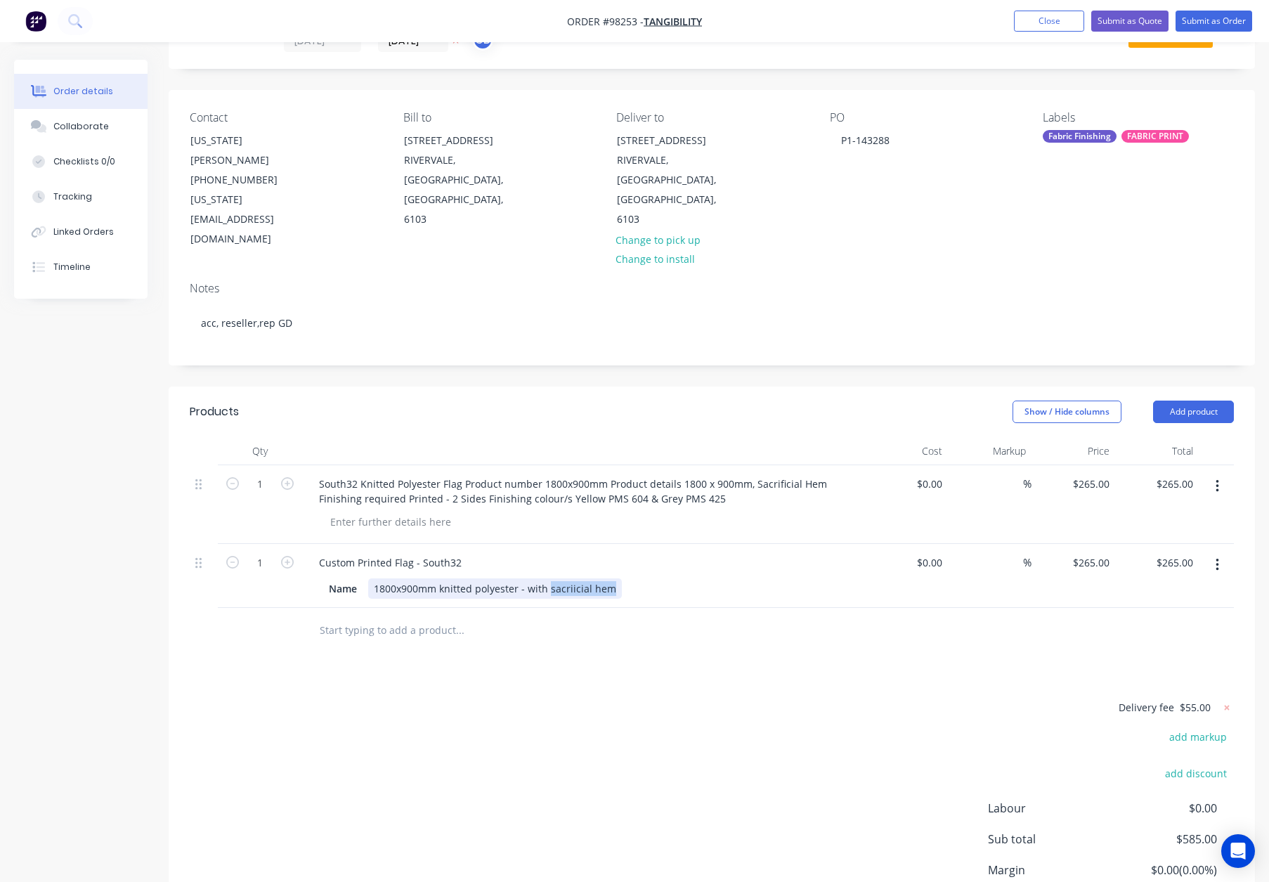
click at [675, 578] on div "Name 1800x900mm knitted polyester - with sacriicial hem" at bounding box center [580, 588] width 514 height 20
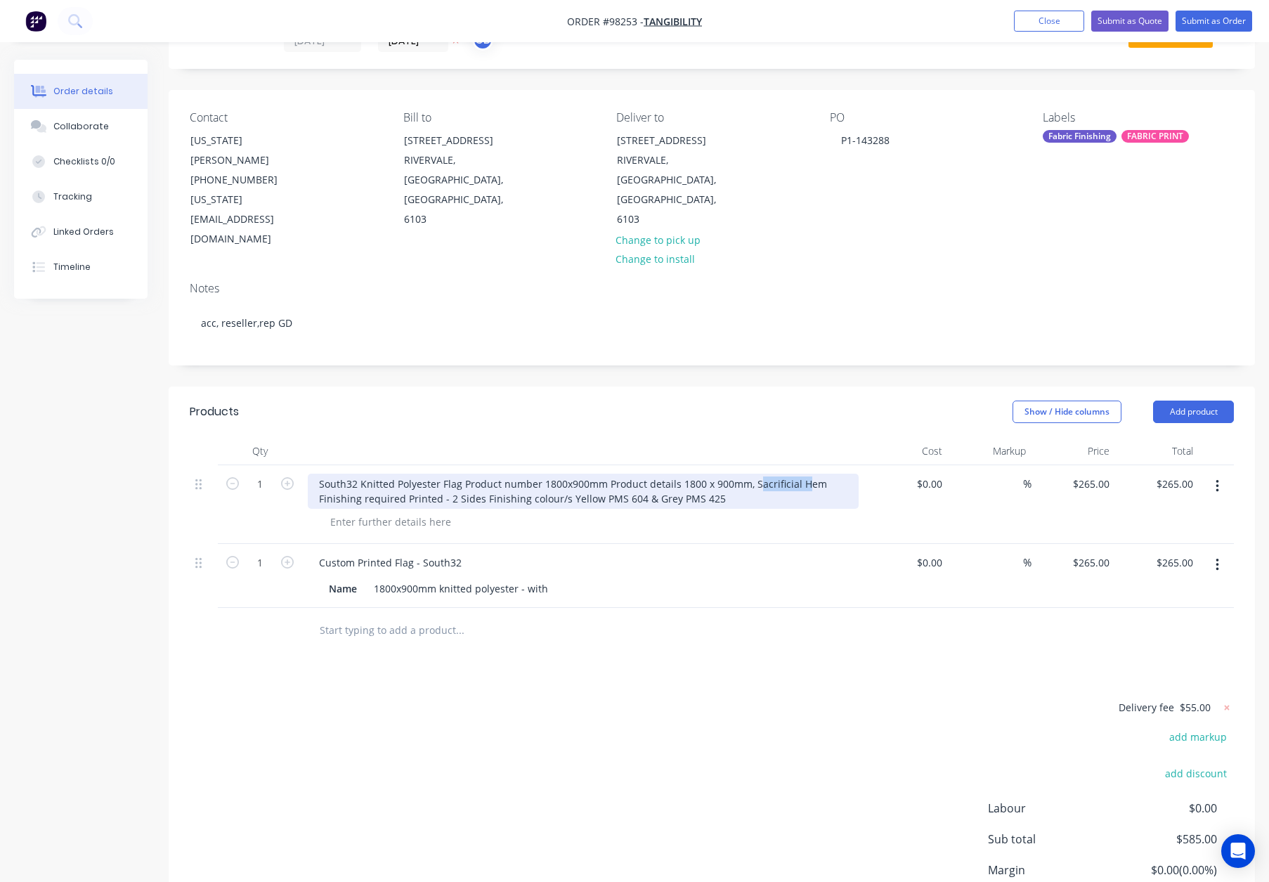
drag, startPoint x: 753, startPoint y: 424, endPoint x: 804, endPoint y: 425, distance: 51.3
click at [804, 474] on div "South32 Knitted Polyester Flag Product number 1800x900mm Product details 1800 x…" at bounding box center [583, 491] width 551 height 35
drag, startPoint x: 823, startPoint y: 426, endPoint x: 761, endPoint y: 429, distance: 62.6
click at [750, 474] on div "South32 Knitted Polyester Flag Product number 1800x900mm Product details 1800 x…" at bounding box center [583, 491] width 551 height 35
copy div "Sacrificial Hem"
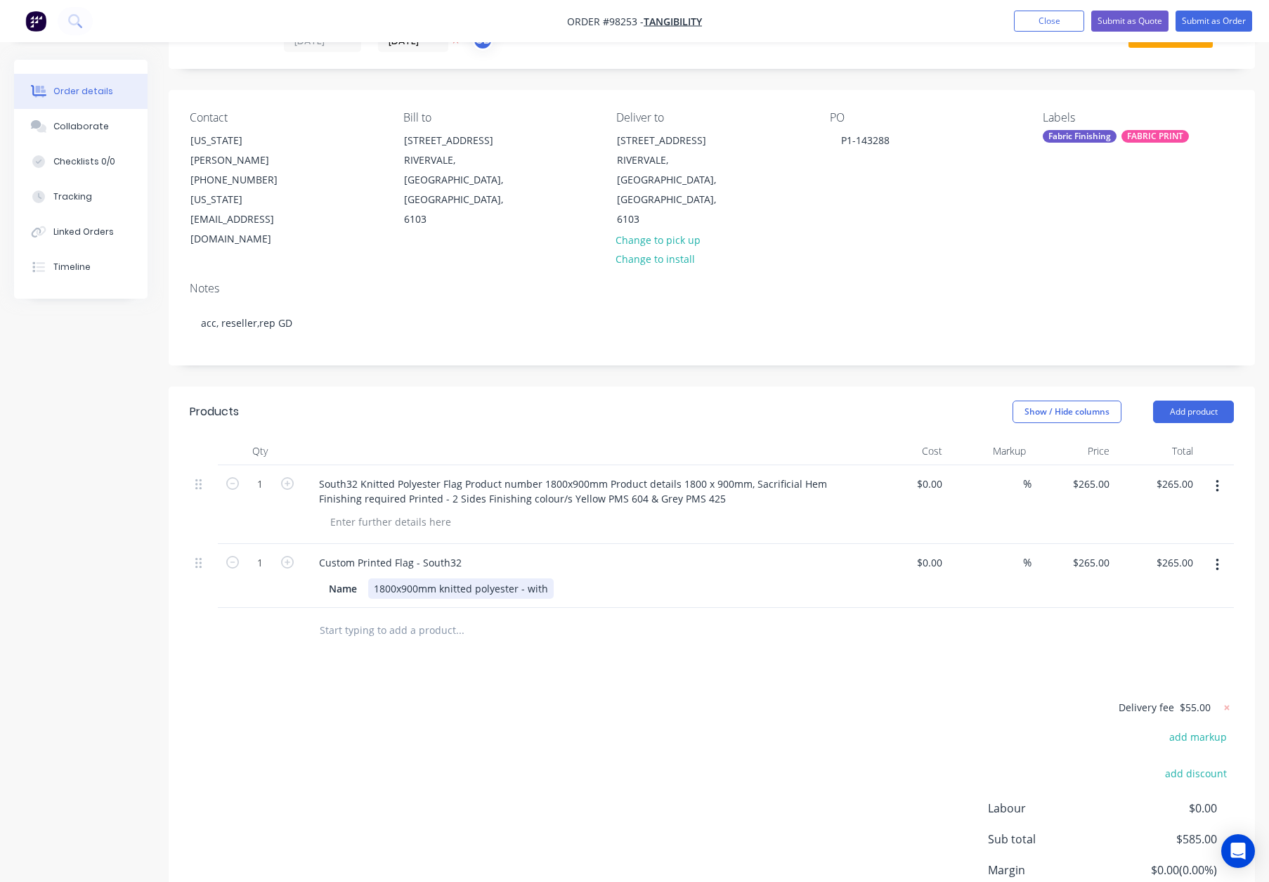
click at [550, 578] on div "1800x900mm knitted polyester - with" at bounding box center [460, 588] width 185 height 20
click at [1094, 474] on input "265" at bounding box center [1093, 484] width 44 height 20
type input "$0.00"
click at [868, 465] on div "$0.00 $0.00" at bounding box center [906, 504] width 84 height 79
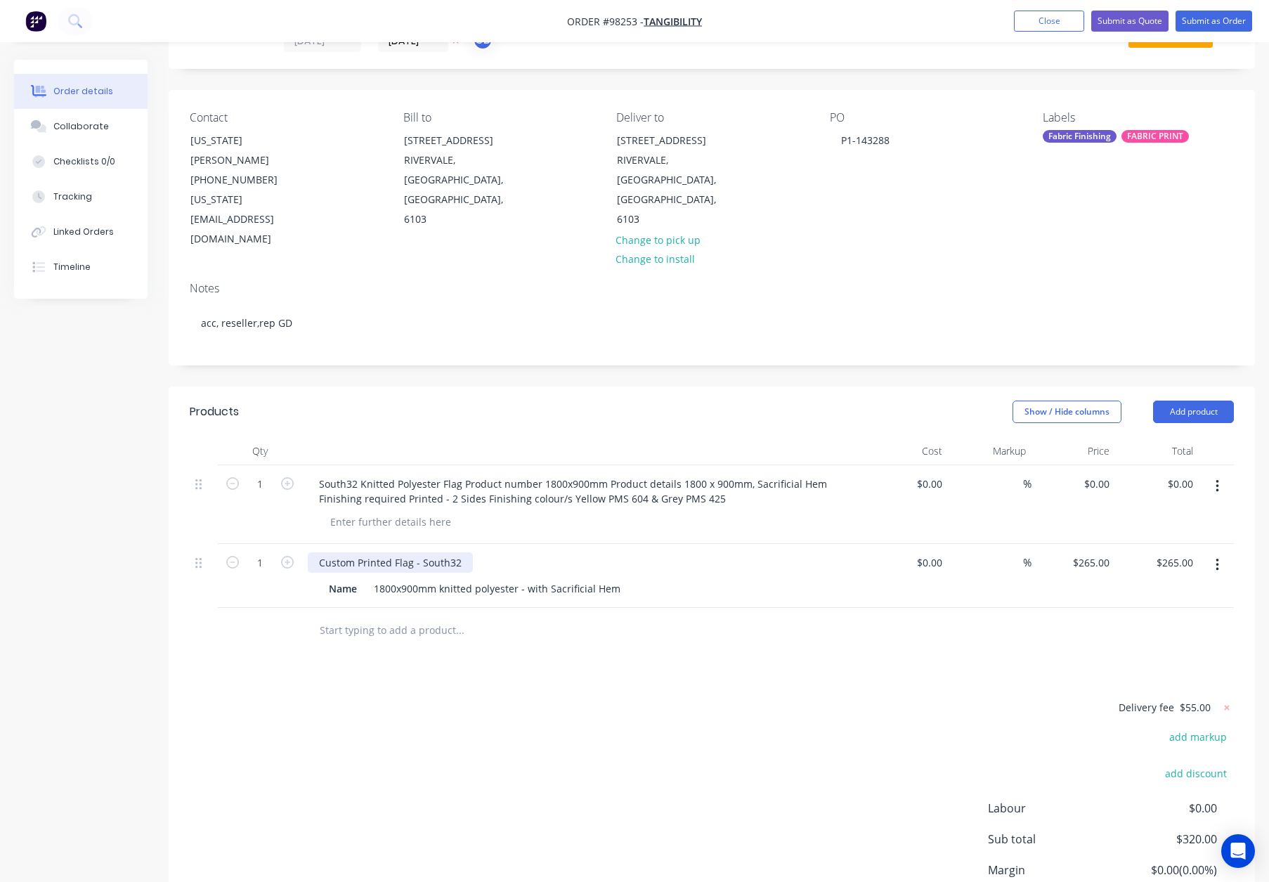
click at [457, 552] on div "Custom Printed Flag - South32" at bounding box center [390, 562] width 165 height 20
click at [679, 608] on div at bounding box center [555, 631] width 506 height 46
click at [1192, 400] on button "Add product" at bounding box center [1193, 411] width 81 height 22
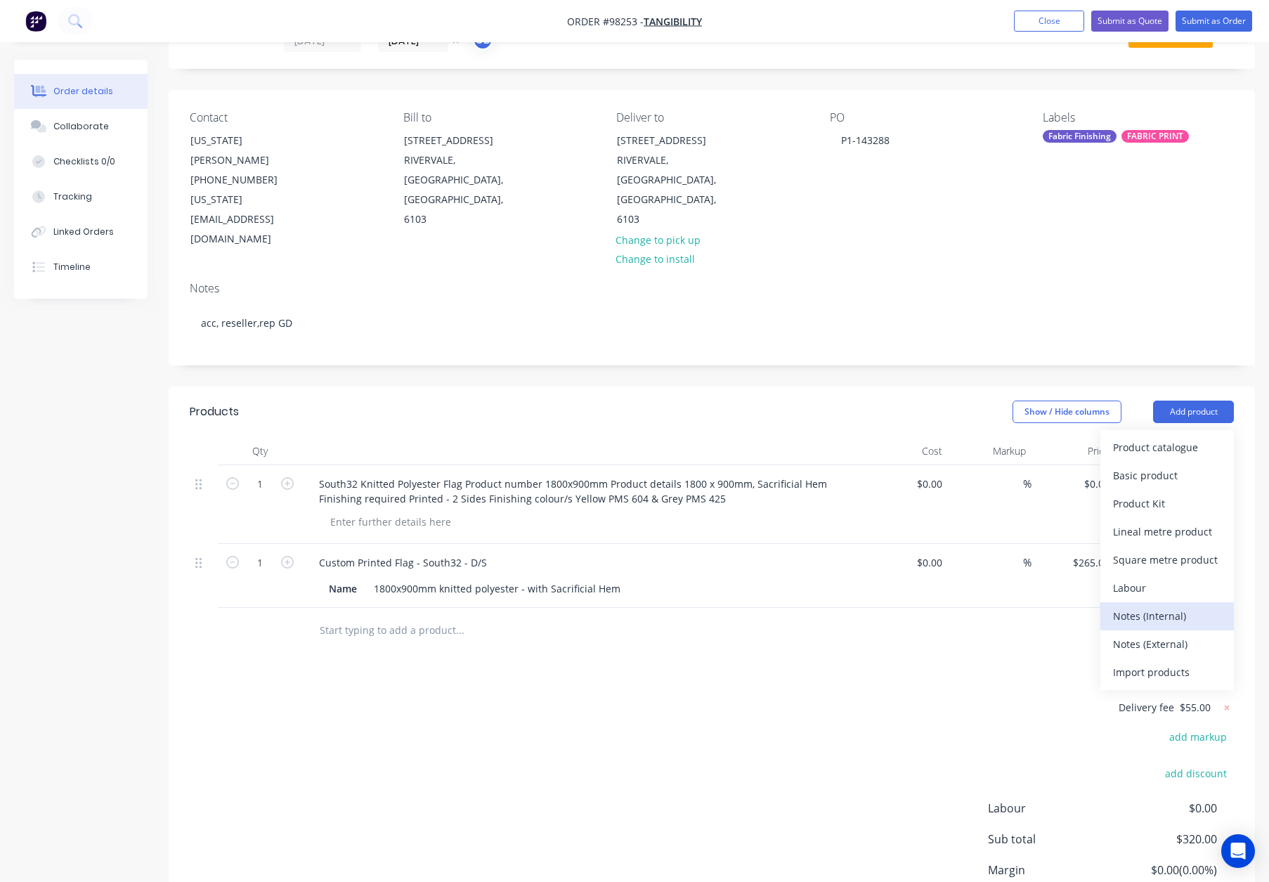
click at [1160, 606] on div "Notes (Internal)" at bounding box center [1167, 616] width 108 height 20
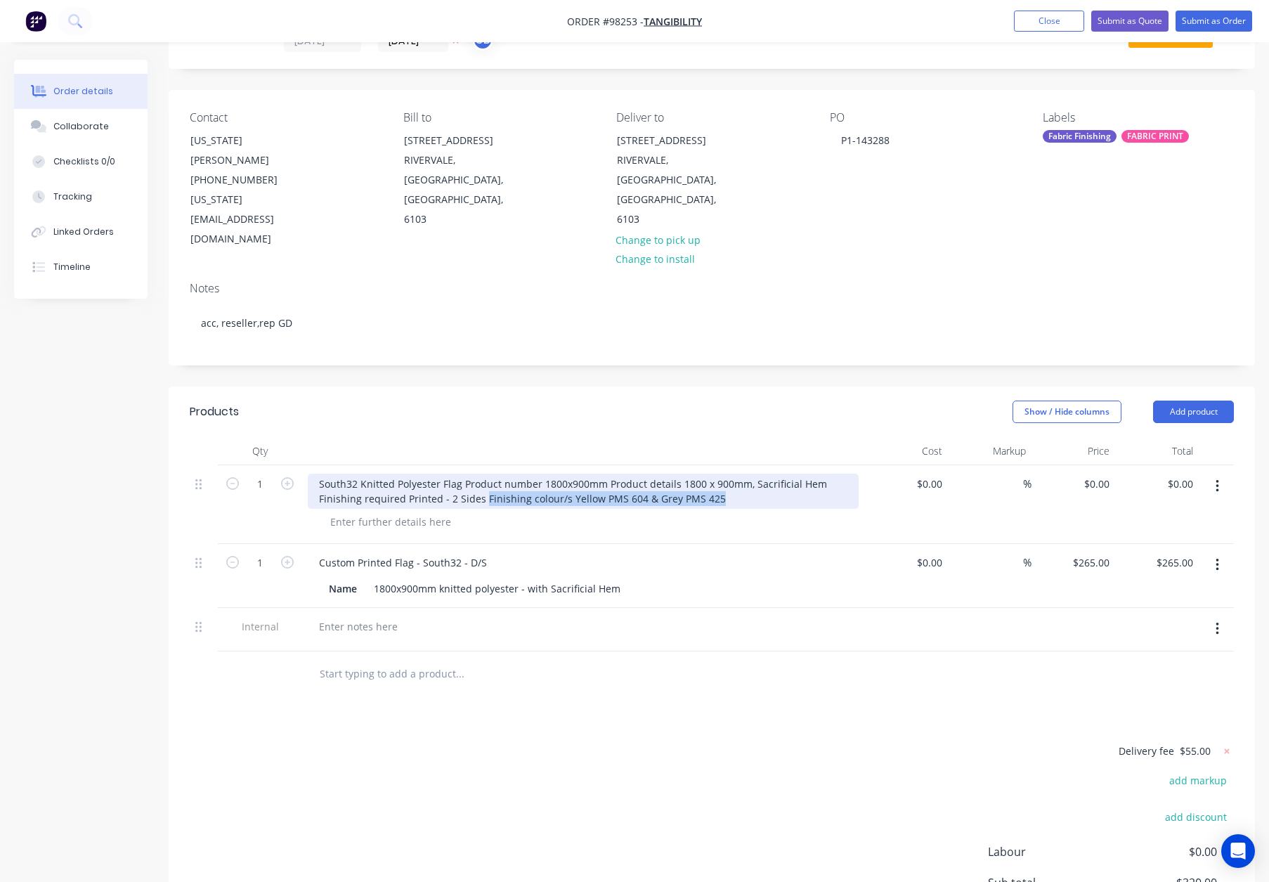
drag, startPoint x: 488, startPoint y: 437, endPoint x: 710, endPoint y: 440, distance: 222.0
click at [710, 474] on div "South32 Knitted Polyester Flag Product number 1800x900mm Product details 1800 x…" at bounding box center [583, 491] width 551 height 35
copy div "Finishing colour/s Yellow PMS 604 & Grey PMS 425"
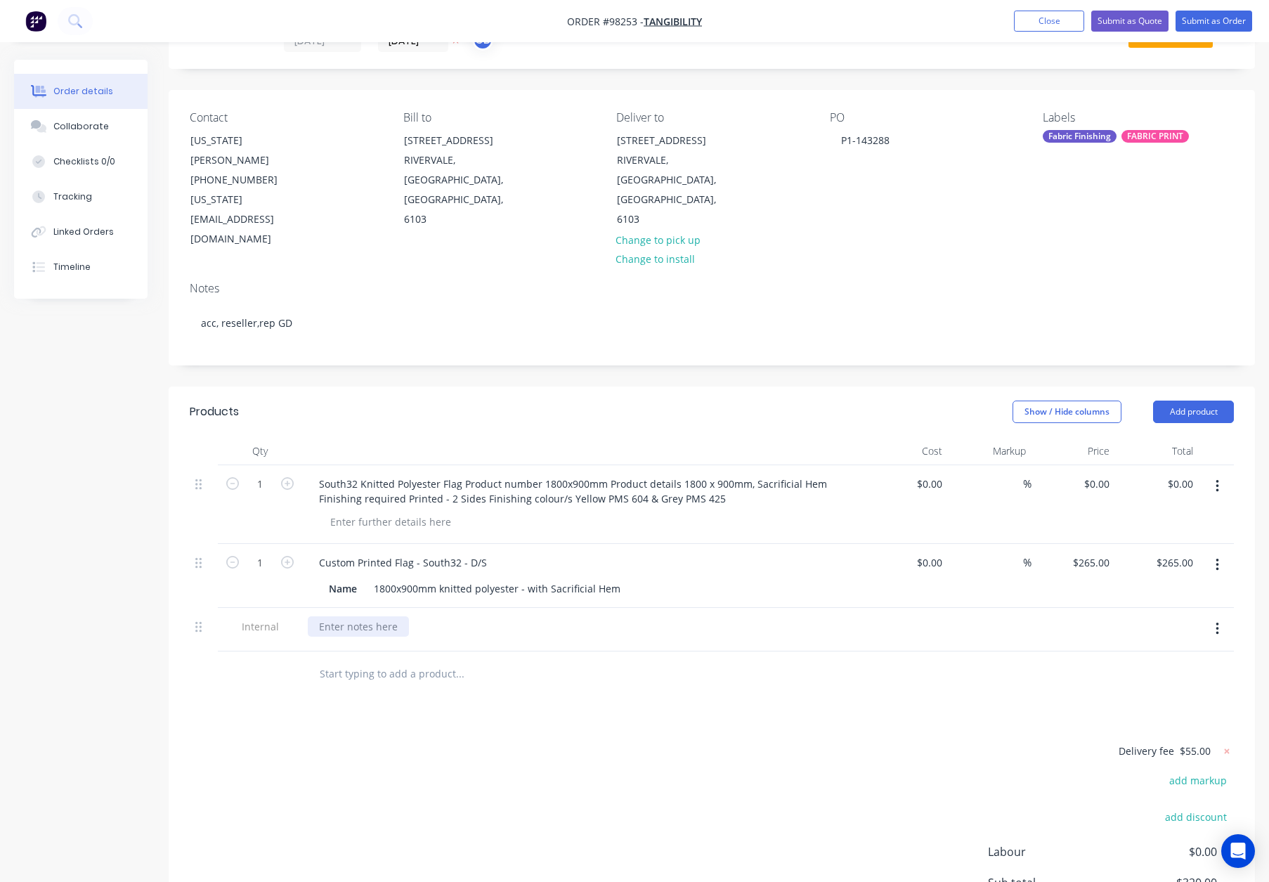
click at [327, 616] on div at bounding box center [358, 626] width 101 height 20
paste div
click at [1218, 478] on icon "button" at bounding box center [1217, 485] width 4 height 15
click at [1154, 597] on div "Delete" at bounding box center [1167, 607] width 108 height 20
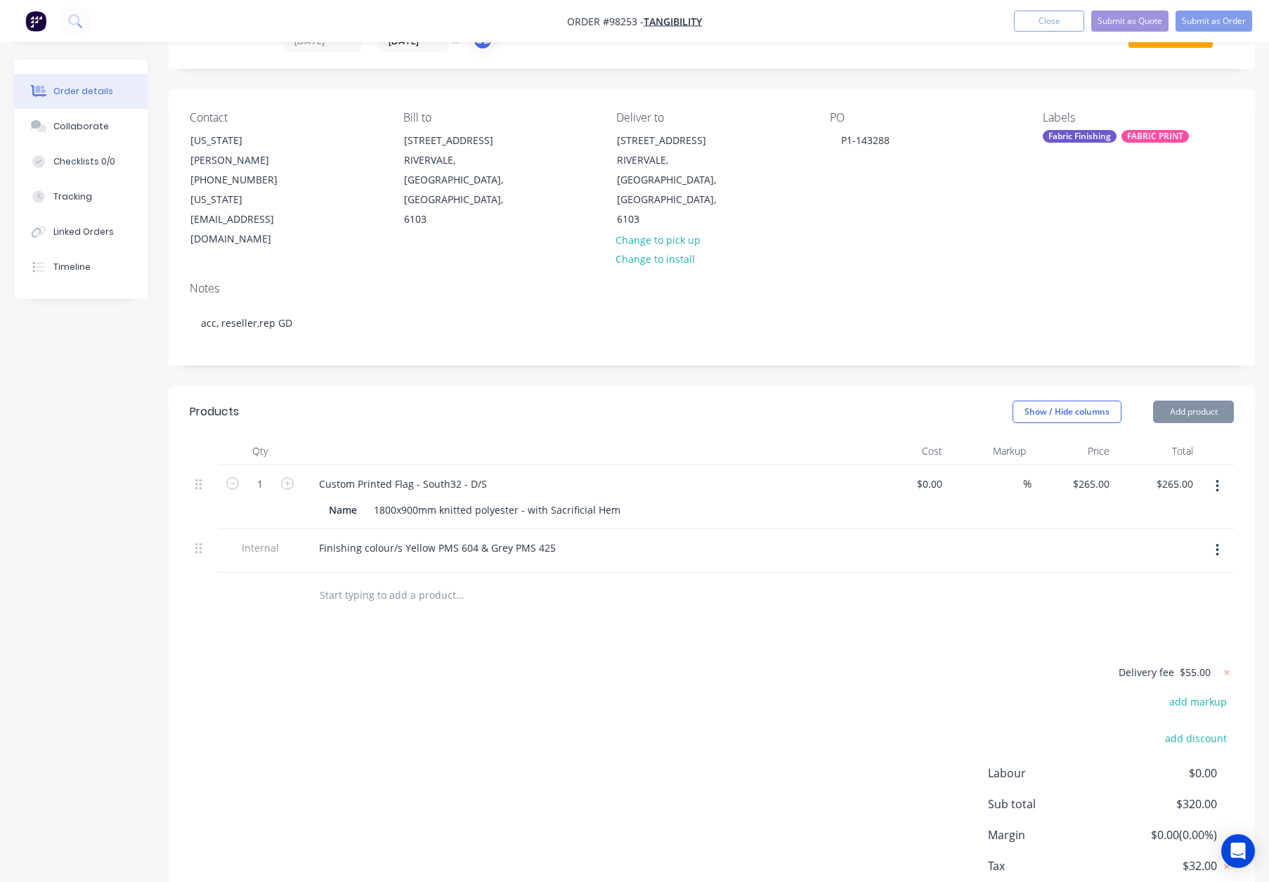
click at [727, 437] on div at bounding box center [583, 451] width 562 height 28
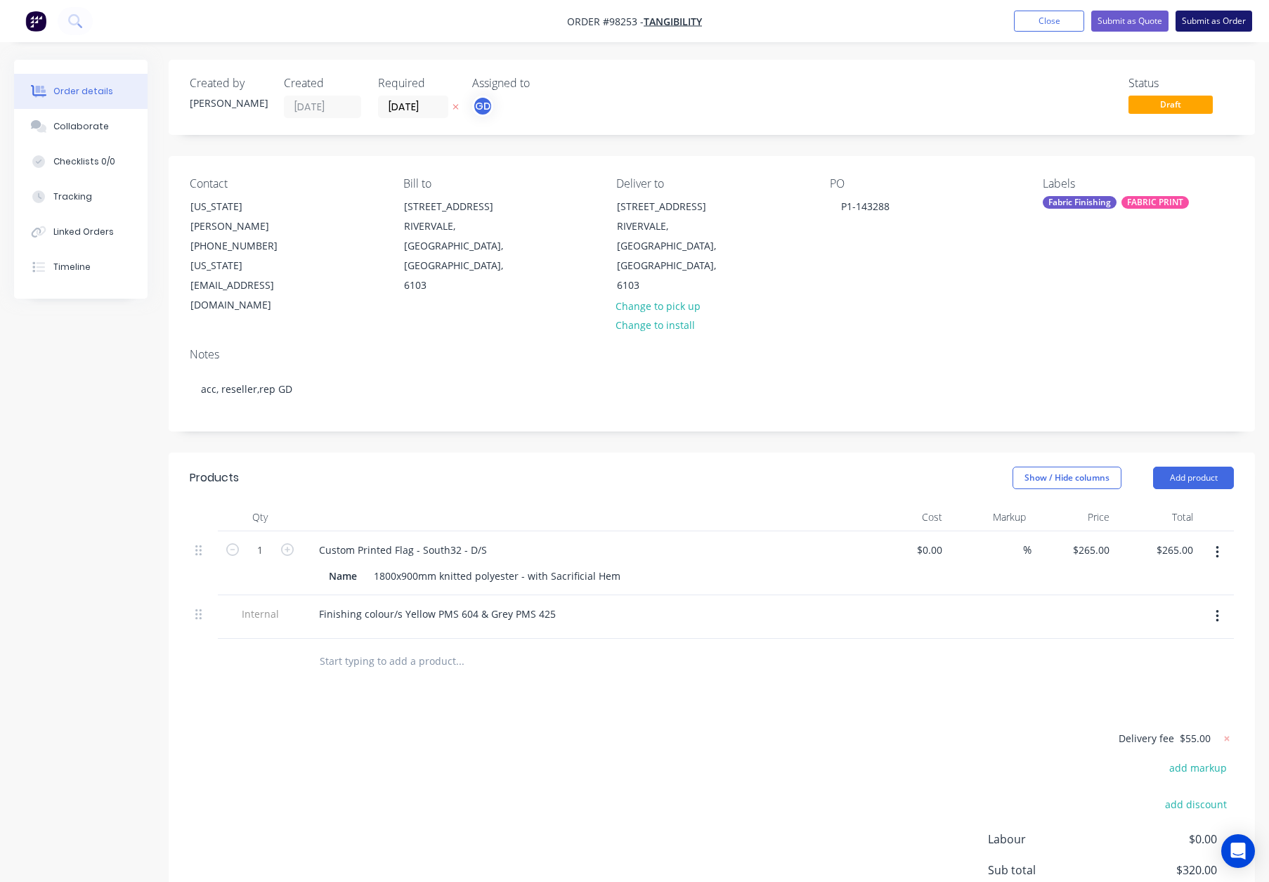
click at [1204, 24] on button "Submit as Order" at bounding box center [1213, 21] width 77 height 21
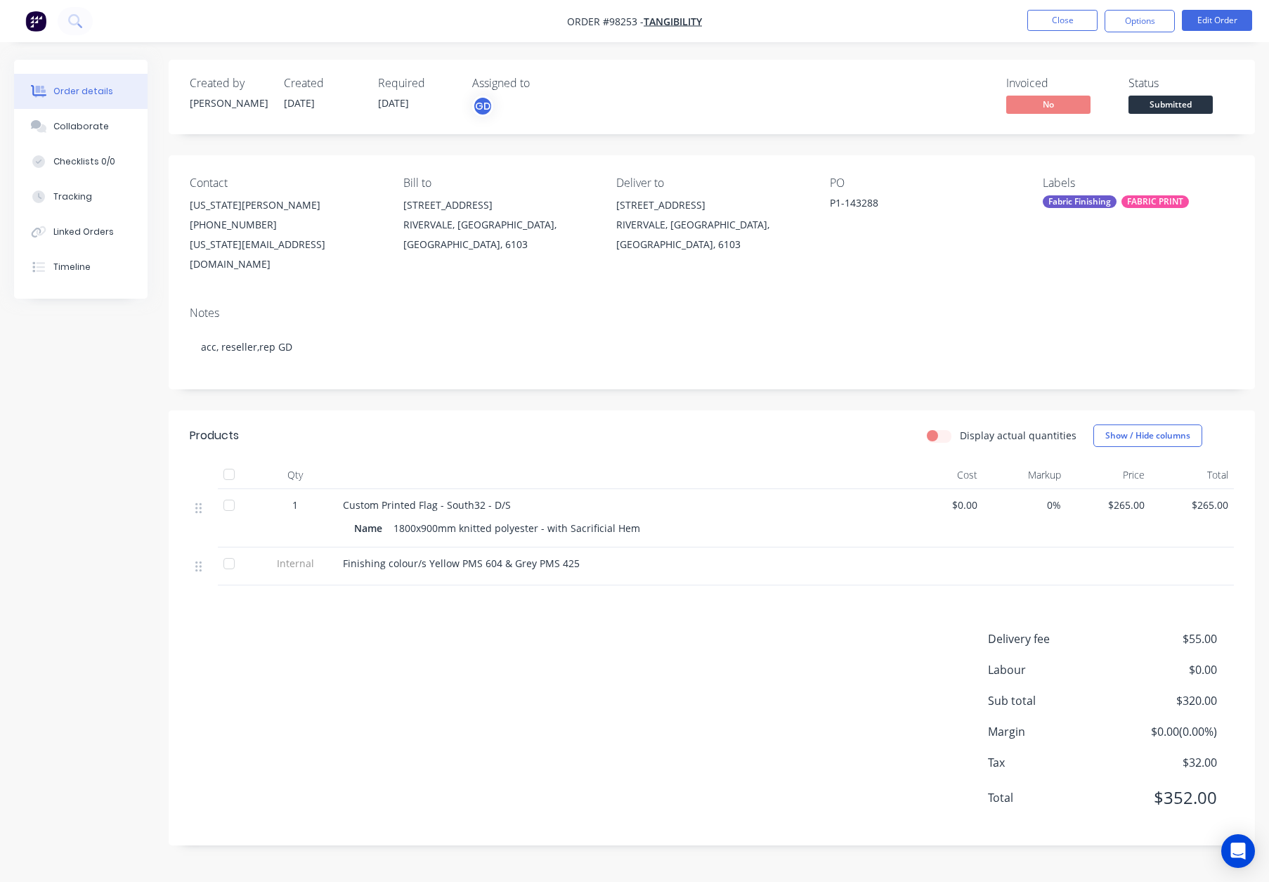
click at [1081, 194] on div "Labels Fabric Finishing FABRIC PRINT" at bounding box center [1138, 225] width 191 height 98
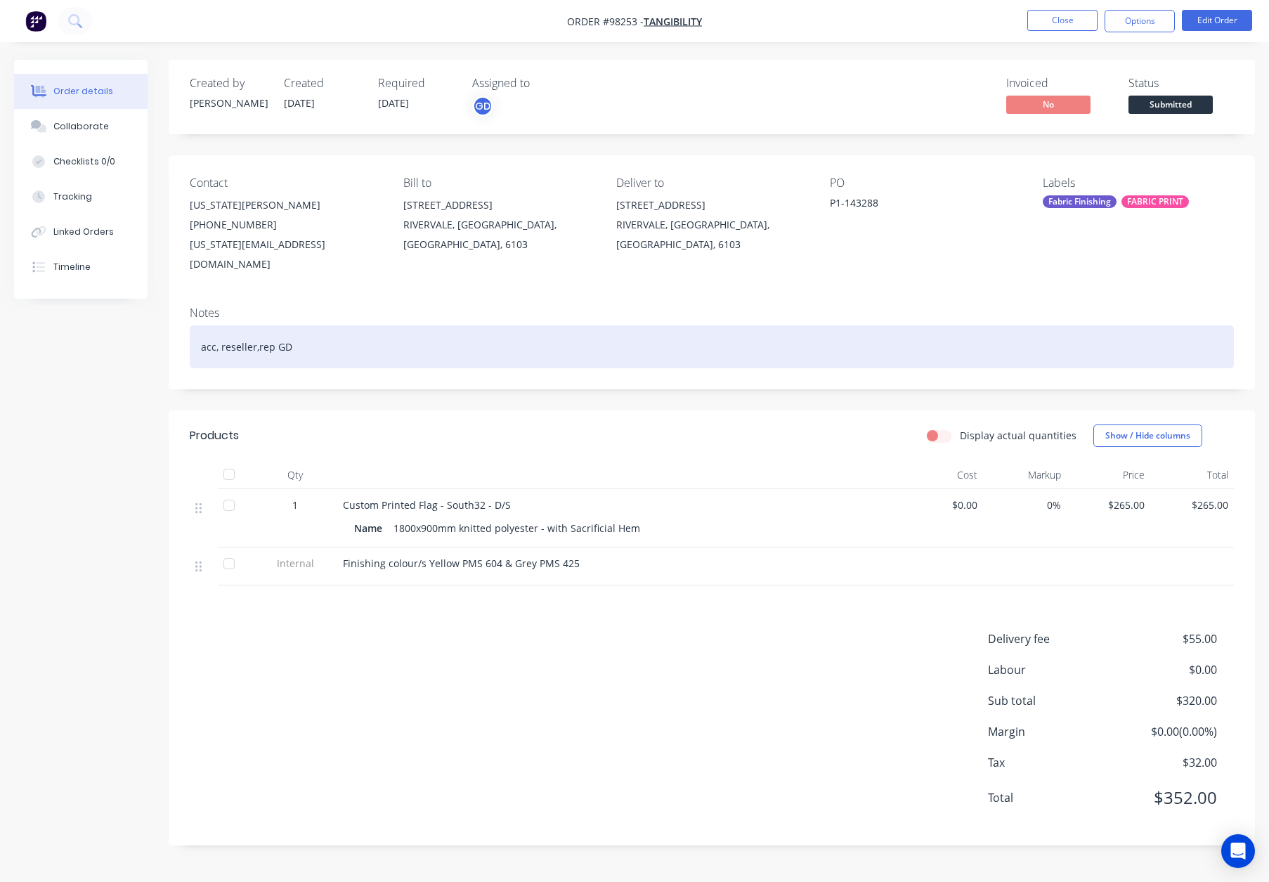
click at [422, 325] on div "acc, reseller,rep GD" at bounding box center [712, 346] width 1044 height 43
click at [469, 325] on div "acc, reseller,rep GD" at bounding box center [712, 346] width 1044 height 43
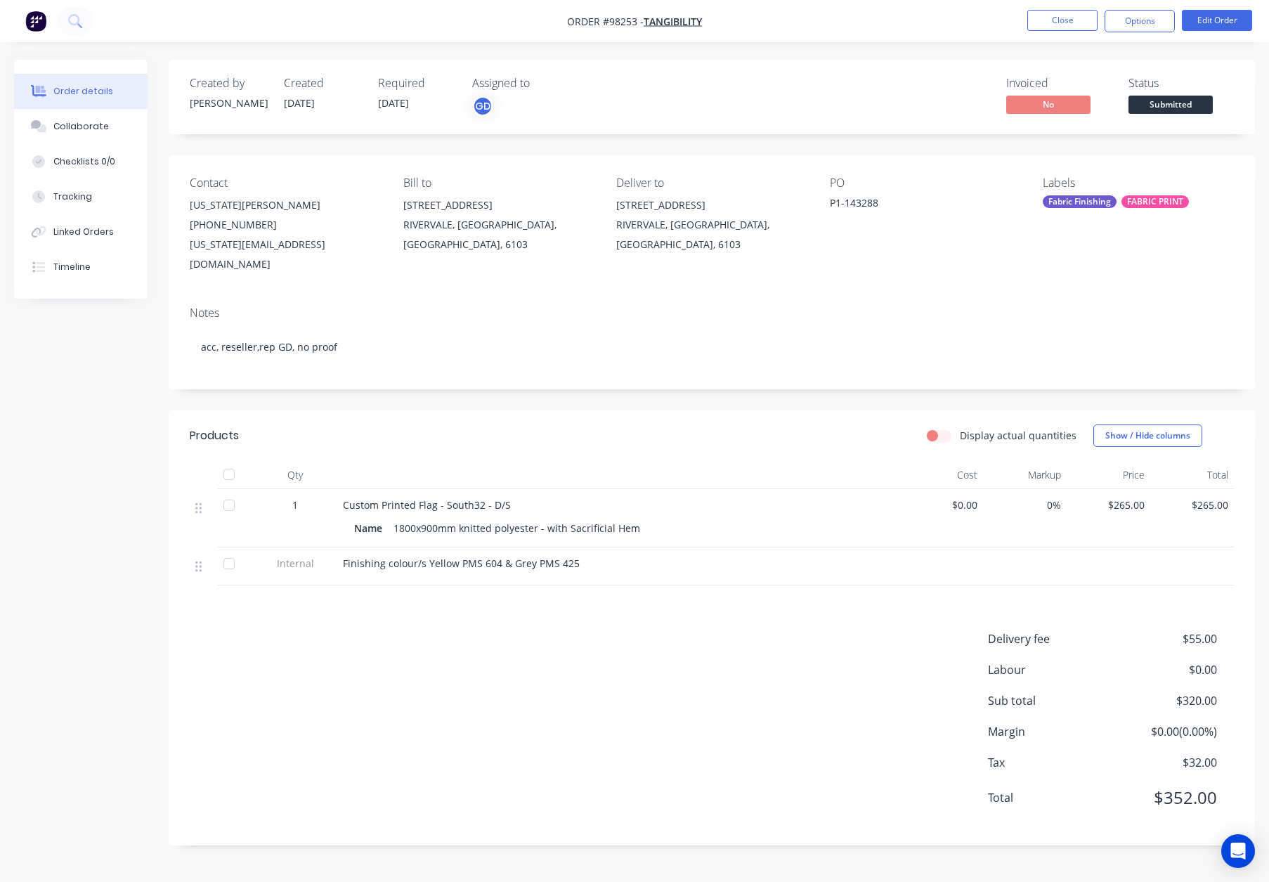
click at [1099, 200] on div "Fabric Finishing" at bounding box center [1080, 201] width 74 height 13
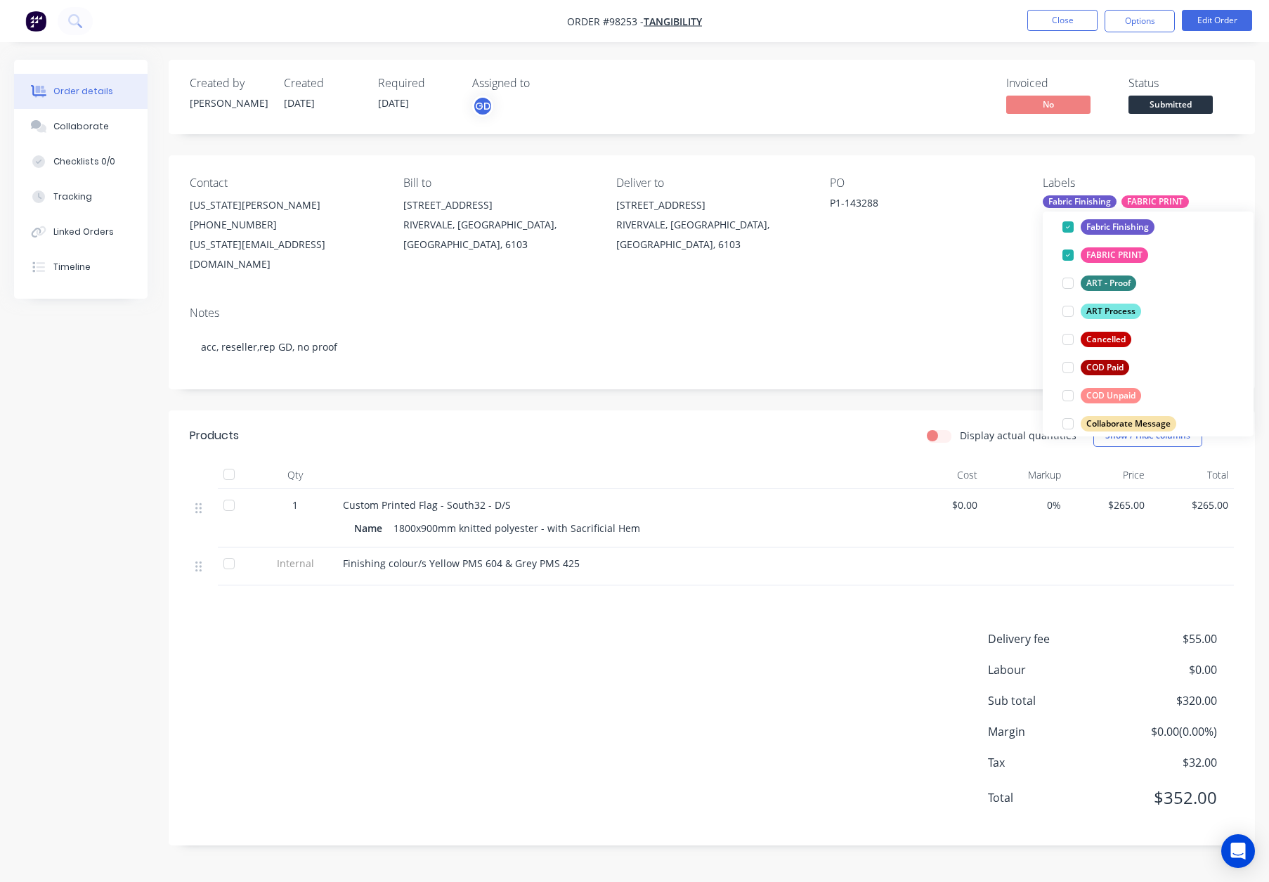
scroll to position [105, 0]
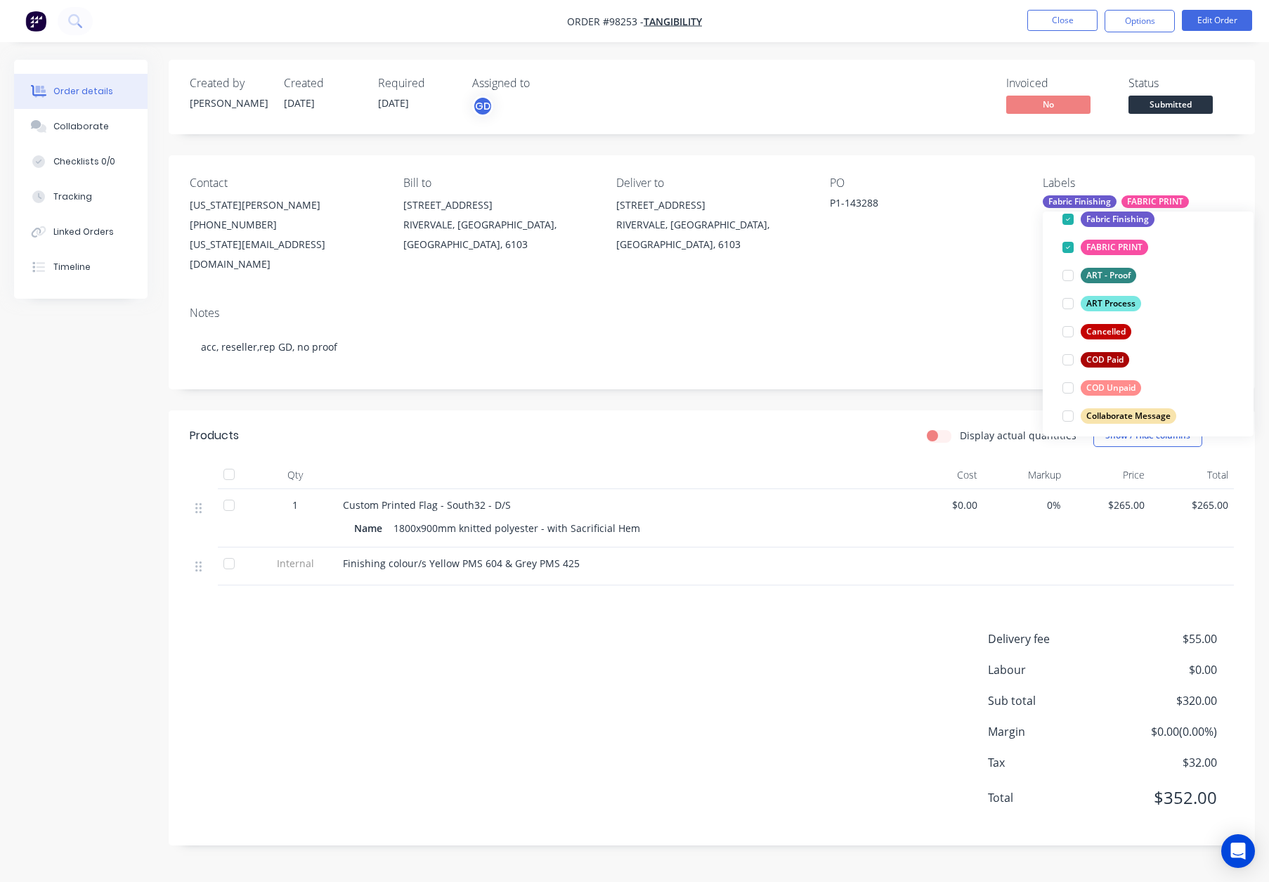
drag, startPoint x: 1115, startPoint y: 304, endPoint x: 1107, endPoint y: 303, distance: 8.5
click at [1115, 304] on div "ART Process" at bounding box center [1111, 303] width 60 height 15
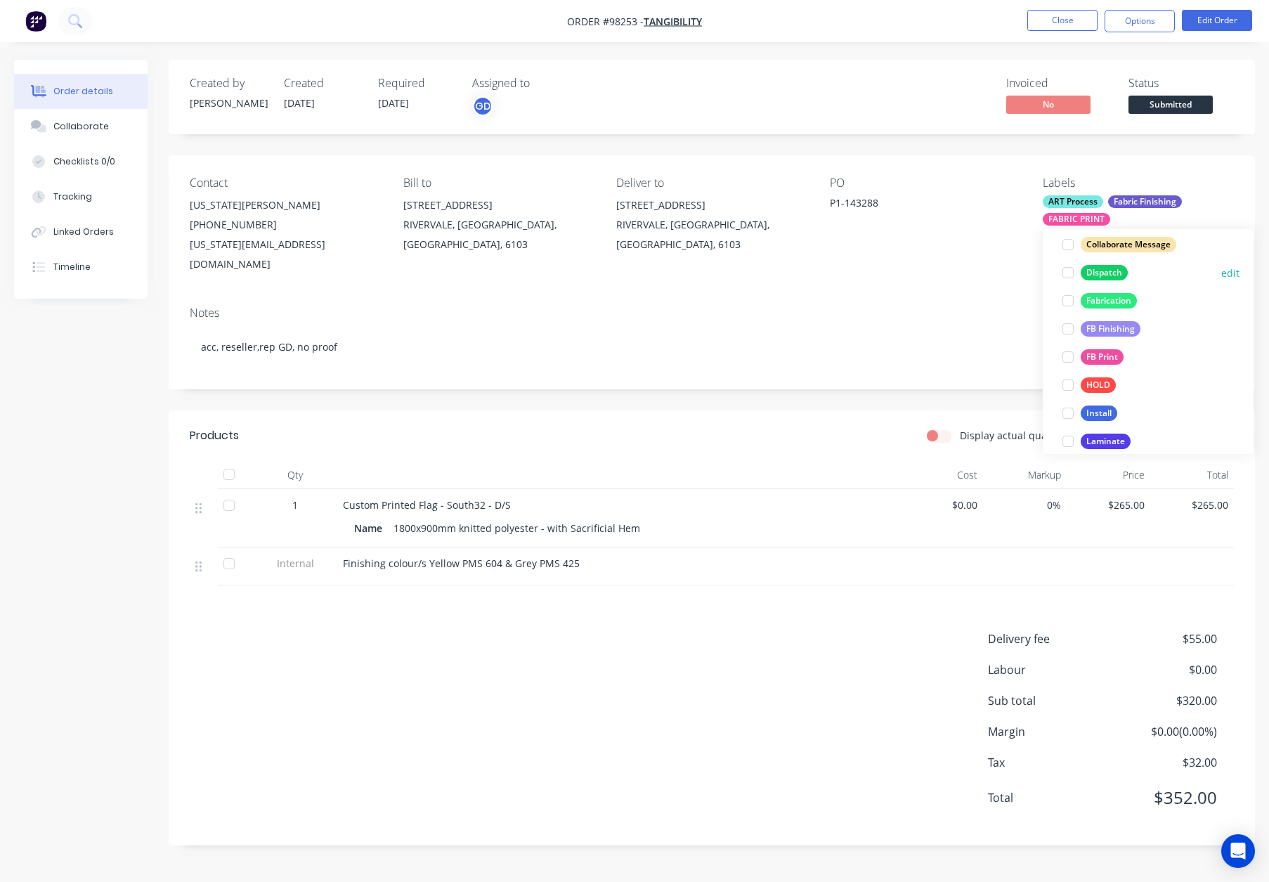
drag, startPoint x: 1095, startPoint y: 275, endPoint x: 1104, endPoint y: 273, distance: 9.9
click at [1095, 275] on div "Dispatch" at bounding box center [1104, 272] width 47 height 15
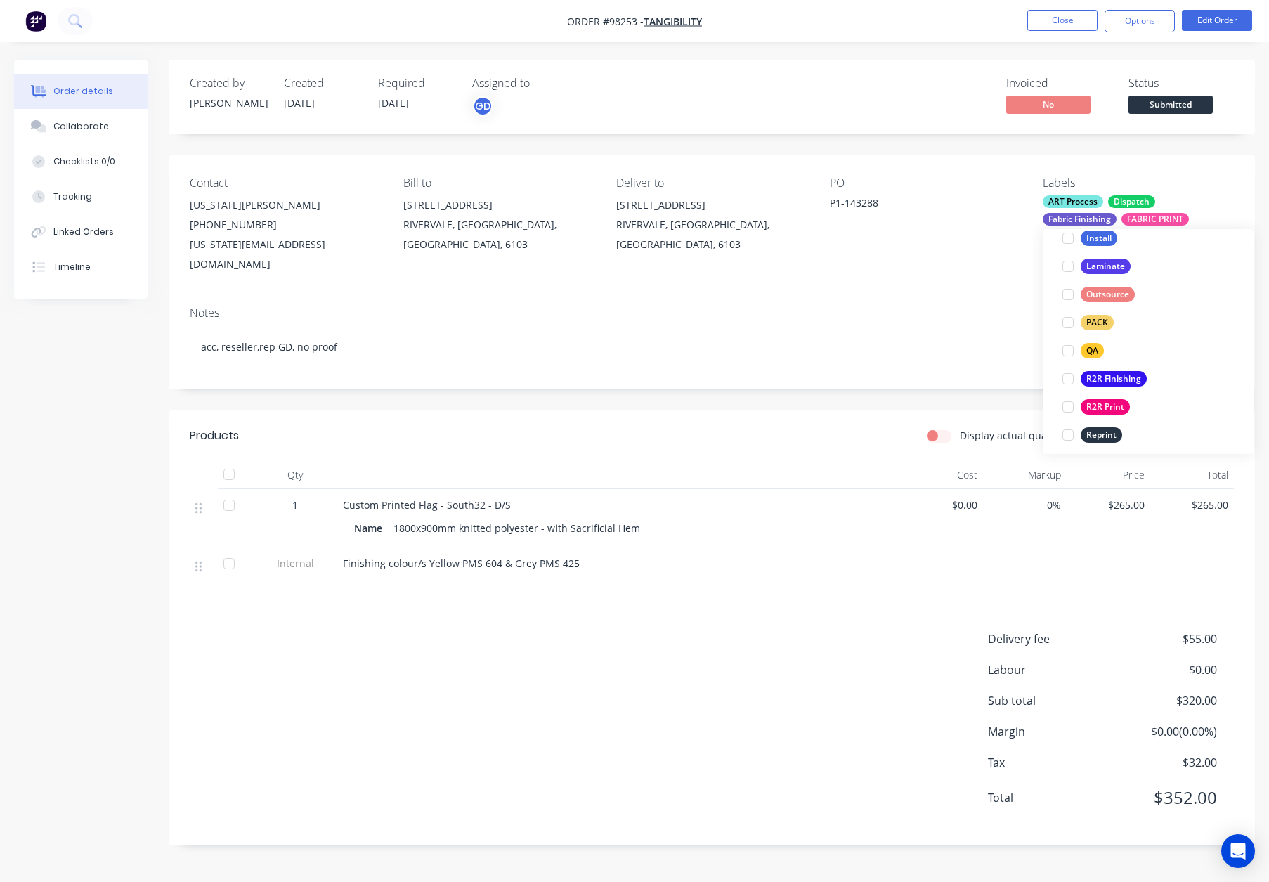
drag, startPoint x: 1100, startPoint y: 324, endPoint x: 1123, endPoint y: 298, distance: 34.4
click at [1100, 324] on div "PACK" at bounding box center [1097, 322] width 33 height 15
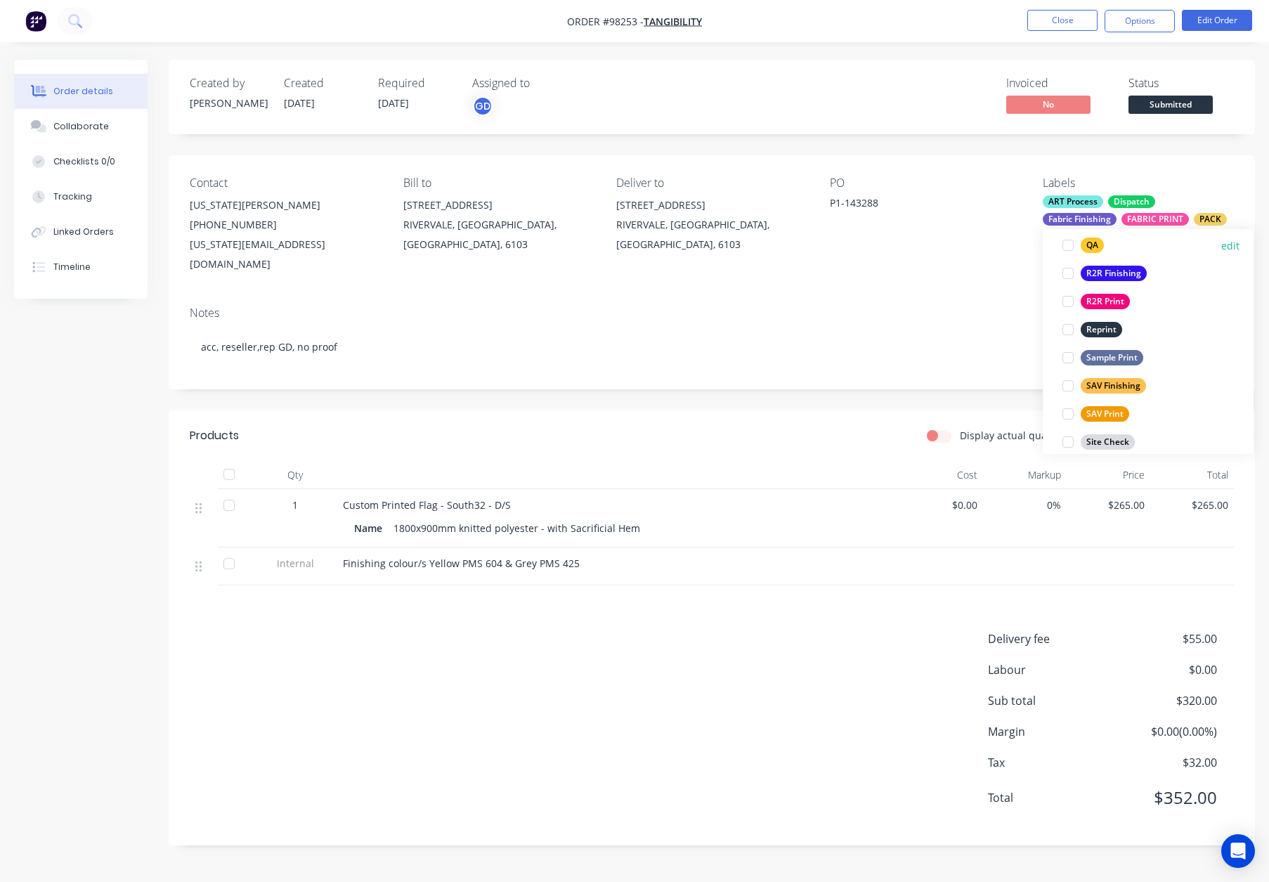
drag, startPoint x: 1095, startPoint y: 249, endPoint x: 1105, endPoint y: 254, distance: 11.9
click at [1095, 249] on div "QA" at bounding box center [1092, 244] width 23 height 15
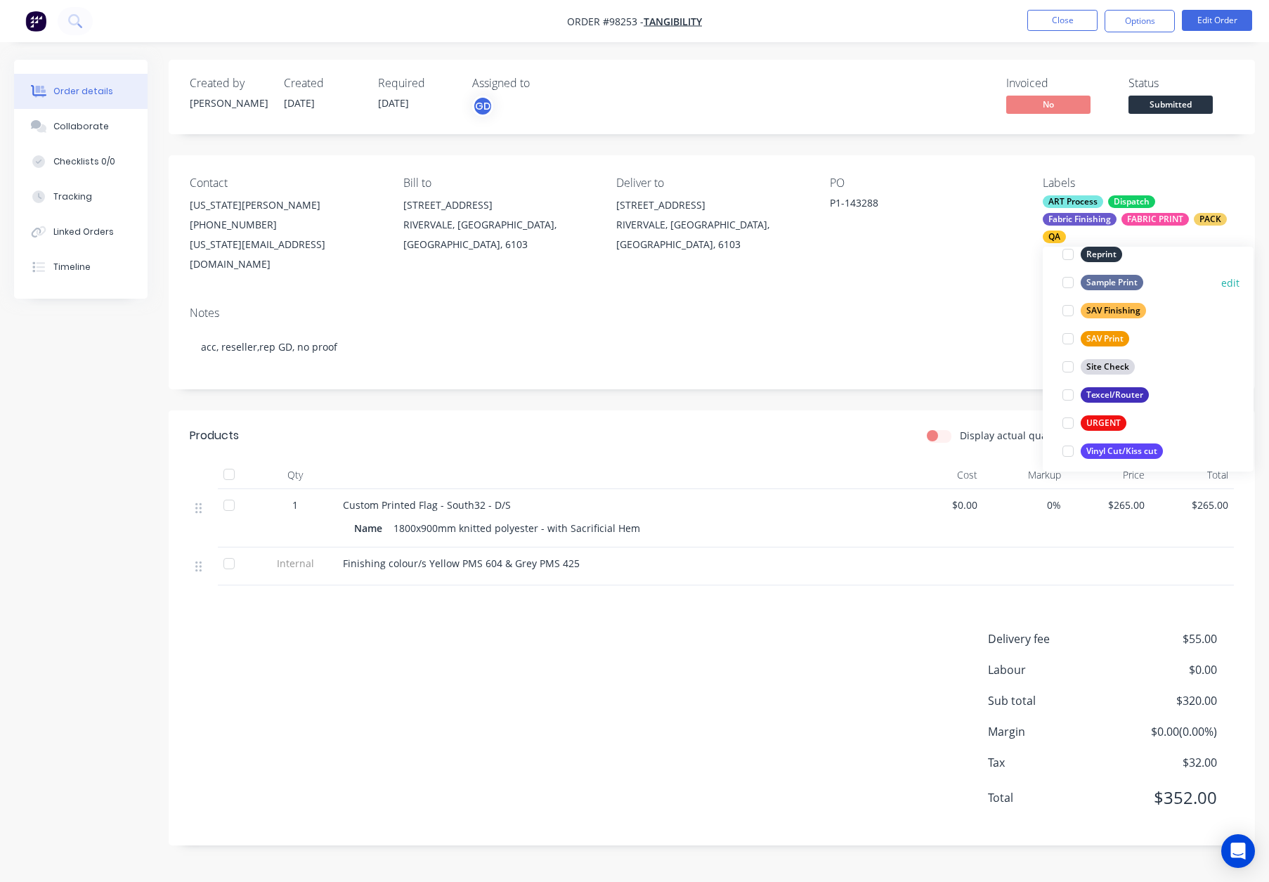
scroll to position [674, 0]
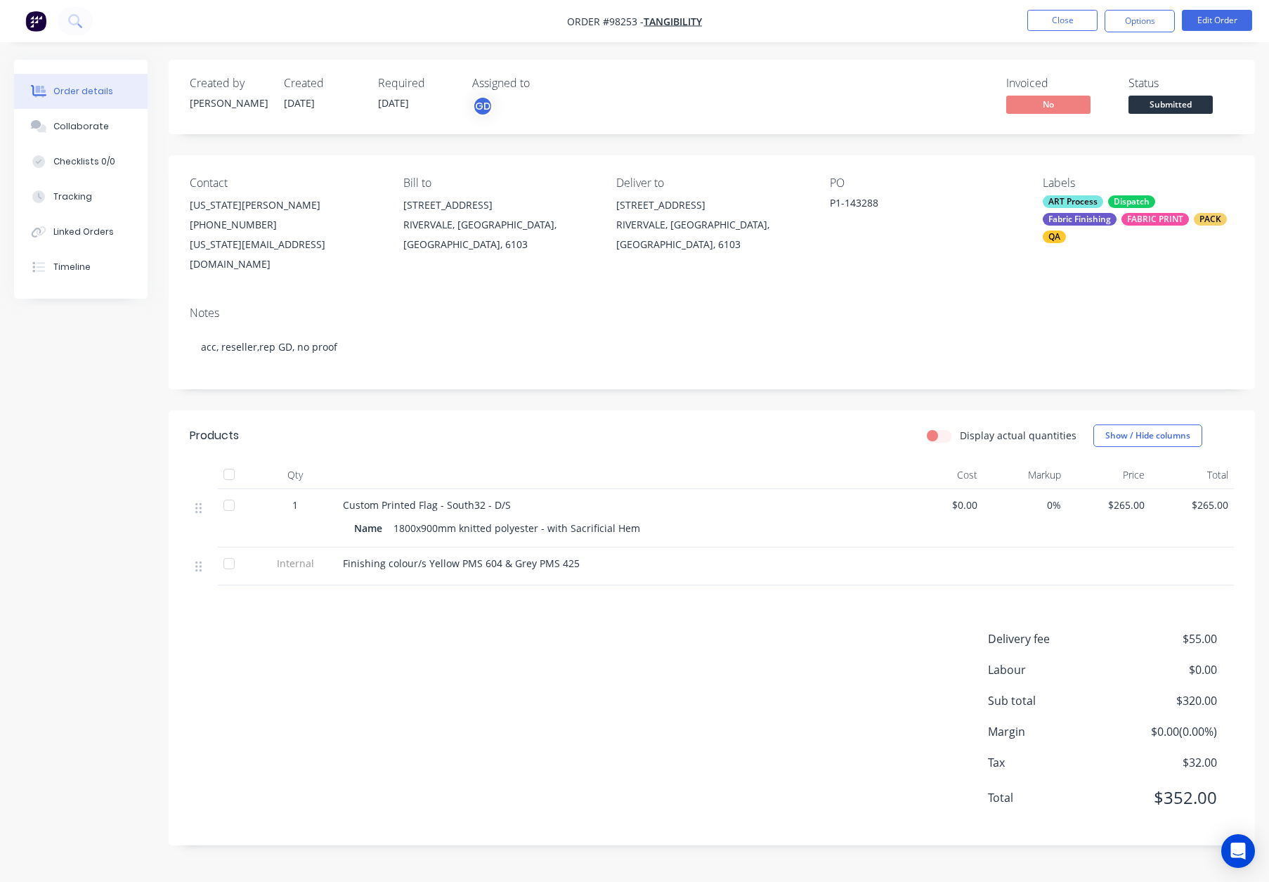
click at [885, 268] on div "Contact Georgia Arbuckle (08) 9316 4666 georgia@tangibility.com.au Bill to 41 G…" at bounding box center [712, 225] width 1086 height 140
click at [1127, 25] on button "Options" at bounding box center [1139, 21] width 70 height 22
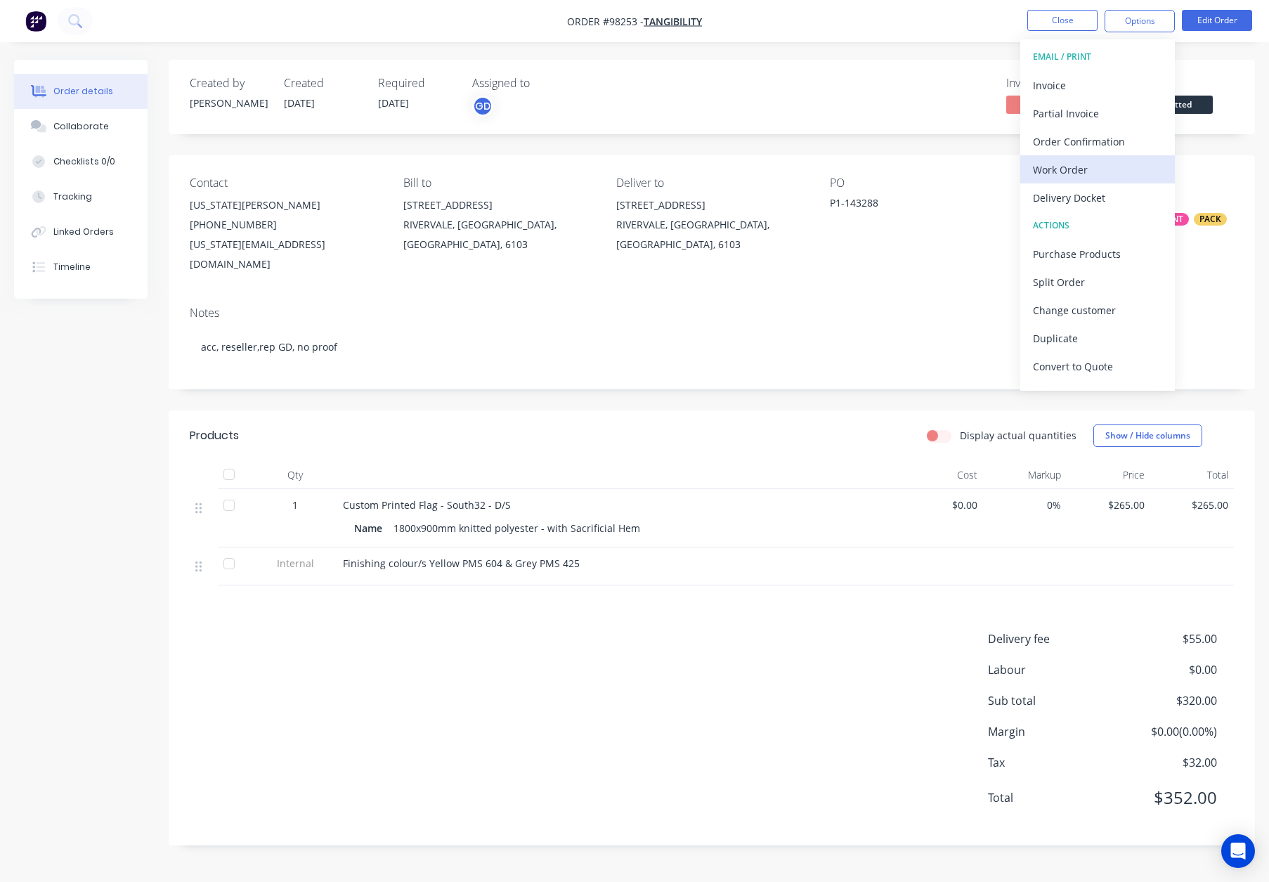
click at [1111, 174] on div "Work Order" at bounding box center [1097, 169] width 129 height 20
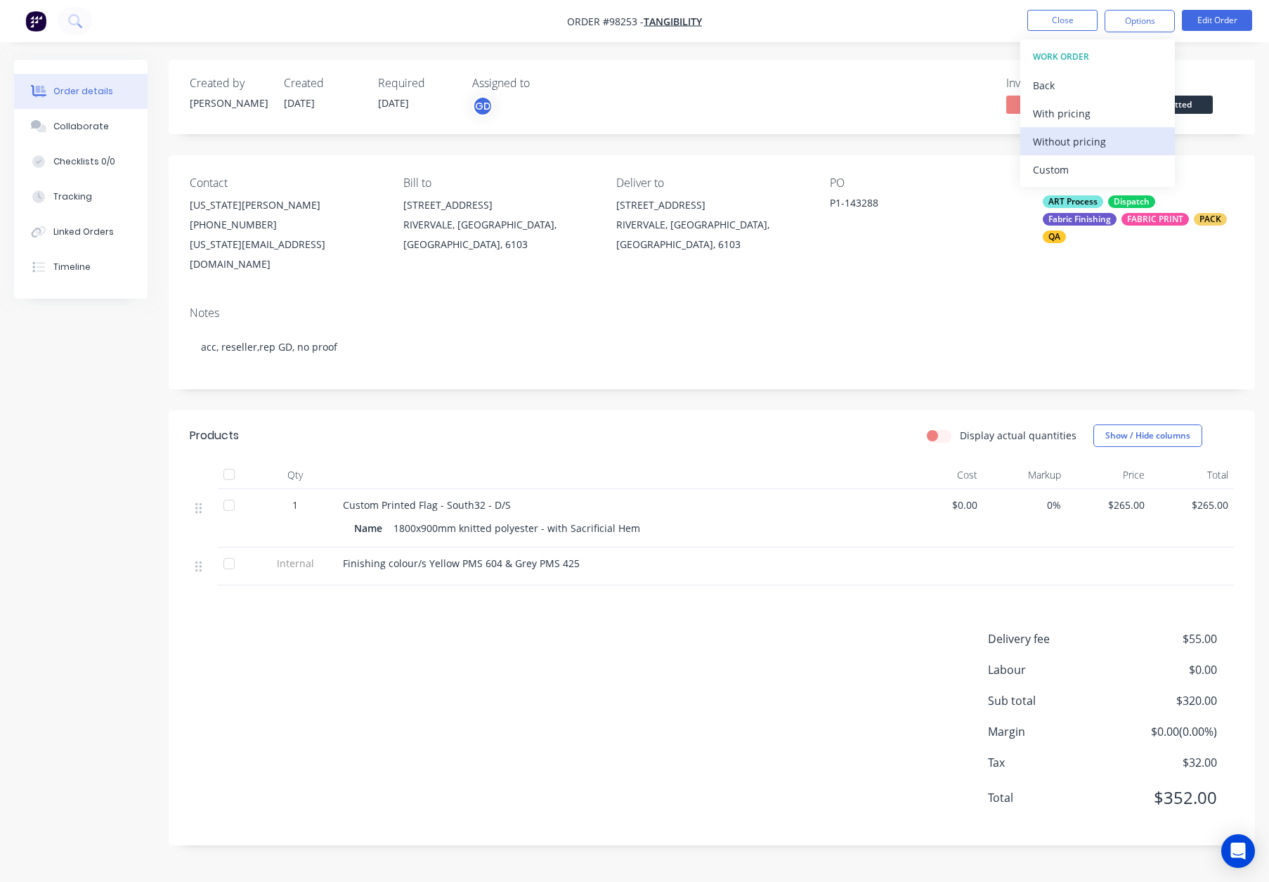
click at [1112, 144] on div "Without pricing" at bounding box center [1097, 141] width 129 height 20
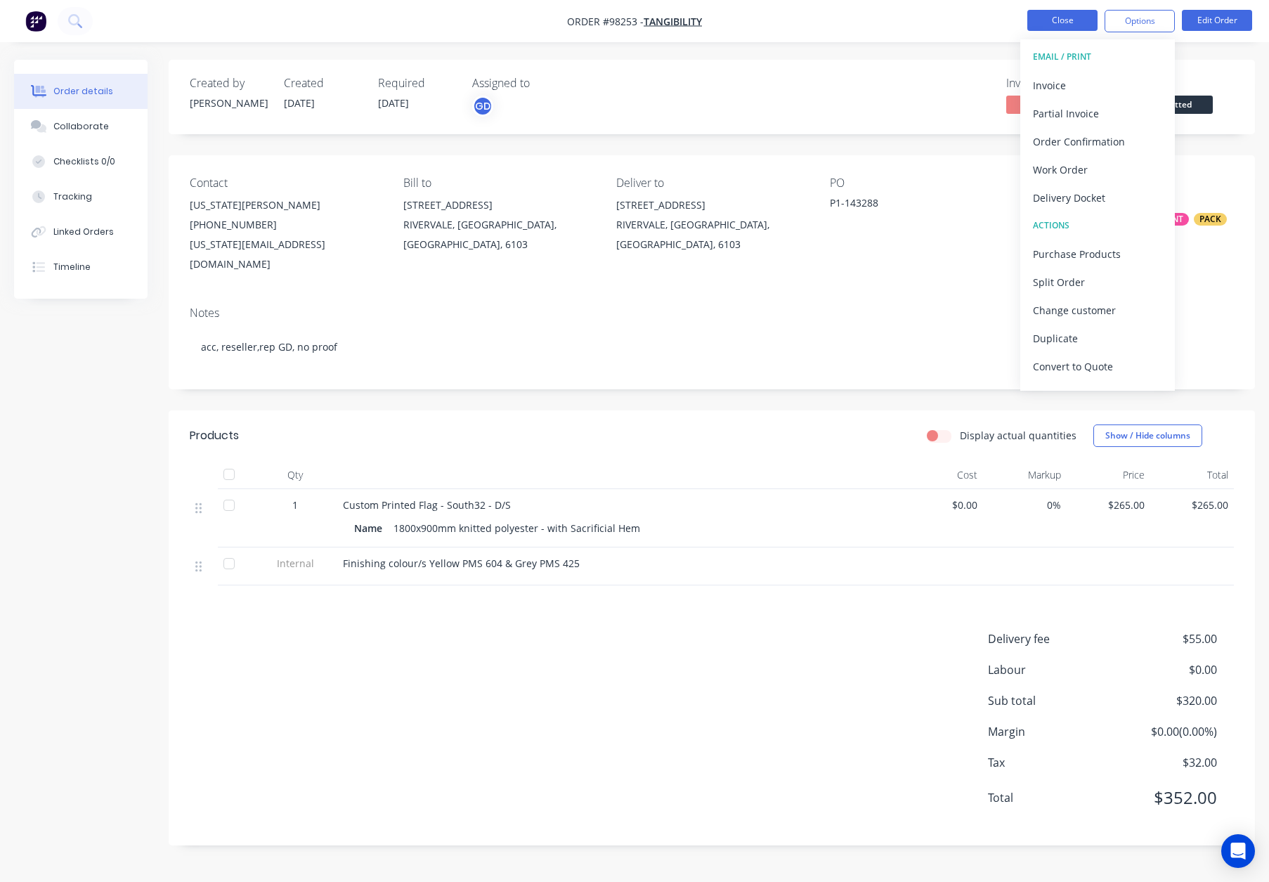
click at [1060, 16] on button "Close" at bounding box center [1062, 20] width 70 height 21
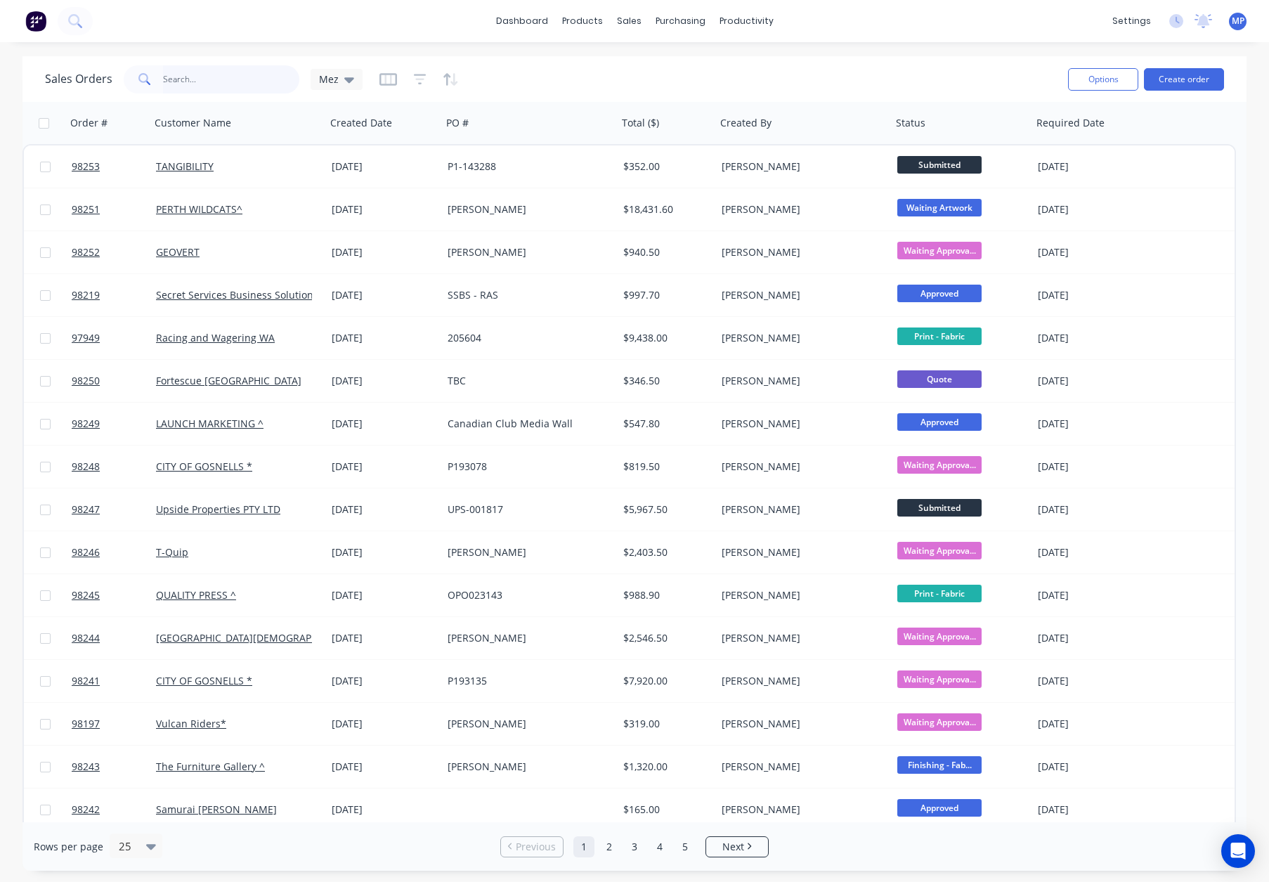
click at [203, 77] on input "text" at bounding box center [231, 79] width 137 height 28
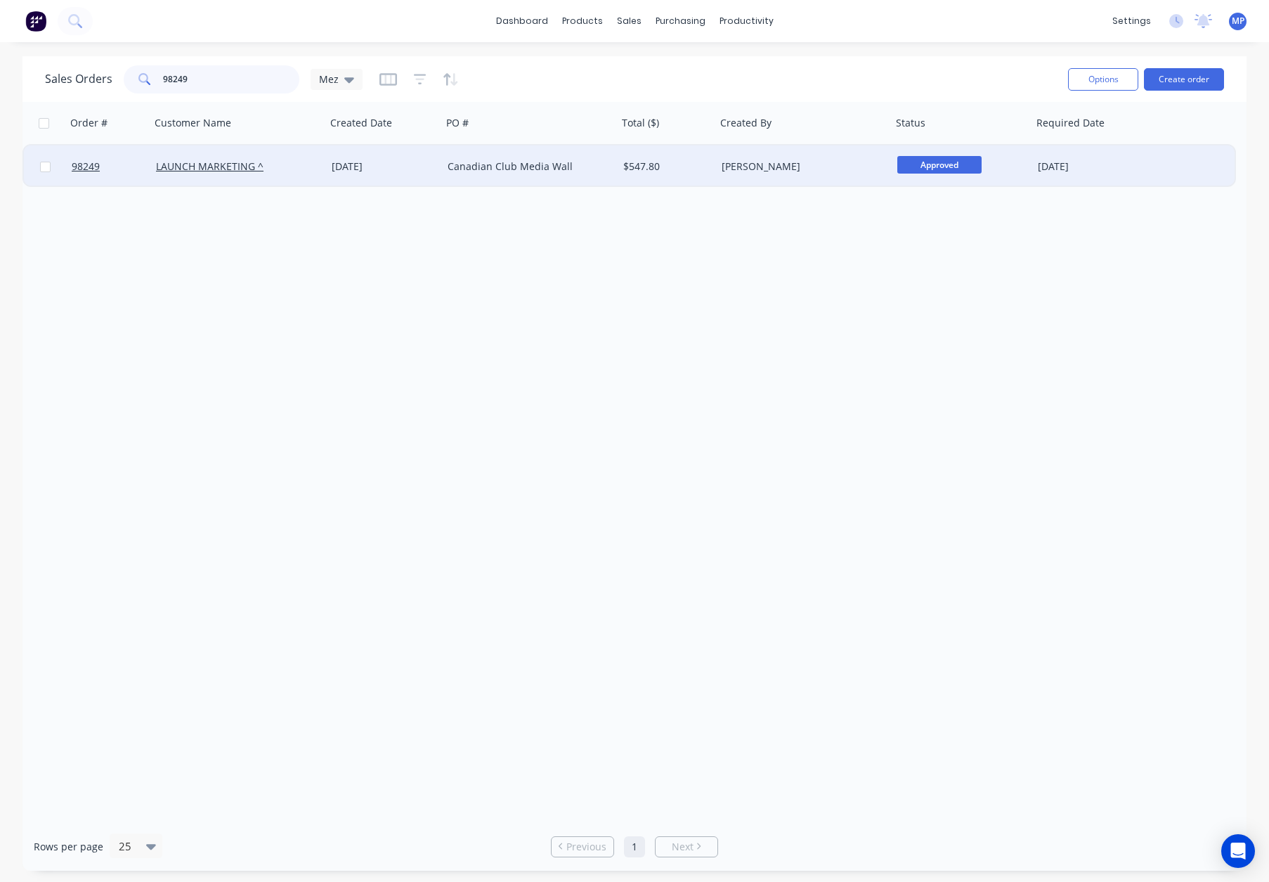
type input "98249"
click at [415, 165] on div "[DATE]" at bounding box center [384, 166] width 105 height 14
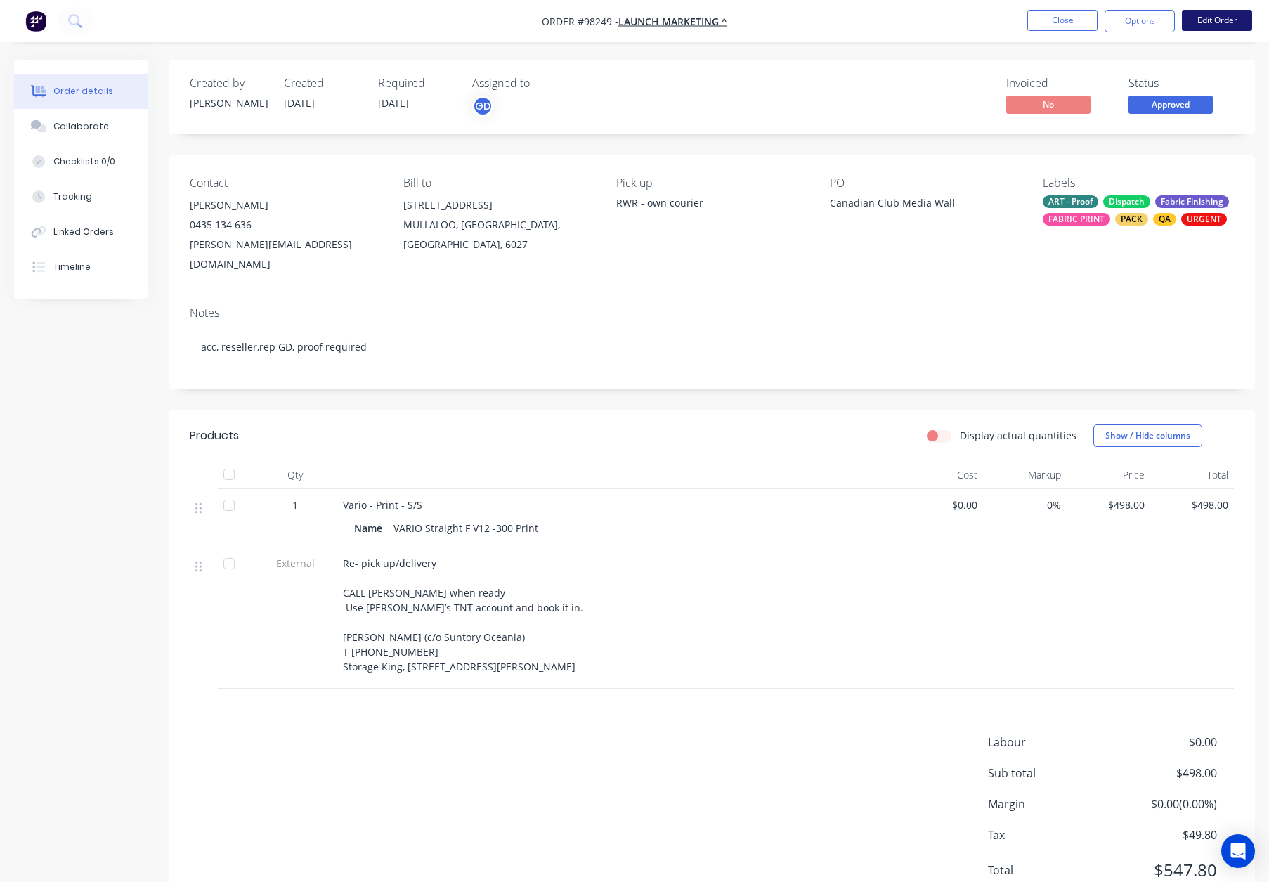
click at [1197, 26] on button "Edit Order" at bounding box center [1217, 20] width 70 height 21
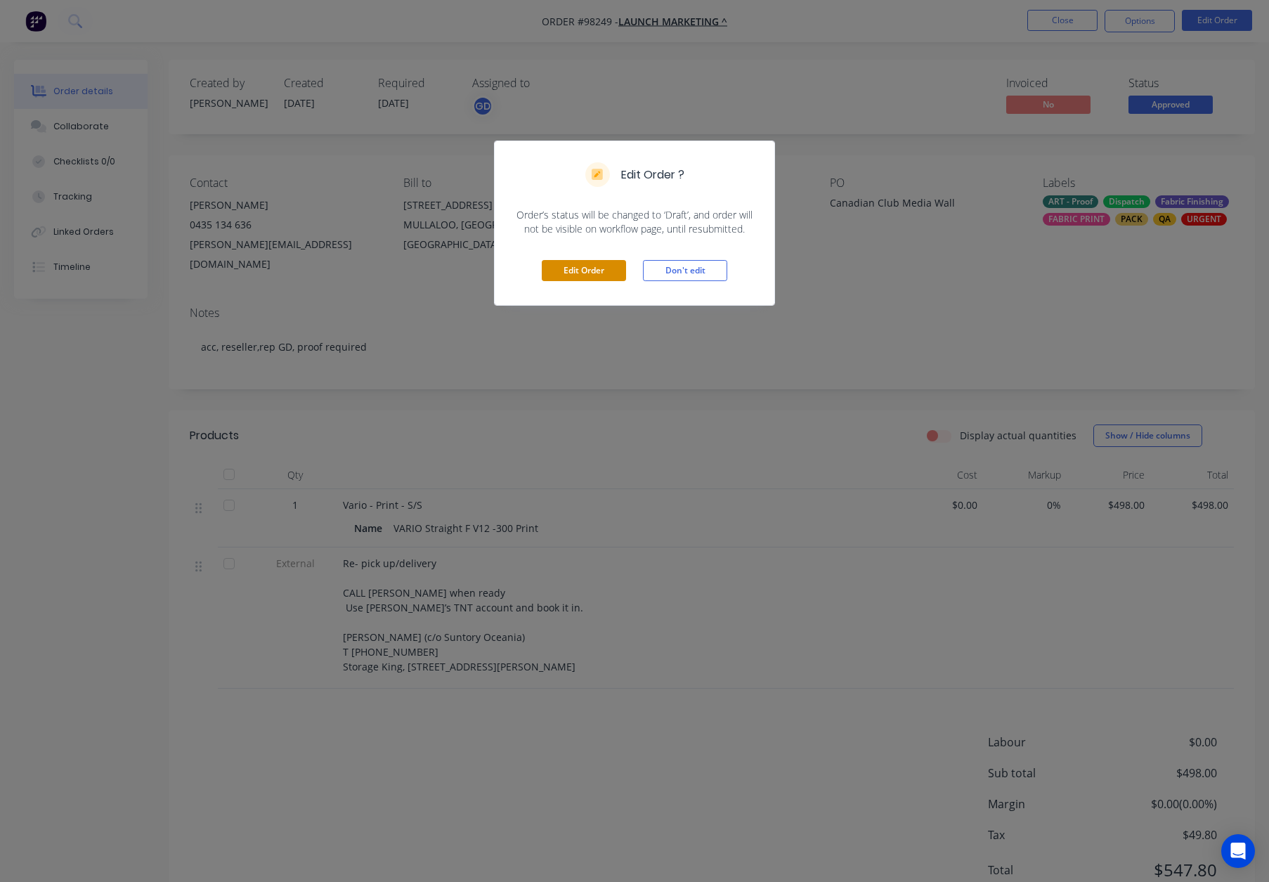
click at [585, 266] on button "Edit Order" at bounding box center [584, 270] width 84 height 21
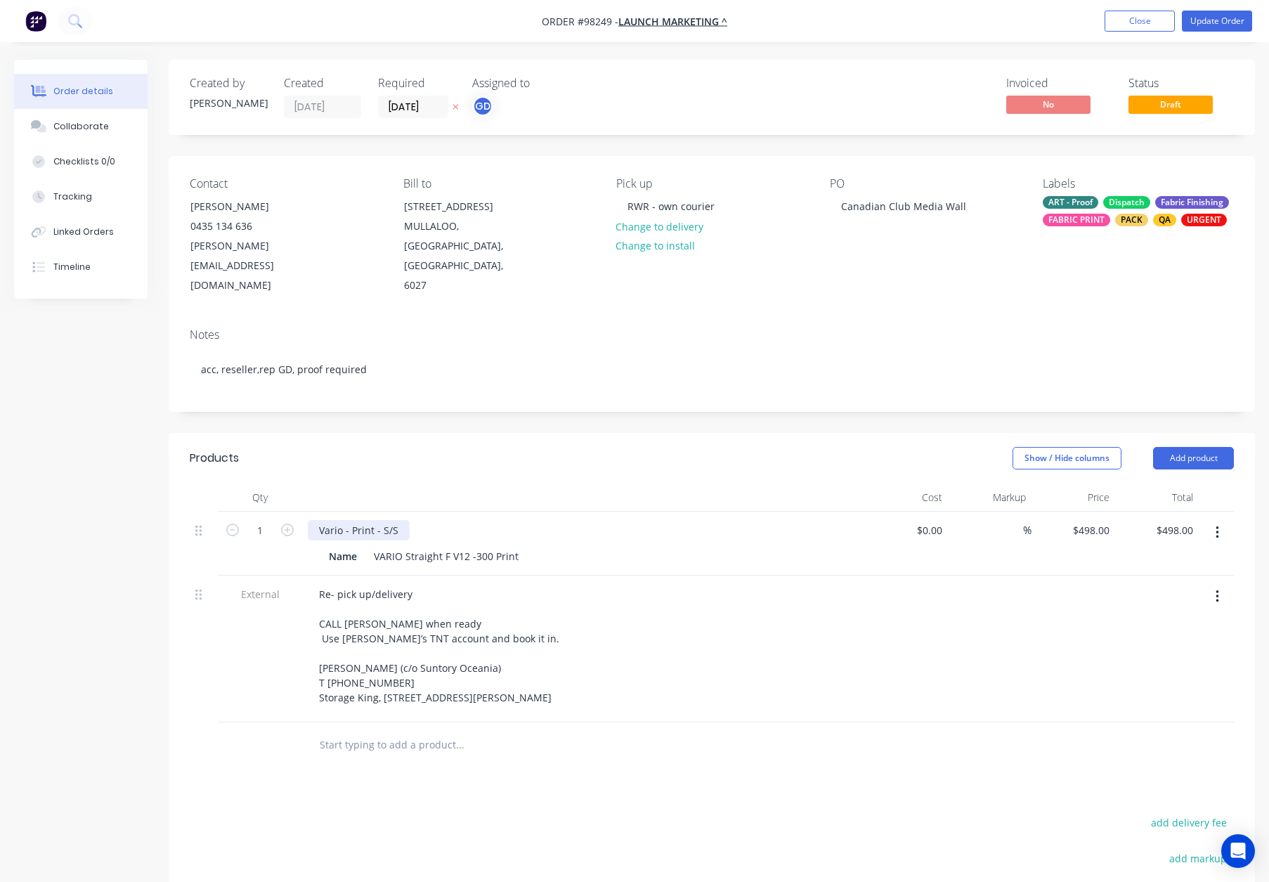
click at [384, 520] on div "Vario - Print - S/S" at bounding box center [359, 530] width 102 height 20
click at [585, 433] on header "Products Show / Hide columns Add product" at bounding box center [712, 458] width 1086 height 51
click at [1214, 22] on button "Update Order" at bounding box center [1217, 21] width 70 height 21
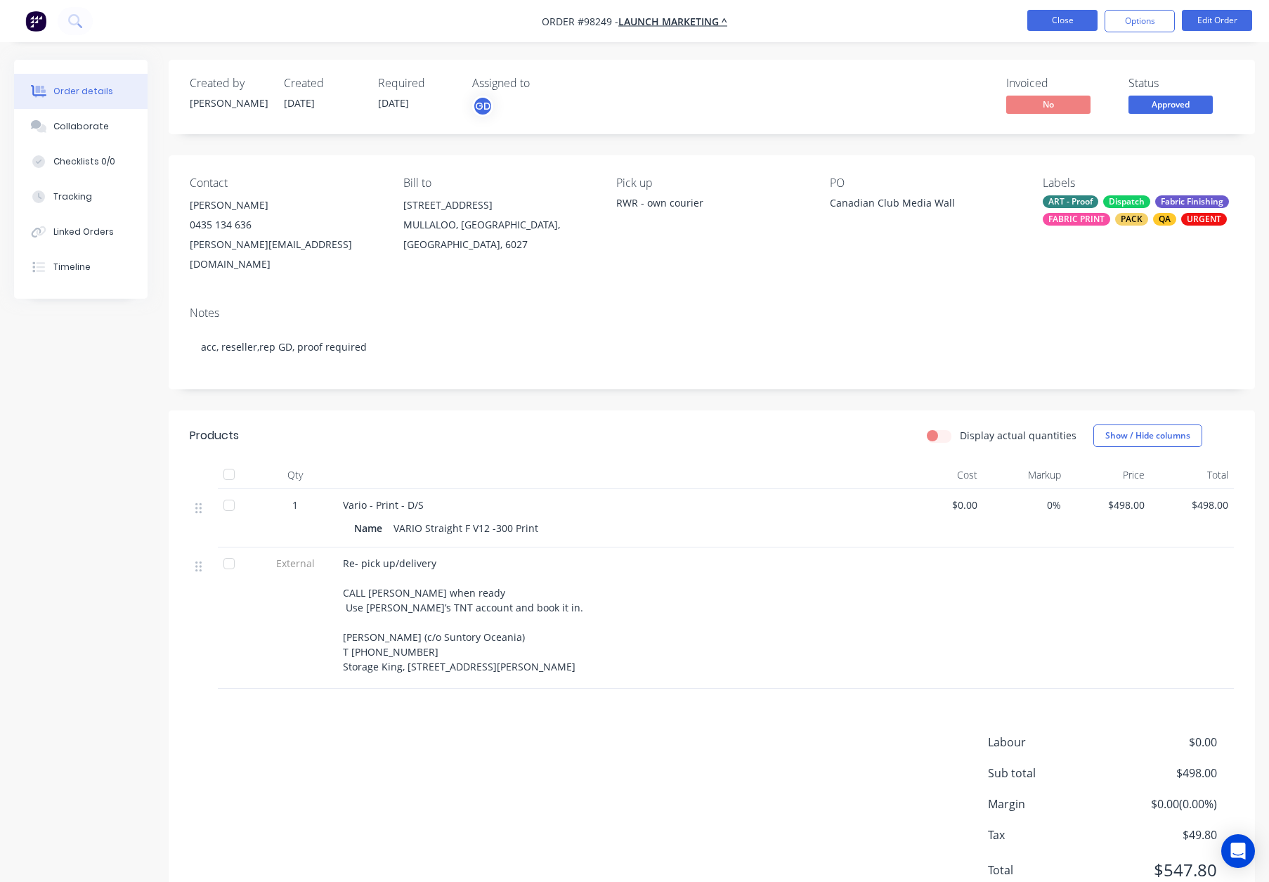
click at [1071, 24] on button "Close" at bounding box center [1062, 20] width 70 height 21
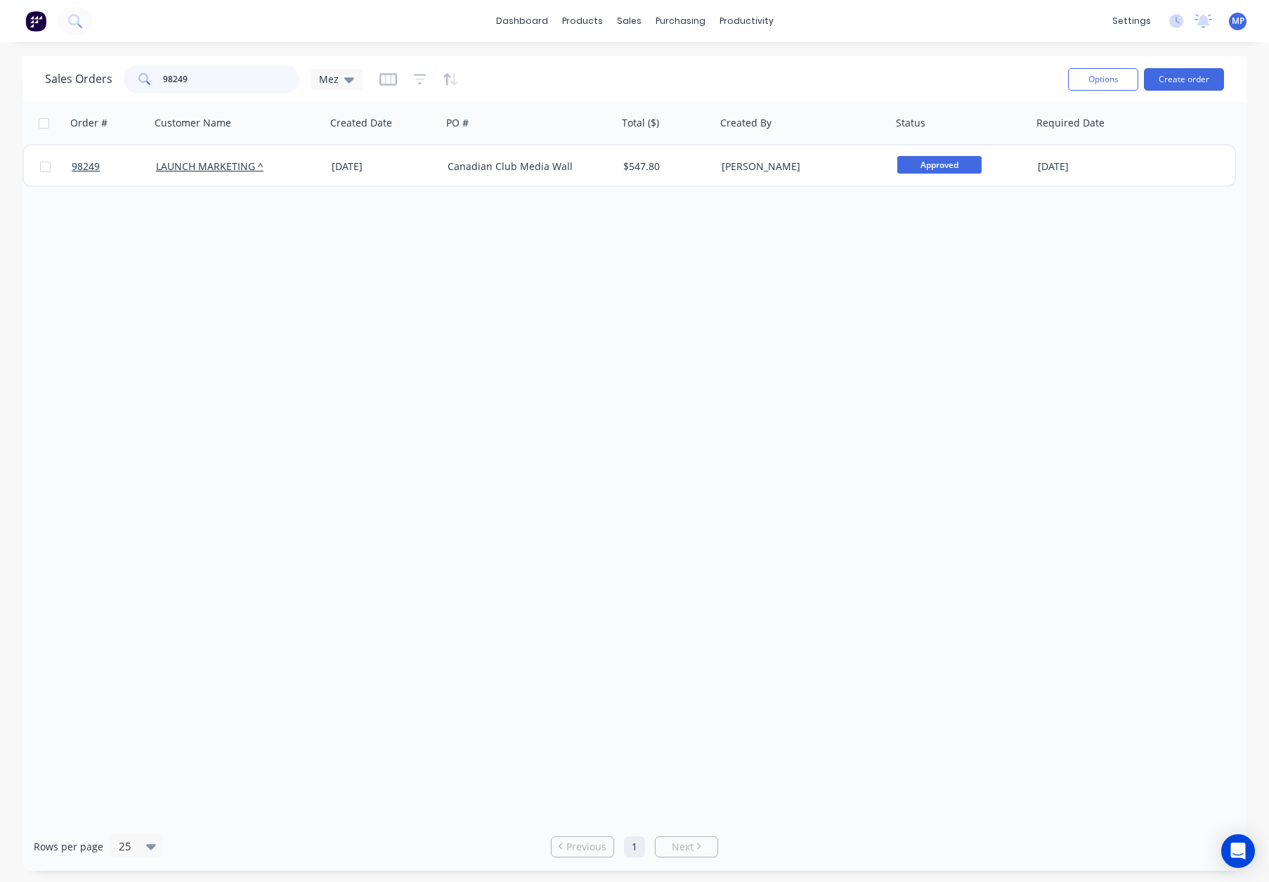
click at [212, 86] on input "98249" at bounding box center [231, 79] width 137 height 28
drag, startPoint x: 208, startPoint y: 82, endPoint x: 164, endPoint y: 79, distance: 44.4
click at [143, 79] on div "98249" at bounding box center [212, 79] width 176 height 28
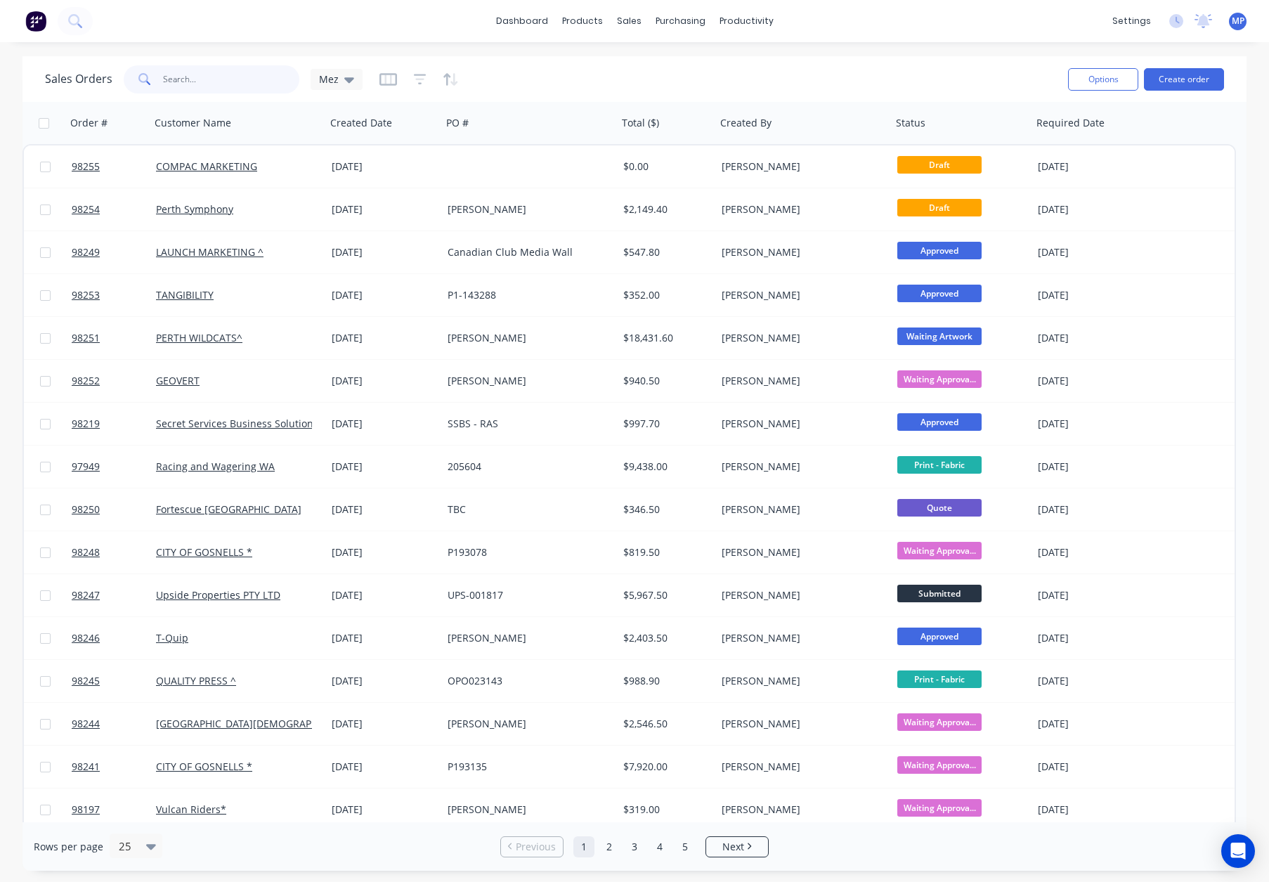
click at [212, 76] on input "text" at bounding box center [231, 79] width 137 height 28
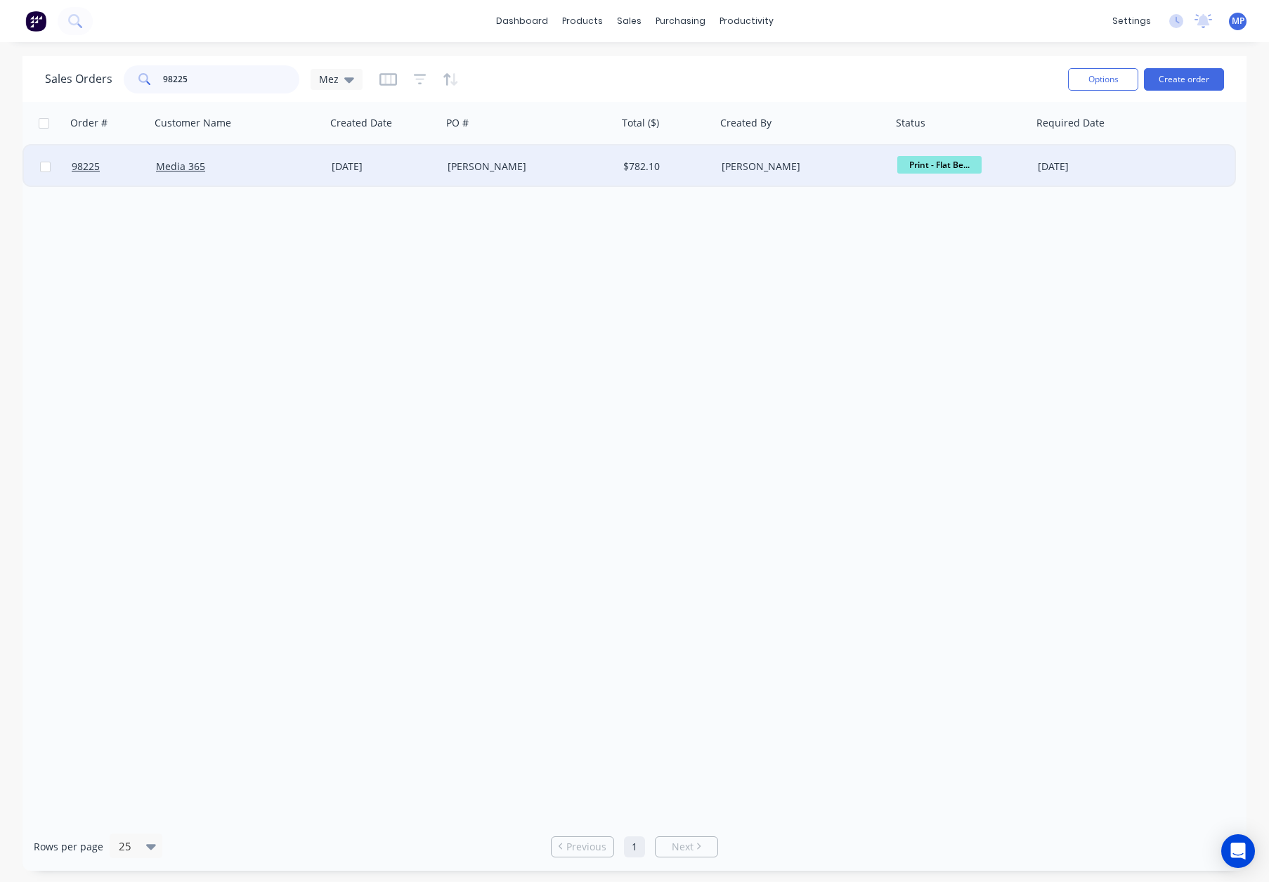
type input "98225"
click at [254, 164] on div "Media 365" at bounding box center [234, 166] width 156 height 14
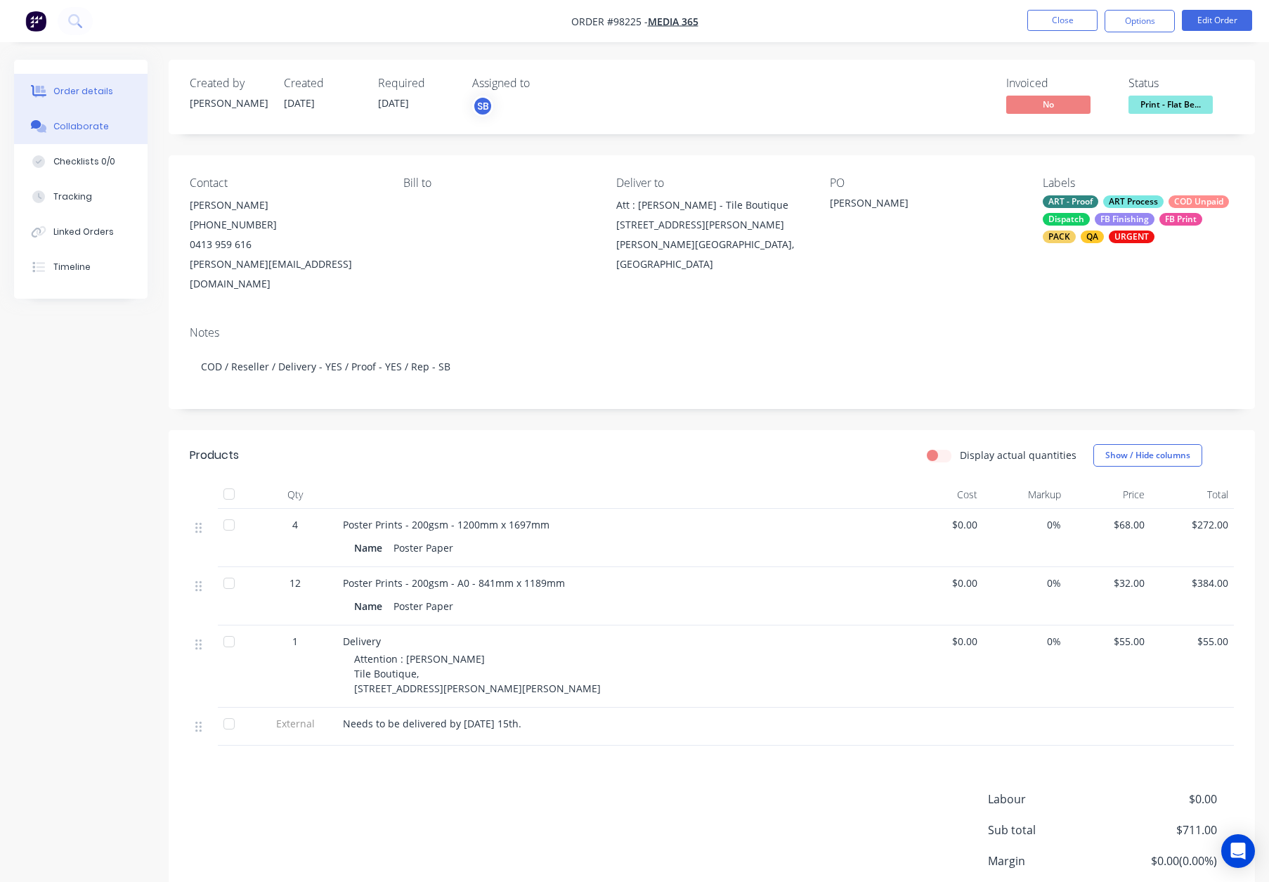
click at [97, 132] on div "Collaborate" at bounding box center [81, 126] width 56 height 13
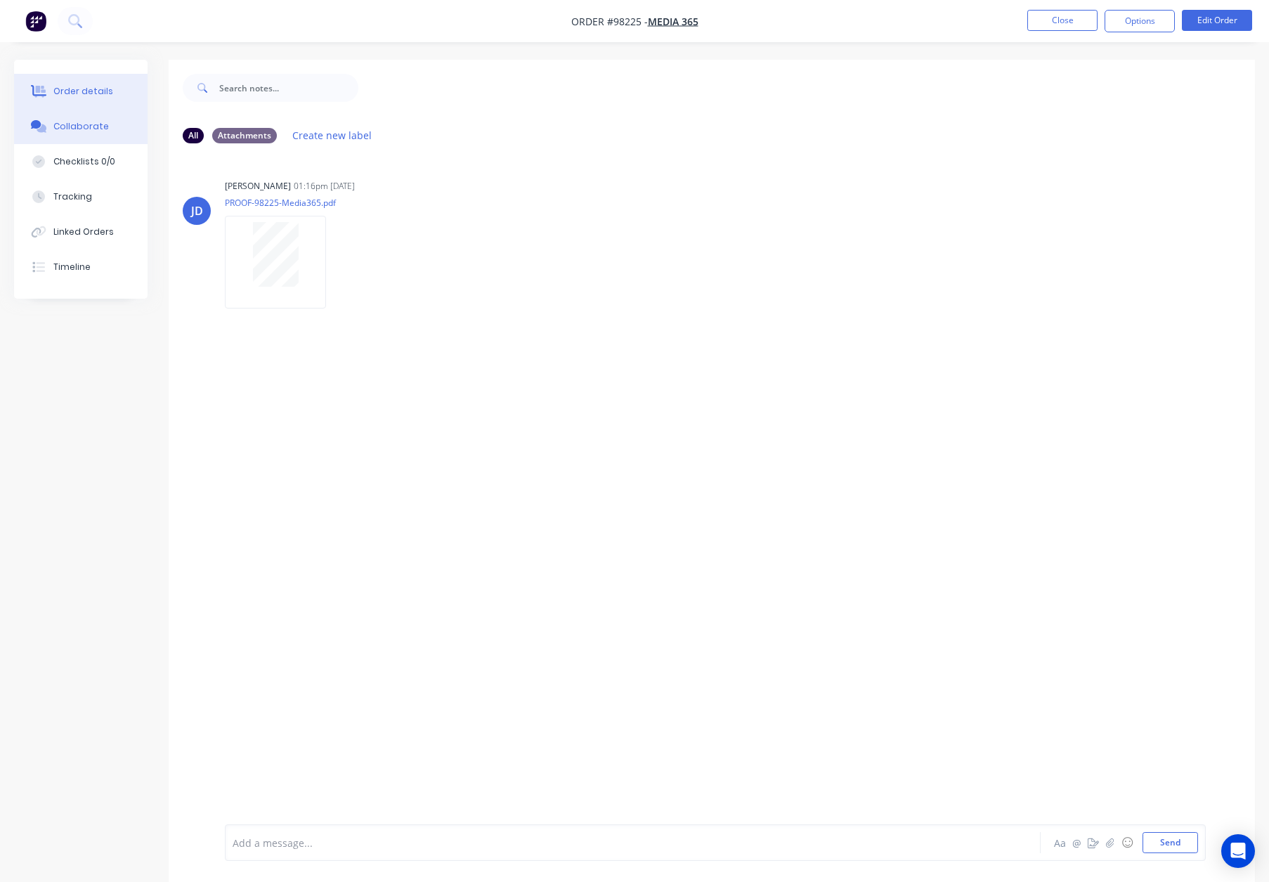
click at [82, 89] on div "Order details" at bounding box center [83, 91] width 60 height 13
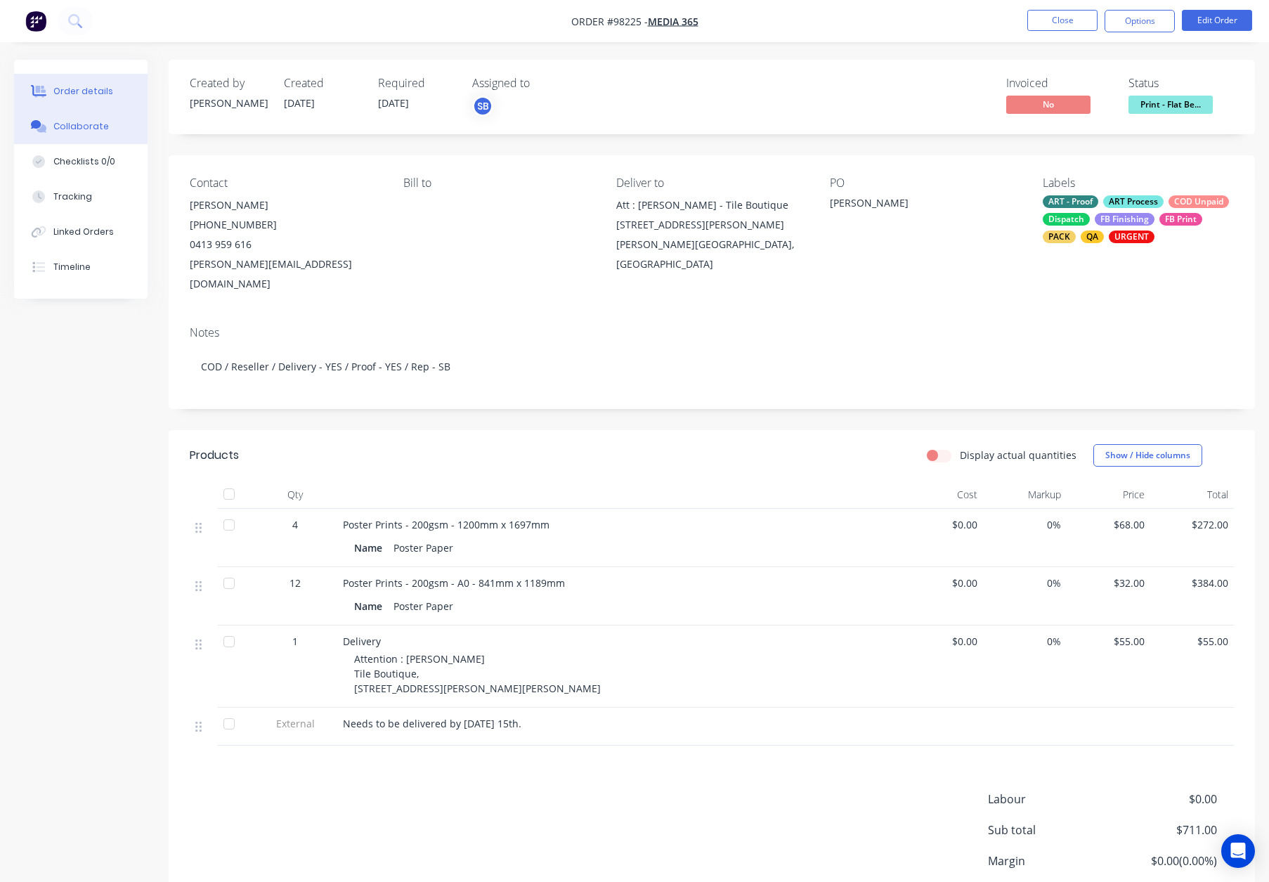
click at [102, 120] on div "Collaborate" at bounding box center [81, 126] width 56 height 13
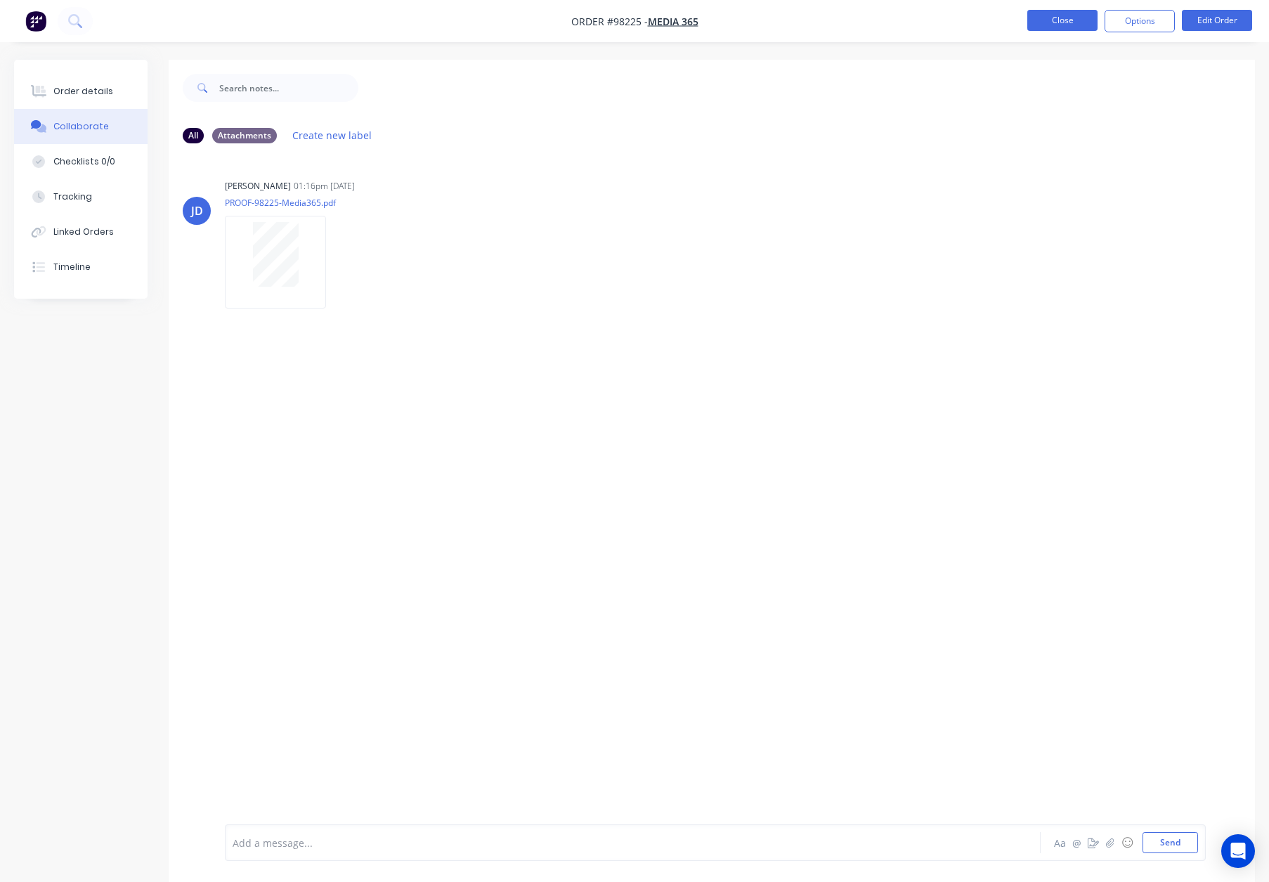
click at [1048, 12] on button "Close" at bounding box center [1062, 20] width 70 height 21
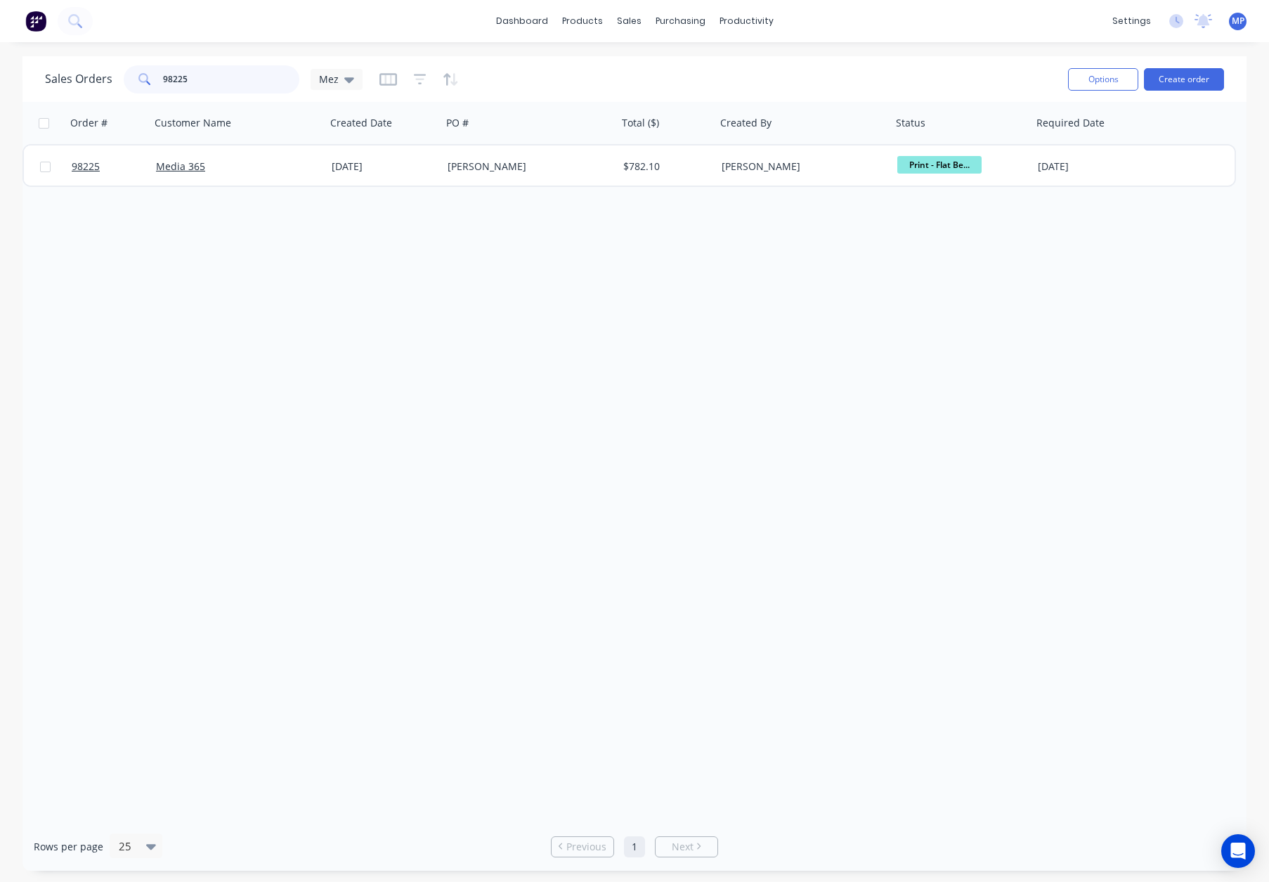
drag, startPoint x: 148, startPoint y: 79, endPoint x: 139, endPoint y: 79, distance: 8.4
click at [141, 79] on div "98225" at bounding box center [212, 79] width 176 height 28
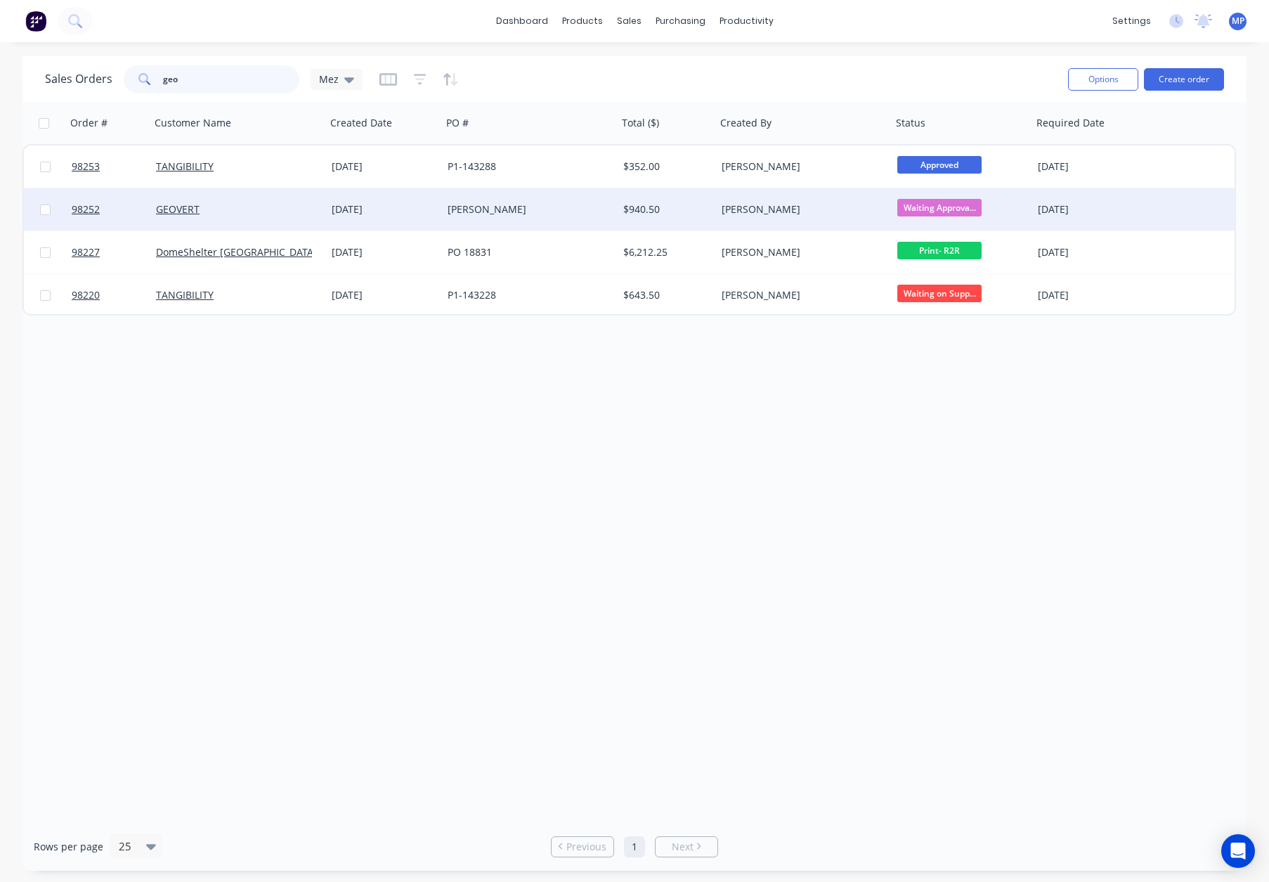
type input "geo"
click at [240, 223] on div "GEOVERT" at bounding box center [238, 209] width 176 height 42
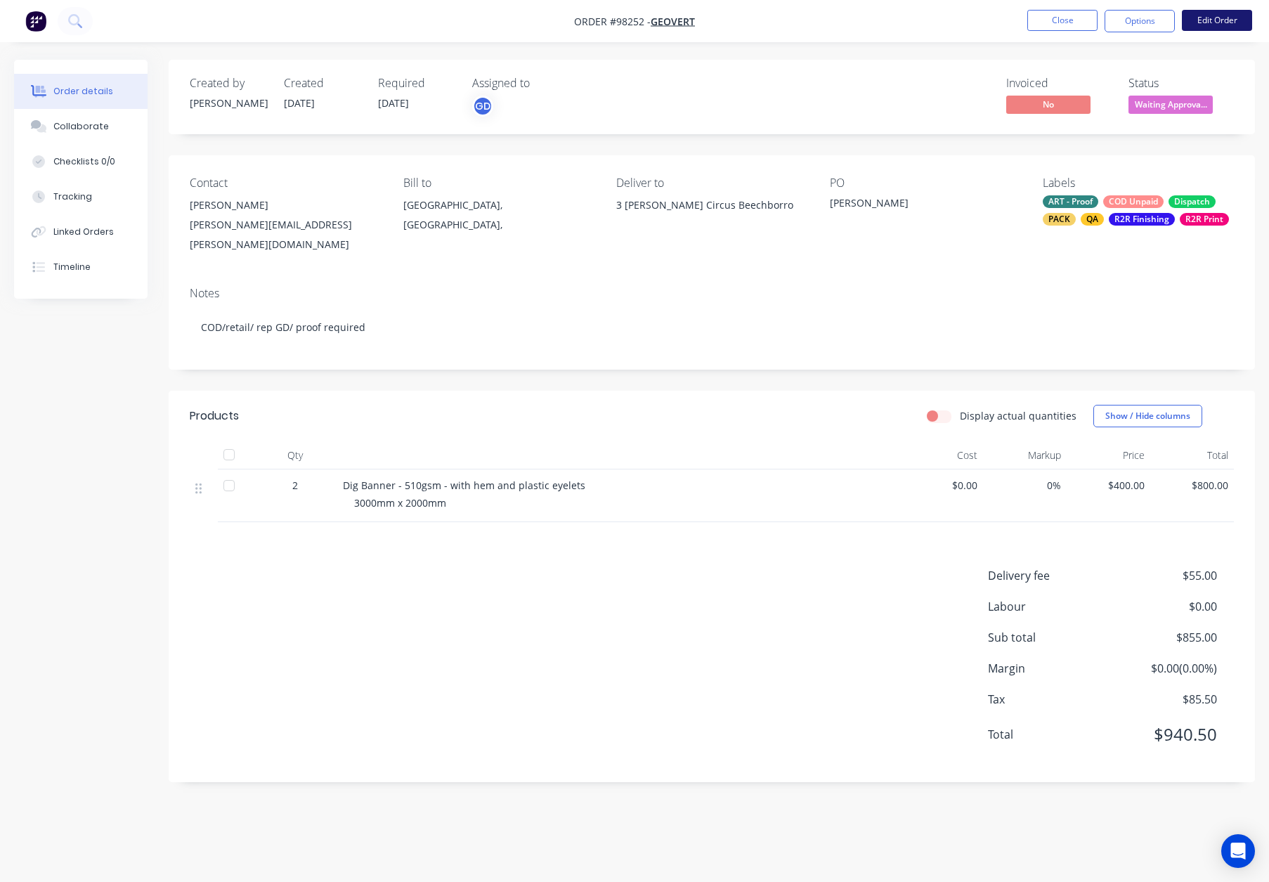
click at [1211, 25] on button "Edit Order" at bounding box center [1217, 20] width 70 height 21
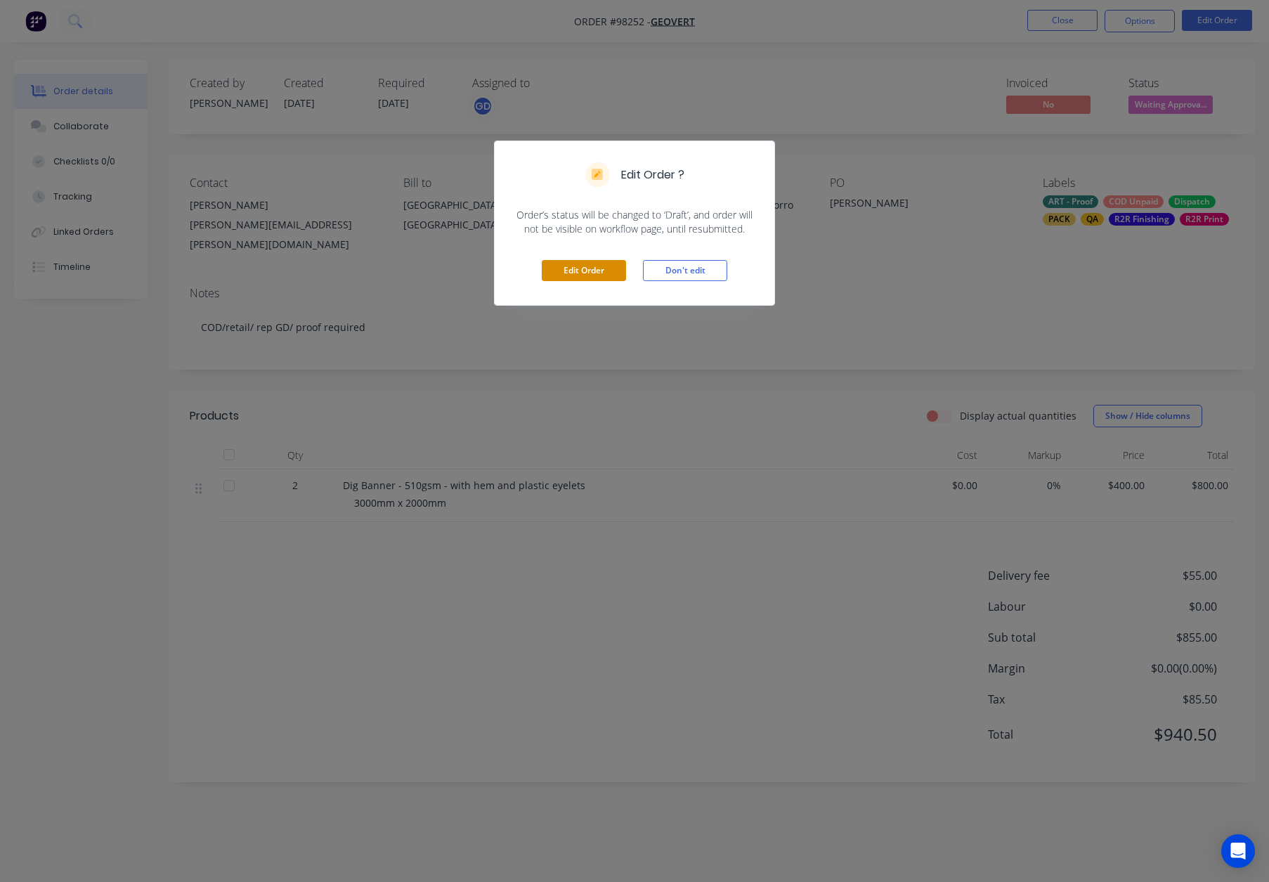
click at [575, 270] on button "Edit Order" at bounding box center [584, 270] width 84 height 21
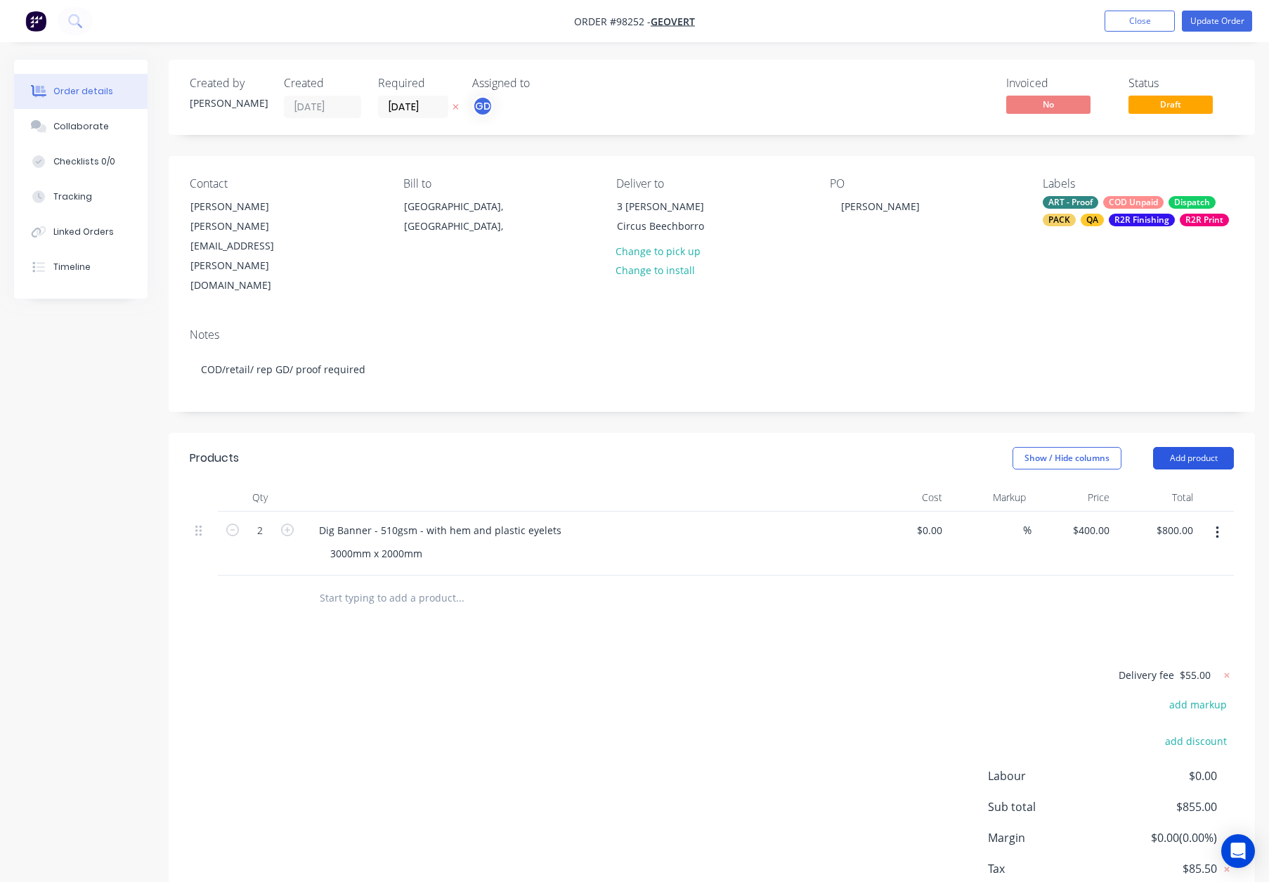
click at [1199, 447] on button "Add product" at bounding box center [1193, 458] width 81 height 22
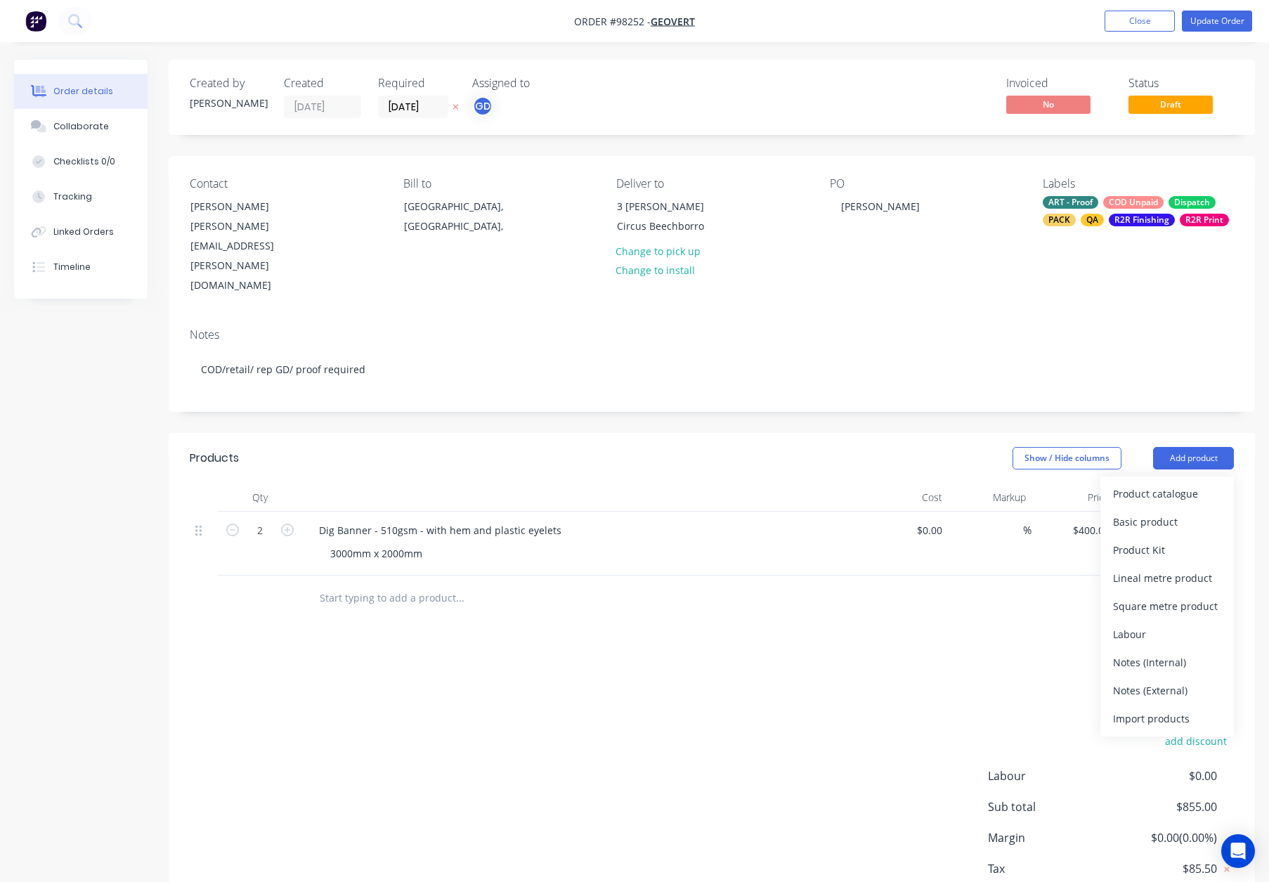
click at [1140, 652] on div "Notes (Internal)" at bounding box center [1167, 662] width 108 height 20
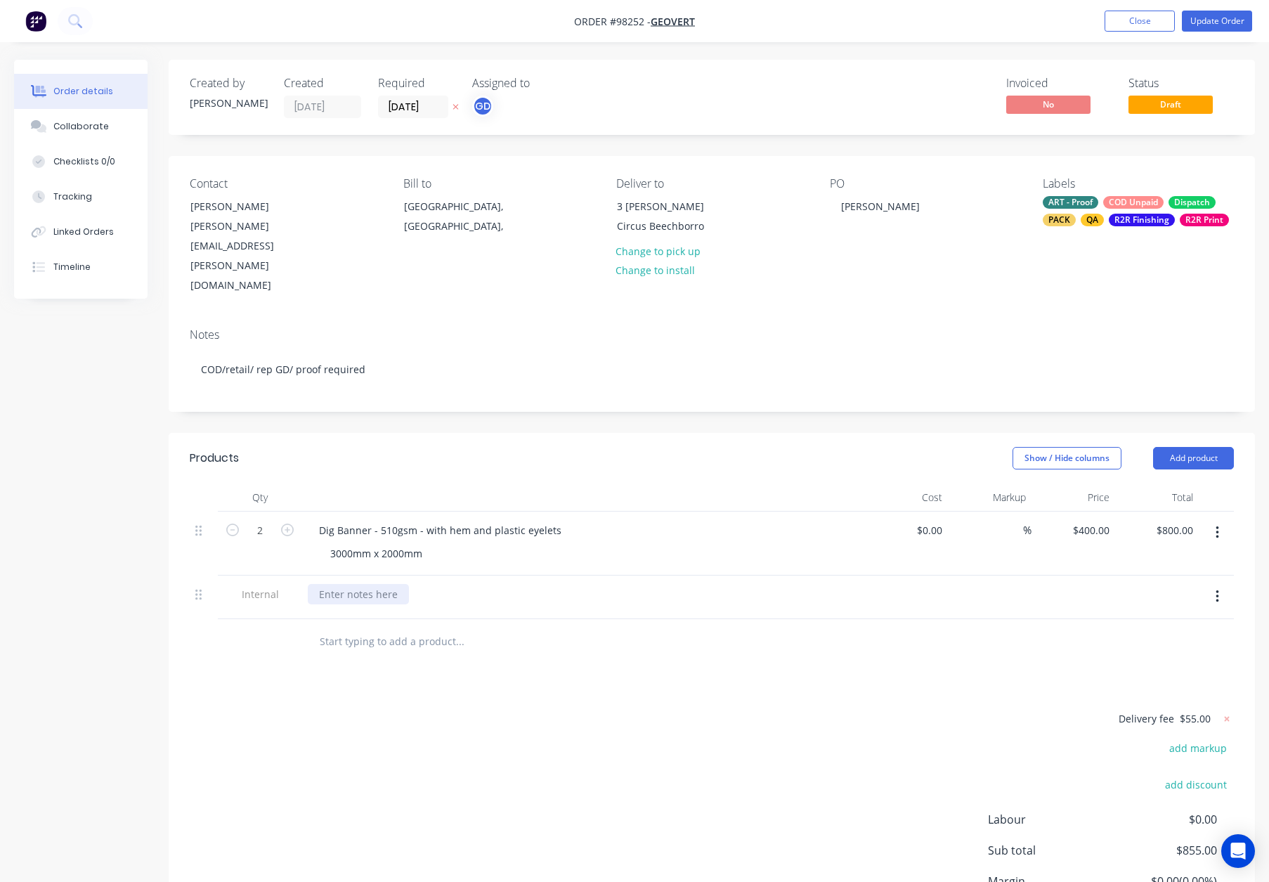
click at [327, 584] on div at bounding box center [358, 594] width 101 height 20
click at [318, 584] on div "Dekoveru address update [PERSON_NAME] [STREET_ADDRESS]" at bounding box center [380, 609] width 144 height 50
click at [319, 584] on div "Dekoveru address update [PERSON_NAME] [STREET_ADDRESS]" at bounding box center [380, 609] width 144 height 50
click at [363, 584] on div "Dekoveru address update [PERSON_NAME] [STREET_ADDRESS]" at bounding box center [380, 609] width 144 height 50
click at [436, 483] on div at bounding box center [583, 497] width 562 height 28
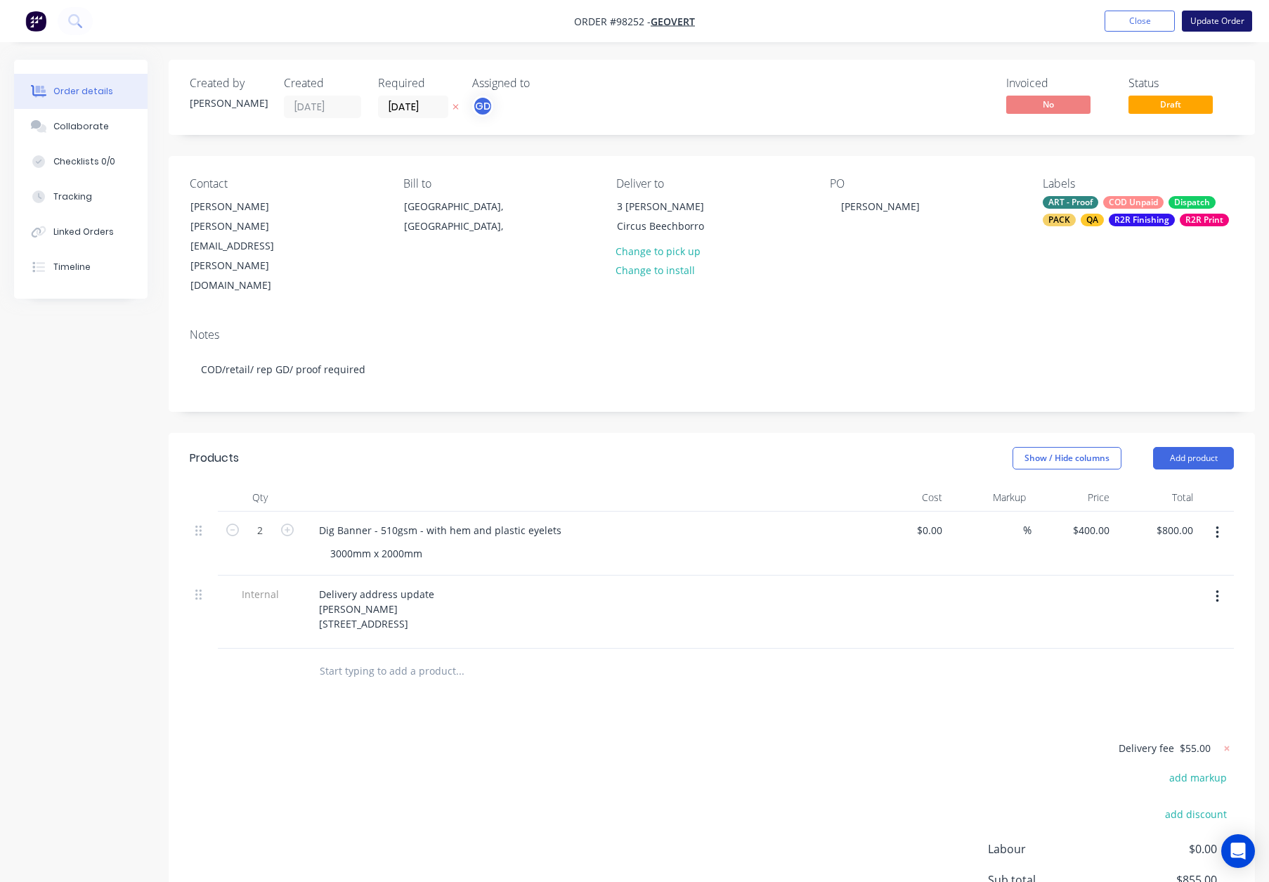
click at [1219, 19] on button "Update Order" at bounding box center [1217, 21] width 70 height 21
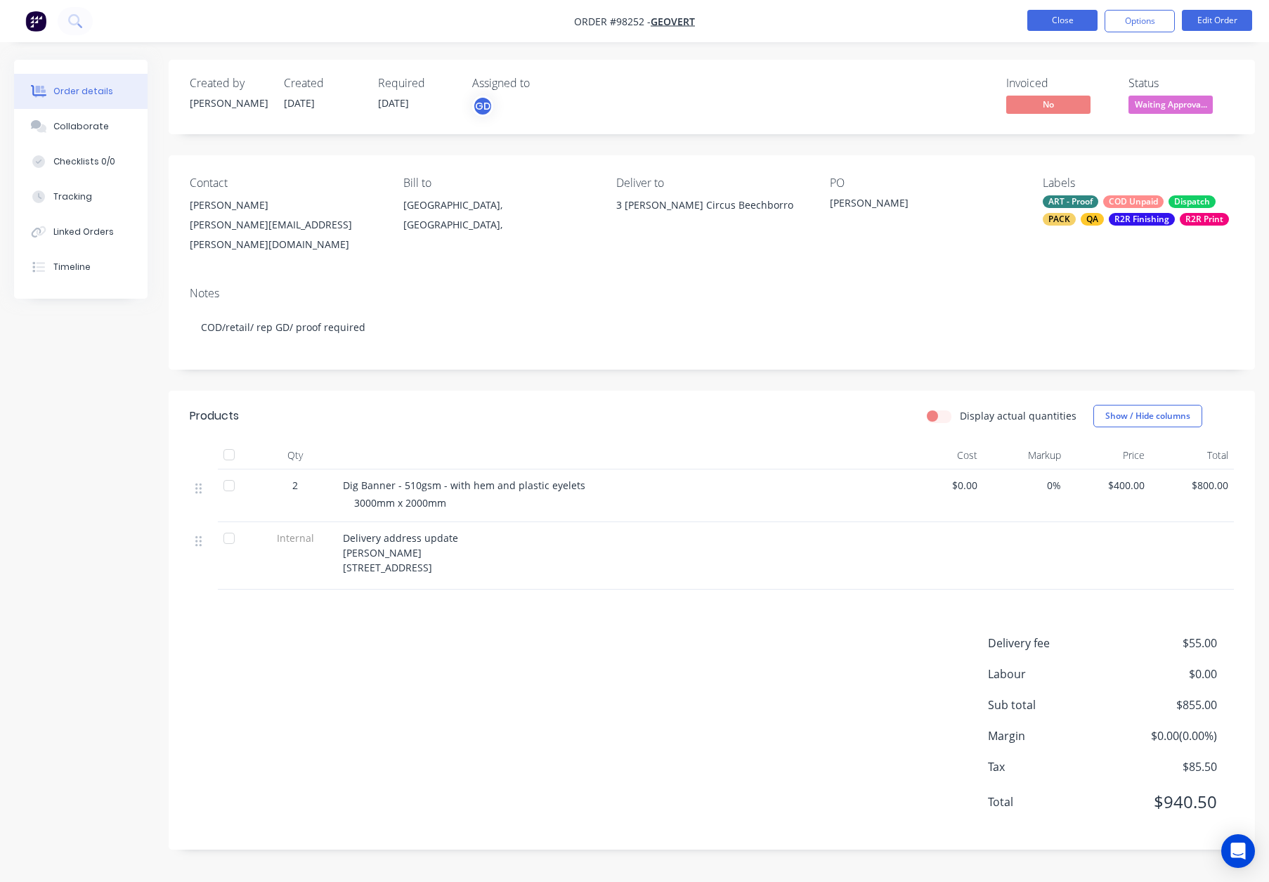
click at [1063, 22] on button "Close" at bounding box center [1062, 20] width 70 height 21
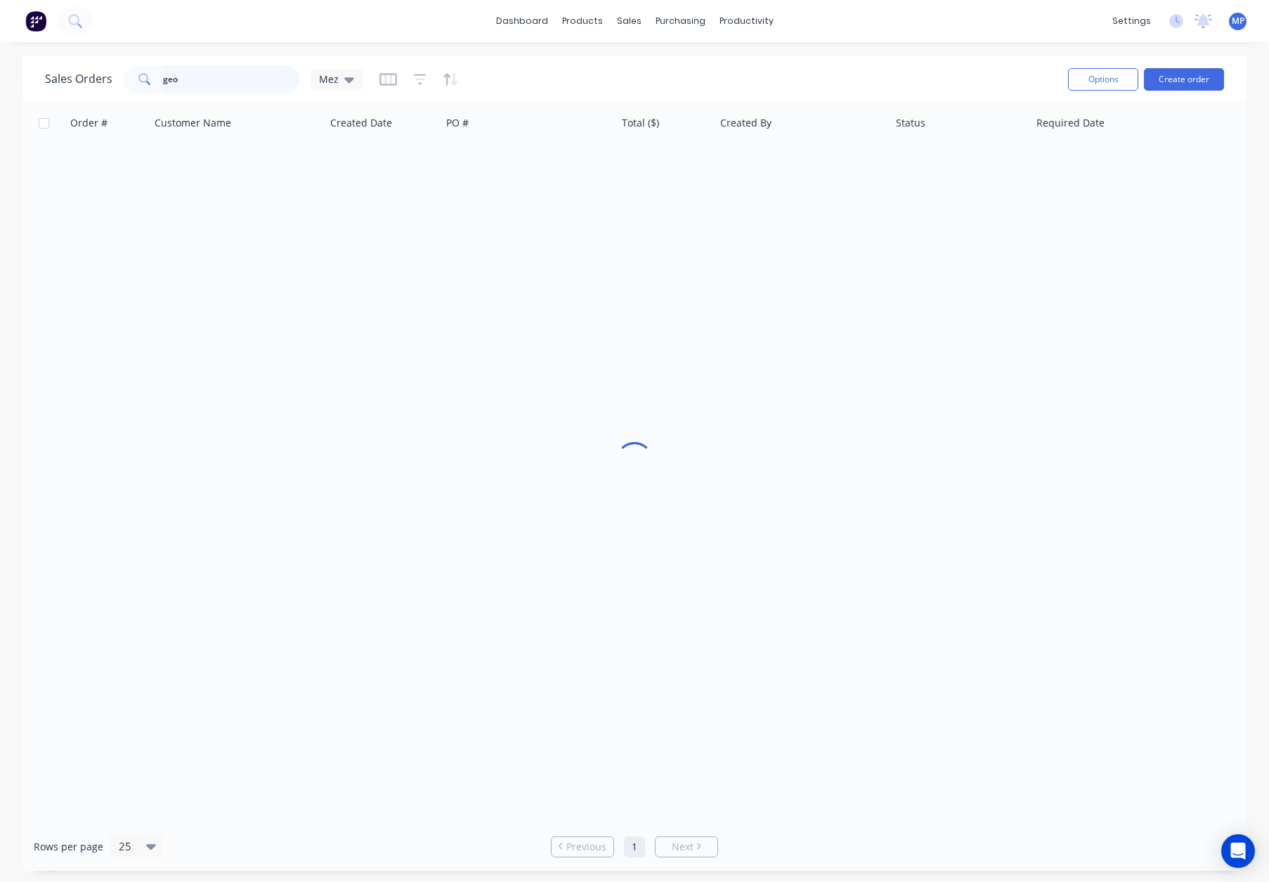
click at [221, 93] on input "geo" at bounding box center [231, 79] width 137 height 28
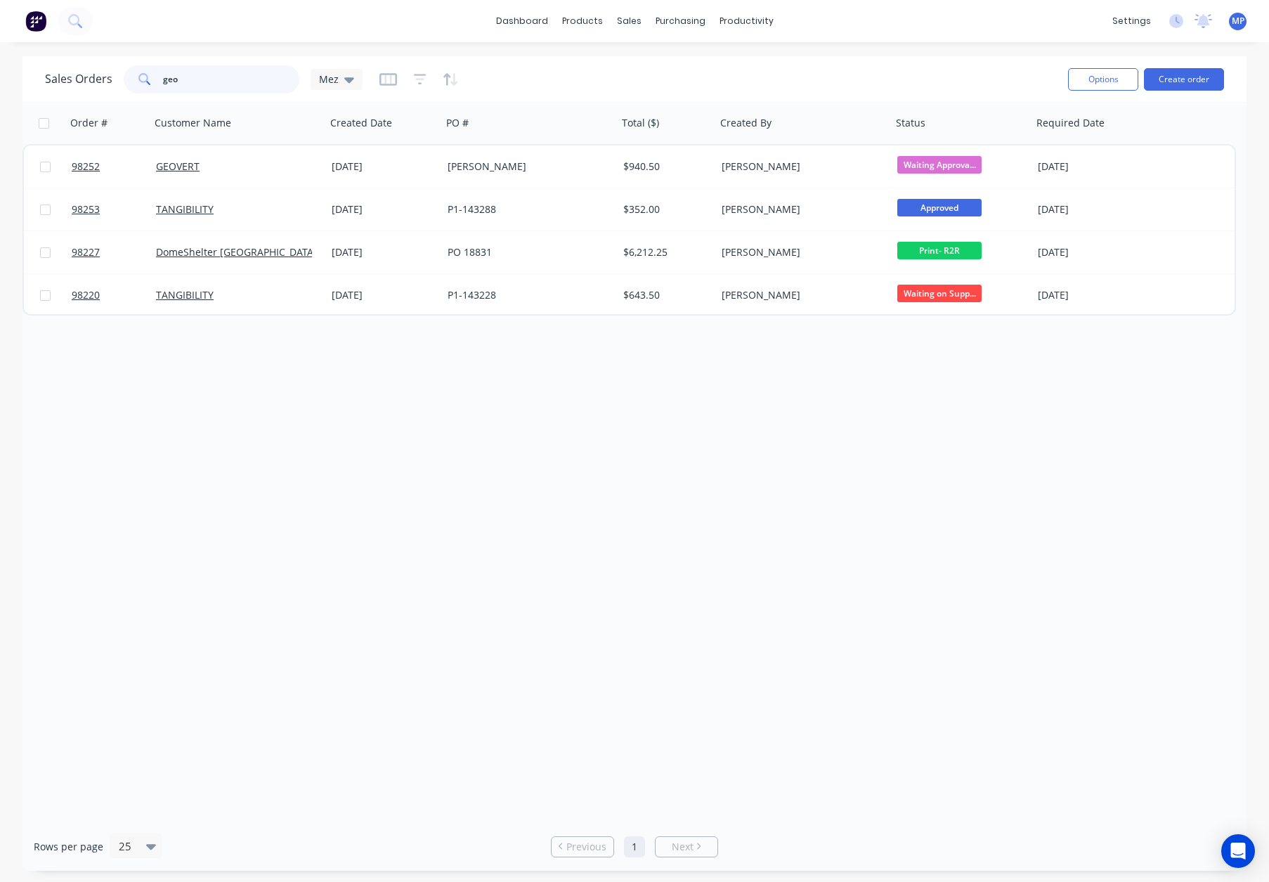
drag, startPoint x: 174, startPoint y: 82, endPoint x: 110, endPoint y: 78, distance: 64.0
click at [103, 78] on div "Sales Orders [PERSON_NAME]" at bounding box center [204, 79] width 318 height 28
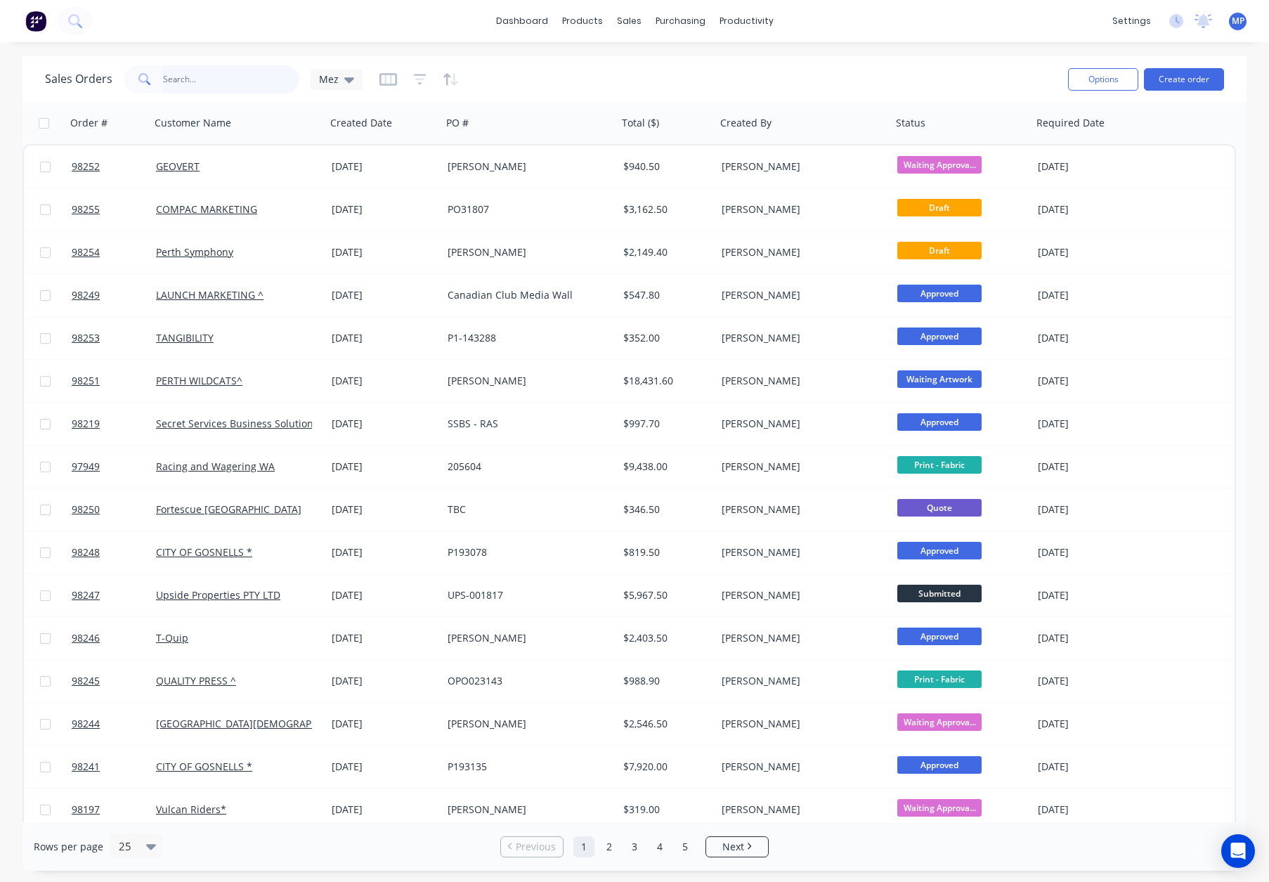
click at [220, 77] on input "text" at bounding box center [231, 79] width 137 height 28
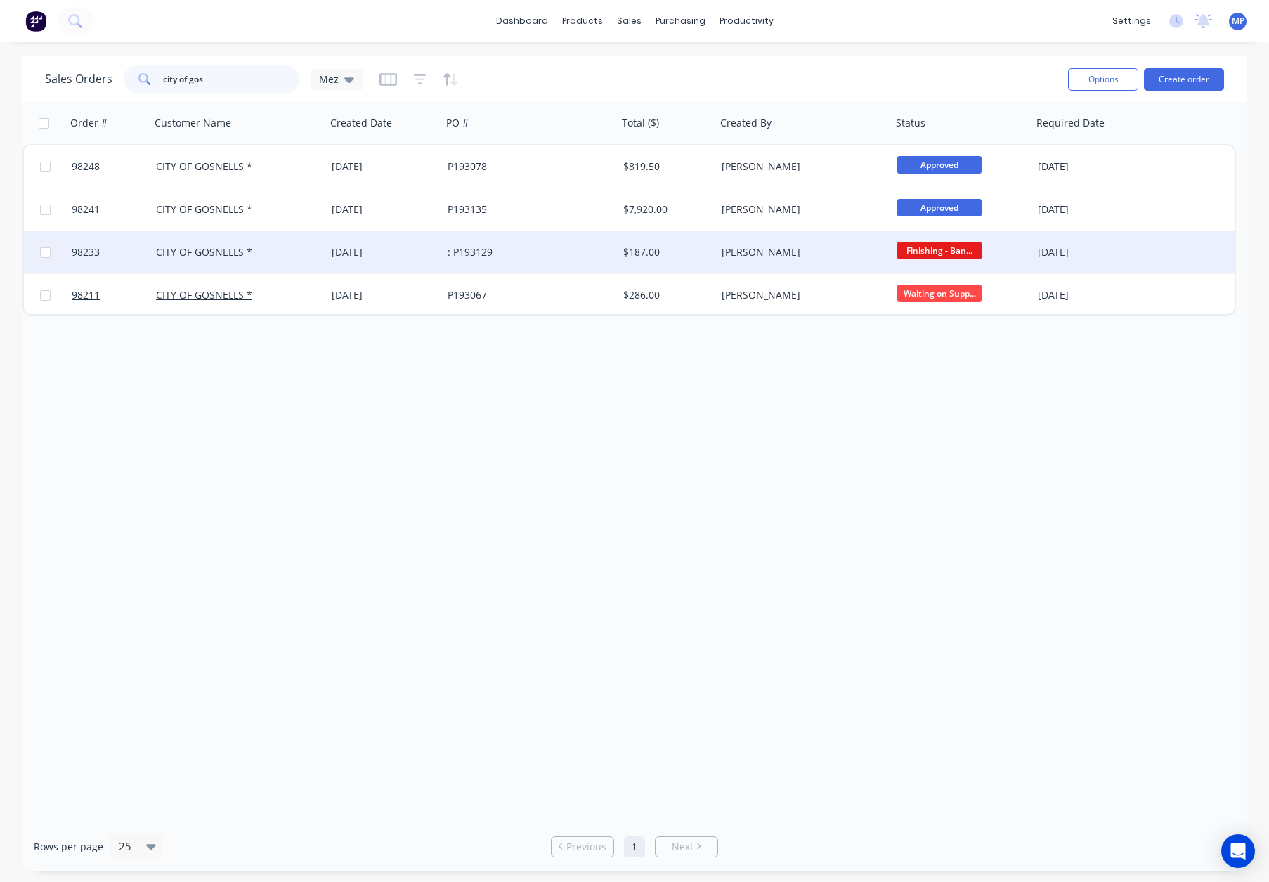
type input "city of gos"
click at [820, 245] on div "[PERSON_NAME]" at bounding box center [800, 252] width 156 height 14
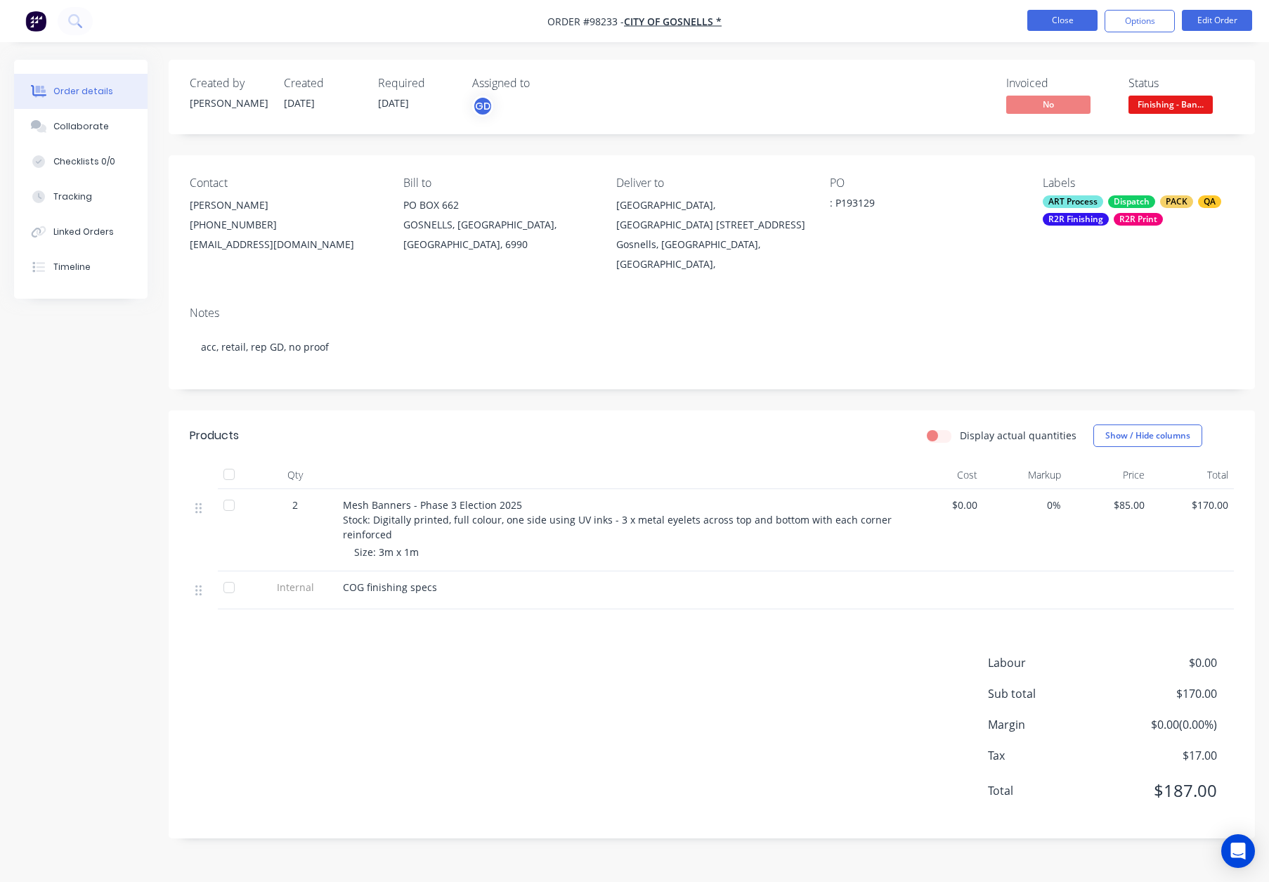
click at [1043, 23] on button "Close" at bounding box center [1062, 20] width 70 height 21
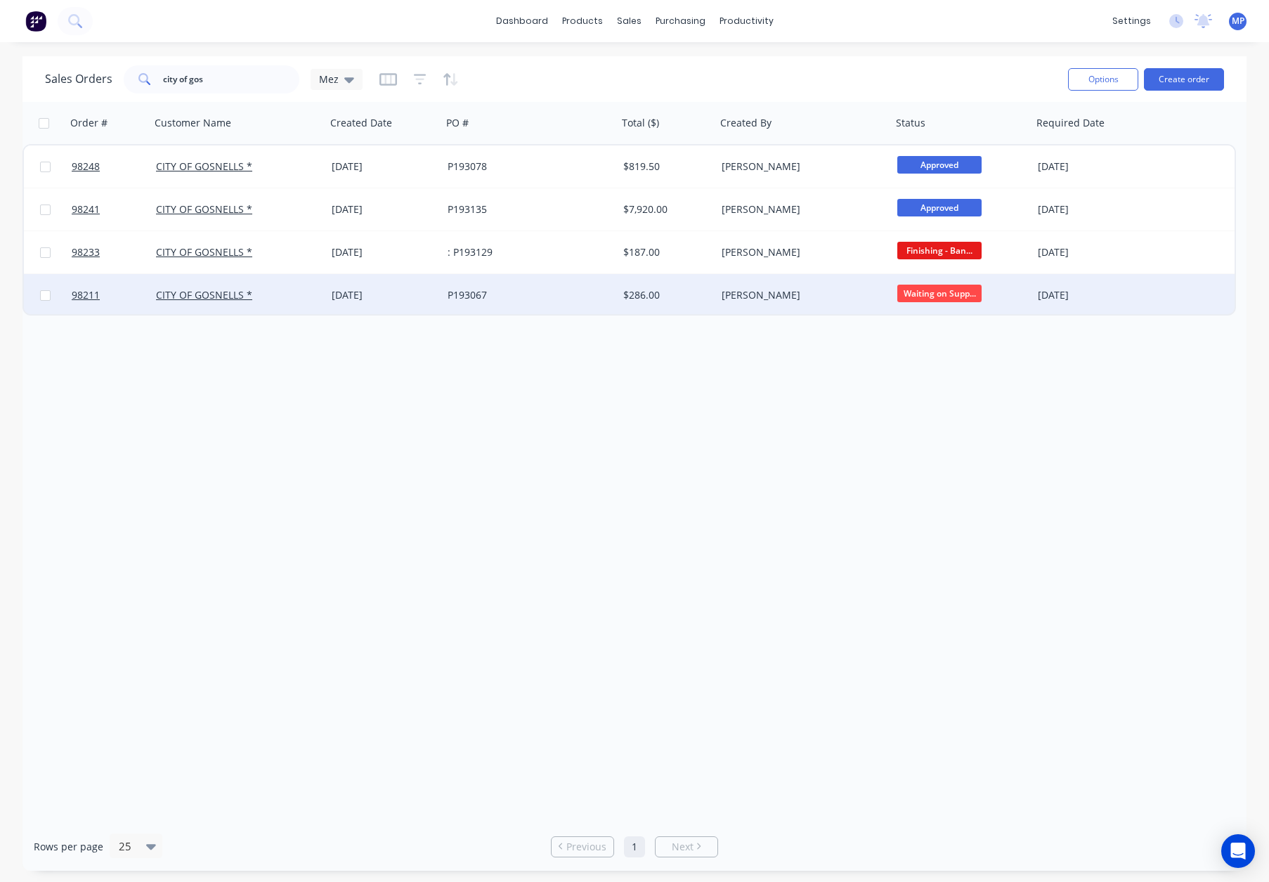
click at [806, 294] on div "[PERSON_NAME]" at bounding box center [800, 295] width 156 height 14
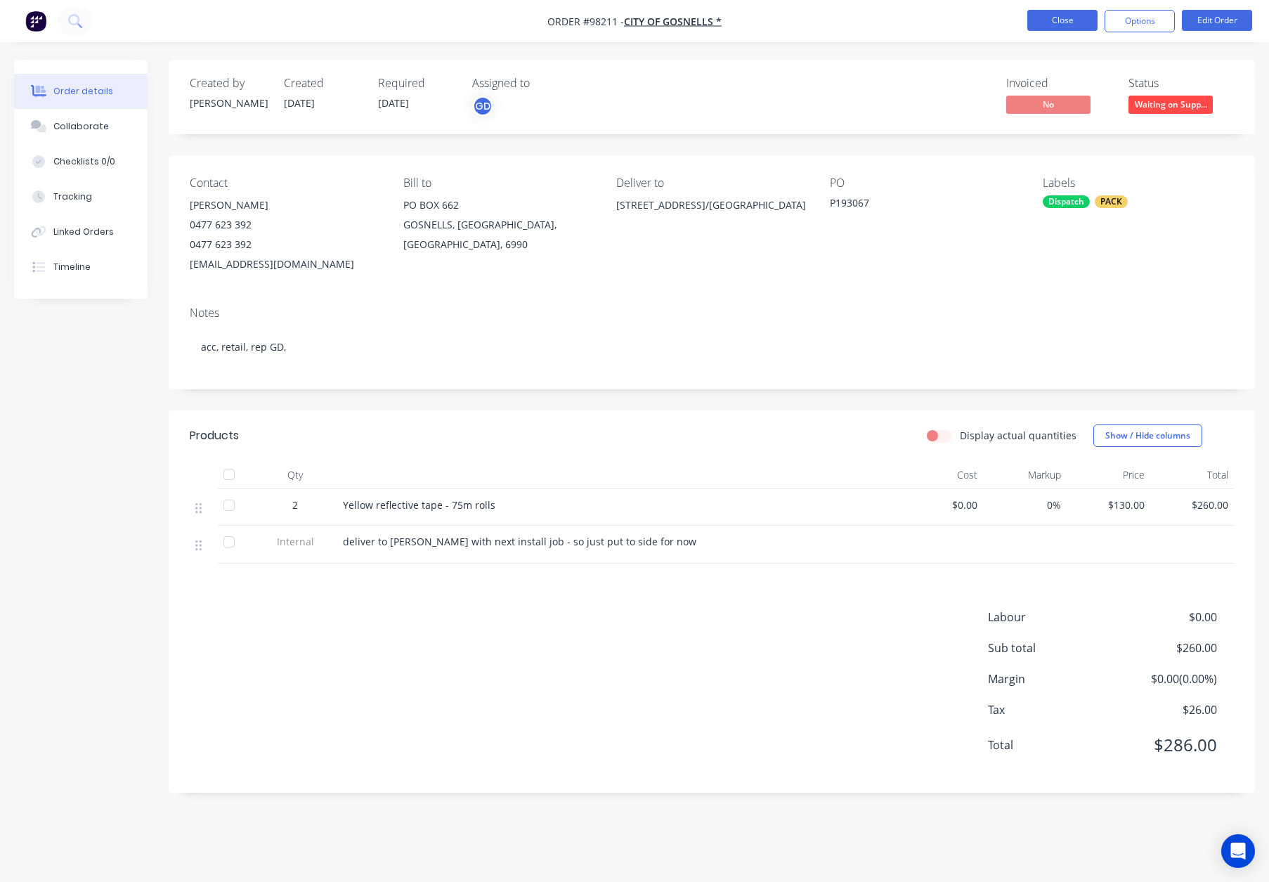
click at [1064, 22] on button "Close" at bounding box center [1062, 20] width 70 height 21
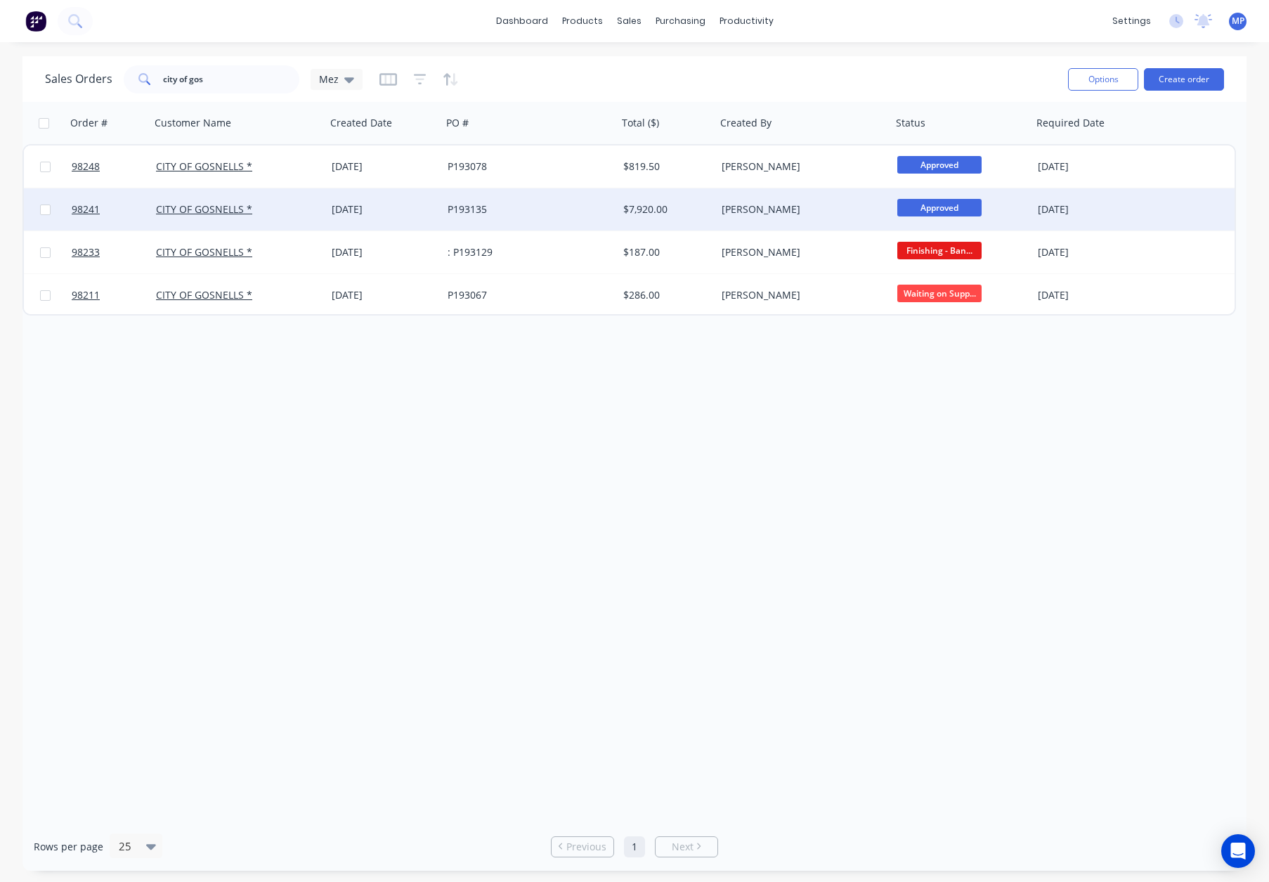
click at [270, 209] on div "CITY OF GOSNELLS *" at bounding box center [234, 209] width 156 height 14
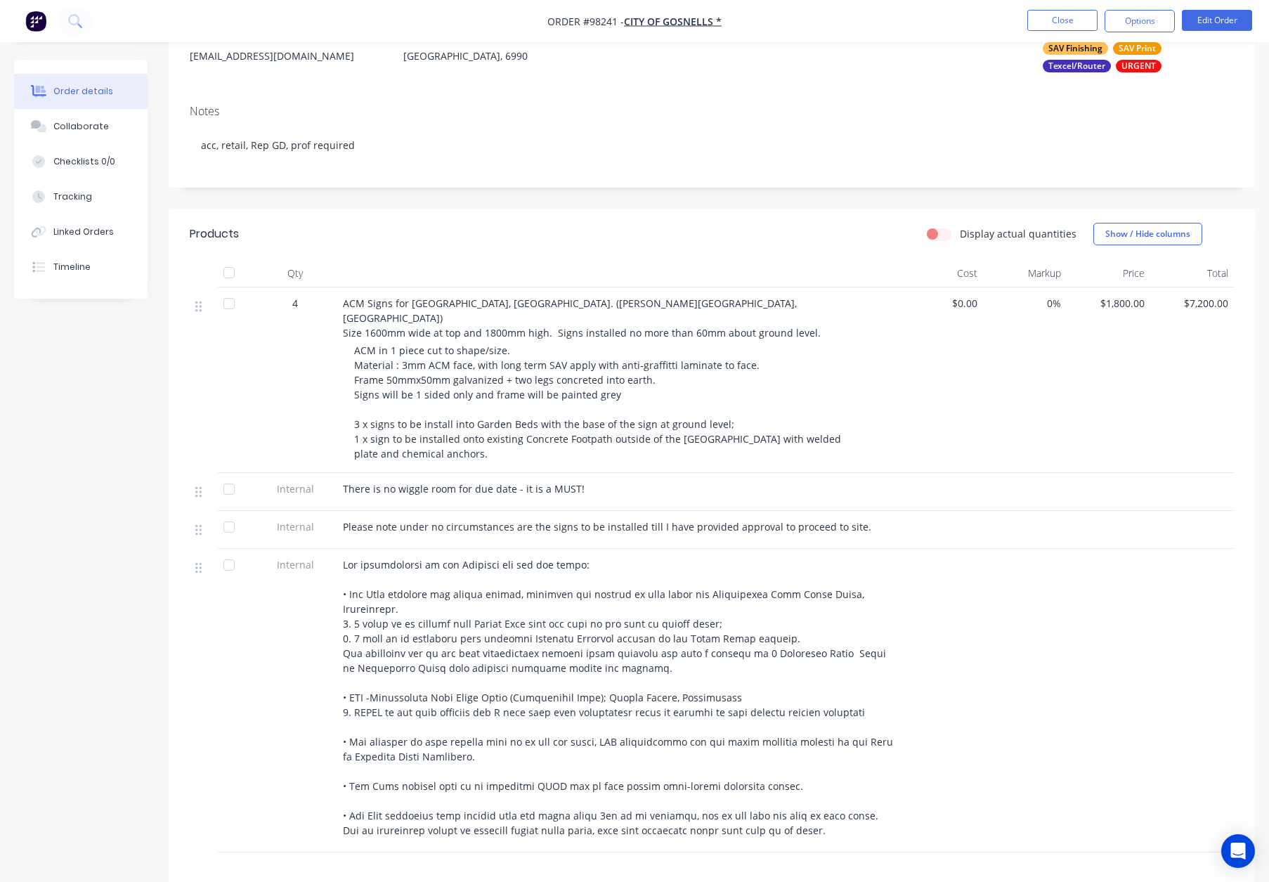
scroll to position [190, 0]
click at [1061, 18] on button "Close" at bounding box center [1062, 20] width 70 height 21
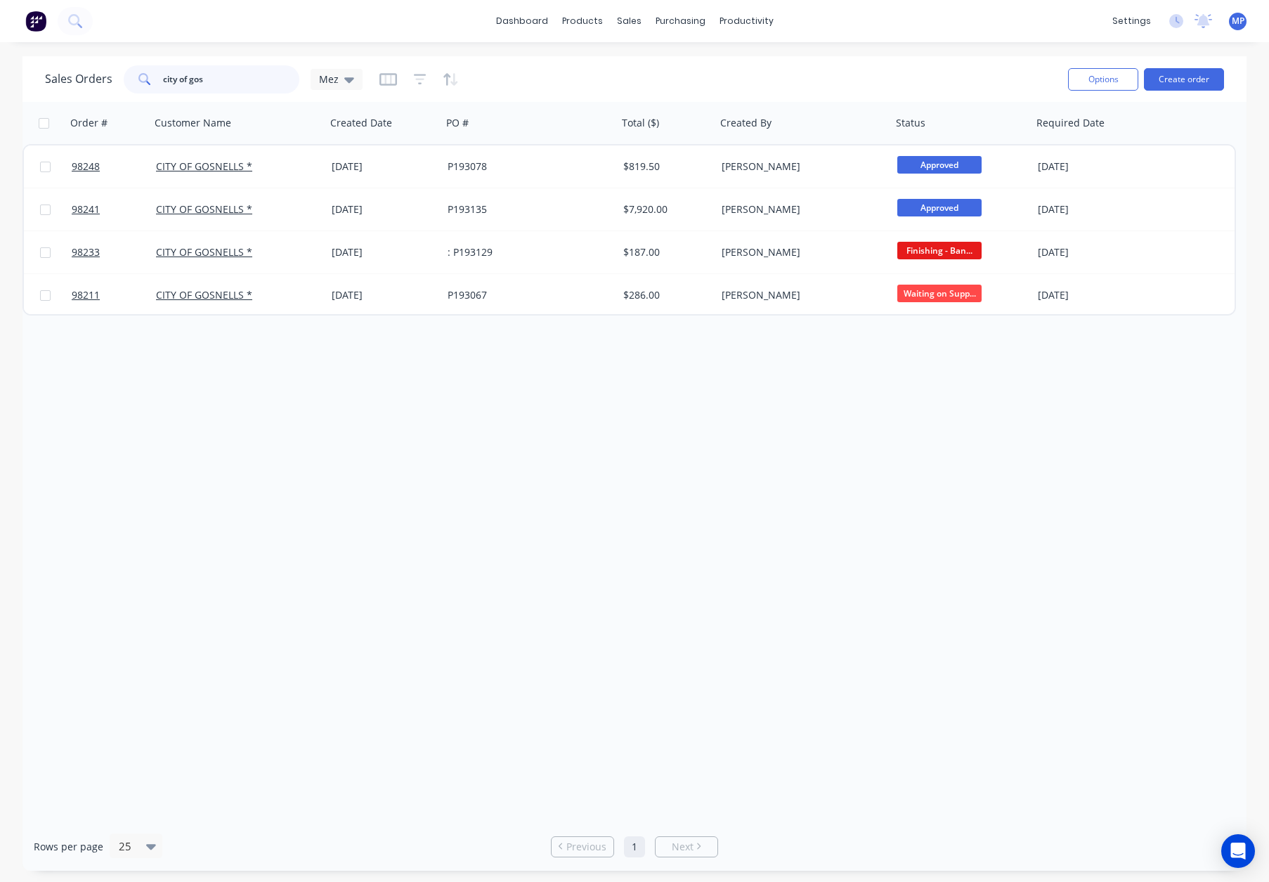
drag, startPoint x: 221, startPoint y: 77, endPoint x: 233, endPoint y: 79, distance: 12.7
click at [221, 78] on input "city of gos" at bounding box center [231, 79] width 137 height 28
drag, startPoint x: 233, startPoint y: 79, endPoint x: 131, endPoint y: 74, distance: 102.0
click at [124, 74] on div "city of gos" at bounding box center [212, 79] width 176 height 28
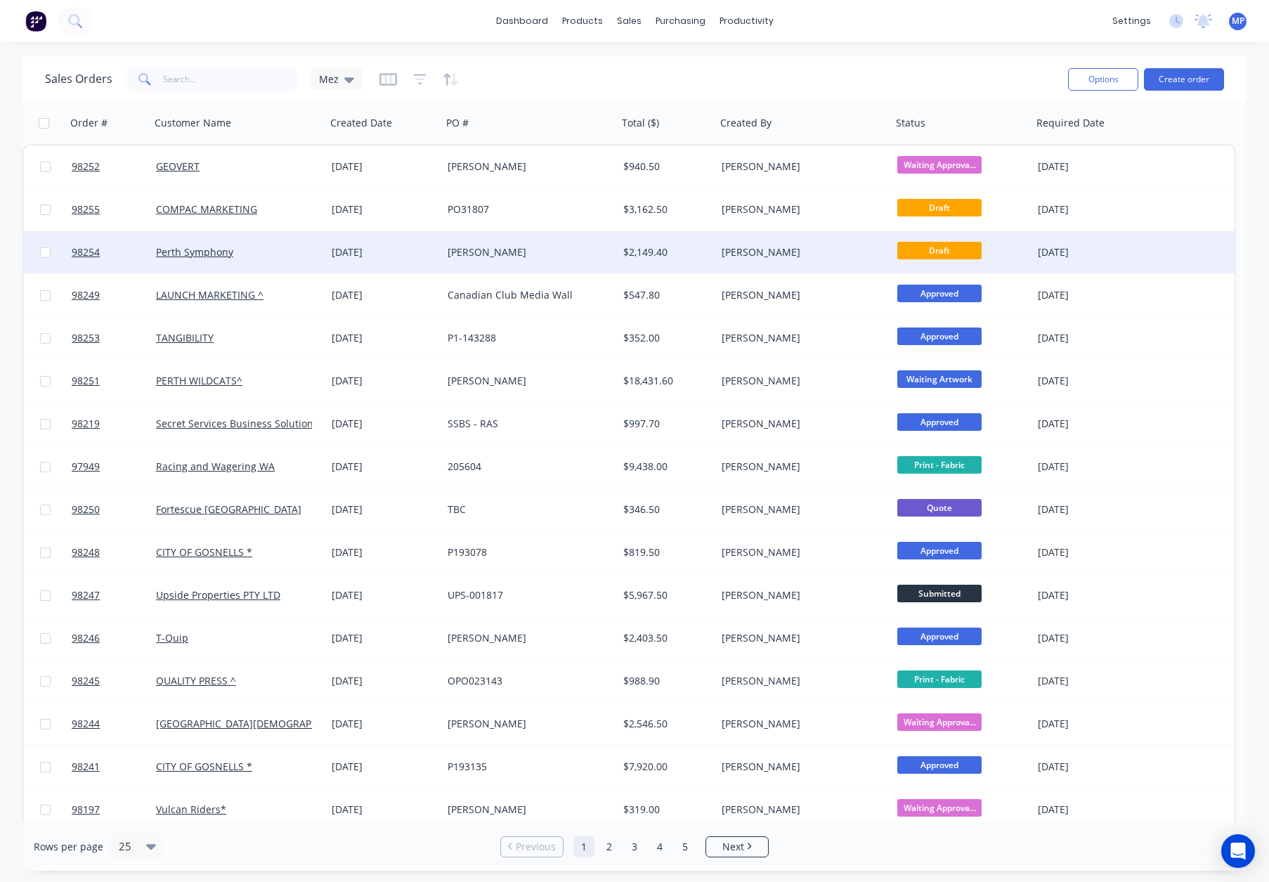
click at [694, 252] on div "$2,149.40" at bounding box center [664, 252] width 83 height 14
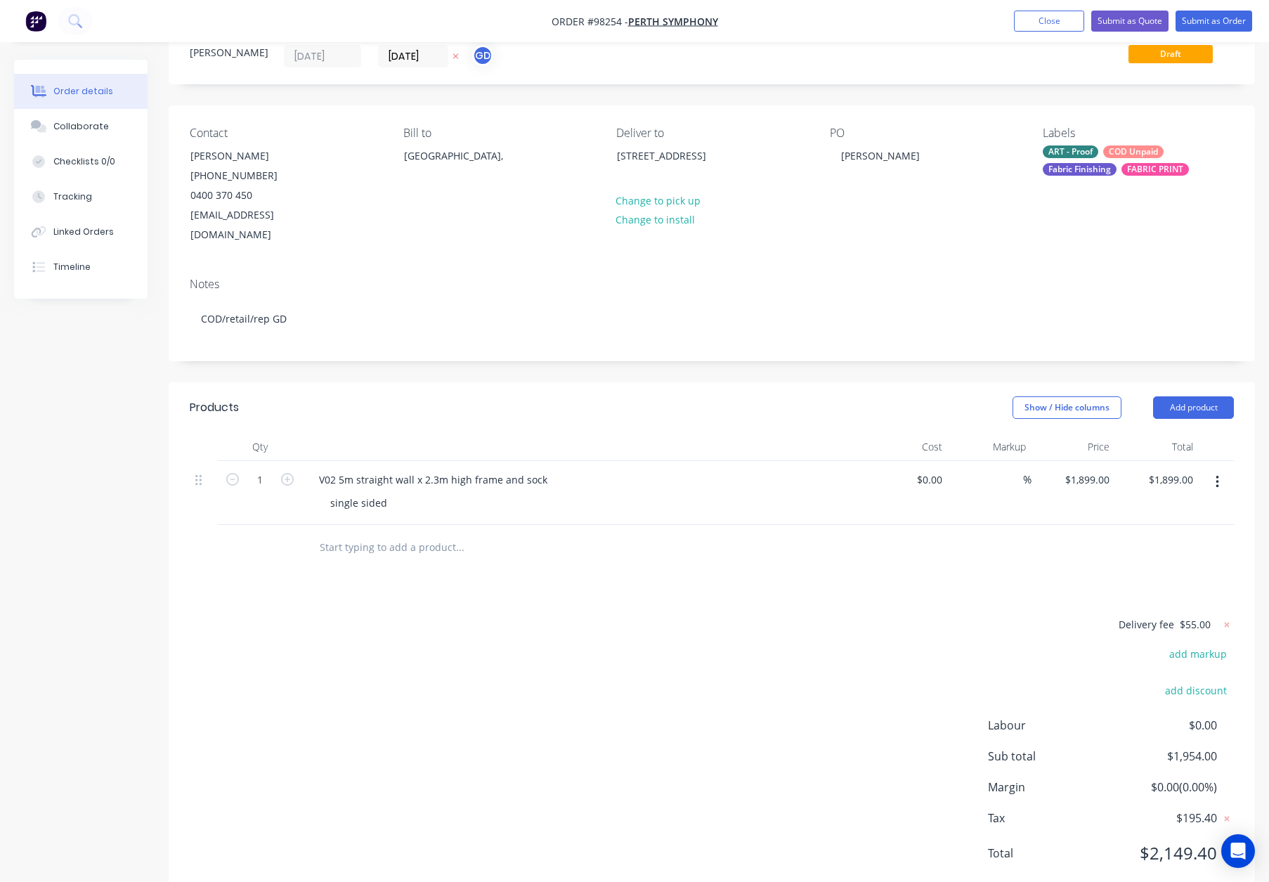
scroll to position [60, 0]
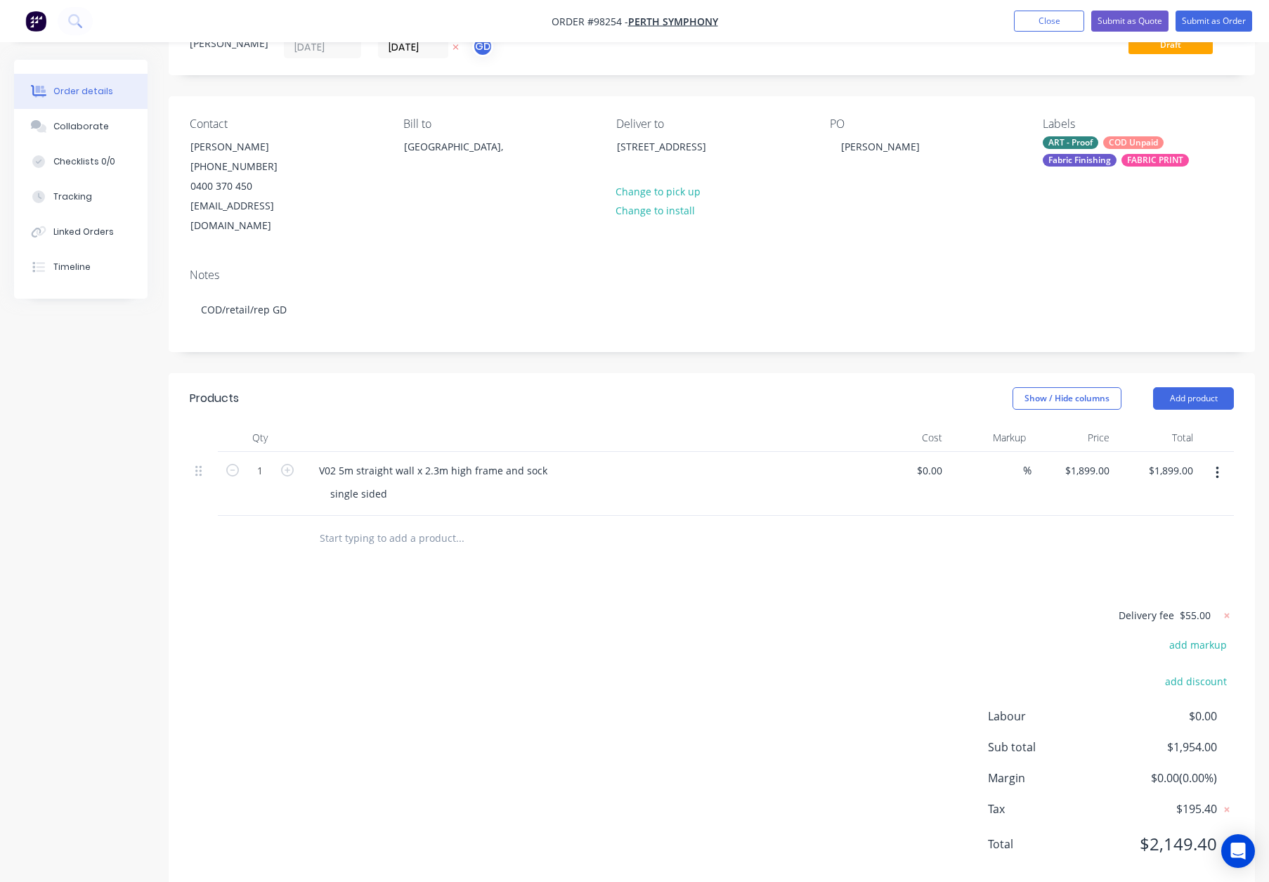
click at [393, 524] on input "text" at bounding box center [459, 538] width 281 height 28
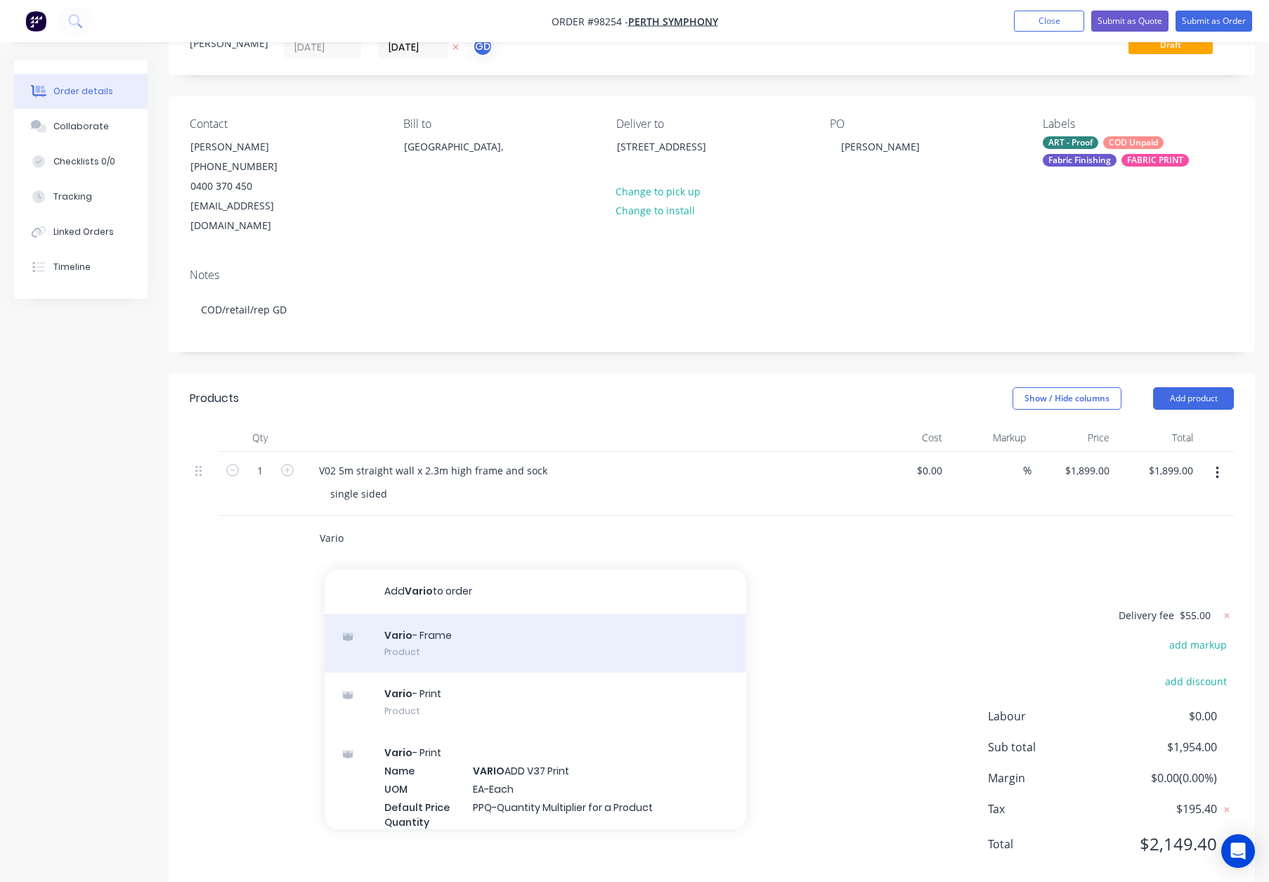
type input "Vario"
click at [442, 618] on div "Vario - Frame Product" at bounding box center [536, 643] width 422 height 59
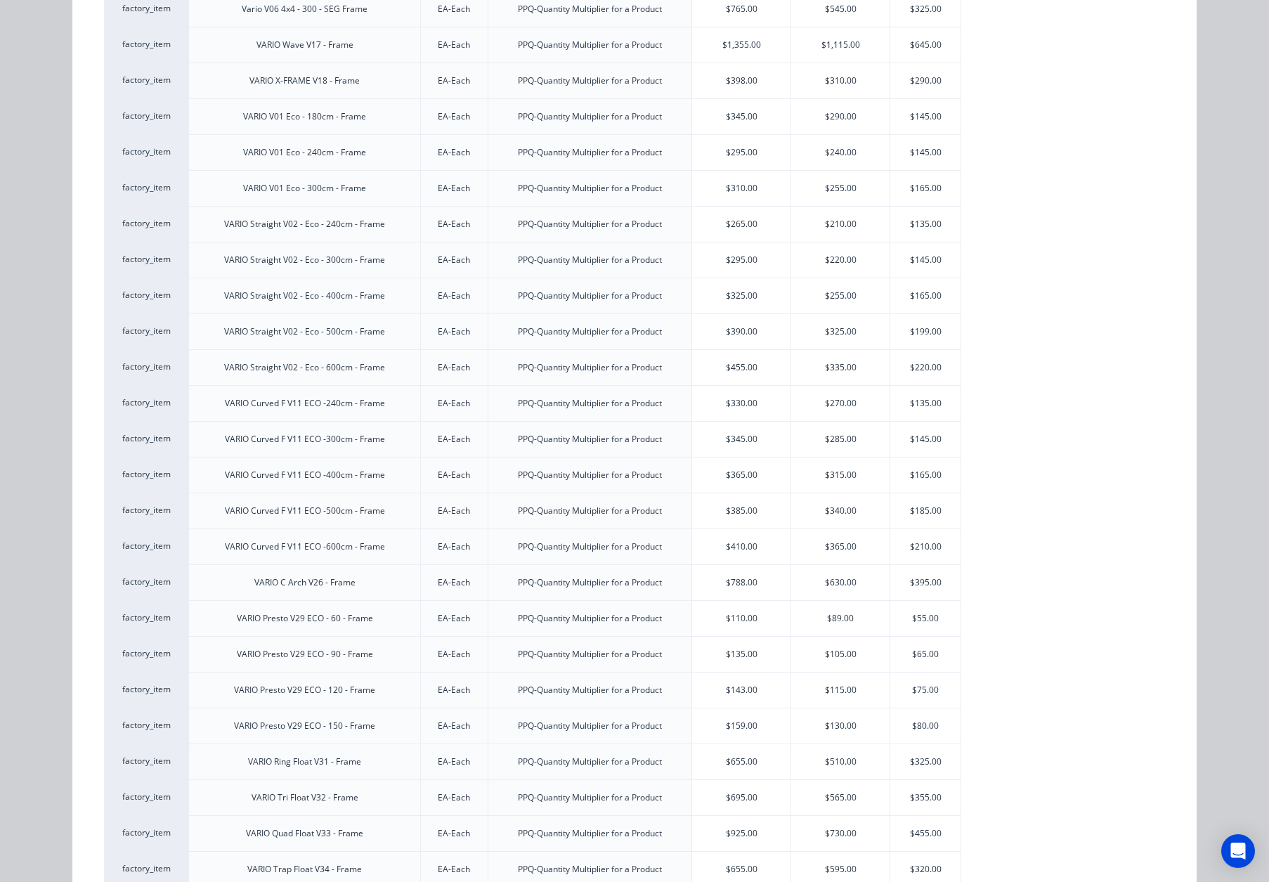
scroll to position [1879, 0]
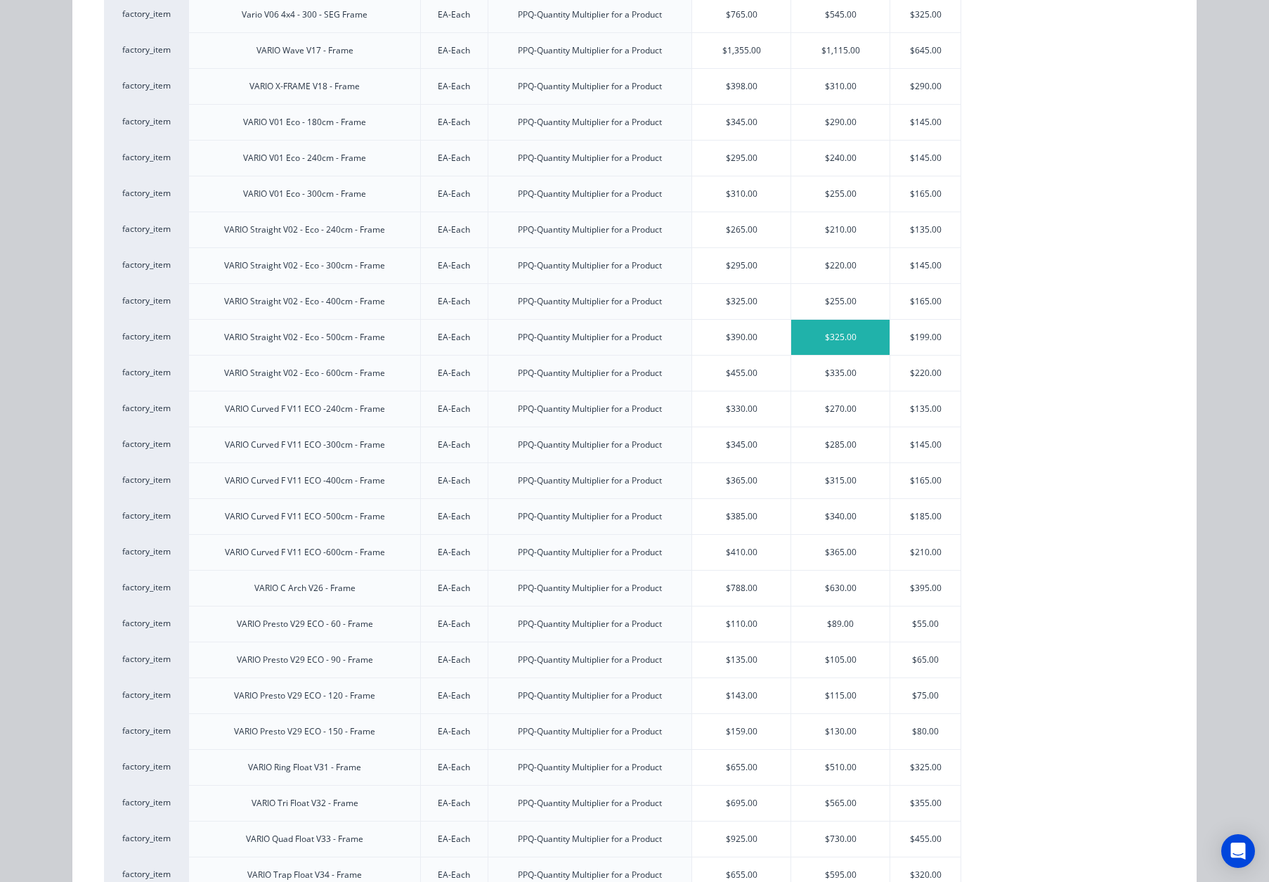
click at [836, 341] on div "$325.00" at bounding box center [840, 337] width 98 height 35
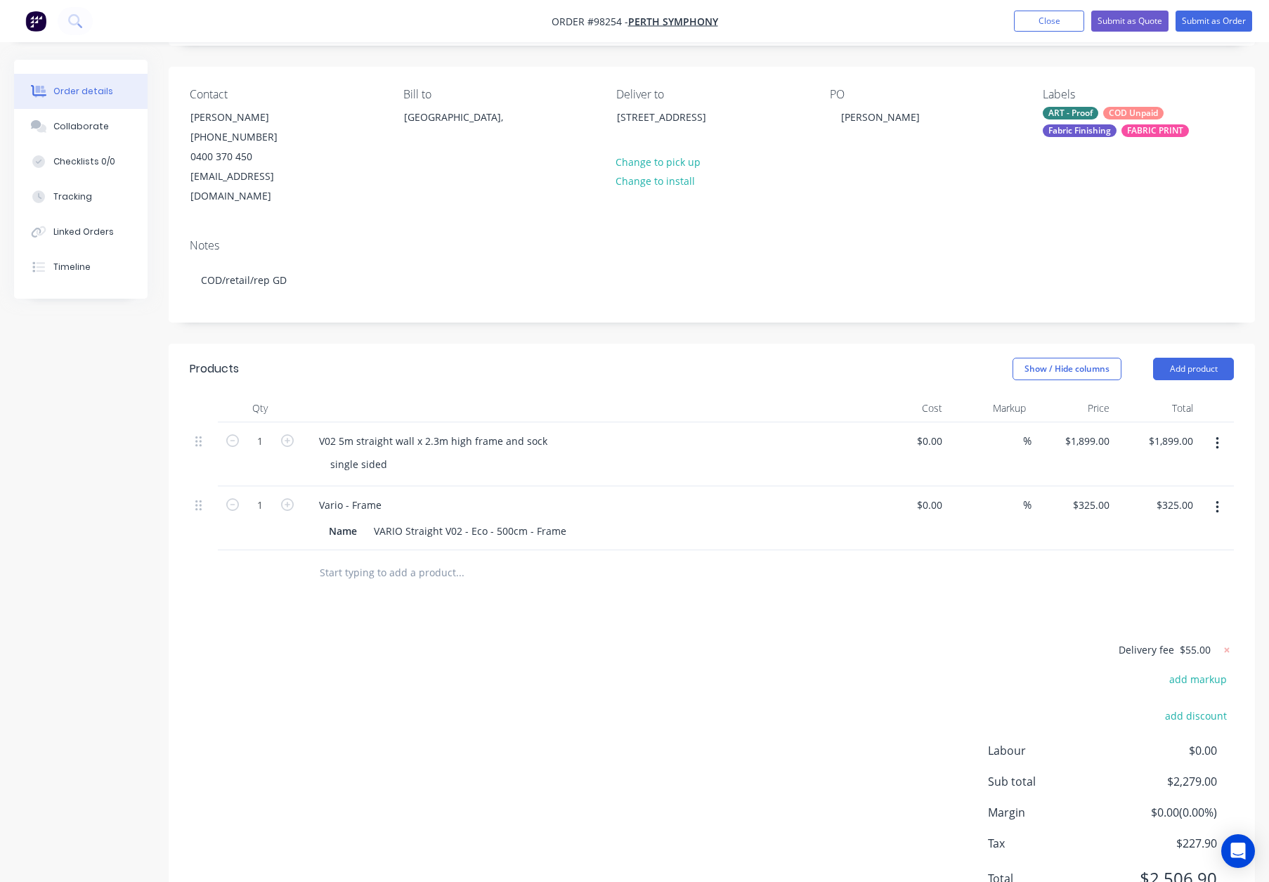
scroll to position [100, 0]
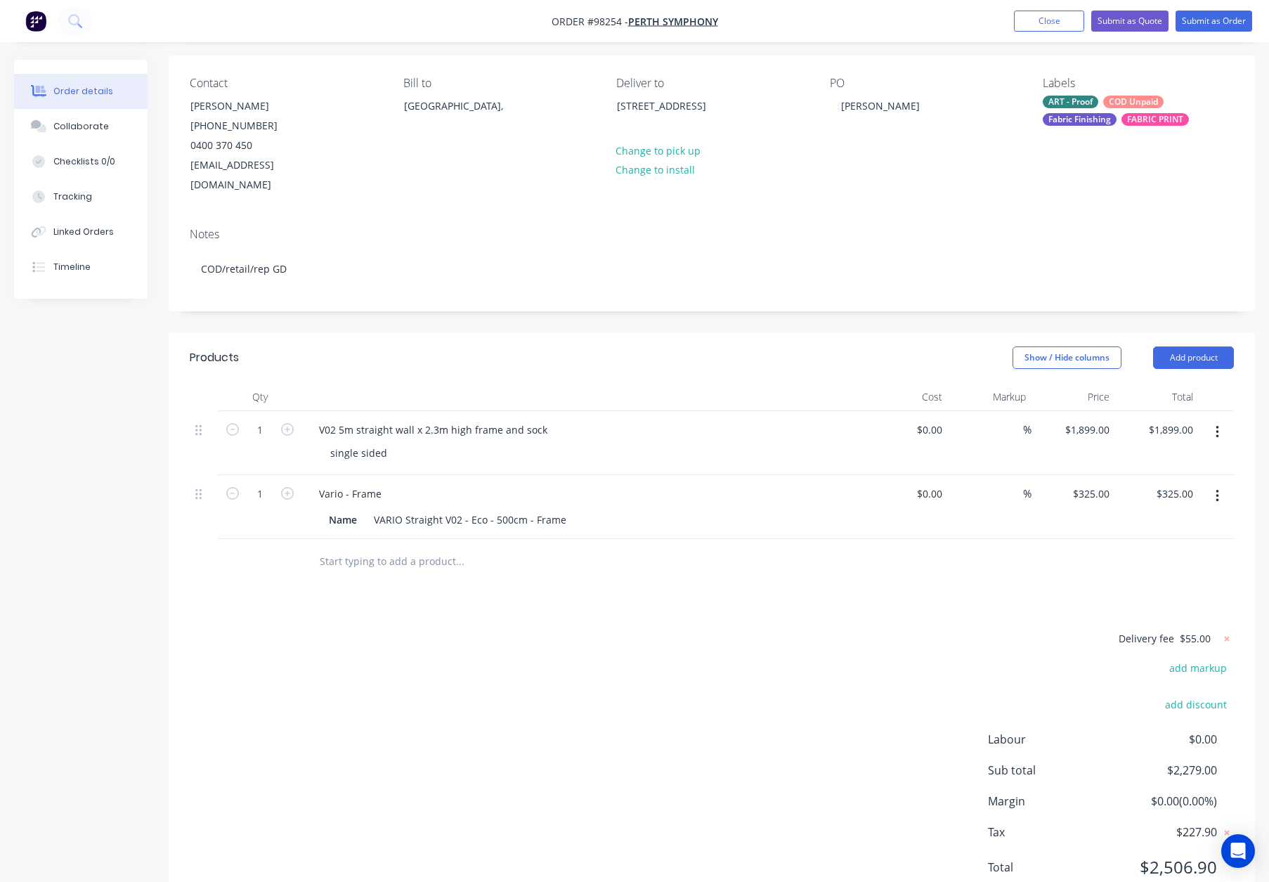
drag, startPoint x: 348, startPoint y: 540, endPoint x: 431, endPoint y: 546, distance: 83.1
click at [353, 547] on input "text" at bounding box center [459, 561] width 281 height 28
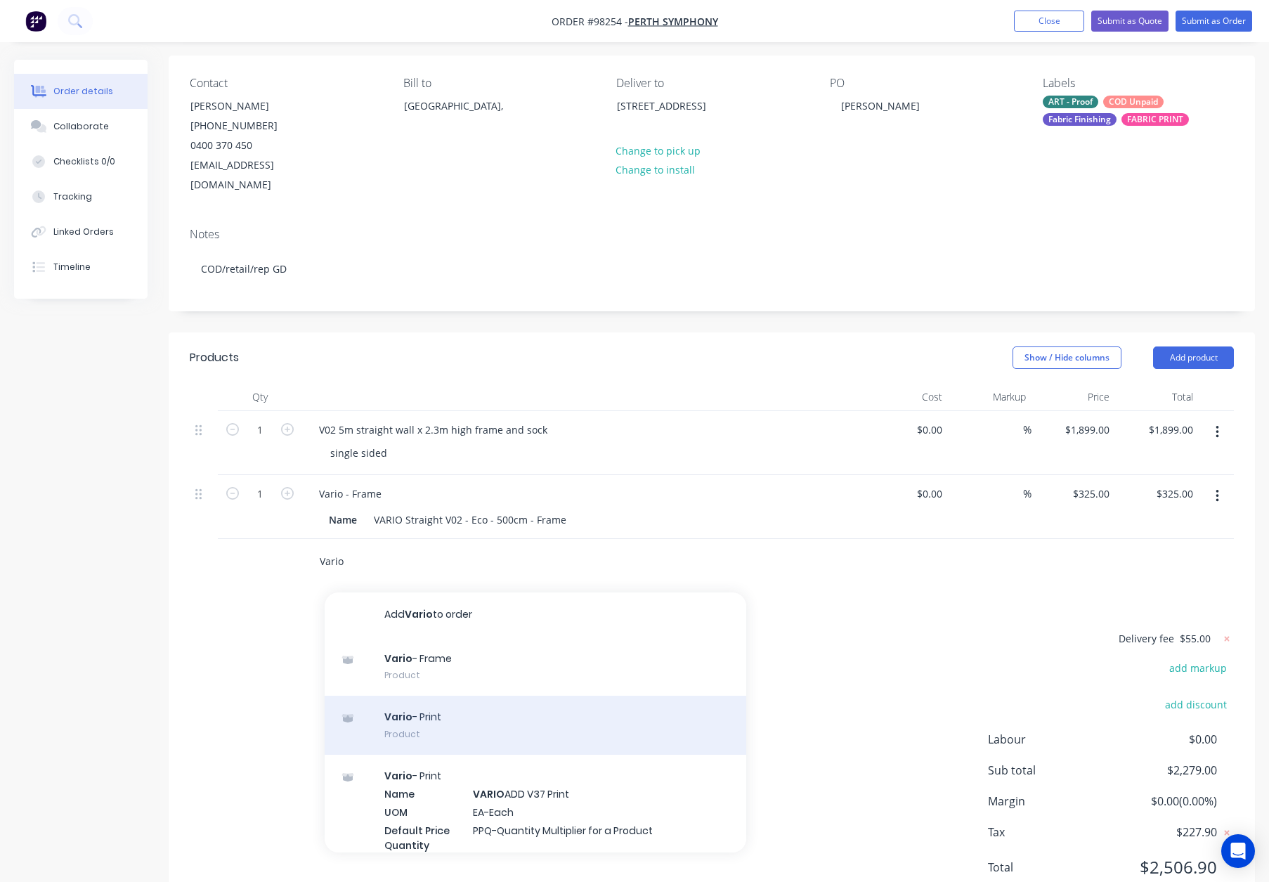
type input "Vario"
click at [487, 697] on div "Vario - Print Product" at bounding box center [536, 725] width 422 height 59
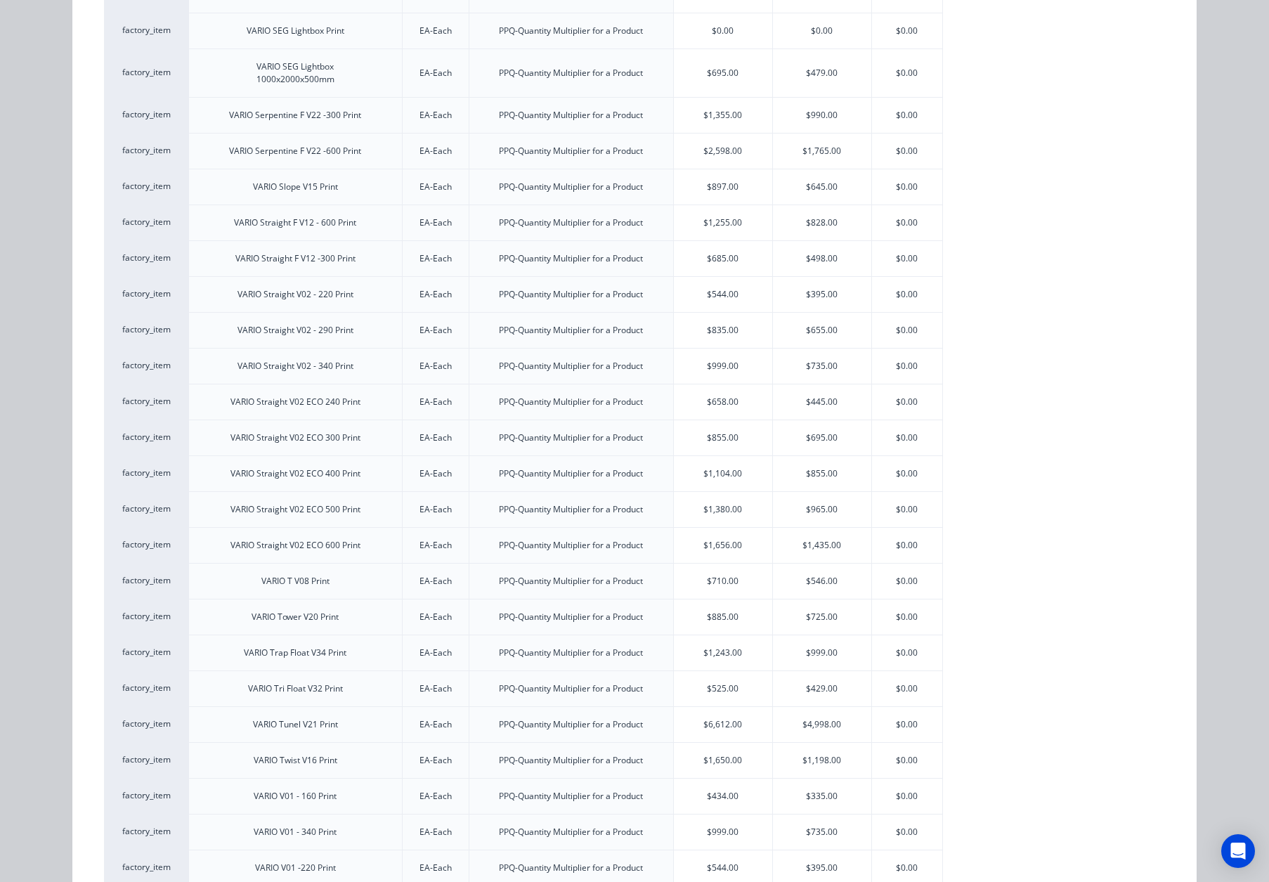
scroll to position [2260, 0]
click at [822, 471] on div "$965.00" at bounding box center [822, 469] width 98 height 35
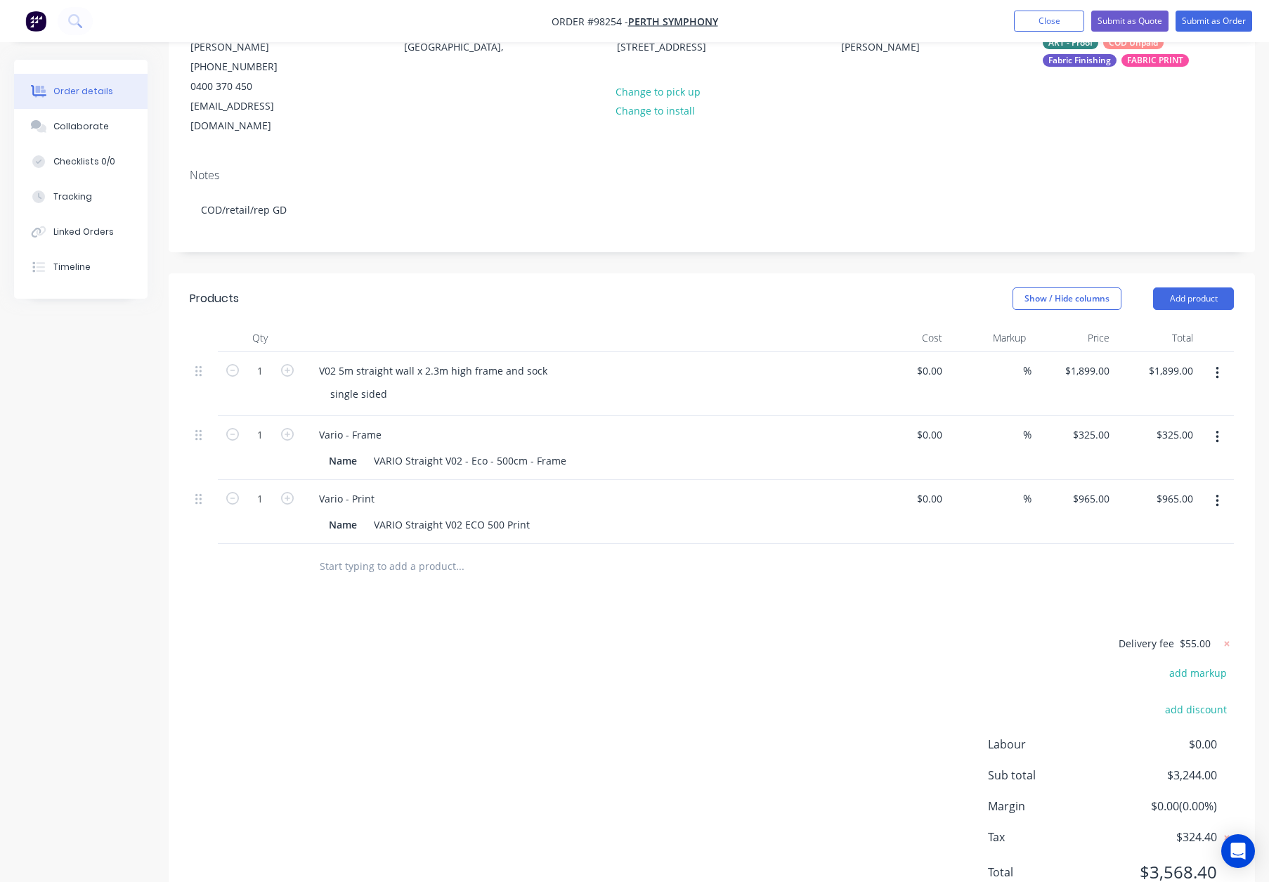
scroll to position [164, 0]
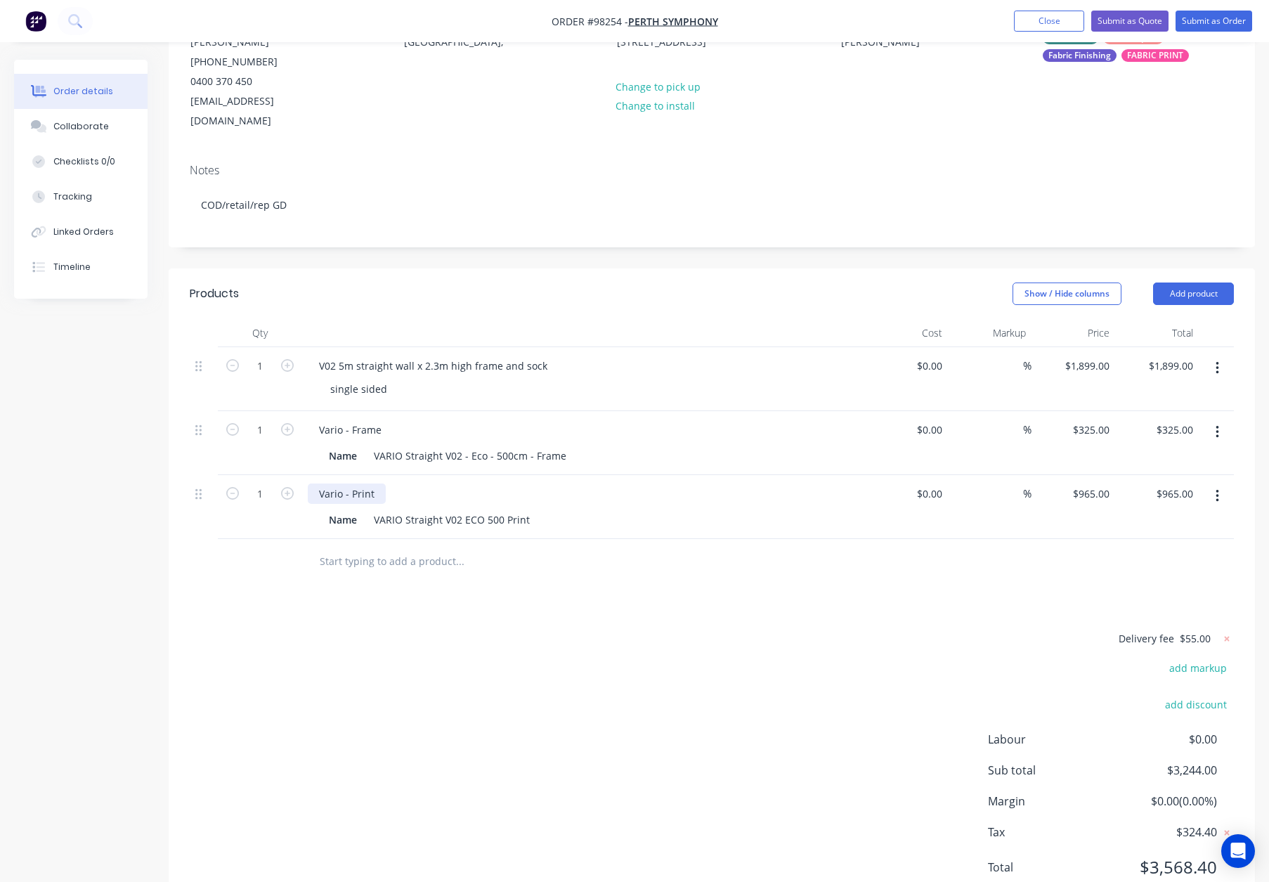
click at [383, 483] on div "Vario - Print" at bounding box center [347, 493] width 78 height 20
drag, startPoint x: 202, startPoint y: 476, endPoint x: 208, endPoint y: 404, distance: 71.9
click at [208, 404] on div "1 V02 5m straight wall x 2.3m high frame and sock single sided $0.00 $0.00 % $1…" at bounding box center [712, 443] width 1044 height 192
click at [1215, 360] on icon "button" at bounding box center [1217, 367] width 4 height 15
click at [1175, 479] on div "Delete" at bounding box center [1167, 489] width 108 height 20
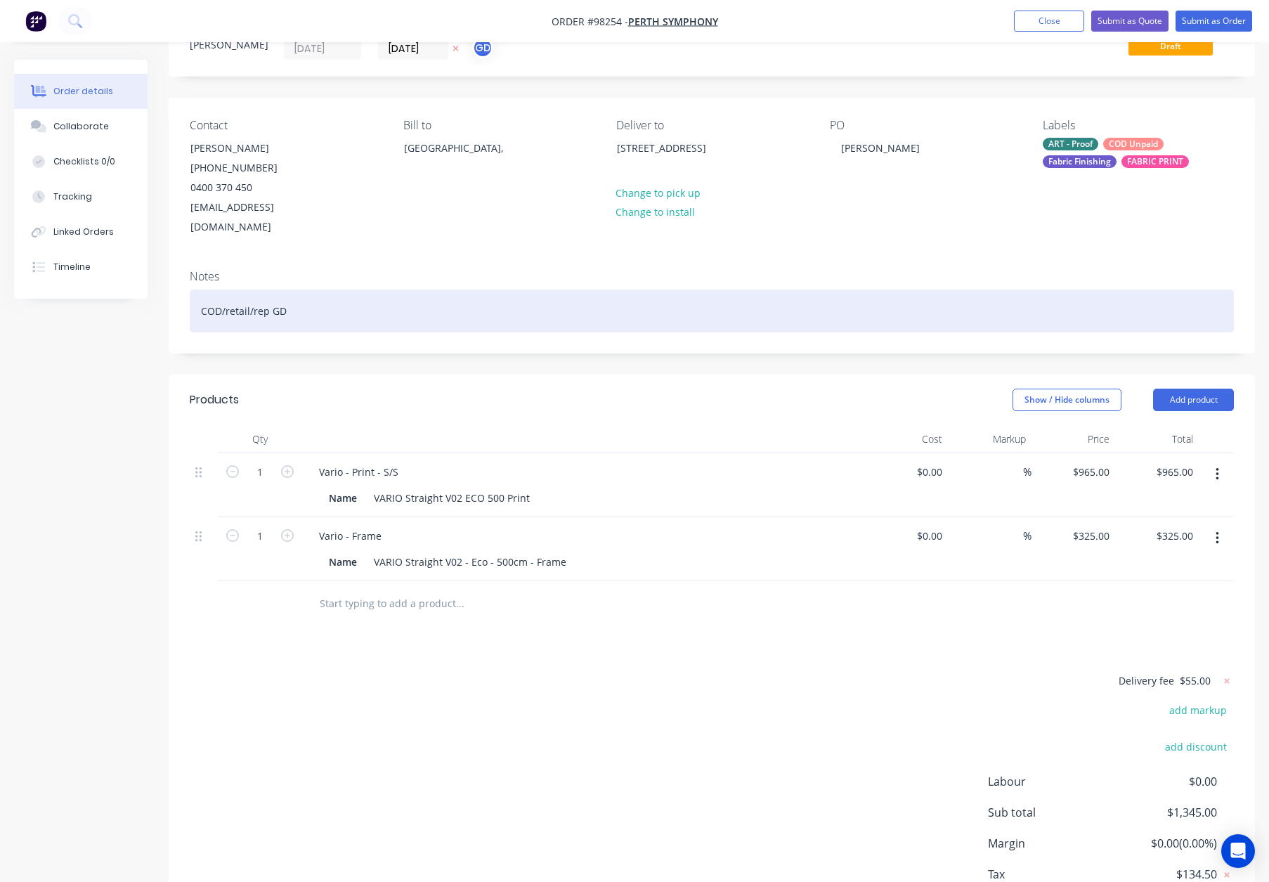
scroll to position [48, 0]
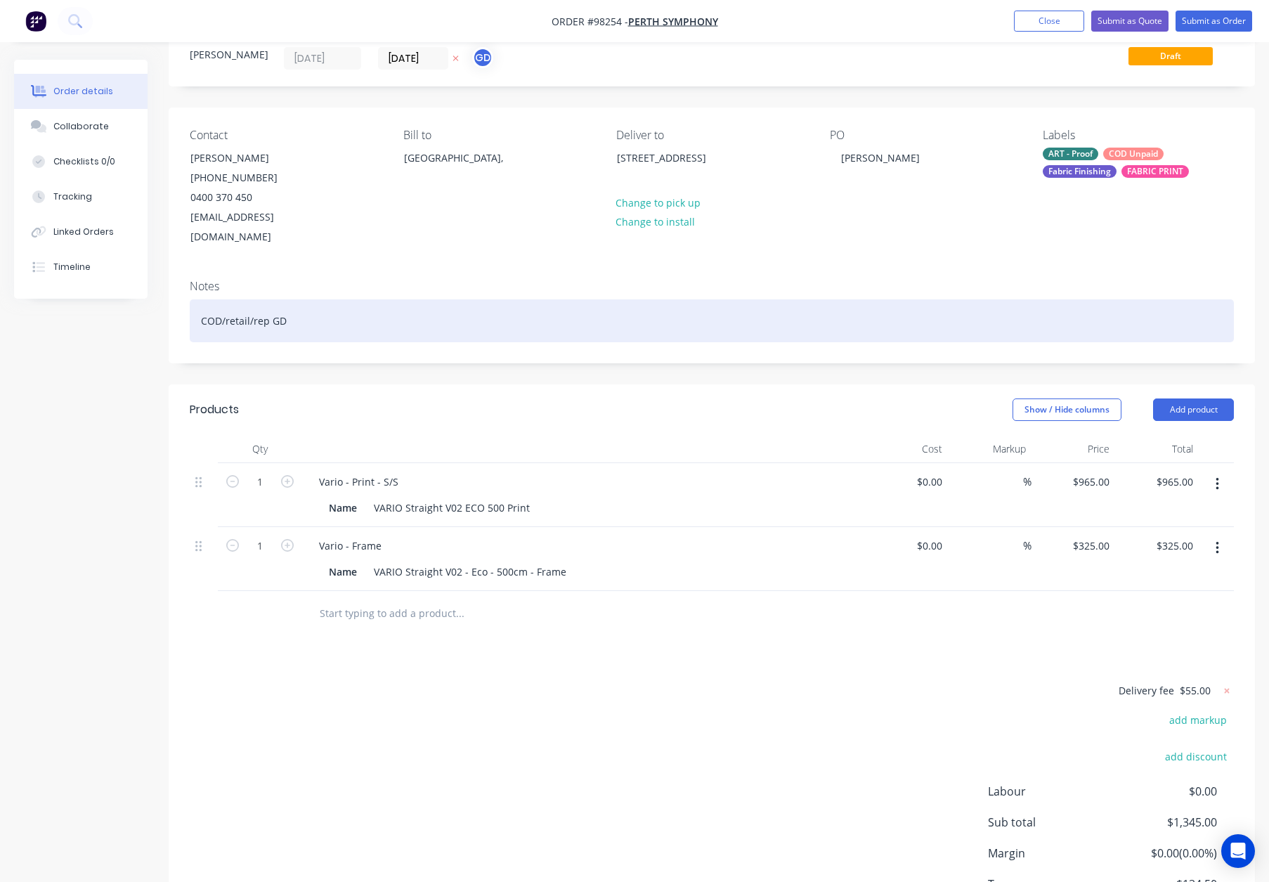
drag, startPoint x: 418, startPoint y: 281, endPoint x: 440, endPoint y: 296, distance: 26.3
click at [422, 299] on div "COD/retail/rep GD" at bounding box center [712, 320] width 1044 height 43
click at [462, 304] on div "COD/retail/rep GD" at bounding box center [712, 320] width 1044 height 43
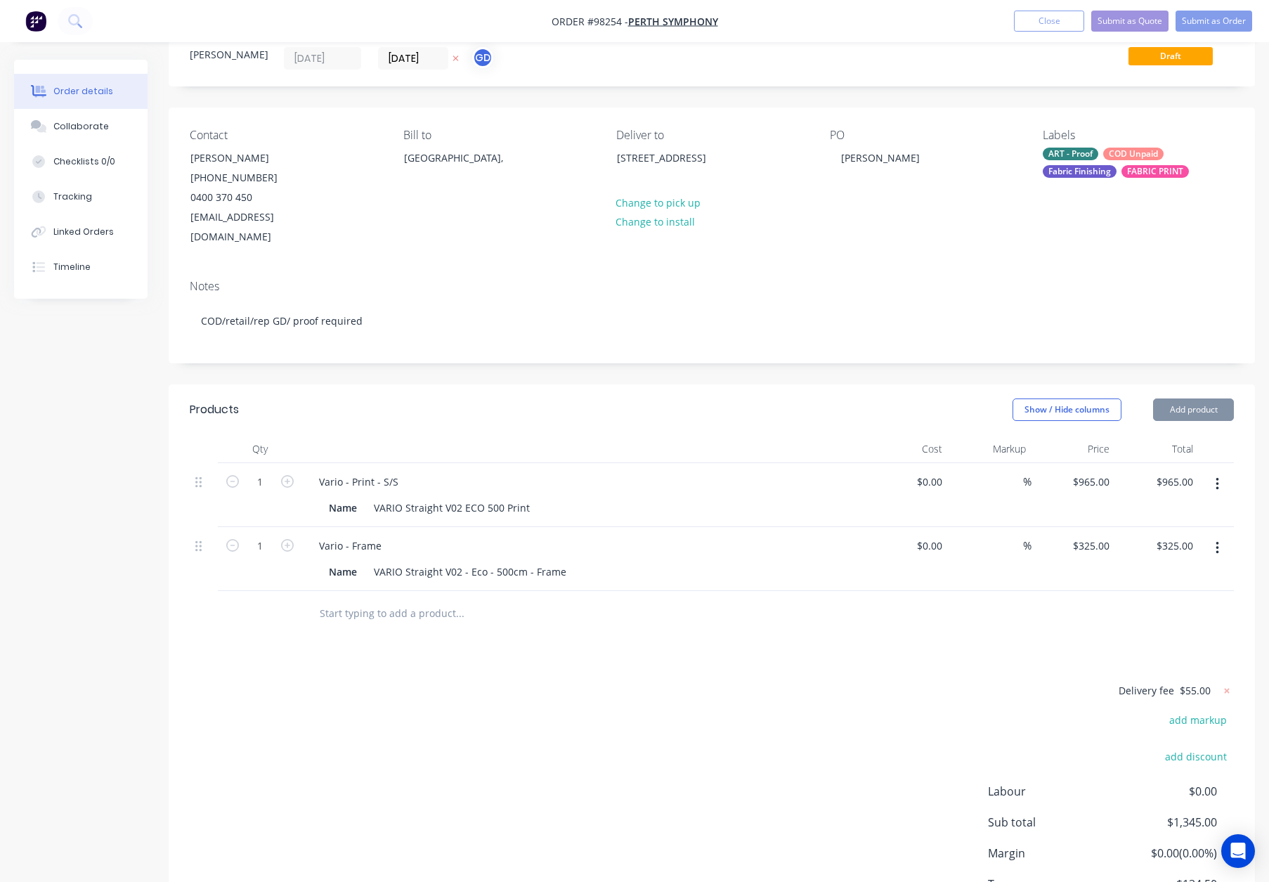
click at [541, 384] on header "Products Show / Hide columns Add product" at bounding box center [712, 409] width 1086 height 51
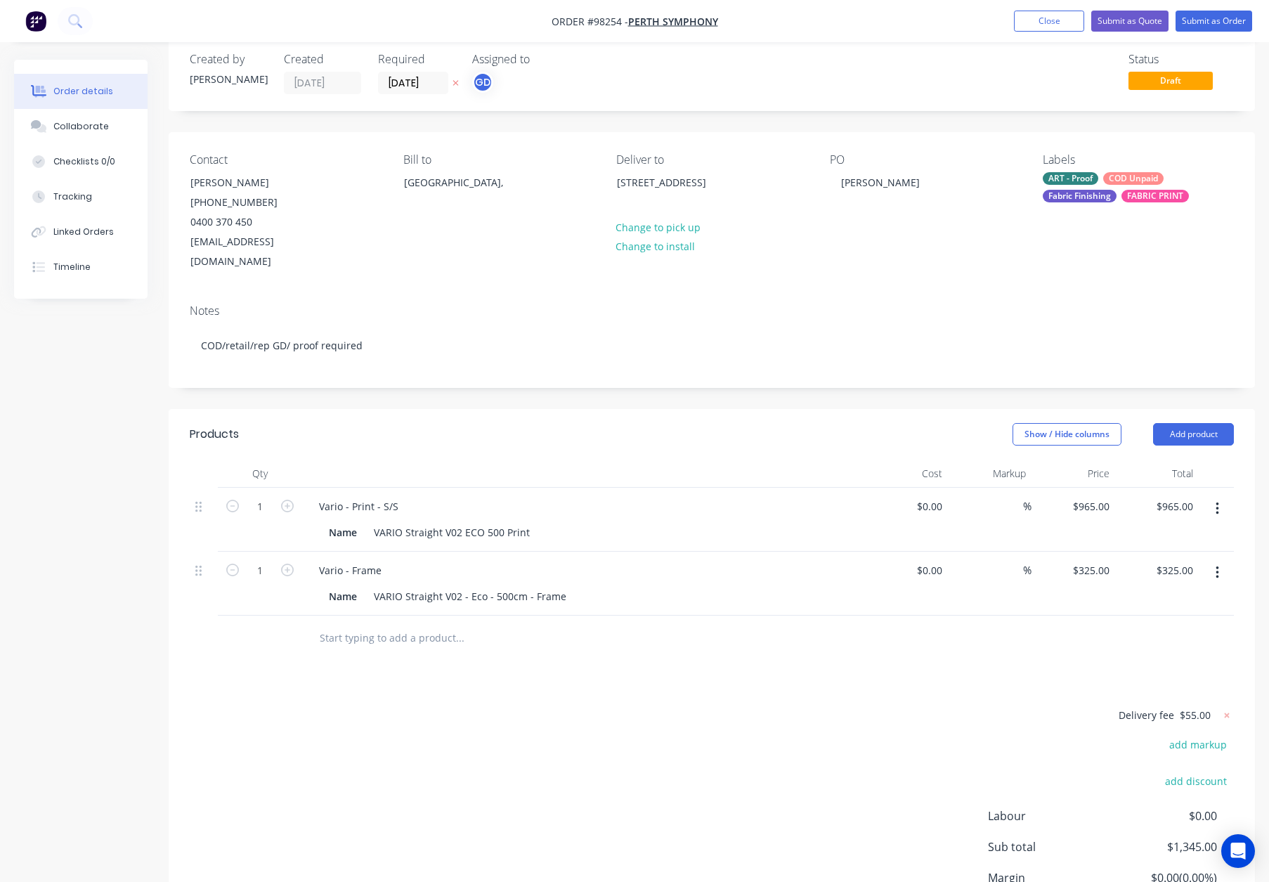
scroll to position [6, 0]
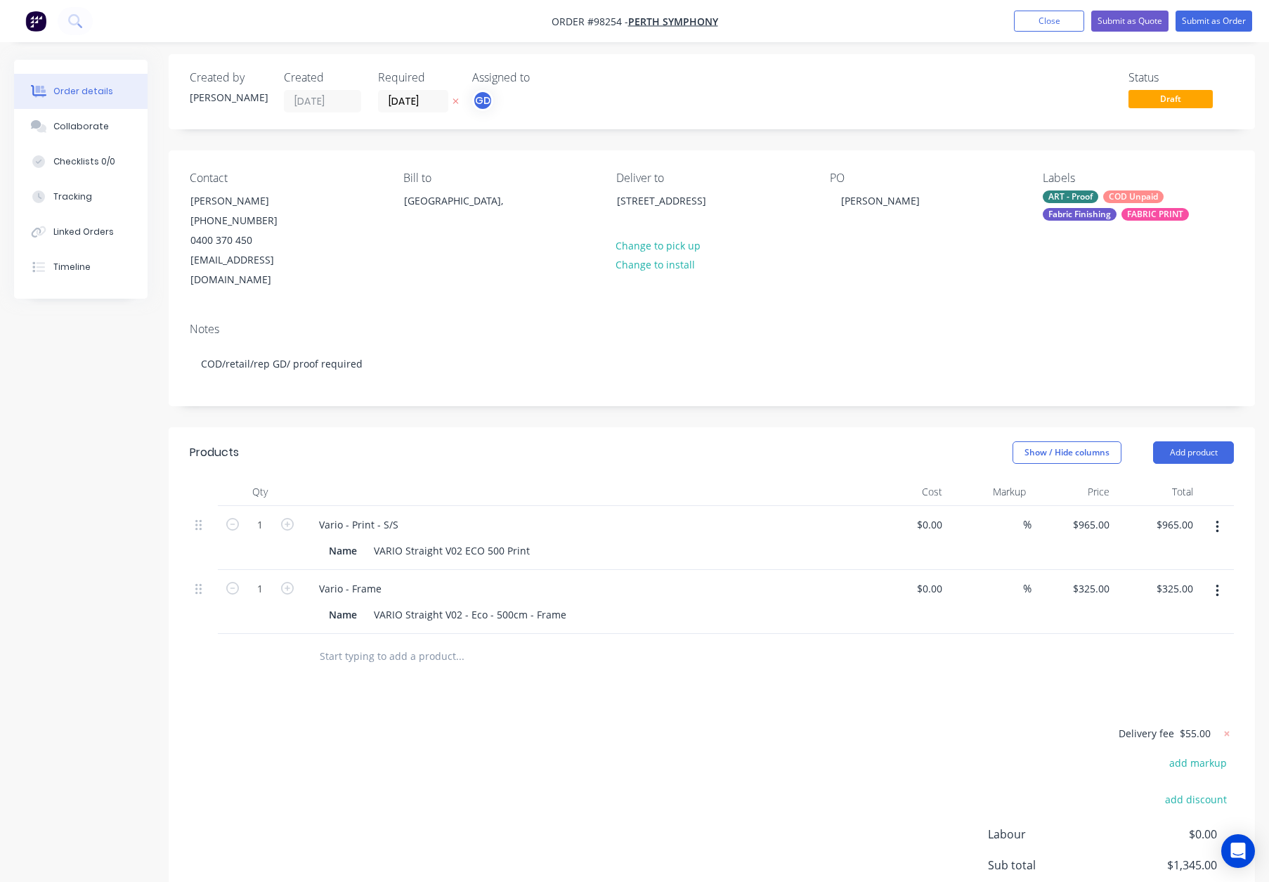
click at [1102, 215] on div "Fabric Finishing" at bounding box center [1080, 214] width 74 height 13
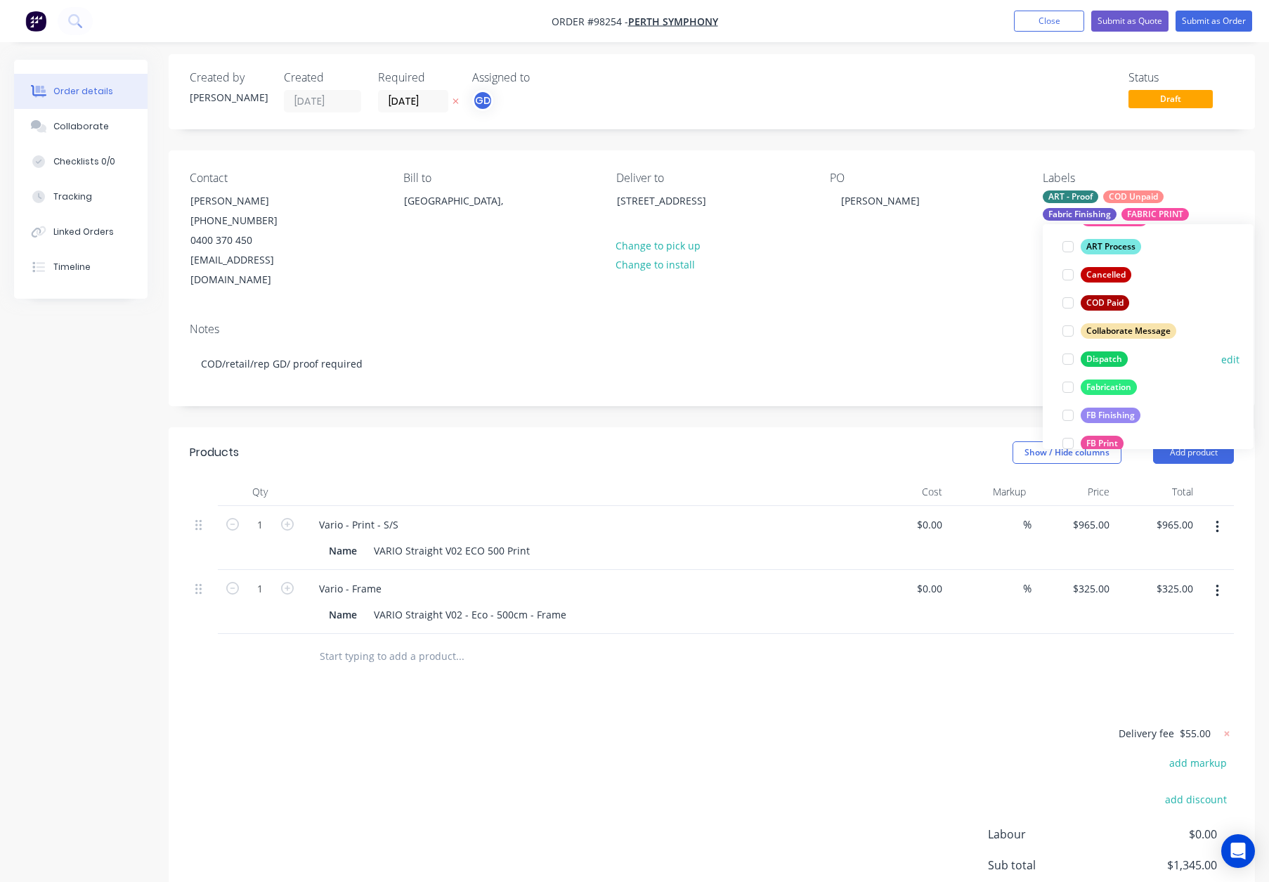
click at [1107, 362] on div "Dispatch" at bounding box center [1104, 358] width 47 height 15
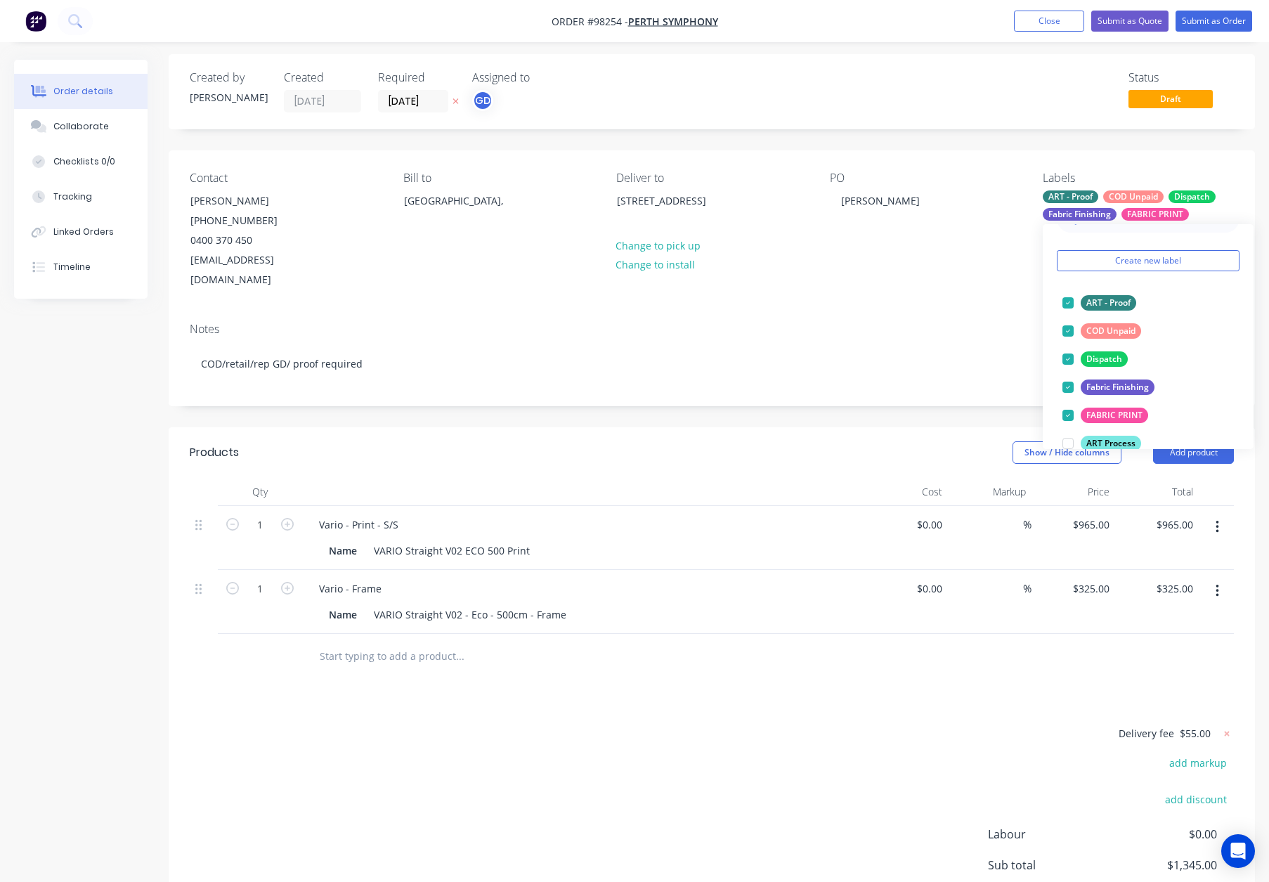
click at [930, 322] on div "Notes" at bounding box center [712, 328] width 1044 height 13
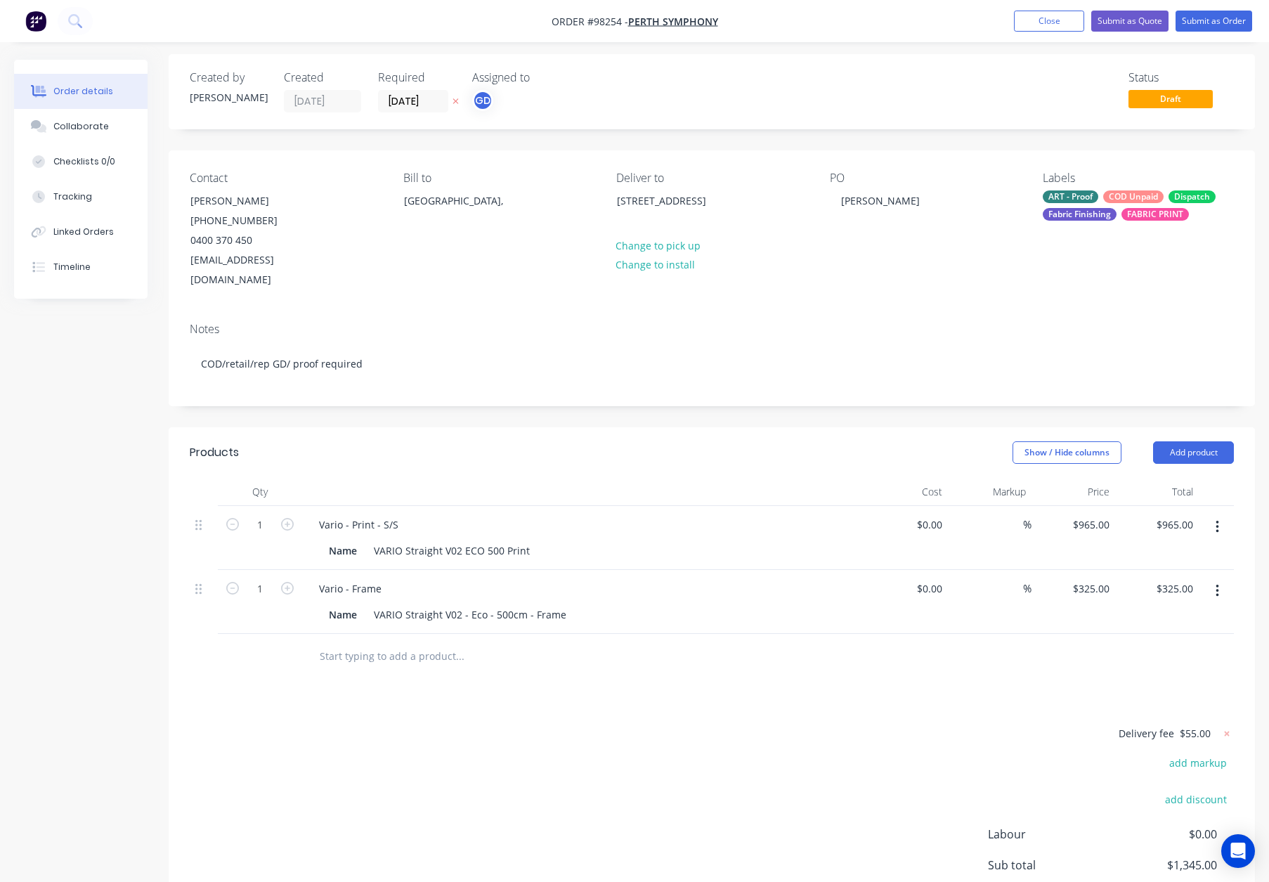
click at [1100, 204] on div "ART - Proof COD Unpaid Dispatch Fabric Finishing FABRIC PRINT" at bounding box center [1138, 205] width 191 height 30
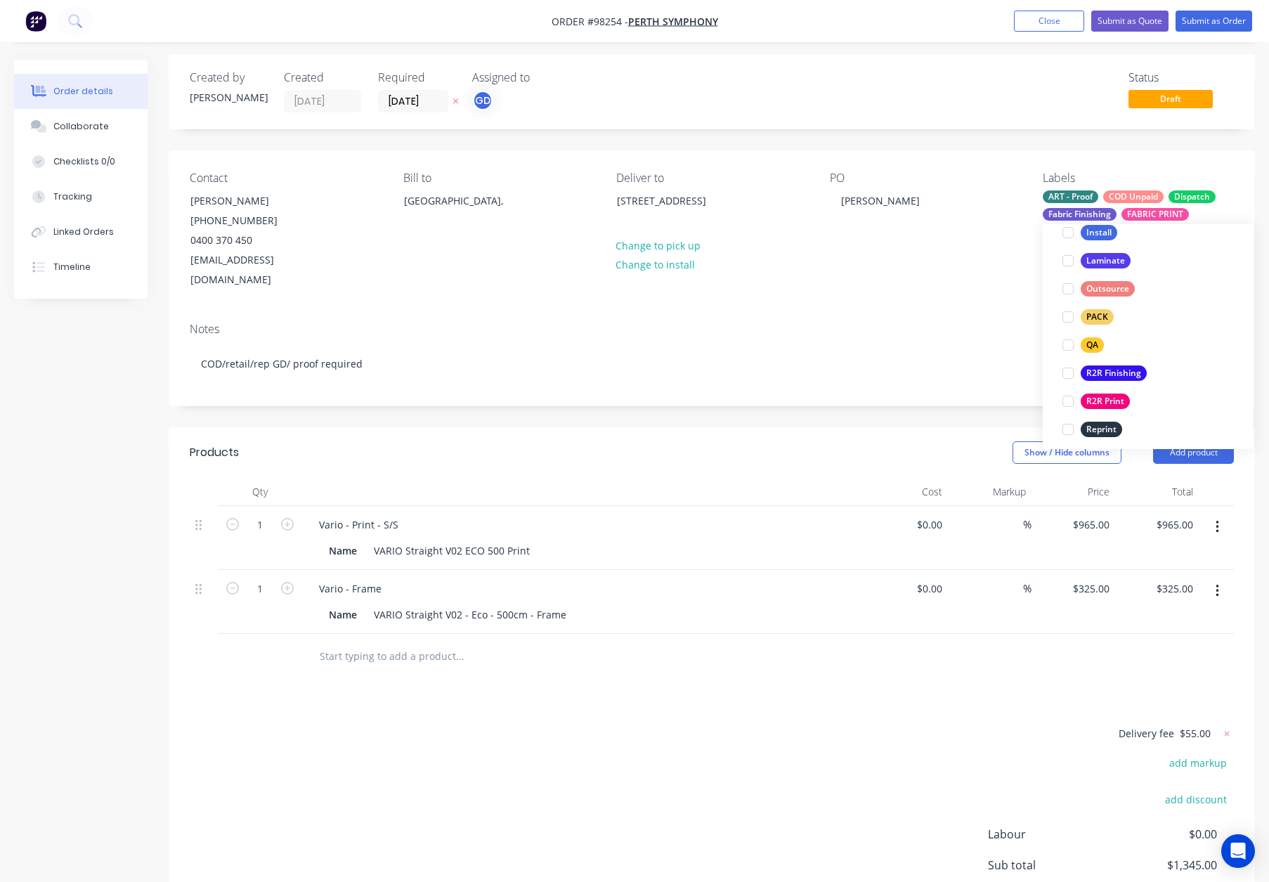
drag, startPoint x: 1092, startPoint y: 317, endPoint x: 1166, endPoint y: 296, distance: 76.7
click at [1092, 317] on div "PACK" at bounding box center [1097, 316] width 33 height 15
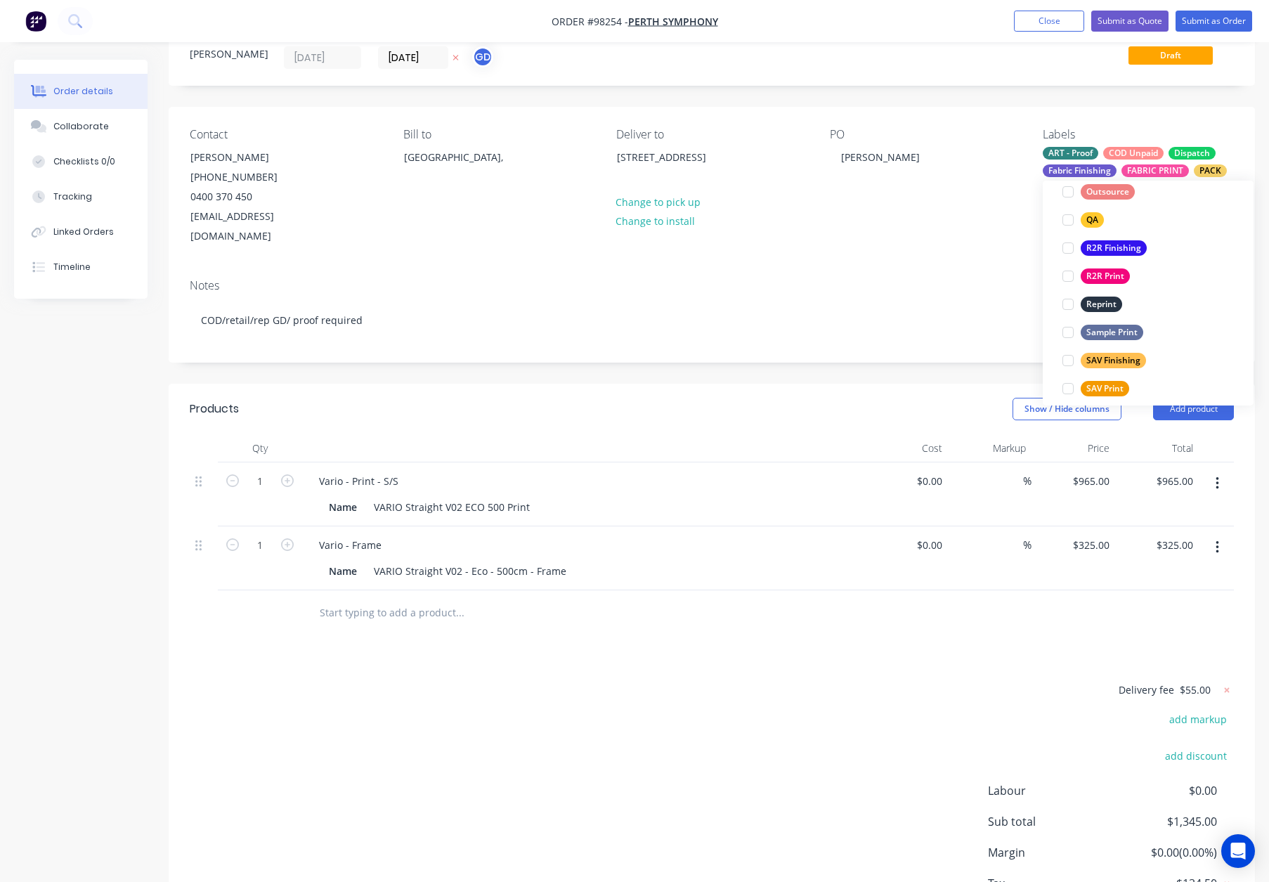
scroll to position [540, 0]
click at [1089, 219] on div "QA edit" at bounding box center [1148, 231] width 183 height 28
click at [1082, 229] on div "QA" at bounding box center [1092, 230] width 23 height 15
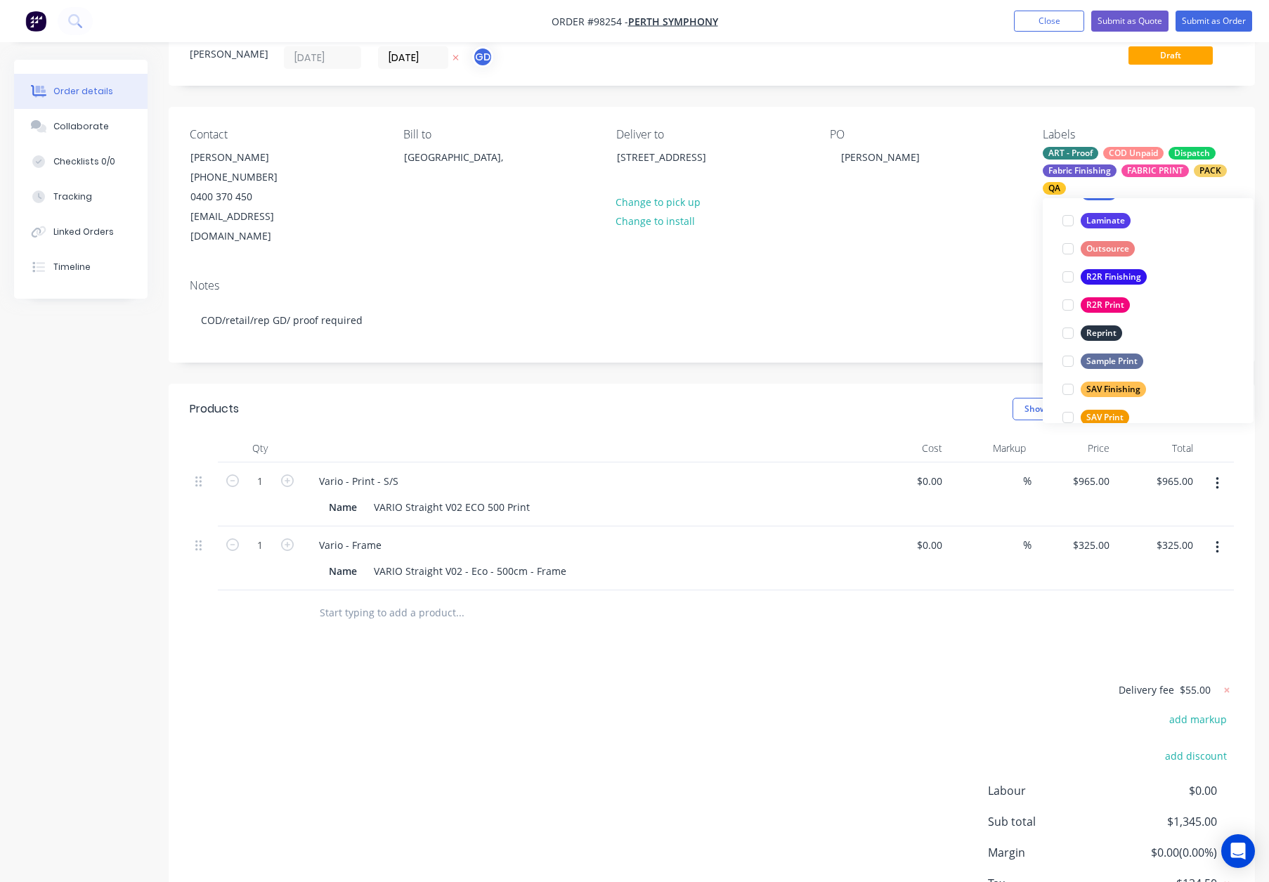
scroll to position [230, 0]
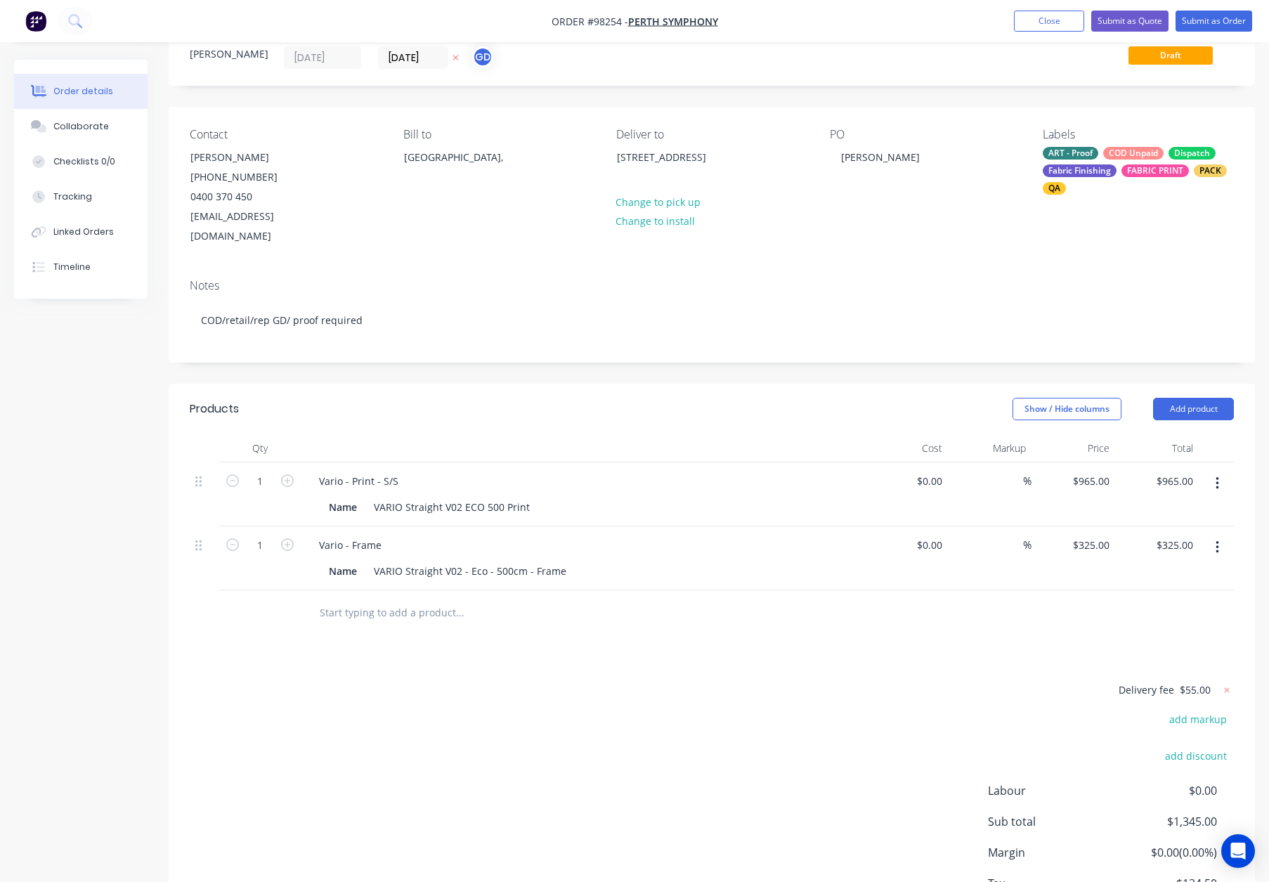
click at [987, 235] on div "Contact [PERSON_NAME] [PHONE_NUMBER] [EMAIL_ADDRESS][DOMAIN_NAME] Bill to [GEOG…" at bounding box center [712, 187] width 1086 height 161
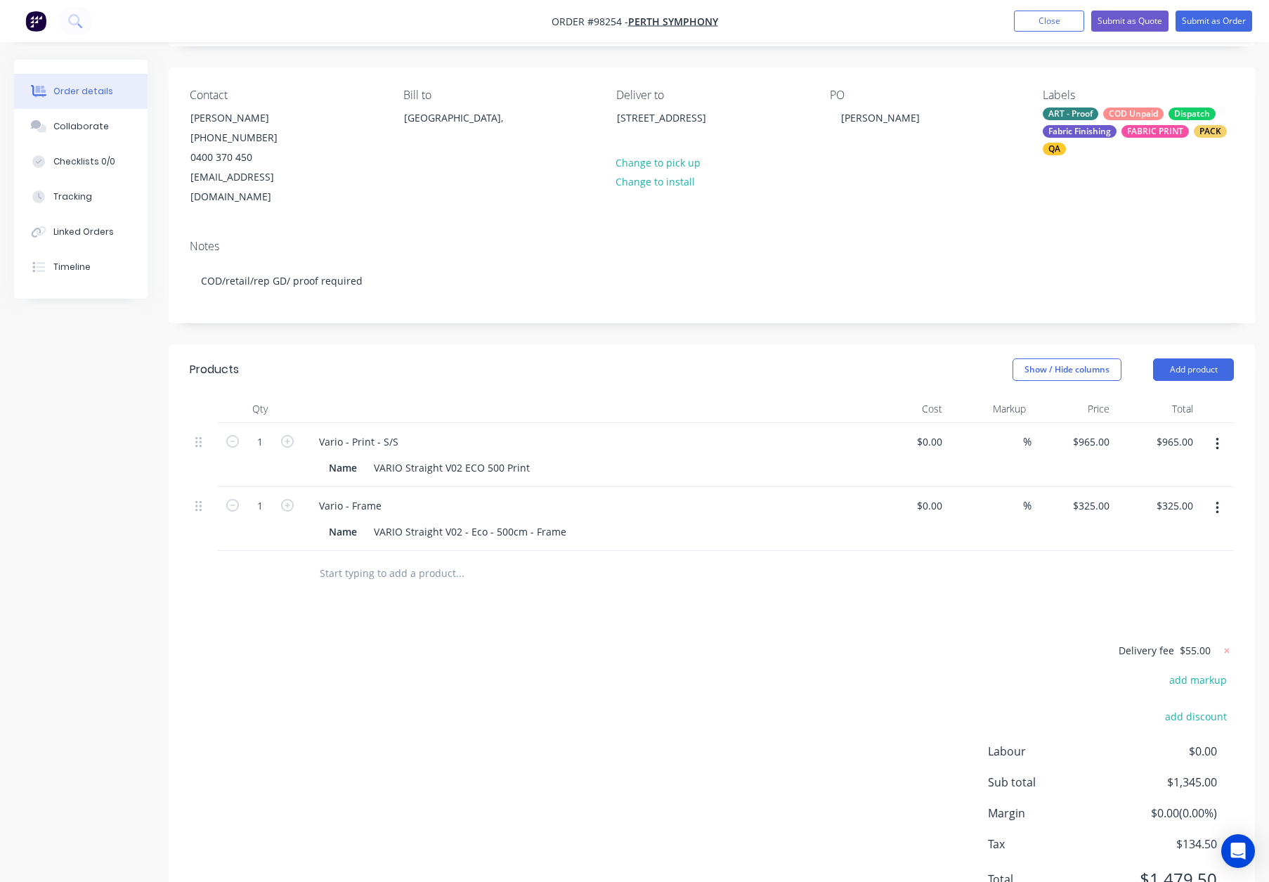
scroll to position [113, 0]
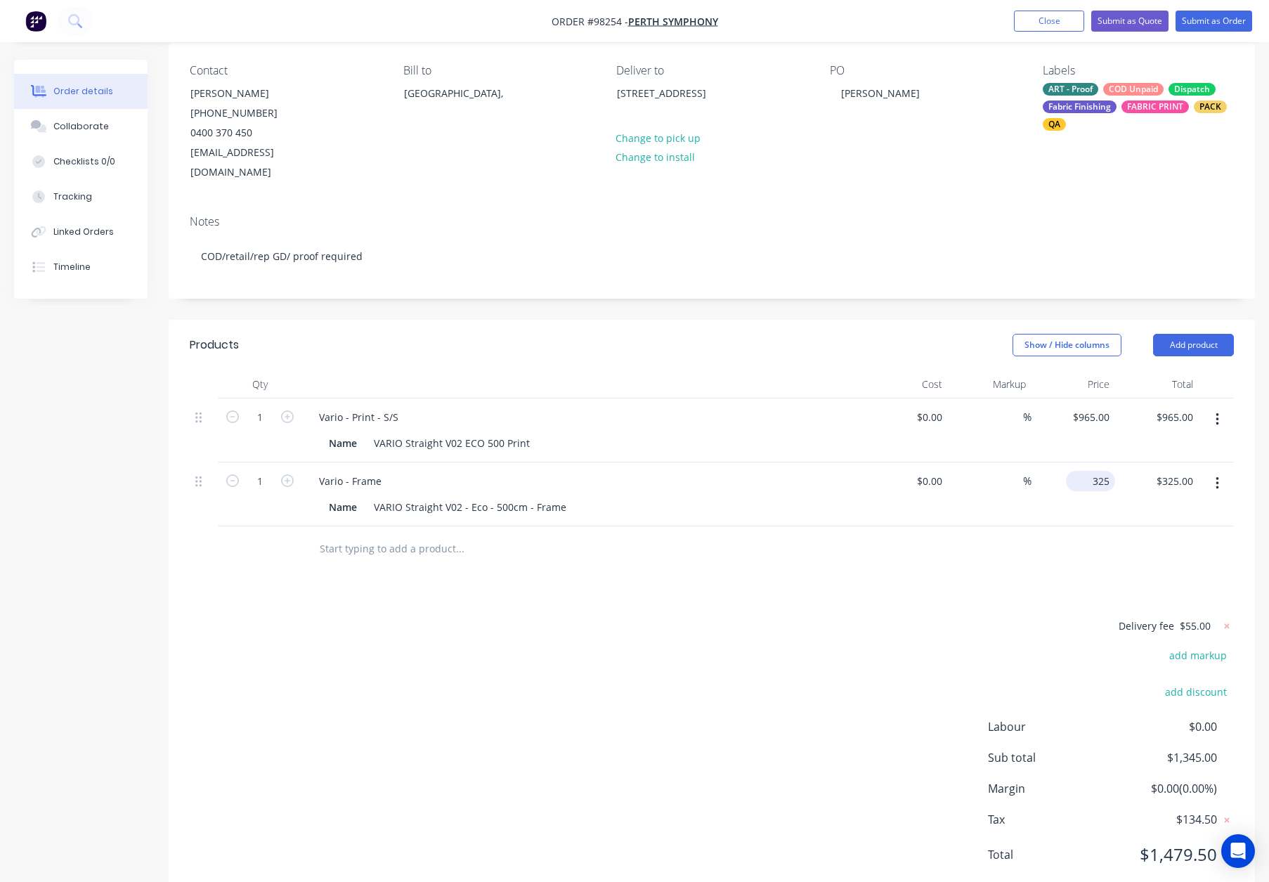
click at [1086, 471] on div "325 $325.00" at bounding box center [1090, 481] width 49 height 20
type input "$524.00"
click at [916, 626] on div "Delivery fee $55.00 add markup add discount Labour $0.00 Sub total $1,345.00 Ma…" at bounding box center [712, 749] width 1044 height 264
click at [1091, 407] on input "965" at bounding box center [1103, 417] width 24 height 20
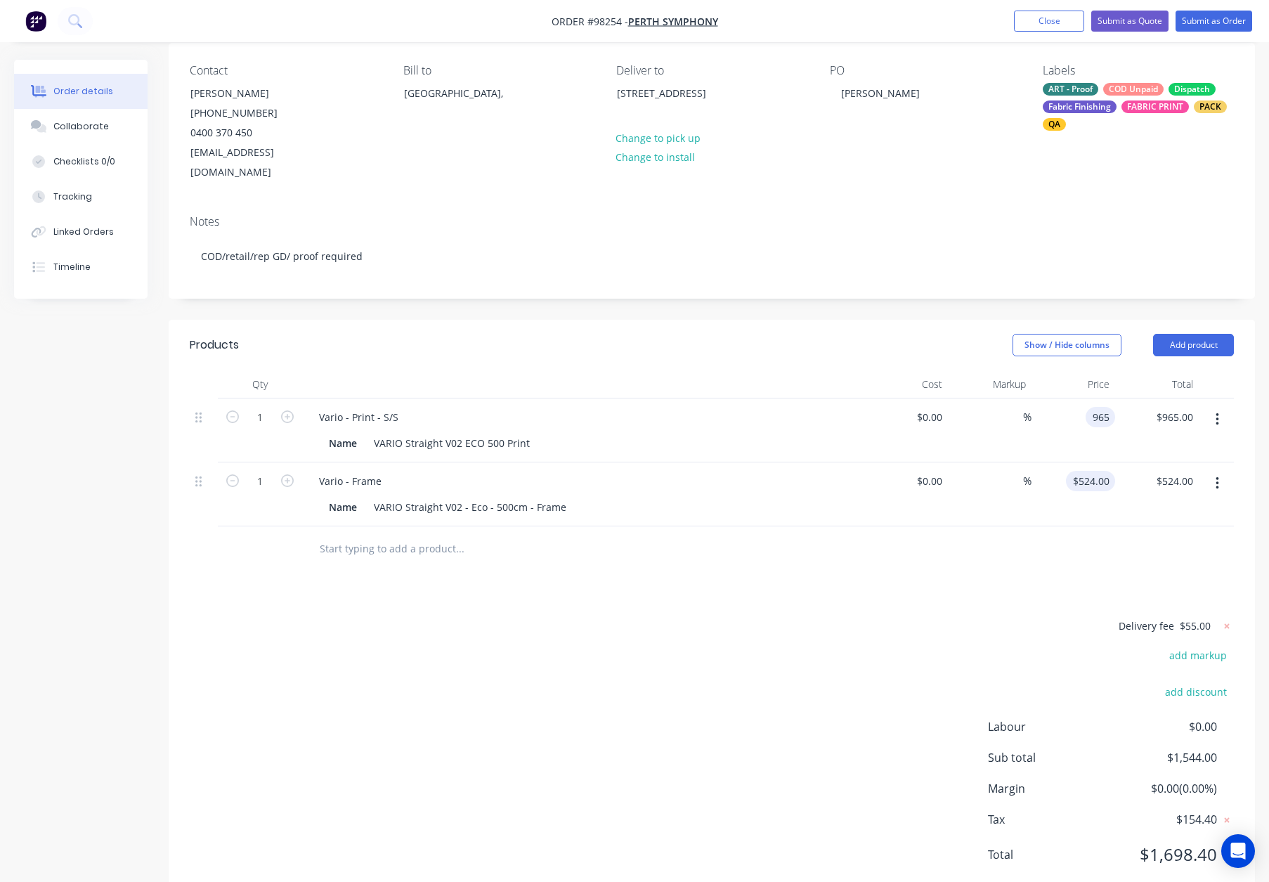
type input "$965.00"
drag, startPoint x: 1088, startPoint y: 463, endPoint x: 1104, endPoint y: 476, distance: 21.0
click at [1088, 471] on div "524 $524.00" at bounding box center [1090, 481] width 49 height 20
type input "$624.00"
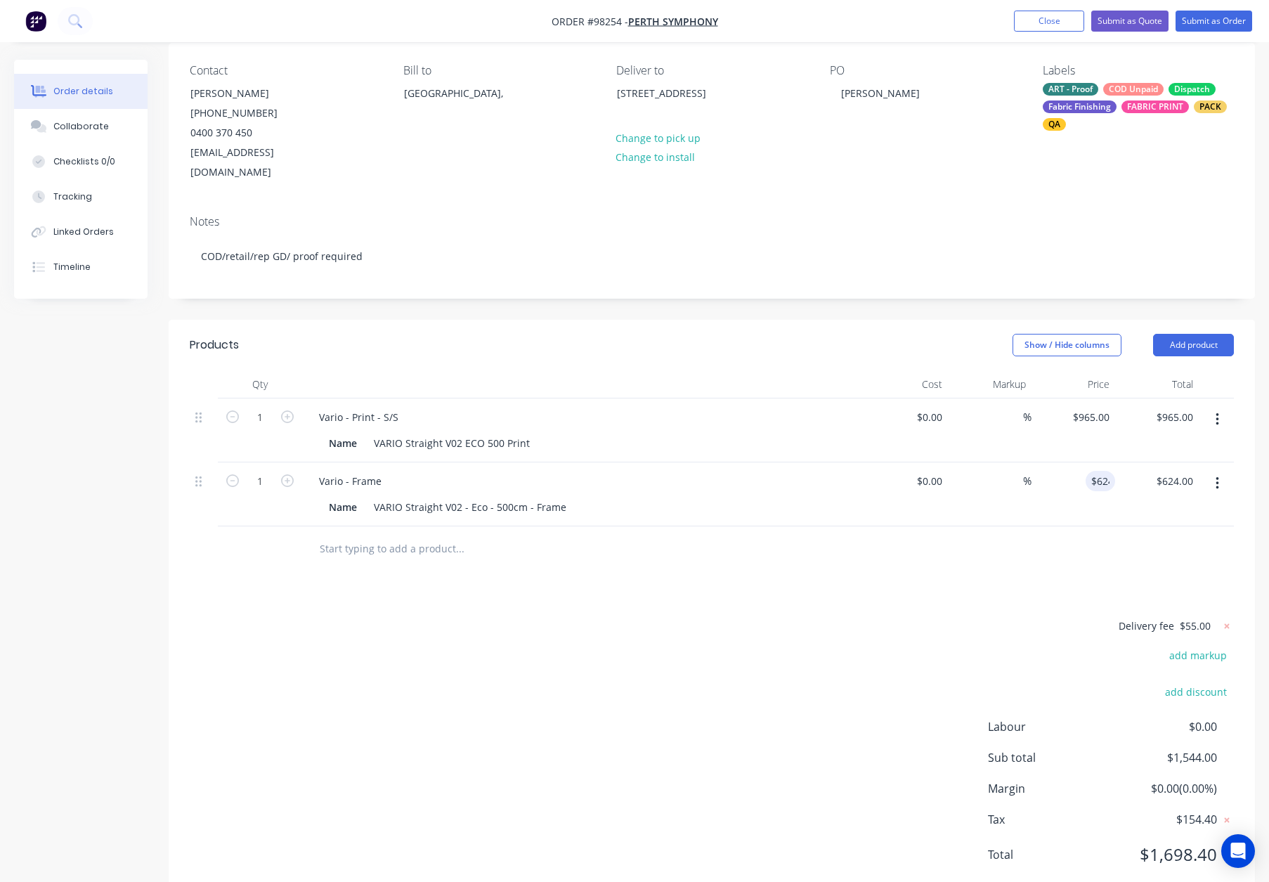
click at [1021, 526] on div at bounding box center [712, 549] width 1044 height 46
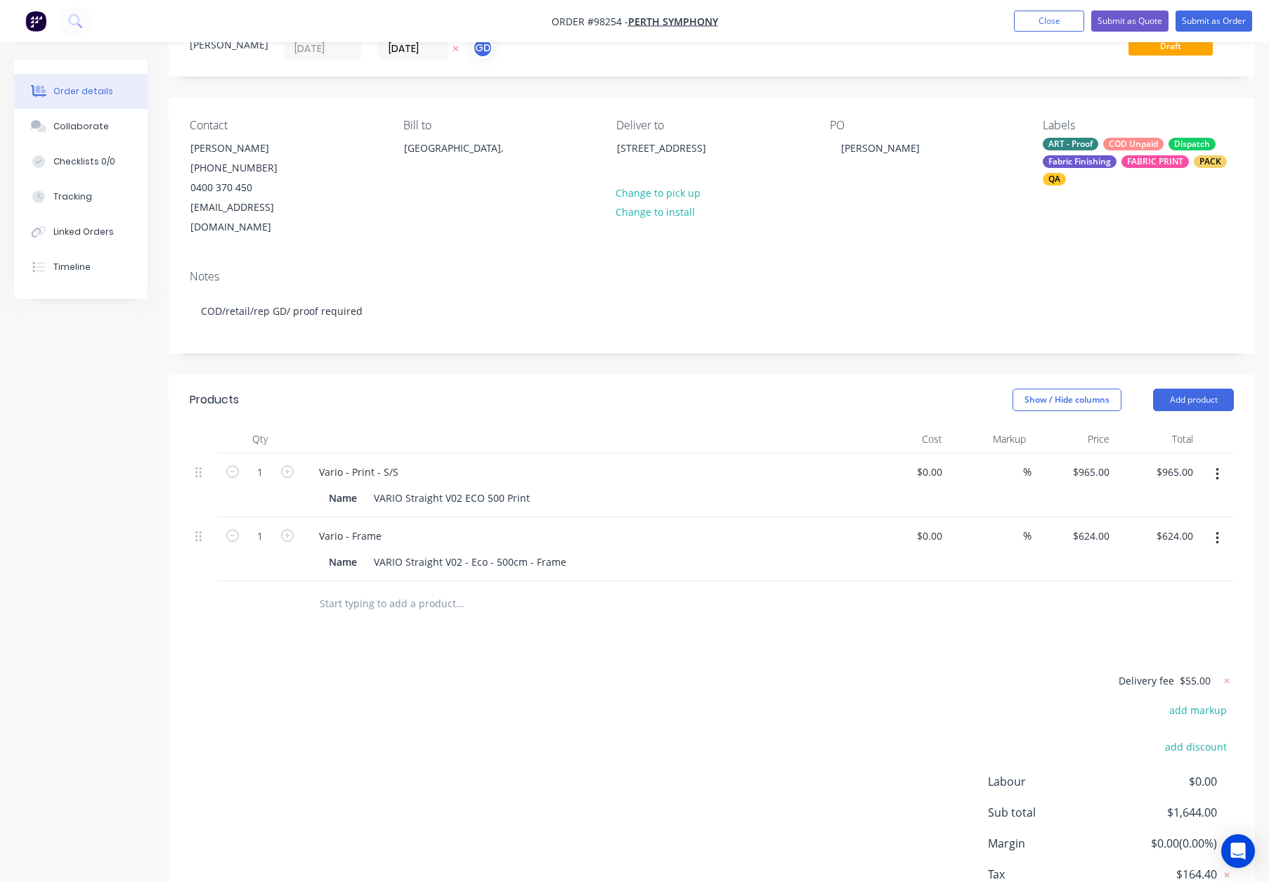
scroll to position [0, 0]
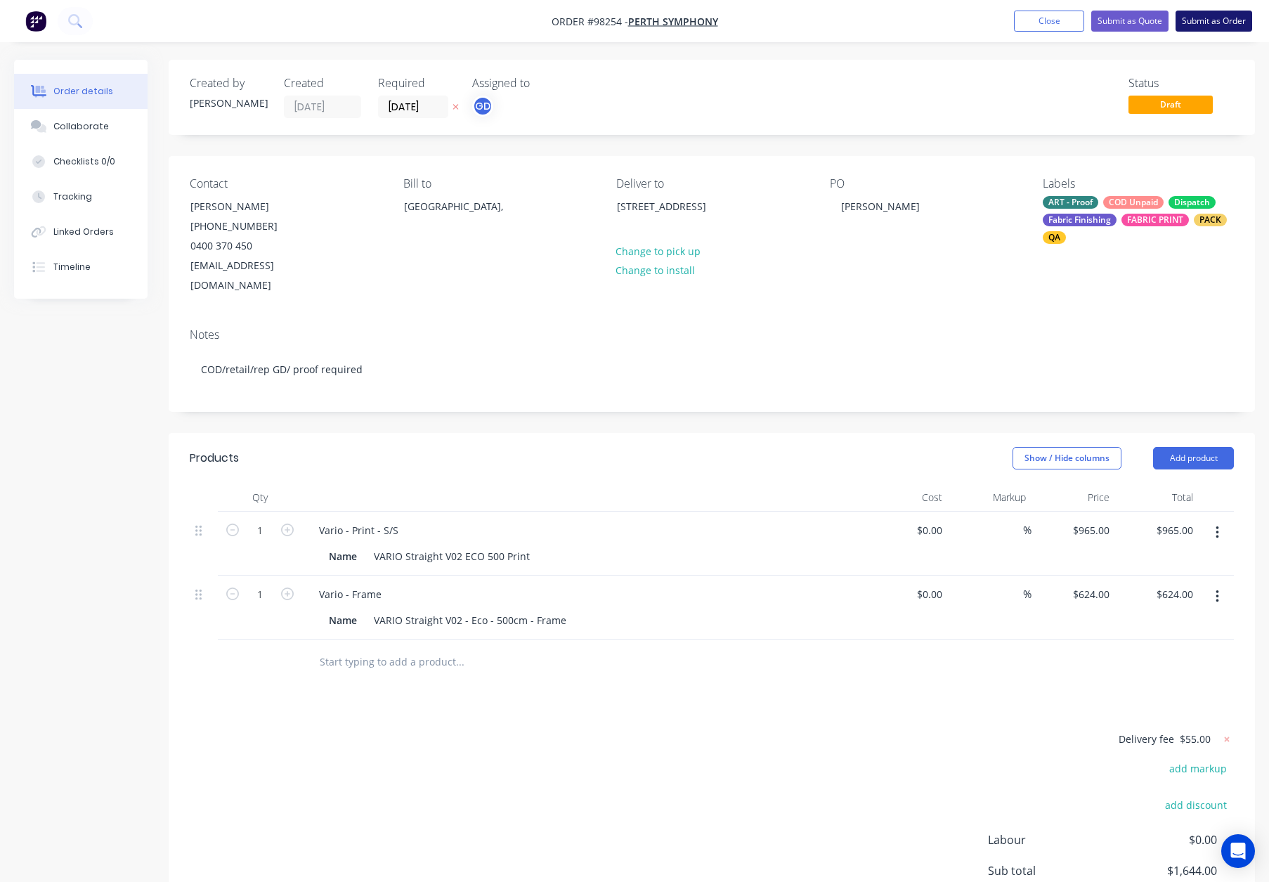
click at [1214, 19] on button "Submit as Order" at bounding box center [1213, 21] width 77 height 21
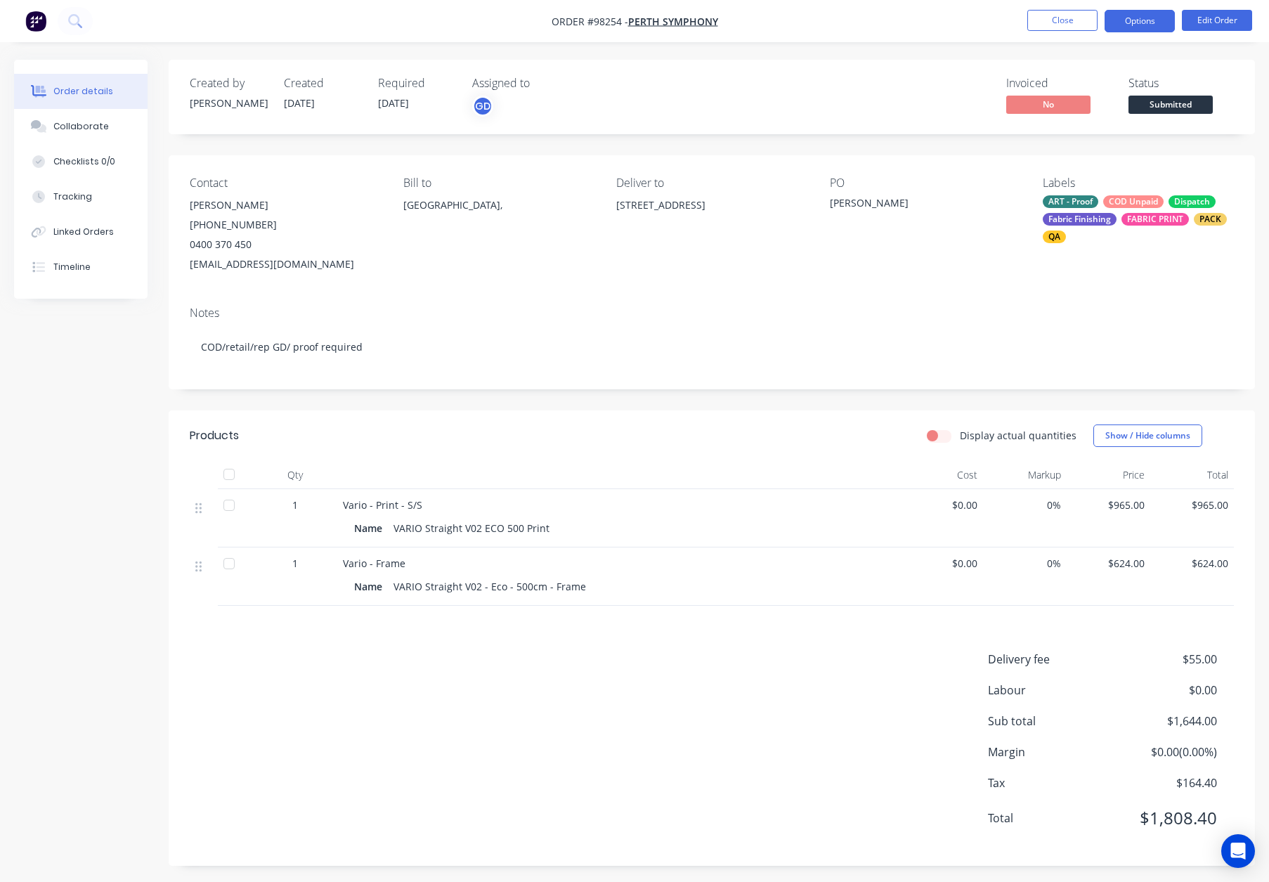
click at [1121, 20] on button "Options" at bounding box center [1139, 21] width 70 height 22
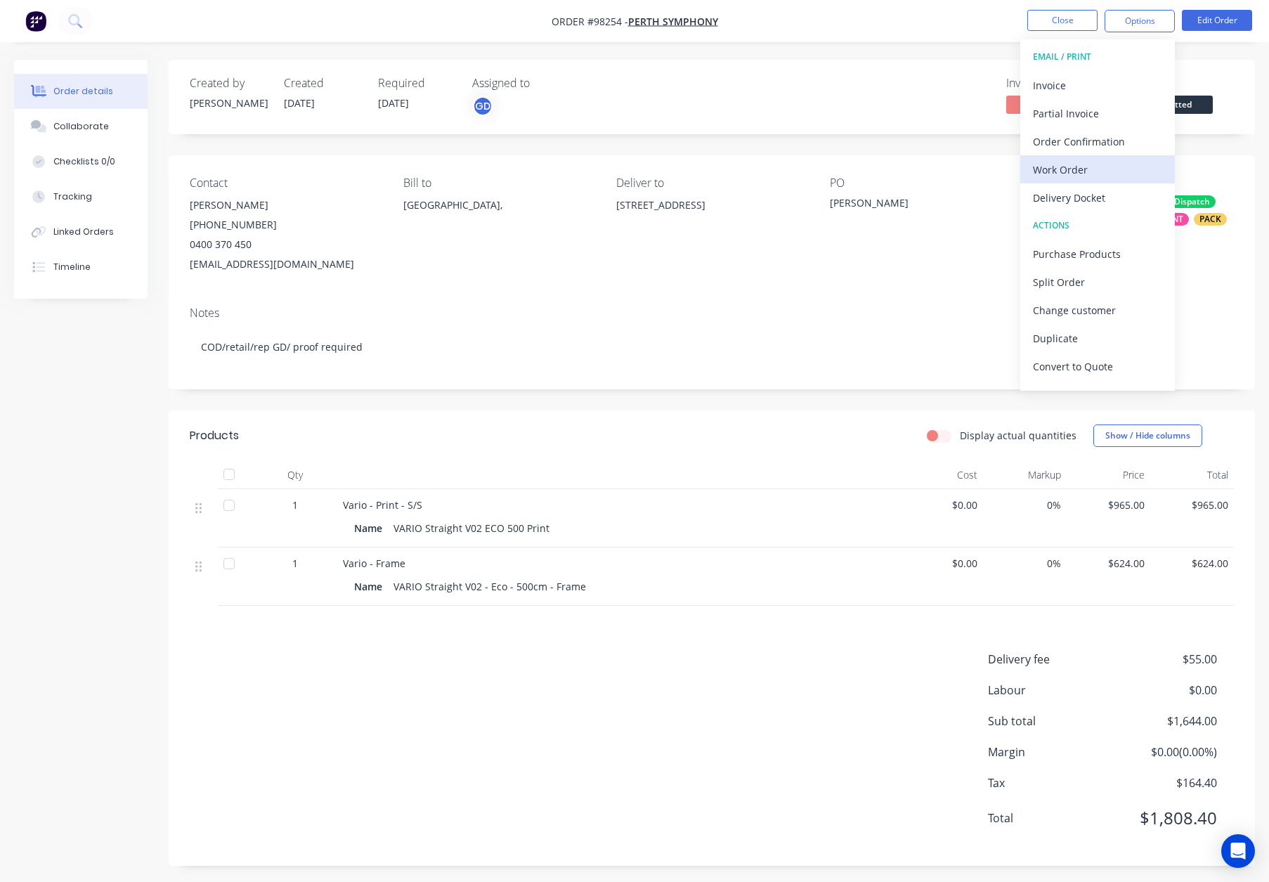
click at [1088, 169] on div "Work Order" at bounding box center [1097, 169] width 129 height 20
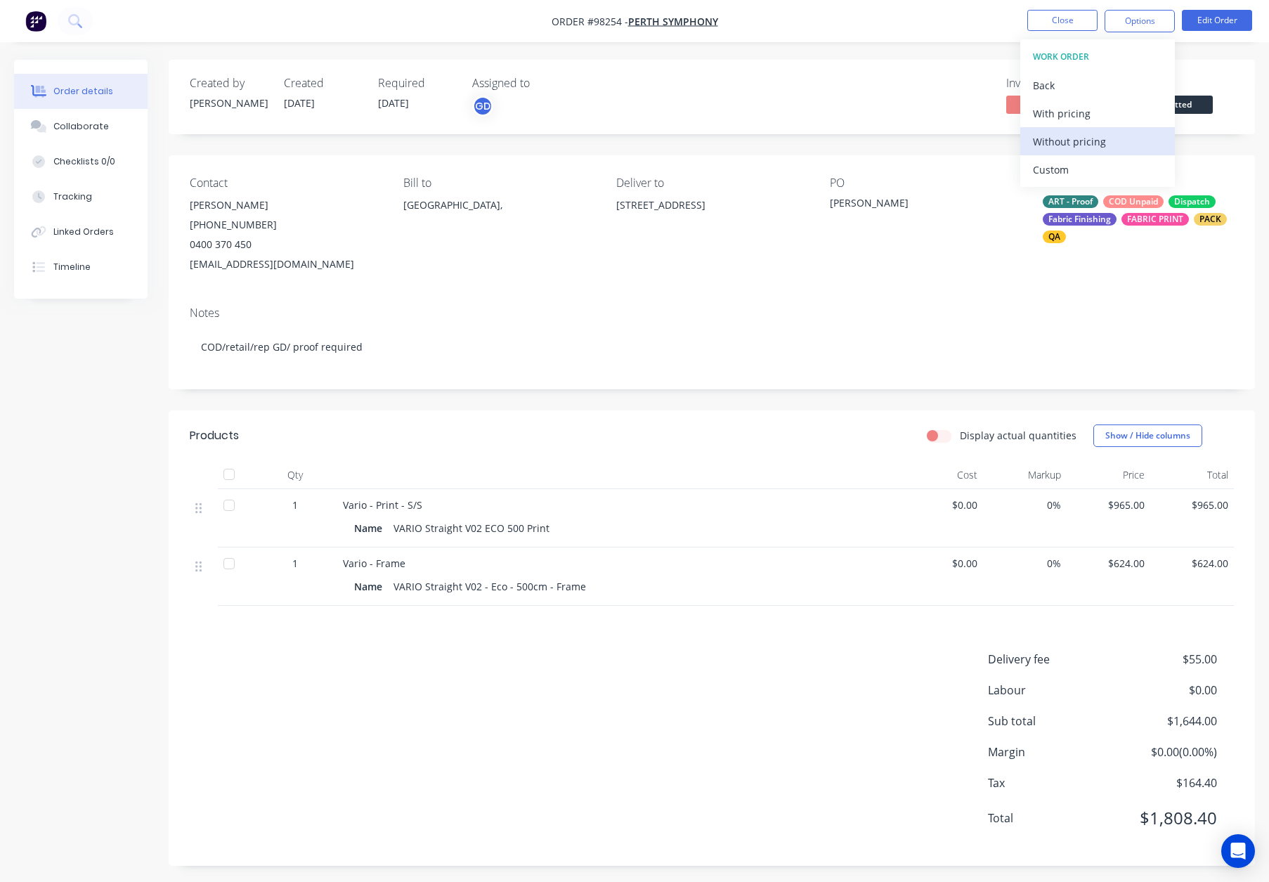
click at [1090, 138] on div "Without pricing" at bounding box center [1097, 141] width 129 height 20
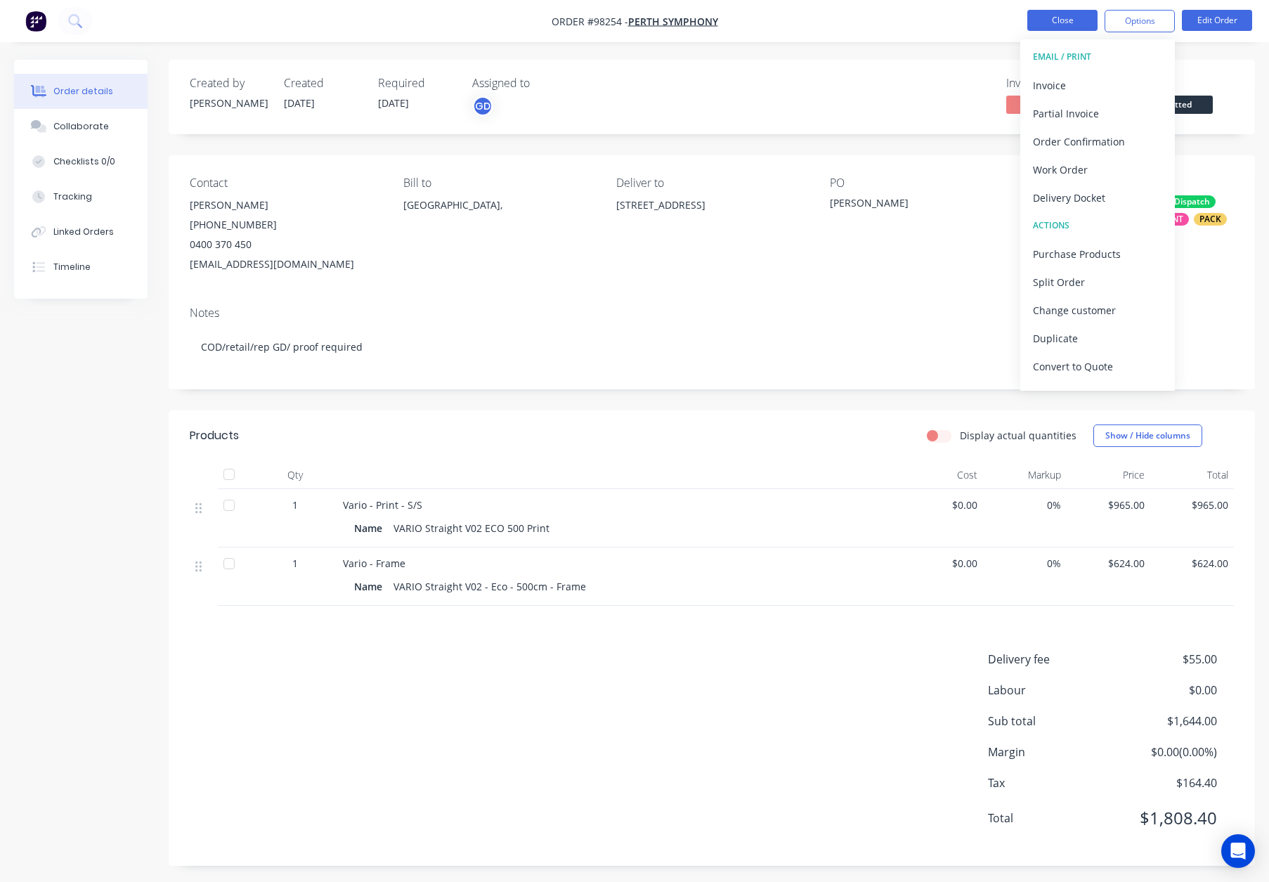
click at [1055, 17] on button "Close" at bounding box center [1062, 20] width 70 height 21
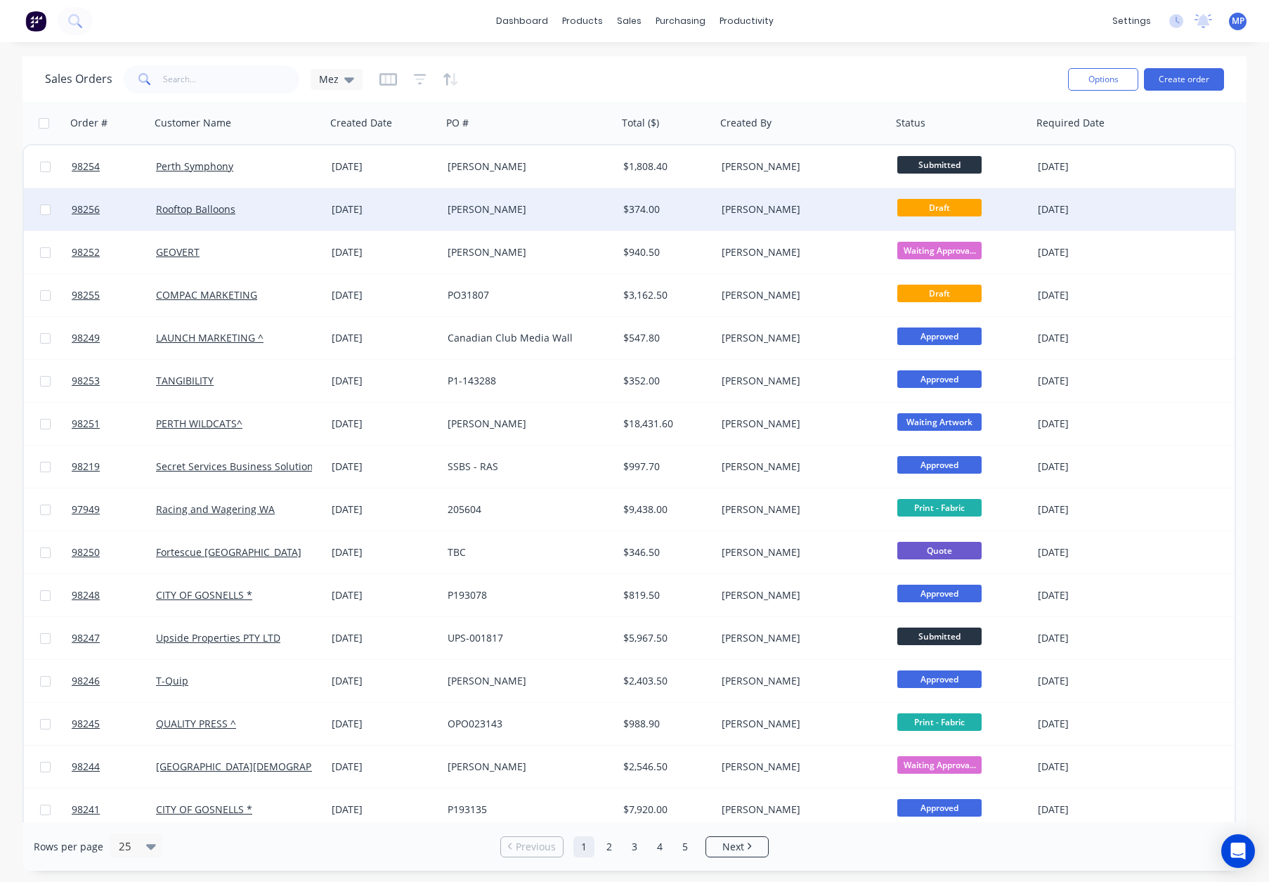
click at [568, 208] on div "[PERSON_NAME]" at bounding box center [526, 209] width 156 height 14
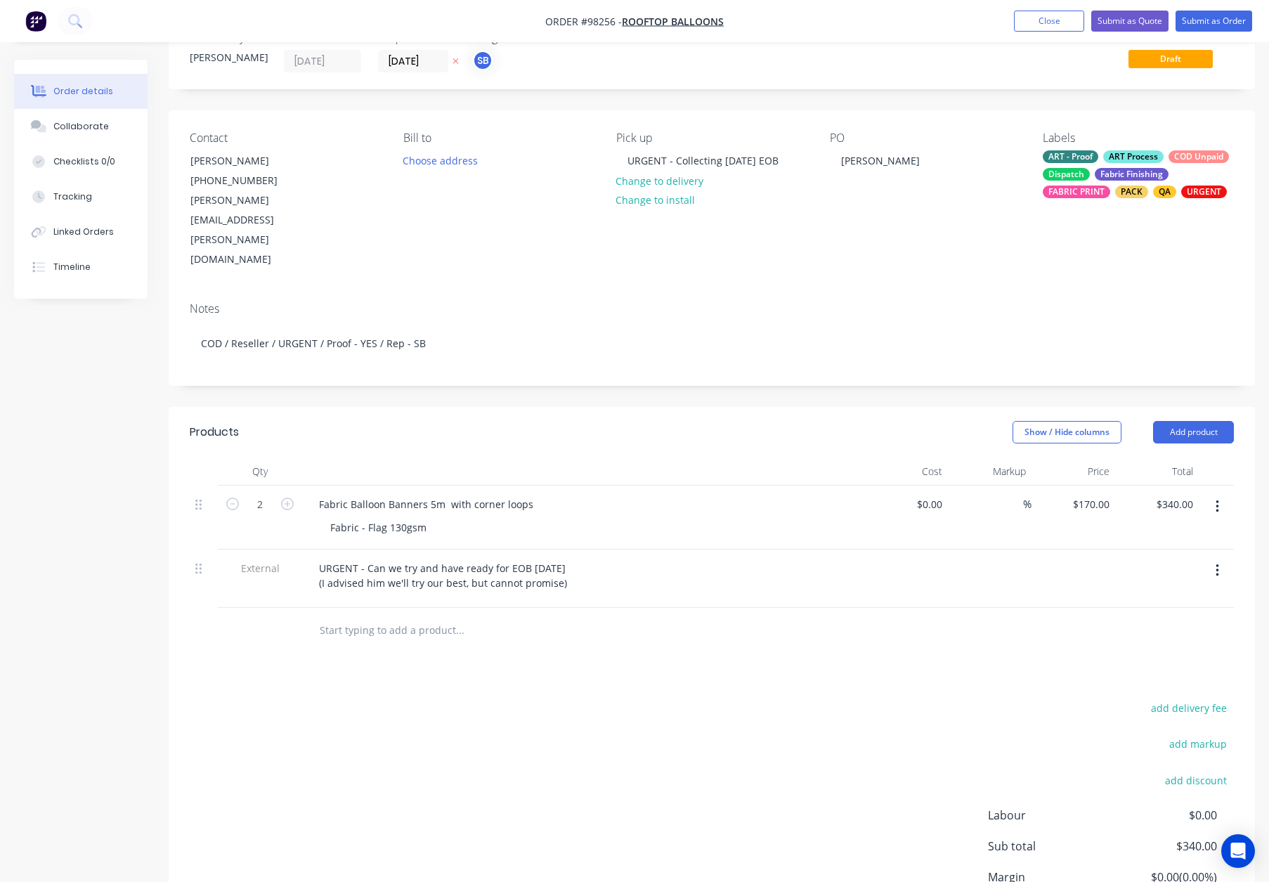
scroll to position [46, 0]
click at [575, 557] on div "URGENT - Can we try and have ready for EOB tomorrow (I advised him we'll try ou…" at bounding box center [443, 574] width 270 height 35
click at [620, 615] on div "Products Show / Hide columns Add product Qty Cost Markup Price Total 2 Fabric B…" at bounding box center [712, 698] width 1086 height 584
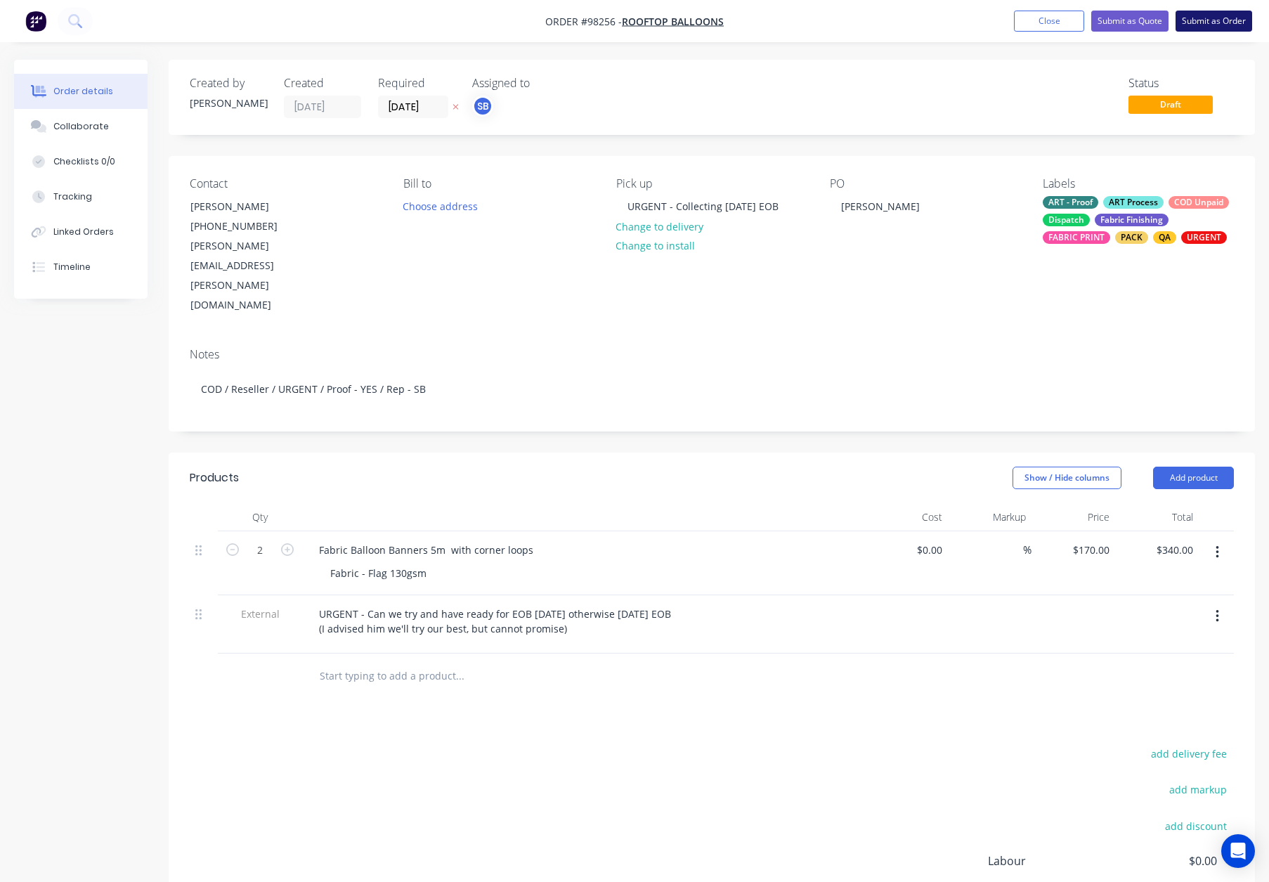
click at [1206, 16] on button "Submit as Order" at bounding box center [1213, 21] width 77 height 21
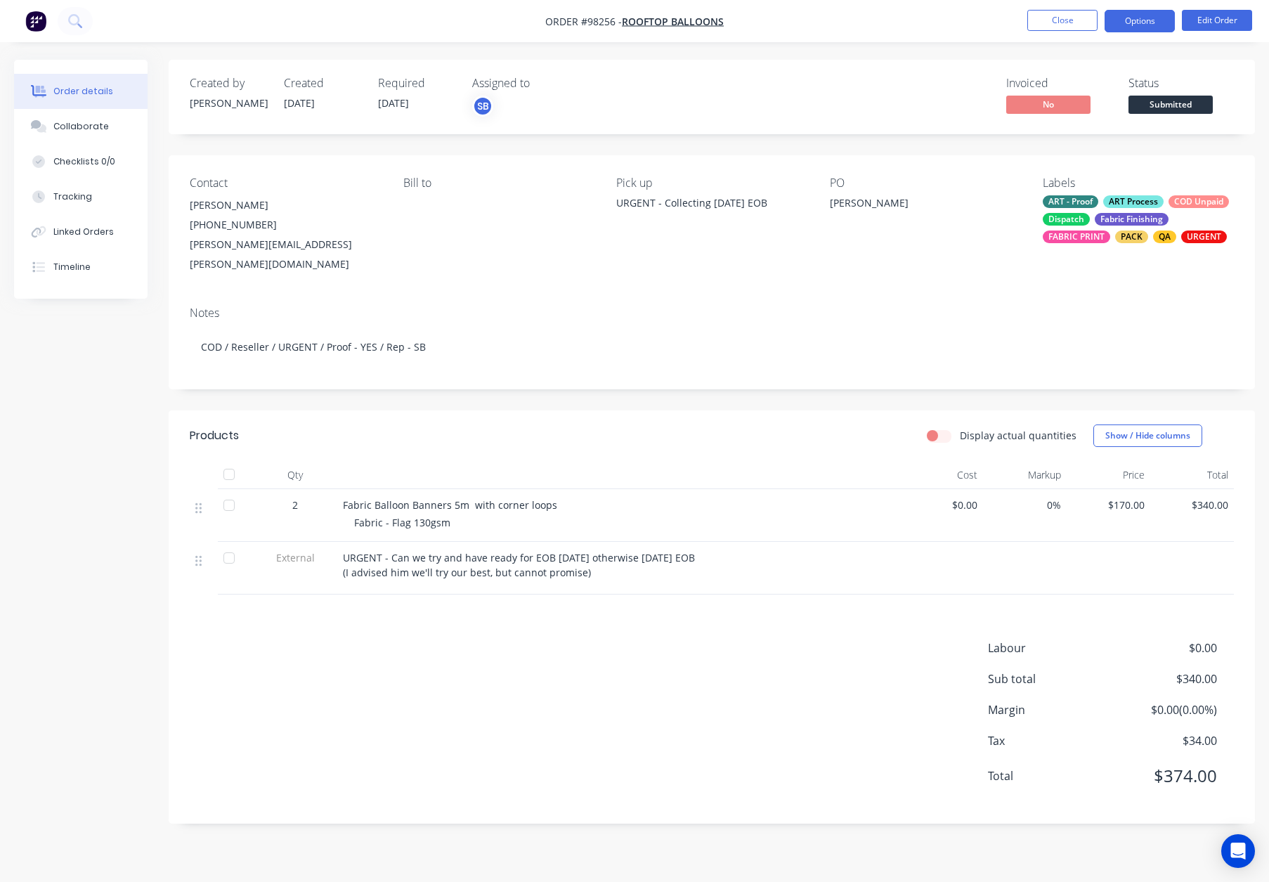
click at [1139, 22] on button "Options" at bounding box center [1139, 21] width 70 height 22
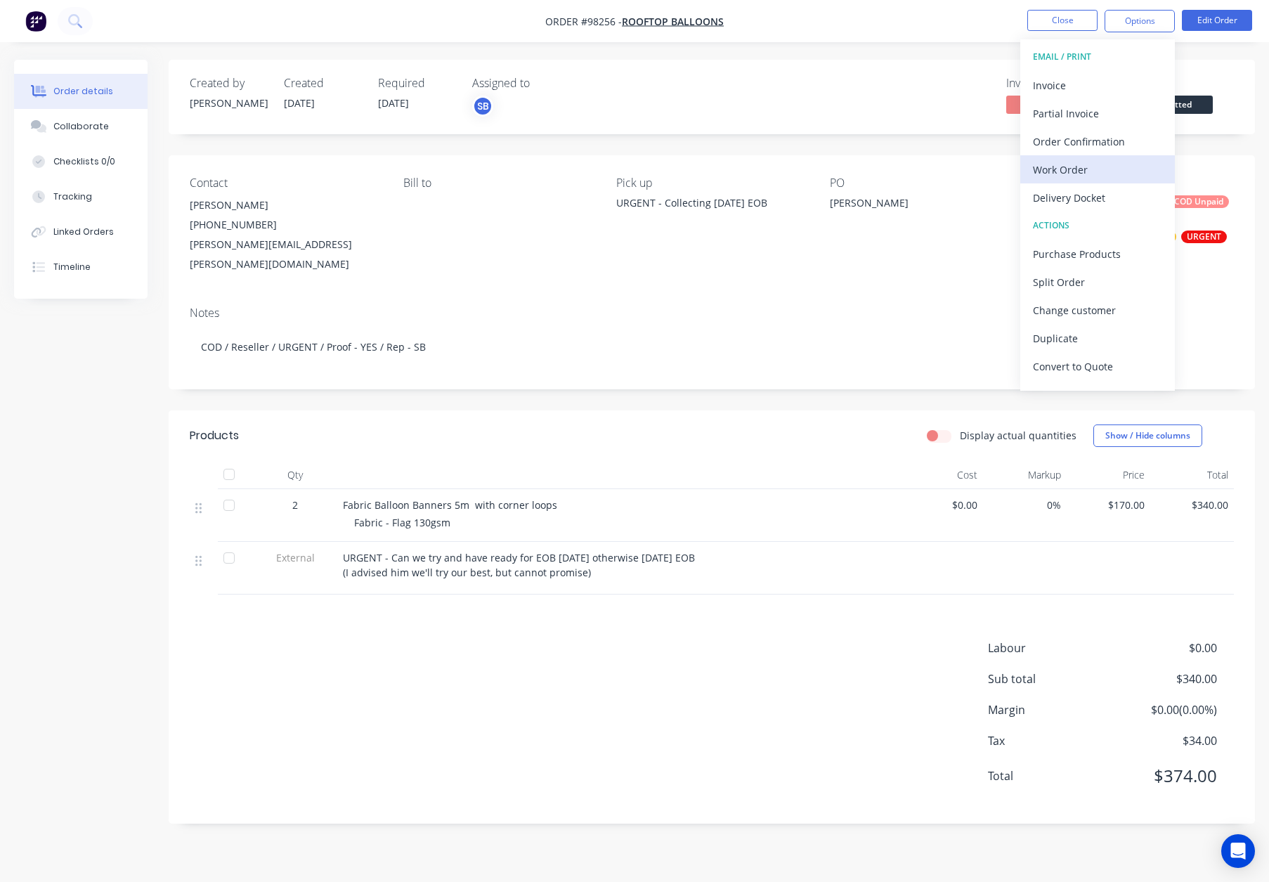
click at [1074, 171] on div "Work Order" at bounding box center [1097, 169] width 129 height 20
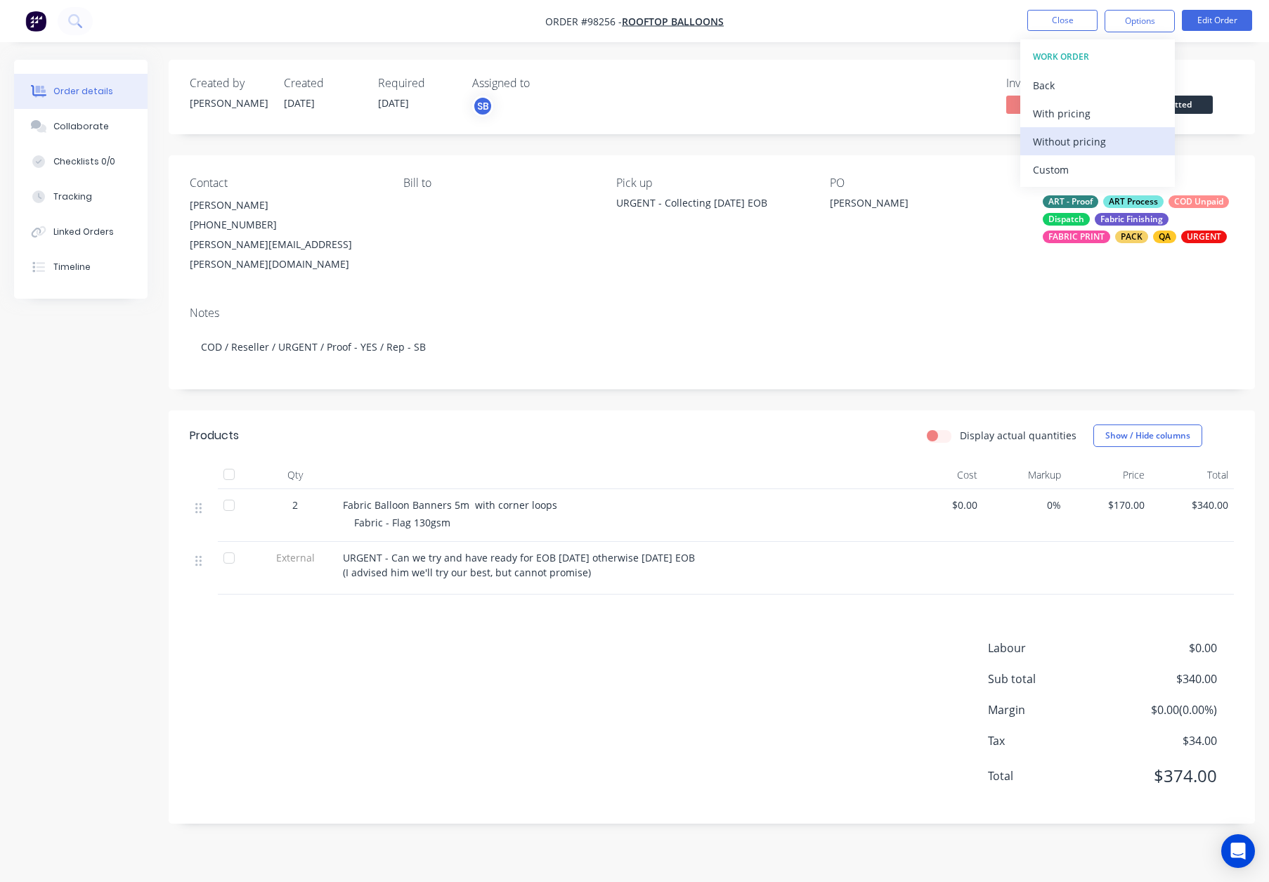
click at [1076, 143] on div "Without pricing" at bounding box center [1097, 141] width 129 height 20
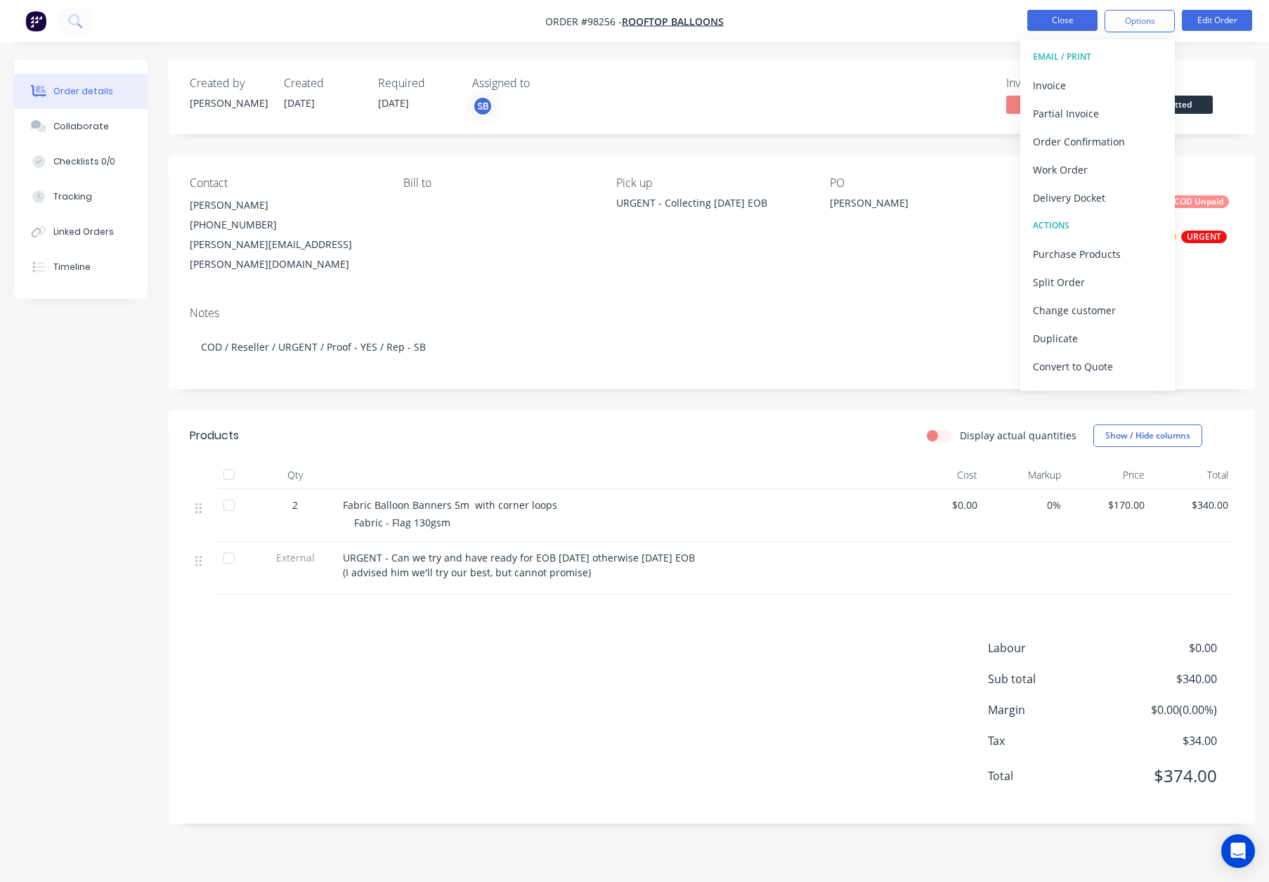
click at [1053, 18] on button "Close" at bounding box center [1062, 20] width 70 height 21
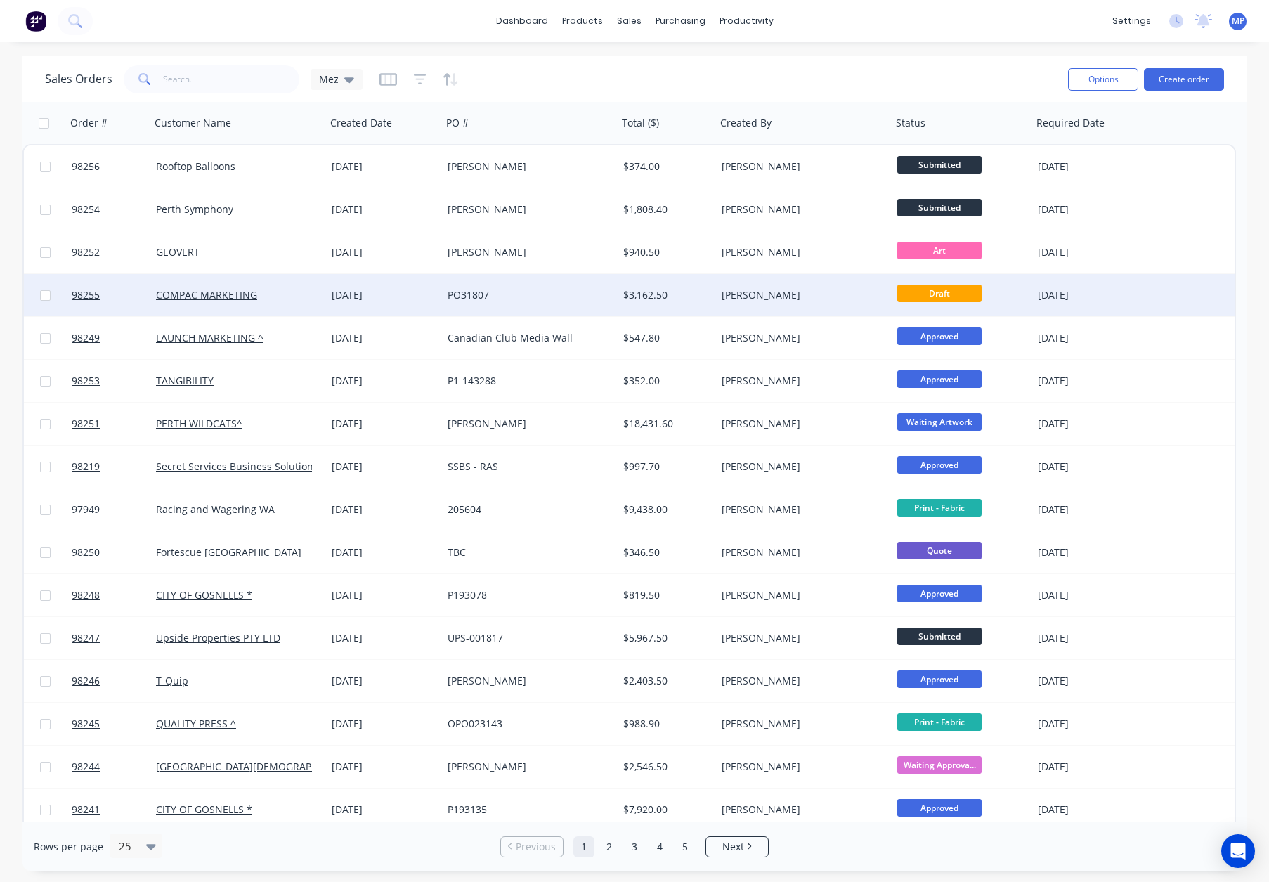
click at [540, 296] on div "PO31807" at bounding box center [526, 295] width 156 height 14
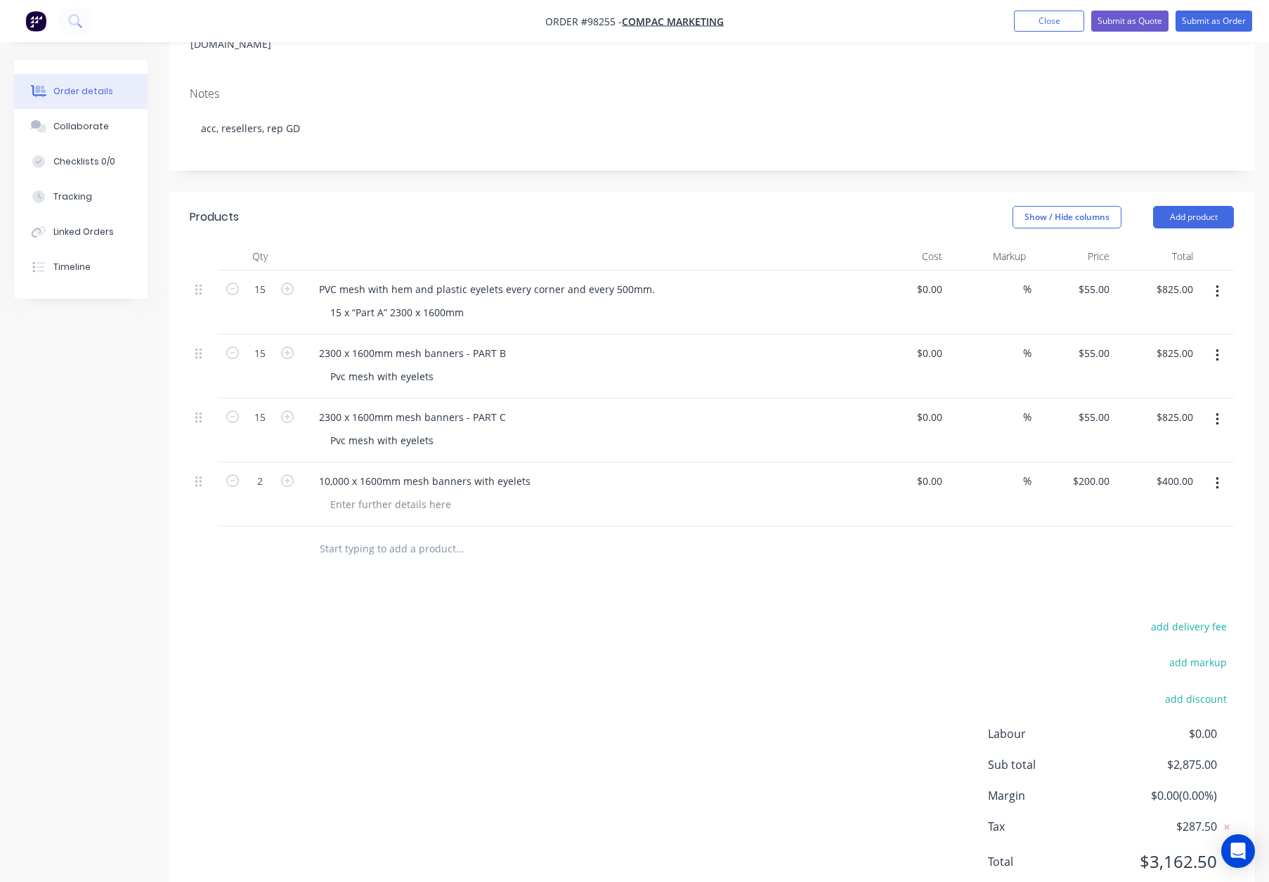
scroll to position [270, 0]
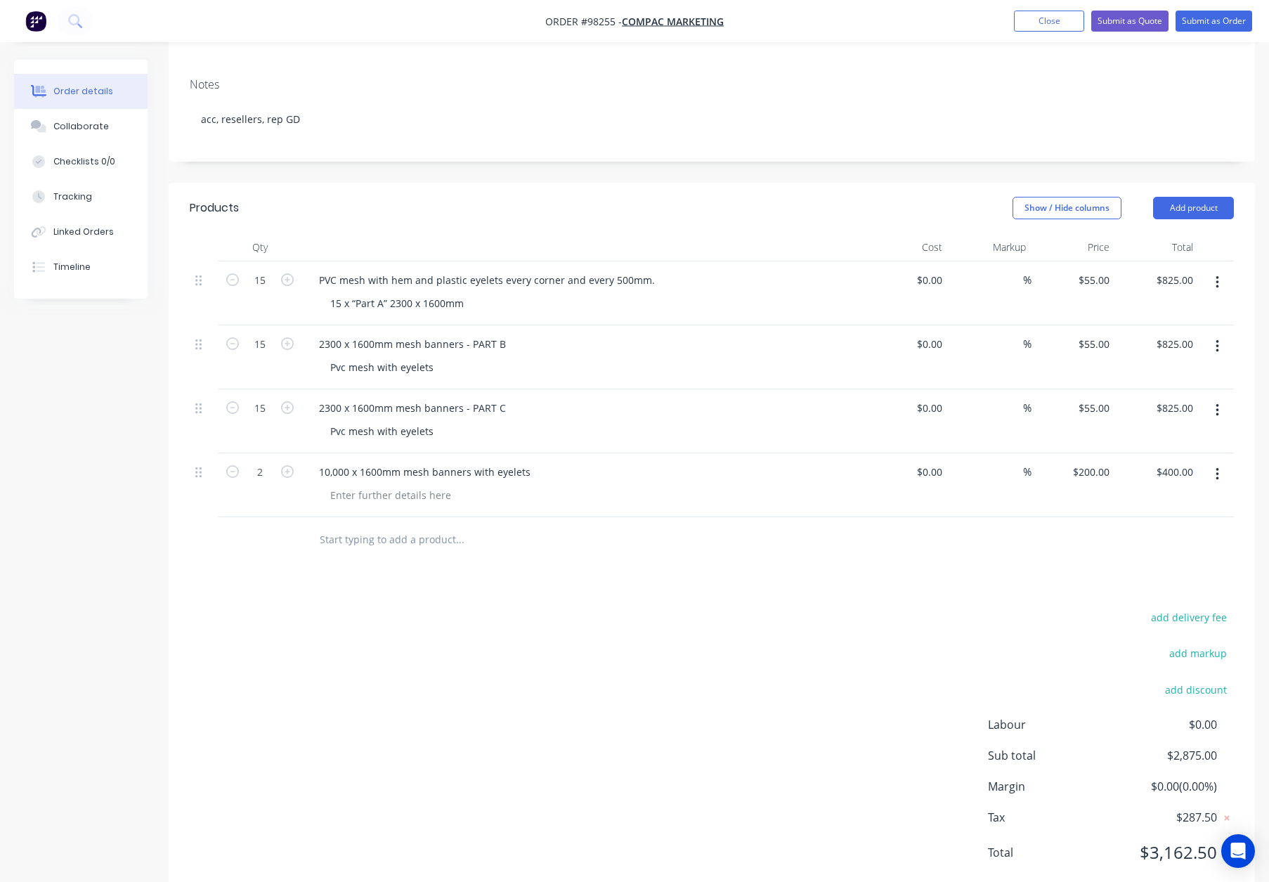
click at [367, 526] on input "text" at bounding box center [459, 540] width 281 height 28
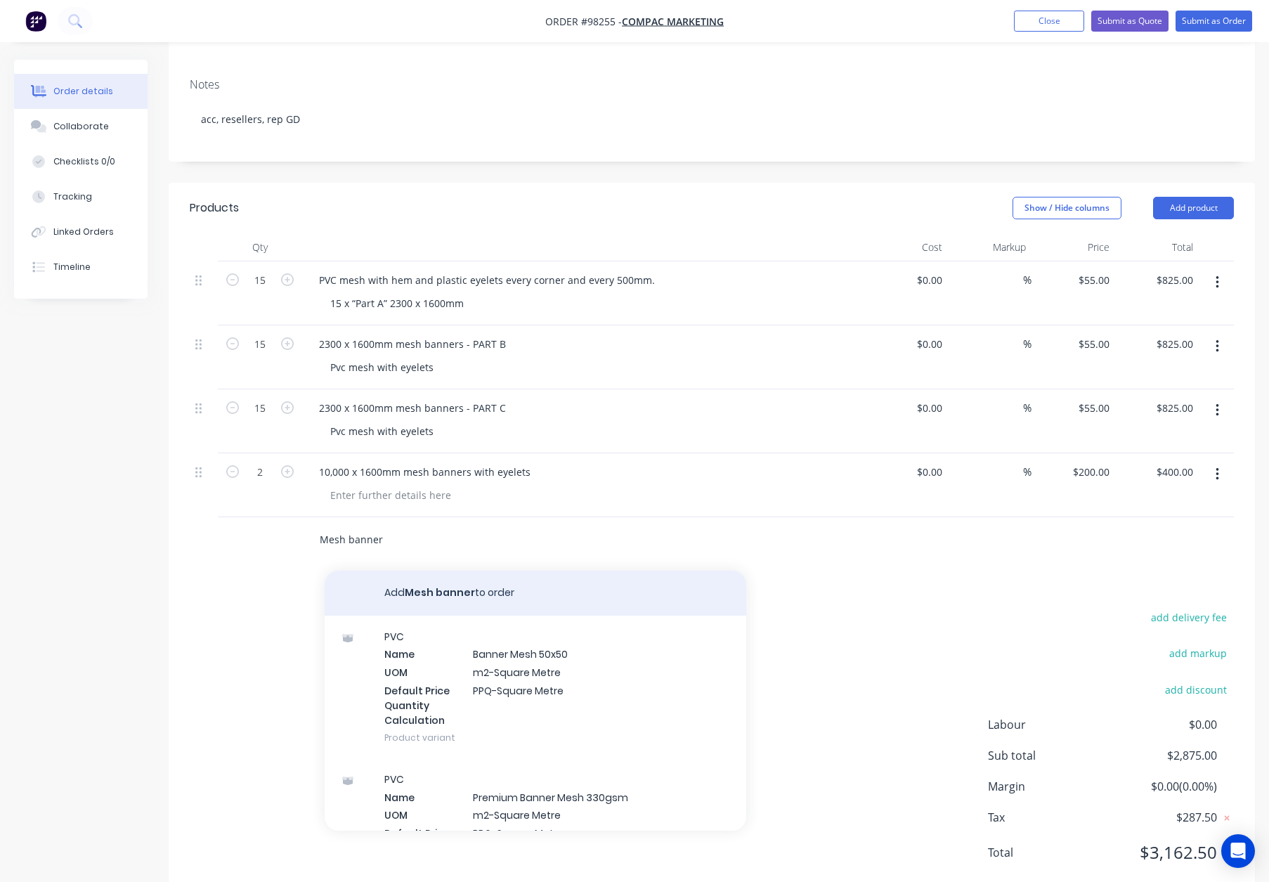
type input "Mesh banner"
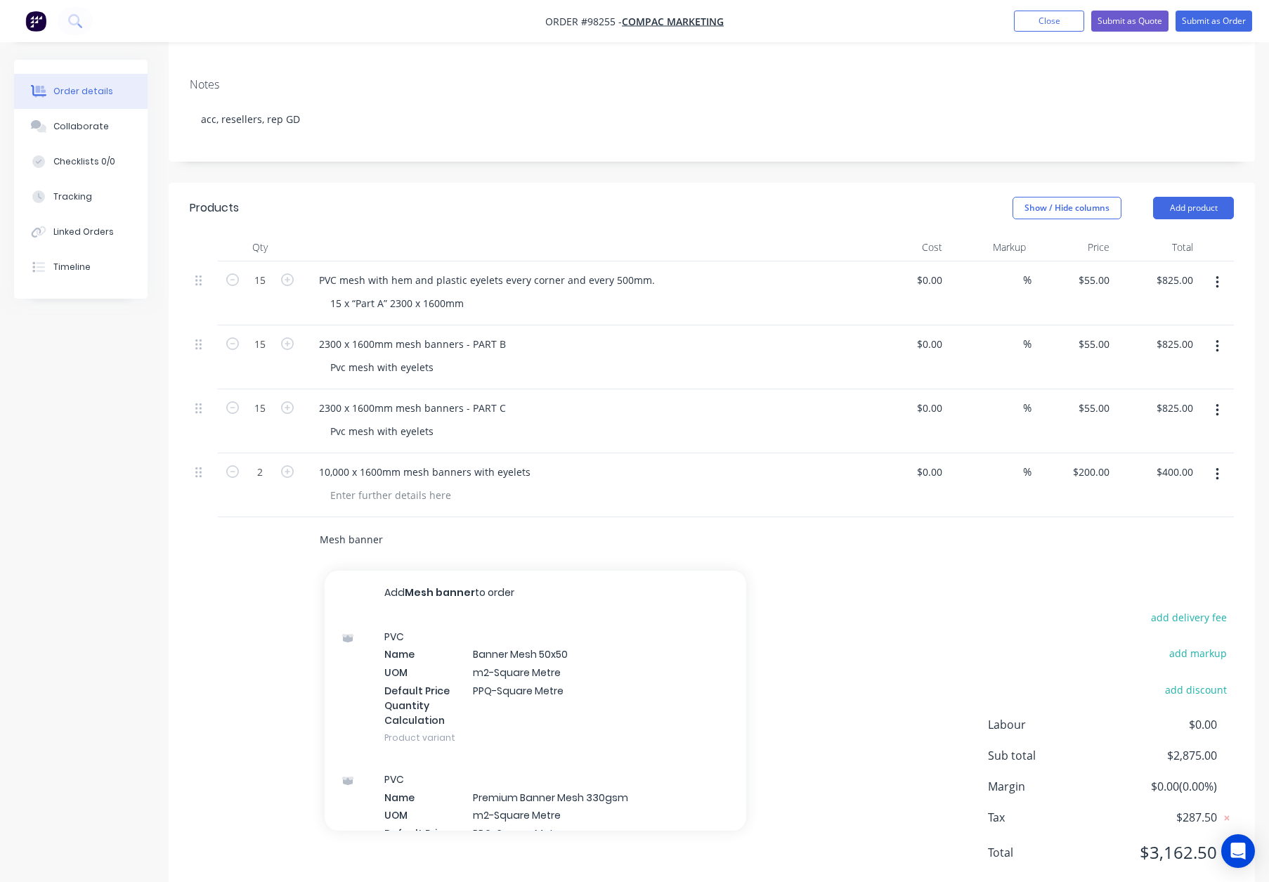
click at [430, 571] on button "Add Mesh banner to order" at bounding box center [536, 593] width 422 height 45
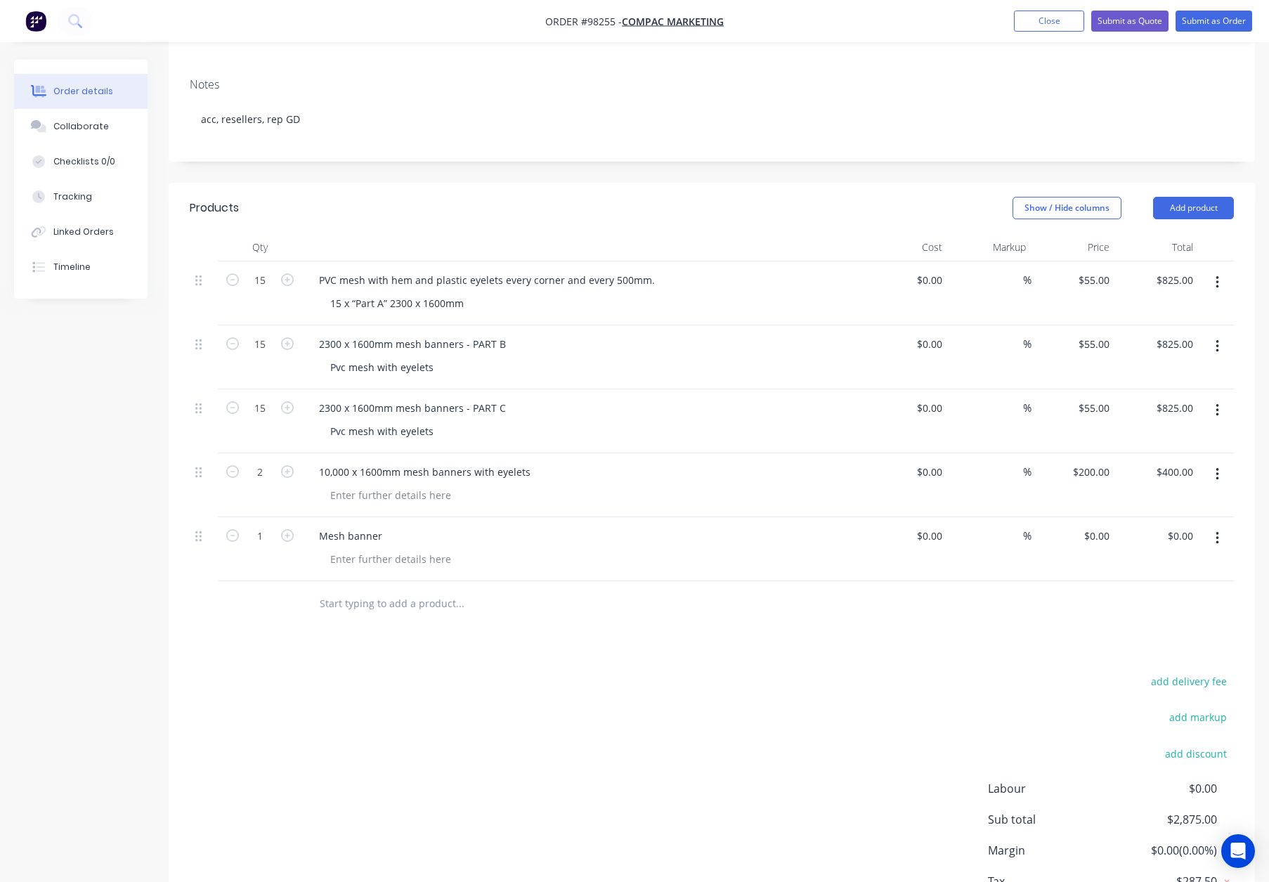
click at [1227, 526] on button "button" at bounding box center [1217, 538] width 33 height 25
click at [1161, 593] on div "Duplicate" at bounding box center [1167, 603] width 108 height 20
drag, startPoint x: 1215, startPoint y: 500, endPoint x: 1208, endPoint y: 511, distance: 12.9
click at [1215, 530] on icon "button" at bounding box center [1217, 537] width 4 height 15
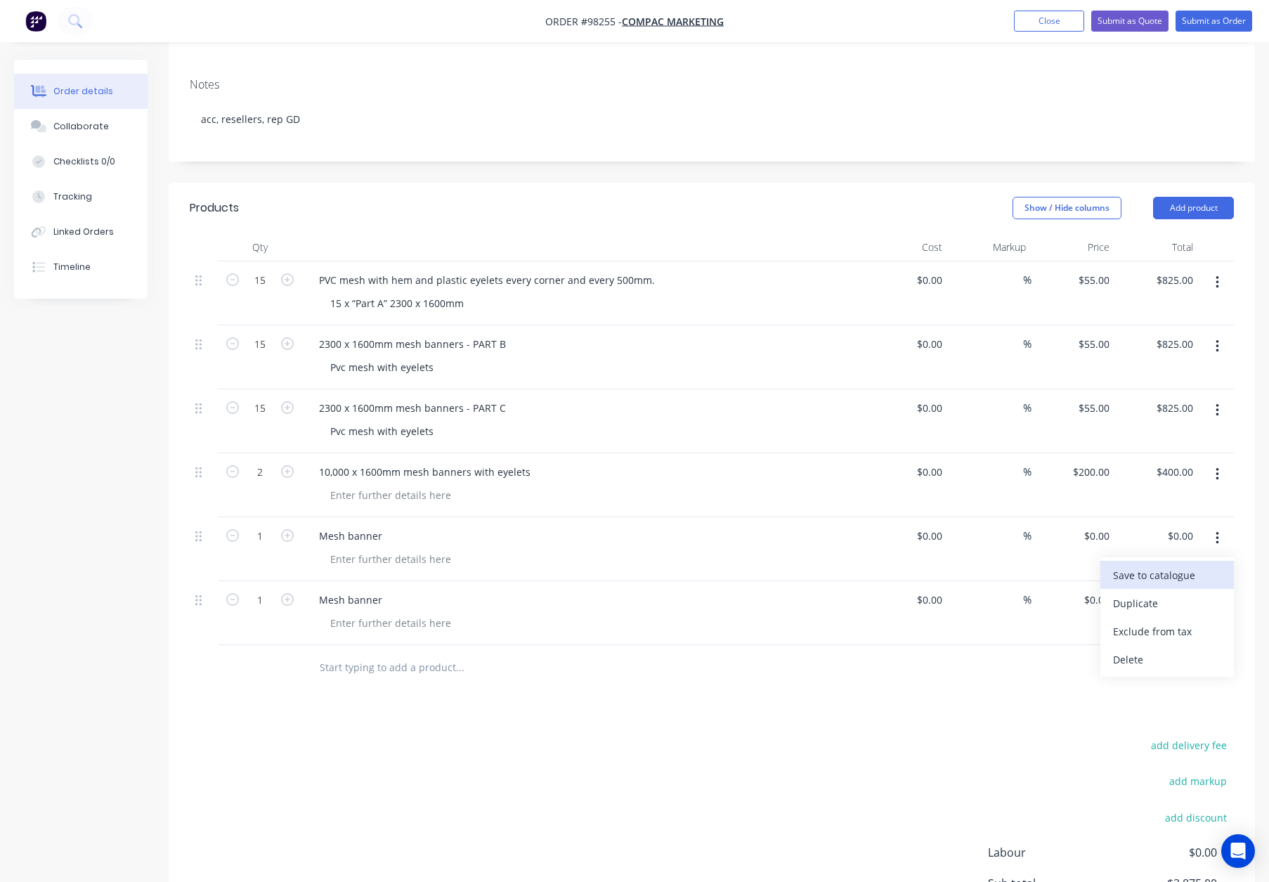
drag, startPoint x: 1168, startPoint y: 566, endPoint x: 1189, endPoint y: 546, distance: 28.8
click at [1168, 593] on div "Duplicate" at bounding box center [1167, 603] width 108 height 20
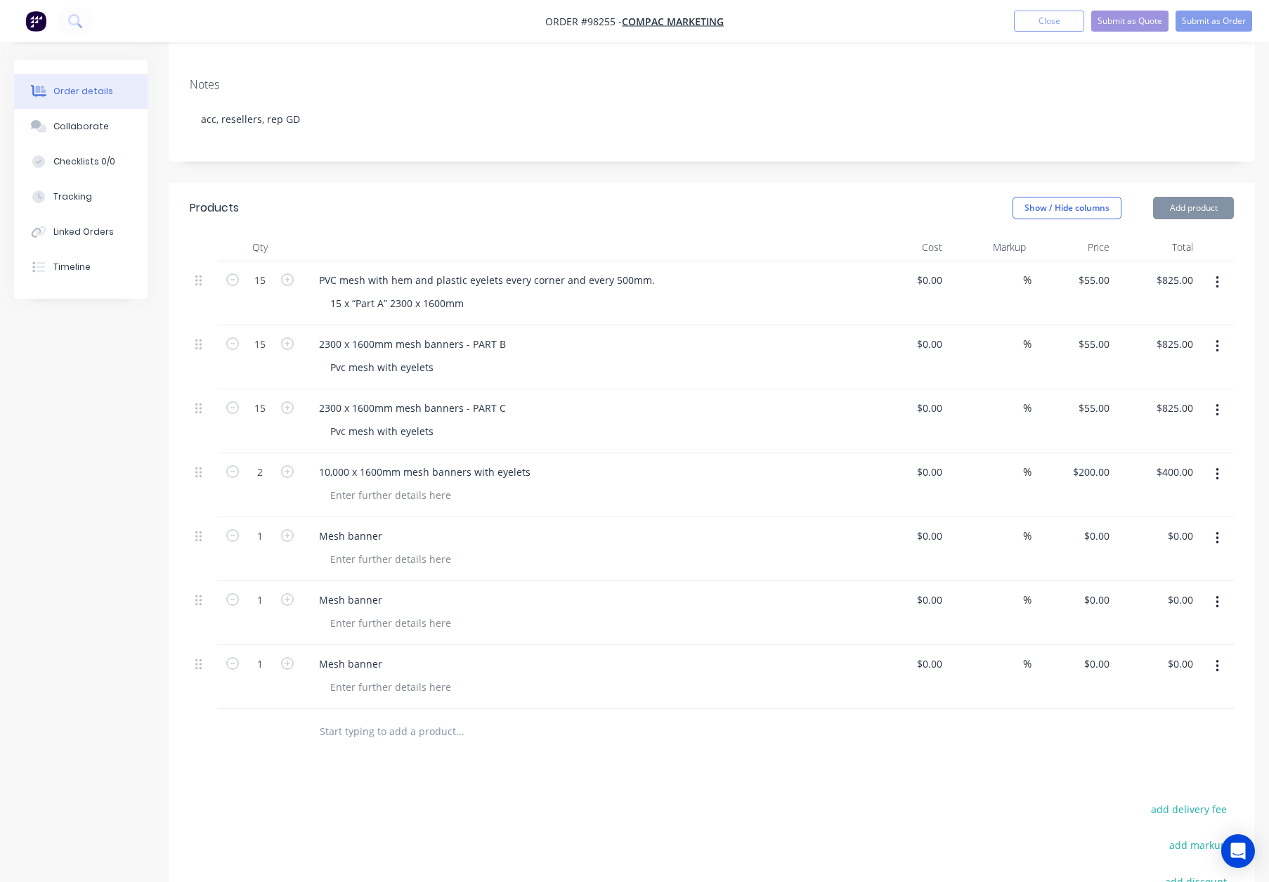
click at [1218, 532] on icon "button" at bounding box center [1216, 538] width 3 height 13
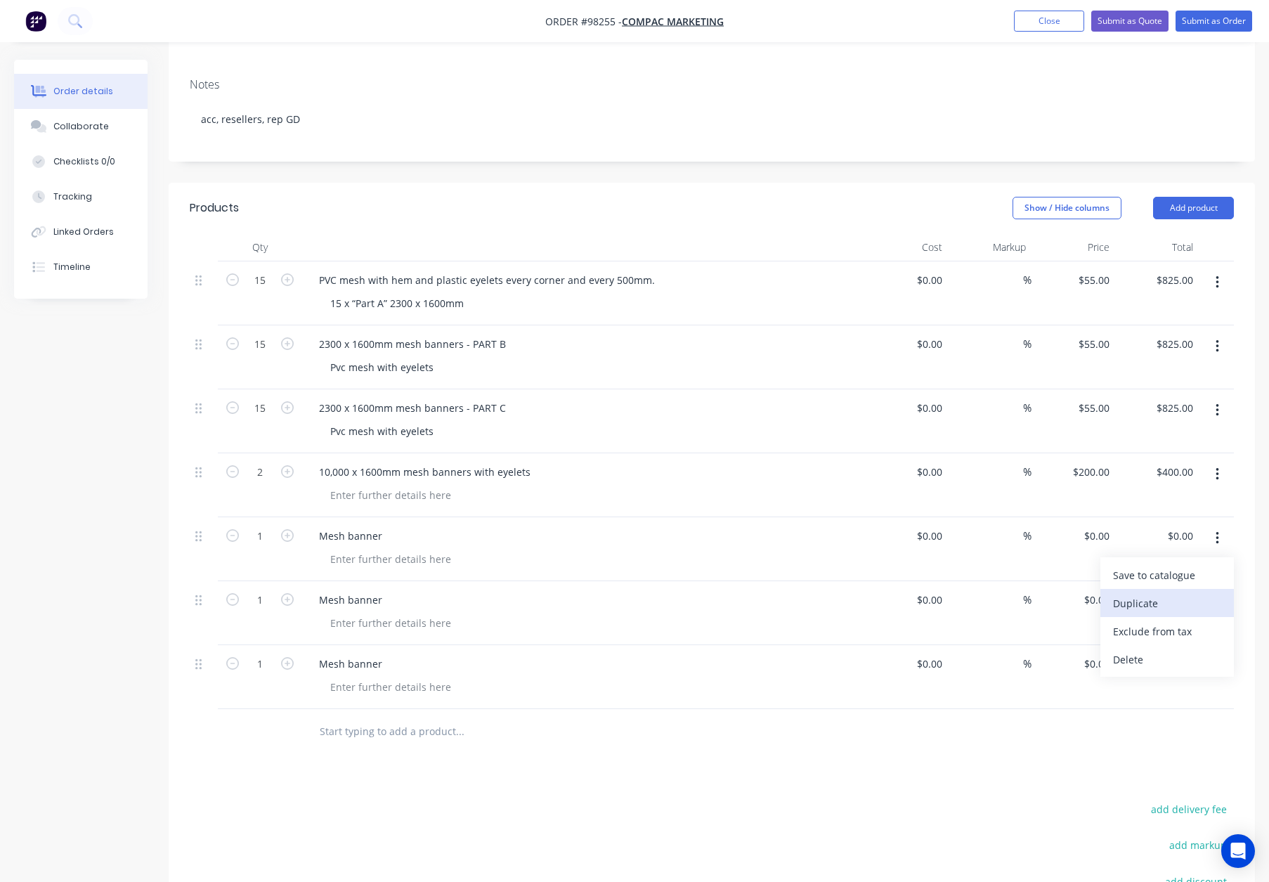
click at [1164, 593] on div "Duplicate" at bounding box center [1167, 603] width 108 height 20
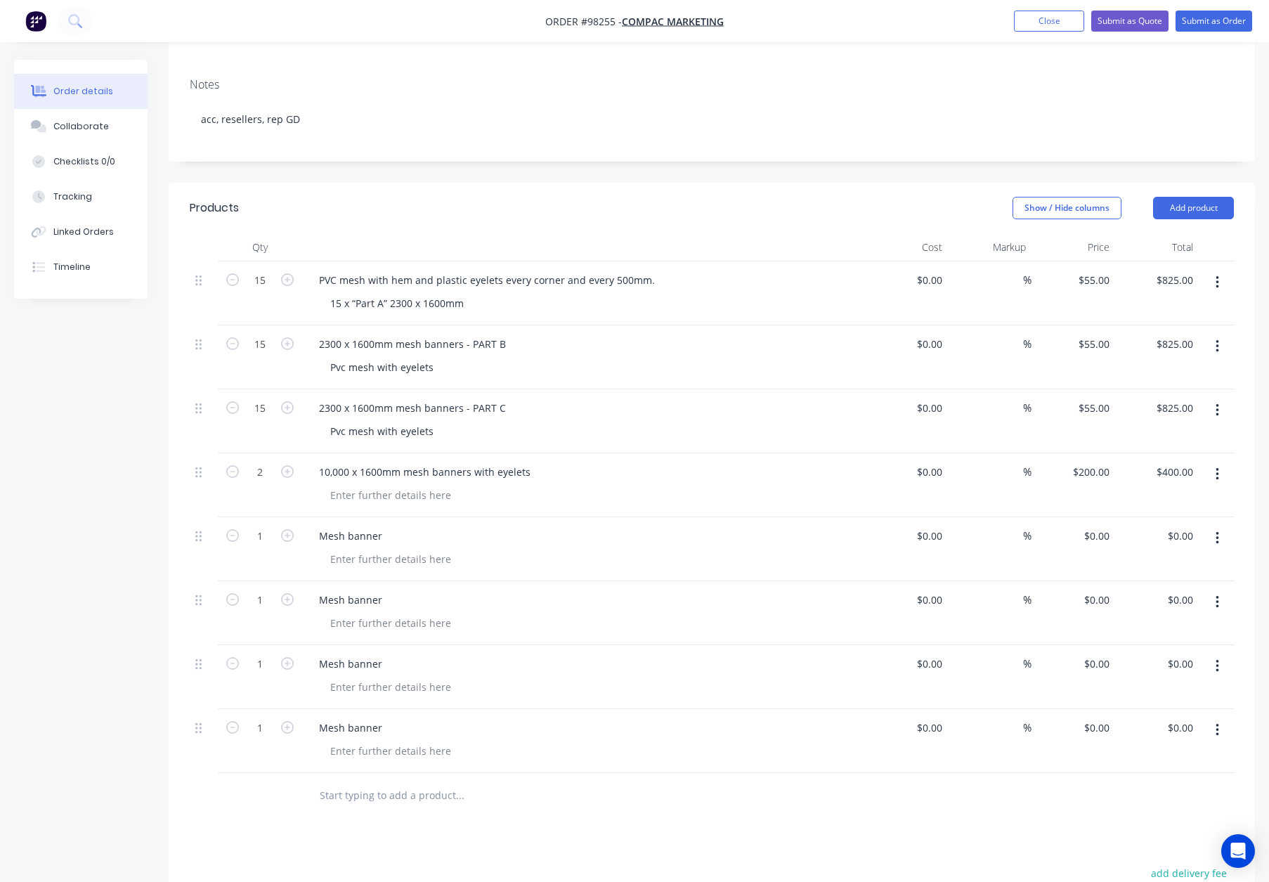
drag, startPoint x: 1215, startPoint y: 497, endPoint x: 1215, endPoint y: 511, distance: 14.1
click at [1215, 530] on icon "button" at bounding box center [1217, 537] width 4 height 15
click at [1157, 593] on div "Duplicate" at bounding box center [1167, 603] width 108 height 20
click at [191, 517] on div at bounding box center [204, 549] width 28 height 64
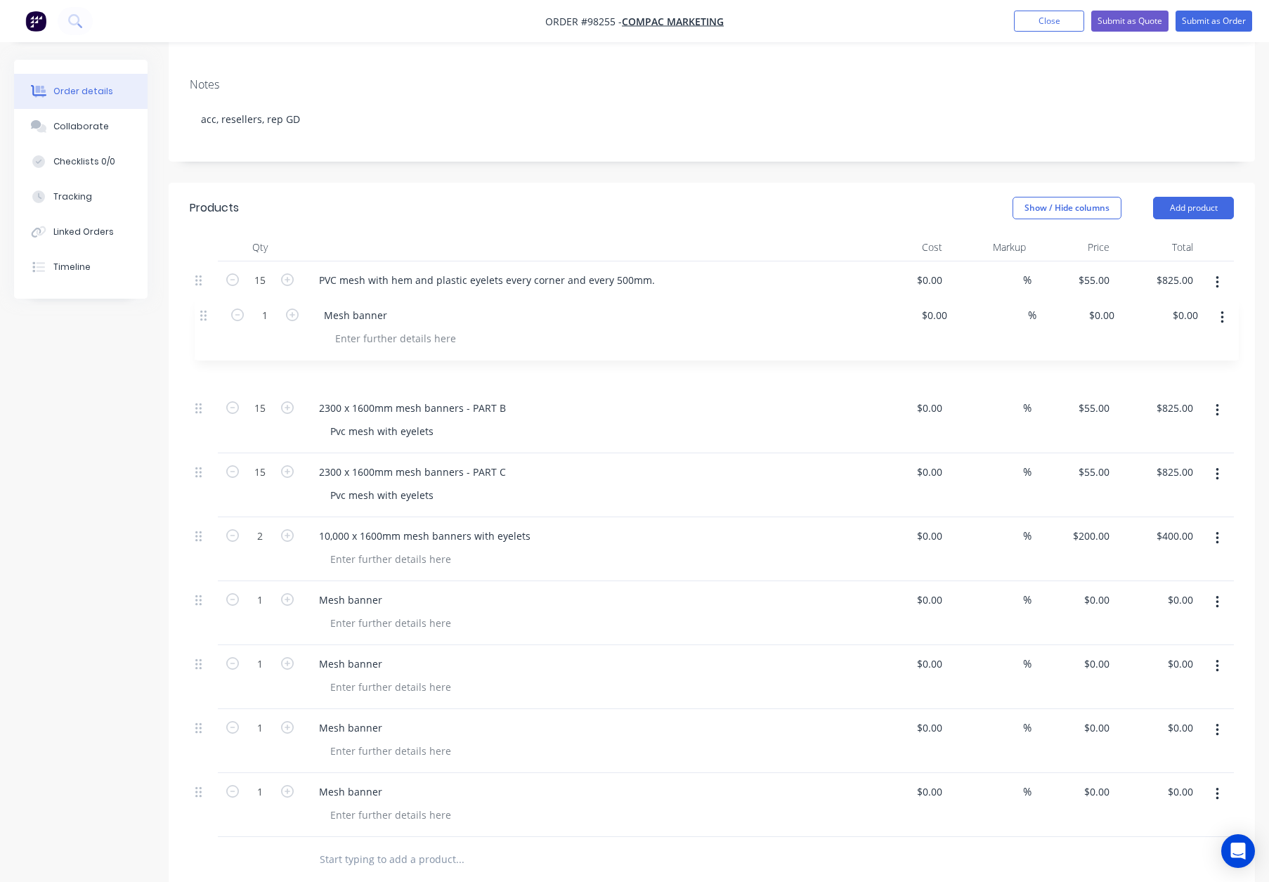
drag, startPoint x: 195, startPoint y: 500, endPoint x: 204, endPoint y: 318, distance: 182.2
click at [203, 311] on div "15 PVC mesh with hem and plastic eyelets every corner and every 500mm. 15 x “Pa…" at bounding box center [712, 548] width 1044 height 575
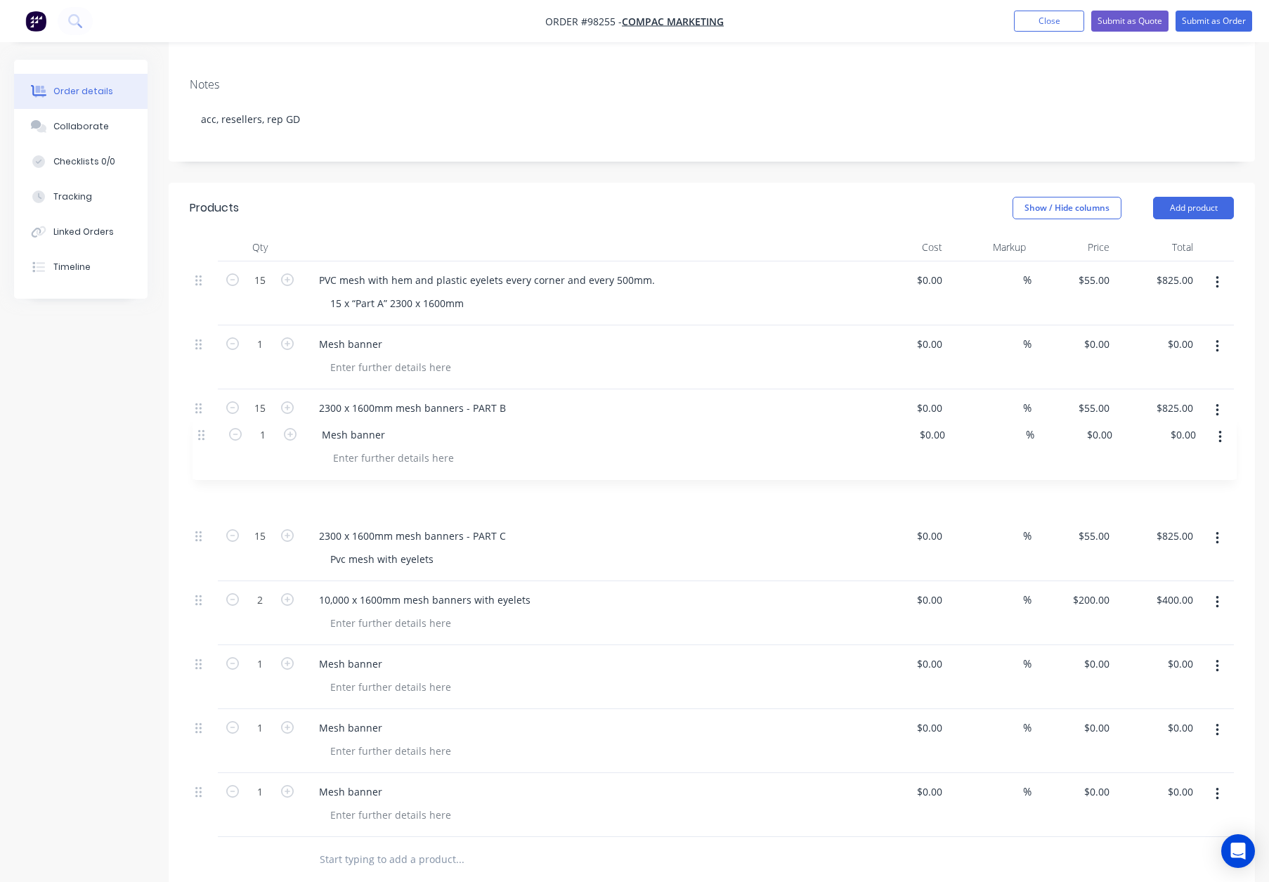
drag, startPoint x: 199, startPoint y: 563, endPoint x: 202, endPoint y: 433, distance: 129.3
click at [202, 433] on div "15 PVC mesh with hem and plastic eyelets every corner and every 500mm. 15 x “Pa…" at bounding box center [712, 548] width 1044 height 575
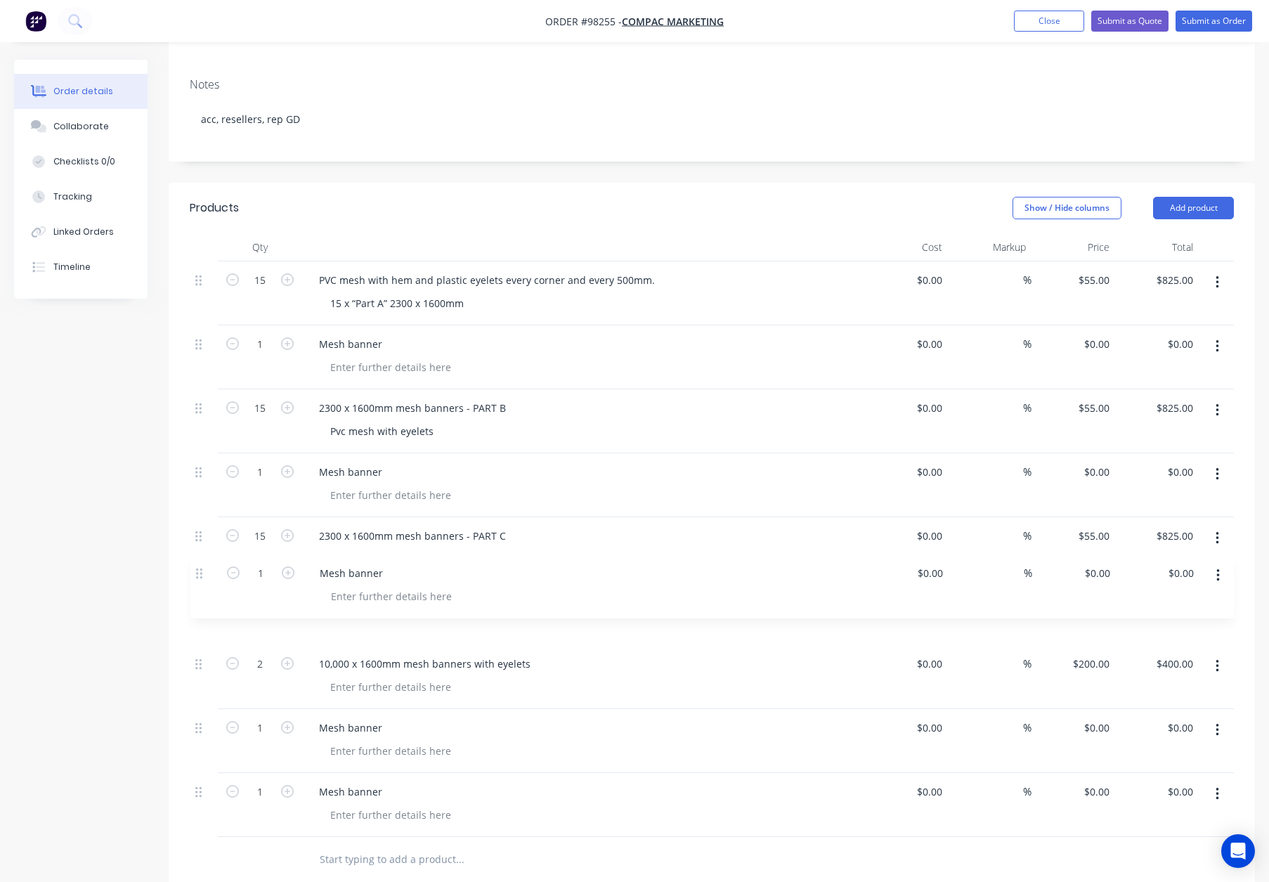
drag, startPoint x: 198, startPoint y: 568, endPoint x: 199, endPoint y: 556, distance: 12.7
click at [199, 556] on div "15 PVC mesh with hem and plastic eyelets every corner and every 500mm. 15 x “Pa…" at bounding box center [712, 548] width 1044 height 575
click at [1220, 781] on button "button" at bounding box center [1217, 793] width 33 height 25
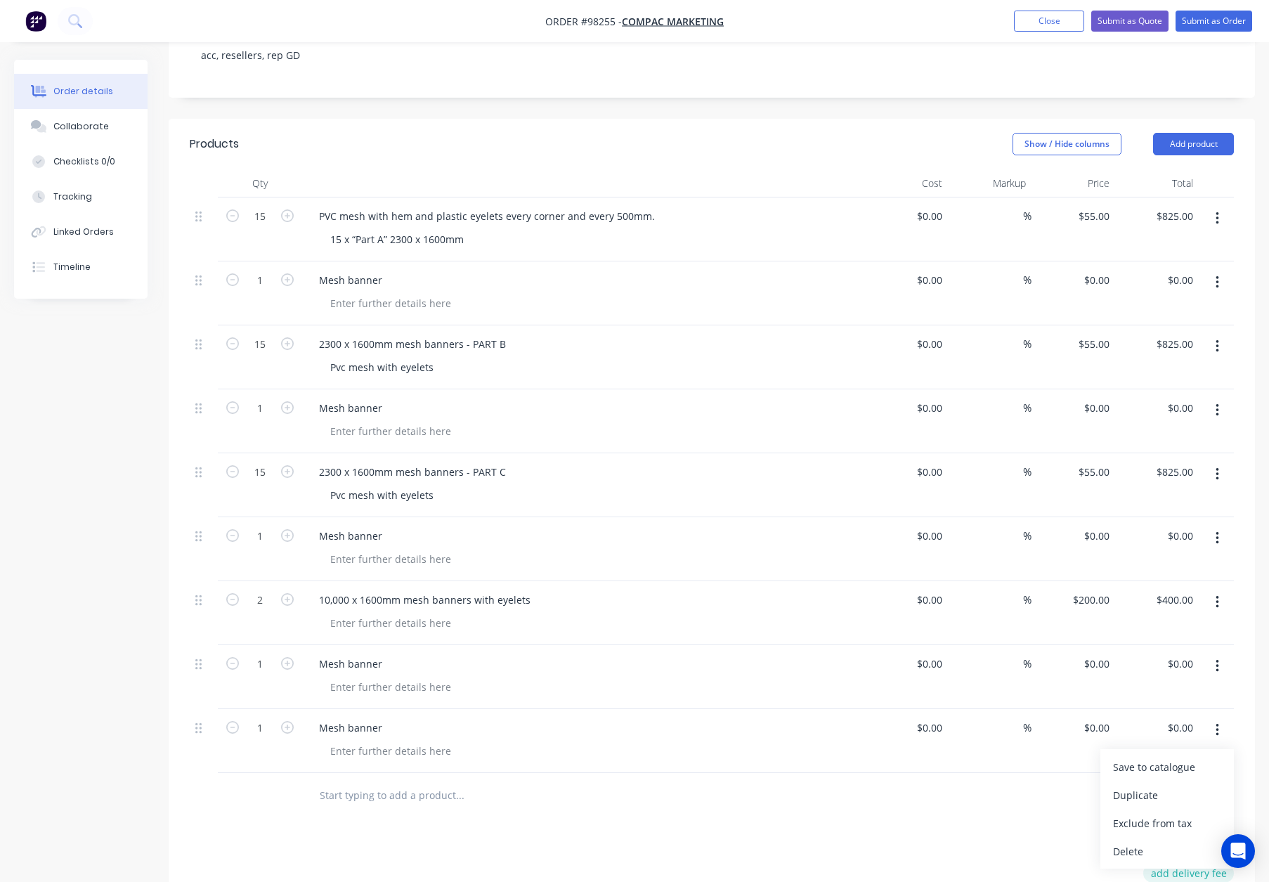
scroll to position [348, 0]
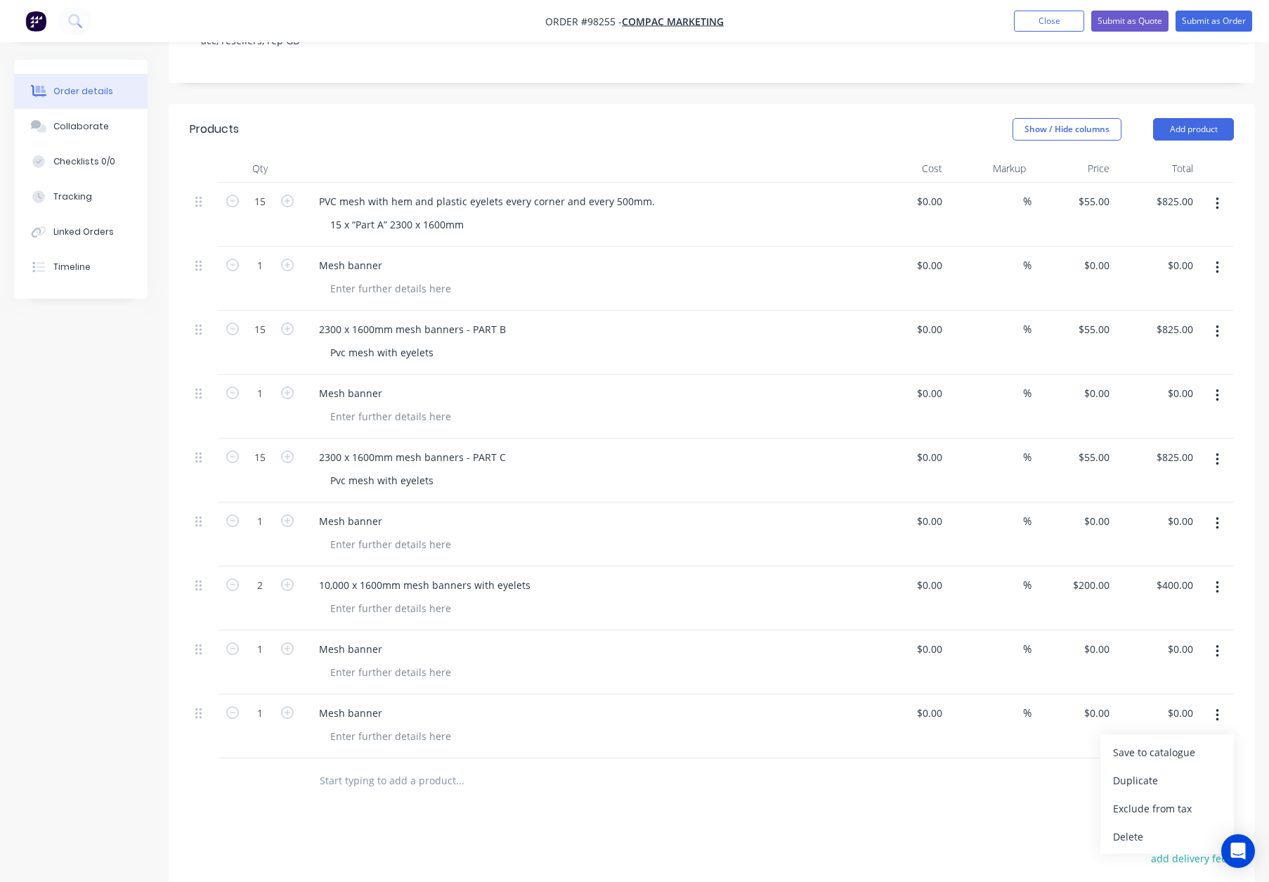
drag, startPoint x: 1156, startPoint y: 798, endPoint x: 1131, endPoint y: 779, distance: 31.6
click at [1156, 826] on div "Delete" at bounding box center [1167, 836] width 108 height 20
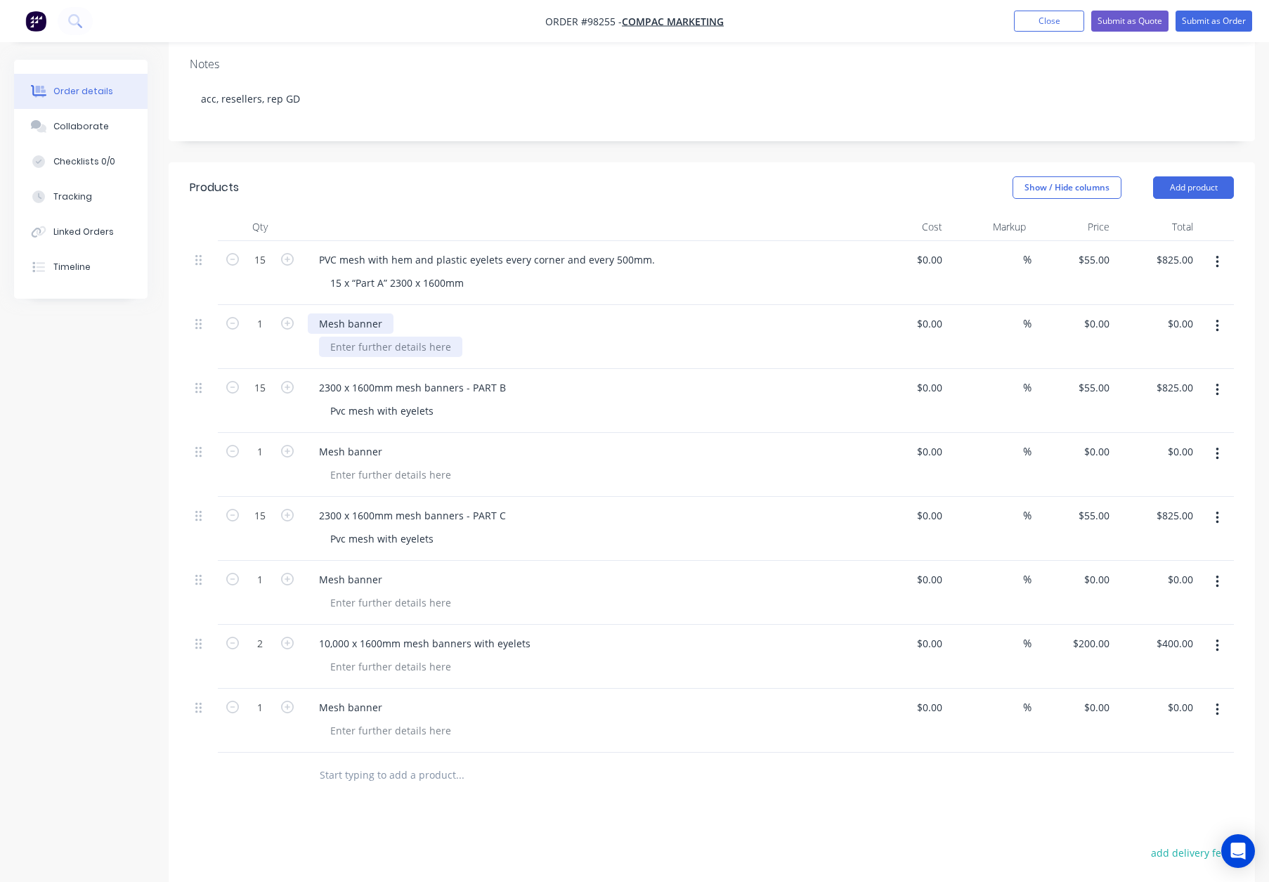
drag, startPoint x: 379, startPoint y: 284, endPoint x: 408, endPoint y: 299, distance: 31.7
click at [385, 313] on div "Mesh banner" at bounding box center [351, 323] width 86 height 20
drag, startPoint x: 398, startPoint y: 242, endPoint x: 470, endPoint y: 245, distance: 72.4
click at [470, 273] on div "15 x “Part A” 2300 x 1600mm" at bounding box center [397, 283] width 156 height 20
copy div "2300 x 1600mm"
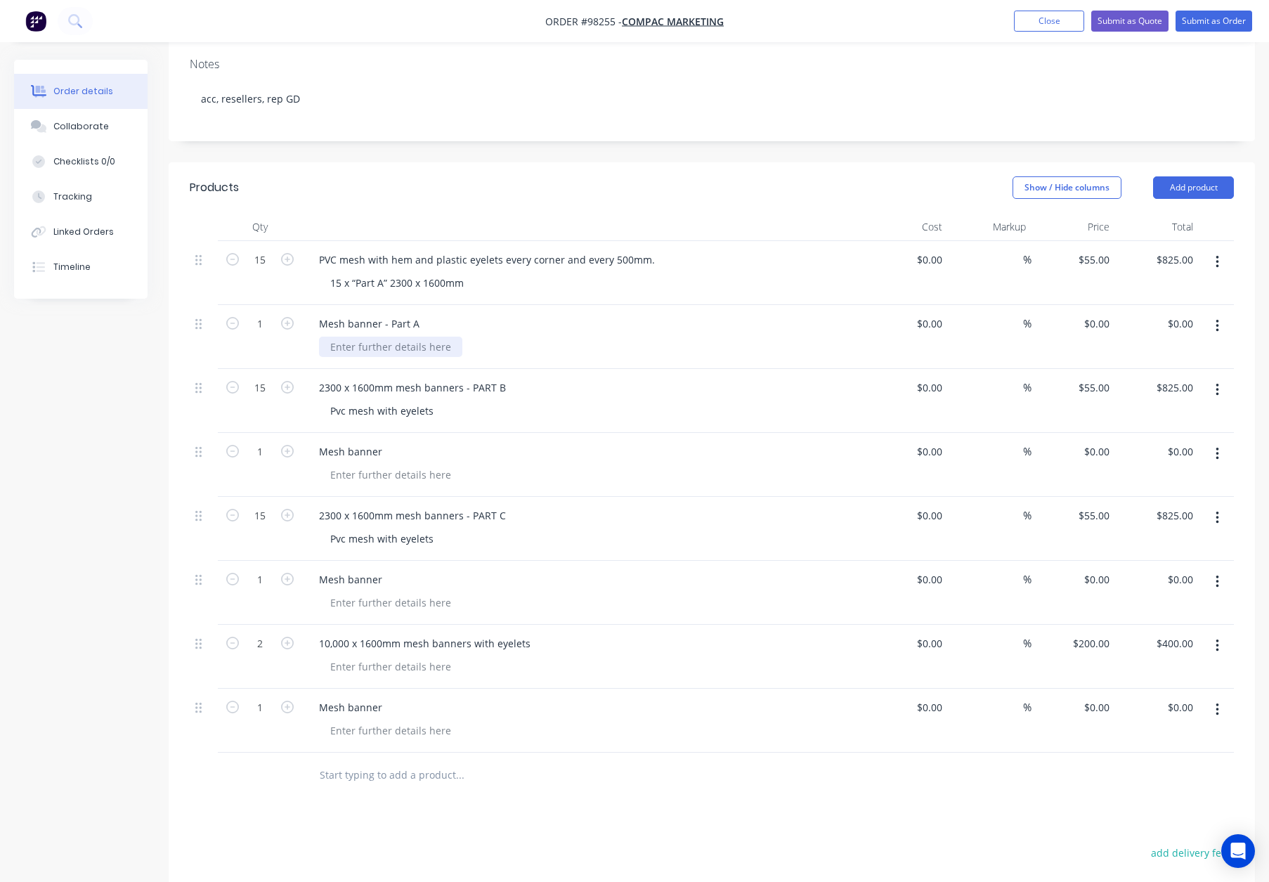
click at [381, 337] on div at bounding box center [390, 347] width 143 height 20
paste div
click at [264, 270] on input "1" at bounding box center [260, 259] width 37 height 21
type input "15"
click at [1101, 313] on input "$0.00" at bounding box center [1099, 323] width 32 height 20
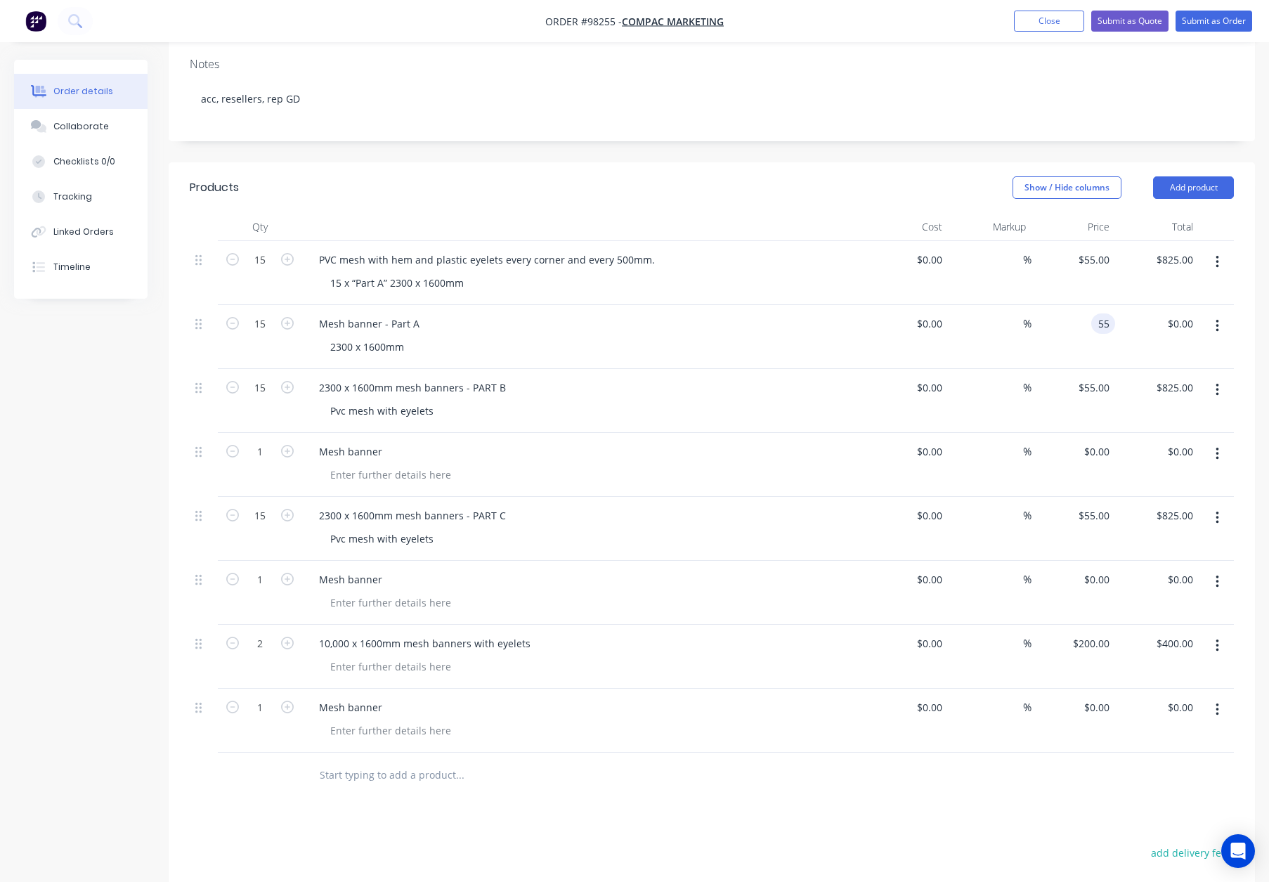
click at [763, 273] on div "15 x “Part A” 2300 x 1600mm" at bounding box center [589, 283] width 540 height 20
type input "$55.00"
type input "$825.00"
drag, startPoint x: 419, startPoint y: 283, endPoint x: 441, endPoint y: 292, distance: 23.6
click at [423, 313] on div "Mesh banner - Part A" at bounding box center [369, 323] width 123 height 20
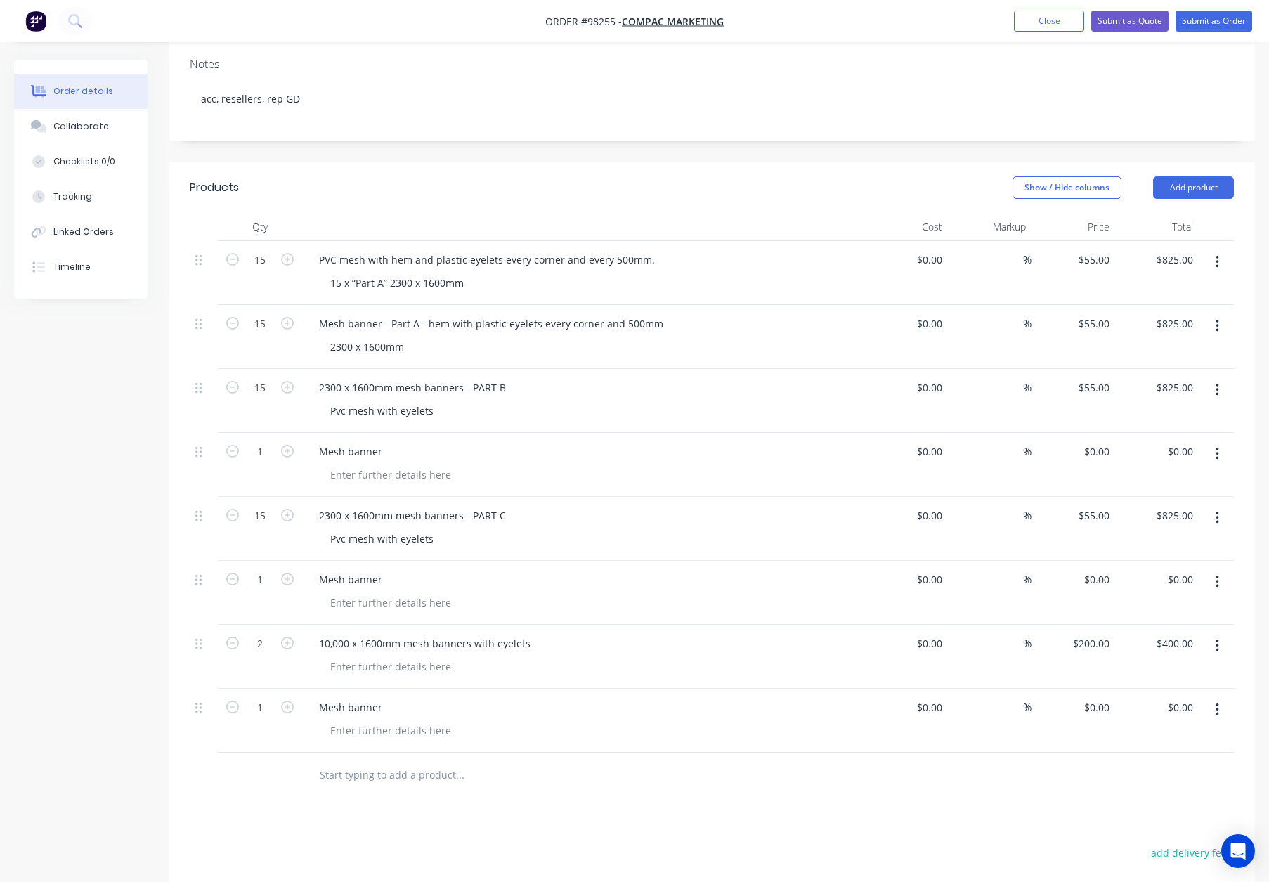
click at [1221, 249] on button "button" at bounding box center [1217, 261] width 33 height 25
click at [1189, 373] on div "Delete" at bounding box center [1167, 383] width 108 height 20
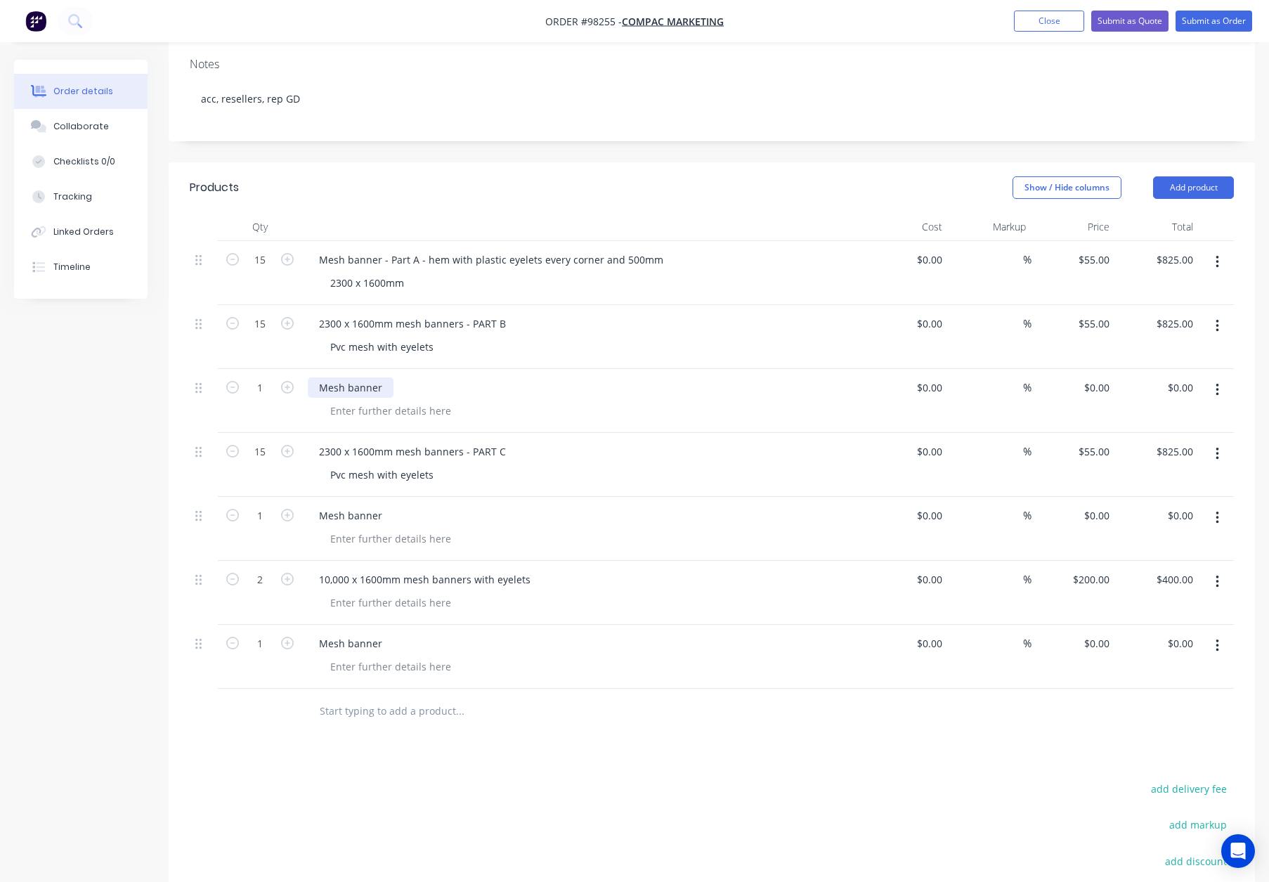
click at [381, 377] on div "Mesh banner" at bounding box center [351, 387] width 86 height 20
click at [379, 249] on div "Mesh banner - Part A - hem with plastic eyelets every corner and 500mm" at bounding box center [491, 259] width 367 height 20
click at [352, 249] on div "Mesh banners - Part A - hem with plastic eyelets every corner and 500mm" at bounding box center [494, 259] width 372 height 20
drag, startPoint x: 351, startPoint y: 351, endPoint x: 365, endPoint y: 366, distance: 19.9
click at [352, 377] on div "Mesh banner" at bounding box center [351, 387] width 86 height 20
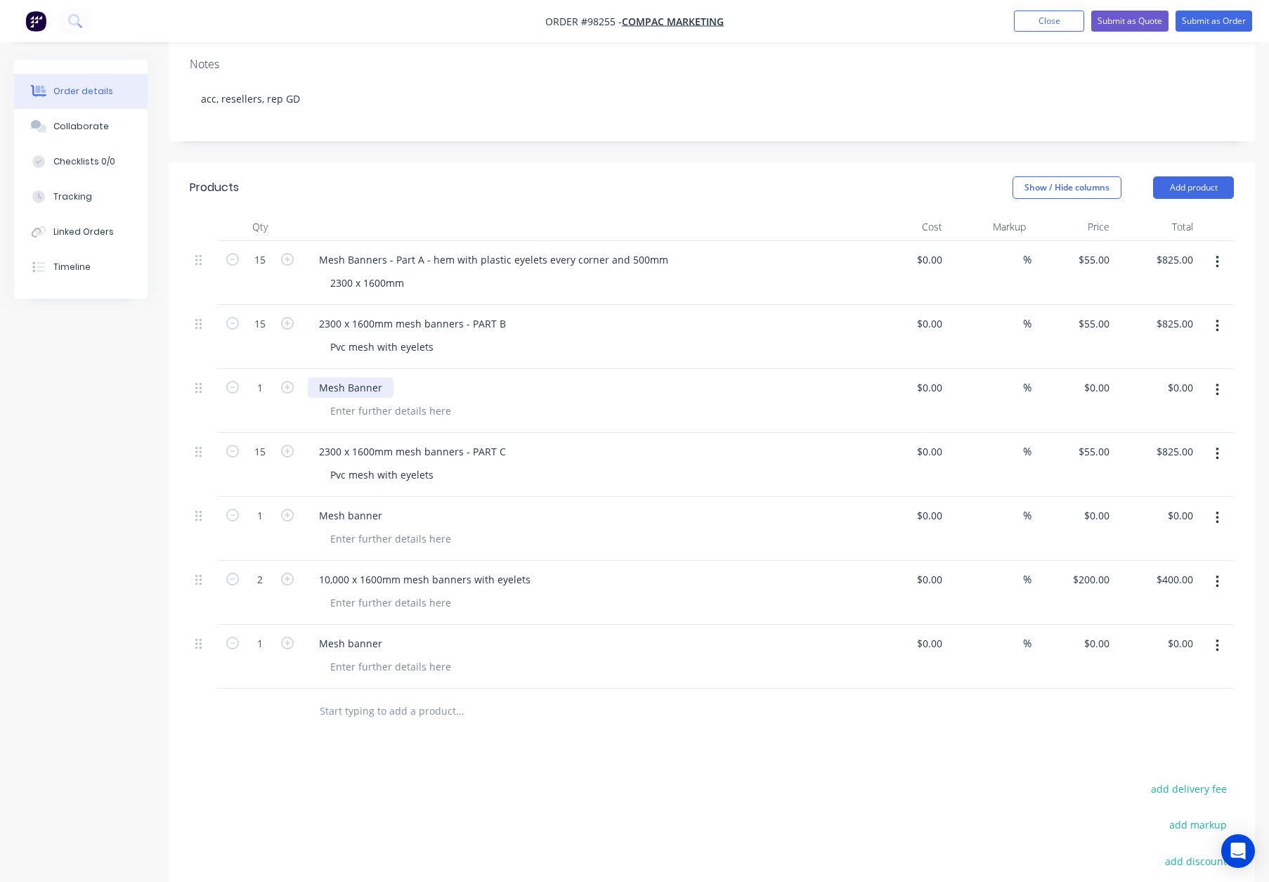
click at [384, 377] on div "Mesh Banner" at bounding box center [351, 387] width 86 height 20
drag, startPoint x: 430, startPoint y: 219, endPoint x: 660, endPoint y: 226, distance: 230.6
click at [660, 249] on div "Mesh Banners - Part A - hem with plastic eyelets every corner and 500mm" at bounding box center [494, 259] width 372 height 20
copy div "hem with plastic eyelets every corner and 500mm"
click at [419, 377] on div "Mesh Banners - Part B" at bounding box center [372, 387] width 128 height 20
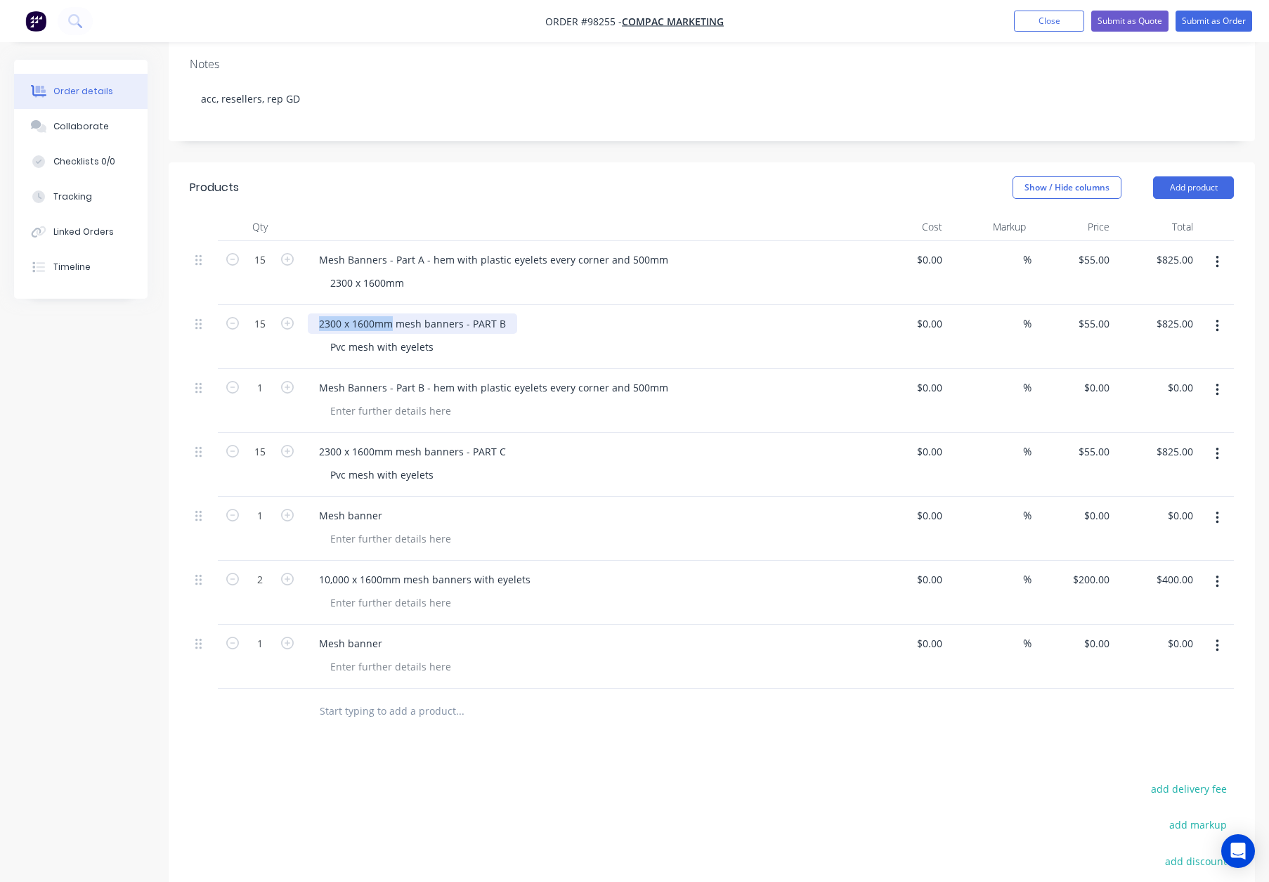
drag, startPoint x: 318, startPoint y: 283, endPoint x: 389, endPoint y: 285, distance: 71.0
click at [389, 313] on div "2300 x 1600mm mesh banners - PART B" at bounding box center [412, 323] width 209 height 20
copy div "2300 x 1600mm"
click at [372, 400] on div at bounding box center [390, 410] width 143 height 20
paste div
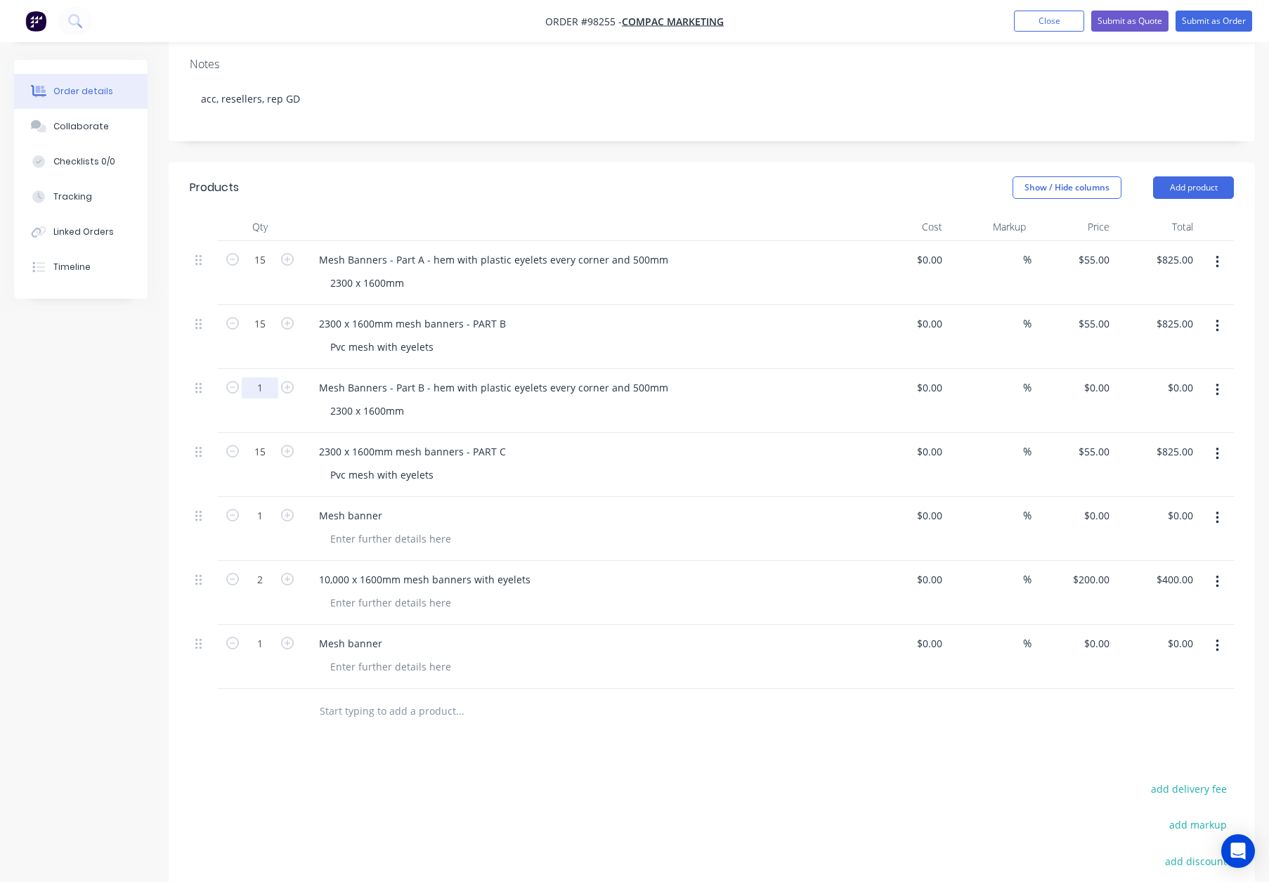
click at [272, 270] on input "1" at bounding box center [260, 259] width 37 height 21
type input "15"
click at [1092, 369] on div "0 $0.00" at bounding box center [1073, 401] width 84 height 64
click at [1034, 382] on div "550 550" at bounding box center [1073, 401] width 84 height 64
type input "$550.00"
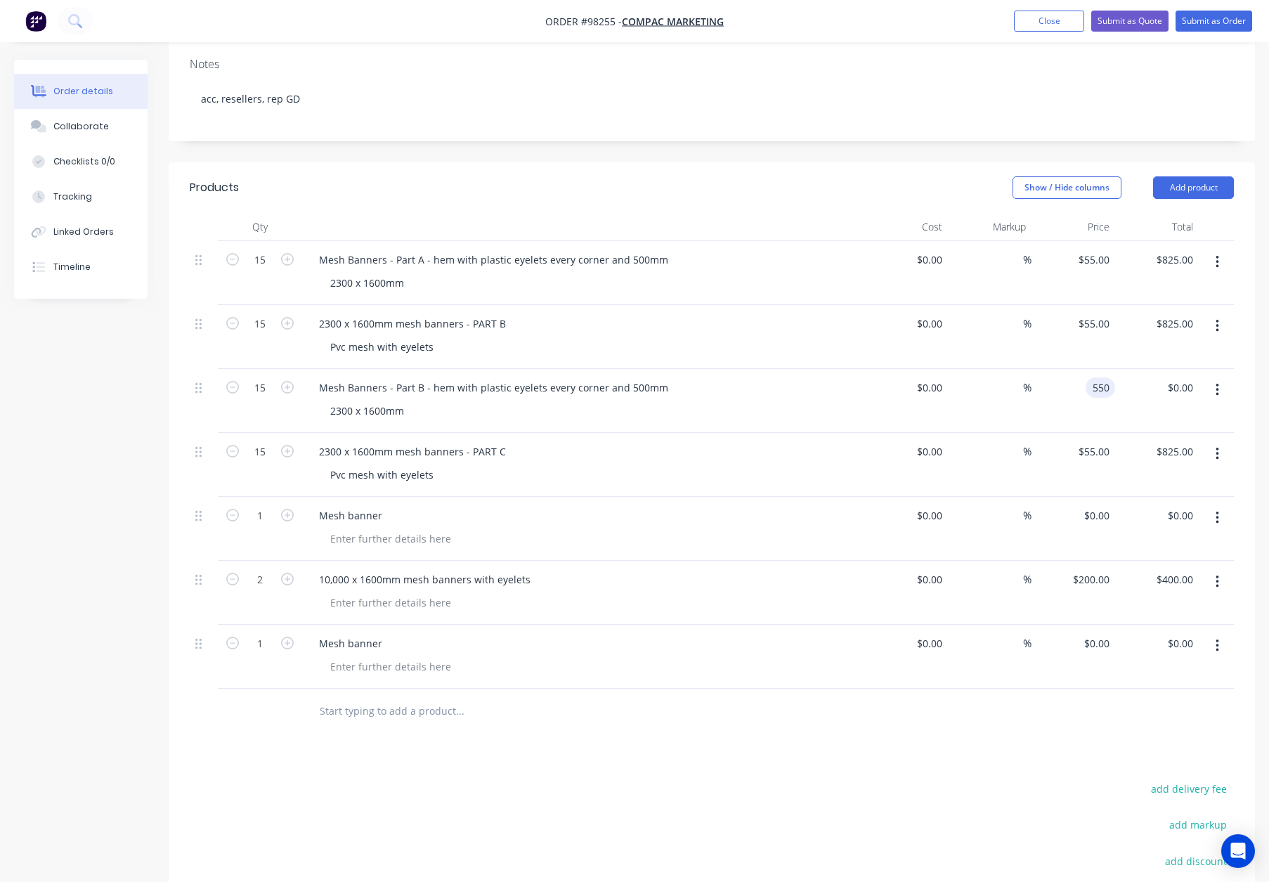
type input "$8,250.00"
click at [1094, 377] on input "550" at bounding box center [1093, 387] width 44 height 20
click at [1094, 377] on input "550" at bounding box center [1103, 387] width 24 height 20
type input "$55.00"
type input "$825.00"
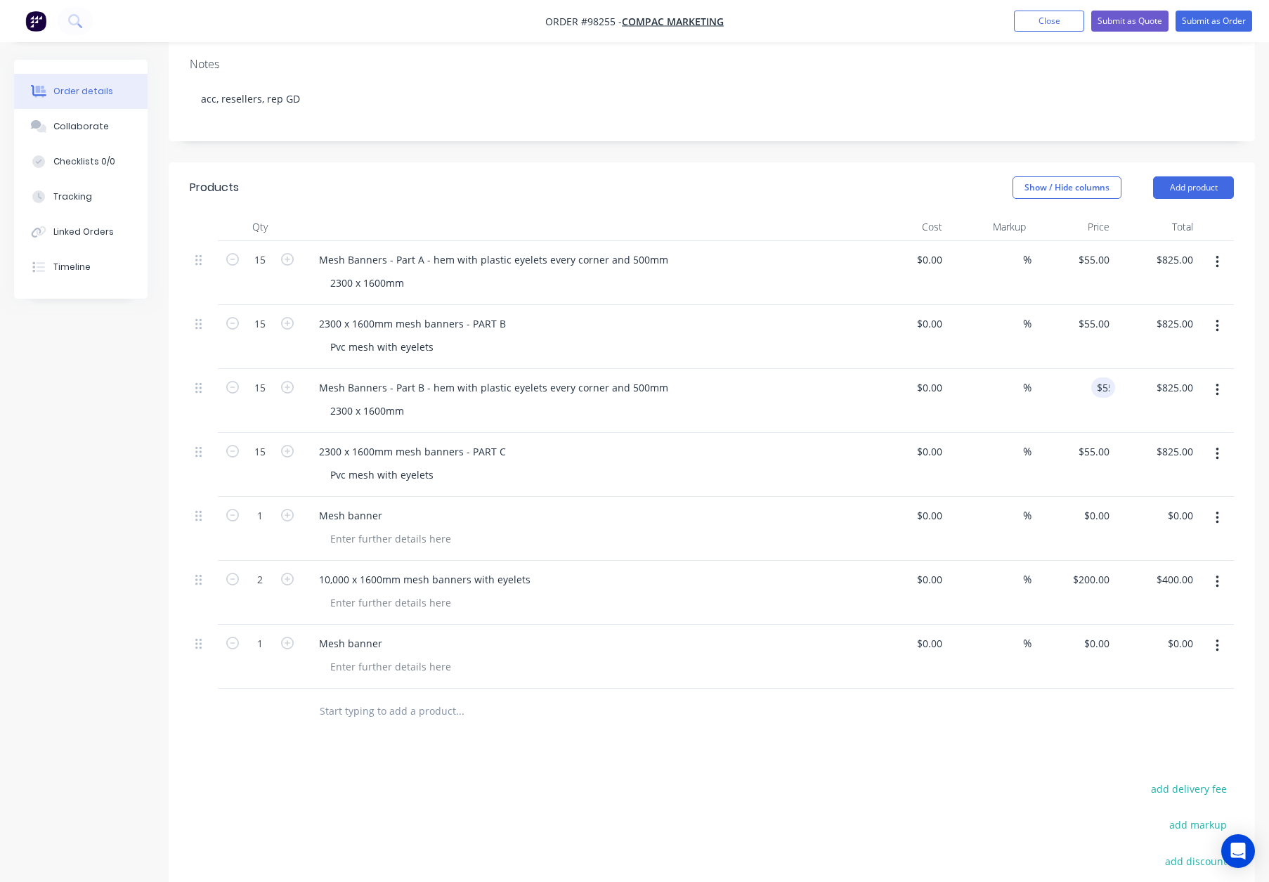
click at [983, 369] on div "%" at bounding box center [990, 401] width 84 height 64
click at [1218, 318] on icon "button" at bounding box center [1217, 325] width 4 height 15
click at [1167, 437] on div "Delete" at bounding box center [1167, 447] width 108 height 20
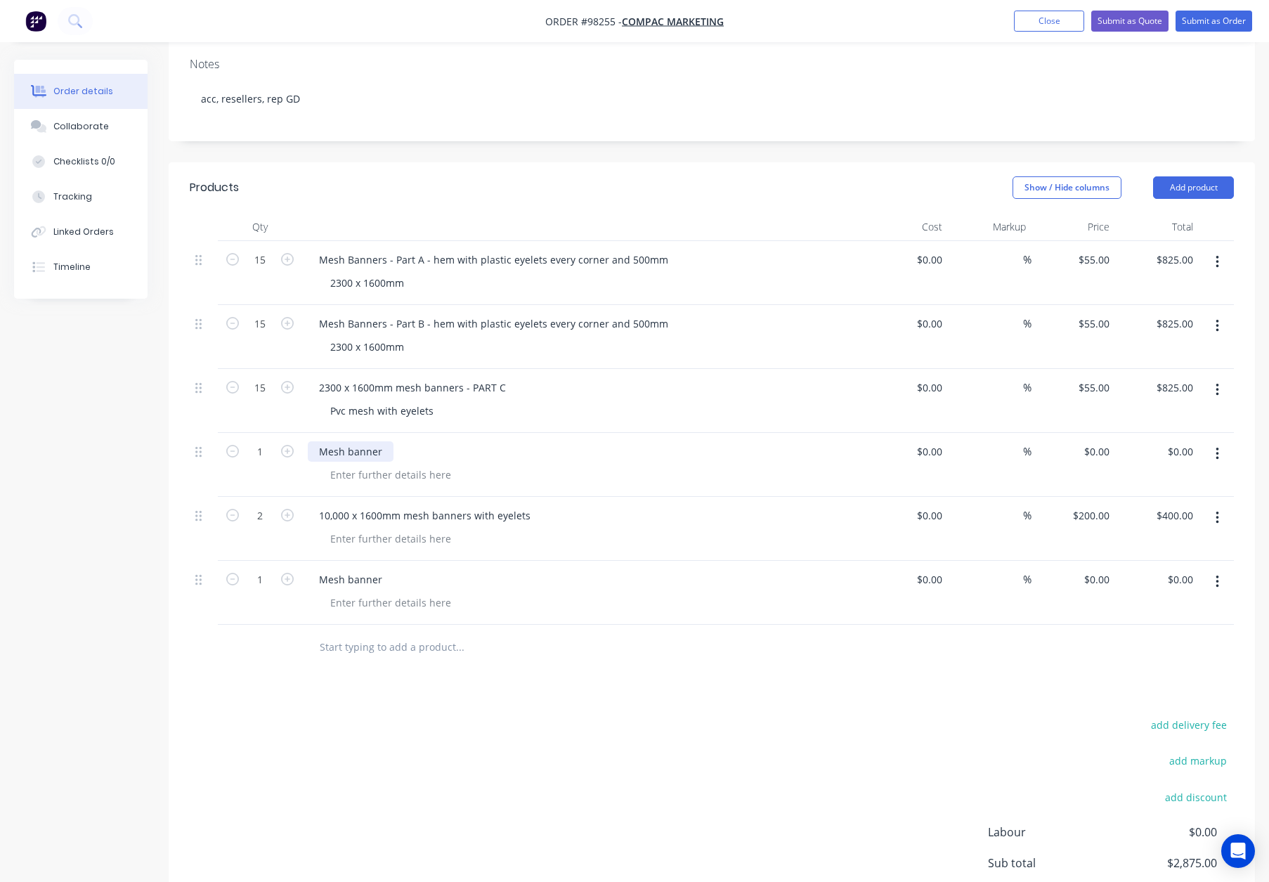
click at [353, 441] on div "Mesh banner" at bounding box center [351, 451] width 86 height 20
click at [385, 441] on div "Mesh Banner" at bounding box center [351, 451] width 86 height 20
click at [365, 464] on div at bounding box center [390, 474] width 143 height 20
paste div
drag, startPoint x: 431, startPoint y: 283, endPoint x: 695, endPoint y: 282, distance: 264.2
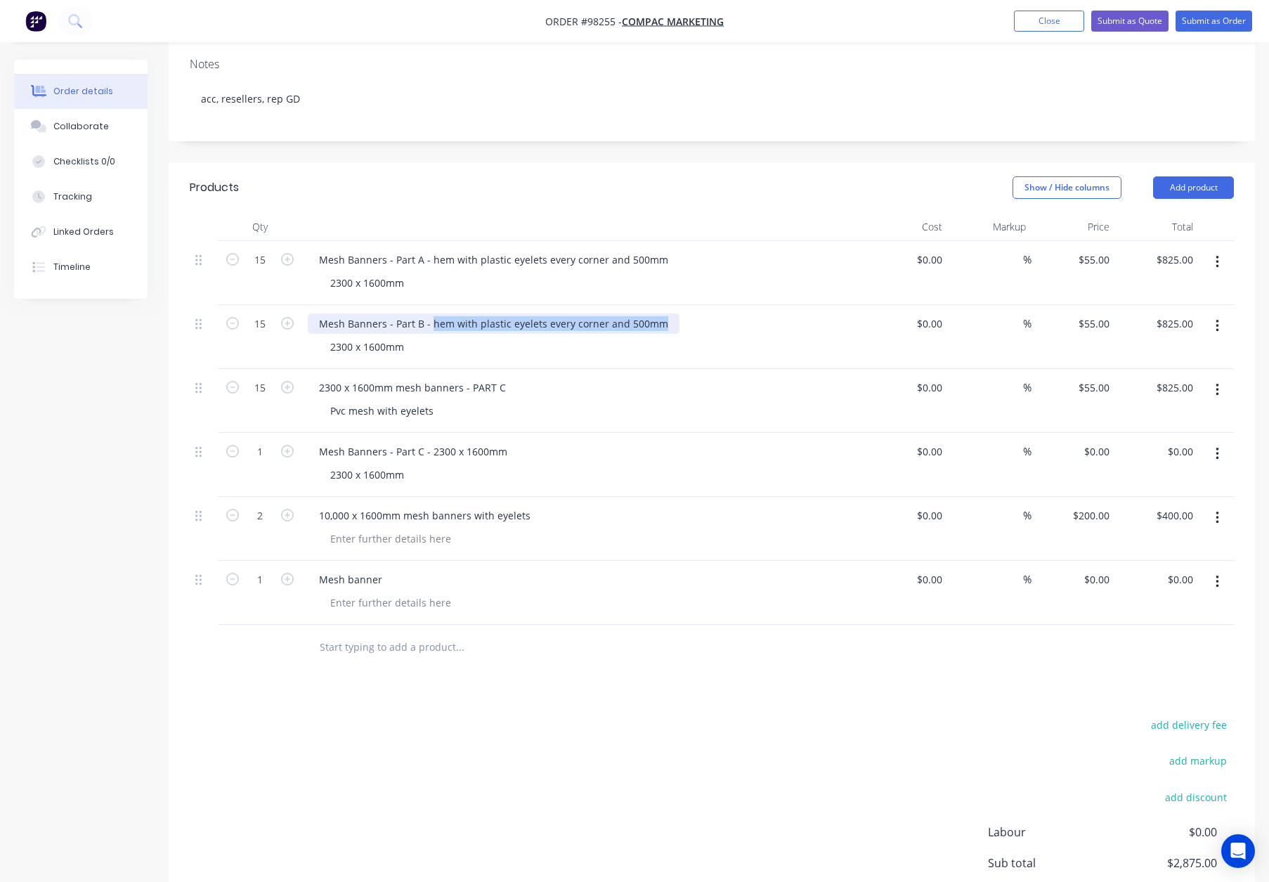
click at [695, 313] on div "Mesh Banners - Part B - hem with plastic eyelets every corner and 500mm" at bounding box center [583, 323] width 551 height 20
copy div "hem with plastic eyelets every corner and 500mm"
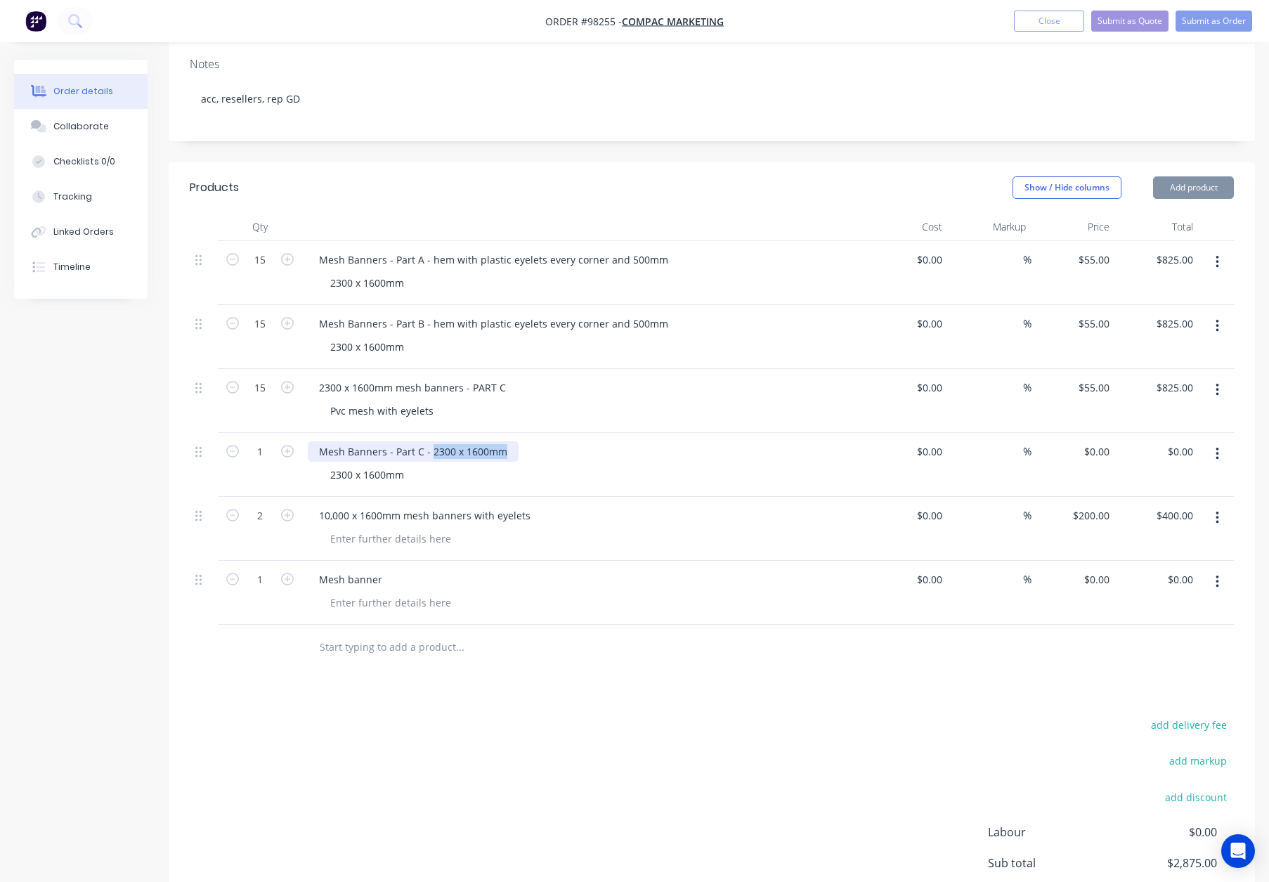
drag, startPoint x: 444, startPoint y: 411, endPoint x: 571, endPoint y: 411, distance: 127.2
click at [575, 441] on div "Mesh Banners - Part C - 2300 x 1600mm" at bounding box center [583, 451] width 551 height 20
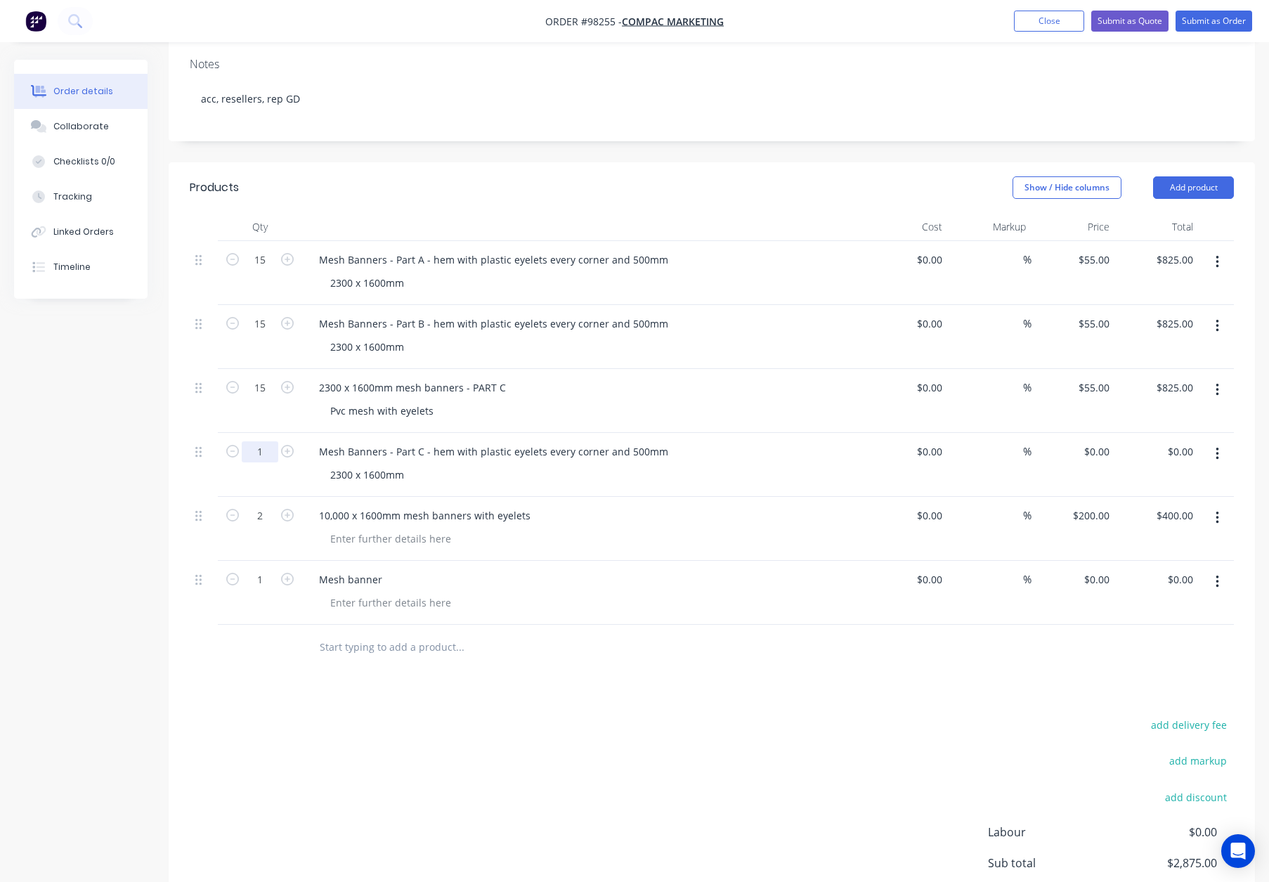
click at [258, 270] on input "1" at bounding box center [260, 259] width 37 height 21
click at [265, 270] on input "1" at bounding box center [260, 259] width 37 height 21
type input "15"
click at [1101, 441] on input "0" at bounding box center [1099, 451] width 32 height 20
type input "$55.00"
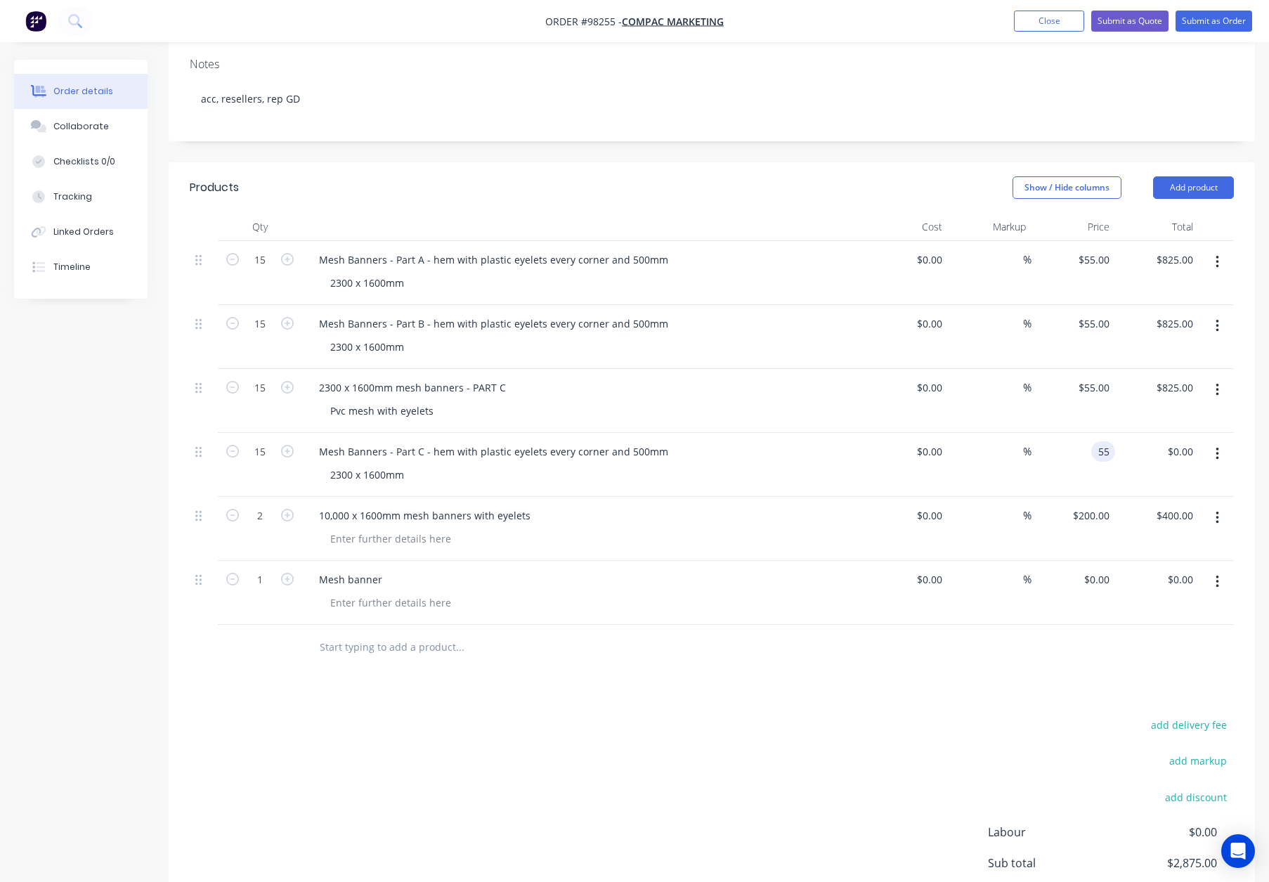
type input "$825.00"
click at [760, 441] on div "Mesh Banners - Part C - hem with plastic eyelets every corner and 500mm" at bounding box center [583, 451] width 551 height 20
drag, startPoint x: 1220, startPoint y: 356, endPoint x: 1220, endPoint y: 367, distance: 11.9
click at [1220, 377] on button "button" at bounding box center [1217, 389] width 33 height 25
click at [1162, 501] on div "Delete" at bounding box center [1167, 511] width 108 height 20
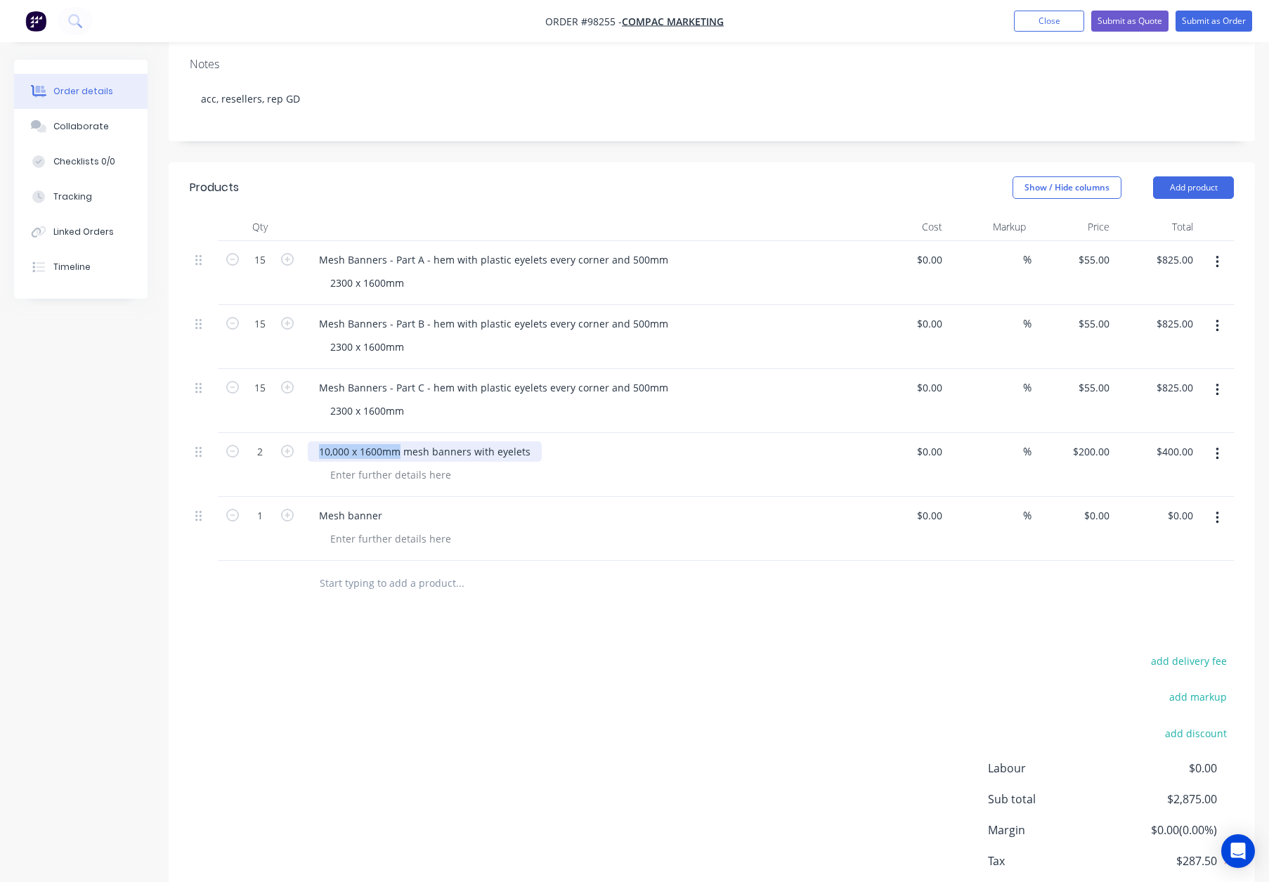
drag, startPoint x: 321, startPoint y: 412, endPoint x: 396, endPoint y: 413, distance: 75.2
click at [396, 441] on div "10,000 x 1600mm mesh banners with eyelets" at bounding box center [425, 451] width 234 height 20
copy div "10,000 x 1600mm"
click at [365, 464] on div at bounding box center [390, 474] width 143 height 20
paste div
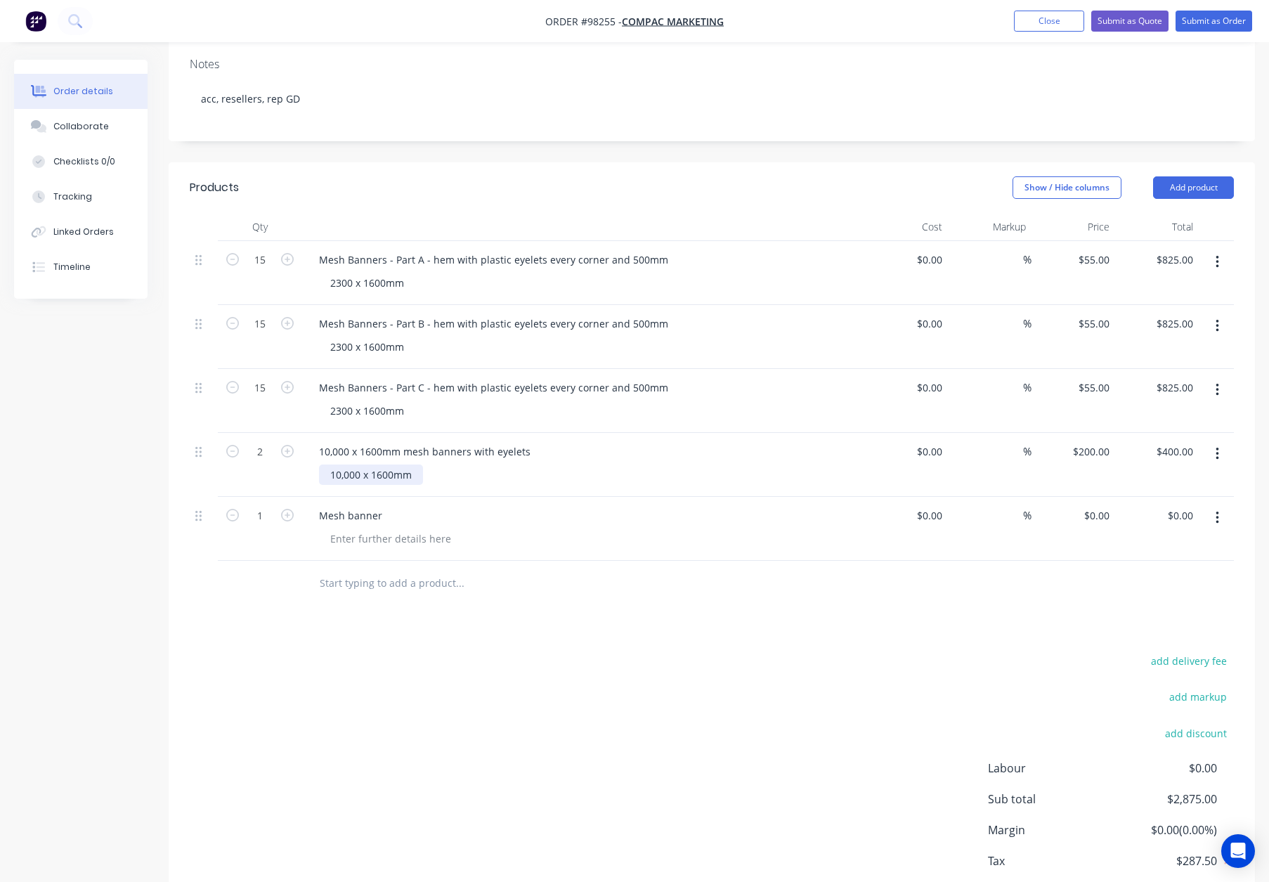
drag, startPoint x: 346, startPoint y: 437, endPoint x: 352, endPoint y: 446, distance: 11.1
click at [345, 464] on div "10,000 x 1600mm" at bounding box center [371, 474] width 104 height 20
drag, startPoint x: 360, startPoint y: 436, endPoint x: 376, endPoint y: 448, distance: 20.1
click at [360, 464] on div "10000 x 1600mm" at bounding box center [370, 474] width 102 height 20
drag, startPoint x: 412, startPoint y: 412, endPoint x: 293, endPoint y: 412, distance: 118.7
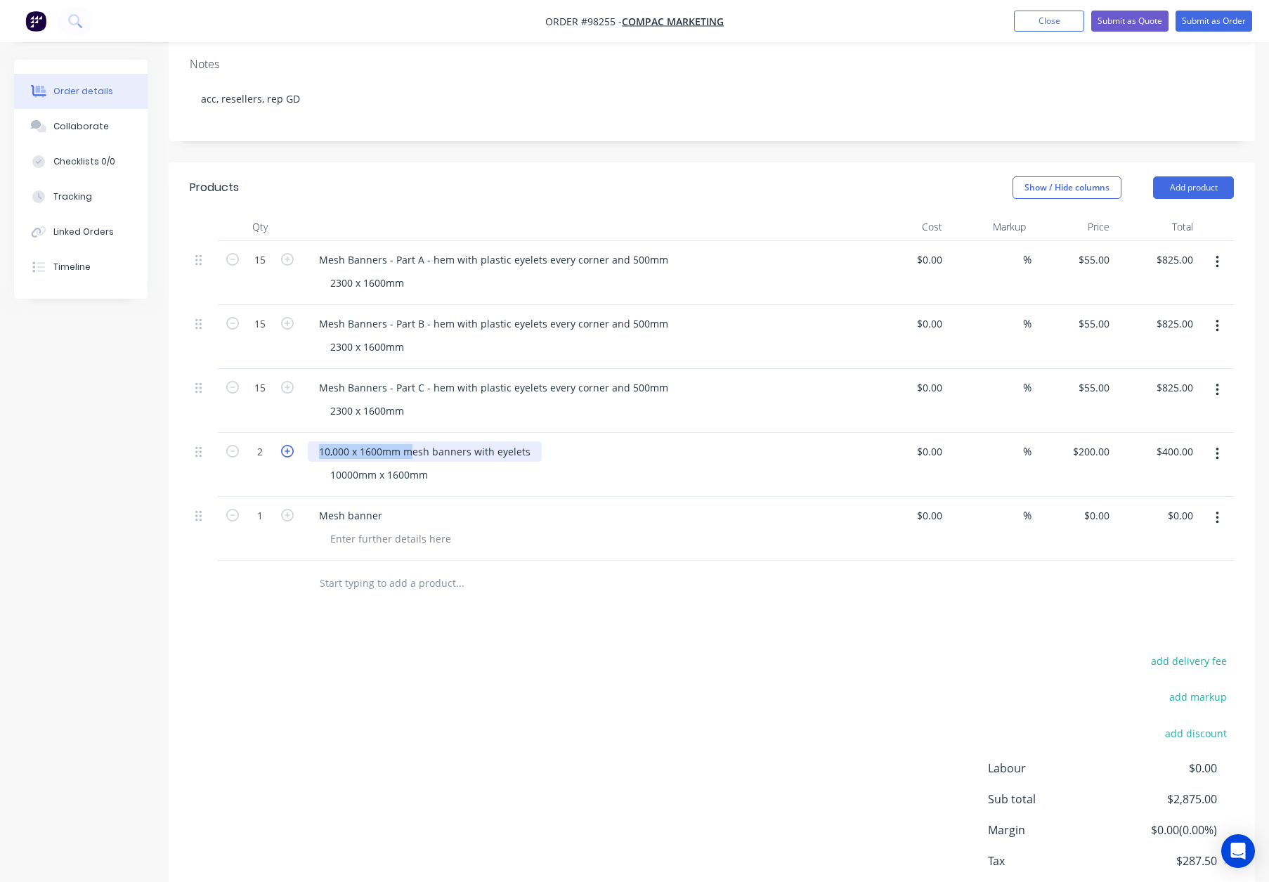
click at [293, 433] on div "2 10,000 x 1600mm mesh banners with eyelets 10000mm x 1600mm $0.00 $0.00 % $200…" at bounding box center [712, 465] width 1044 height 64
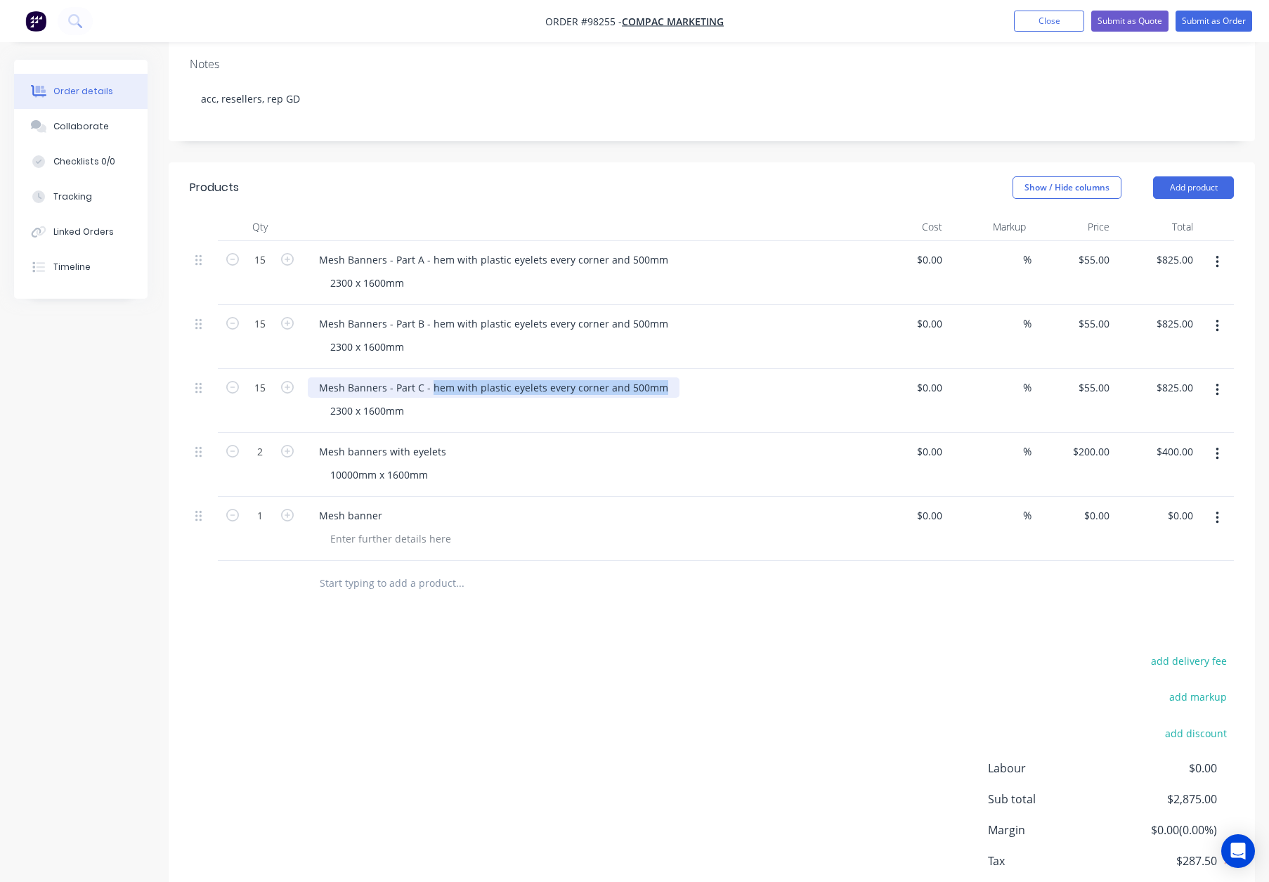
drag, startPoint x: 431, startPoint y: 346, endPoint x: 681, endPoint y: 353, distance: 249.5
click at [681, 377] on div "Mesh Banners - Part C - hem with plastic eyelets every corner and 500mm" at bounding box center [583, 387] width 551 height 20
copy div "hem with plastic eyelets every corner and 500mm"
drag, startPoint x: 410, startPoint y: 412, endPoint x: 483, endPoint y: 412, distance: 72.4
click at [483, 441] on div "Mesh banners with eyelets" at bounding box center [583, 451] width 551 height 20
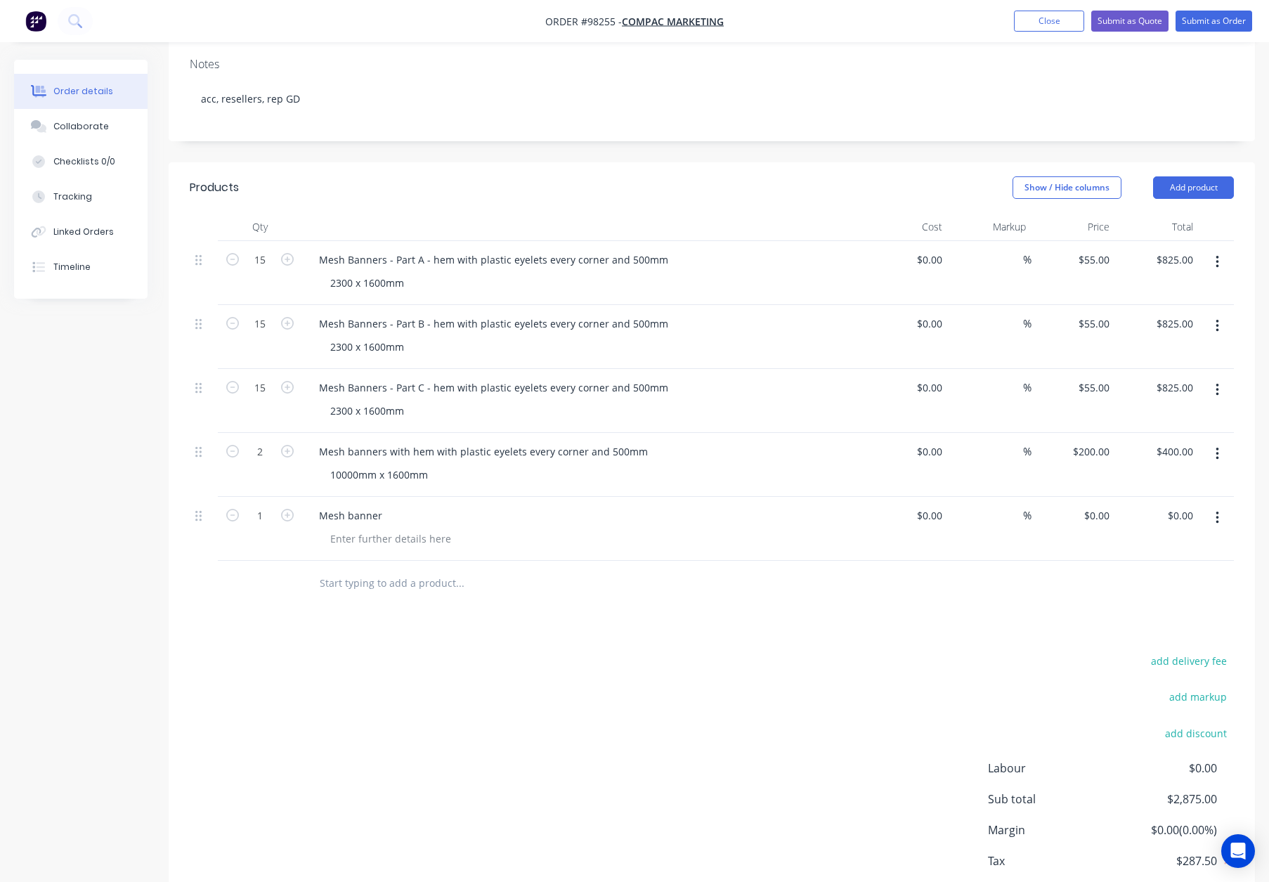
click at [579, 497] on div "Mesh banner" at bounding box center [583, 529] width 562 height 64
click at [606, 585] on div "Products Show / Hide columns Add product Qty Cost Markup Price Total 15 Mesh Ba…" at bounding box center [712, 552] width 1086 height 781
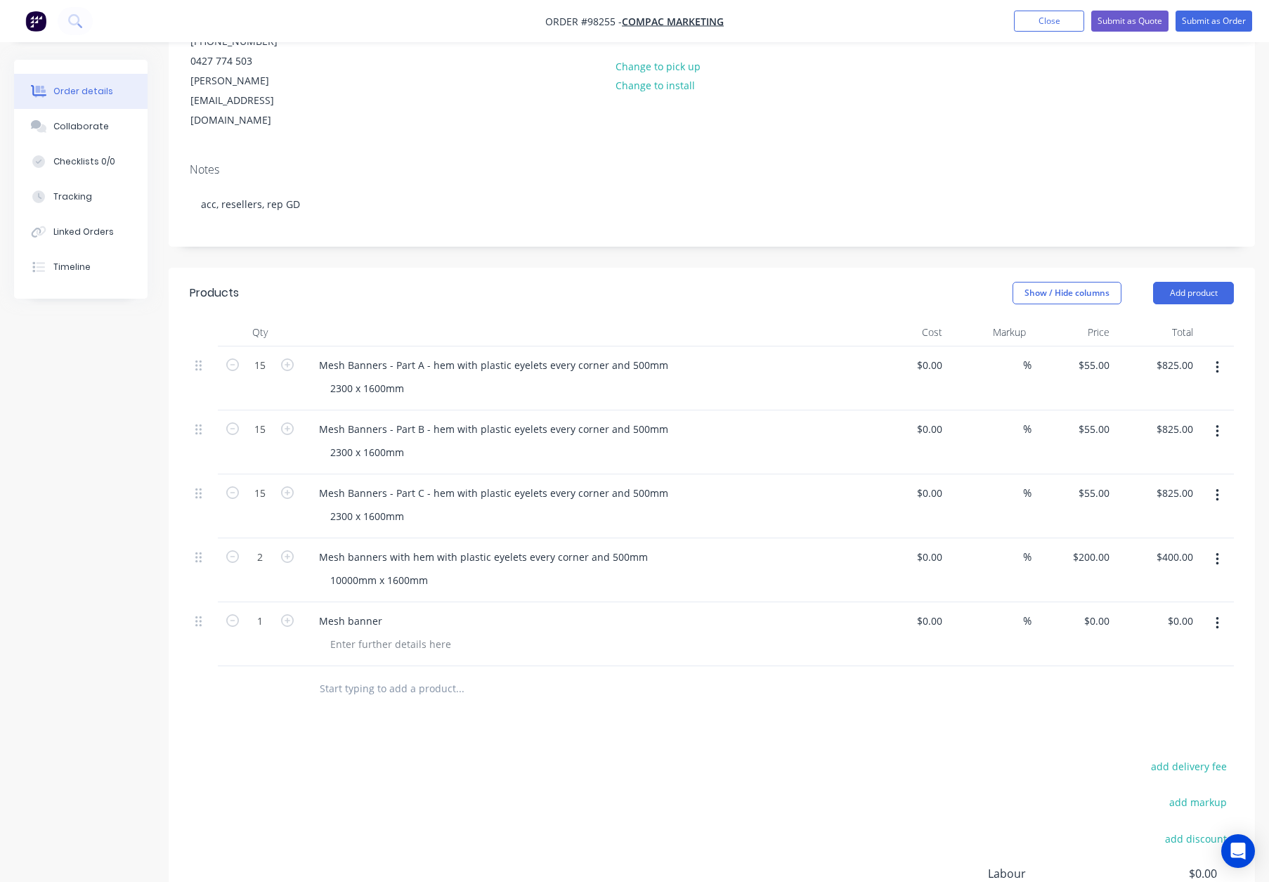
scroll to position [184, 0]
click at [1215, 616] on icon "button" at bounding box center [1217, 623] width 4 height 15
click at [1140, 735] on div "Delete" at bounding box center [1167, 745] width 108 height 20
drag, startPoint x: 528, startPoint y: 688, endPoint x: 559, endPoint y: 677, distance: 32.7
click at [528, 693] on div "add delivery fee add markup add discount Labour $0.00 Sub total $2,875.00 Margi…" at bounding box center [712, 828] width 1044 height 271
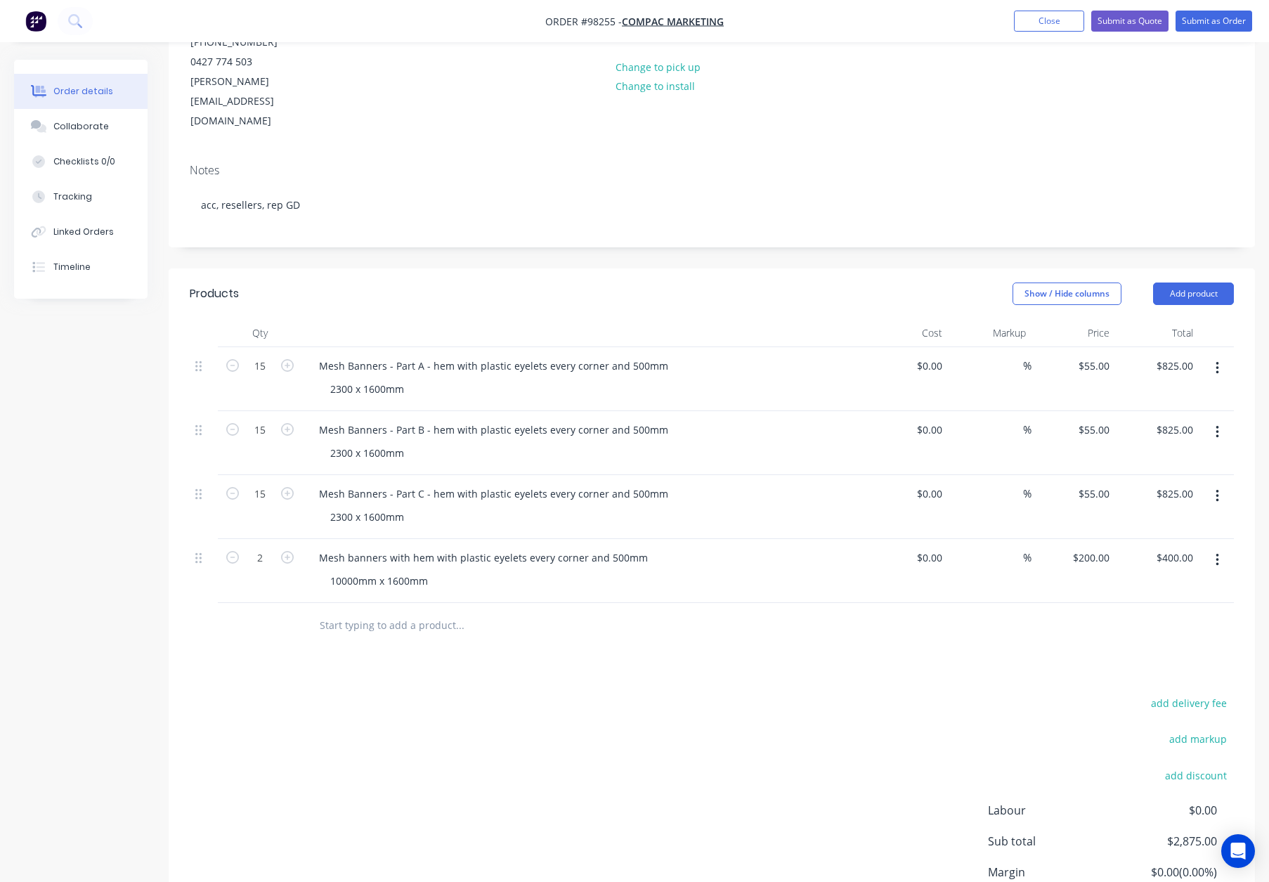
scroll to position [133, 0]
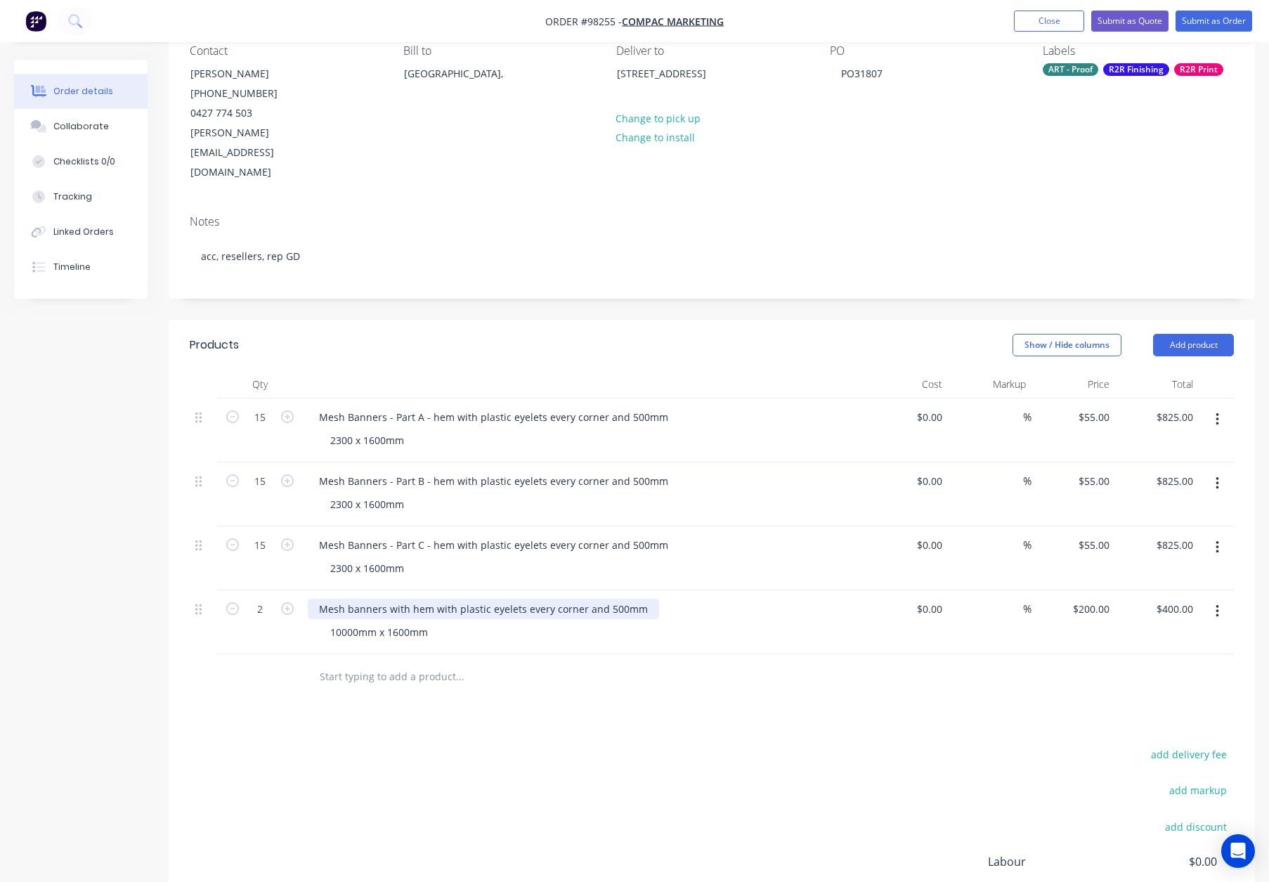
click at [389, 599] on div "Mesh banners with hem with plastic eyelets every corner and 500mm" at bounding box center [483, 609] width 351 height 20
click at [582, 678] on div "Products Show / Hide columns Add product Qty Cost Markup Price Total 15 Mesh Ba…" at bounding box center [712, 678] width 1086 height 717
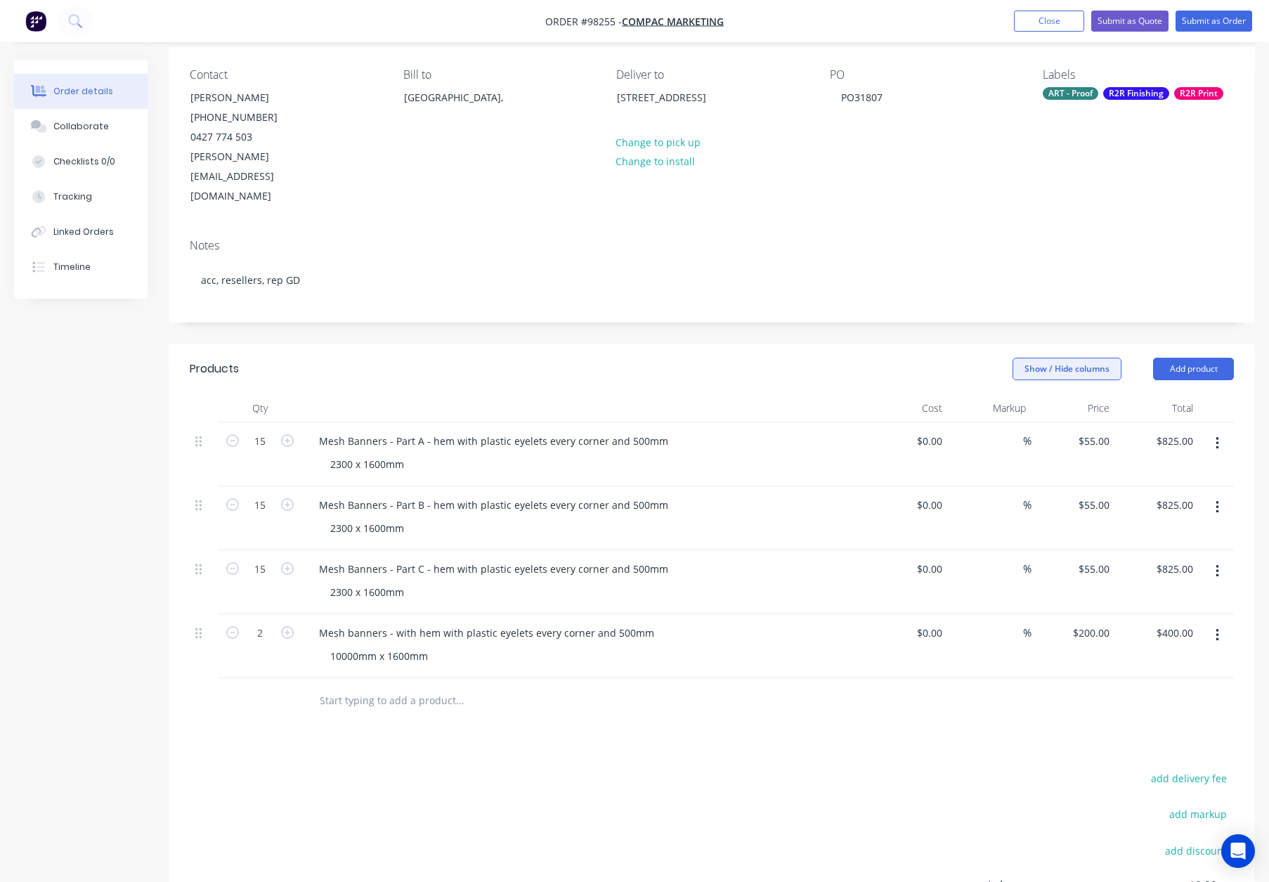
scroll to position [123, 0]
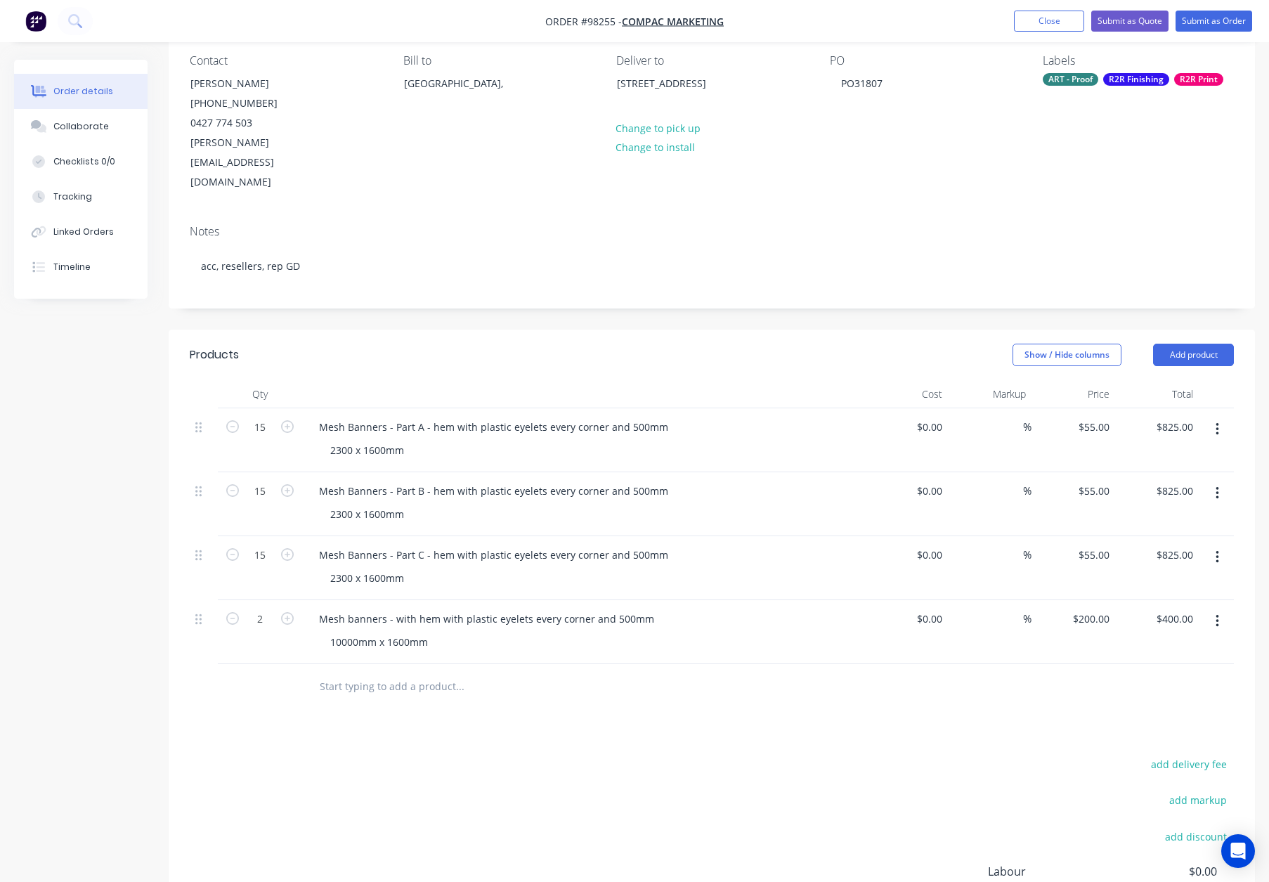
click at [1184, 330] on header "Products Show / Hide columns Add product" at bounding box center [712, 355] width 1086 height 51
drag, startPoint x: 1182, startPoint y: 310, endPoint x: 1184, endPoint y: 327, distance: 17.7
click at [1182, 344] on button "Add product" at bounding box center [1193, 355] width 81 height 22
drag, startPoint x: 1146, startPoint y: 513, endPoint x: 1137, endPoint y: 514, distance: 8.5
click at [1146, 549] on div "Notes (Internal)" at bounding box center [1167, 559] width 108 height 20
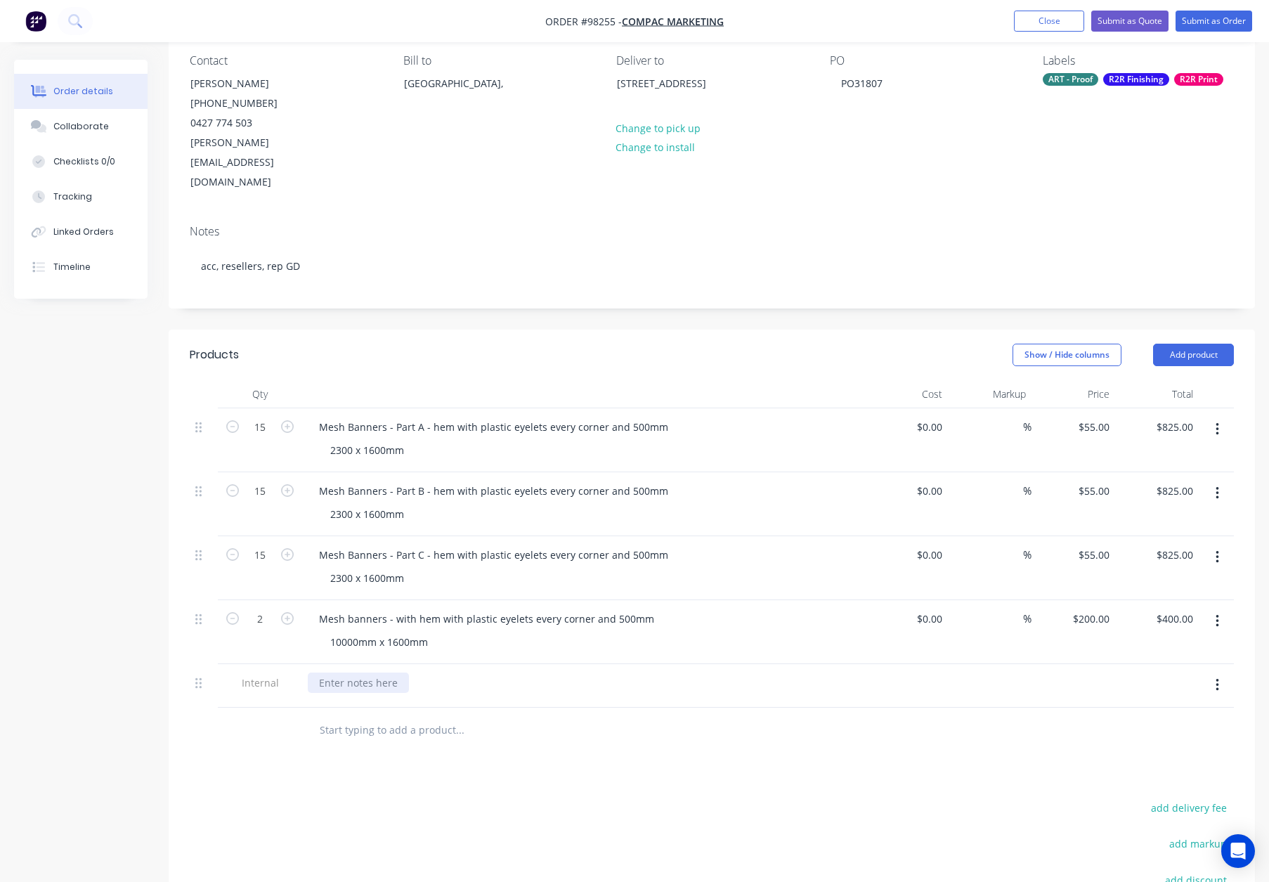
drag, startPoint x: 323, startPoint y: 648, endPoint x: 344, endPoint y: 653, distance: 21.5
click at [325, 672] on div at bounding box center [358, 682] width 101 height 20
click at [593, 716] on input "text" at bounding box center [459, 730] width 281 height 28
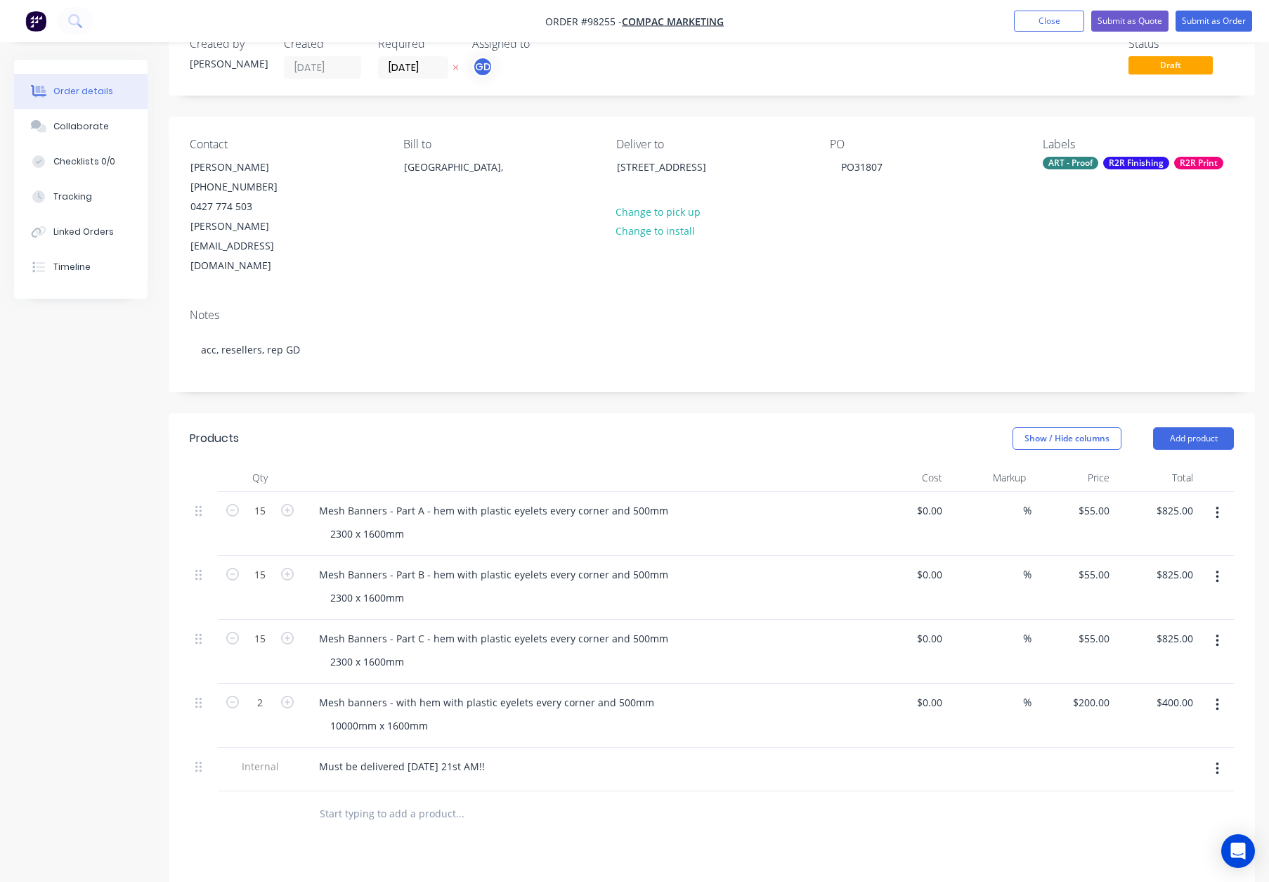
scroll to position [0, 0]
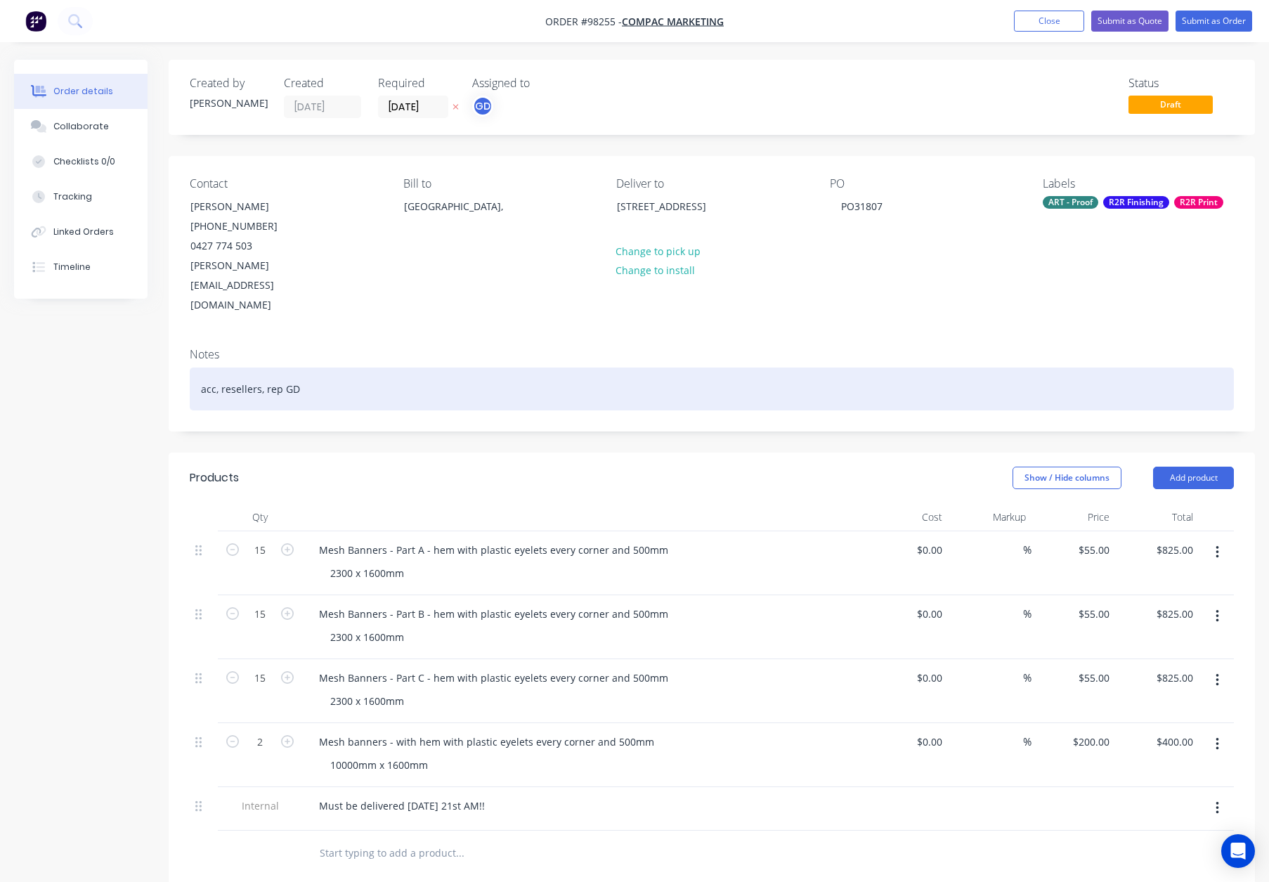
click at [450, 367] on div "acc, resellers, rep GD" at bounding box center [712, 388] width 1044 height 43
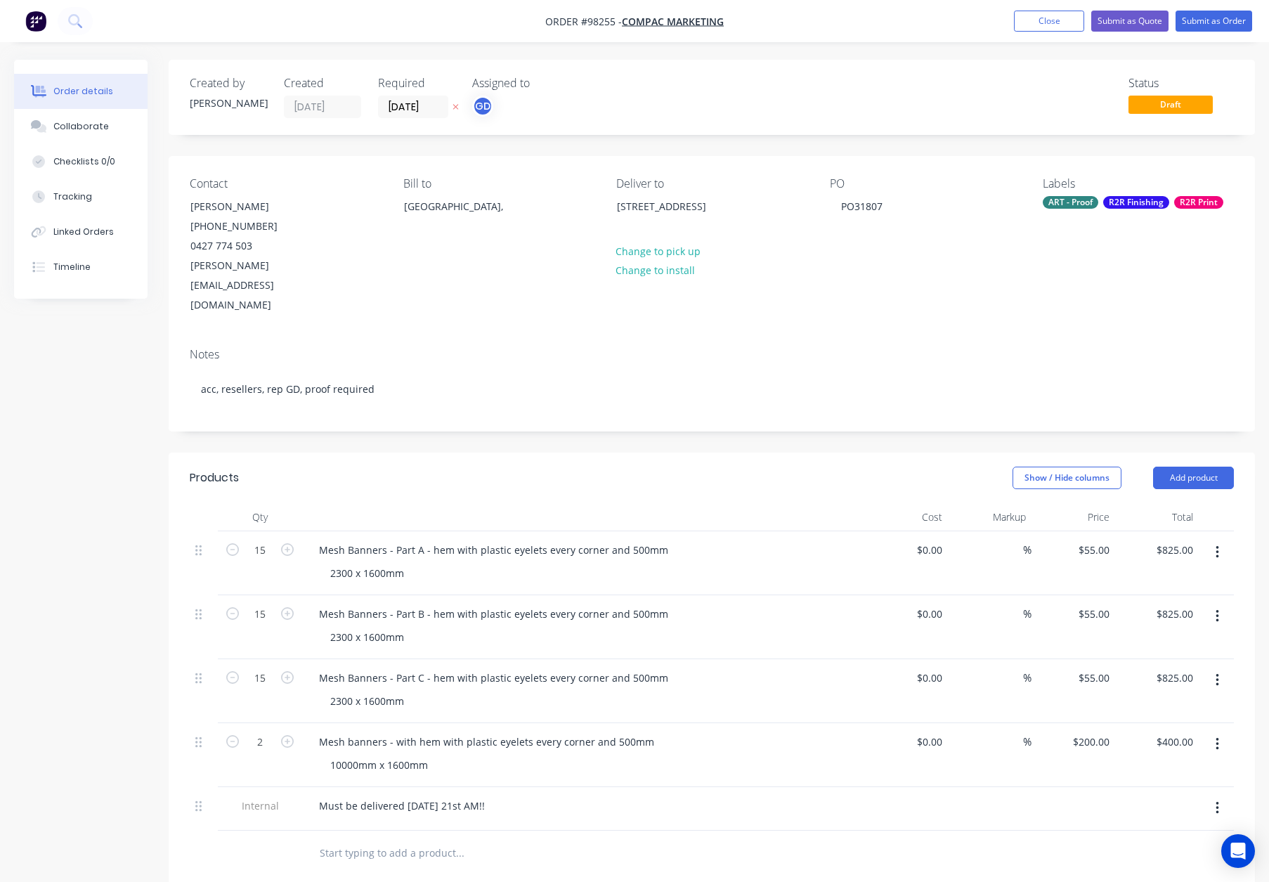
click at [1123, 211] on div "Labels ART - Proof R2R Finishing R2R Print" at bounding box center [1138, 246] width 191 height 138
click at [1122, 203] on div "R2R Finishing" at bounding box center [1136, 202] width 66 height 13
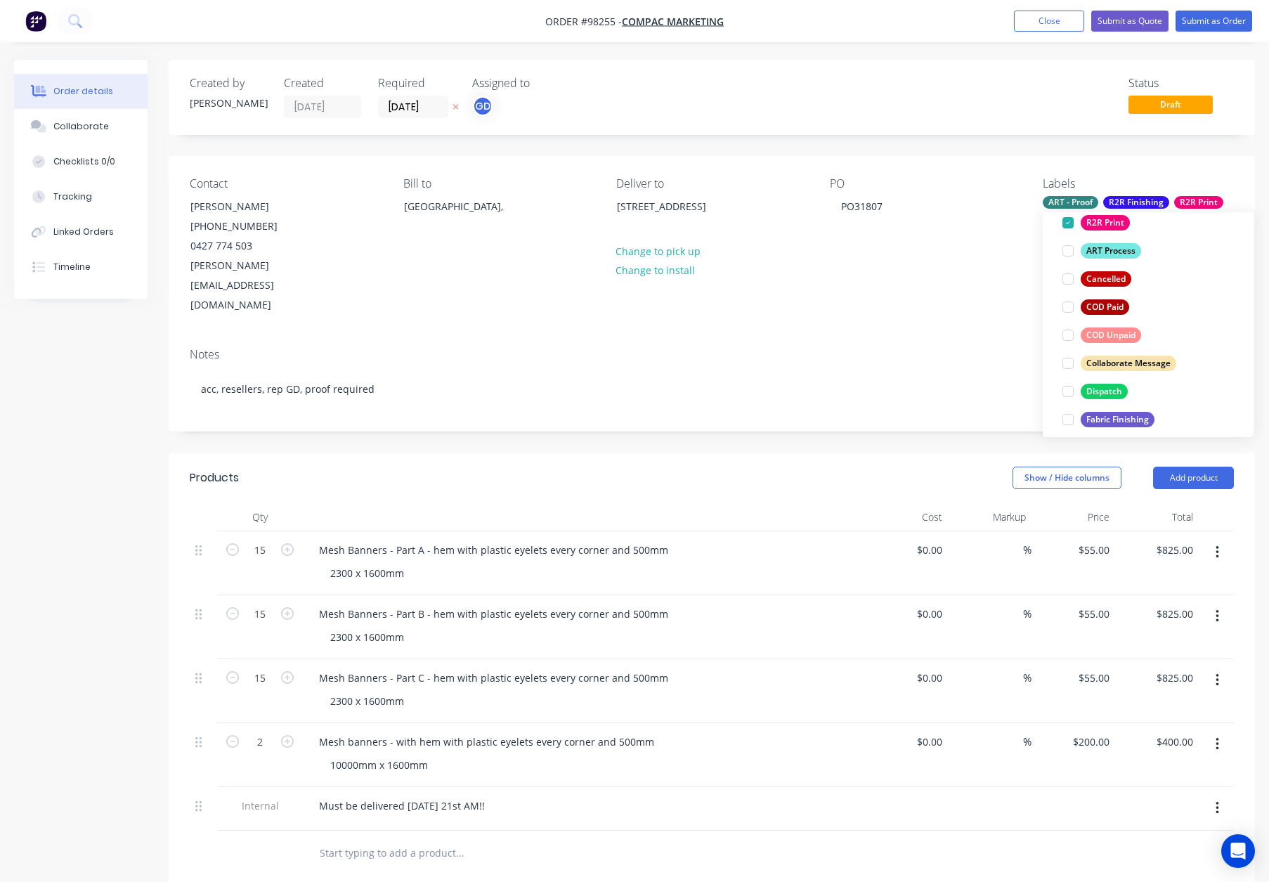
scroll to position [165, 0]
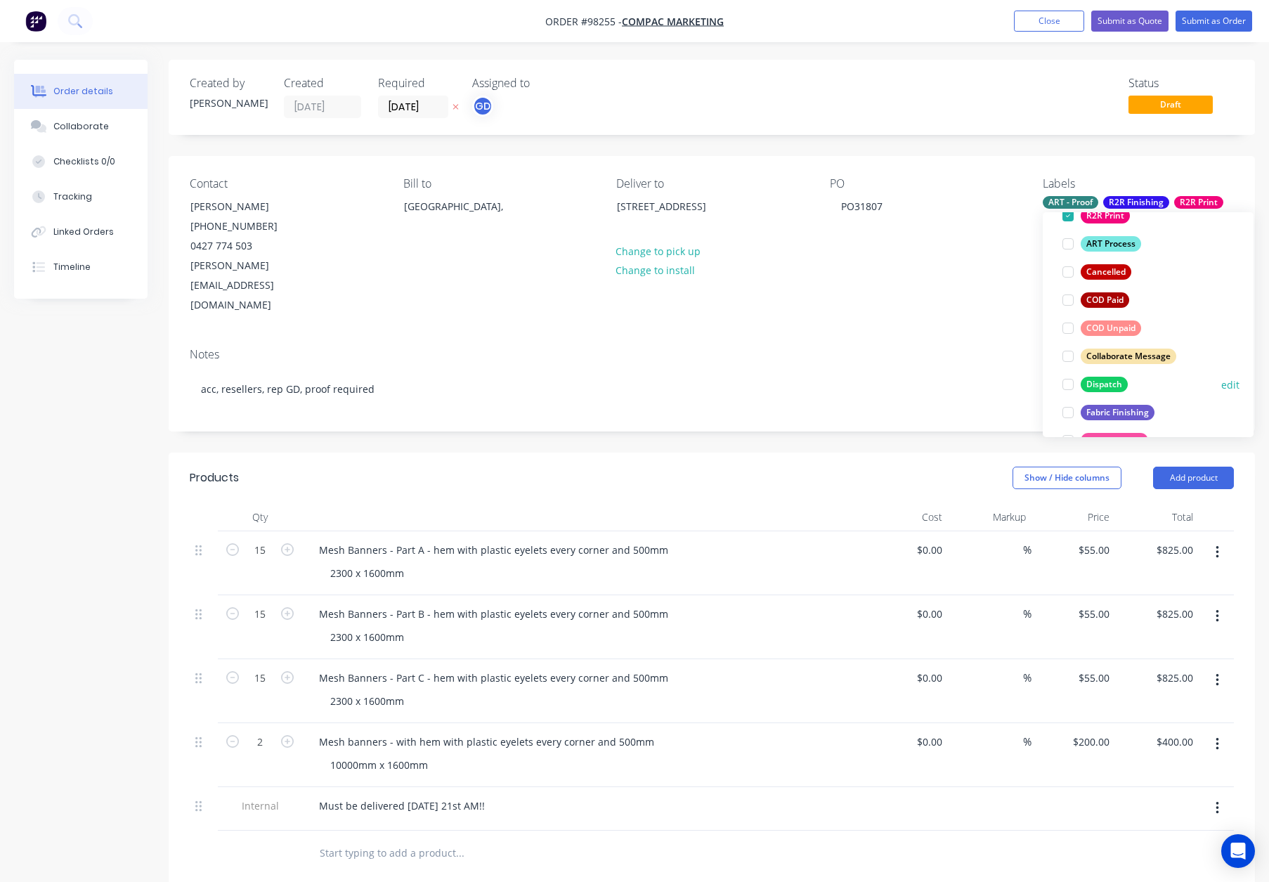
click at [1115, 374] on button "Dispatch" at bounding box center [1095, 384] width 77 height 20
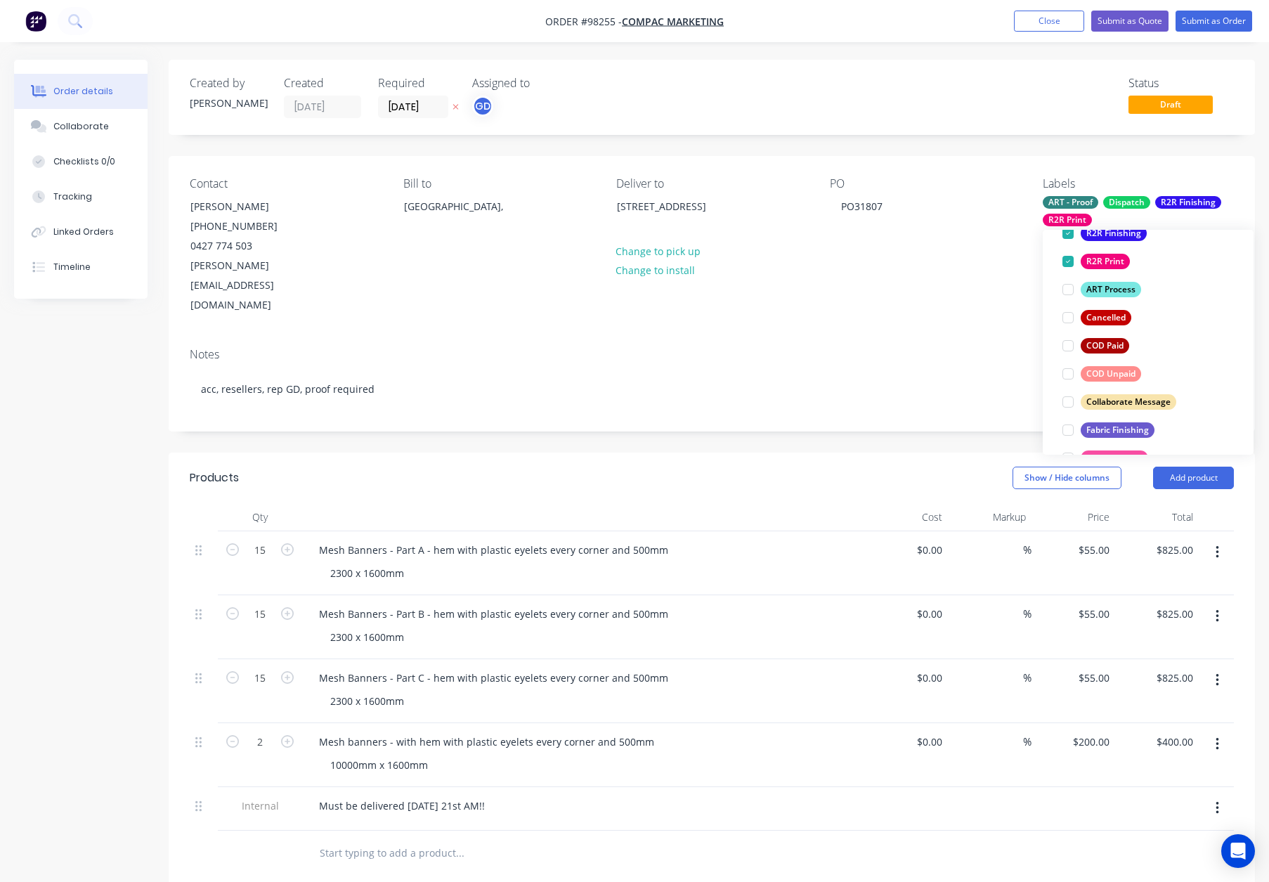
scroll to position [0, 0]
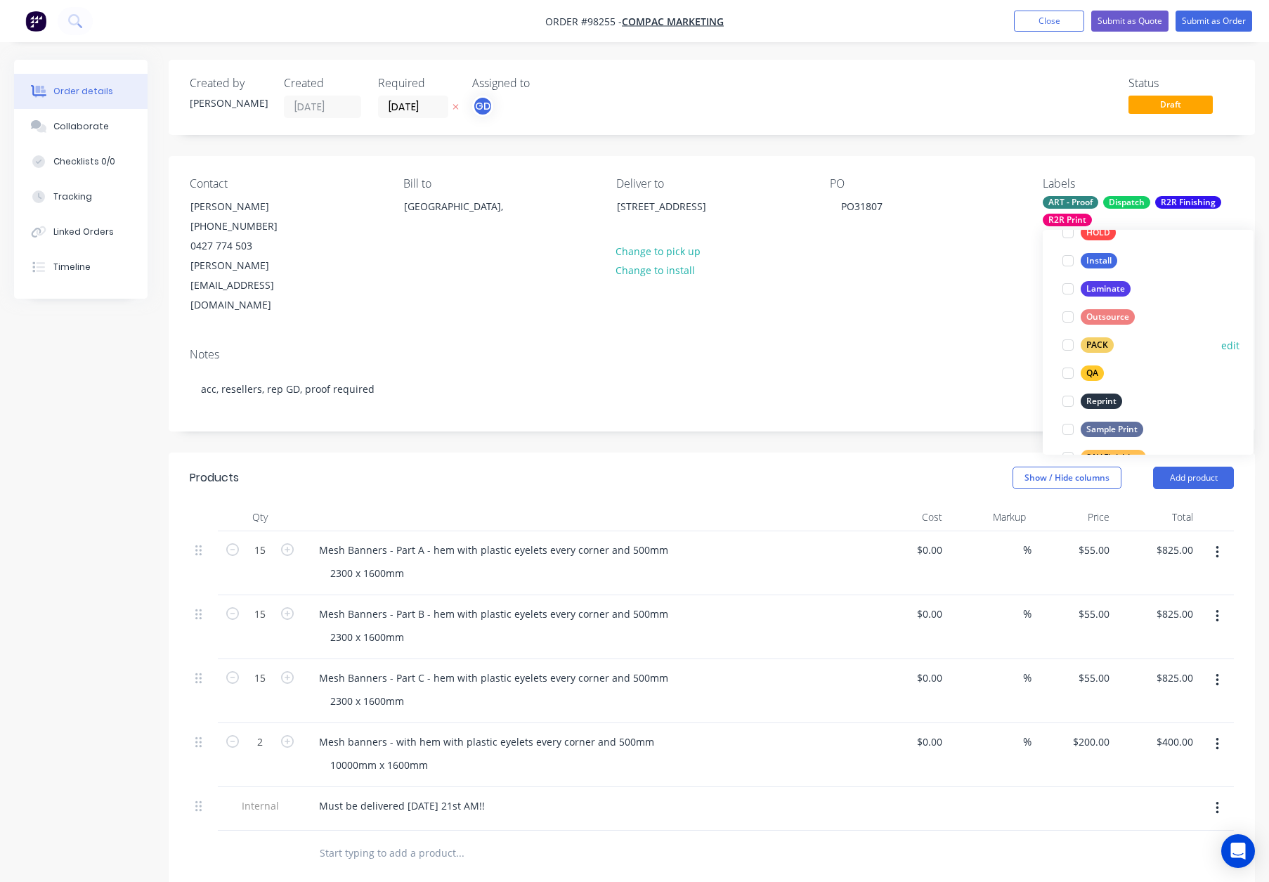
click at [1103, 348] on div "PACK" at bounding box center [1097, 344] width 33 height 15
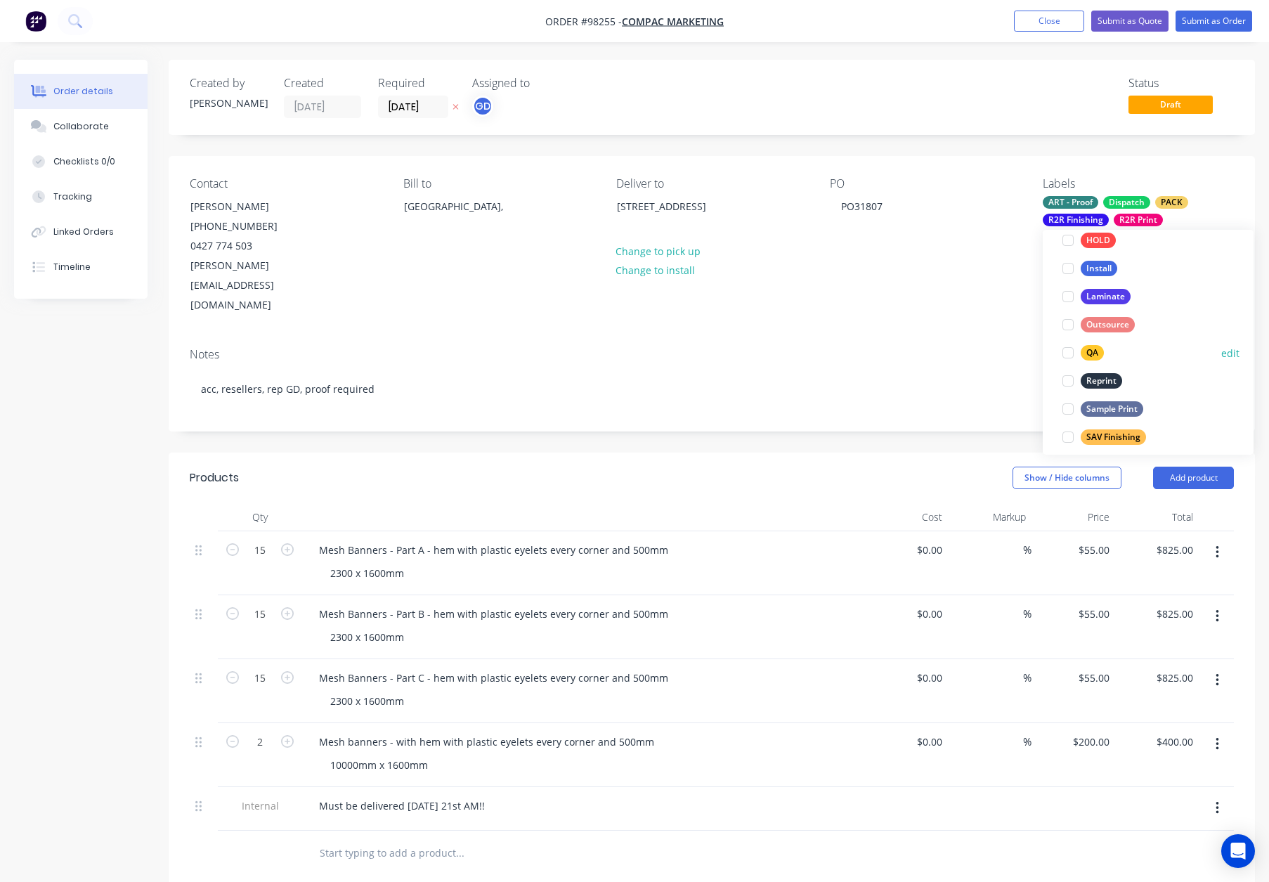
click at [1097, 348] on div "QA" at bounding box center [1092, 352] width 23 height 15
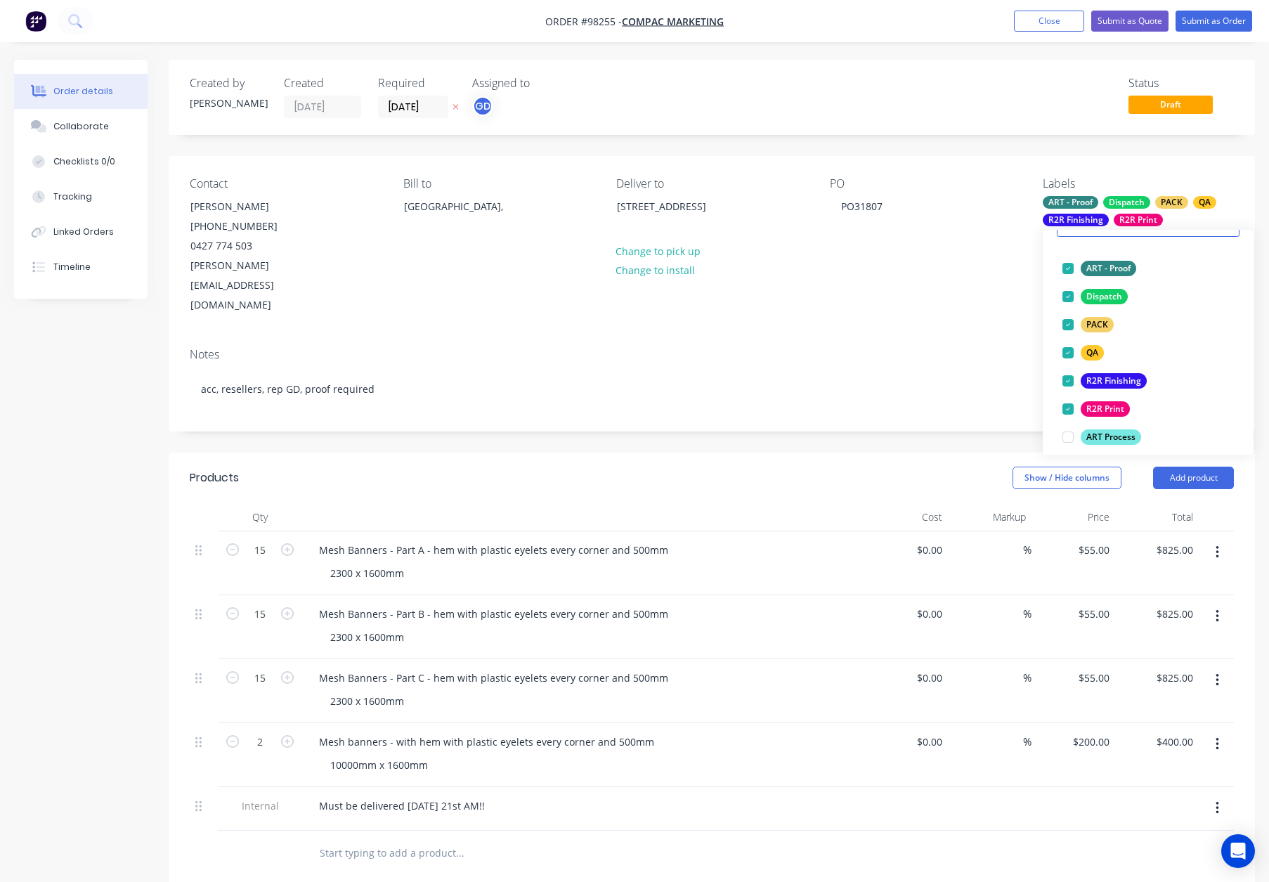
click at [971, 270] on div "PO PO31807" at bounding box center [925, 246] width 191 height 138
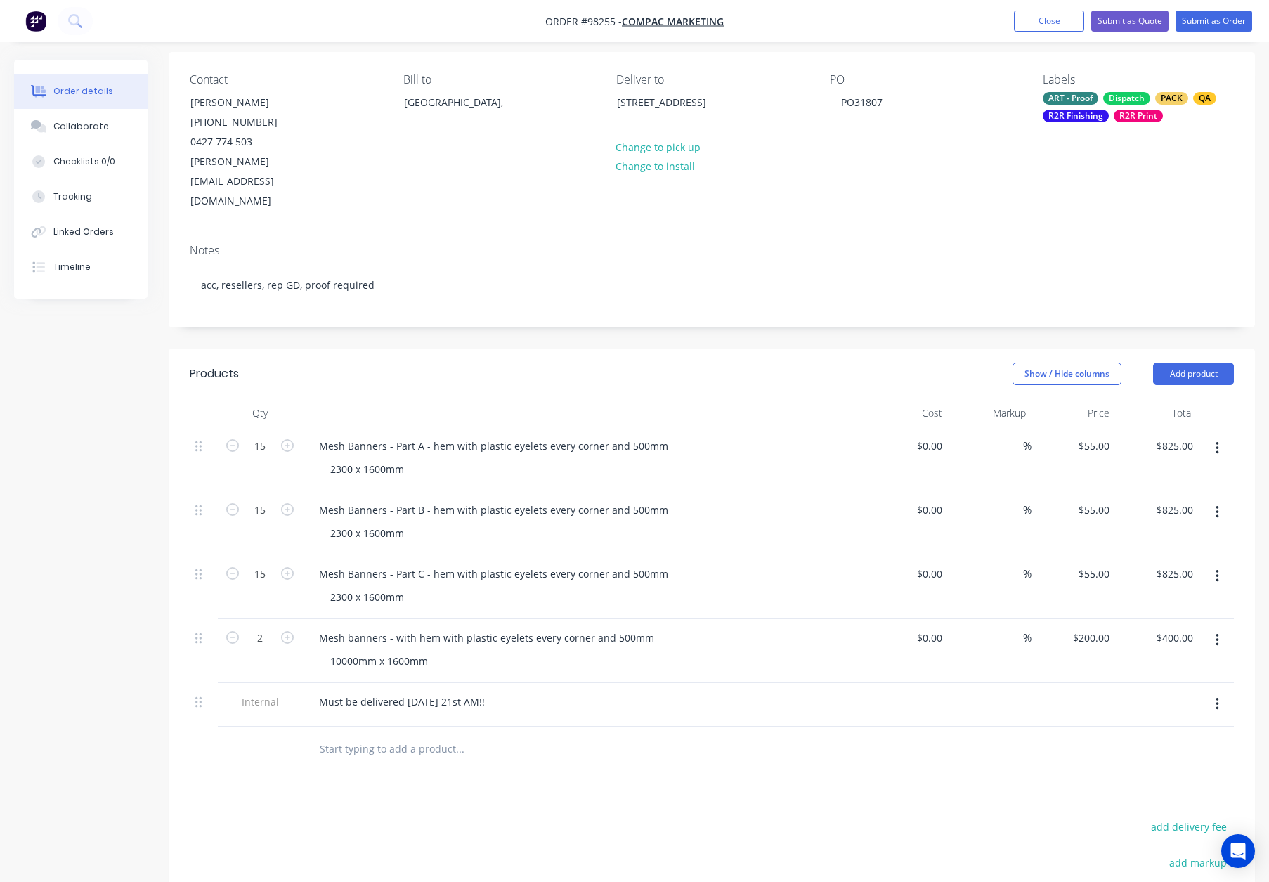
scroll to position [110, 0]
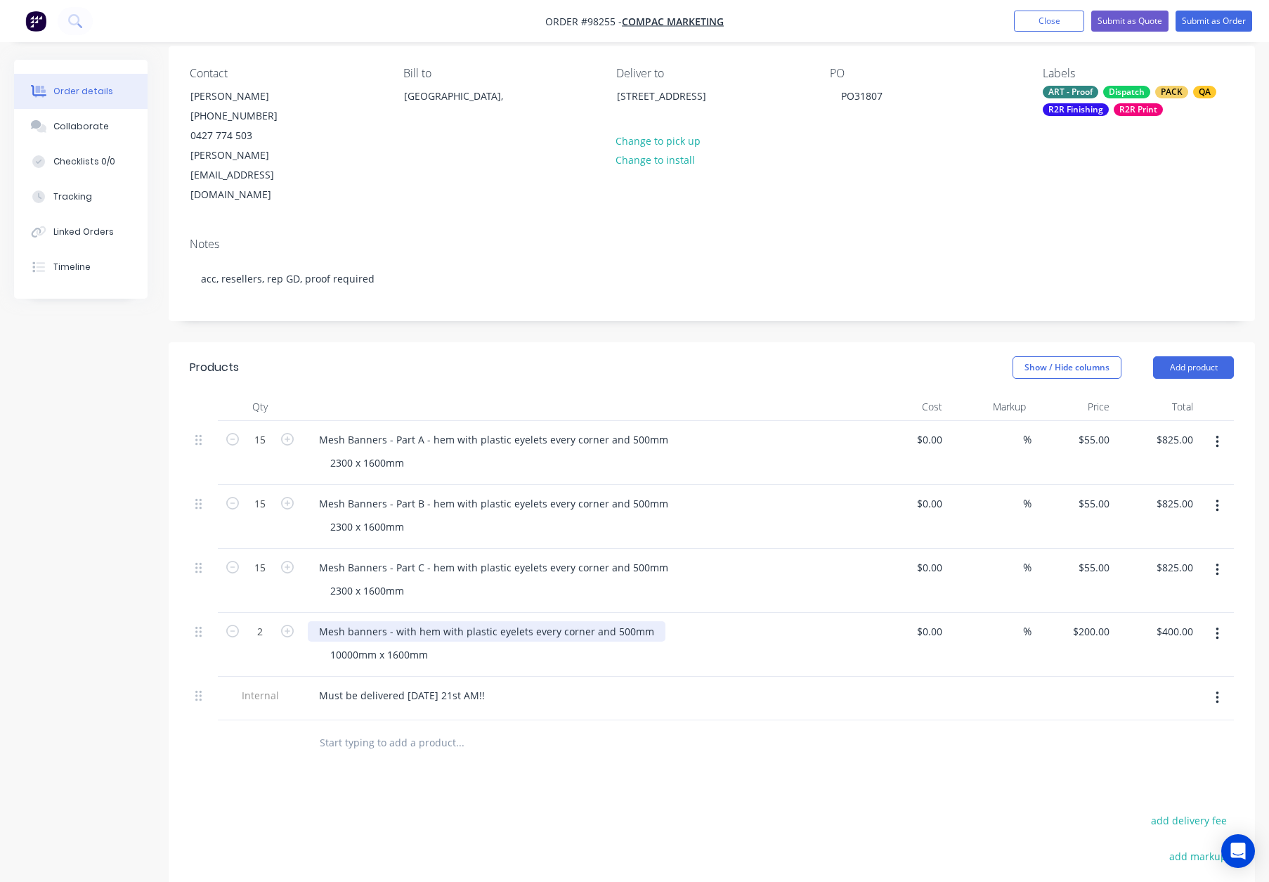
click at [349, 621] on div "Mesh banners - with hem with plastic eyelets every corner and 500mm" at bounding box center [487, 631] width 358 height 20
click at [700, 747] on div "Products Show / Hide columns Add product Qty Cost Markup Price Total 15 Mesh Ba…" at bounding box center [712, 722] width 1086 height 761
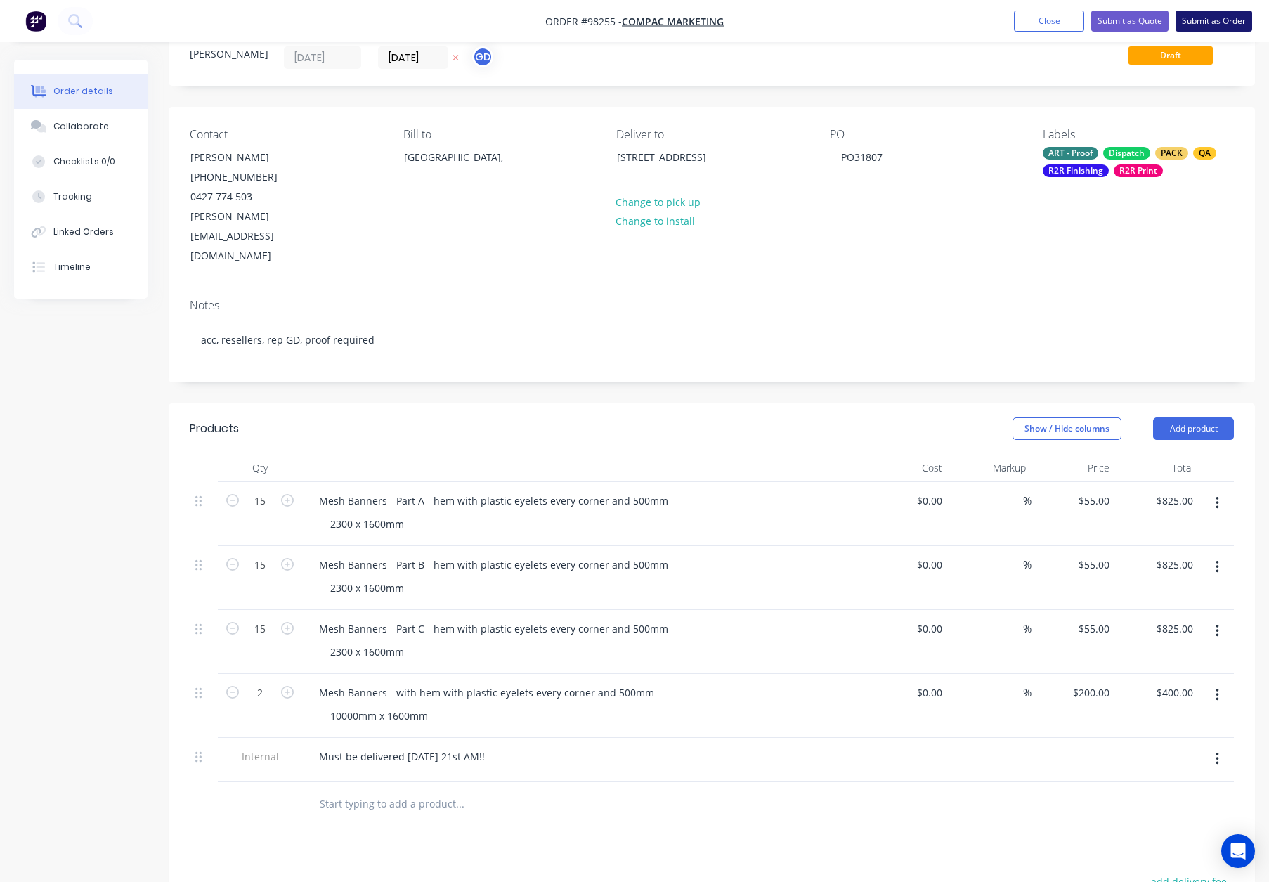
scroll to position [0, 0]
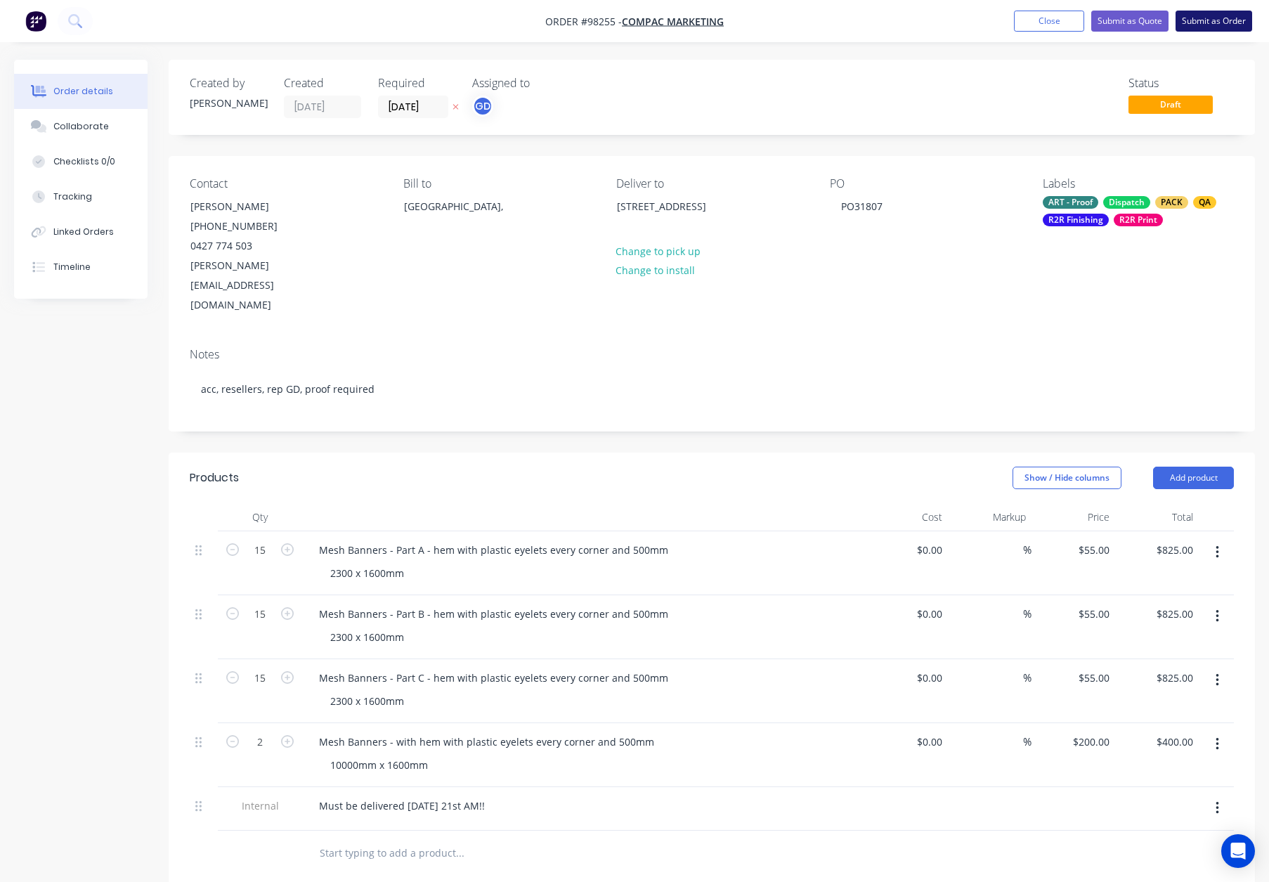
click at [1191, 15] on button "Submit as Order" at bounding box center [1213, 21] width 77 height 21
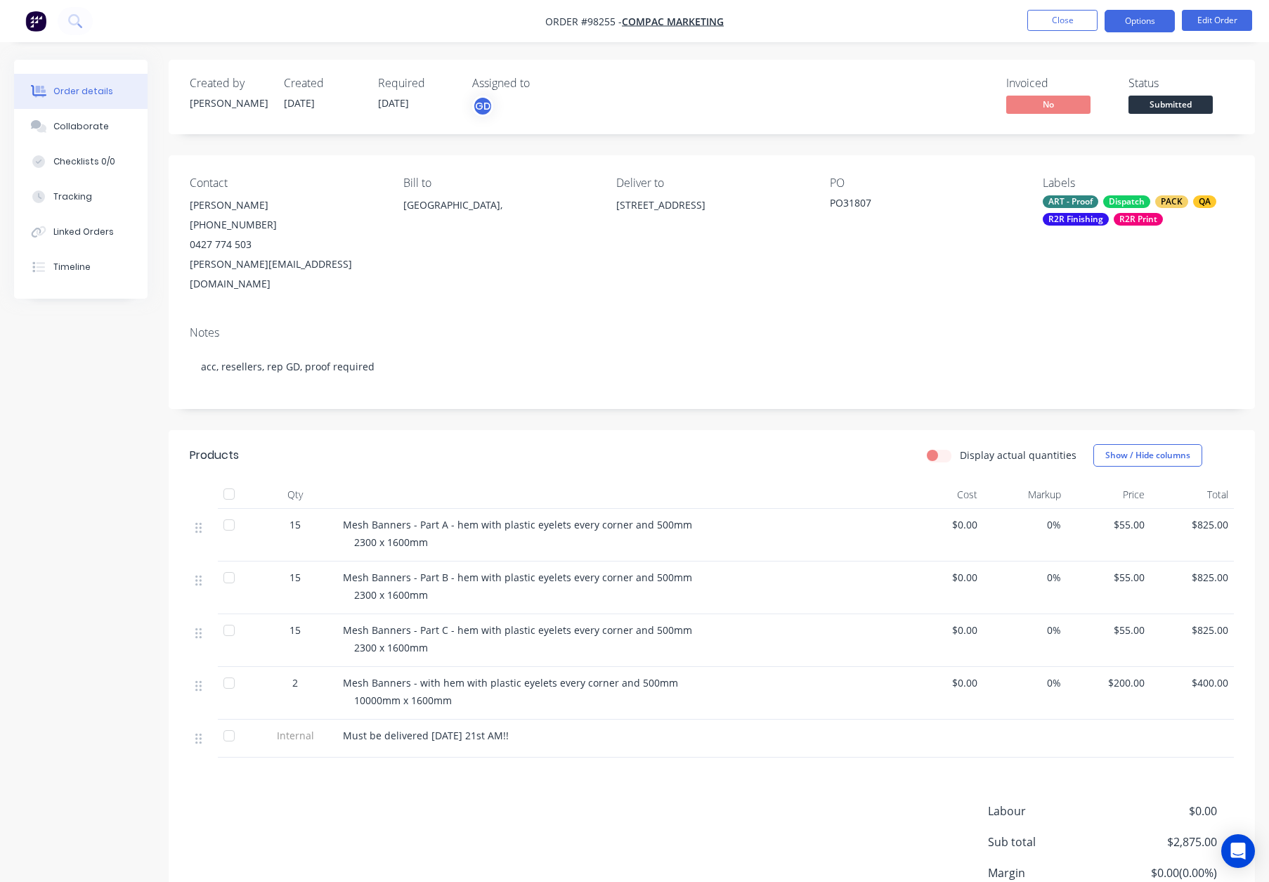
click at [1135, 22] on button "Options" at bounding box center [1139, 21] width 70 height 22
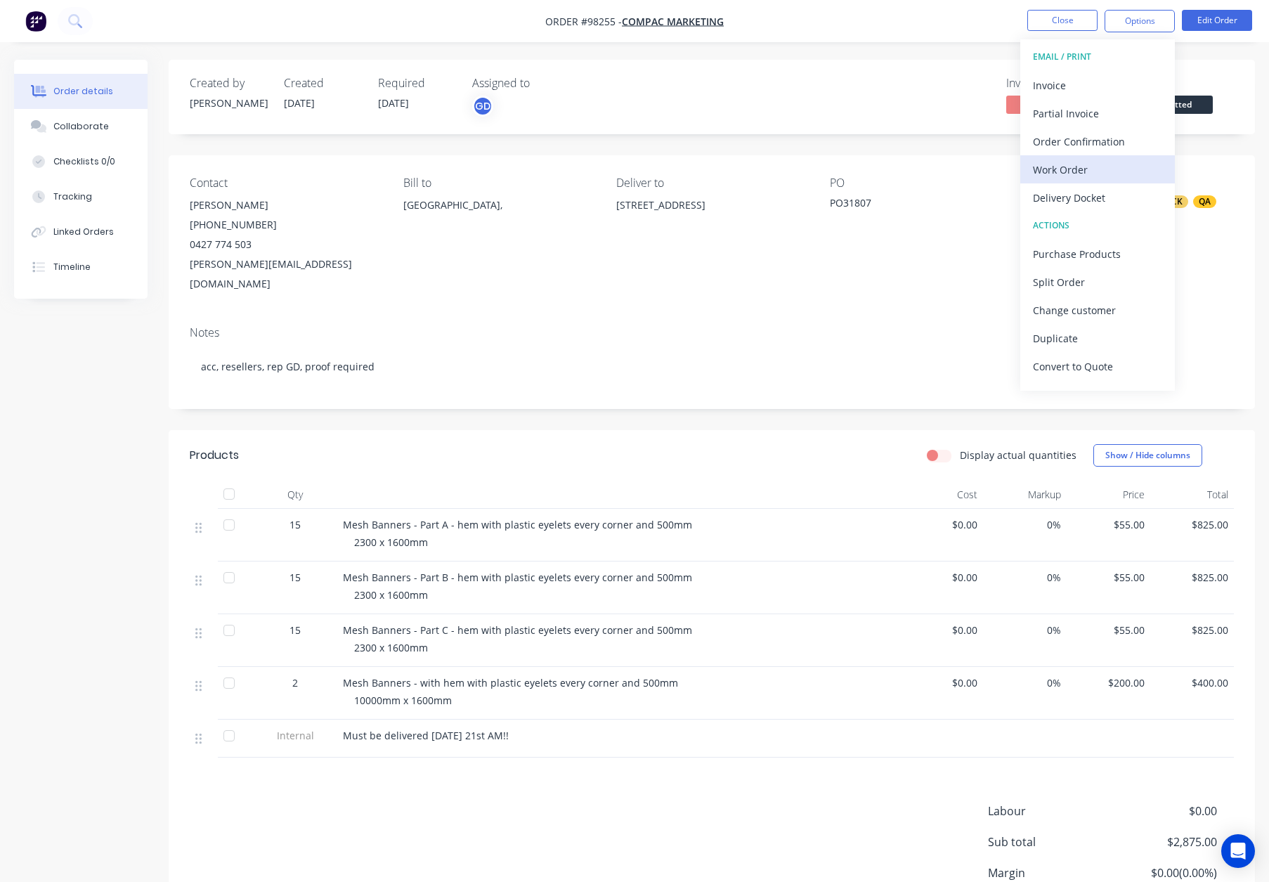
click at [1102, 163] on div "Work Order" at bounding box center [1097, 169] width 129 height 20
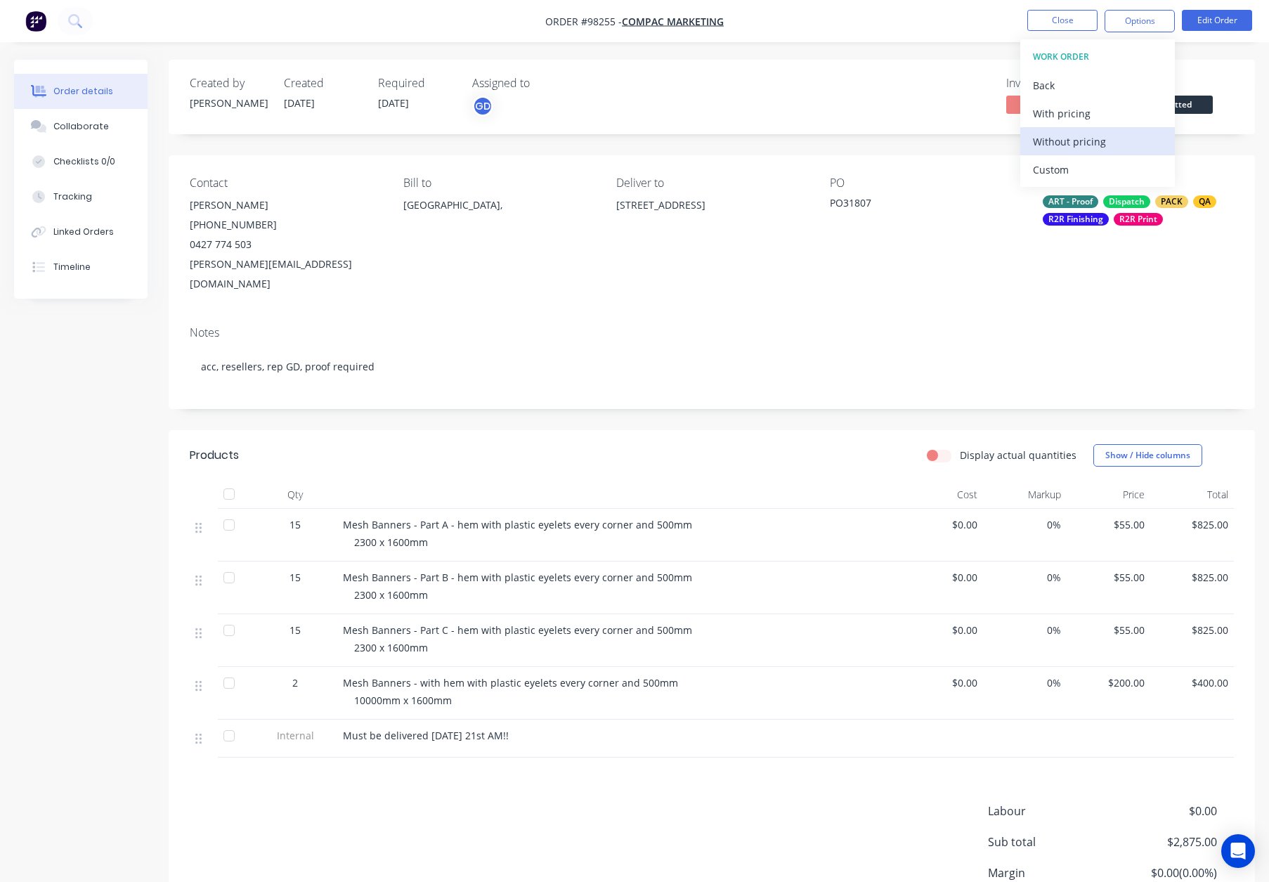
click at [1100, 143] on div "Without pricing" at bounding box center [1097, 141] width 129 height 20
click at [1075, 20] on button "Close" at bounding box center [1062, 20] width 70 height 21
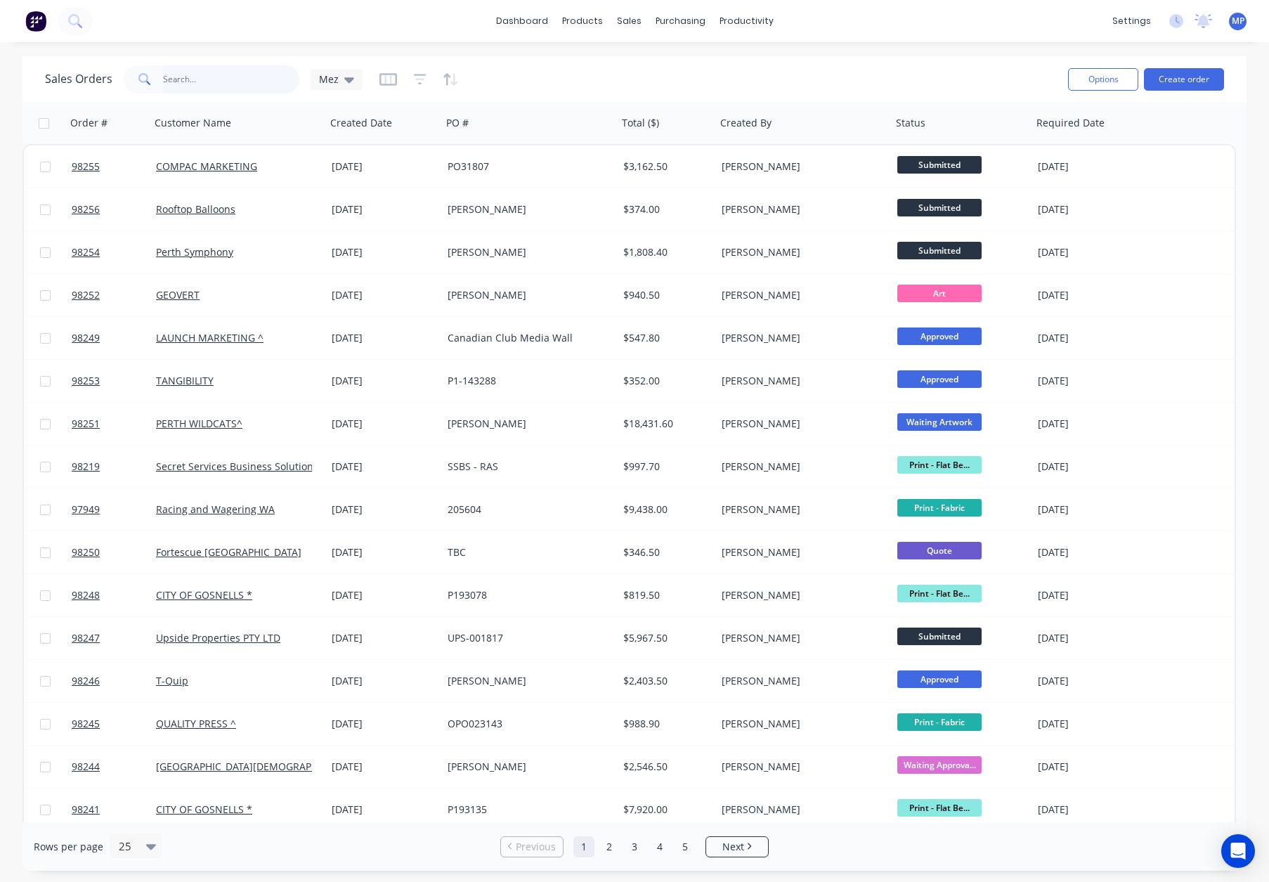
click at [188, 76] on input "text" at bounding box center [231, 79] width 137 height 28
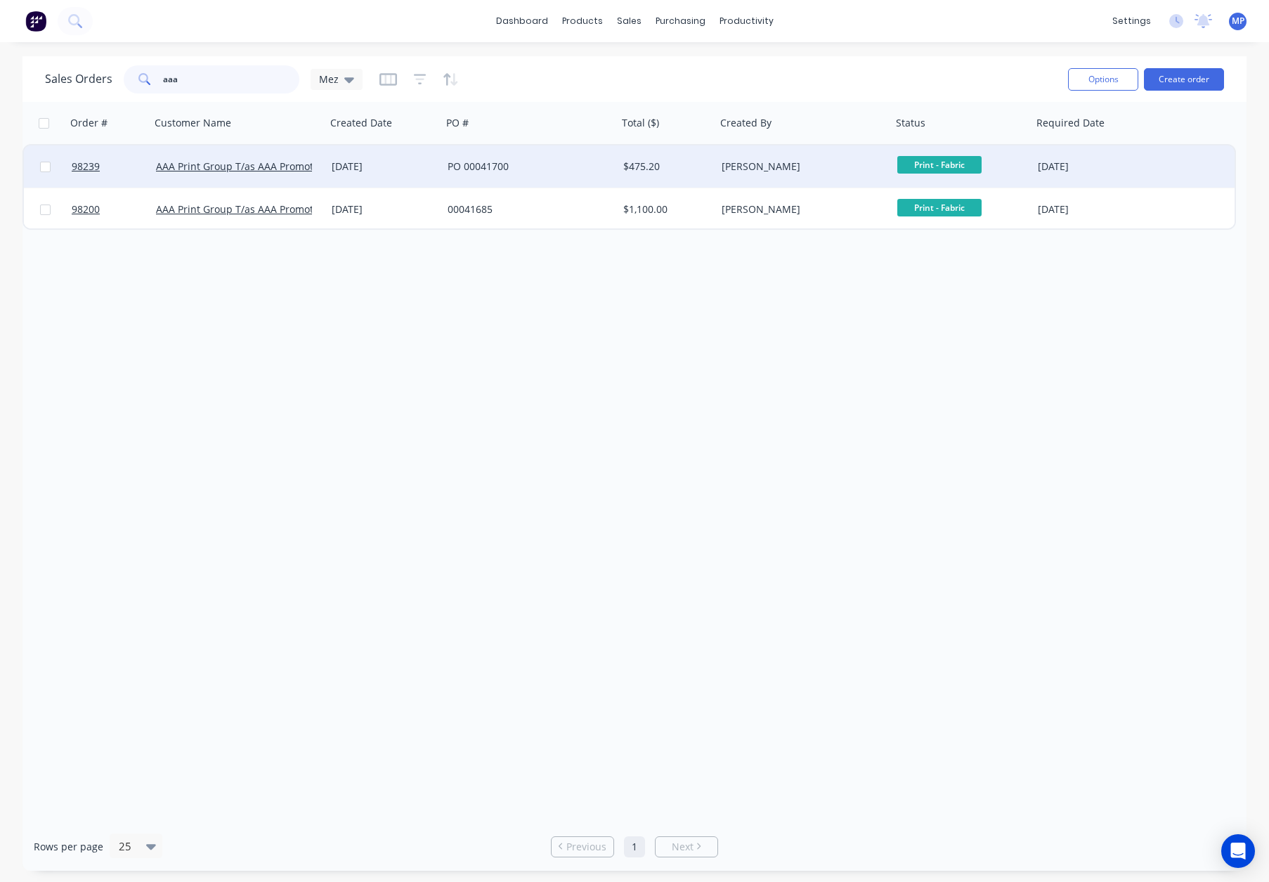
type input "aaa"
click at [807, 169] on div "[PERSON_NAME]" at bounding box center [800, 166] width 156 height 14
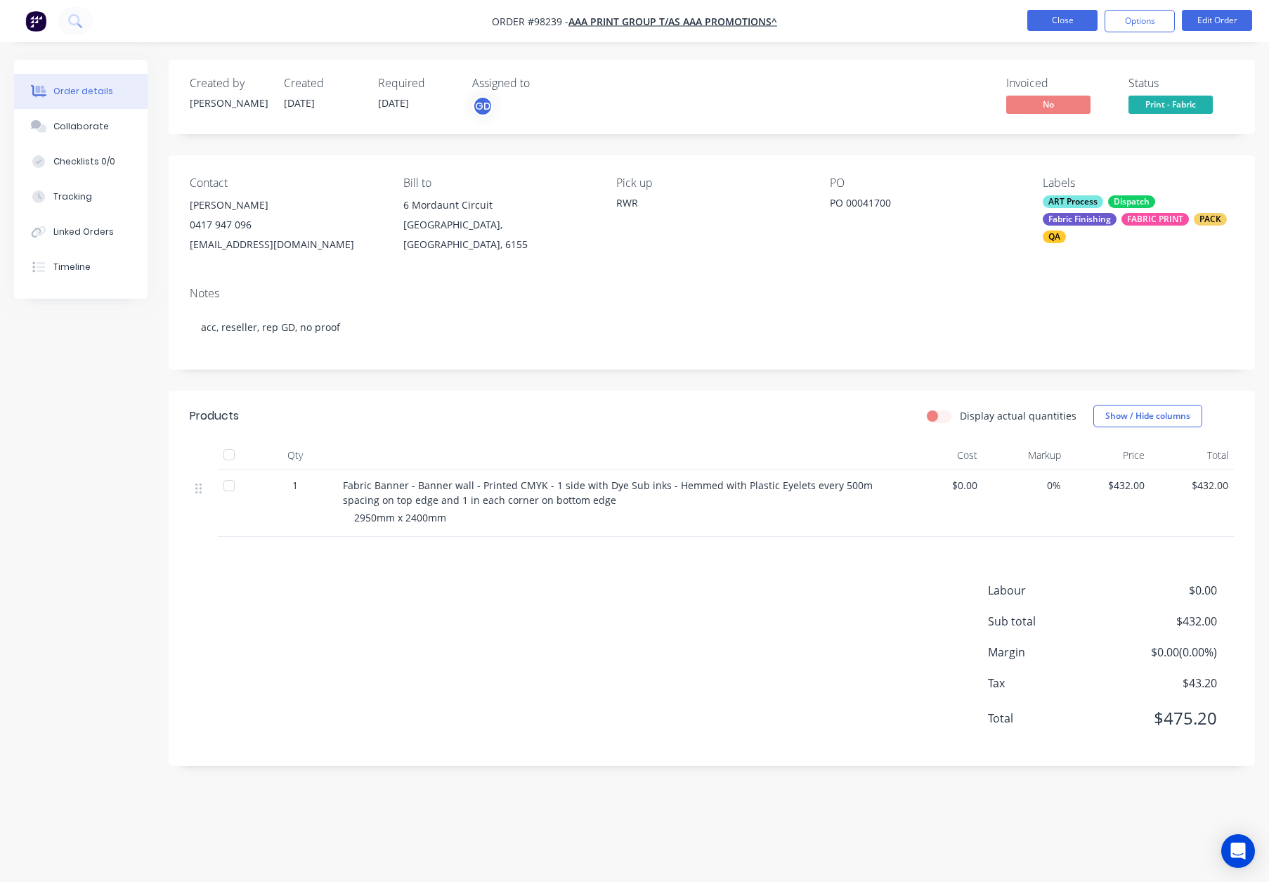
click at [1038, 15] on button "Close" at bounding box center [1062, 20] width 70 height 21
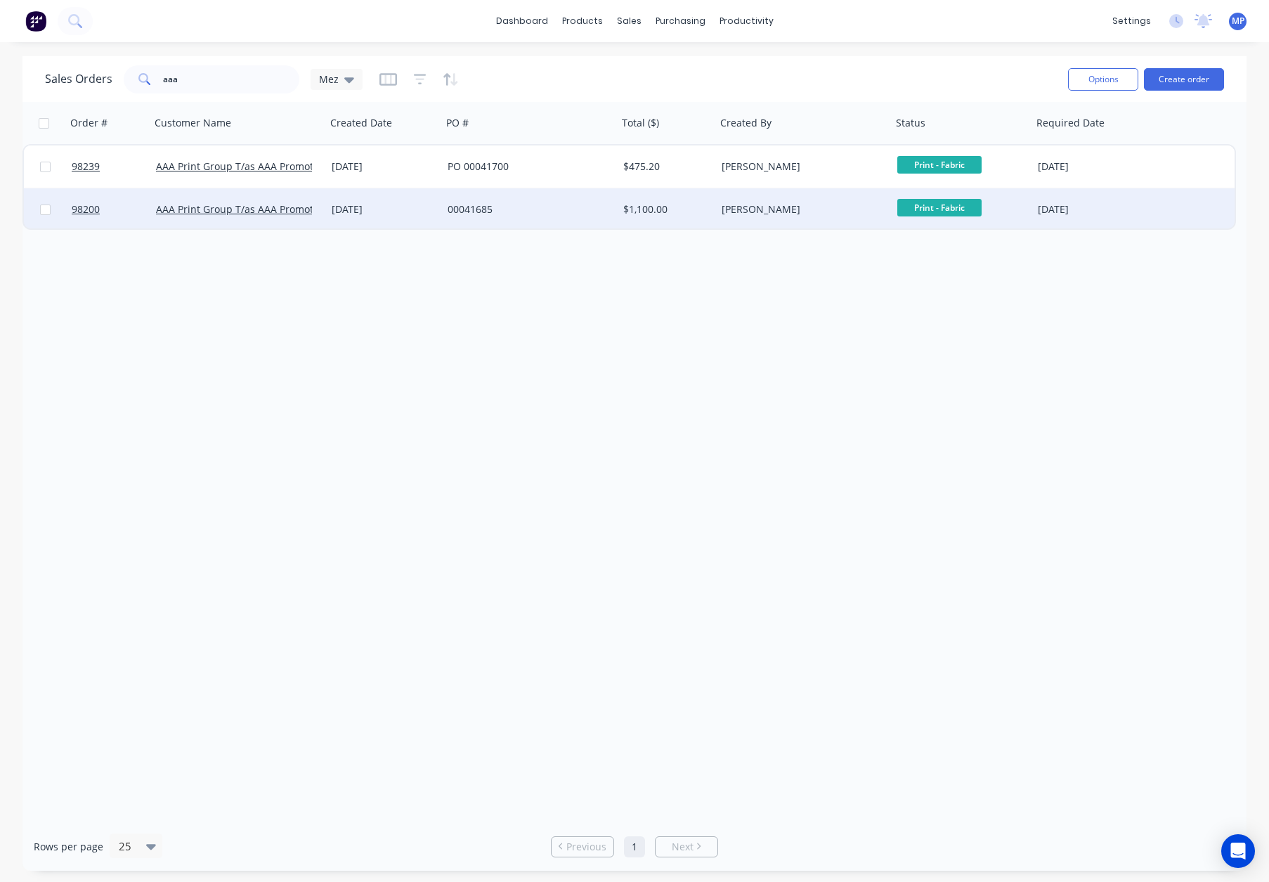
click at [842, 198] on div "[PERSON_NAME]" at bounding box center [804, 209] width 176 height 42
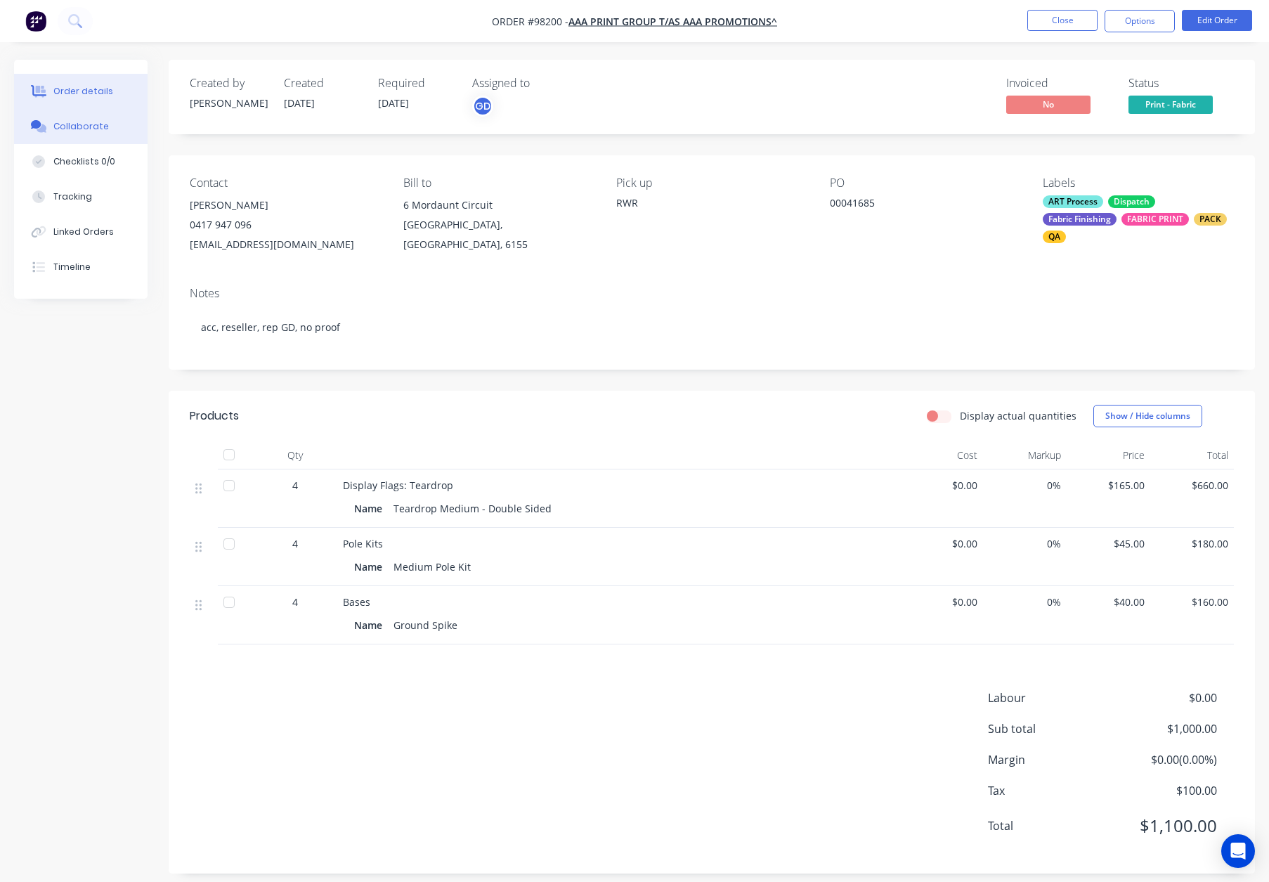
click at [88, 126] on div "Collaborate" at bounding box center [81, 126] width 56 height 13
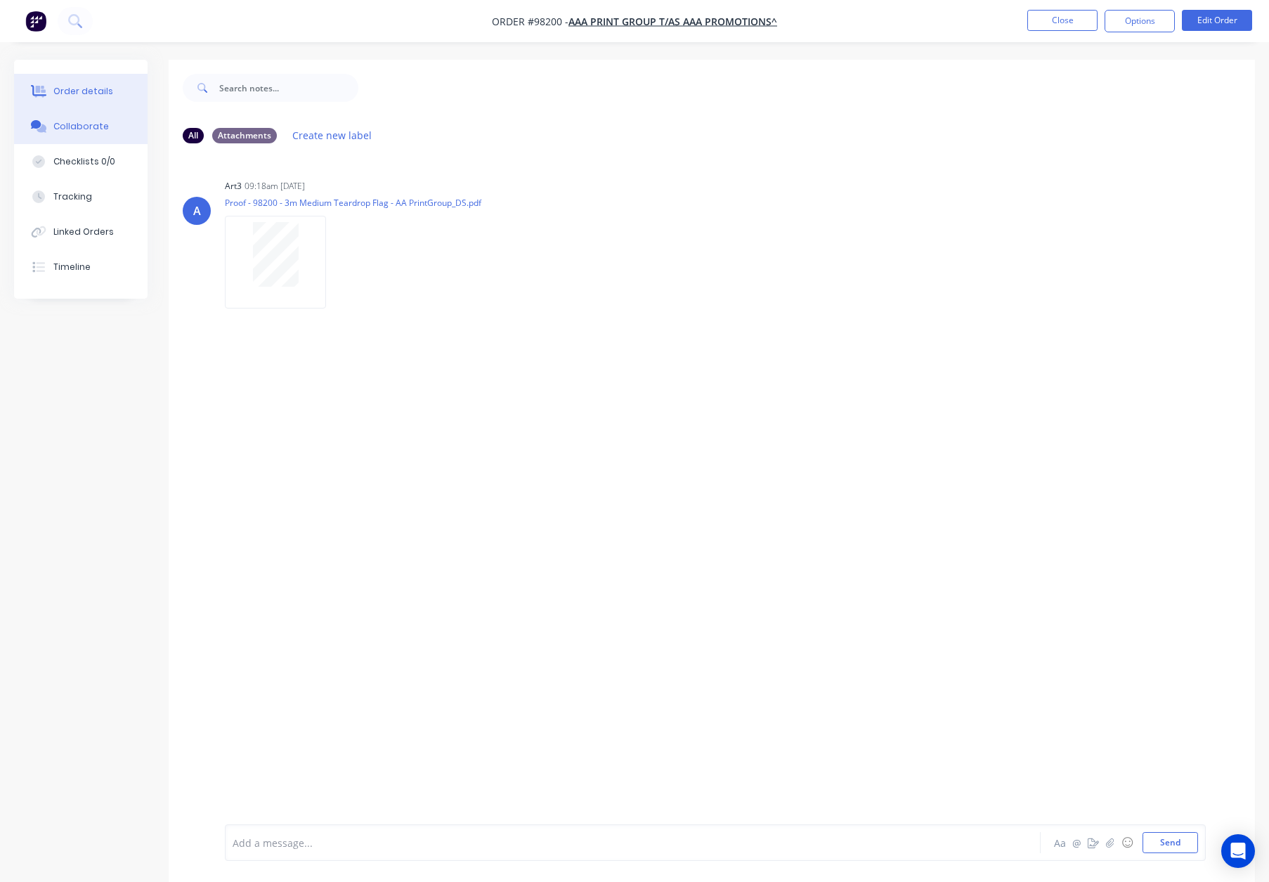
click at [97, 87] on div "Order details" at bounding box center [83, 91] width 60 height 13
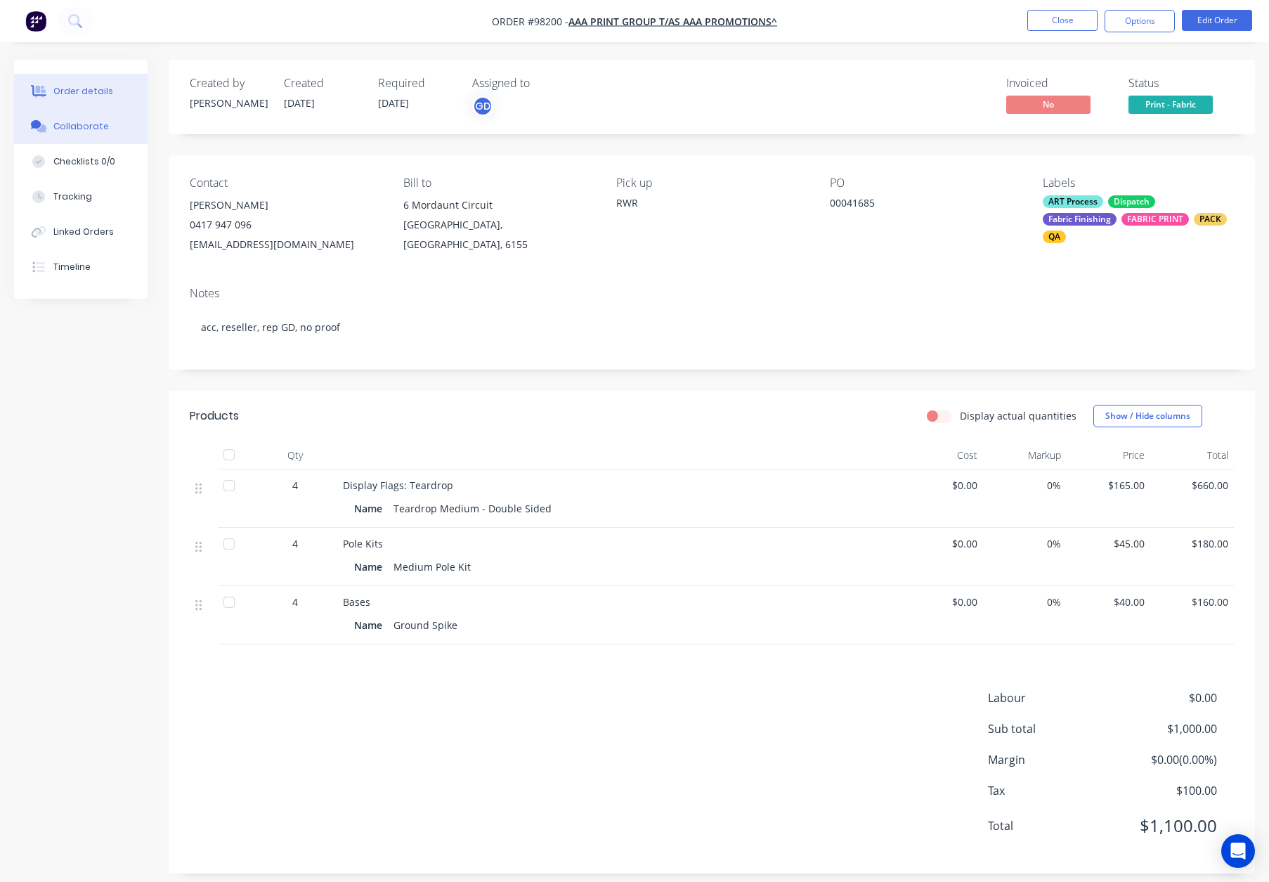
click at [98, 116] on button "Collaborate" at bounding box center [80, 126] width 133 height 35
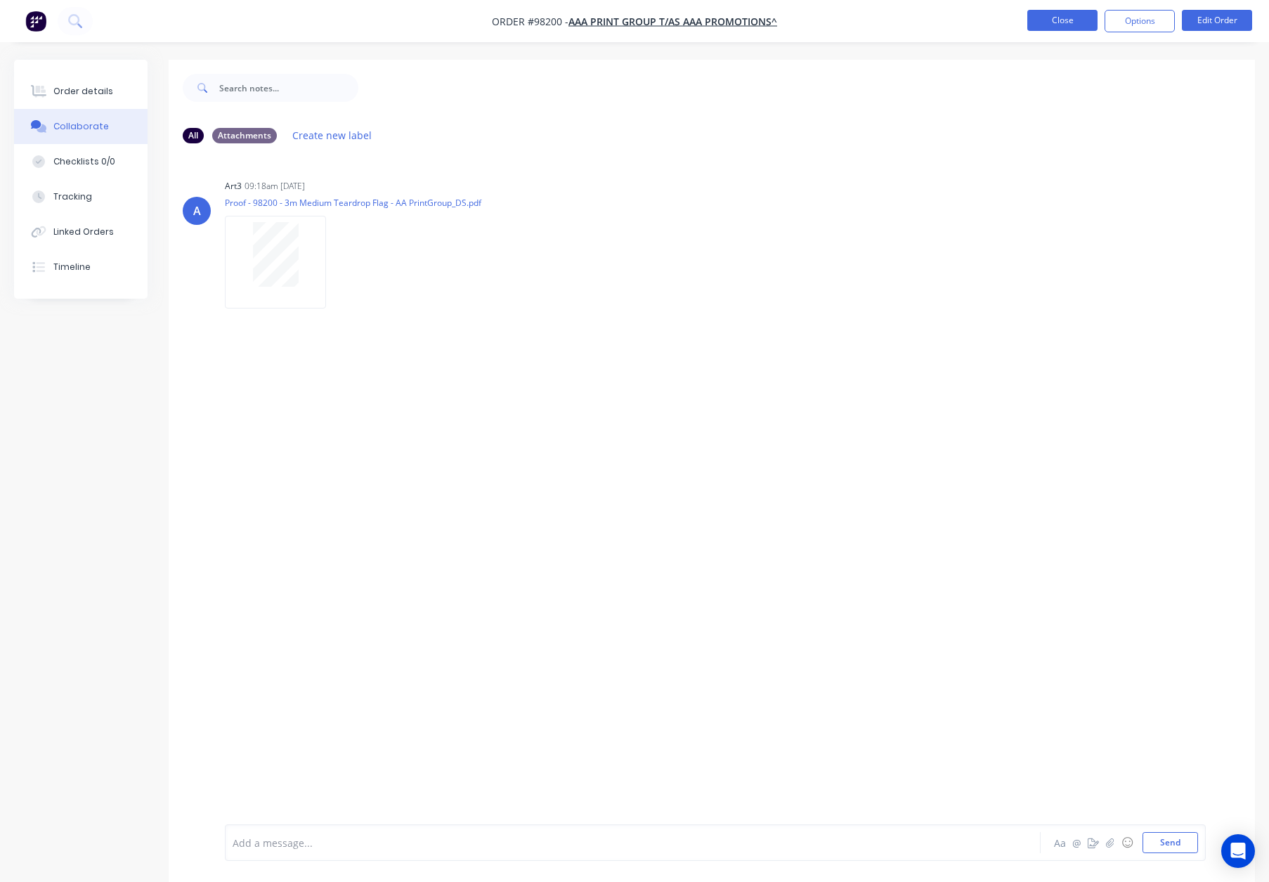
click at [1051, 21] on button "Close" at bounding box center [1062, 20] width 70 height 21
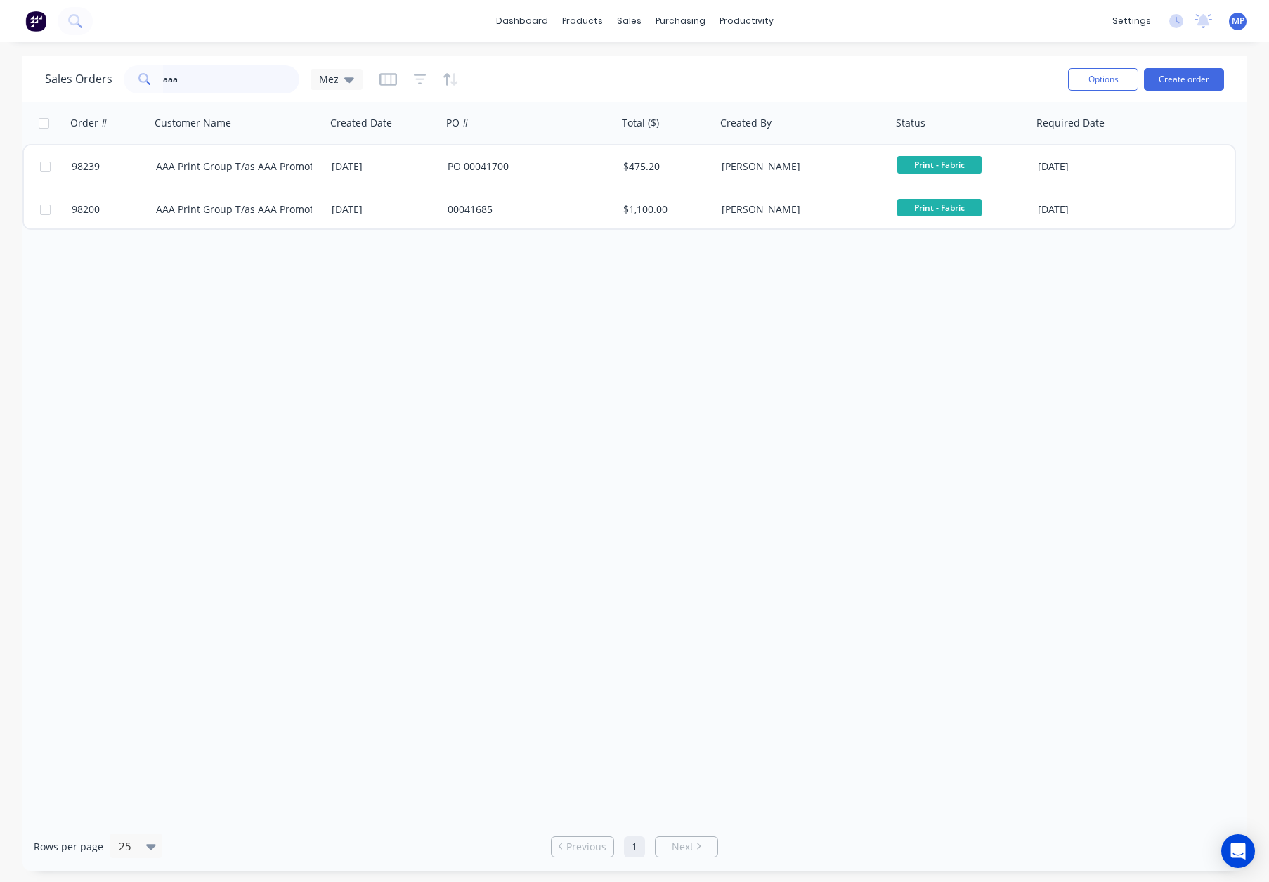
click at [209, 79] on input "aaa" at bounding box center [231, 79] width 137 height 28
drag, startPoint x: 206, startPoint y: 79, endPoint x: 84, endPoint y: 70, distance: 121.8
click at [83, 71] on div "Sales Orders aaa Mez" at bounding box center [204, 79] width 318 height 28
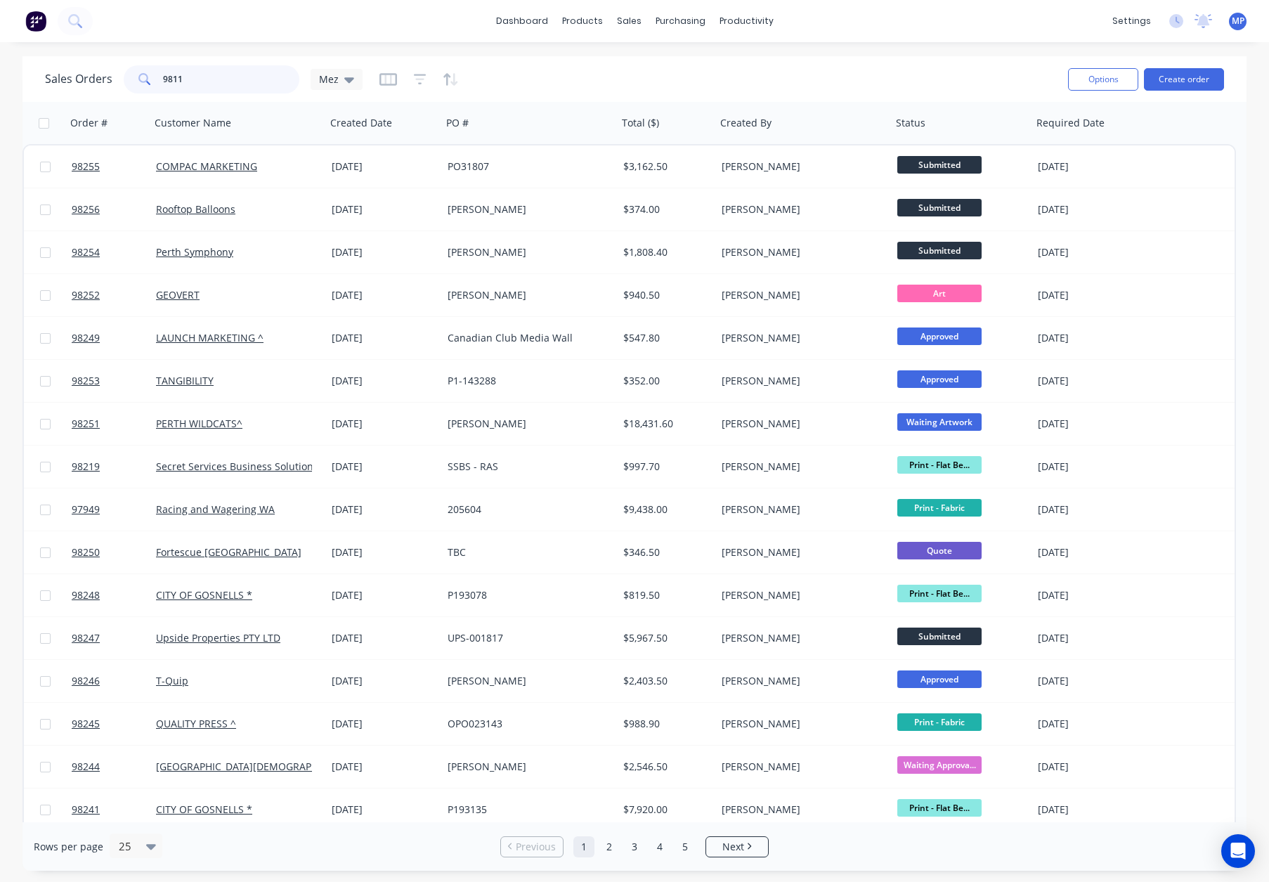
type input "98117"
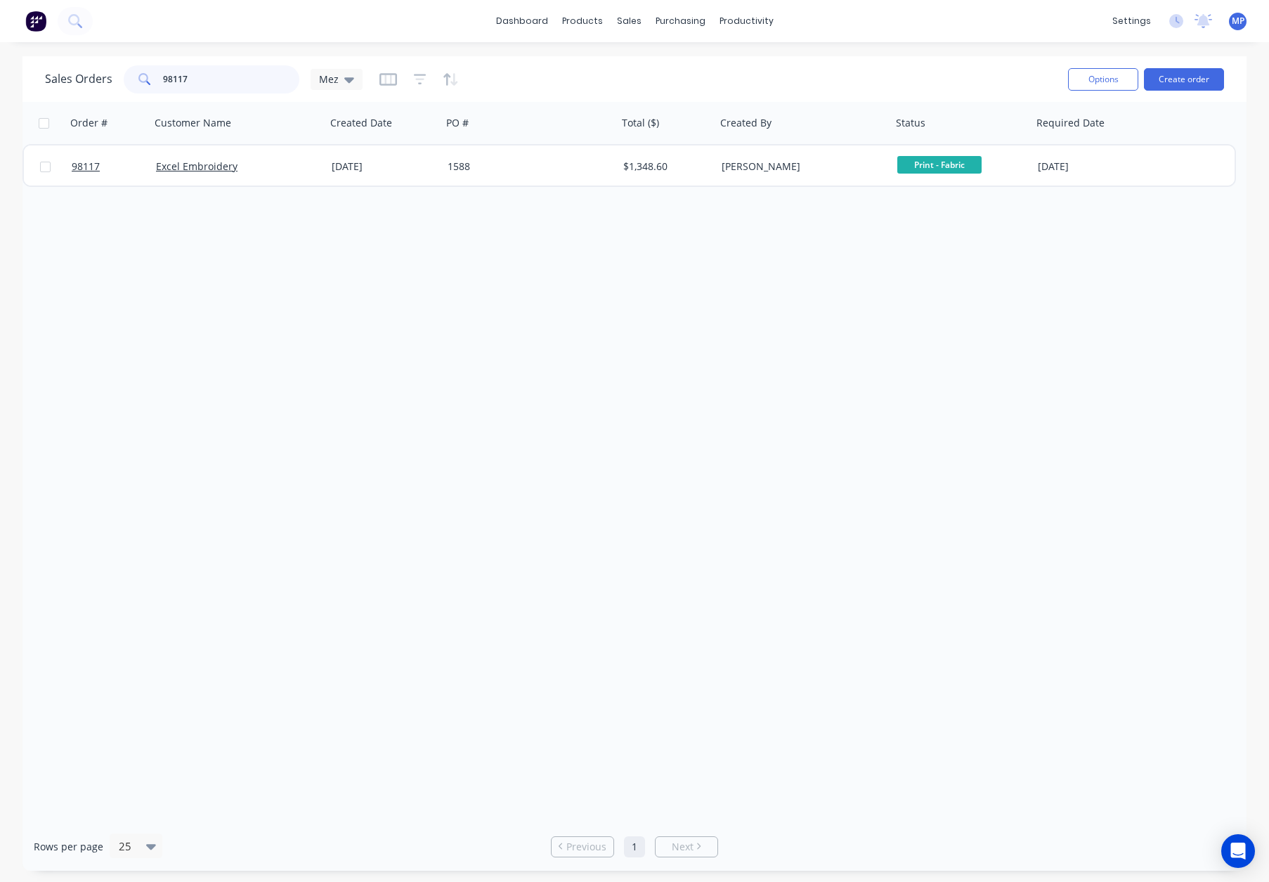
drag, startPoint x: 243, startPoint y: 78, endPoint x: 151, endPoint y: 79, distance: 92.0
click at [242, 78] on input "98117" at bounding box center [231, 79] width 137 height 28
click at [144, 79] on div "98117" at bounding box center [212, 79] width 176 height 28
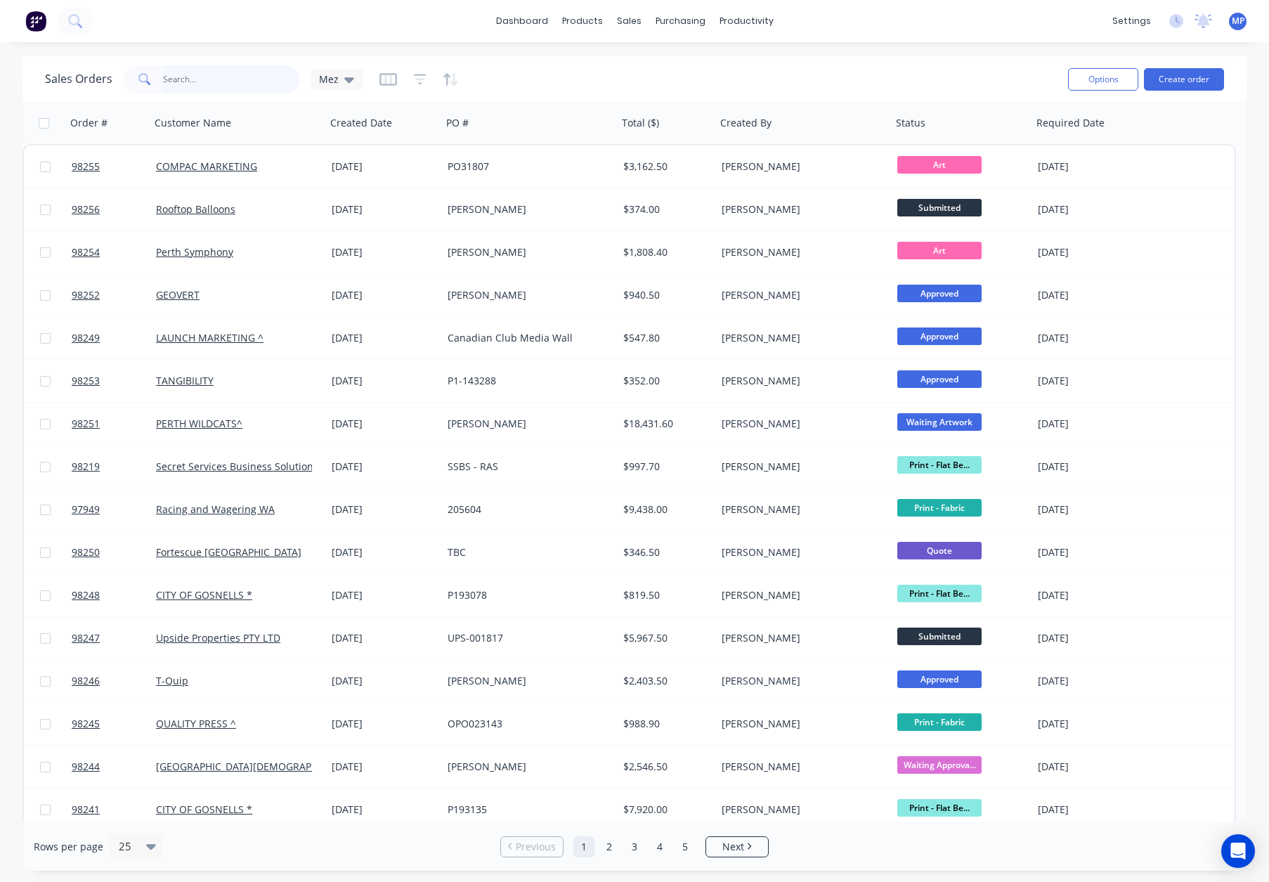
drag, startPoint x: 188, startPoint y: 77, endPoint x: 359, endPoint y: 57, distance: 171.9
click at [188, 77] on input "text" at bounding box center [231, 79] width 137 height 28
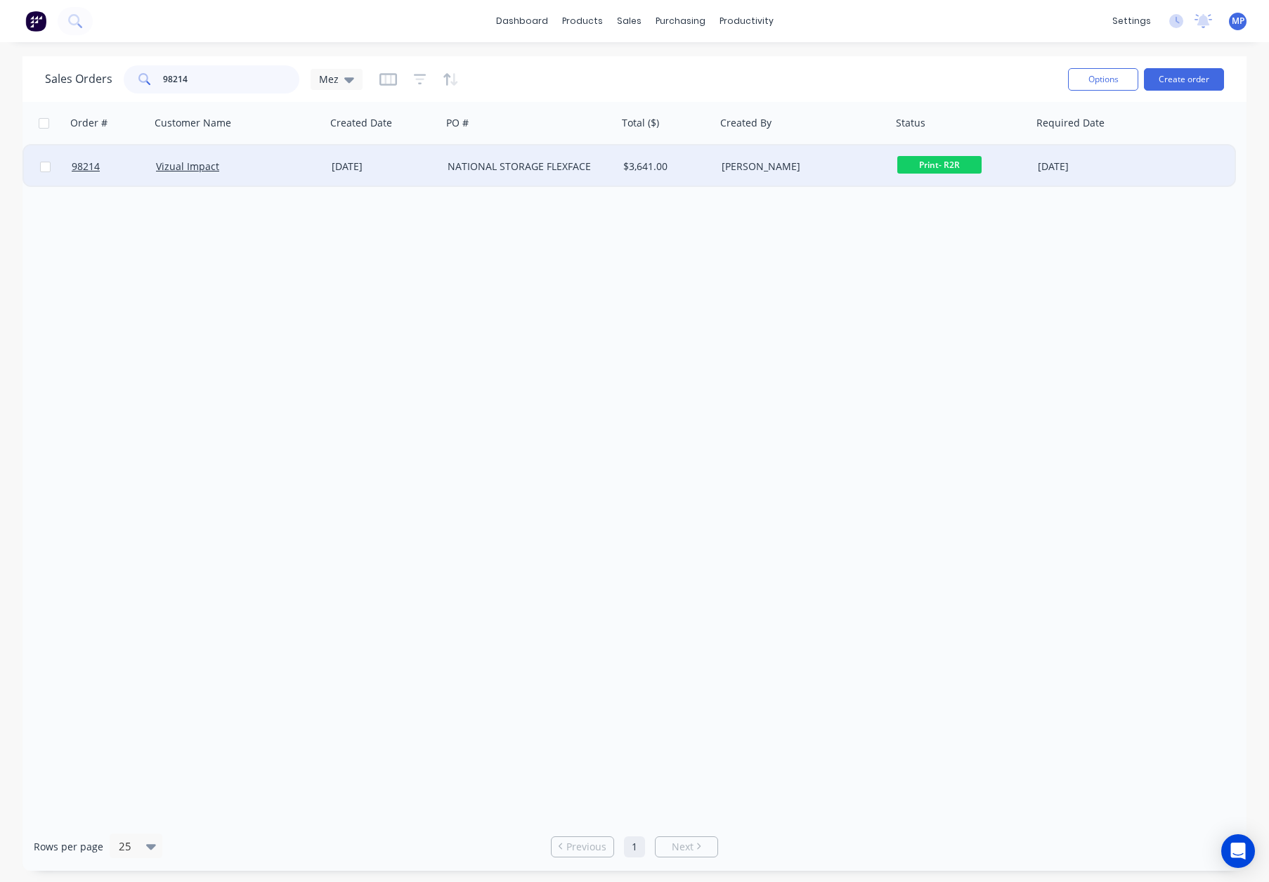
type input "98214"
click at [237, 169] on div "Vizual Impact" at bounding box center [234, 166] width 156 height 14
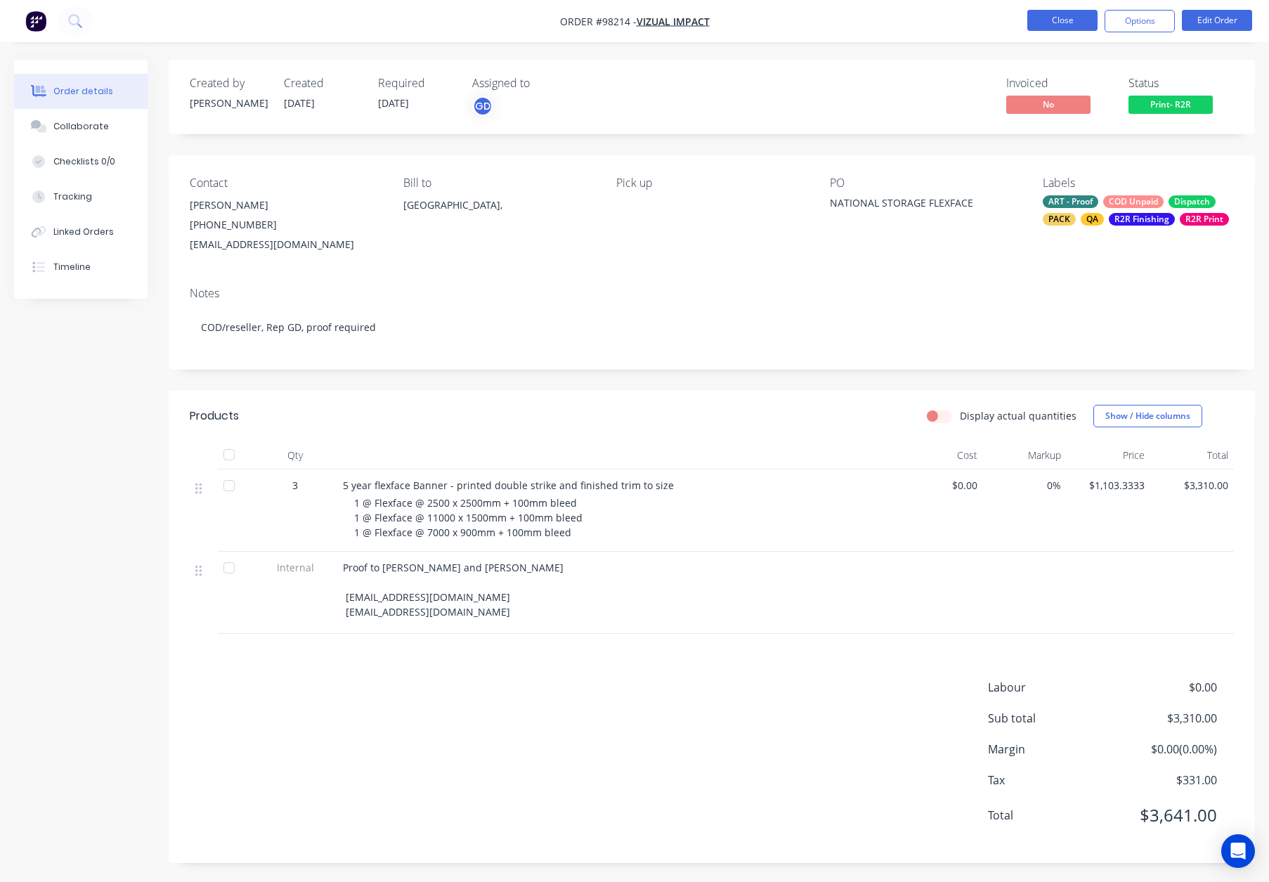
click at [1053, 19] on button "Close" at bounding box center [1062, 20] width 70 height 21
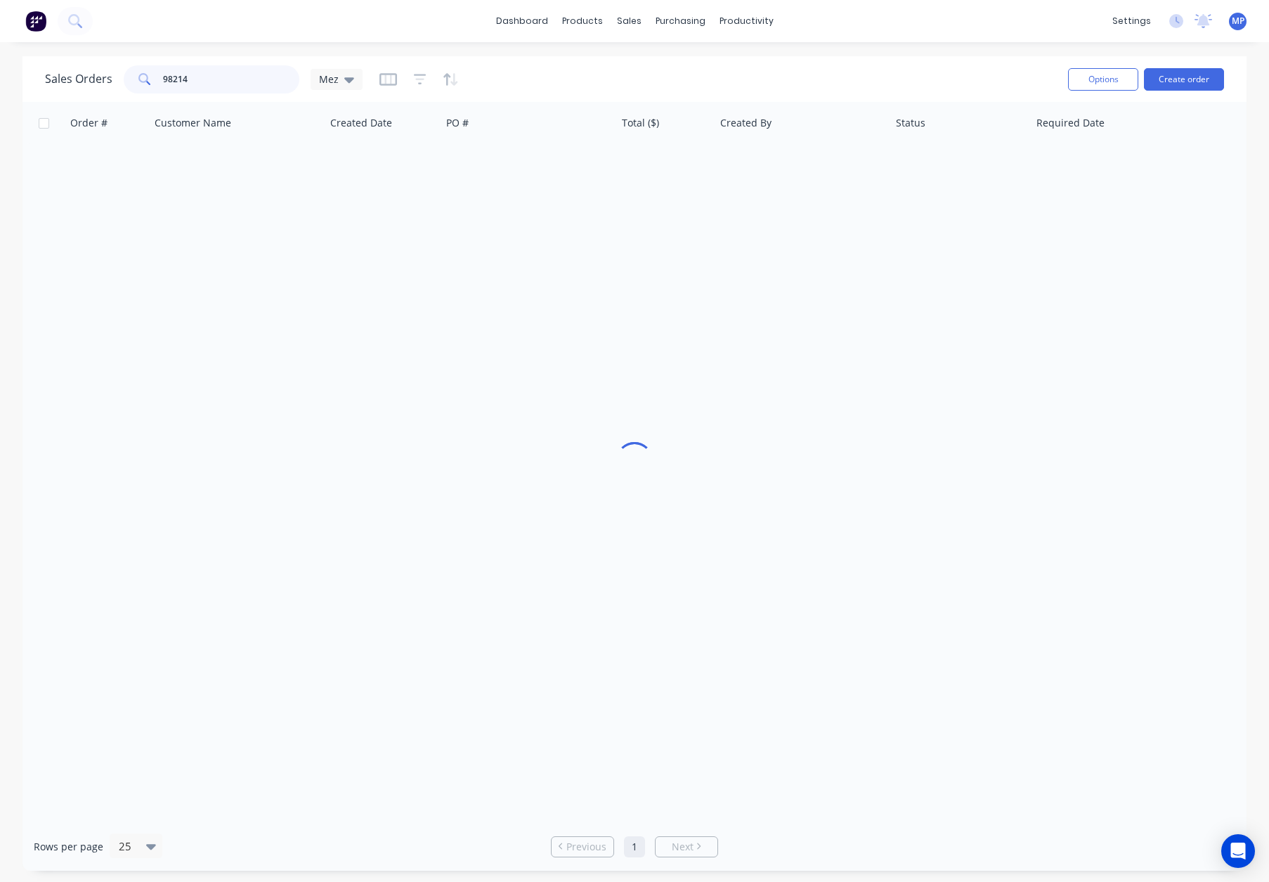
drag, startPoint x: 189, startPoint y: 83, endPoint x: 215, endPoint y: 84, distance: 26.0
click at [191, 83] on input "98214" at bounding box center [231, 79] width 137 height 28
click at [138, 78] on div "98214" at bounding box center [212, 79] width 176 height 28
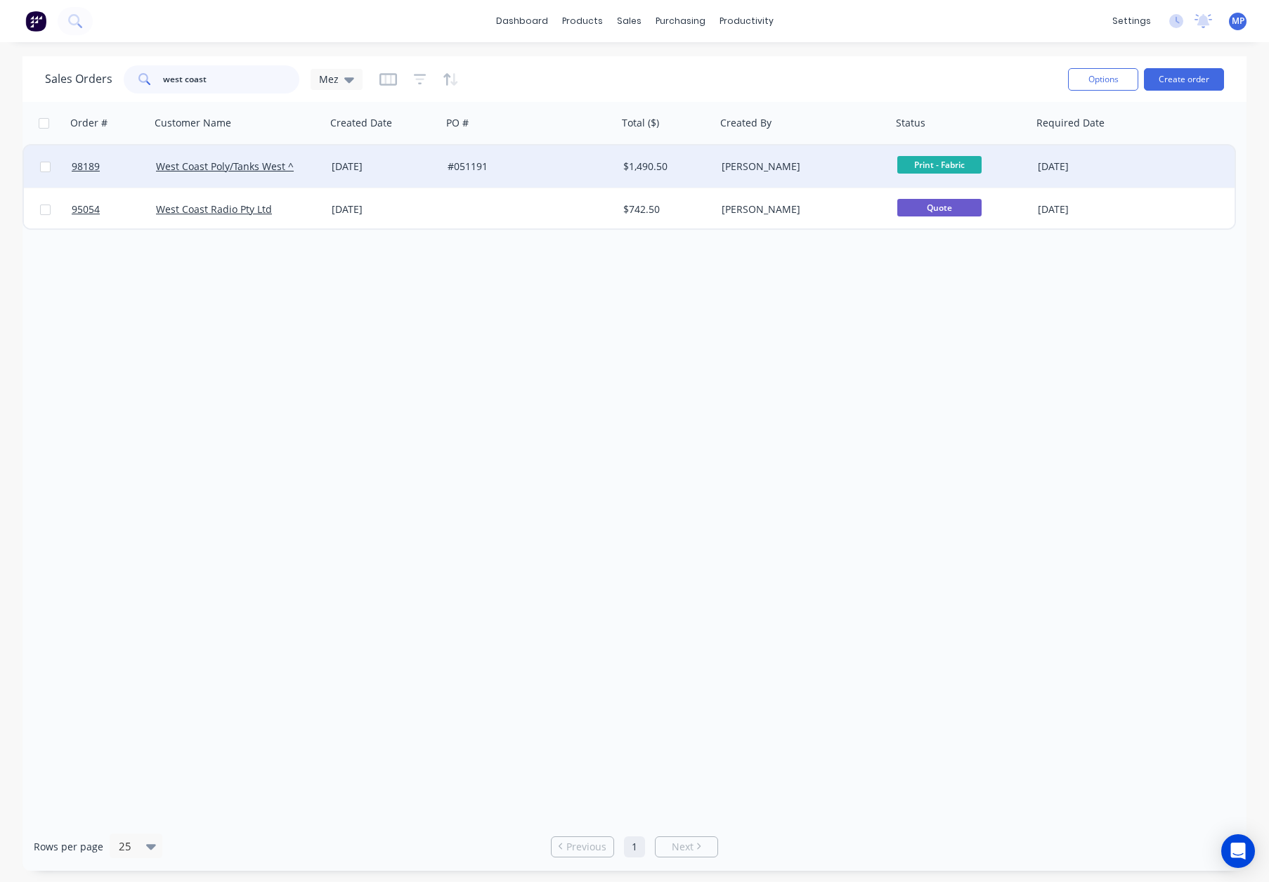
type input "west coast"
click at [525, 169] on div "#051191" at bounding box center [526, 166] width 156 height 14
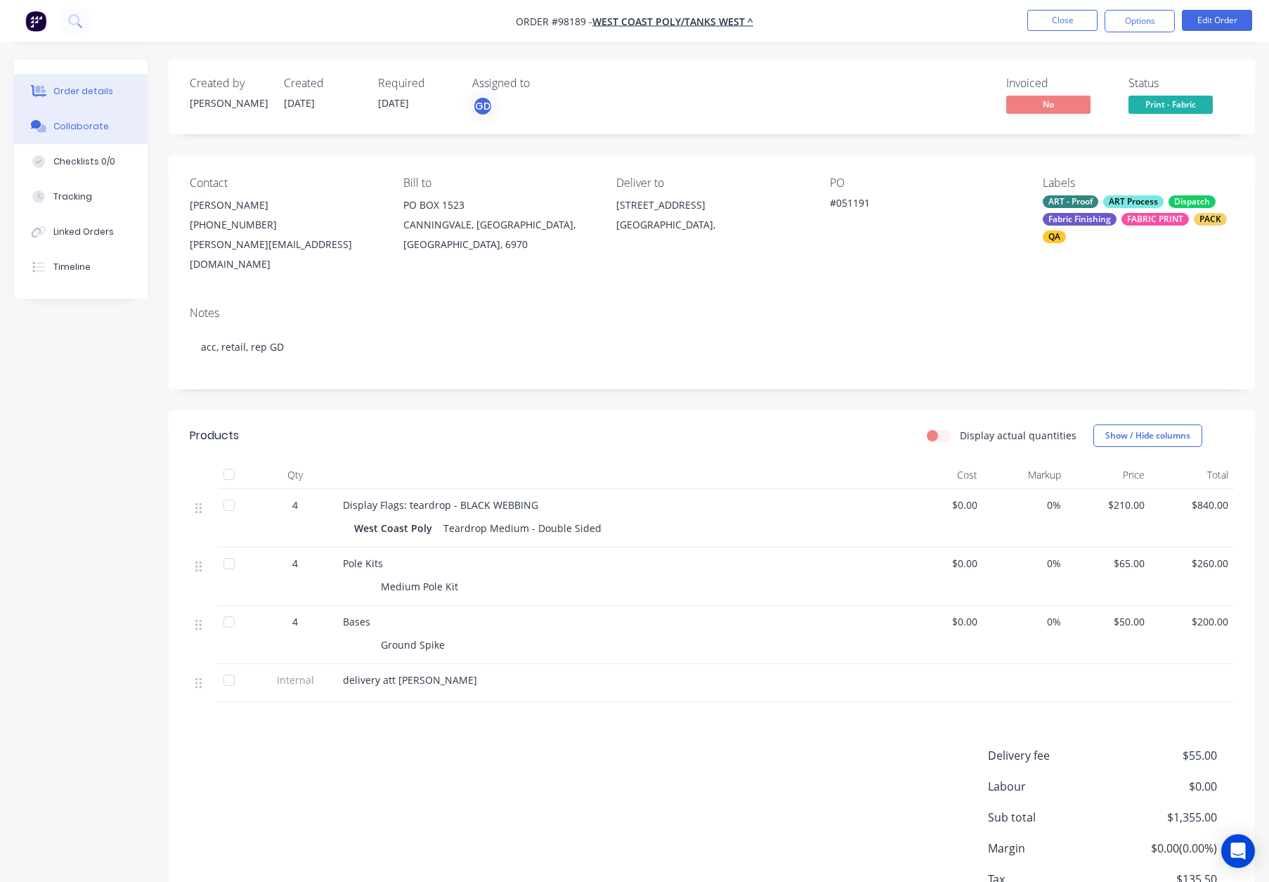
click at [93, 119] on button "Collaborate" at bounding box center [80, 126] width 133 height 35
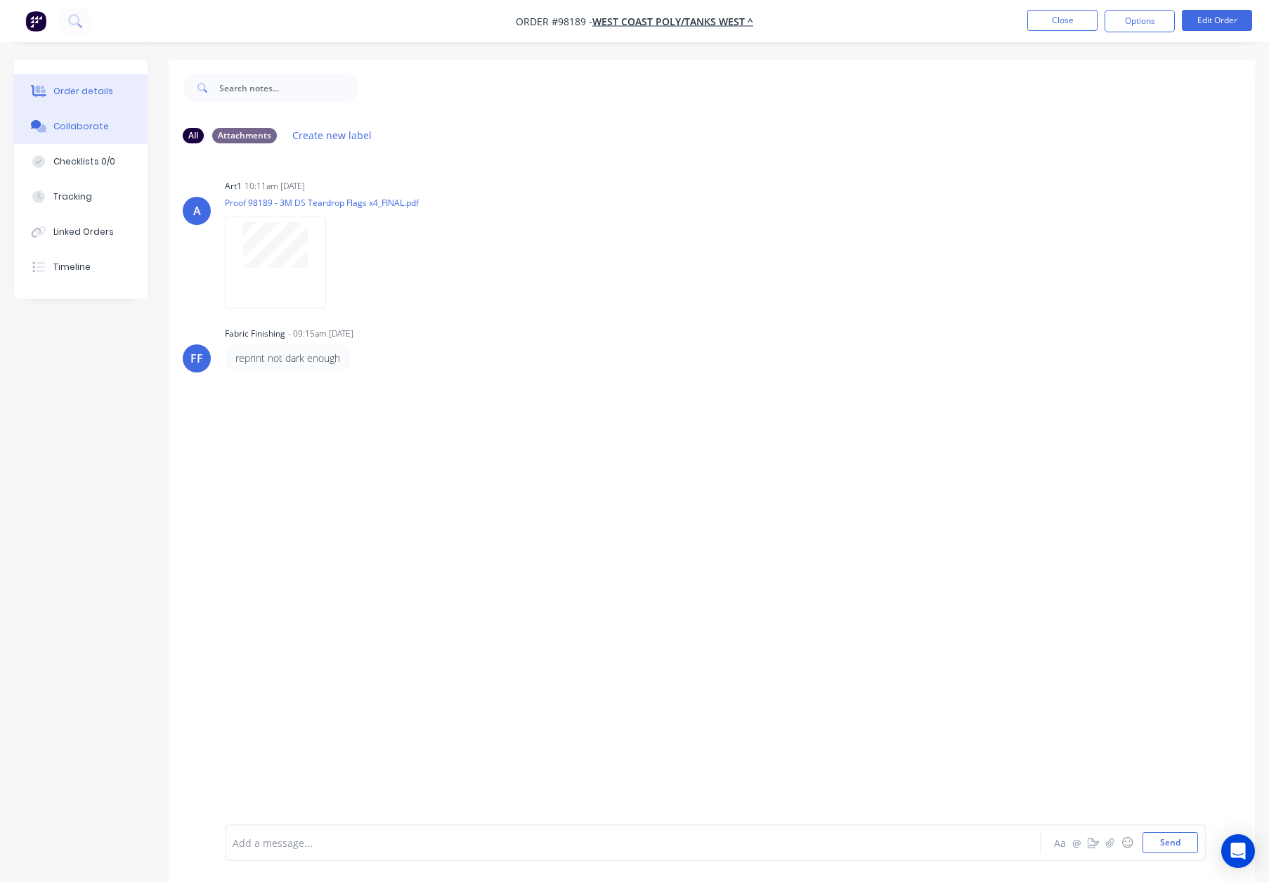
click at [91, 94] on div "Order details" at bounding box center [83, 91] width 60 height 13
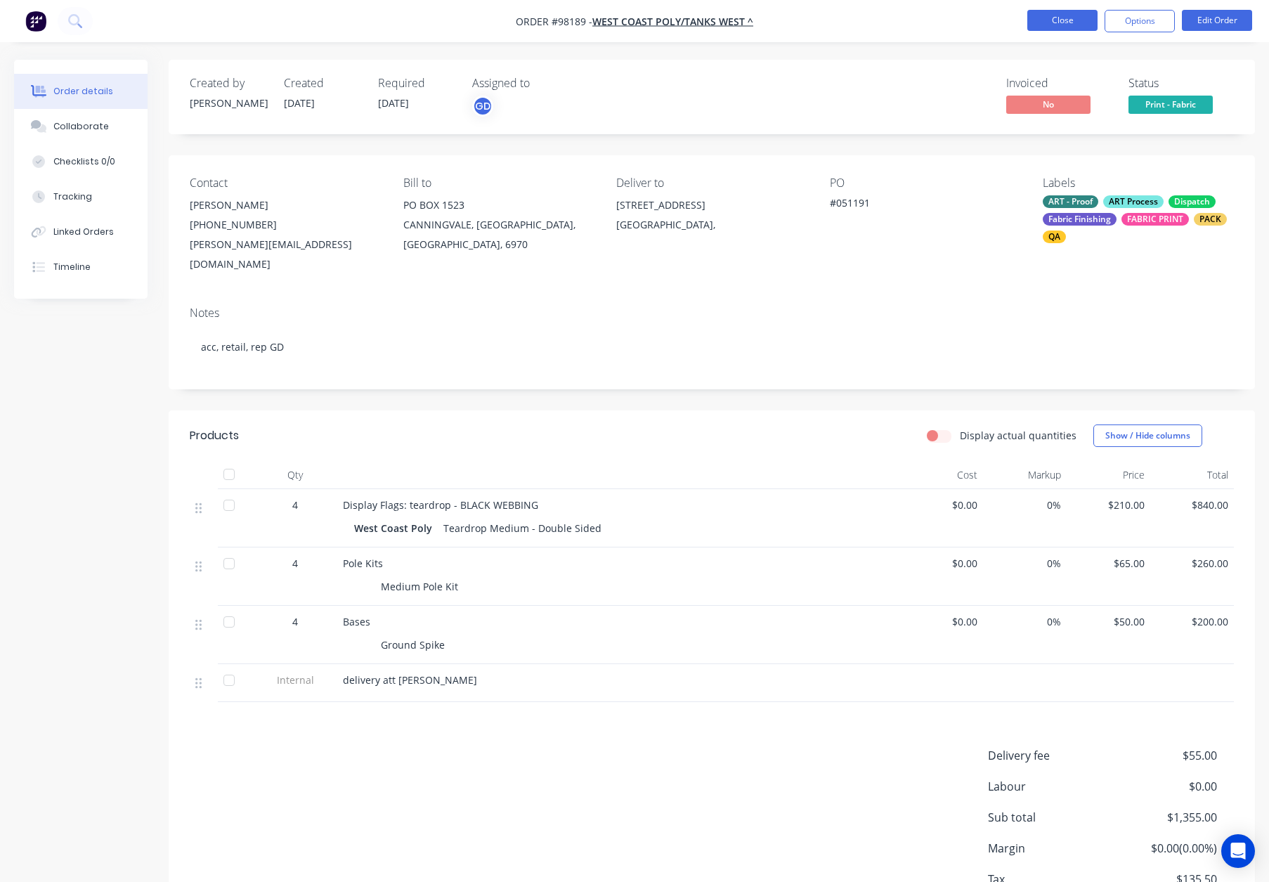
click at [1044, 19] on button "Close" at bounding box center [1062, 20] width 70 height 21
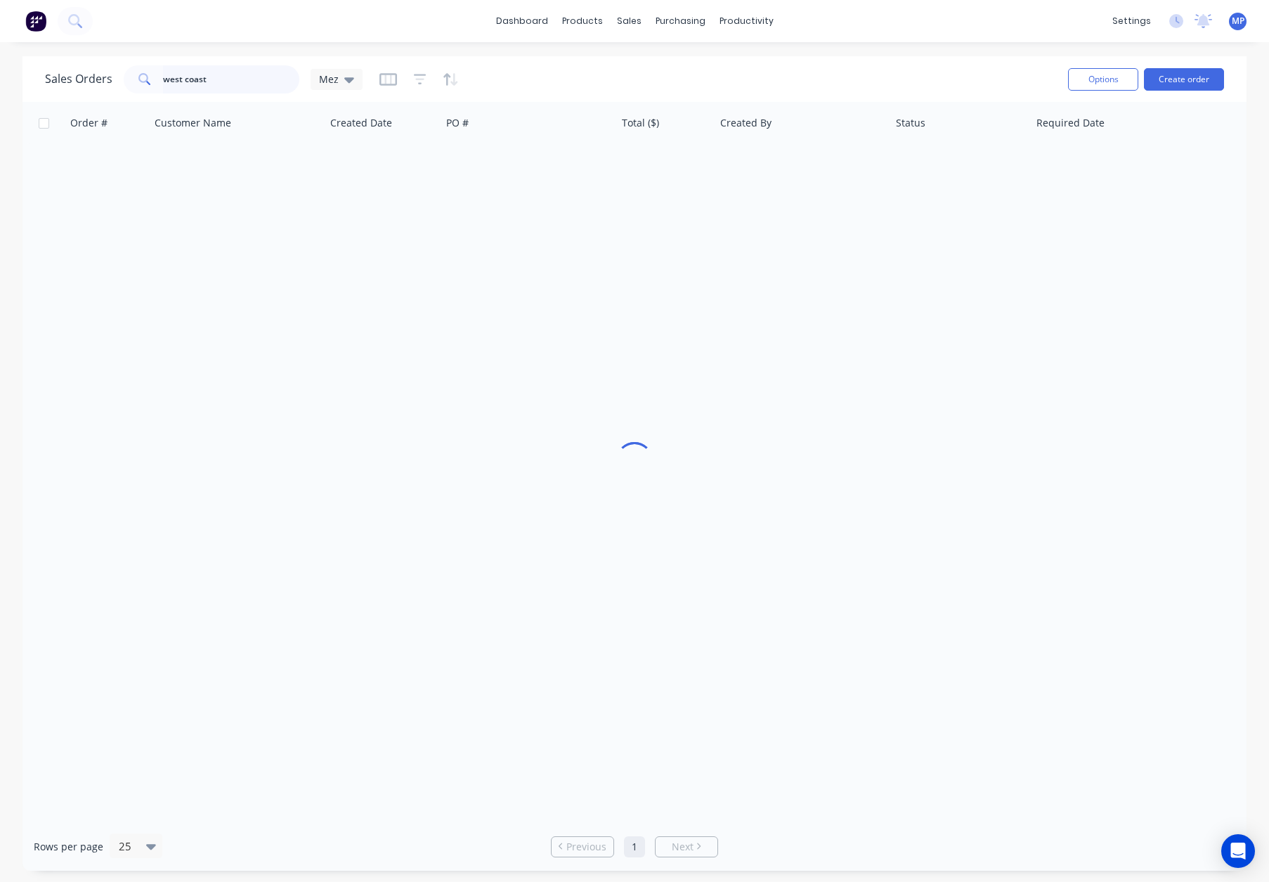
click at [191, 69] on input "west coast" at bounding box center [231, 79] width 137 height 28
drag, startPoint x: 248, startPoint y: 73, endPoint x: 178, endPoint y: 73, distance: 69.6
click at [180, 74] on input "west coast" at bounding box center [231, 79] width 137 height 28
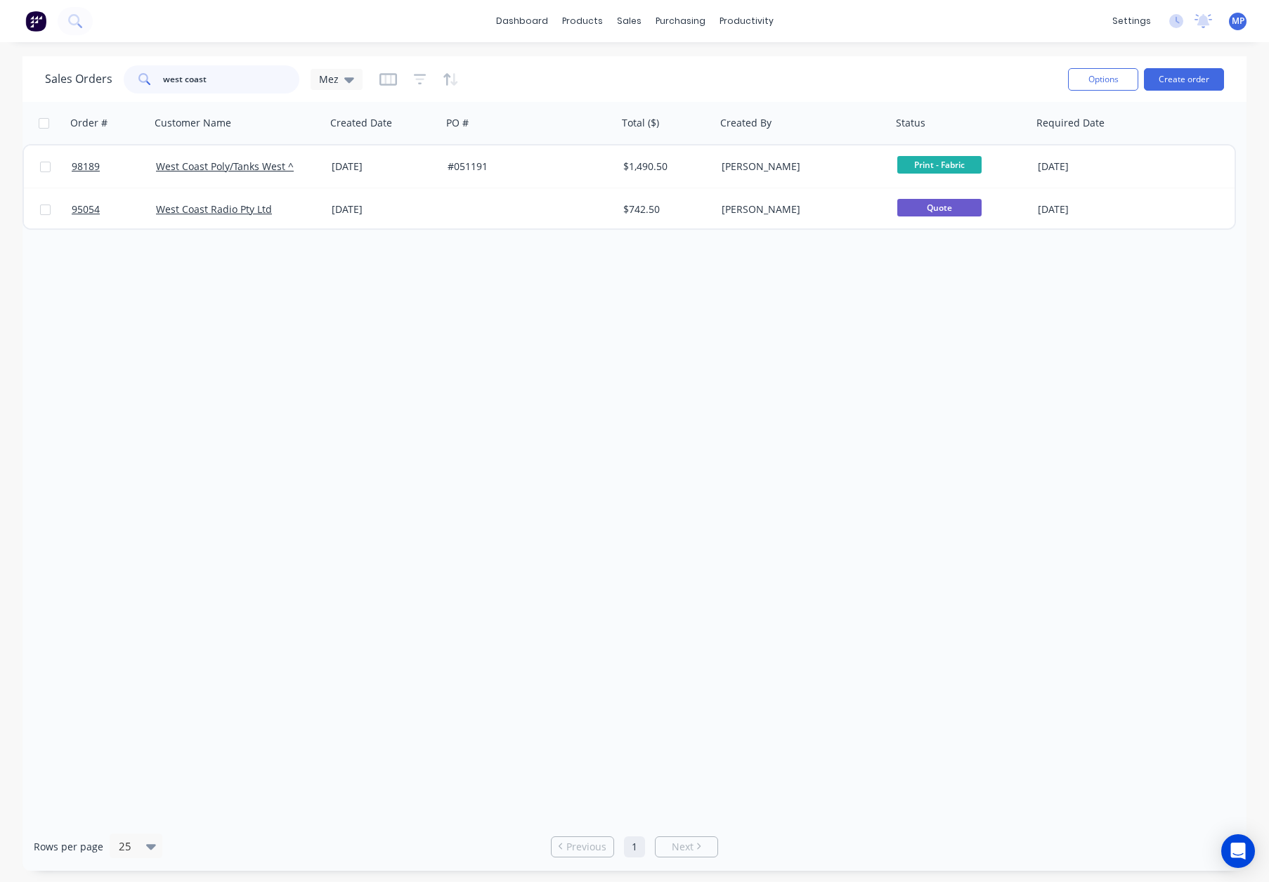
click at [235, 77] on input "west coast" at bounding box center [231, 79] width 137 height 28
drag, startPoint x: 174, startPoint y: 80, endPoint x: 125, endPoint y: 79, distance: 49.2
click at [125, 79] on div "west coast" at bounding box center [212, 79] width 176 height 28
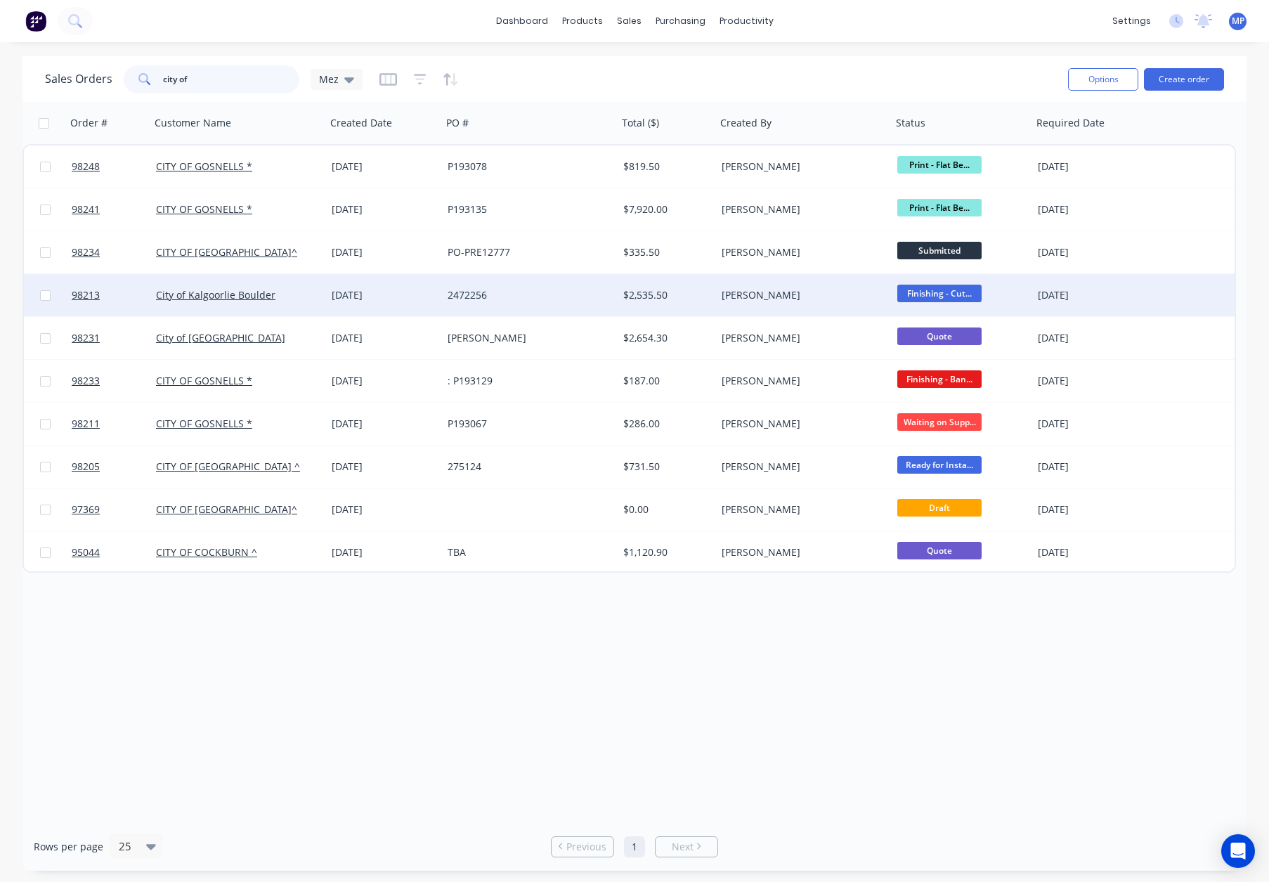
type input "city of"
click at [299, 294] on div "City of Kalgoorlie Boulder" at bounding box center [234, 295] width 156 height 14
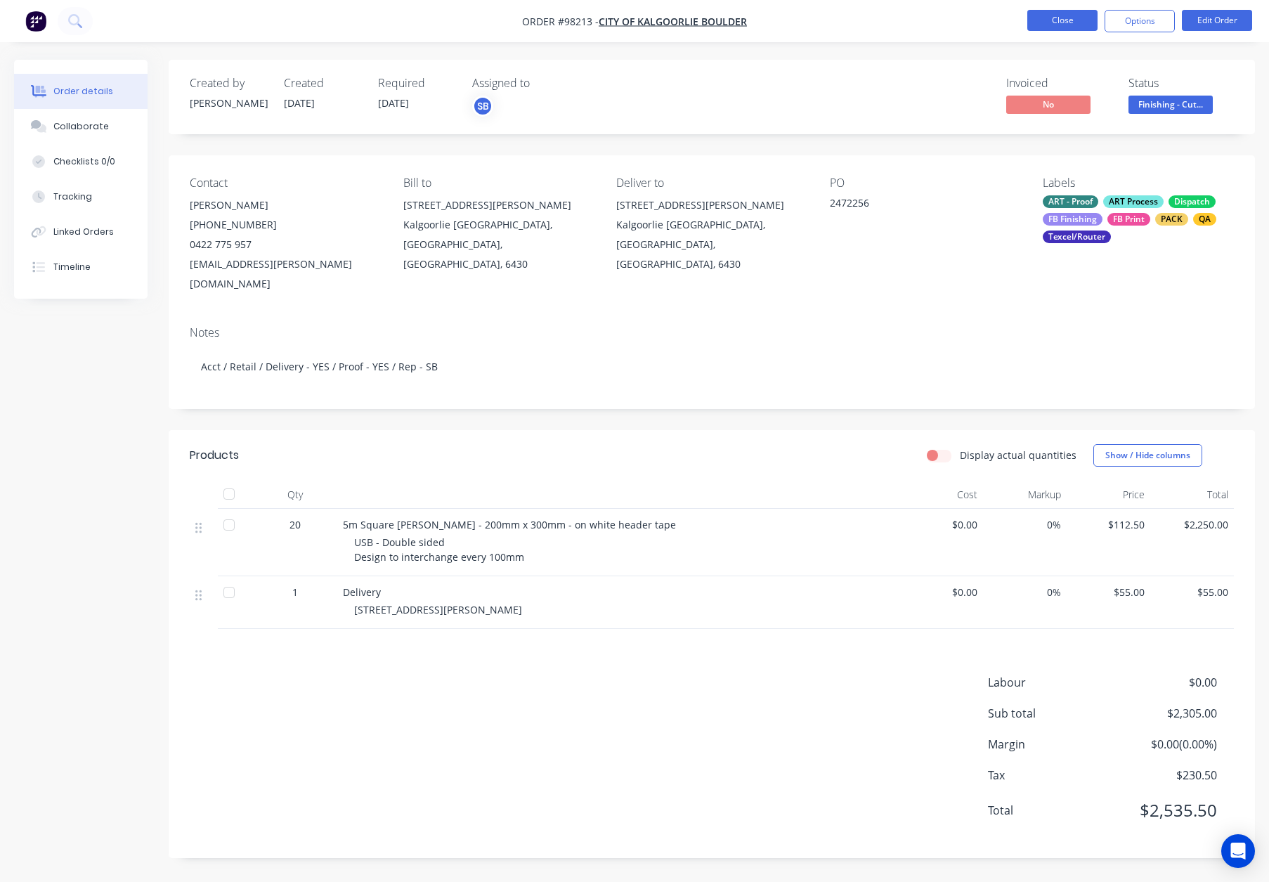
click at [1057, 18] on button "Close" at bounding box center [1062, 20] width 70 height 21
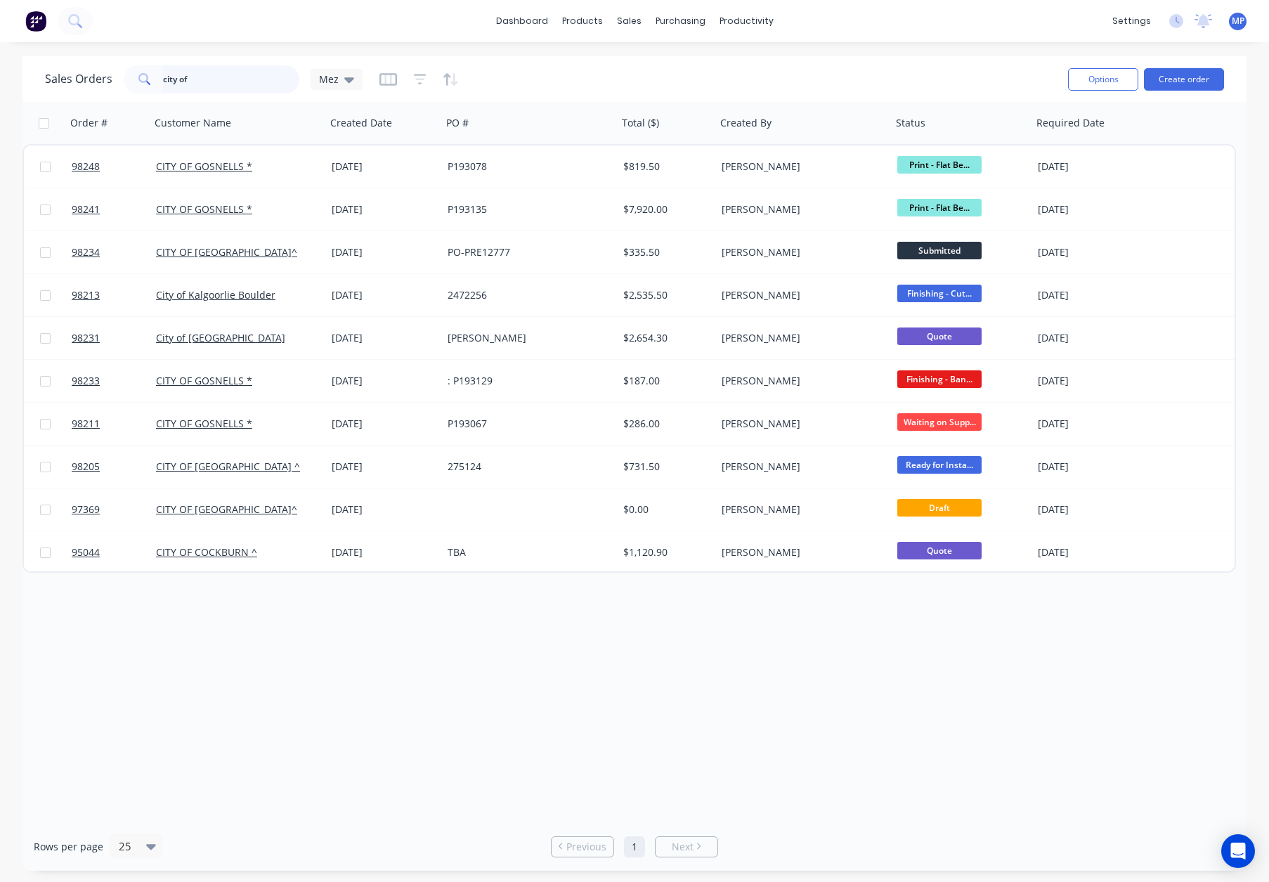
click at [211, 91] on input "city of" at bounding box center [231, 79] width 137 height 28
drag, startPoint x: 213, startPoint y: 81, endPoint x: 100, endPoint y: 77, distance: 112.5
click at [100, 77] on div "Sales Orders city of [GEOGRAPHIC_DATA]" at bounding box center [204, 79] width 318 height 28
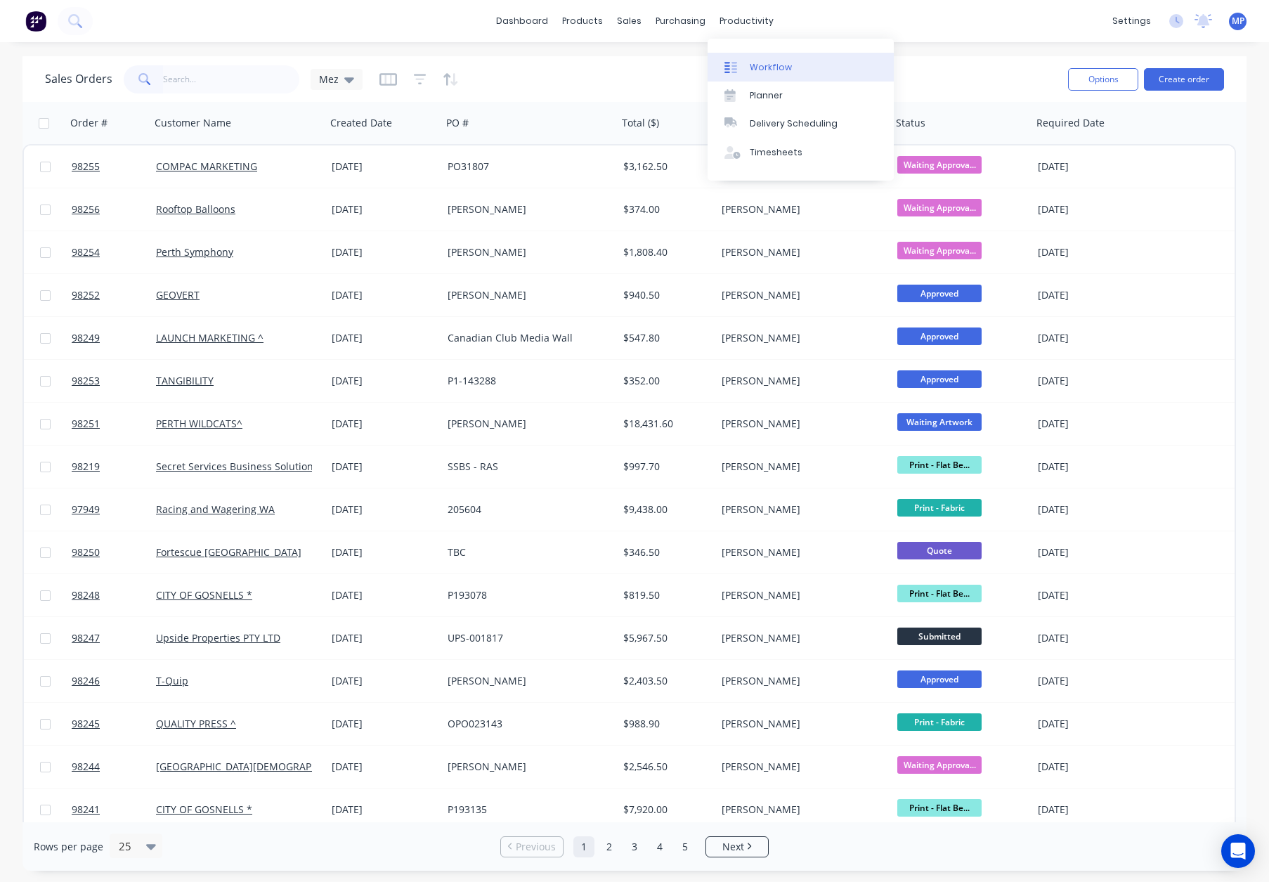
click at [728, 22] on div "productivity" at bounding box center [746, 21] width 68 height 21
click at [776, 63] on div "Workflow" at bounding box center [771, 67] width 42 height 13
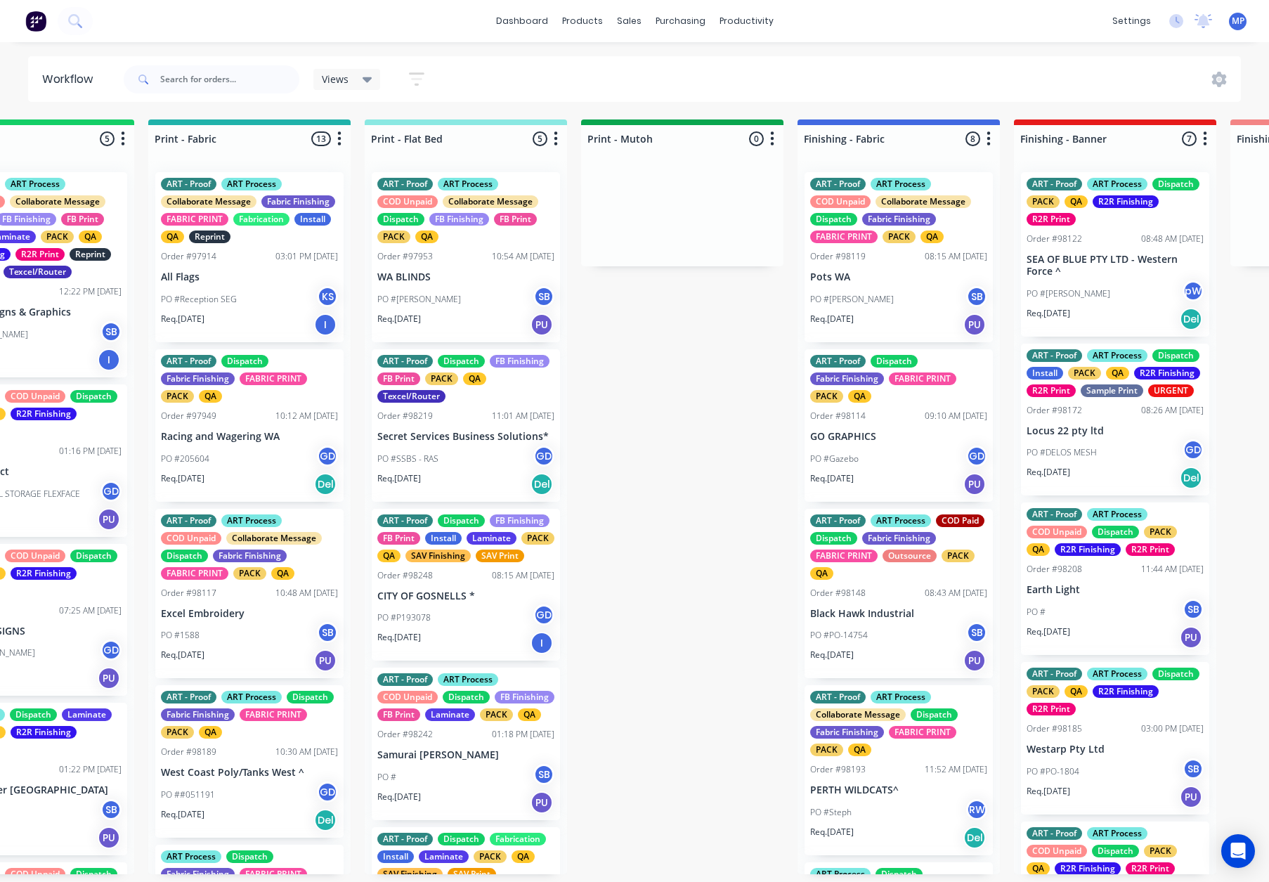
scroll to position [0, 2088]
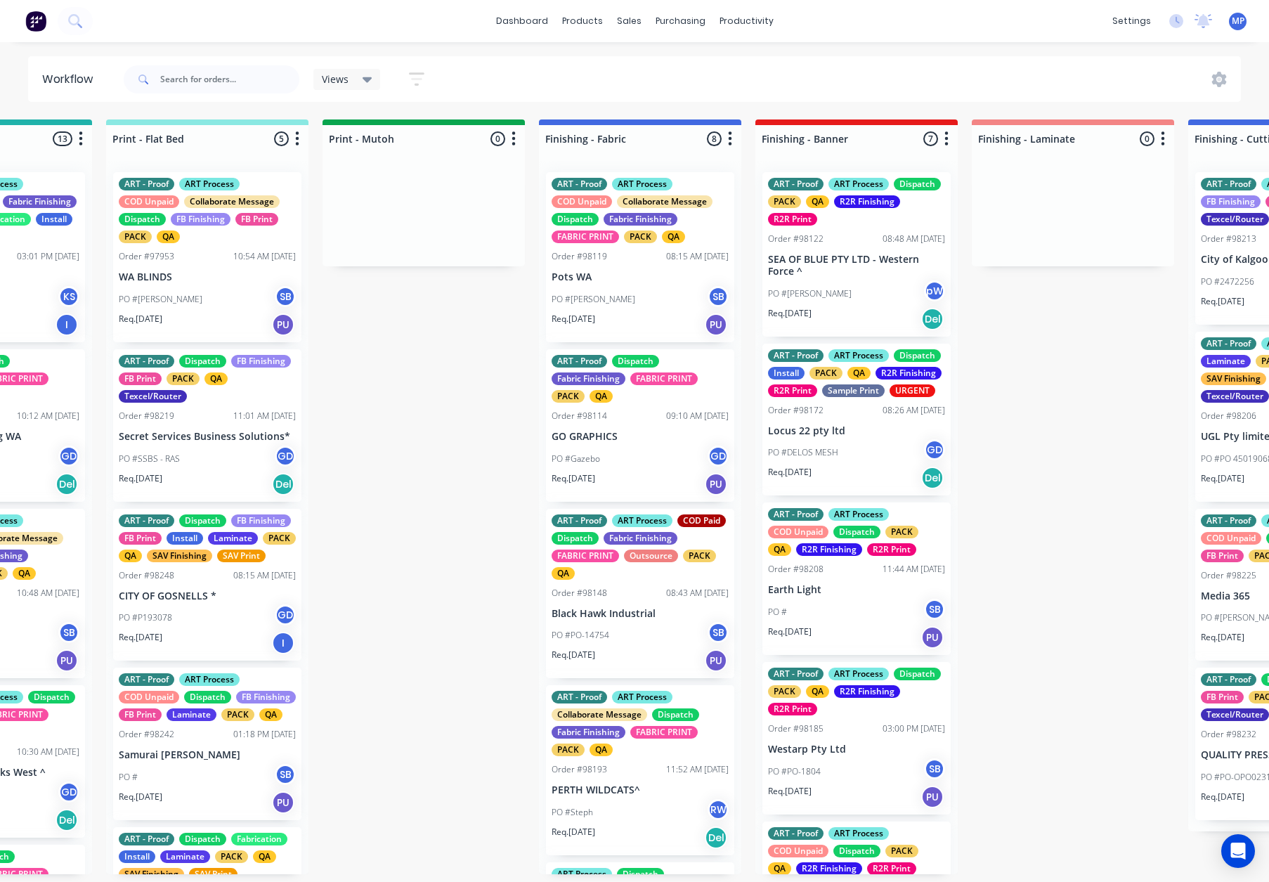
click at [659, 287] on div "PO #[PERSON_NAME] SB" at bounding box center [640, 299] width 177 height 27
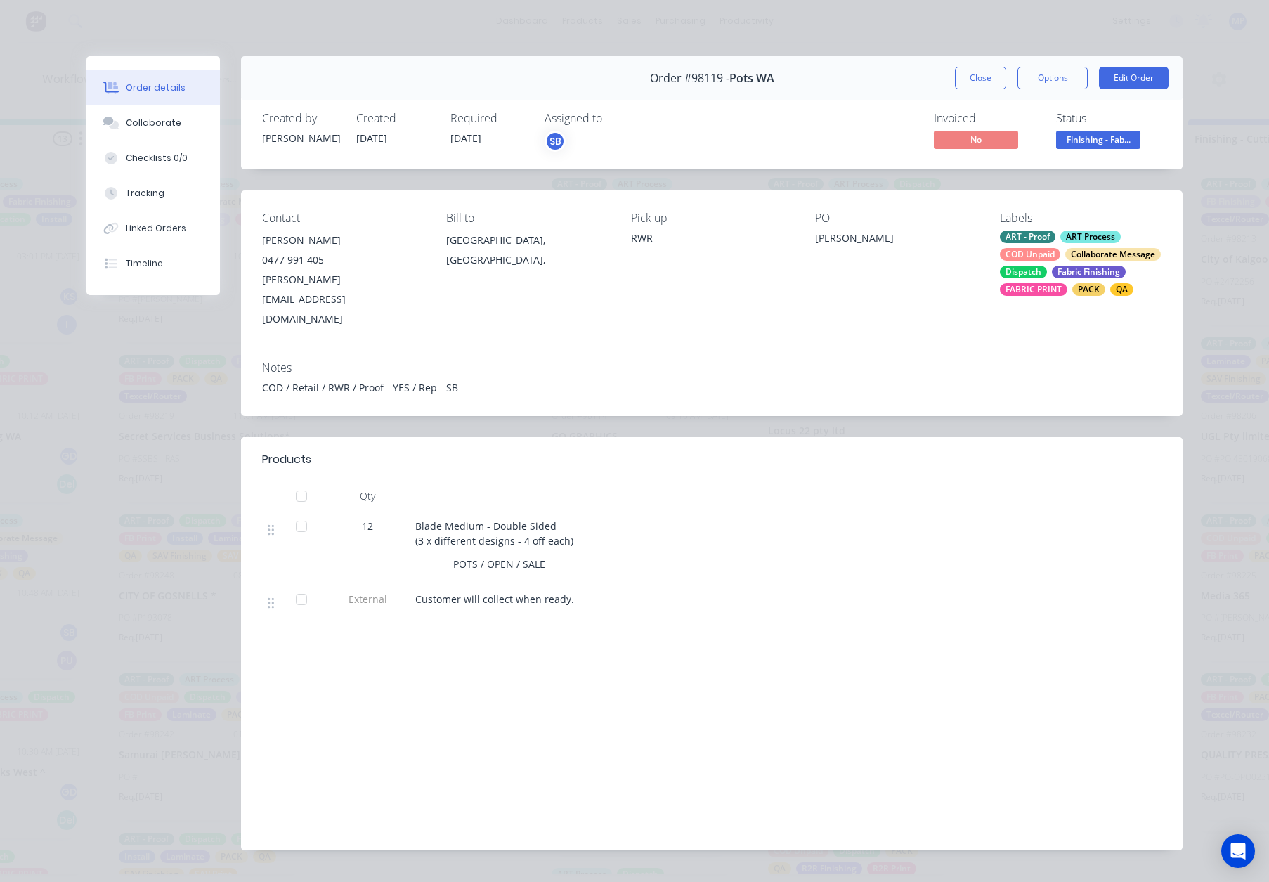
drag, startPoint x: 983, startPoint y: 75, endPoint x: 779, endPoint y: 219, distance: 249.5
click at [983, 75] on button "Close" at bounding box center [980, 78] width 51 height 22
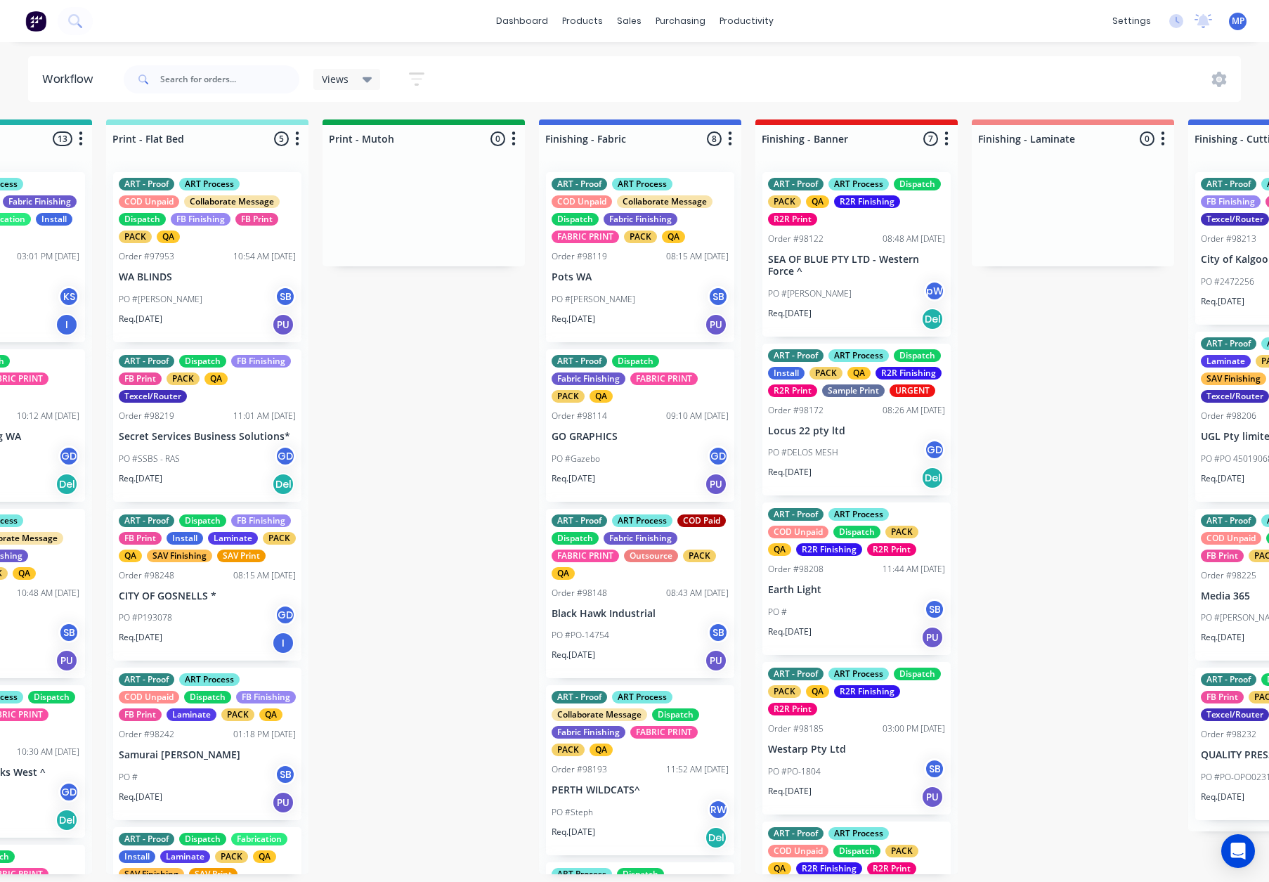
click at [641, 421] on div "Order #98114 09:10 AM [DATE]" at bounding box center [640, 416] width 177 height 13
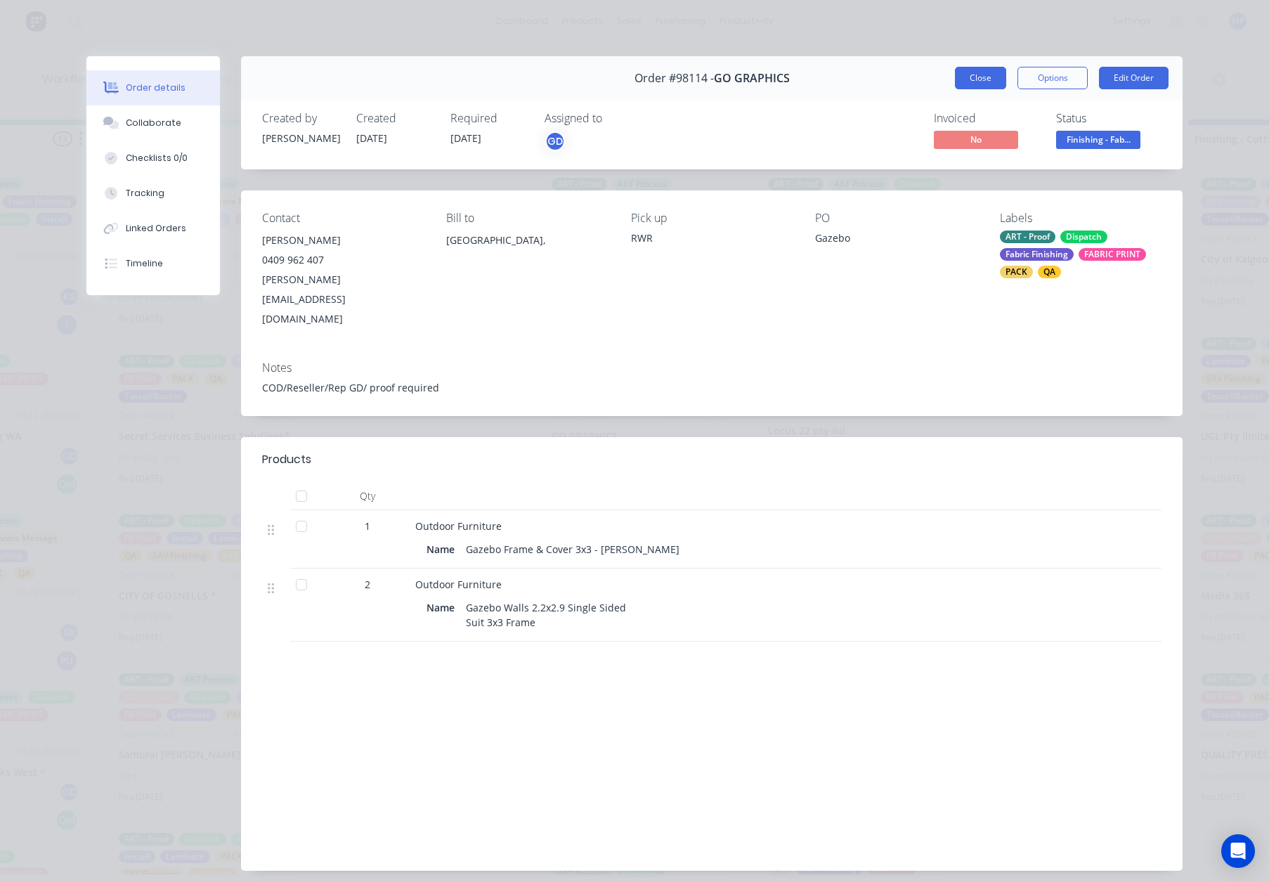
click at [984, 73] on button "Close" at bounding box center [980, 78] width 51 height 22
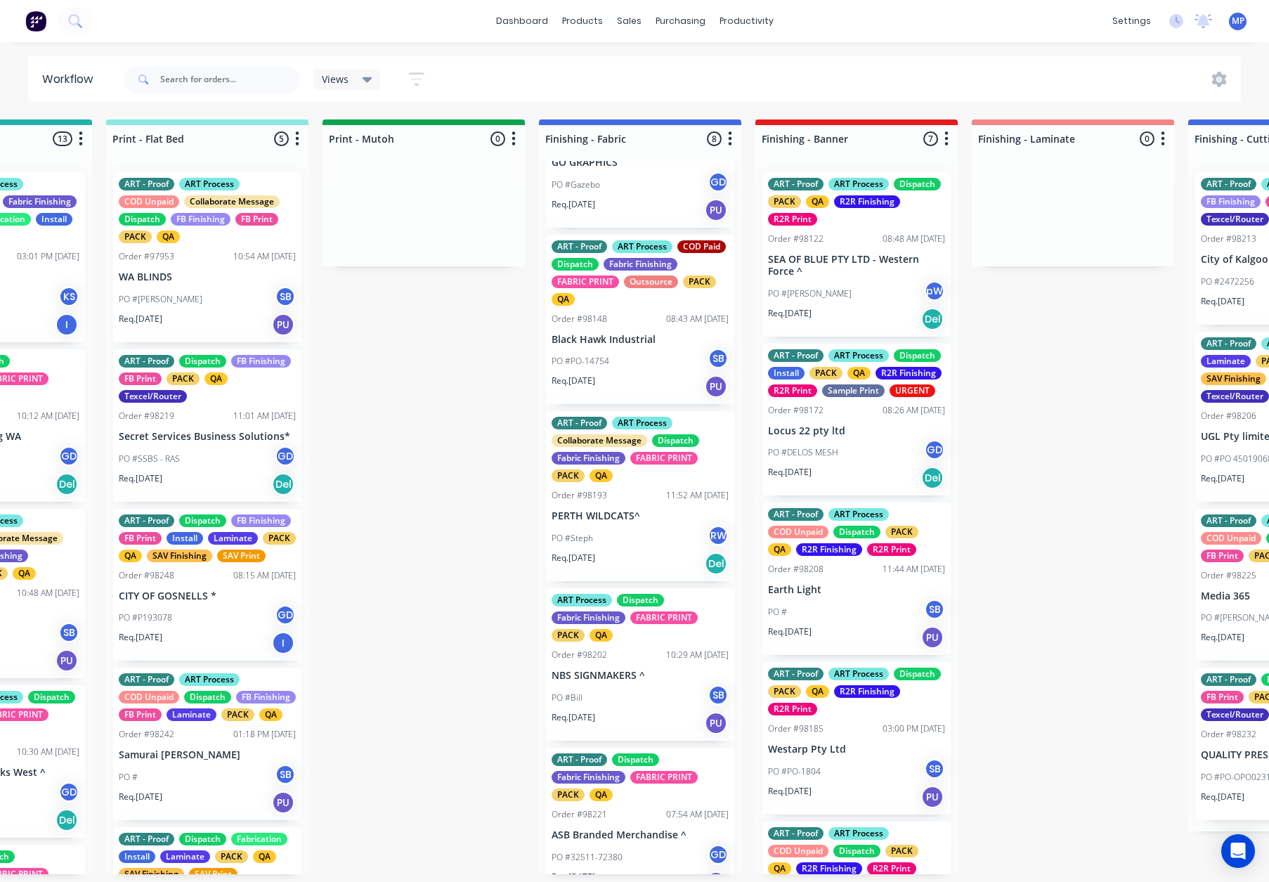
scroll to position [271, 0]
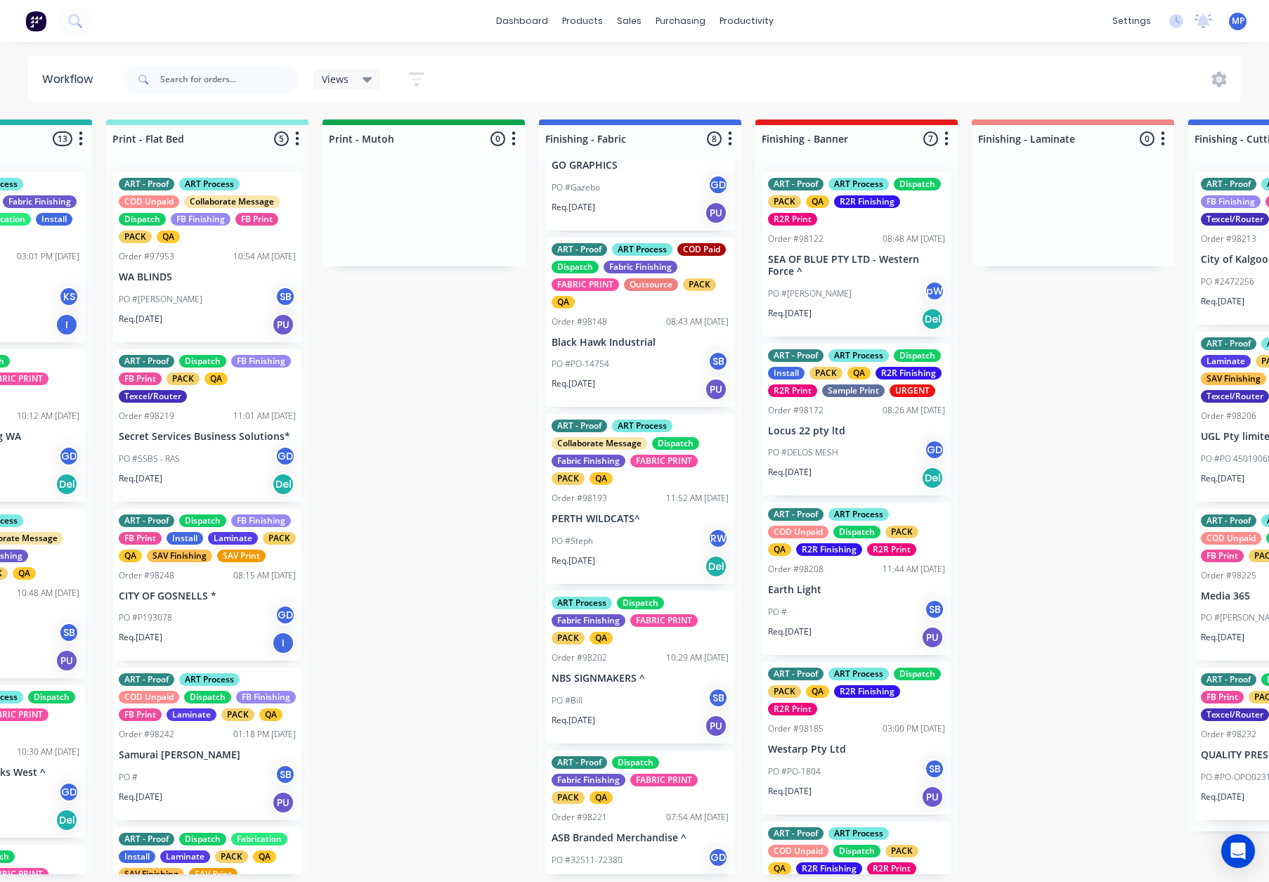
click at [665, 351] on div "PO #PO-14754 SB" at bounding box center [640, 364] width 177 height 27
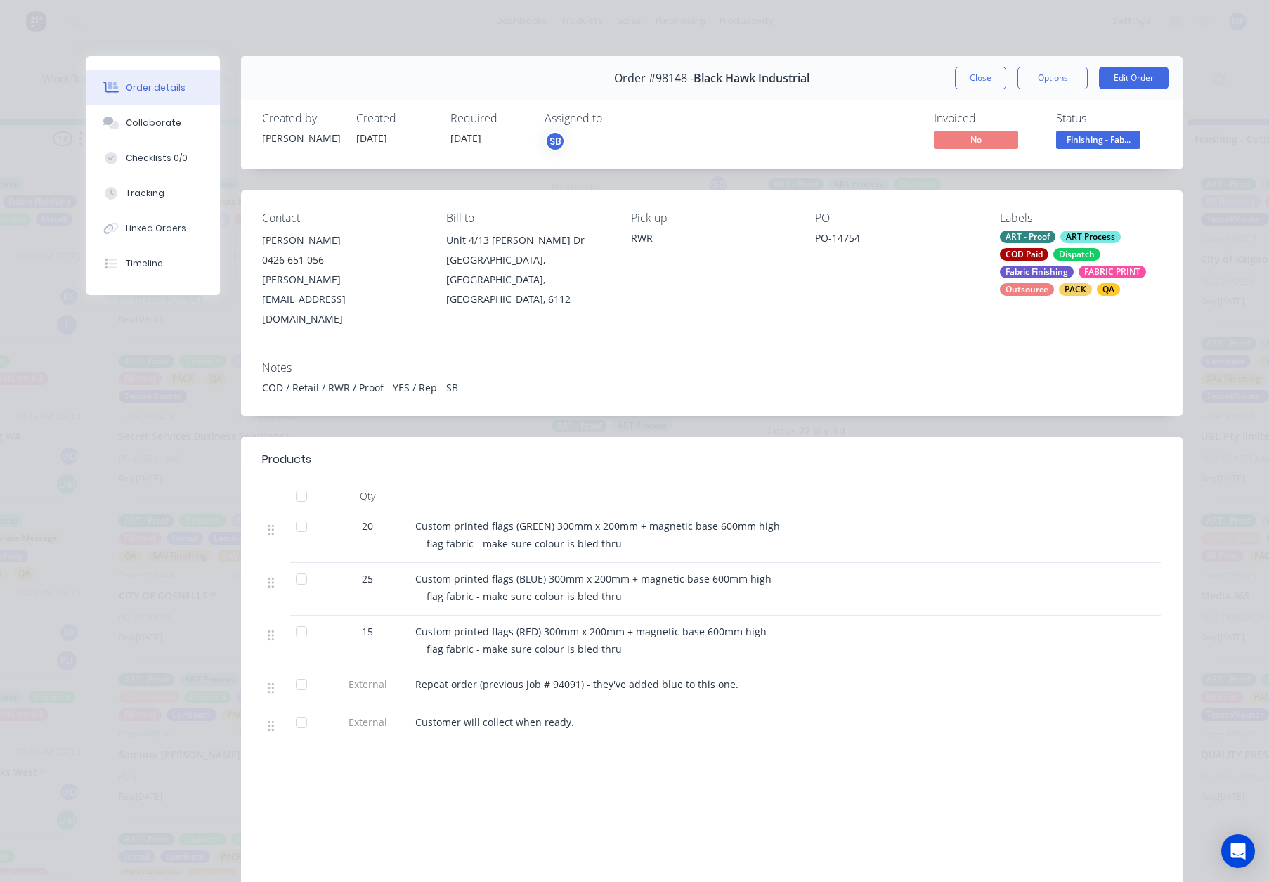
click at [971, 79] on button "Close" at bounding box center [980, 78] width 51 height 22
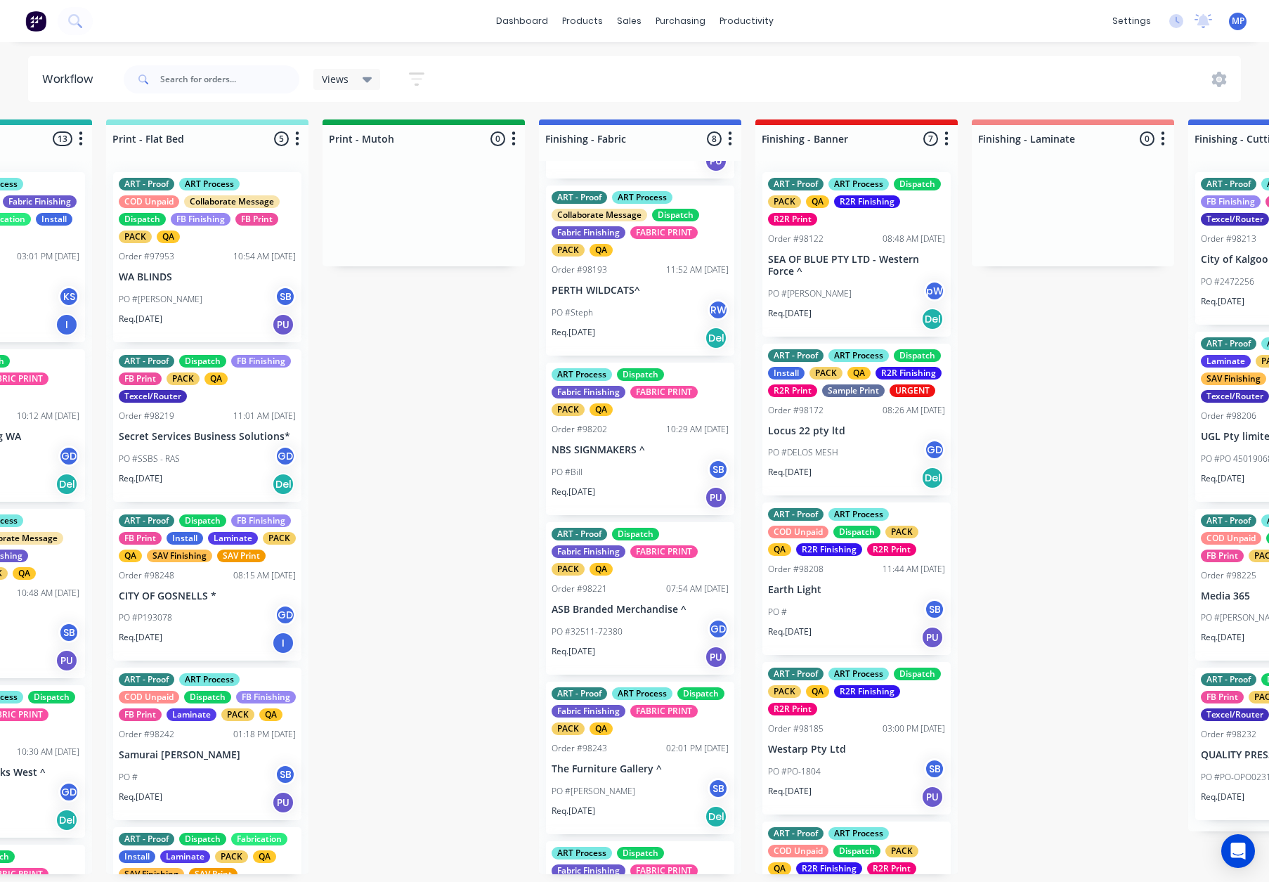
scroll to position [501, 0]
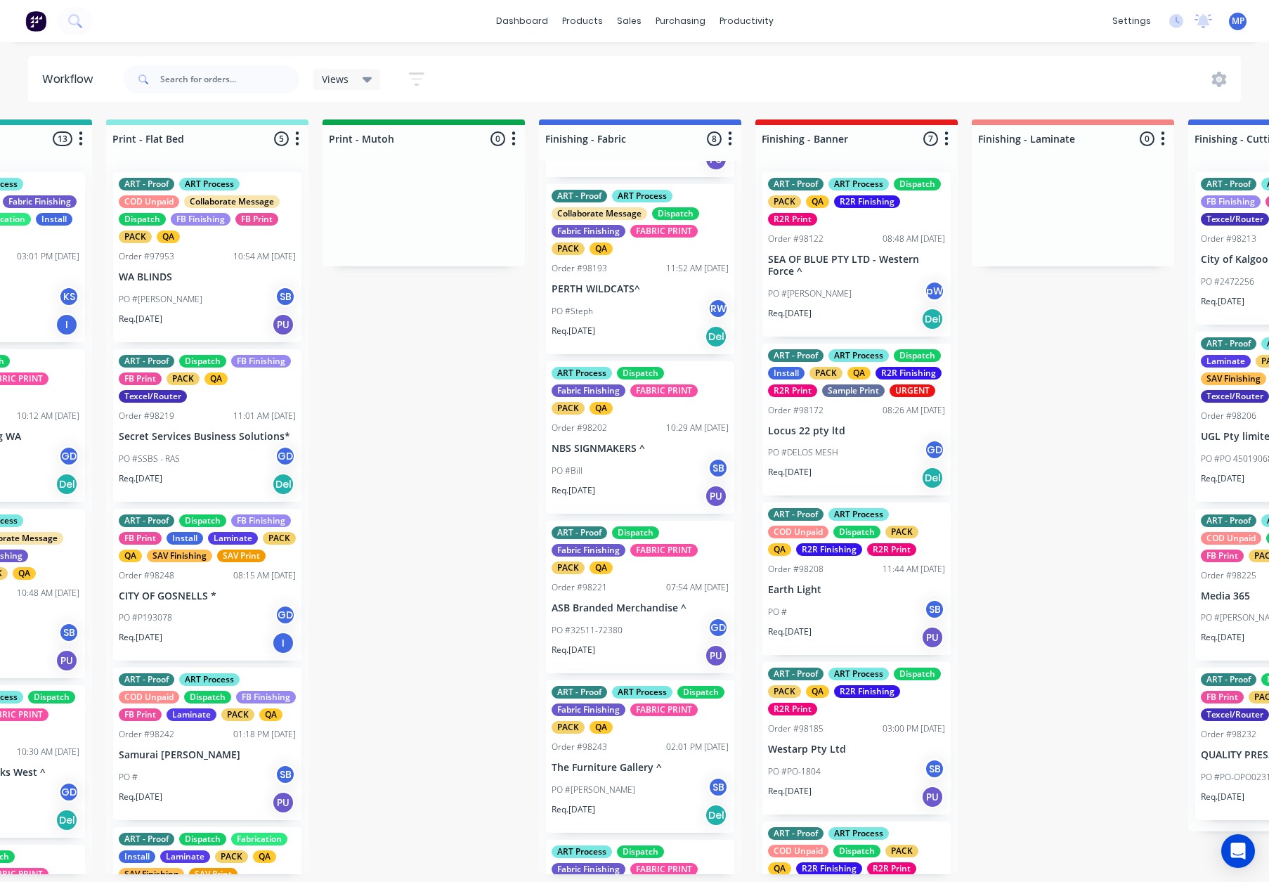
click at [644, 443] on p "NBS SIGNMAKERS ^" at bounding box center [640, 449] width 177 height 12
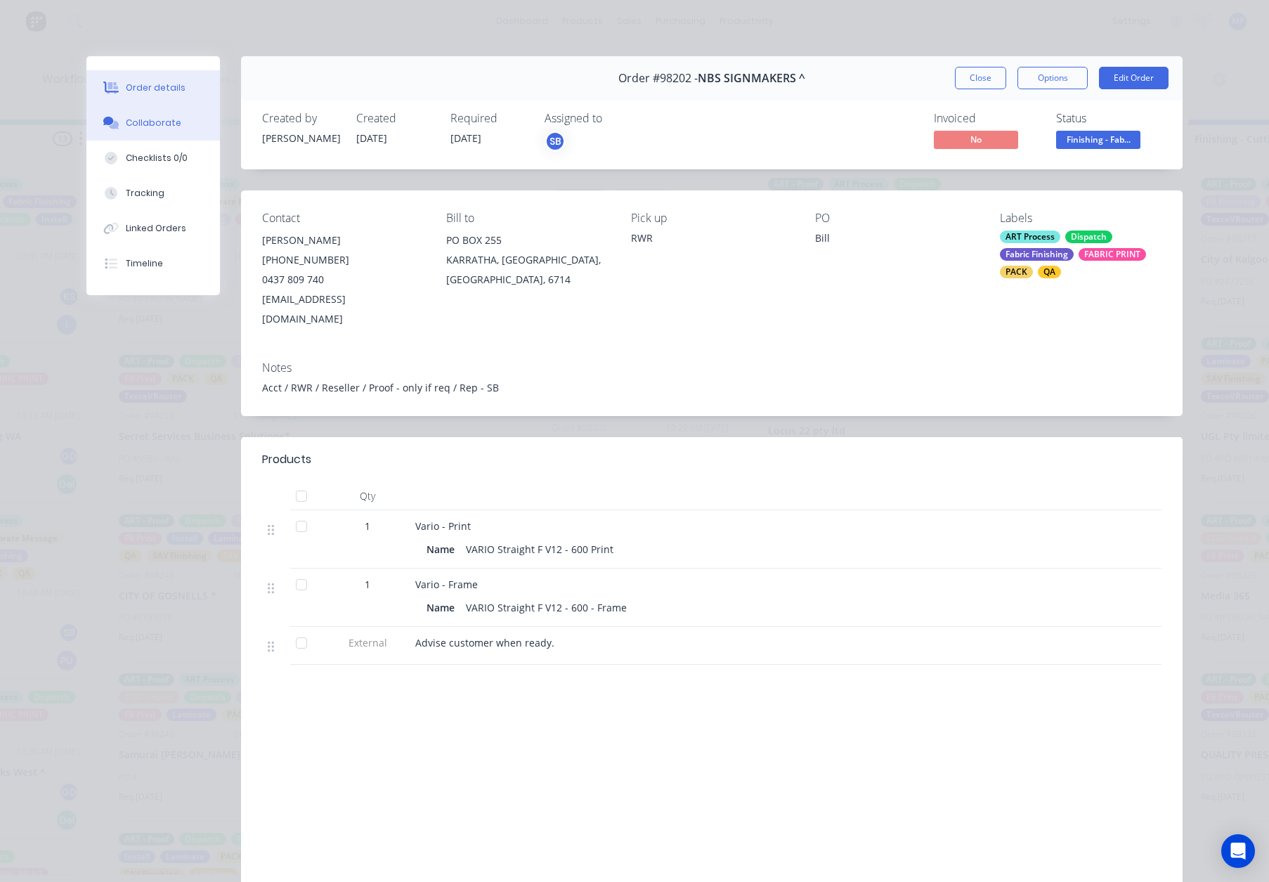
click at [128, 111] on button "Collaborate" at bounding box center [152, 122] width 133 height 35
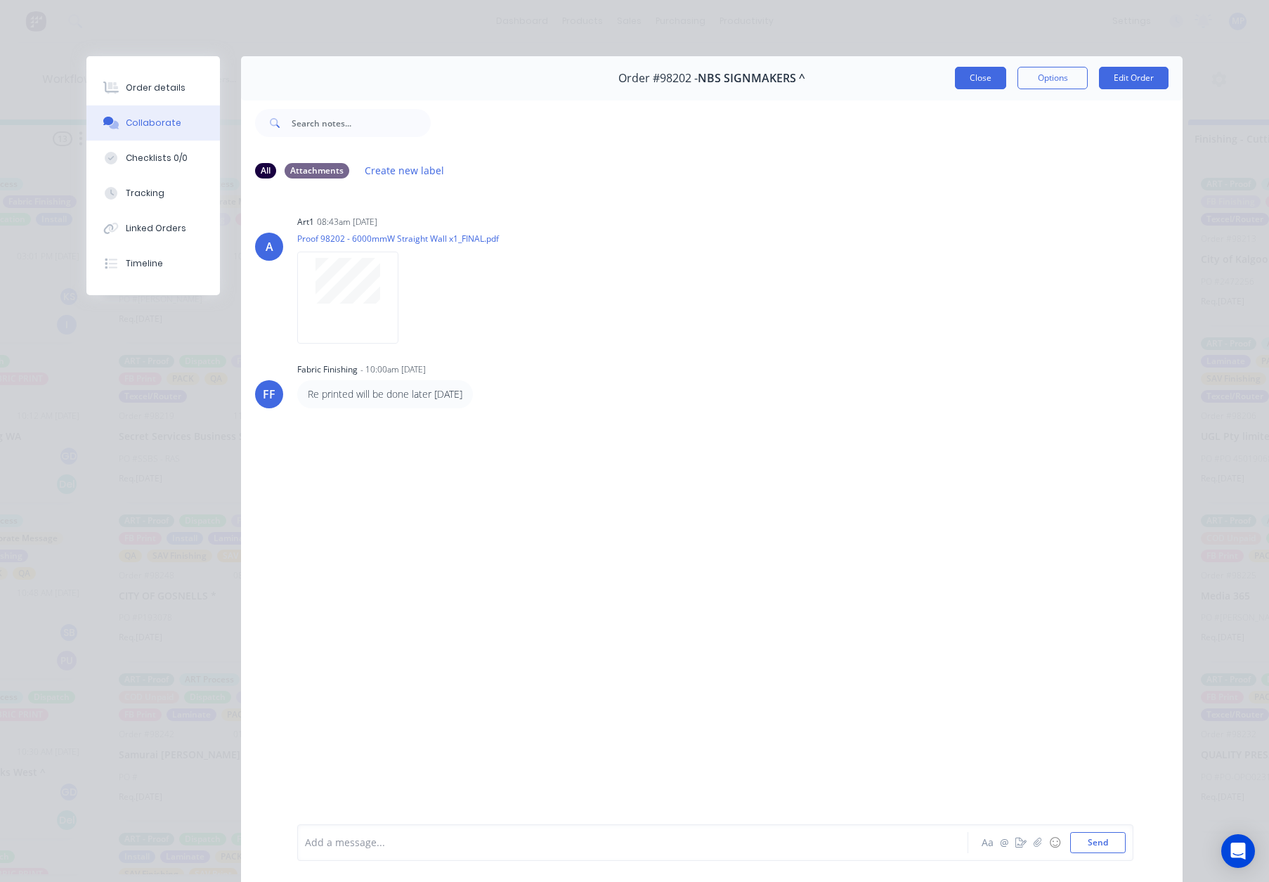
click at [979, 83] on button "Close" at bounding box center [980, 78] width 51 height 22
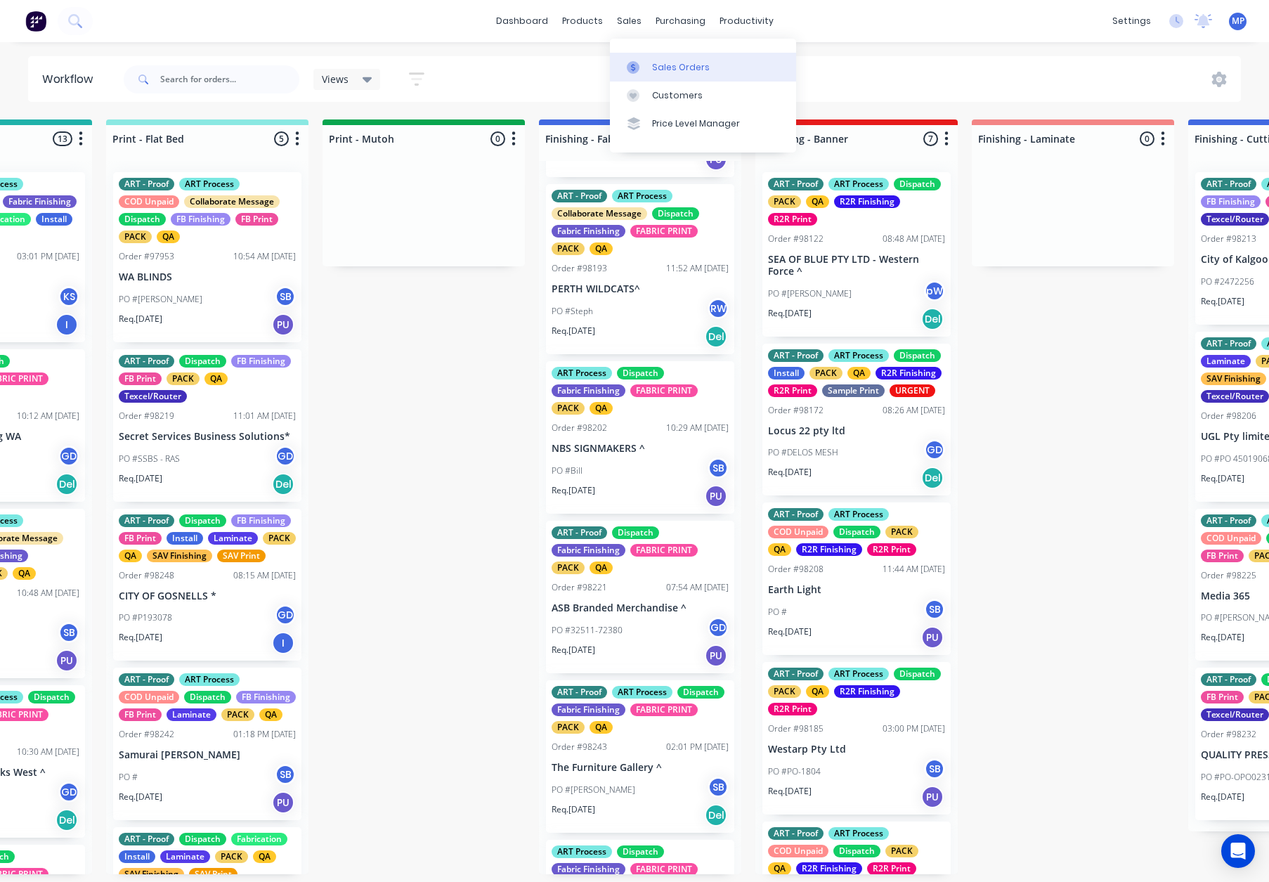
click at [644, 71] on div at bounding box center [637, 67] width 21 height 13
